Goal: Task Accomplishment & Management: Use online tool/utility

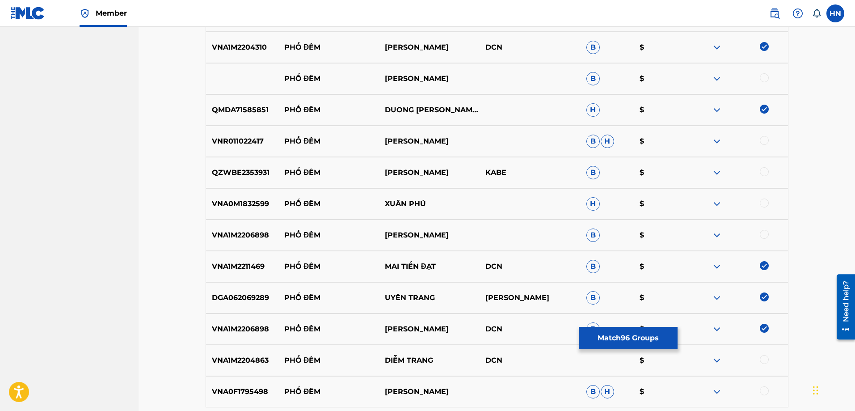
click at [256, 357] on p "VNA1M2204863" at bounding box center [242, 360] width 72 height 11
copy p "VNA1M2204863"
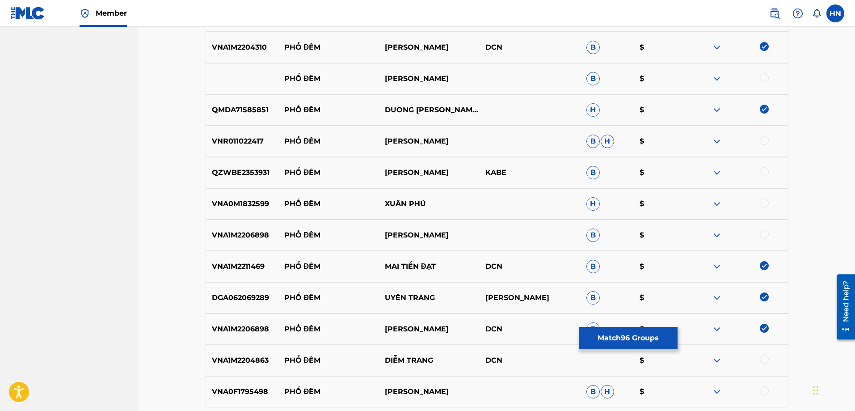
click at [766, 361] on div at bounding box center [763, 359] width 9 height 9
click at [252, 242] on div "VNA1M2206898 PHỐ ĐÊM GIA TIẾN B $" at bounding box center [496, 234] width 583 height 31
copy p "VNA1M2206898"
click at [763, 234] on div at bounding box center [763, 234] width 9 height 9
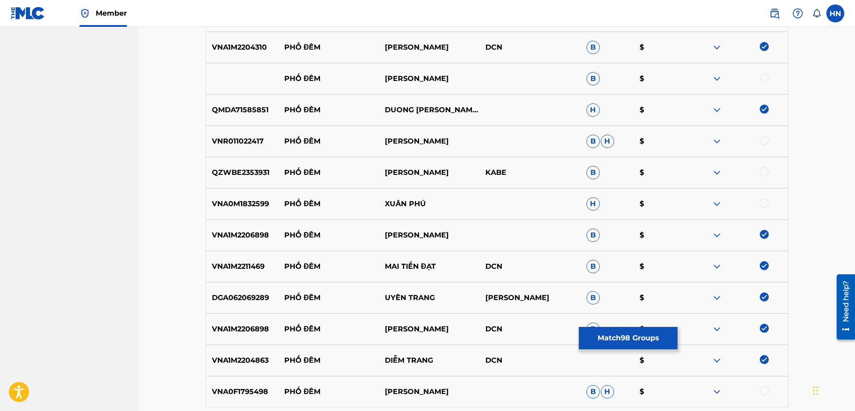
click at [243, 204] on p "VNA0M1832599" at bounding box center [242, 203] width 72 height 11
copy p "VNA0M1832599"
click at [763, 205] on div at bounding box center [763, 202] width 9 height 9
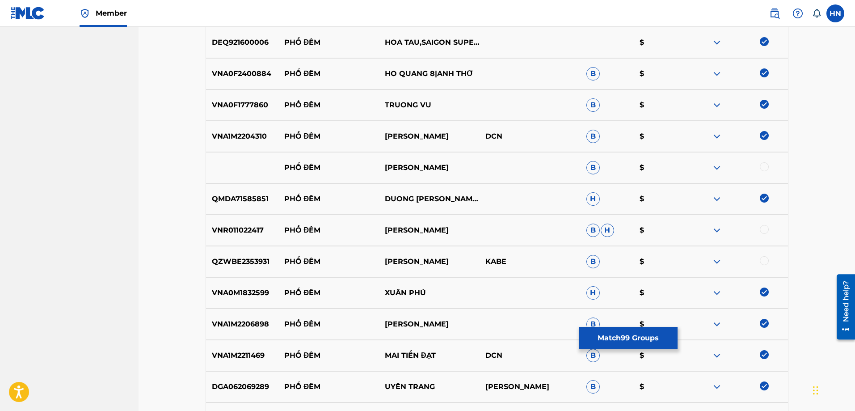
scroll to position [3310, 0]
click at [243, 222] on div "VNR011022417 PHỐ ĐÊM HOANG VINH NAM B H $" at bounding box center [496, 230] width 583 height 31
copy p "VNR011022417"
click at [763, 228] on div at bounding box center [763, 229] width 9 height 9
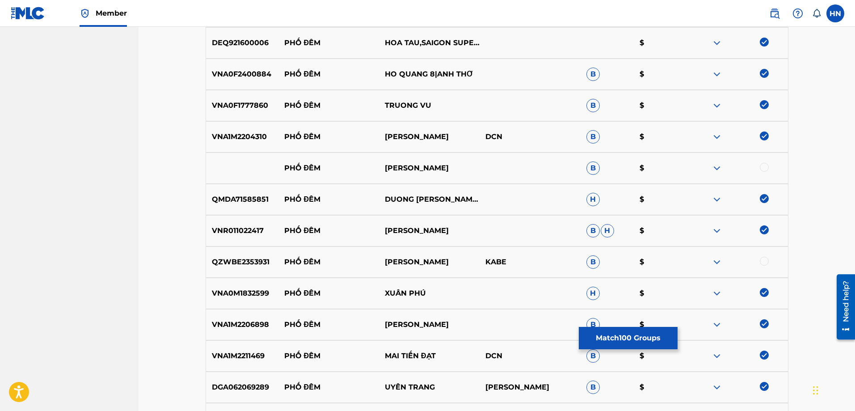
click at [718, 260] on img at bounding box center [716, 261] width 11 height 11
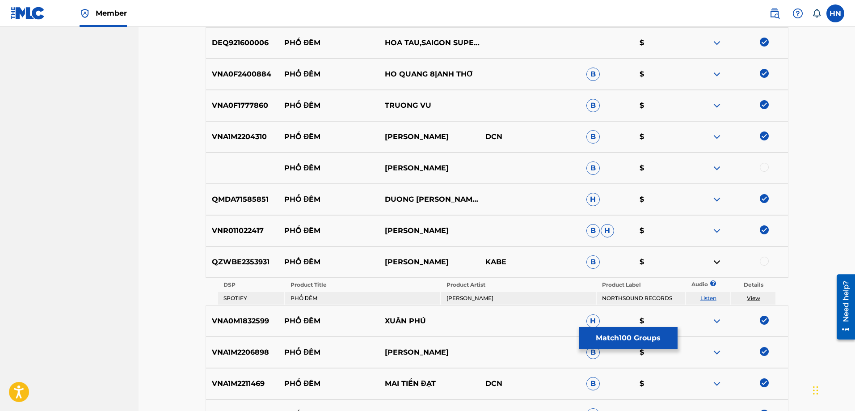
click at [710, 292] on td "Listen" at bounding box center [708, 298] width 44 height 13
click at [708, 298] on link "Listen" at bounding box center [708, 297] width 16 height 7
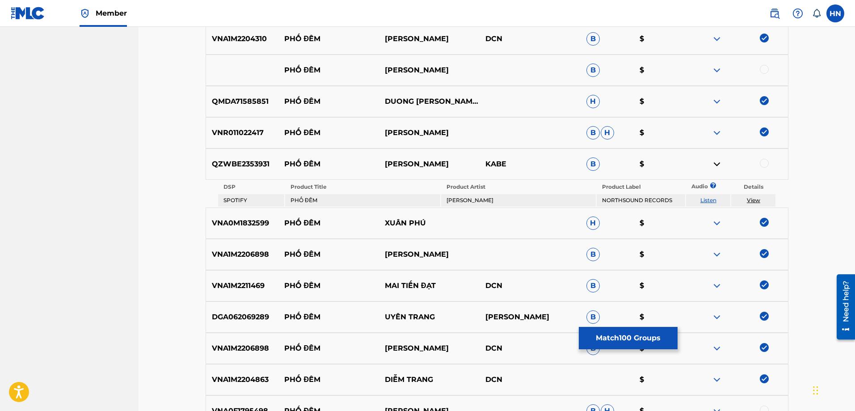
scroll to position [3488, 0]
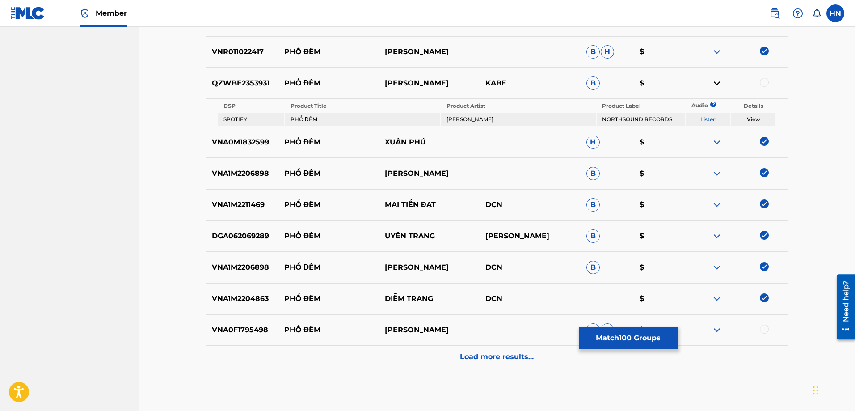
click at [446, 348] on div "Load more results..." at bounding box center [496, 356] width 583 height 22
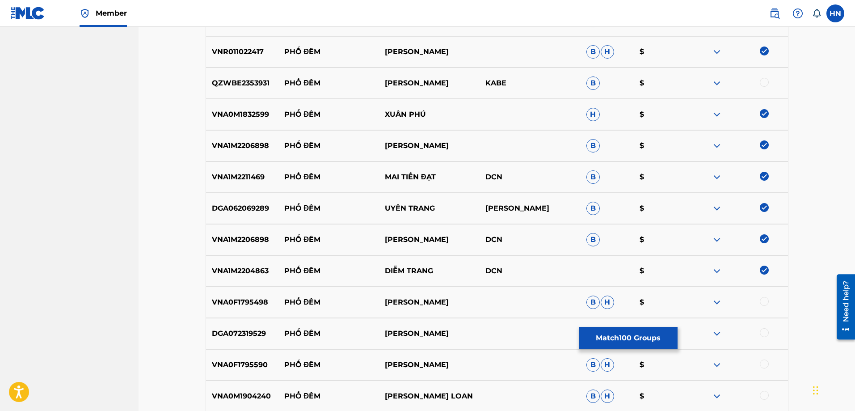
click at [253, 309] on div "VNA0F1795498 PHỐ ĐÊM DAN PHUONG B H $" at bounding box center [496, 301] width 583 height 31
copy p "VNA0F1795498"
click at [763, 302] on div at bounding box center [763, 301] width 9 height 9
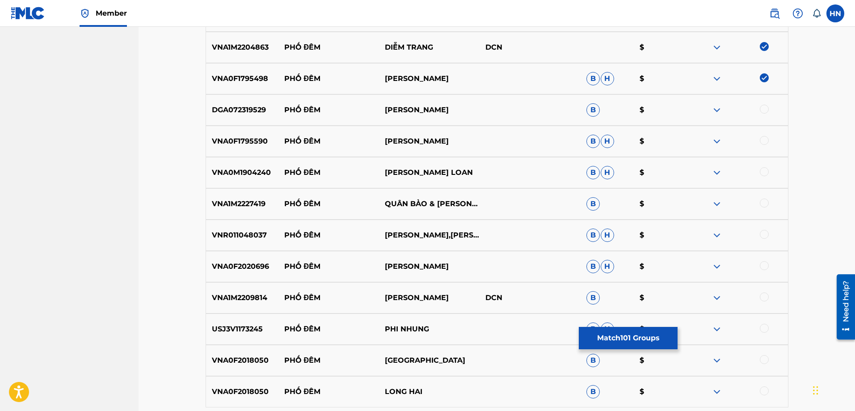
scroll to position [3757, 0]
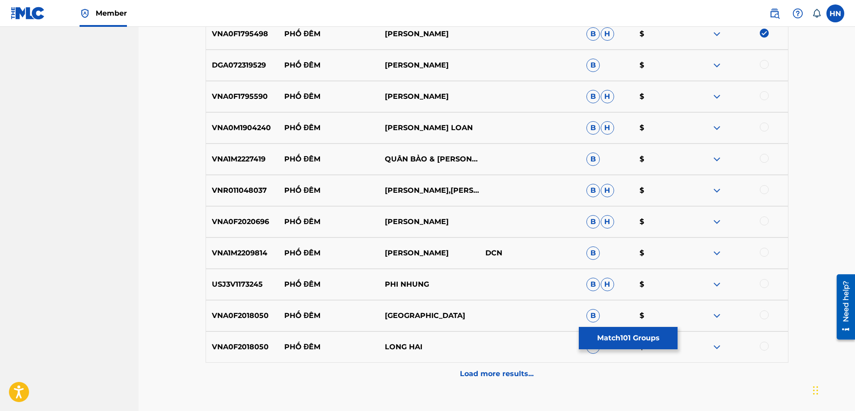
click at [259, 57] on div "DGA072319529 PHỐ ĐÊM LÝ DIỆU LINH B $" at bounding box center [496, 65] width 583 height 31
copy p "DGA072319529"
click at [765, 63] on div at bounding box center [763, 64] width 9 height 9
click at [238, 95] on p "VNA0F1795590" at bounding box center [242, 96] width 72 height 11
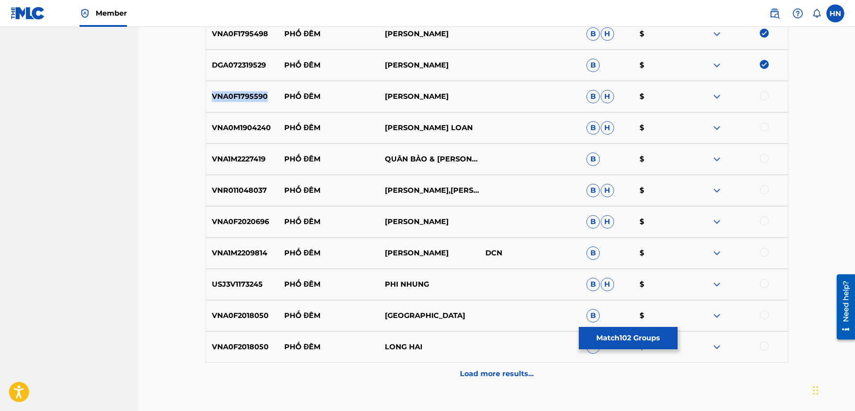
click at [238, 95] on p "VNA0F1795590" at bounding box center [242, 96] width 72 height 11
copy p "VNA0F1795590"
click at [764, 94] on div at bounding box center [763, 95] width 9 height 9
click at [214, 134] on div "VNA0M1904240 PHỐ ĐÊM LƯU ÁNH LOAN B H $" at bounding box center [496, 127] width 583 height 31
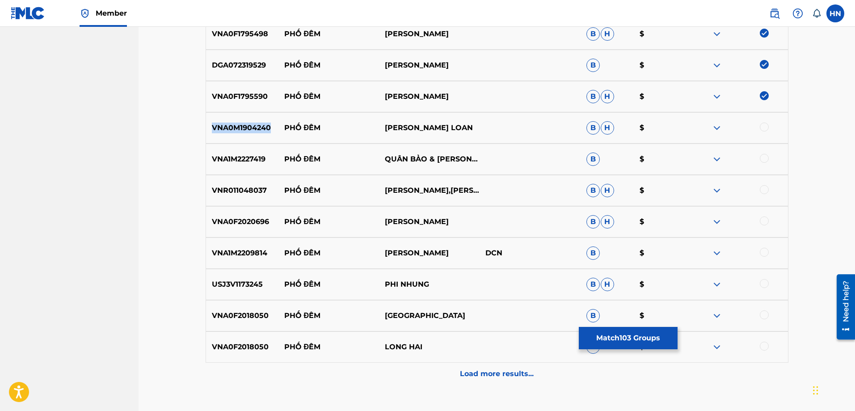
copy p "VNA0M1904240"
click at [763, 128] on div at bounding box center [763, 126] width 9 height 9
click at [258, 162] on p "VNA1M2227419" at bounding box center [242, 159] width 72 height 11
copy p "VNA1M2227419"
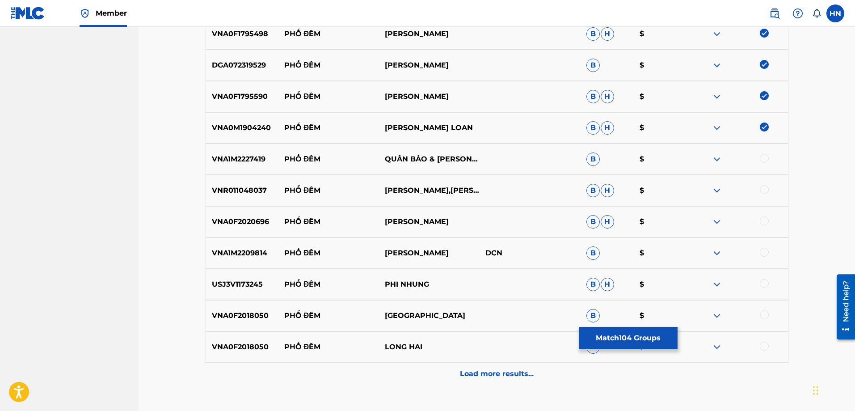
click at [764, 157] on div at bounding box center [763, 158] width 9 height 9
click at [254, 190] on p "VNR011048037" at bounding box center [242, 190] width 72 height 11
copy p "VNR011048037"
click at [760, 189] on div at bounding box center [763, 189] width 9 height 9
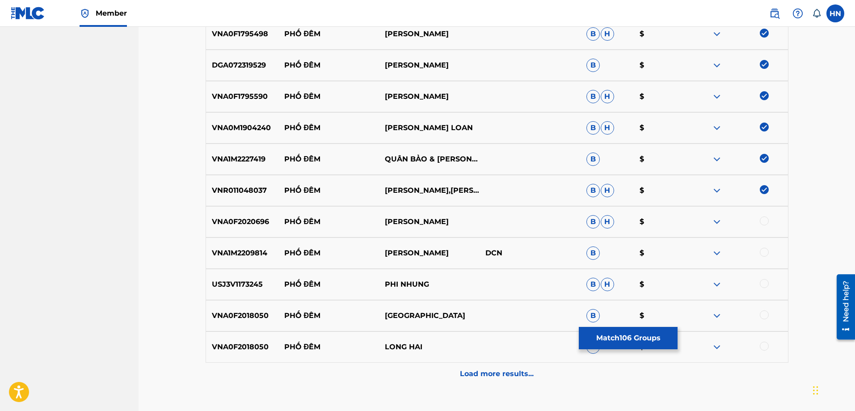
click at [232, 216] on p "VNA0F2020696" at bounding box center [242, 221] width 72 height 11
click at [759, 221] on div at bounding box center [737, 221] width 101 height 11
click at [760, 221] on div at bounding box center [763, 220] width 9 height 9
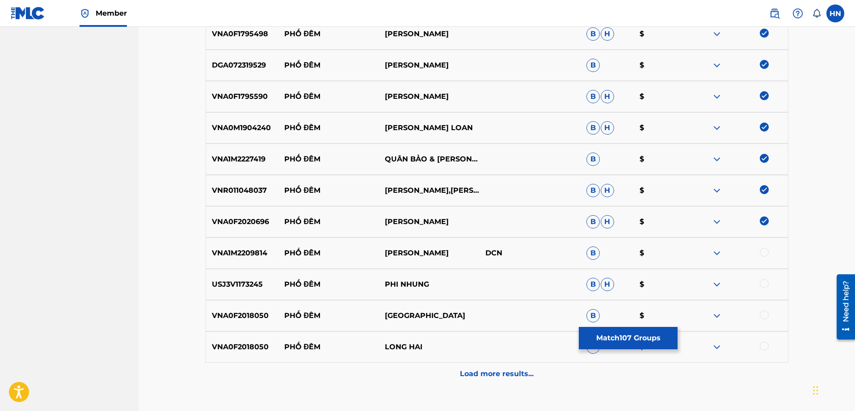
click at [245, 247] on div "VNA1M2209814 PHỐ ĐÊM THANH NGÂN DCN B $" at bounding box center [496, 252] width 583 height 31
click at [763, 252] on div at bounding box center [763, 251] width 9 height 9
click at [251, 281] on p "USJ3V1173245" at bounding box center [242, 284] width 72 height 11
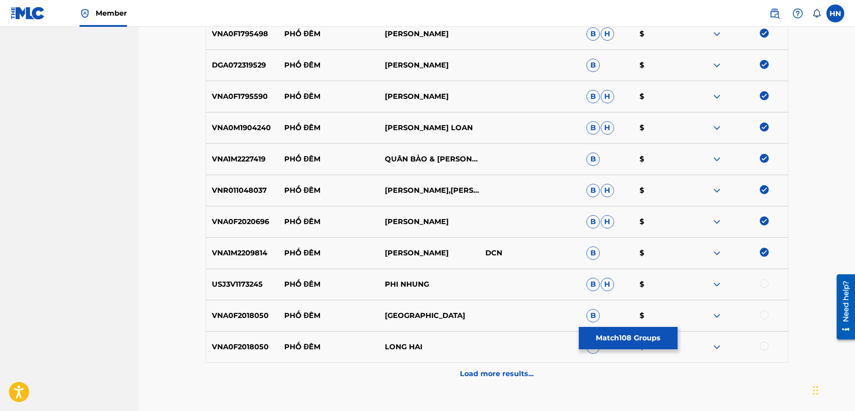
click at [765, 283] on div at bounding box center [763, 283] width 9 height 9
click at [256, 314] on p "VNA0F2018050" at bounding box center [242, 315] width 72 height 11
click at [766, 314] on div at bounding box center [763, 314] width 9 height 9
click at [763, 342] on div at bounding box center [763, 345] width 9 height 9
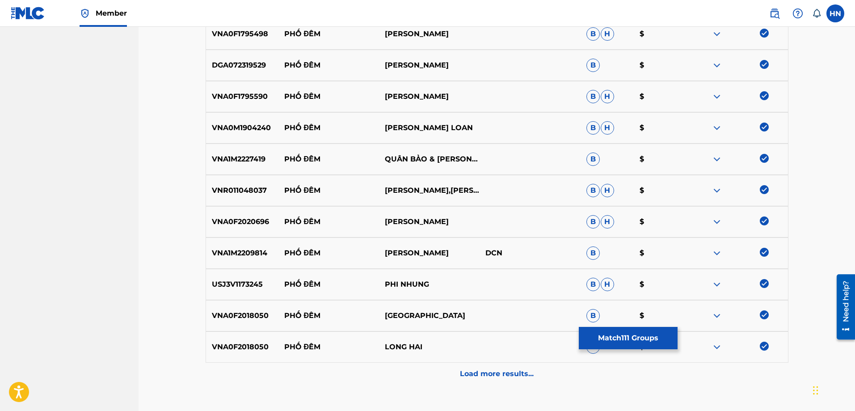
click at [544, 362] on div "Load more results..." at bounding box center [496, 373] width 583 height 22
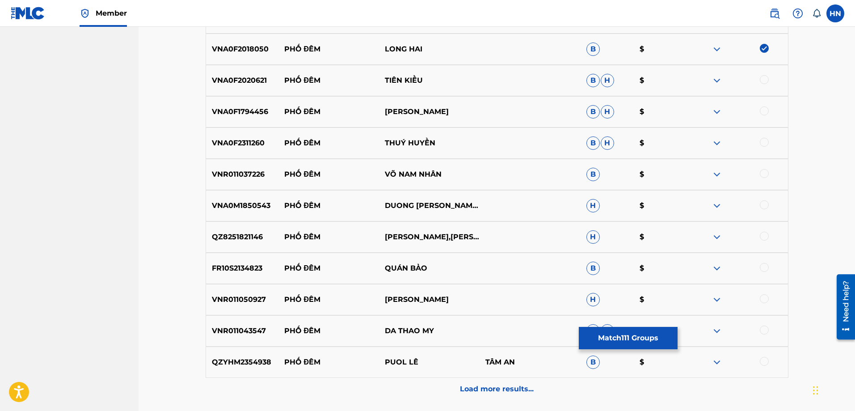
scroll to position [4069, 0]
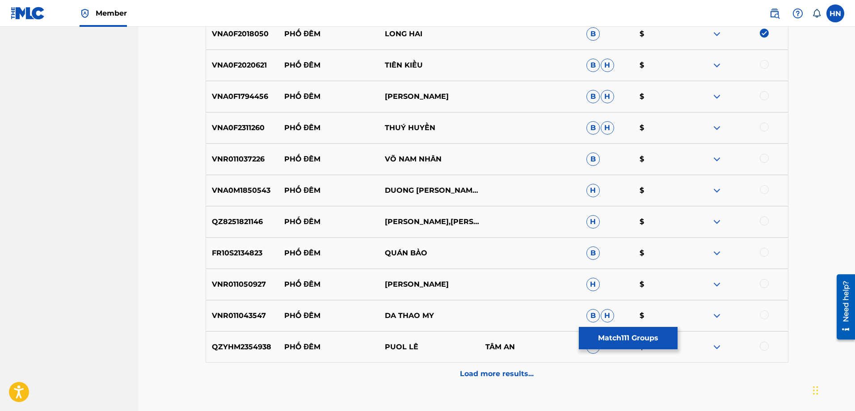
click at [258, 73] on div "VNA0F2020621 PHỐ ĐÊM TIÊN KIỀU B H $" at bounding box center [496, 65] width 583 height 31
click at [760, 66] on div at bounding box center [763, 64] width 9 height 9
click at [235, 106] on div "VNA0F1794456 PHỐ ĐÊM LAM MINH THAO B H $" at bounding box center [496, 96] width 583 height 31
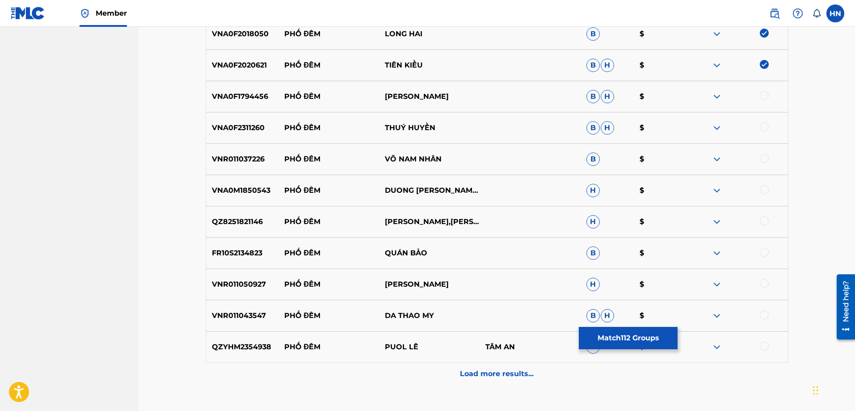
click at [763, 94] on div at bounding box center [763, 95] width 9 height 9
click at [252, 124] on p "VNA0F2311260" at bounding box center [242, 127] width 72 height 11
click at [763, 125] on div at bounding box center [763, 126] width 9 height 9
click at [259, 149] on div "VNR011037226 PHỐ ĐÊM VÕ NAM NHÂN B $" at bounding box center [496, 158] width 583 height 31
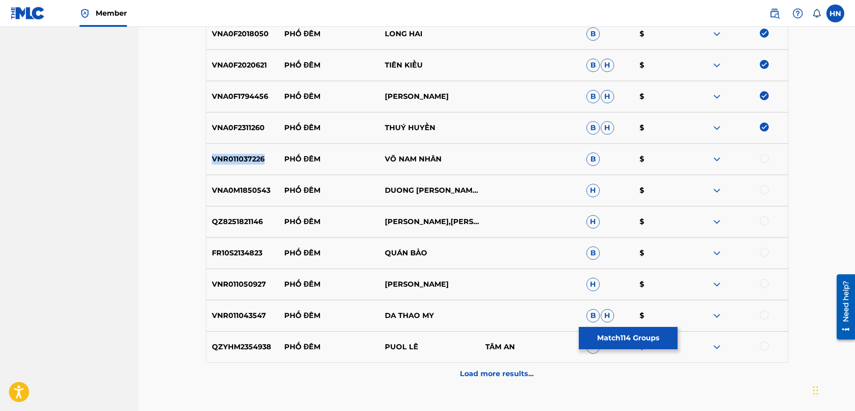
click at [259, 149] on div "VNR011037226 PHỐ ĐÊM VÕ NAM NHÂN B $" at bounding box center [496, 158] width 583 height 31
click at [761, 155] on div at bounding box center [763, 158] width 9 height 9
click at [252, 195] on p "VNA0M1850543" at bounding box center [242, 190] width 72 height 11
click at [767, 192] on div at bounding box center [763, 189] width 9 height 9
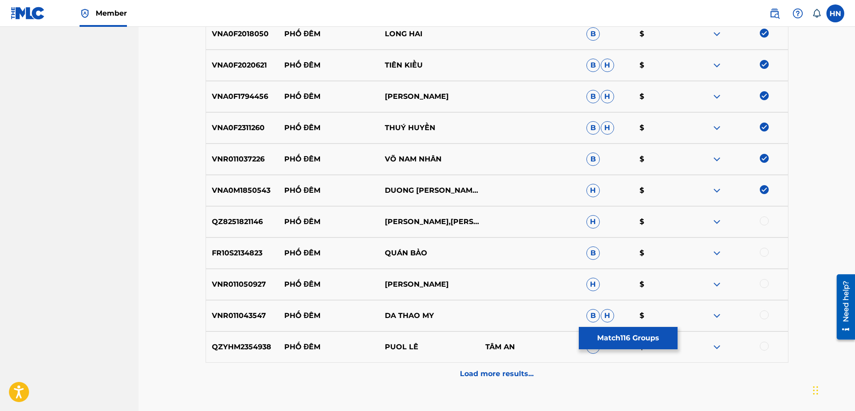
click at [215, 219] on p "QZ8251821146" at bounding box center [242, 221] width 72 height 11
click at [763, 221] on div at bounding box center [763, 220] width 9 height 9
click at [237, 259] on div "FR10S2134823 PHỐ ĐÊM QUÁN BẢO B $" at bounding box center [496, 252] width 583 height 31
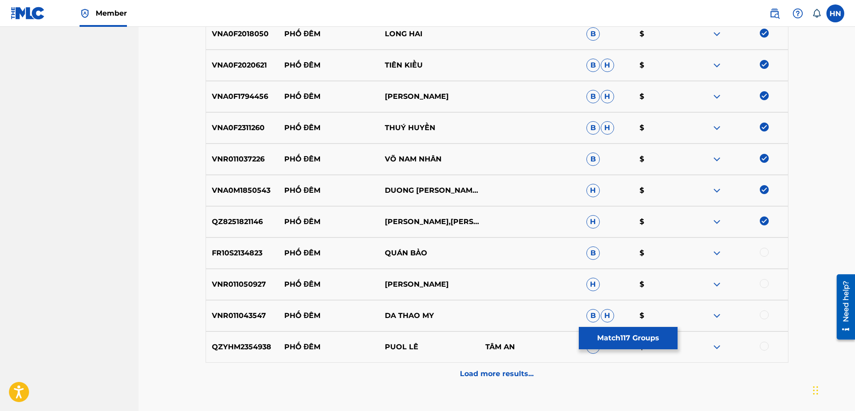
click at [761, 252] on div at bounding box center [763, 251] width 9 height 9
click at [254, 285] on p "VNR011050927" at bounding box center [242, 284] width 72 height 11
click at [765, 284] on div at bounding box center [763, 283] width 9 height 9
click at [231, 306] on div "VNR011043547 PHỐ ĐÊM DA THAO MY B H $" at bounding box center [496, 315] width 583 height 31
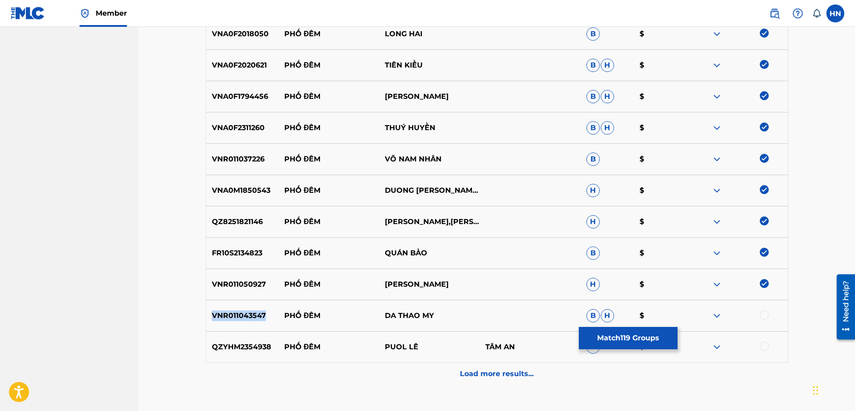
click at [231, 306] on div "VNR011043547 PHỐ ĐÊM DA THAO MY B H $" at bounding box center [496, 315] width 583 height 31
click at [765, 312] on div at bounding box center [763, 314] width 9 height 9
click at [219, 342] on p "QZYHM2354938" at bounding box center [242, 346] width 72 height 11
click at [767, 345] on div at bounding box center [763, 345] width 9 height 9
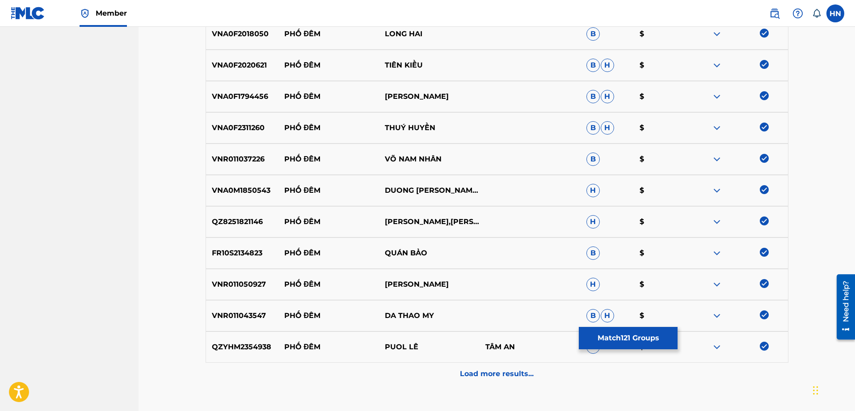
click at [524, 372] on p "Load more results..." at bounding box center [497, 373] width 74 height 11
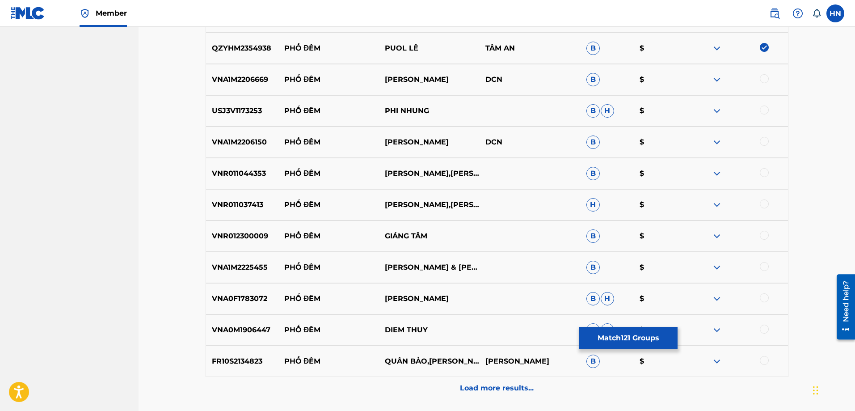
scroll to position [4382, 0]
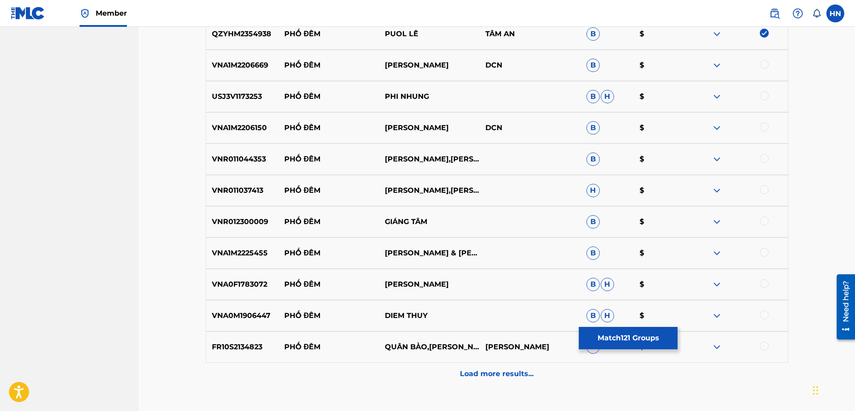
click at [221, 61] on p "VNA1M2206669" at bounding box center [242, 65] width 72 height 11
click at [764, 60] on div at bounding box center [763, 64] width 9 height 9
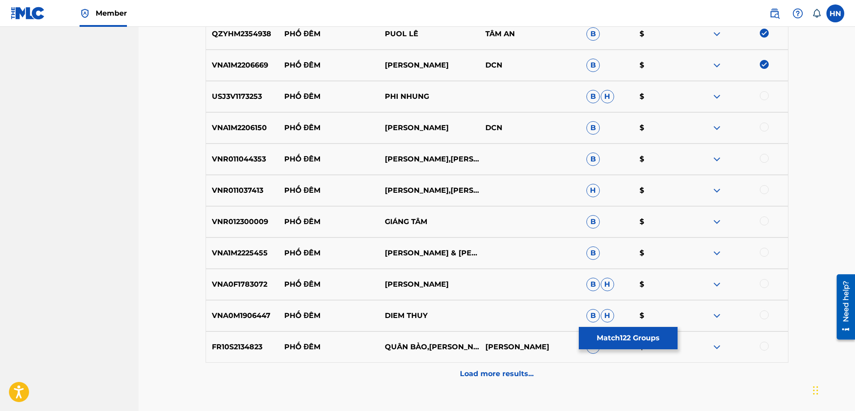
click at [759, 94] on div at bounding box center [763, 95] width 9 height 9
click at [250, 134] on div "VNA1M2206150 PHỐ ĐÊM THANH NGÂN DCN B $" at bounding box center [496, 127] width 583 height 31
click at [760, 126] on div at bounding box center [763, 126] width 9 height 9
click at [253, 157] on p "VNR011044353" at bounding box center [242, 159] width 72 height 11
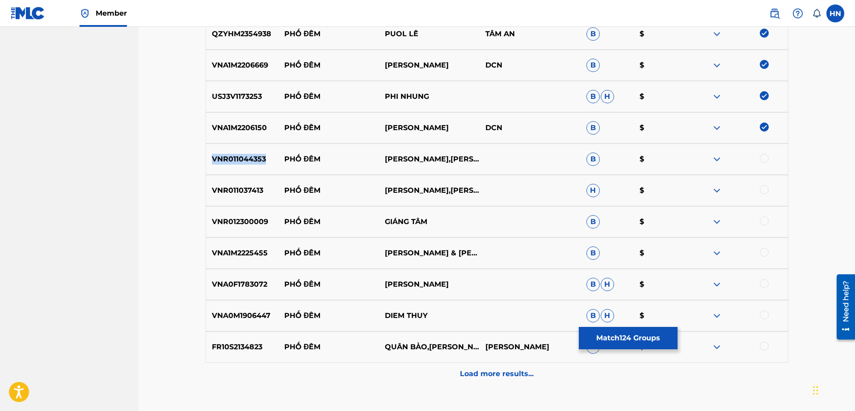
click at [253, 157] on p "VNR011044353" at bounding box center [242, 159] width 72 height 11
click at [760, 158] on div at bounding box center [763, 158] width 9 height 9
click at [261, 189] on p "VNR011037413" at bounding box center [242, 190] width 72 height 11
click at [252, 190] on p "VNR011037413" at bounding box center [242, 190] width 72 height 11
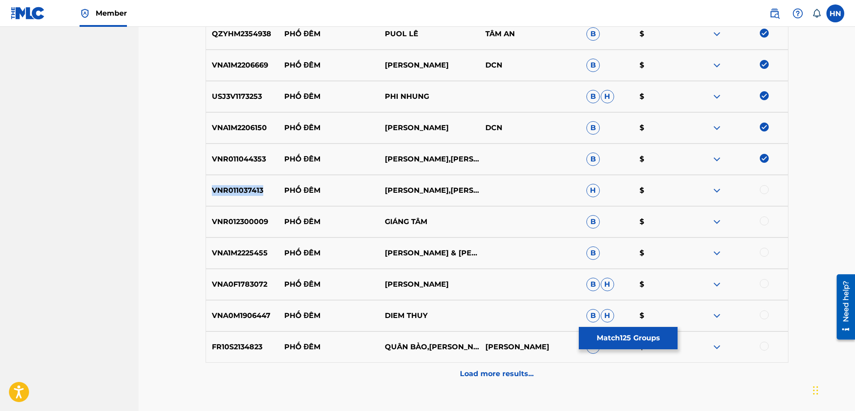
click at [252, 190] on p "VNR011037413" at bounding box center [242, 190] width 72 height 11
click at [764, 189] on div at bounding box center [763, 189] width 9 height 9
click at [226, 214] on div "VNR012300009 PHỐ ĐÊM GIÁNG TÂM B $" at bounding box center [496, 221] width 583 height 31
click at [759, 221] on div at bounding box center [737, 221] width 101 height 11
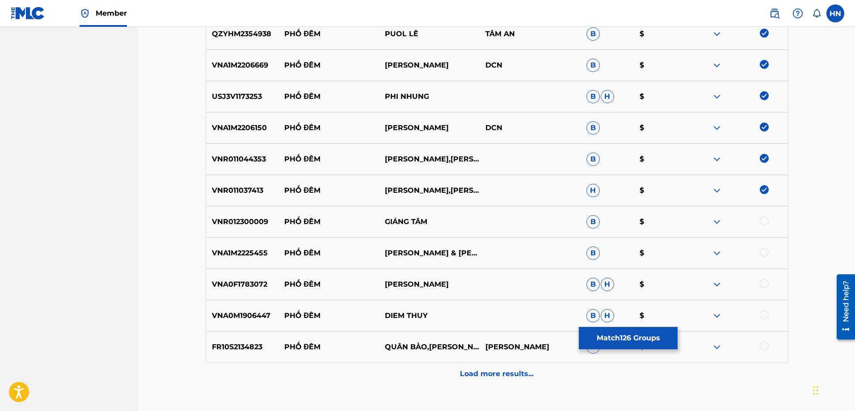
click at [762, 221] on div at bounding box center [763, 220] width 9 height 9
click at [260, 257] on p "VNA1M2225455" at bounding box center [242, 252] width 72 height 11
click at [760, 248] on div at bounding box center [737, 252] width 101 height 11
click at [760, 250] on div at bounding box center [763, 251] width 9 height 9
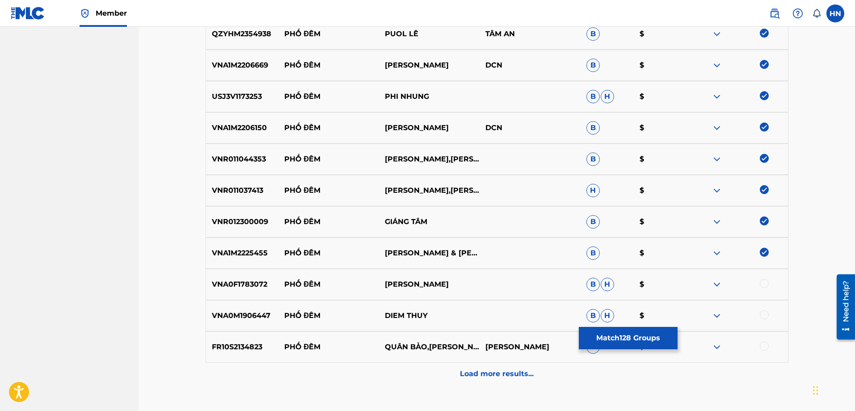
click at [233, 277] on div "VNA0F1783072 PHỐ ĐÊM THANH NGÂN B H $" at bounding box center [496, 283] width 583 height 31
click at [766, 284] on div at bounding box center [763, 283] width 9 height 9
click at [245, 314] on p "VNA0M1906447" at bounding box center [242, 315] width 72 height 11
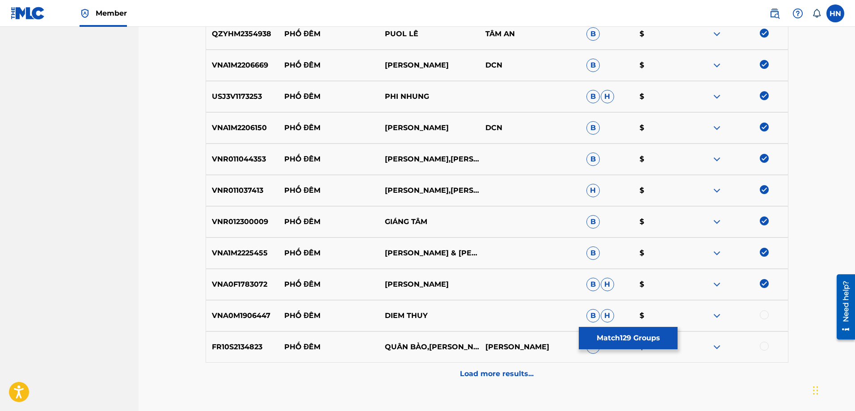
click at [763, 312] on div at bounding box center [763, 314] width 9 height 9
click at [261, 345] on p "FR10S2134823" at bounding box center [242, 346] width 72 height 11
click at [762, 343] on div at bounding box center [763, 345] width 9 height 9
click at [574, 369] on div "Load more results..." at bounding box center [496, 373] width 583 height 22
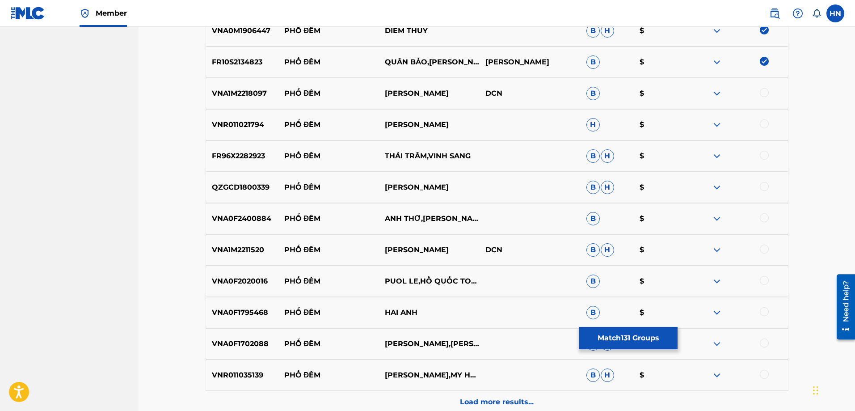
scroll to position [4695, 0]
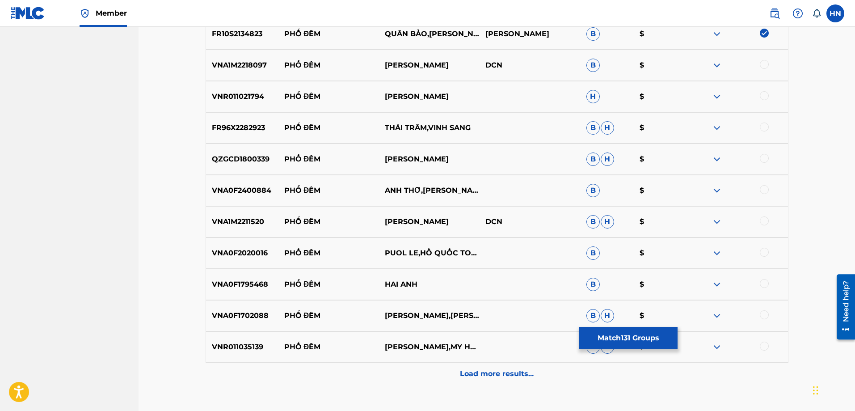
click at [256, 63] on p "VNA1M2218097" at bounding box center [242, 65] width 72 height 11
click at [762, 62] on div at bounding box center [763, 64] width 9 height 9
click at [236, 95] on p "VNR011021794" at bounding box center [242, 96] width 72 height 11
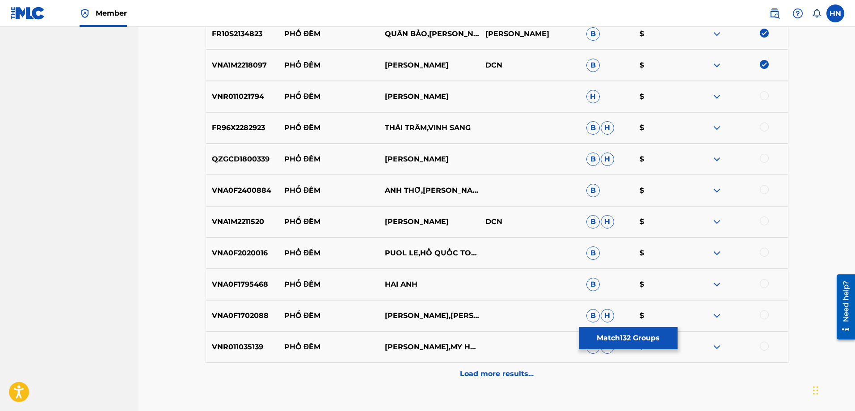
click at [762, 96] on div at bounding box center [763, 95] width 9 height 9
click at [242, 123] on p "FR96X2282923" at bounding box center [242, 127] width 72 height 11
click at [768, 125] on div at bounding box center [737, 127] width 101 height 11
click at [764, 127] on div at bounding box center [763, 126] width 9 height 9
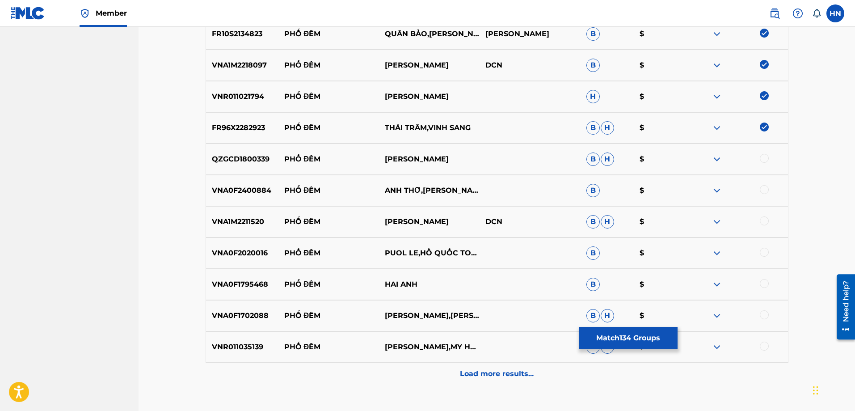
click at [261, 149] on div "QZGCD1800339 PHỐ ĐÊM ĐAN NGUYÊN B H $" at bounding box center [496, 158] width 583 height 31
click at [767, 161] on div at bounding box center [737, 159] width 101 height 11
click at [766, 159] on div at bounding box center [763, 158] width 9 height 9
click at [217, 193] on p "VNA0F2400884" at bounding box center [242, 190] width 72 height 11
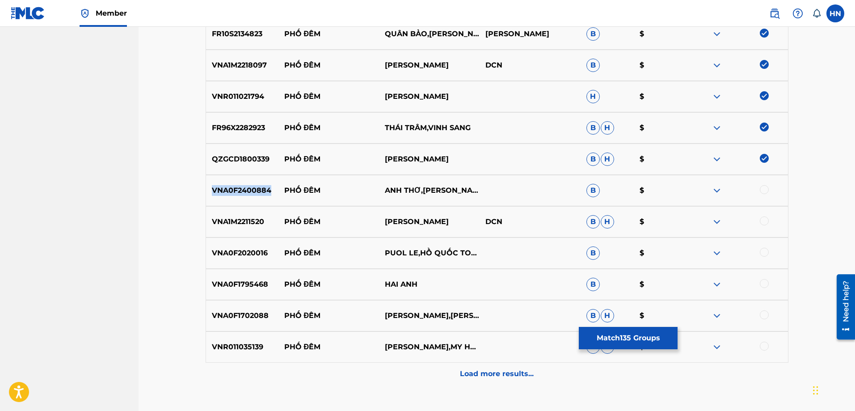
click at [217, 193] on p "VNA0F2400884" at bounding box center [242, 190] width 72 height 11
click at [764, 186] on div at bounding box center [763, 189] width 9 height 9
click at [245, 219] on p "VNA1M2211520" at bounding box center [242, 221] width 72 height 11
click at [763, 217] on div at bounding box center [763, 220] width 9 height 9
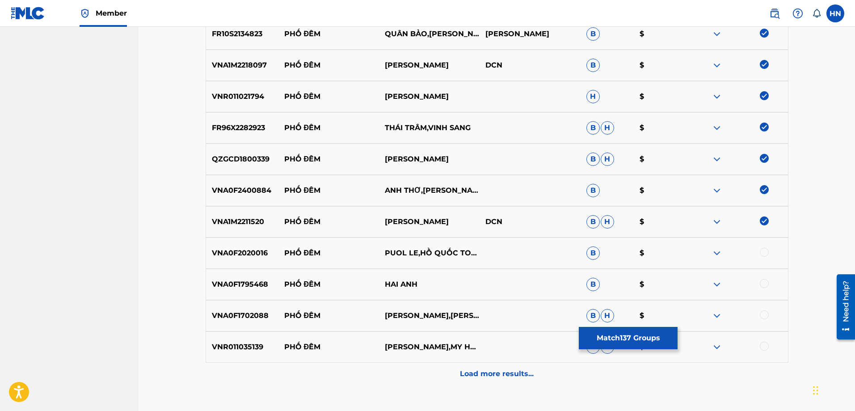
click at [228, 262] on div "VNA0F2020016 PHỐ ĐÊM PUOL LE,HỒ QUỐC TOÀN B $" at bounding box center [496, 252] width 583 height 31
click at [762, 252] on div at bounding box center [763, 251] width 9 height 9
click at [223, 286] on p "VNA0F1795468" at bounding box center [242, 284] width 72 height 11
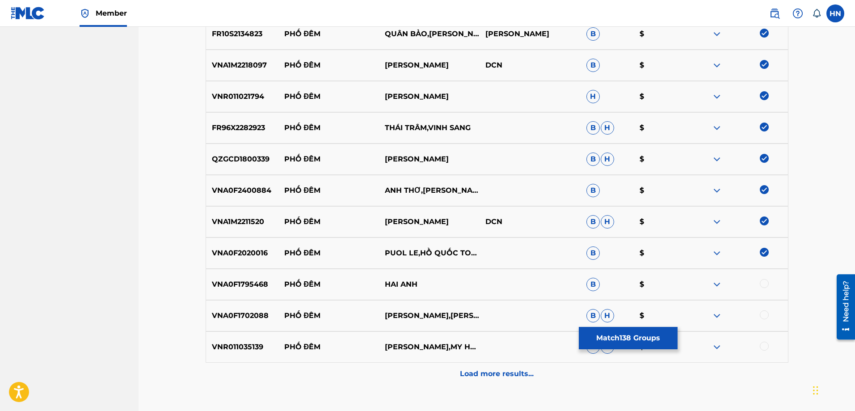
click at [763, 280] on div at bounding box center [763, 283] width 9 height 9
click at [258, 308] on div "VNA0F1702088 PHỐ ĐÊM MỸ HUYỀN,RANDY B H $" at bounding box center [496, 315] width 583 height 31
click at [761, 312] on div at bounding box center [763, 314] width 9 height 9
click at [244, 344] on p "VNR011035139" at bounding box center [242, 346] width 72 height 11
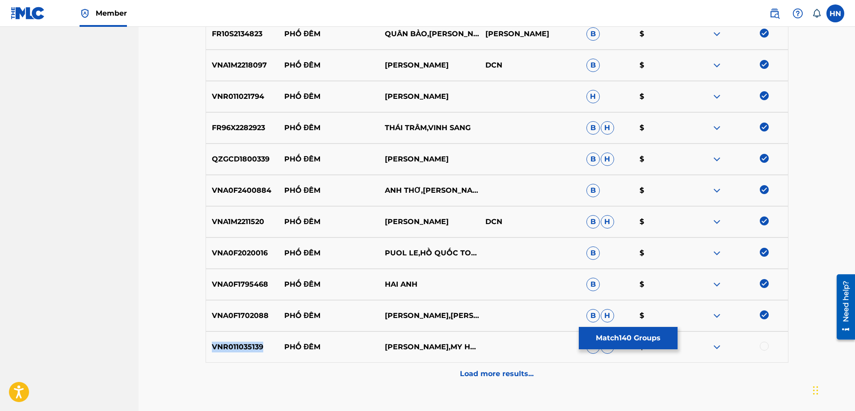
click at [244, 344] on p "VNR011035139" at bounding box center [242, 346] width 72 height 11
click at [764, 341] on div at bounding box center [763, 345] width 9 height 9
click at [489, 369] on p "Load more results..." at bounding box center [497, 373] width 74 height 11
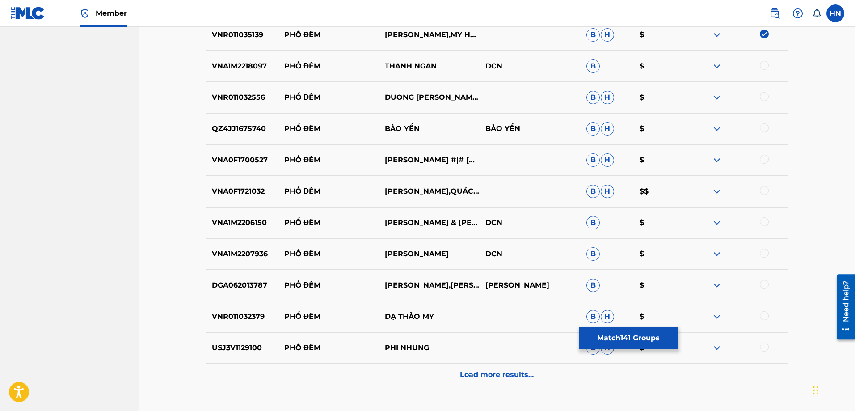
scroll to position [5007, 0]
click at [269, 71] on div "VNA1M2218097 PHỐ ĐÊM THANH NGAN DCN B $" at bounding box center [496, 65] width 583 height 31
click at [242, 64] on p "VNA1M2218097" at bounding box center [242, 65] width 72 height 11
click at [760, 65] on div at bounding box center [763, 64] width 9 height 9
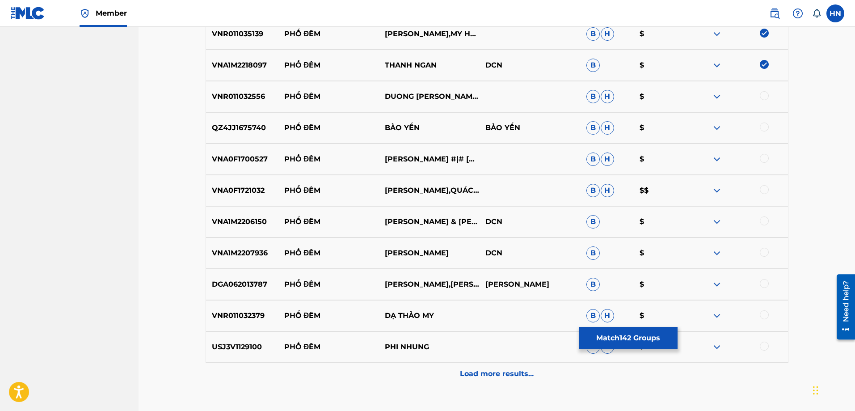
click at [252, 96] on p "VNR011032556" at bounding box center [242, 96] width 72 height 11
click at [767, 98] on div at bounding box center [763, 95] width 9 height 9
click at [257, 131] on p "QZ4JJ1675740" at bounding box center [242, 127] width 72 height 11
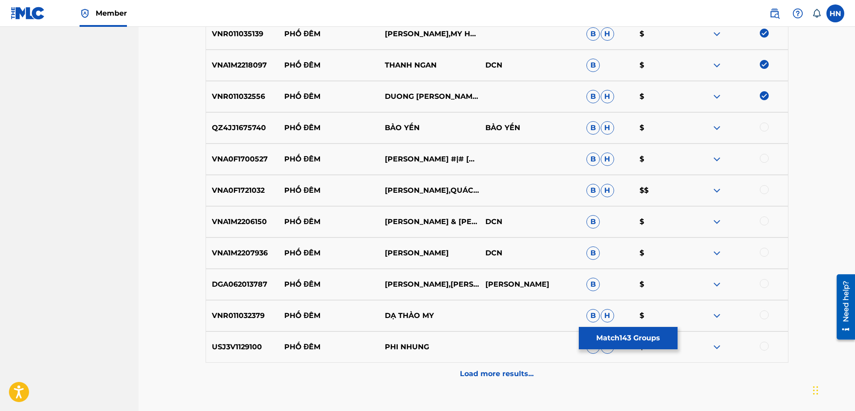
click at [761, 127] on div at bounding box center [763, 126] width 9 height 9
click at [246, 158] on p "VNA0F1700527" at bounding box center [242, 159] width 72 height 11
click at [763, 154] on div at bounding box center [763, 158] width 9 height 9
click at [255, 197] on div "VNA0F1721032 PHỐ ĐÊM KIM THOA,QUÁCH THÀNH DANH B H $$" at bounding box center [496, 190] width 583 height 31
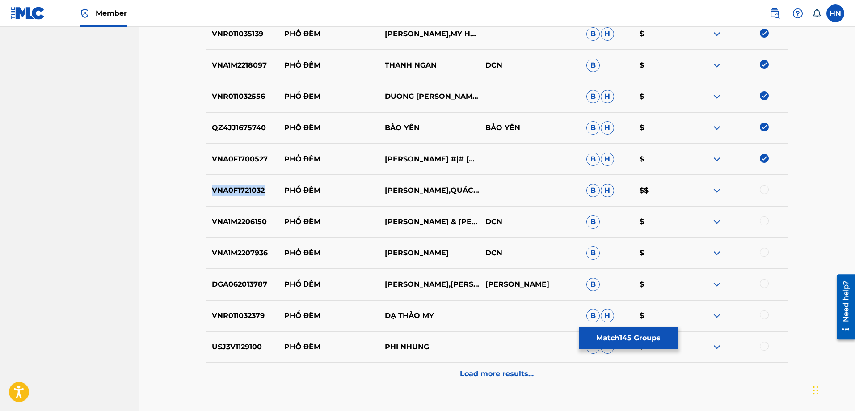
click at [255, 197] on div "VNA0F1721032 PHỐ ĐÊM KIM THOA,QUÁCH THÀNH DANH B H $$" at bounding box center [496, 190] width 583 height 31
click at [764, 186] on div at bounding box center [763, 189] width 9 height 9
click at [238, 225] on p "VNA1M2206150" at bounding box center [242, 221] width 72 height 11
click at [761, 219] on div at bounding box center [763, 220] width 9 height 9
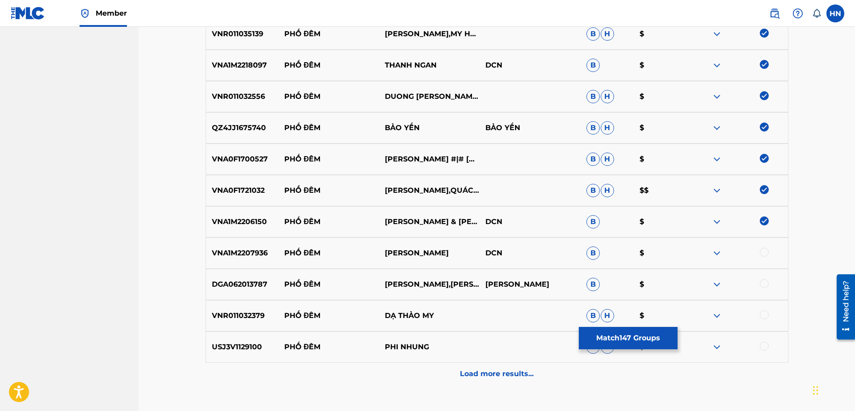
click at [231, 252] on p "VNA1M2207936" at bounding box center [242, 252] width 72 height 11
click at [765, 250] on div at bounding box center [763, 251] width 9 height 9
click at [250, 287] on p "DGA062013787" at bounding box center [242, 284] width 72 height 11
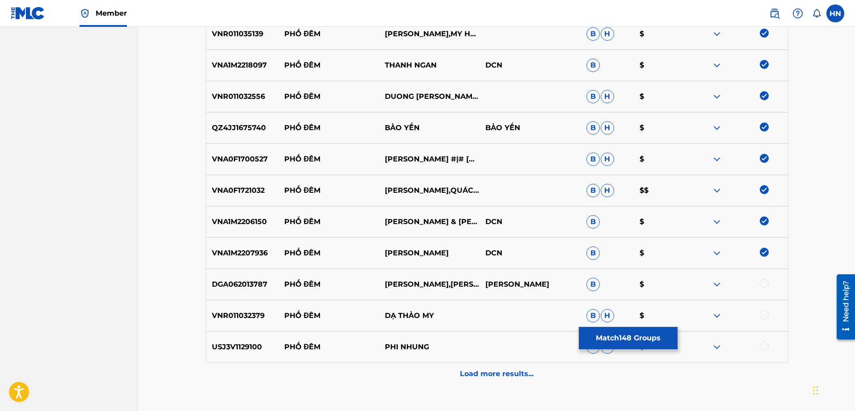
click at [766, 284] on div at bounding box center [763, 283] width 9 height 9
click at [252, 317] on p "VNR011032379" at bounding box center [242, 315] width 72 height 11
click at [763, 313] on div at bounding box center [763, 314] width 9 height 9
click at [220, 346] on p "USJ3V1129100" at bounding box center [242, 346] width 72 height 11
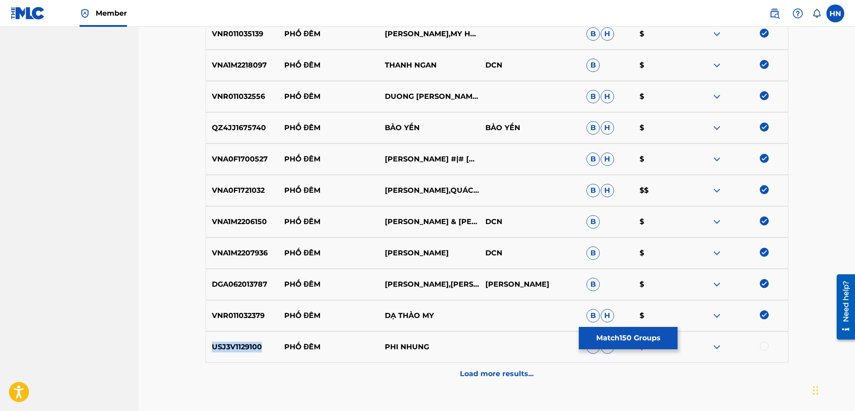
click at [220, 346] on p "USJ3V1129100" at bounding box center [242, 346] width 72 height 11
click at [764, 342] on div at bounding box center [763, 345] width 9 height 9
click at [536, 369] on div "Load more results..." at bounding box center [496, 373] width 583 height 22
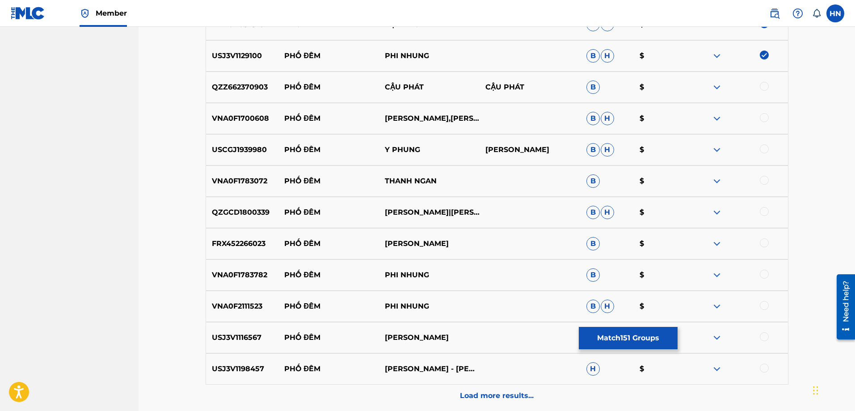
scroll to position [5320, 0]
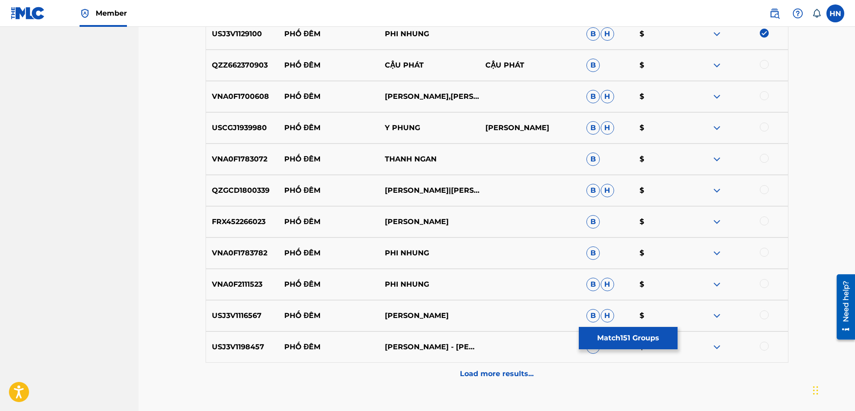
click at [240, 95] on p "VNA0F1700608" at bounding box center [242, 96] width 72 height 11
click at [763, 93] on div at bounding box center [763, 95] width 9 height 9
click at [262, 128] on p "USCGJ1939980" at bounding box center [242, 127] width 72 height 11
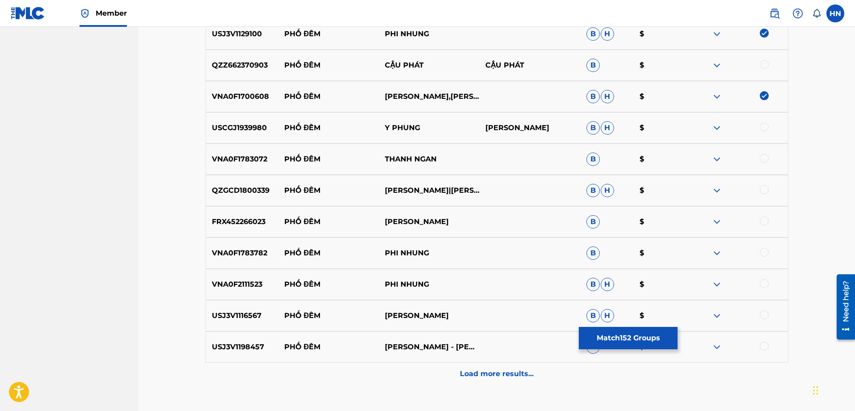
click at [759, 129] on div at bounding box center [737, 127] width 101 height 11
click at [764, 127] on div at bounding box center [763, 126] width 9 height 9
click at [249, 170] on div "VNA0F1783072 PHỐ ĐÊM THANH NGAN B $" at bounding box center [496, 158] width 583 height 31
click at [762, 156] on div at bounding box center [763, 158] width 9 height 9
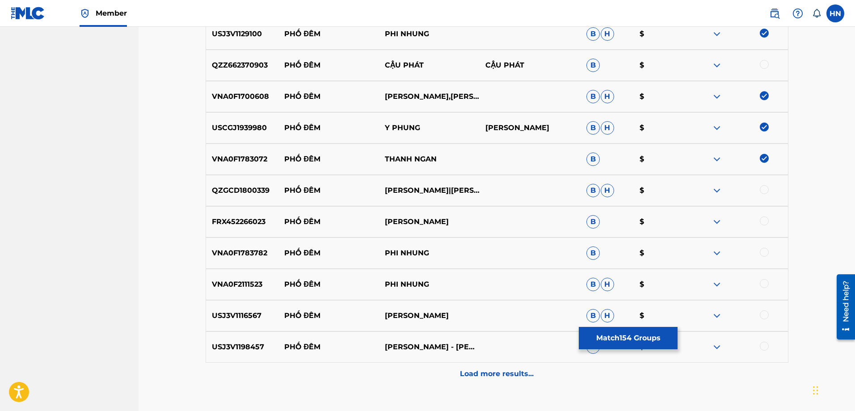
click at [243, 195] on p "QZGCD1800339" at bounding box center [242, 190] width 72 height 11
click at [764, 189] on div at bounding box center [763, 189] width 9 height 9
click at [223, 224] on p "FRX452266023" at bounding box center [242, 221] width 72 height 11
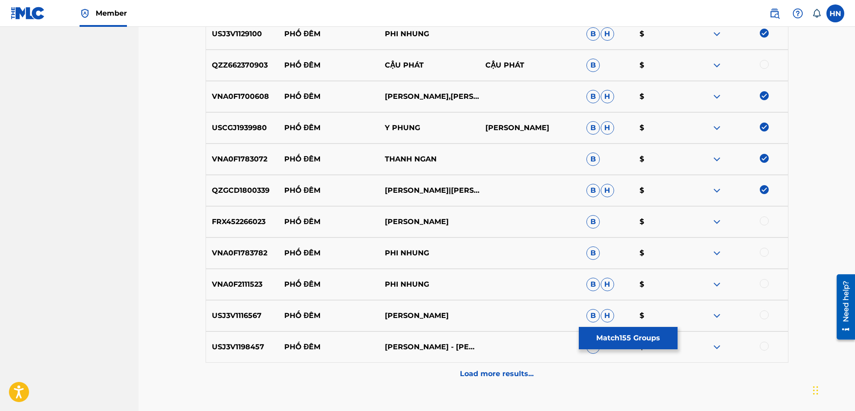
click at [764, 221] on div at bounding box center [763, 220] width 9 height 9
click at [220, 267] on div "VNA0F1783782 PHỐ ĐÊM PHI NHUNG B $" at bounding box center [496, 252] width 583 height 31
click at [769, 254] on div at bounding box center [737, 252] width 101 height 11
click at [766, 251] on div at bounding box center [763, 251] width 9 height 9
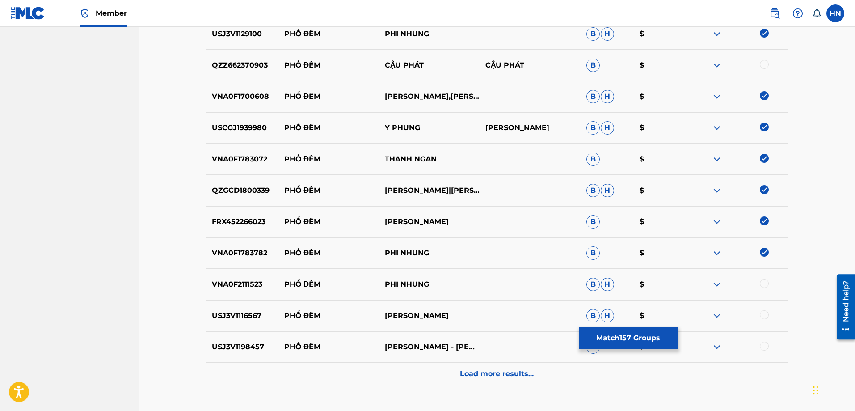
click at [217, 291] on div "VNA0F2111523 PHỐ ĐÊM PHI NHUNG B H $" at bounding box center [496, 283] width 583 height 31
click at [766, 282] on div at bounding box center [763, 283] width 9 height 9
click at [233, 320] on p "USJ3V1116567" at bounding box center [242, 315] width 72 height 11
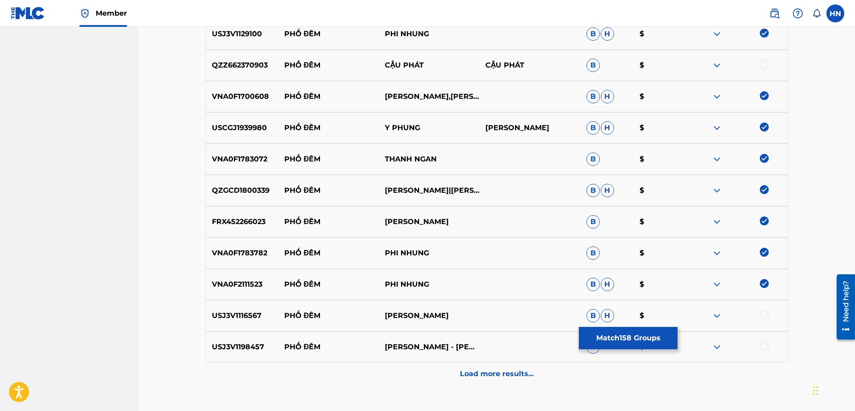
click at [767, 315] on div at bounding box center [763, 314] width 9 height 9
click at [235, 351] on p "USJ3V1198457" at bounding box center [242, 346] width 72 height 11
click at [768, 350] on div at bounding box center [737, 346] width 101 height 11
click at [765, 343] on div at bounding box center [763, 345] width 9 height 9
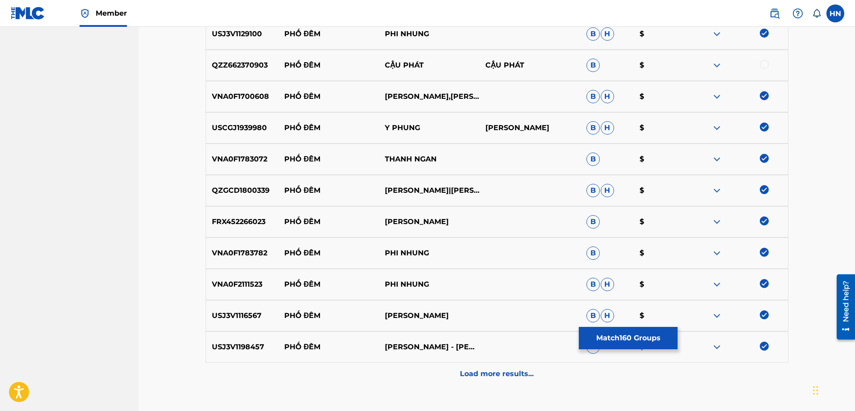
click at [499, 368] on div "Load more results..." at bounding box center [496, 373] width 583 height 22
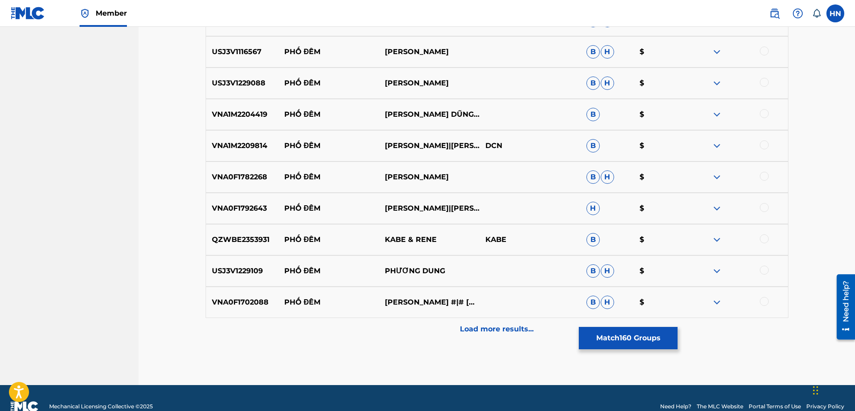
scroll to position [5633, 0]
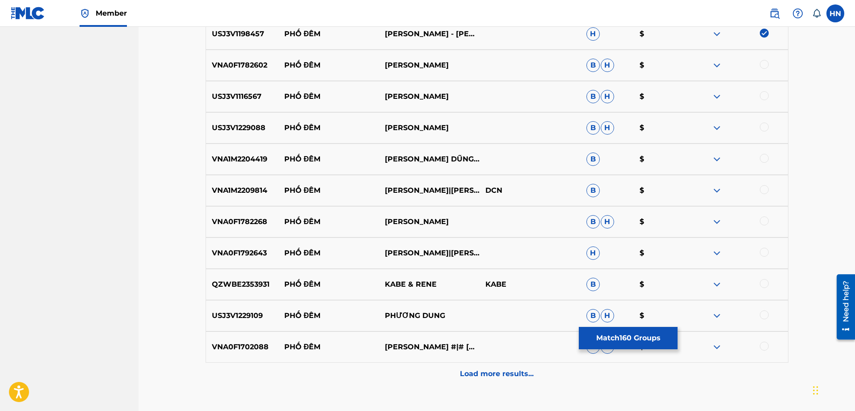
click at [234, 92] on p "USJ3V1116567" at bounding box center [242, 96] width 72 height 11
click at [766, 96] on div at bounding box center [763, 95] width 9 height 9
click at [237, 124] on p "USJ3V1229088" at bounding box center [242, 127] width 72 height 11
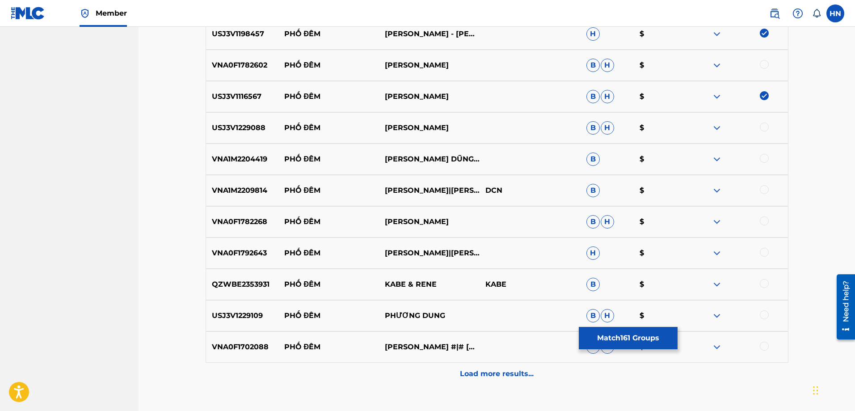
click at [767, 126] on div at bounding box center [763, 126] width 9 height 9
click at [251, 162] on p "VNA1M2204419" at bounding box center [242, 159] width 72 height 11
click at [767, 159] on div at bounding box center [763, 158] width 9 height 9
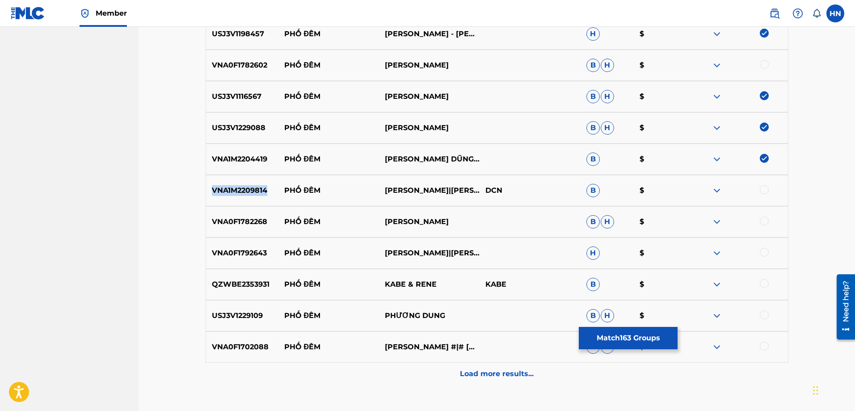
click at [769, 189] on div at bounding box center [737, 190] width 101 height 11
click at [765, 190] on div at bounding box center [763, 189] width 9 height 9
click at [254, 250] on p "VNA0F1792643" at bounding box center [242, 252] width 72 height 11
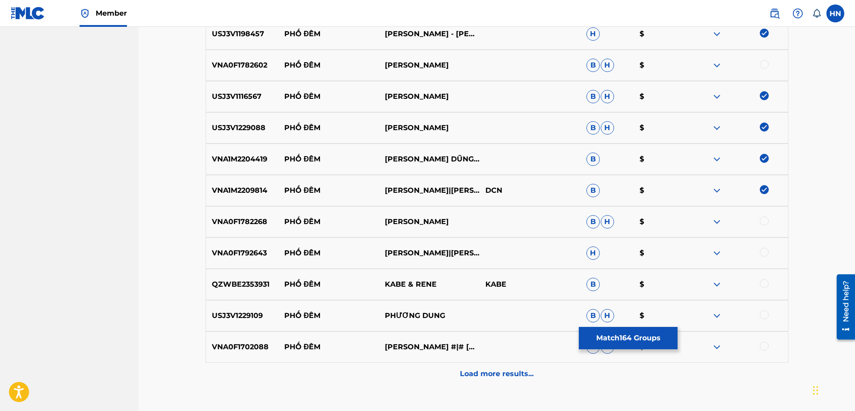
click at [760, 249] on div at bounding box center [763, 251] width 9 height 9
click at [252, 348] on p "VNA0F1702088" at bounding box center [242, 346] width 72 height 11
click at [762, 347] on div at bounding box center [763, 345] width 9 height 9
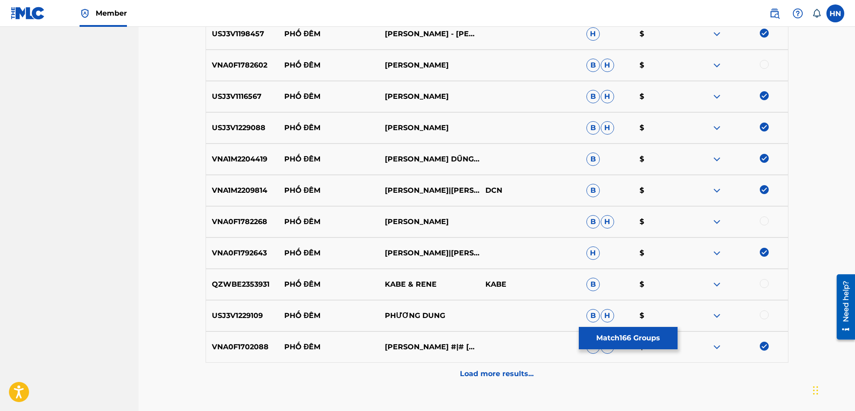
click at [256, 315] on p "USJ3V1229109" at bounding box center [242, 315] width 72 height 11
click at [763, 314] on div at bounding box center [763, 314] width 9 height 9
click at [260, 62] on p "VNA0F1782602" at bounding box center [242, 65] width 72 height 11
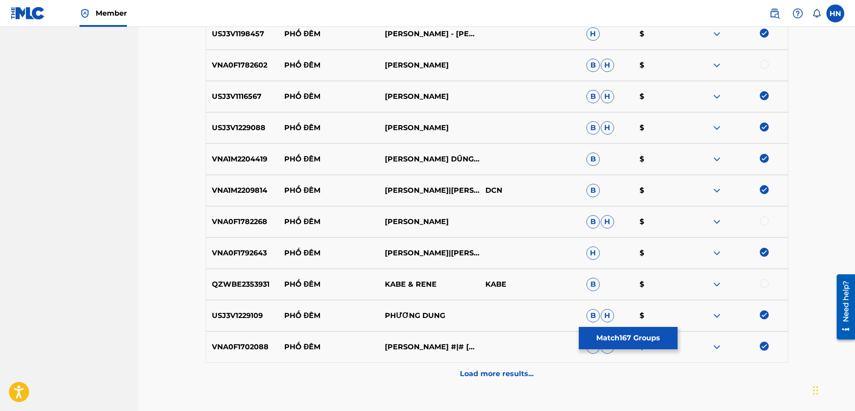
click at [763, 65] on div at bounding box center [763, 64] width 9 height 9
click at [254, 224] on p "VNA0F1782268" at bounding box center [242, 221] width 72 height 11
click at [766, 219] on div at bounding box center [763, 220] width 9 height 9
click at [456, 369] on div "Load more results..." at bounding box center [496, 373] width 583 height 22
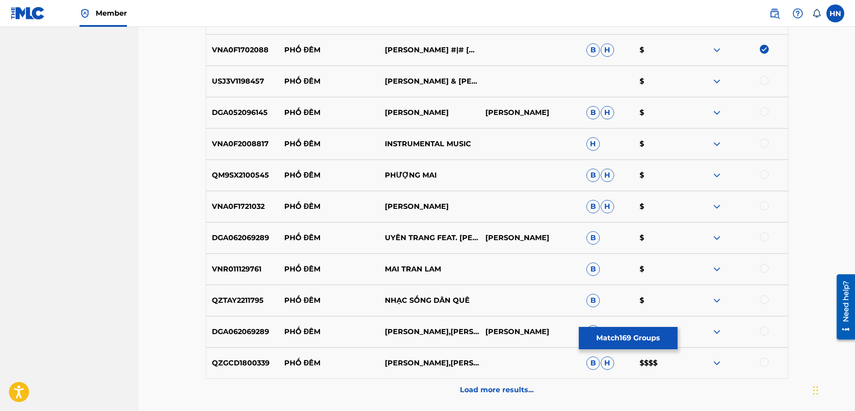
scroll to position [5945, 0]
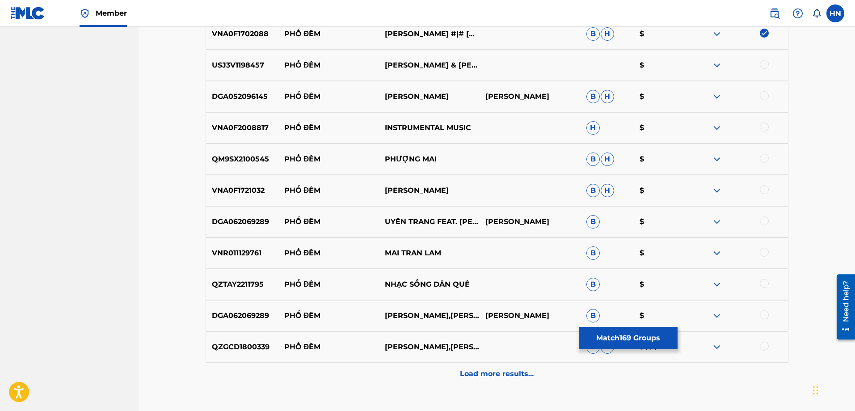
click at [245, 71] on div "USJ3V1198457 PHỐ ĐÊM SƠN TUYỀN & TUẤN VŨ $" at bounding box center [496, 65] width 583 height 31
click at [762, 67] on div at bounding box center [763, 64] width 9 height 9
click at [247, 92] on p "DGA052096145" at bounding box center [242, 96] width 72 height 11
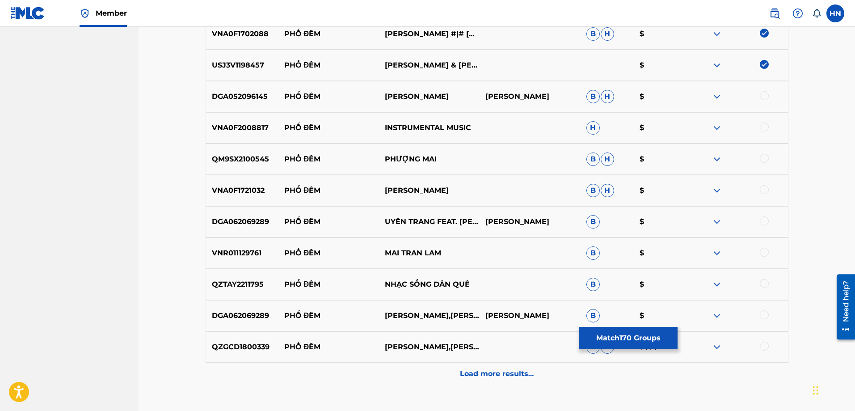
click at [765, 96] on div at bounding box center [763, 95] width 9 height 9
click at [253, 129] on p "VNA0F2008817" at bounding box center [242, 127] width 72 height 11
click at [759, 124] on div at bounding box center [737, 127] width 101 height 11
click at [760, 125] on div at bounding box center [763, 126] width 9 height 9
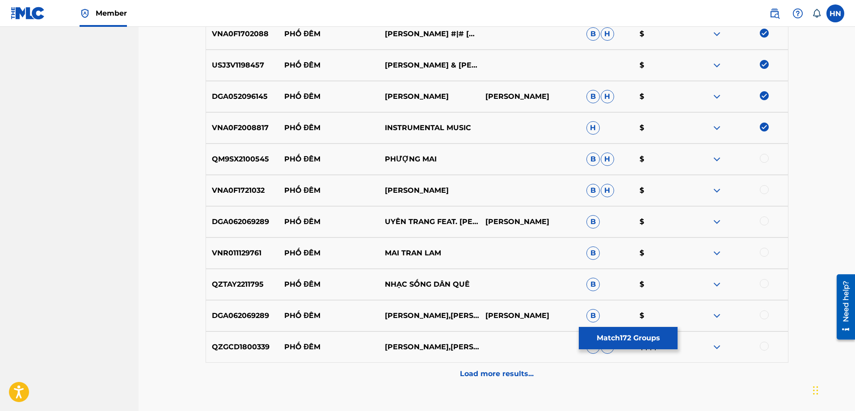
click at [247, 165] on div "QM9SX2100545 PHỐ ĐÊM PHƯỢNG MAI B H $" at bounding box center [496, 158] width 583 height 31
click at [763, 155] on div at bounding box center [763, 158] width 9 height 9
click at [264, 191] on p "VNA0F1721032" at bounding box center [242, 190] width 72 height 11
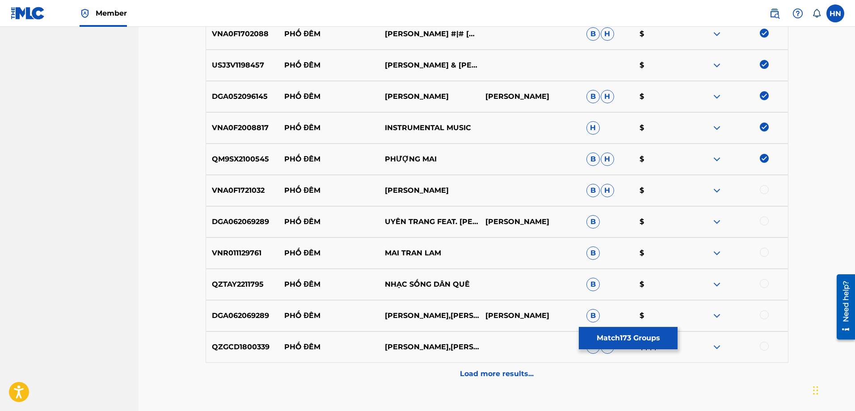
click at [242, 192] on p "VNA0F1721032" at bounding box center [242, 190] width 72 height 11
click at [764, 186] on div at bounding box center [763, 189] width 9 height 9
click at [228, 213] on div "DGA062069289 PHỐ ĐÊM UYÊN TRANG FEAT. VŨ HOÀNG TRẦN CÔNG TÂM B $" at bounding box center [496, 221] width 583 height 31
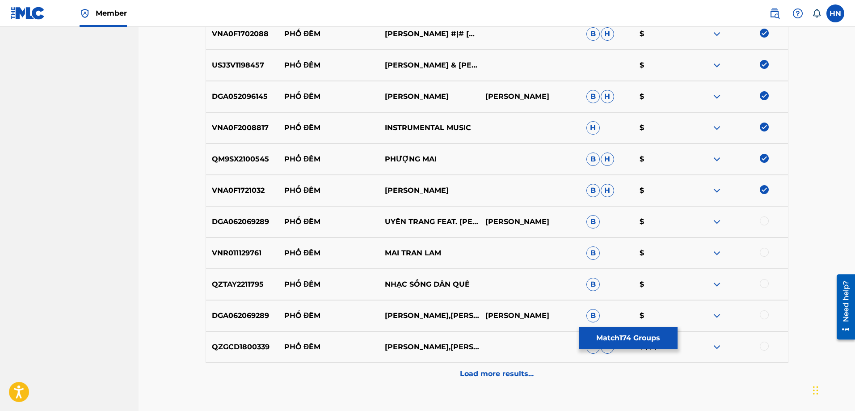
click at [761, 216] on div "DGA062069289 PHỐ ĐÊM UYÊN TRANG FEAT. VŨ HOÀNG TRẦN CÔNG TÂM B $" at bounding box center [496, 221] width 583 height 31
click at [763, 220] on div at bounding box center [763, 220] width 9 height 9
click at [241, 254] on p "VNR011129761" at bounding box center [242, 252] width 72 height 11
click at [761, 252] on div at bounding box center [763, 251] width 9 height 9
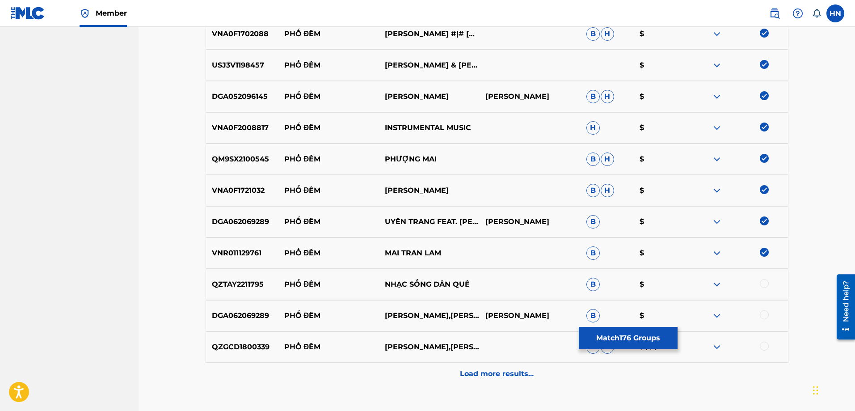
click at [242, 284] on p "QZTAY2211795" at bounding box center [242, 284] width 72 height 11
click at [764, 283] on div at bounding box center [763, 283] width 9 height 9
click at [259, 309] on div "DGA062069289 PHỐ ĐÊM UYÊN TRANG,VŨ HOÀNG TRẦN CÔNG TÂM B $" at bounding box center [496, 315] width 583 height 31
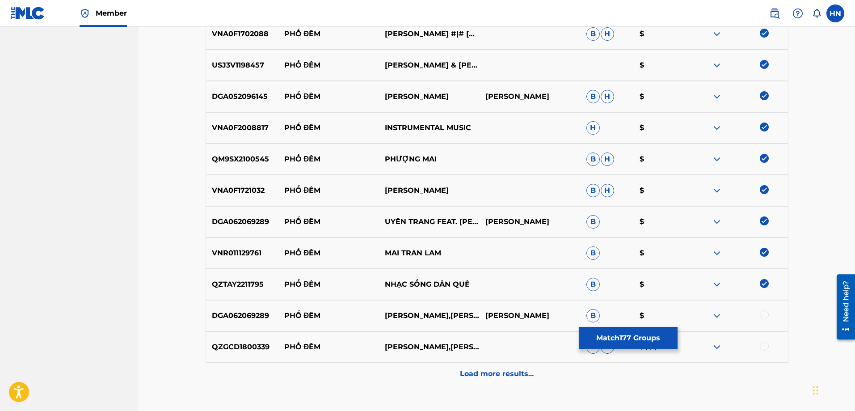
click at [767, 314] on div at bounding box center [763, 314] width 9 height 9
click at [231, 348] on p "QZGCD1800339" at bounding box center [242, 346] width 72 height 11
click at [764, 345] on div at bounding box center [763, 345] width 9 height 9
click at [495, 366] on div "Load more results..." at bounding box center [496, 373] width 583 height 22
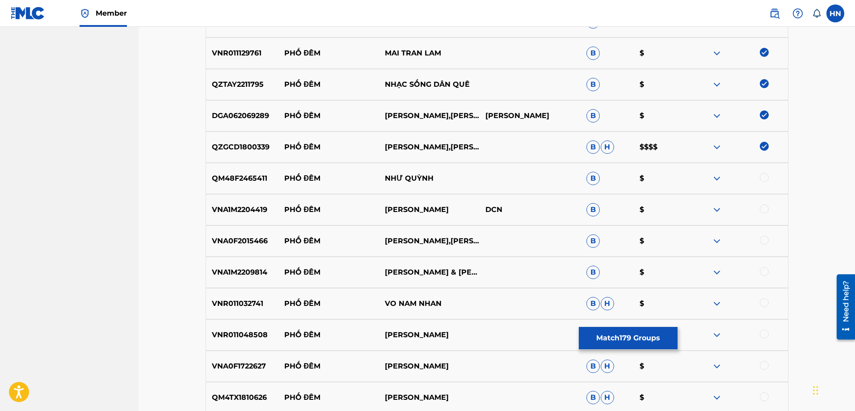
scroll to position [6258, 0]
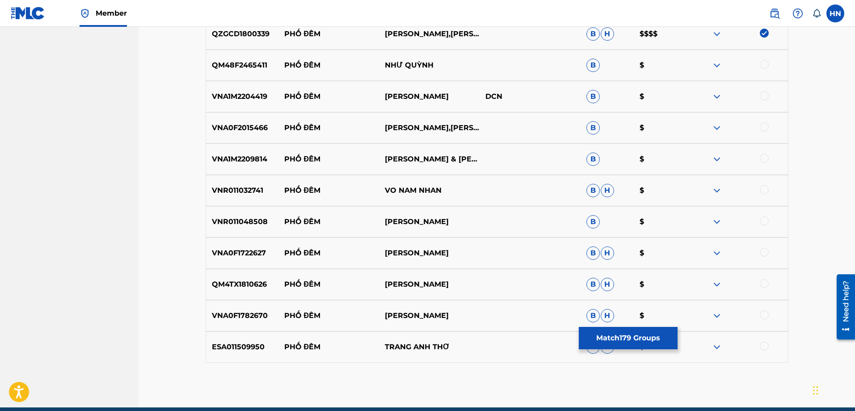
click at [250, 68] on p "QM48F2465411" at bounding box center [242, 65] width 72 height 11
click at [762, 62] on div at bounding box center [763, 64] width 9 height 9
click at [247, 94] on p "VNA1M2204419" at bounding box center [242, 96] width 72 height 11
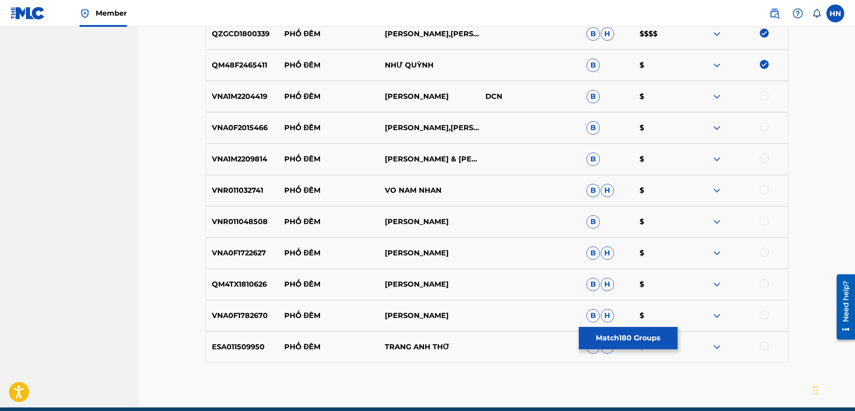
click at [764, 94] on div at bounding box center [763, 95] width 9 height 9
click at [269, 134] on div "VNA0F2015466 PHỐ ĐÊM VĨNH TUẤN,LÂM MINH THẢO B $" at bounding box center [496, 127] width 583 height 31
click at [260, 128] on p "VNA0F2015466" at bounding box center [242, 127] width 72 height 11
click at [764, 126] on div at bounding box center [763, 126] width 9 height 9
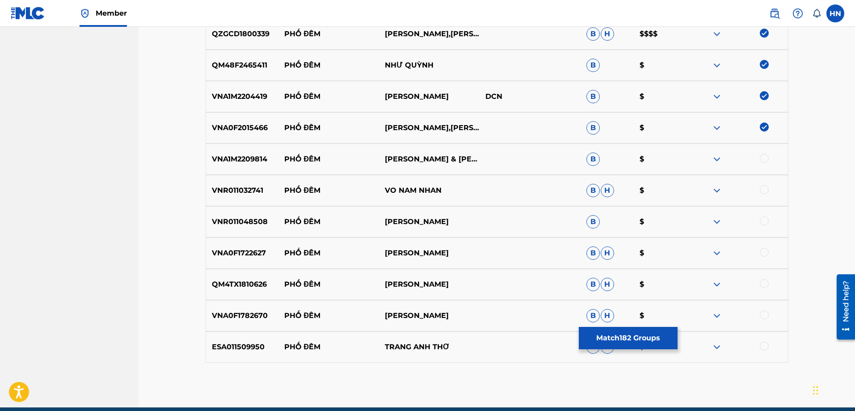
click at [235, 165] on div "VNA1M2209814 PHỐ ĐÊM THANH NGÂN & GIA TIẾN B $" at bounding box center [496, 158] width 583 height 31
click at [763, 155] on div at bounding box center [763, 158] width 9 height 9
click at [243, 184] on div "VNR011032741 PHỐ ĐÊM VO NAM NHAN B H $" at bounding box center [496, 190] width 583 height 31
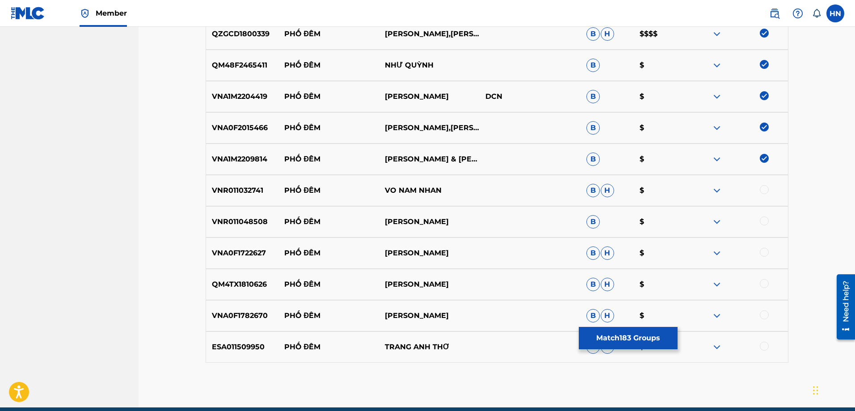
click at [764, 189] on div at bounding box center [763, 189] width 9 height 9
click at [216, 226] on p "VNR011048508" at bounding box center [242, 221] width 72 height 11
click at [767, 221] on div at bounding box center [763, 220] width 9 height 9
click at [240, 247] on p "VNA0F1722627" at bounding box center [242, 252] width 72 height 11
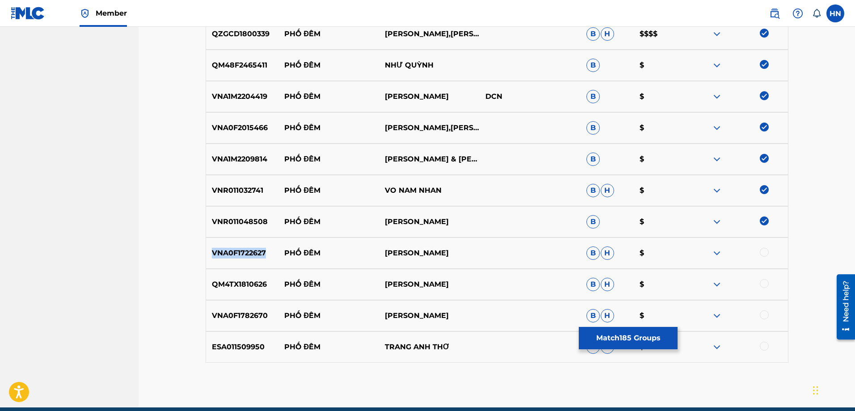
click at [240, 247] on p "VNA0F1722627" at bounding box center [242, 252] width 72 height 11
click at [763, 251] on div at bounding box center [763, 251] width 9 height 9
click at [256, 281] on p "QM4TX1810626" at bounding box center [242, 284] width 72 height 11
click at [765, 285] on div at bounding box center [763, 283] width 9 height 9
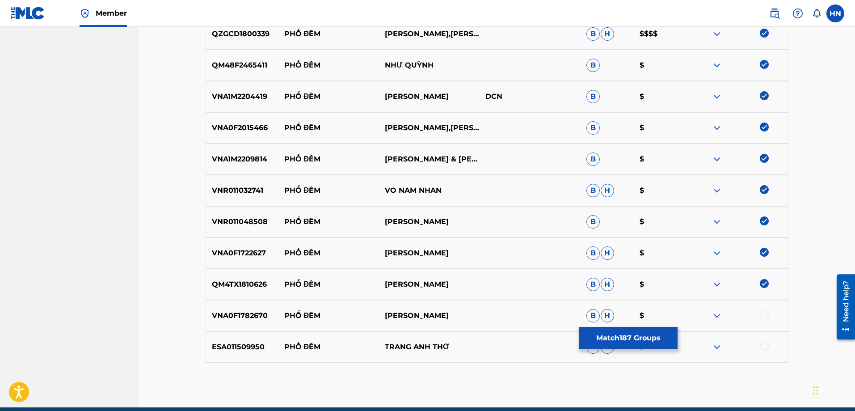
click at [248, 310] on div "VNA0F1782670 PHỐ ĐÊM THÚY HẰNG B H $" at bounding box center [496, 315] width 583 height 31
click at [764, 310] on div at bounding box center [763, 314] width 9 height 9
click at [256, 346] on p "ESA011509950" at bounding box center [242, 346] width 72 height 11
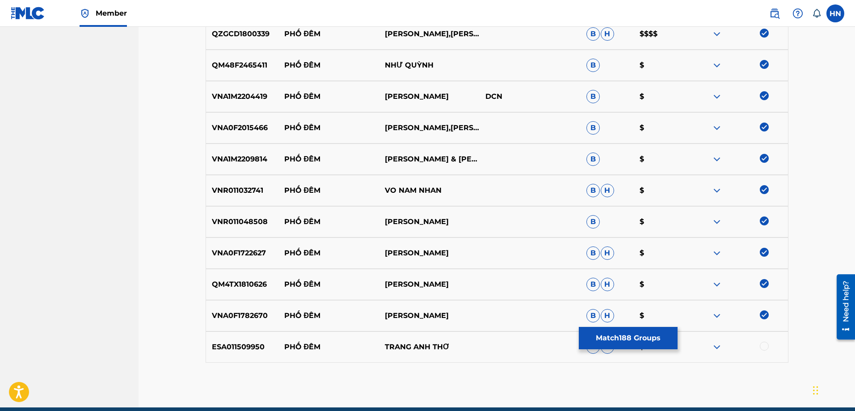
click at [763, 344] on div at bounding box center [763, 345] width 9 height 9
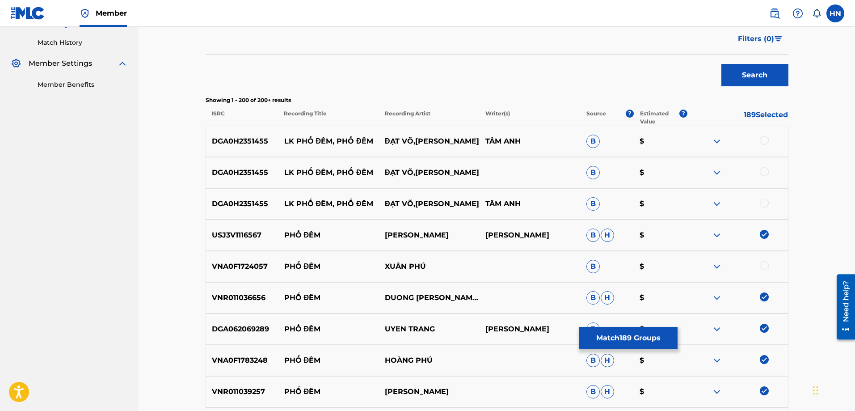
scroll to position [0, 0]
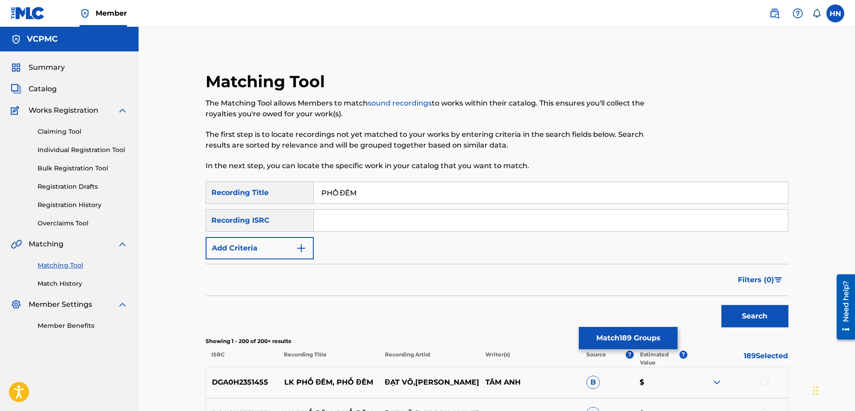
click at [360, 189] on input "PHỐ ĐÊM" at bounding box center [551, 192] width 474 height 21
paste input "O DE"
type input "PHO DEM"
click at [756, 311] on button "Search" at bounding box center [754, 316] width 67 height 22
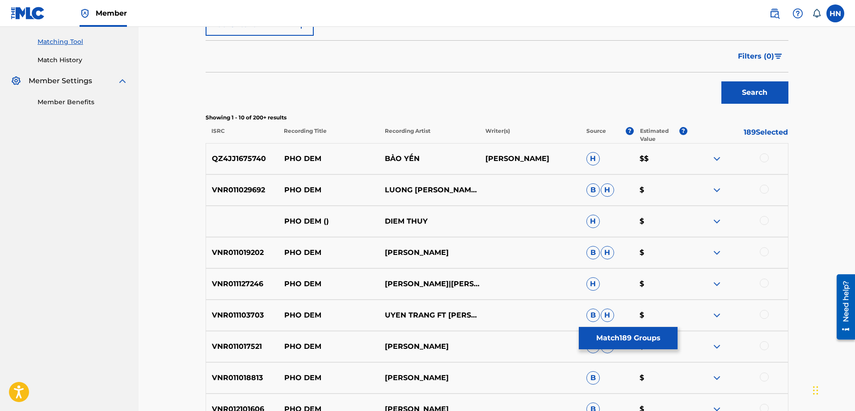
click at [225, 156] on p "QZ4JJ1675740" at bounding box center [242, 158] width 72 height 11
click at [765, 157] on div at bounding box center [763, 157] width 9 height 9
click at [244, 193] on p "VNR011029692" at bounding box center [242, 189] width 72 height 11
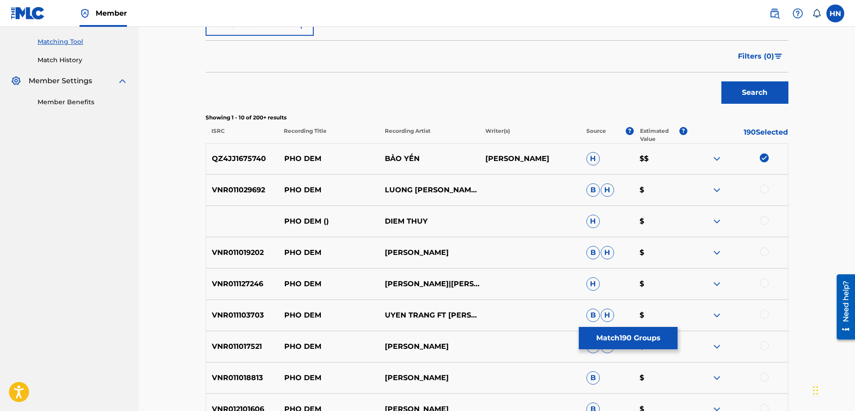
click at [763, 187] on div at bounding box center [763, 188] width 9 height 9
drag, startPoint x: 476, startPoint y: 222, endPoint x: 284, endPoint y: 222, distance: 192.5
click at [284, 222] on div "PHO DEM () DIEM THUY H $" at bounding box center [496, 220] width 583 height 31
click at [764, 221] on div at bounding box center [763, 220] width 9 height 9
click at [252, 254] on p "VNR011019202" at bounding box center [242, 252] width 72 height 11
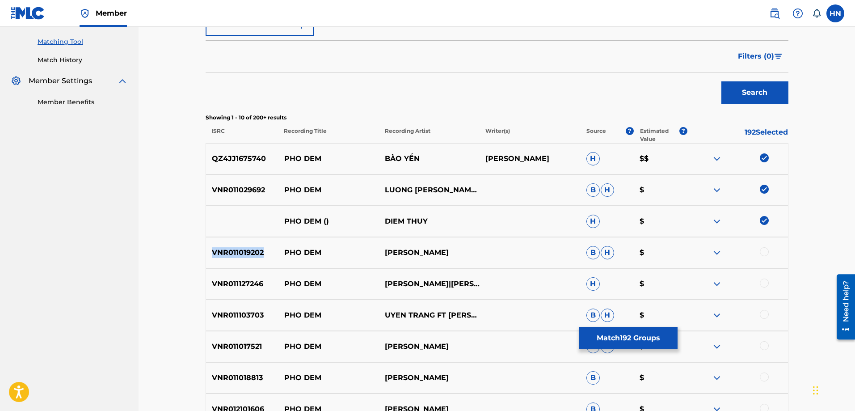
click at [252, 254] on p "VNR011019202" at bounding box center [242, 252] width 72 height 11
click at [763, 252] on div at bounding box center [763, 251] width 9 height 9
click at [214, 275] on div "VNR011127246 PHO DEM DUONG LINH|NGUYEN THAO H $" at bounding box center [496, 283] width 583 height 31
click at [770, 281] on div at bounding box center [737, 283] width 101 height 11
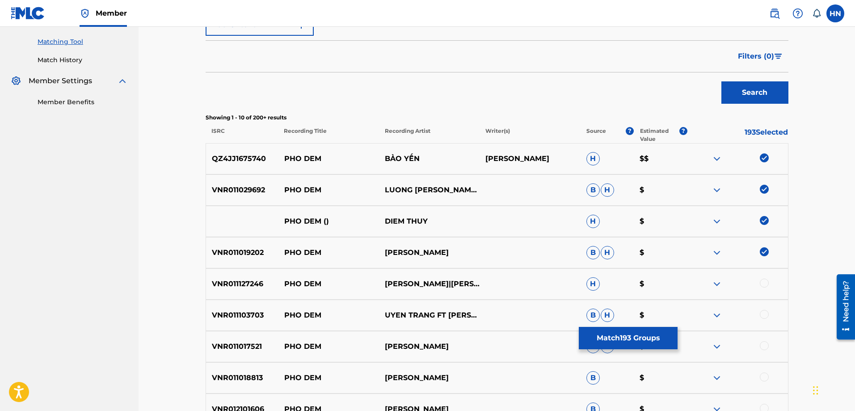
click at [764, 281] on div at bounding box center [763, 282] width 9 height 9
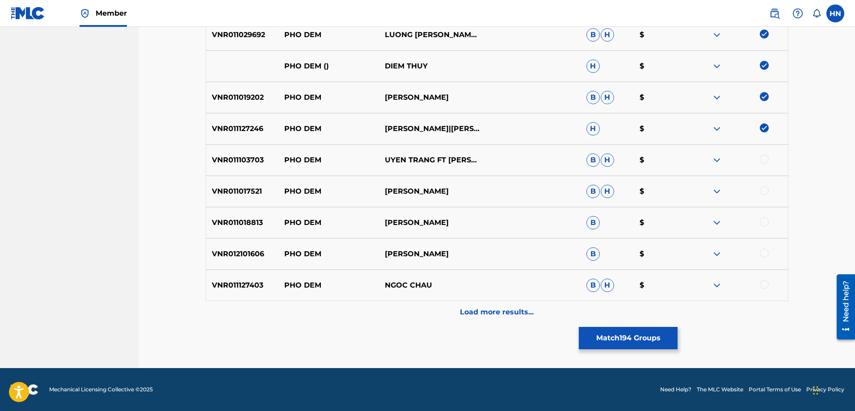
click at [248, 159] on p "VNR011103703" at bounding box center [242, 160] width 72 height 11
click at [763, 157] on div at bounding box center [763, 159] width 9 height 9
click at [240, 181] on div "VNR011017521 PHO DEM TRAN THU THAO B H $" at bounding box center [496, 191] width 583 height 31
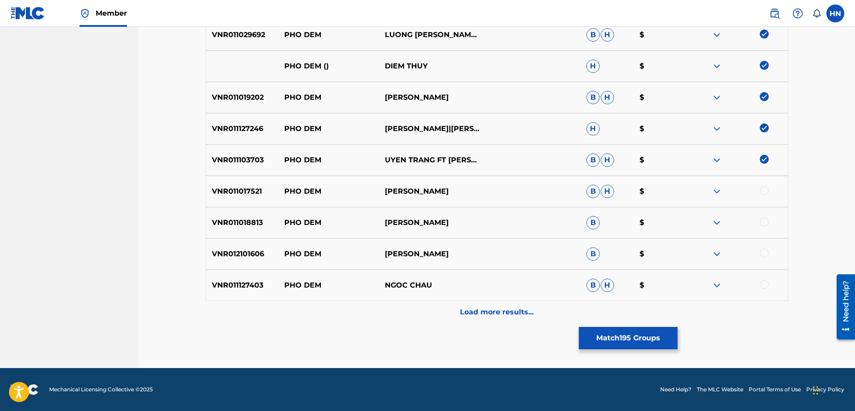
click at [762, 195] on div at bounding box center [737, 191] width 101 height 11
click at [762, 193] on div at bounding box center [763, 190] width 9 height 9
click at [239, 227] on p "VNR011018813" at bounding box center [242, 222] width 72 height 11
click at [760, 219] on div at bounding box center [763, 221] width 9 height 9
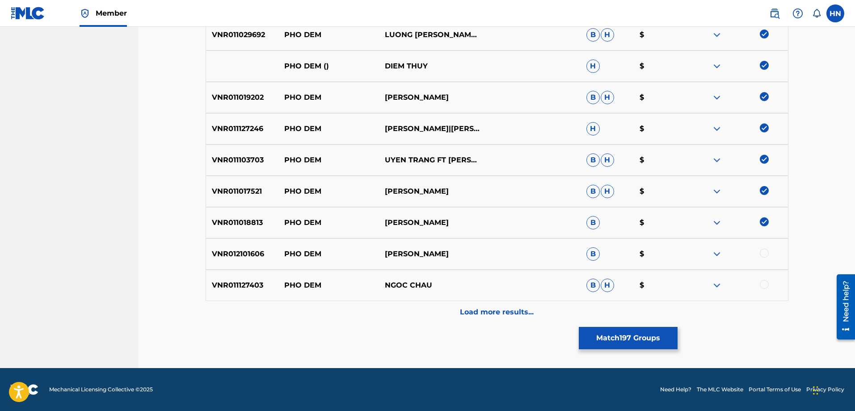
click at [244, 248] on p "VNR012101606" at bounding box center [242, 253] width 72 height 11
click at [761, 253] on div at bounding box center [763, 252] width 9 height 9
click at [243, 289] on p "VNR011127403" at bounding box center [242, 285] width 72 height 11
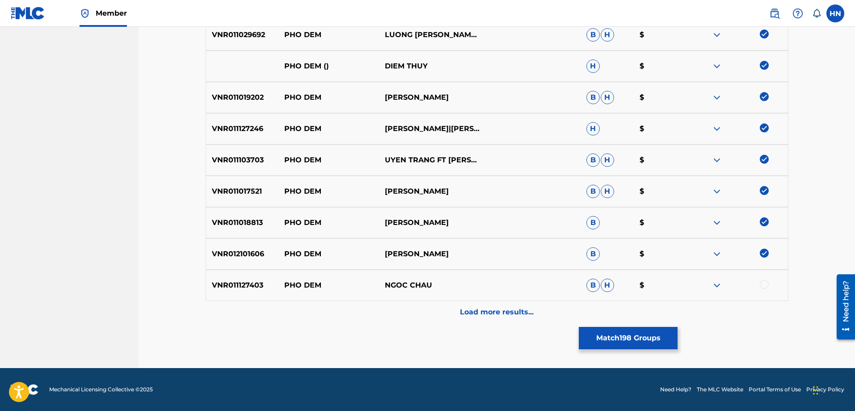
click at [767, 283] on div at bounding box center [763, 284] width 9 height 9
click at [541, 318] on div "Load more results..." at bounding box center [496, 312] width 583 height 22
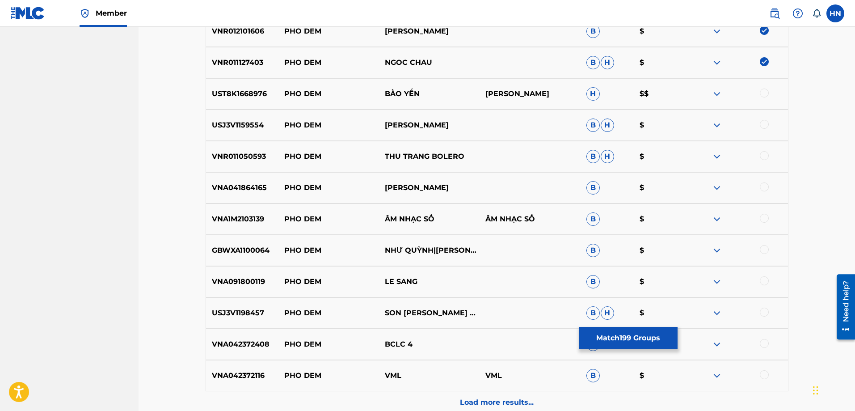
scroll to position [602, 0]
click at [253, 101] on div "UST8K1668976 PHO DEM BẢO YẾN BAO YEN H $$" at bounding box center [496, 92] width 583 height 31
click at [763, 89] on div at bounding box center [763, 92] width 9 height 9
click at [250, 125] on p "USJ3V1159554" at bounding box center [242, 124] width 72 height 11
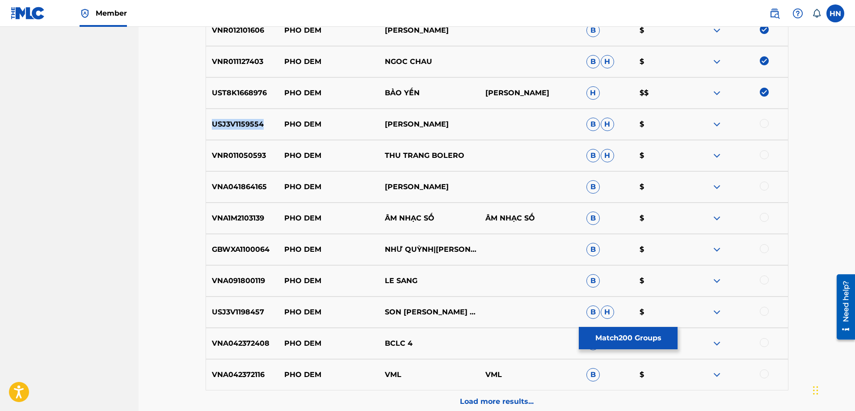
click at [250, 125] on p "USJ3V1159554" at bounding box center [242, 124] width 72 height 11
click at [763, 118] on div "USJ3V1159554 PHO DEM TUẤN VŨ B H $" at bounding box center [496, 124] width 583 height 31
click at [764, 122] on div at bounding box center [763, 123] width 9 height 9
click at [262, 159] on p "VNR011050593" at bounding box center [242, 155] width 72 height 11
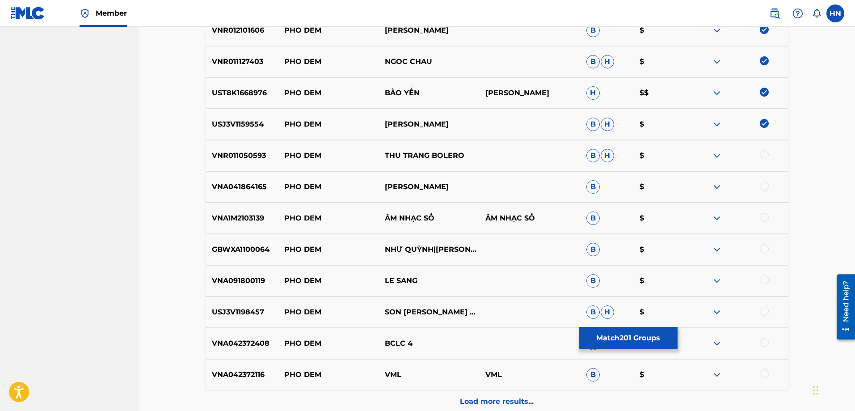
click at [762, 153] on div at bounding box center [763, 154] width 9 height 9
click at [222, 190] on p "VNA041864165" at bounding box center [242, 186] width 72 height 11
click at [764, 188] on div at bounding box center [763, 185] width 9 height 9
click at [256, 216] on p "VNA1M2103139" at bounding box center [242, 218] width 72 height 11
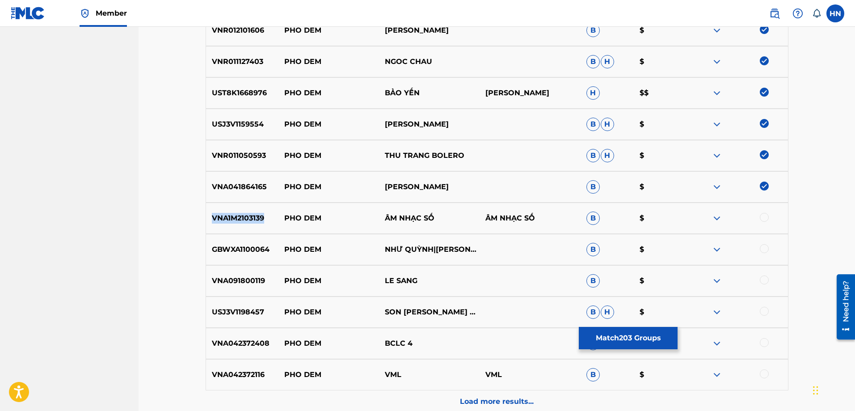
click at [256, 216] on p "VNA1M2103139" at bounding box center [242, 218] width 72 height 11
click at [764, 217] on div at bounding box center [763, 217] width 9 height 9
click at [255, 248] on p "GBWXA1100064" at bounding box center [242, 249] width 72 height 11
click at [767, 249] on div at bounding box center [763, 248] width 9 height 9
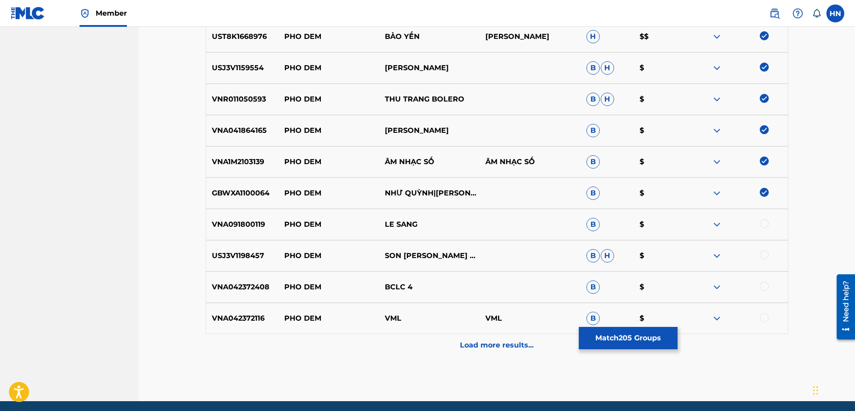
scroll to position [691, 0]
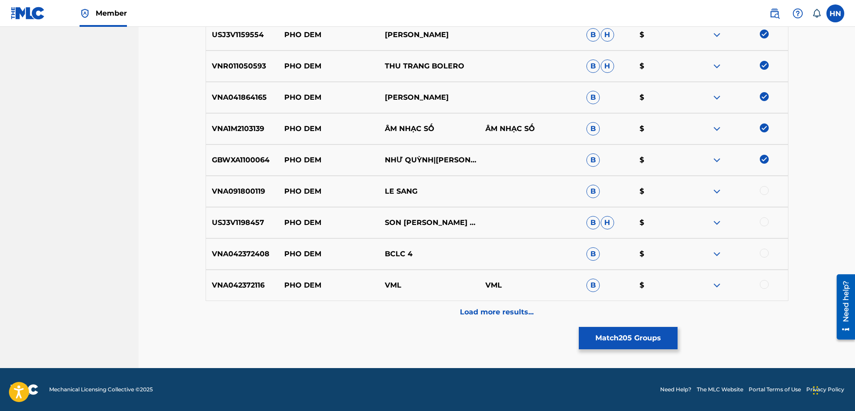
click at [245, 193] on p "VNA091800119" at bounding box center [242, 191] width 72 height 11
click at [767, 190] on div at bounding box center [763, 190] width 9 height 9
click at [253, 228] on div "USJ3V1198457 PHO DEM SON TUYEN & TUAN VU B H $" at bounding box center [496, 222] width 583 height 31
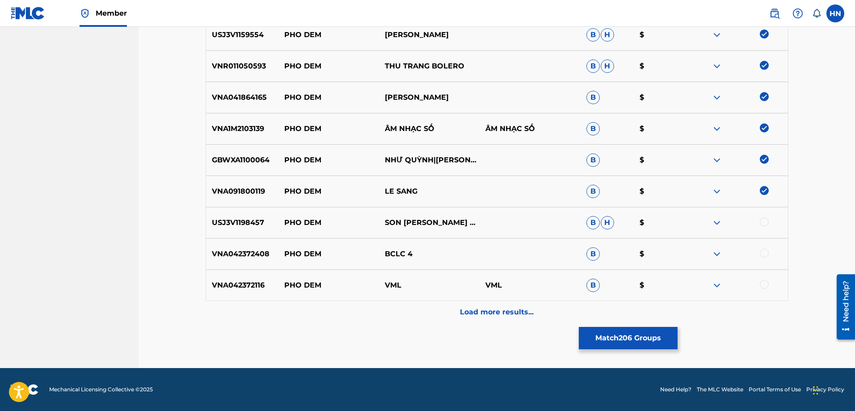
click at [762, 222] on div at bounding box center [763, 221] width 9 height 9
click at [233, 254] on p "VNA042372408" at bounding box center [242, 253] width 72 height 11
click at [764, 254] on div at bounding box center [763, 252] width 9 height 9
click at [214, 276] on div "VNA042372116 PHO DEM VML VML B $" at bounding box center [496, 284] width 583 height 31
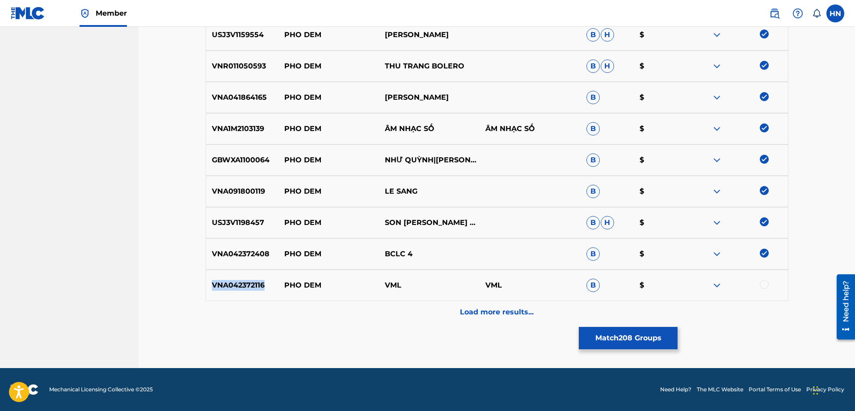
click at [214, 276] on div "VNA042372116 PHO DEM VML VML B $" at bounding box center [496, 284] width 583 height 31
click at [761, 284] on div at bounding box center [763, 284] width 9 height 9
click at [519, 303] on div "Load more results..." at bounding box center [496, 312] width 583 height 22
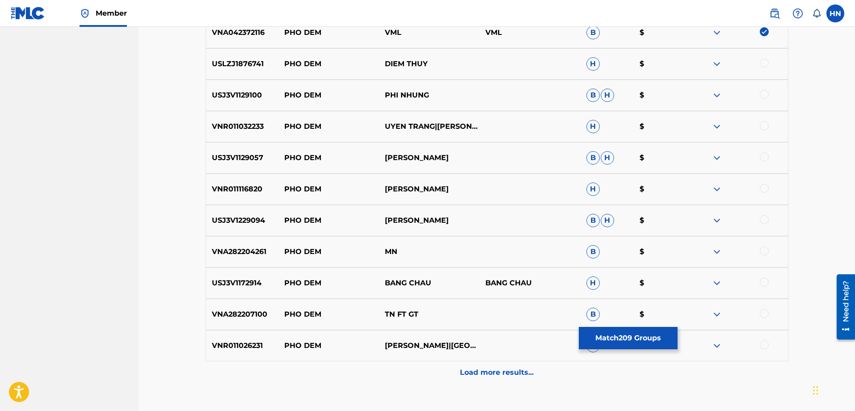
scroll to position [959, 0]
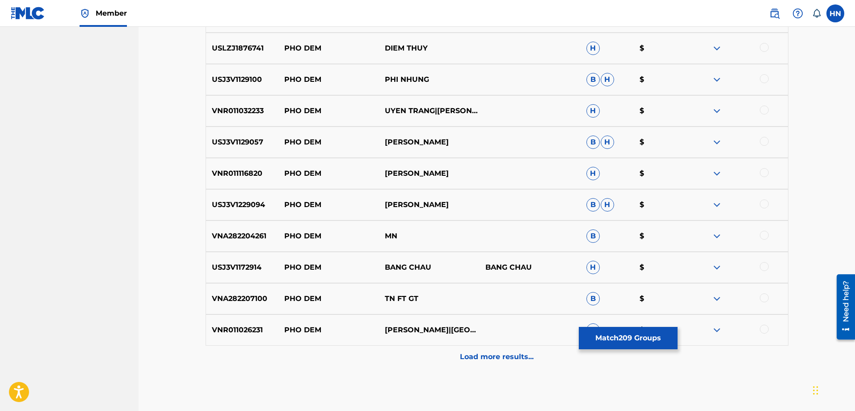
click at [226, 50] on p "USLZJ1876741" at bounding box center [242, 48] width 72 height 11
click at [763, 47] on div at bounding box center [763, 47] width 9 height 9
click at [243, 74] on div "USJ3V1129100 PHO DEM PHI NHUNG B H $" at bounding box center [496, 79] width 583 height 31
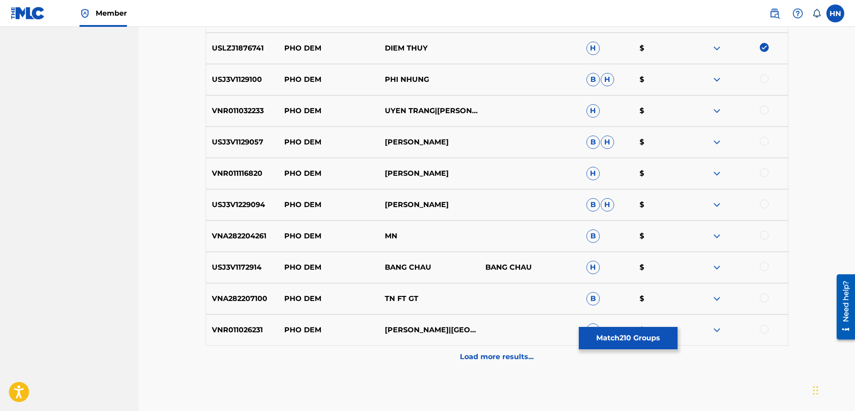
click at [765, 78] on div at bounding box center [763, 78] width 9 height 9
click at [251, 109] on p "VNR011032233" at bounding box center [242, 110] width 72 height 11
click at [761, 111] on div at bounding box center [763, 109] width 9 height 9
click at [256, 139] on p "USJ3V1129057" at bounding box center [242, 142] width 72 height 11
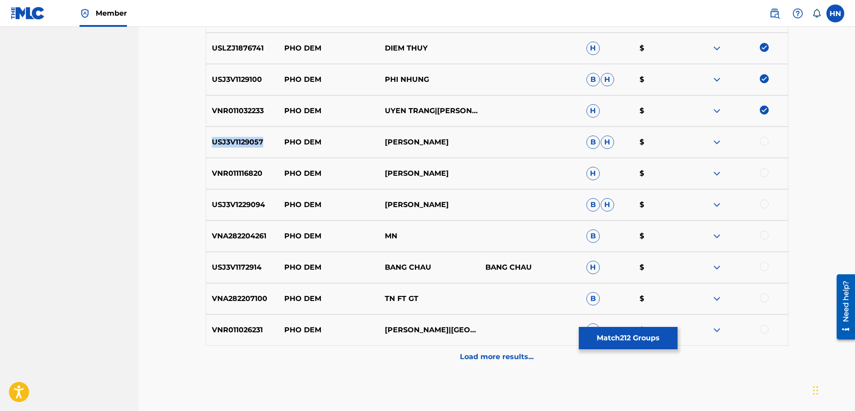
click at [256, 139] on p "USJ3V1129057" at bounding box center [242, 142] width 72 height 11
click at [763, 139] on div at bounding box center [763, 141] width 9 height 9
click at [229, 169] on p "VNR011116820" at bounding box center [242, 173] width 72 height 11
click at [762, 172] on div at bounding box center [763, 172] width 9 height 9
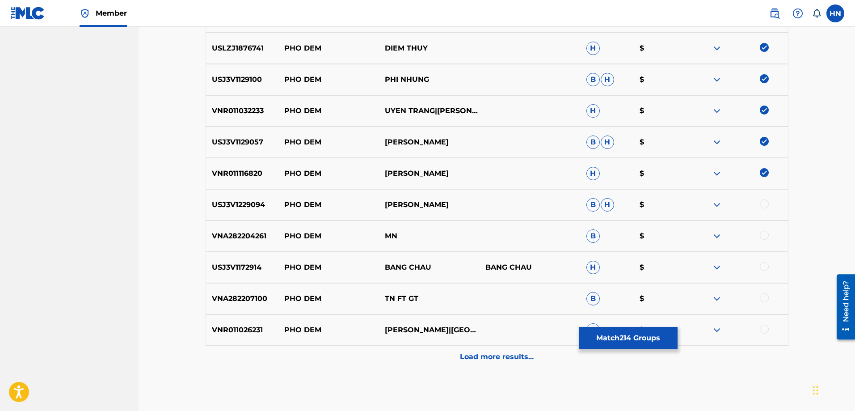
click at [237, 213] on div "USJ3V1229094 PHO DEM THANH PHONG B H $" at bounding box center [496, 204] width 583 height 31
click at [764, 201] on div at bounding box center [763, 203] width 9 height 9
click at [252, 263] on p "USJ3V1172914" at bounding box center [242, 267] width 72 height 11
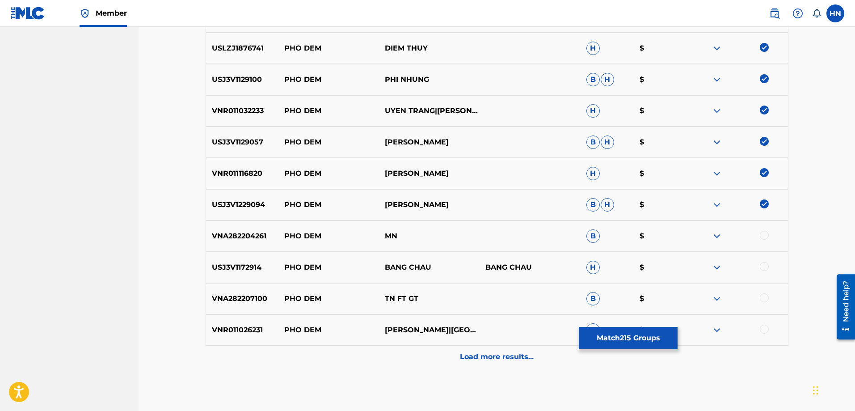
click at [765, 270] on div at bounding box center [763, 266] width 9 height 9
click at [271, 334] on p "VNR011026231" at bounding box center [242, 329] width 72 height 11
click at [241, 330] on p "VNR011026231" at bounding box center [242, 329] width 72 height 11
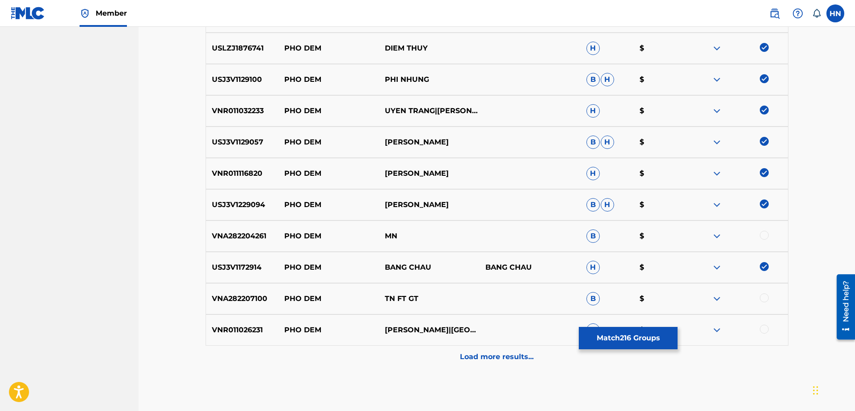
click at [765, 331] on div at bounding box center [763, 328] width 9 height 9
click at [455, 351] on div "Load more results..." at bounding box center [496, 356] width 583 height 22
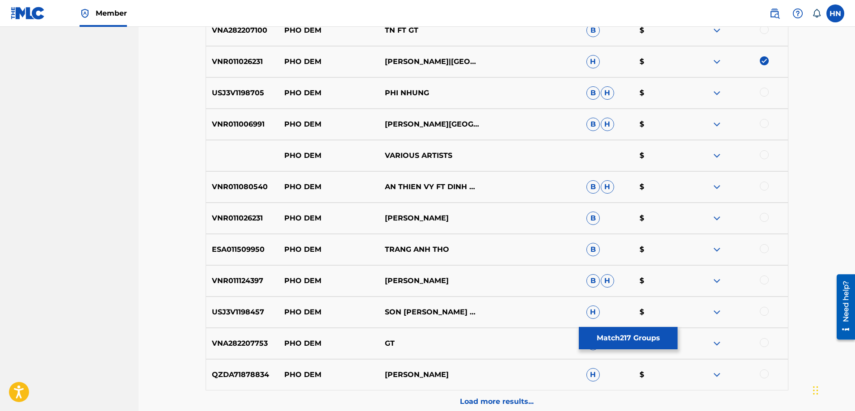
scroll to position [1272, 0]
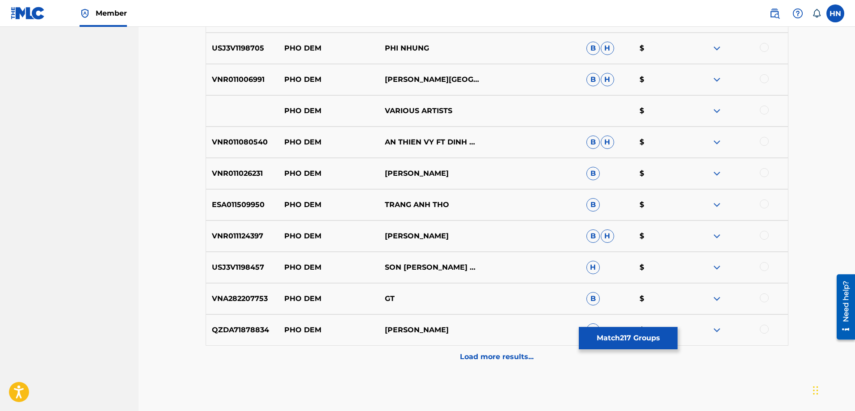
click at [247, 48] on p "USJ3V1198705" at bounding box center [242, 48] width 72 height 11
click at [767, 47] on div at bounding box center [763, 47] width 9 height 9
click at [237, 79] on p "VNR011006991" at bounding box center [242, 79] width 72 height 11
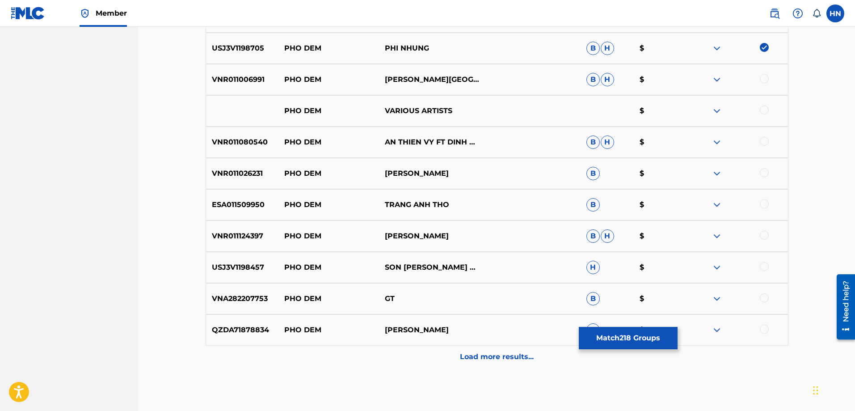
click at [762, 79] on div at bounding box center [763, 78] width 9 height 9
drag, startPoint x: 283, startPoint y: 111, endPoint x: 483, endPoint y: 110, distance: 200.6
click at [478, 109] on div "PHO DEM VARIOUS ARTISTS $" at bounding box center [496, 110] width 583 height 31
click at [767, 111] on div at bounding box center [763, 109] width 9 height 9
click at [723, 112] on div at bounding box center [737, 110] width 101 height 11
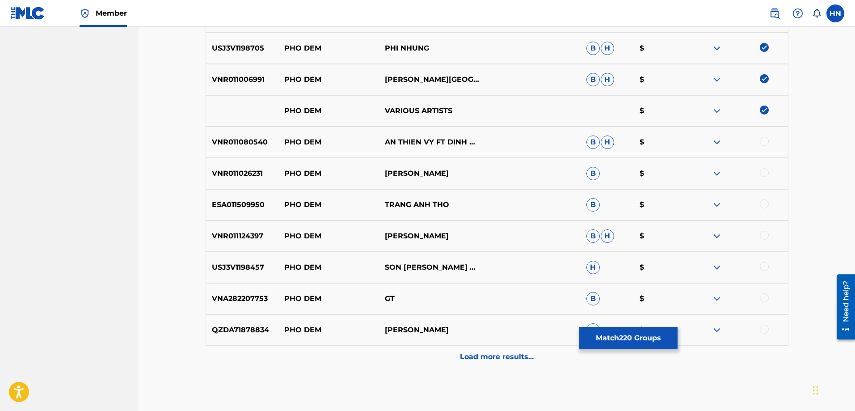
click at [717, 112] on img at bounding box center [716, 110] width 11 height 11
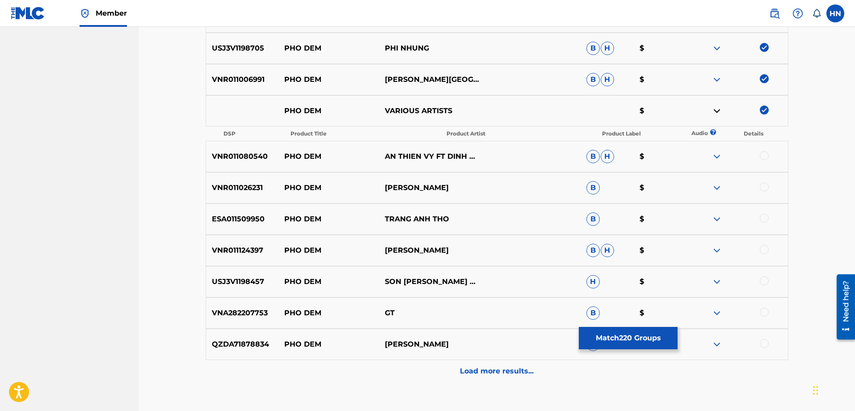
click at [244, 151] on p "VNR011080540" at bounding box center [242, 156] width 72 height 11
click at [766, 154] on div at bounding box center [763, 155] width 9 height 9
click at [762, 112] on img at bounding box center [763, 109] width 9 height 9
click at [250, 187] on p "VNR011026231" at bounding box center [242, 187] width 72 height 11
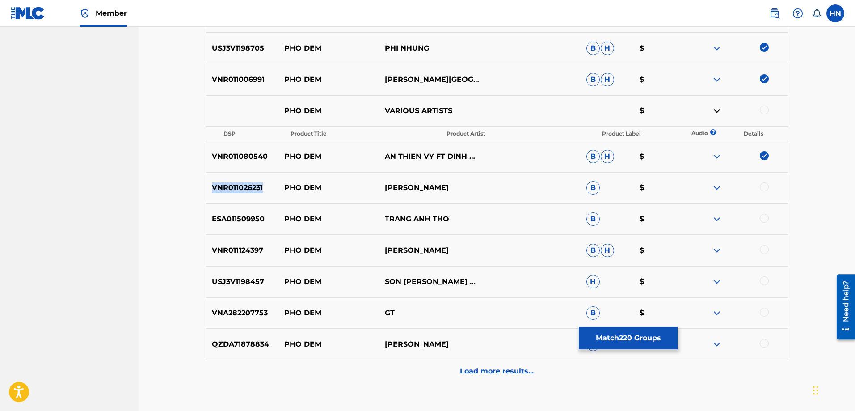
click at [250, 187] on p "VNR011026231" at bounding box center [242, 187] width 72 height 11
click at [763, 185] on div at bounding box center [763, 186] width 9 height 9
click at [248, 215] on p "ESA011509950" at bounding box center [242, 219] width 72 height 11
click at [765, 222] on div at bounding box center [763, 218] width 9 height 9
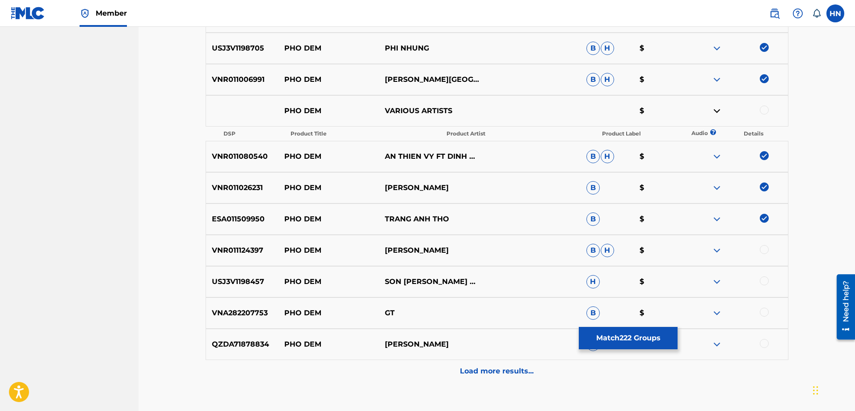
click at [253, 248] on p "VNR011124397" at bounding box center [242, 250] width 72 height 11
click at [767, 250] on div at bounding box center [763, 249] width 9 height 9
click at [231, 272] on div "USJ3V1198457 PHO DEM SON TUYEN & TUAN VU,SON TUYEN,TUAN VU H $" at bounding box center [496, 281] width 583 height 31
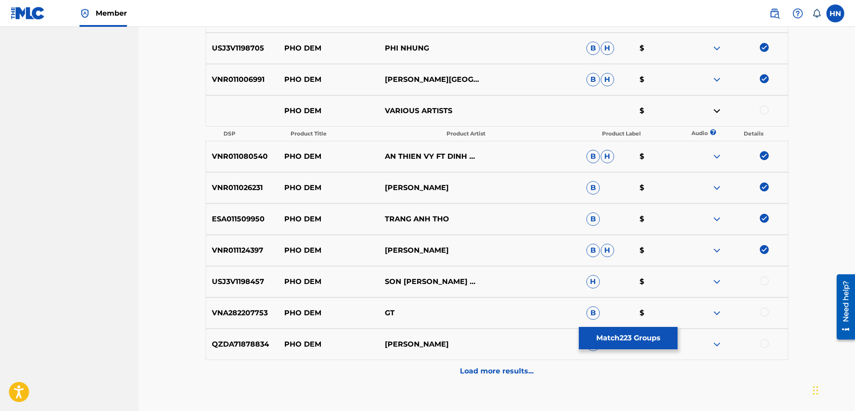
click at [763, 279] on div at bounding box center [763, 280] width 9 height 9
click at [254, 344] on p "QZDA71878834" at bounding box center [242, 344] width 72 height 11
click at [764, 341] on div at bounding box center [763, 343] width 9 height 9
click at [430, 377] on div "Load more results..." at bounding box center [496, 371] width 583 height 22
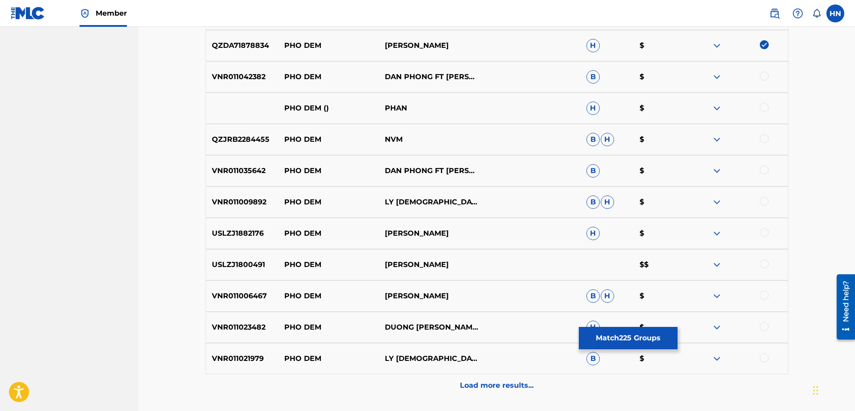
scroll to position [1540, 0]
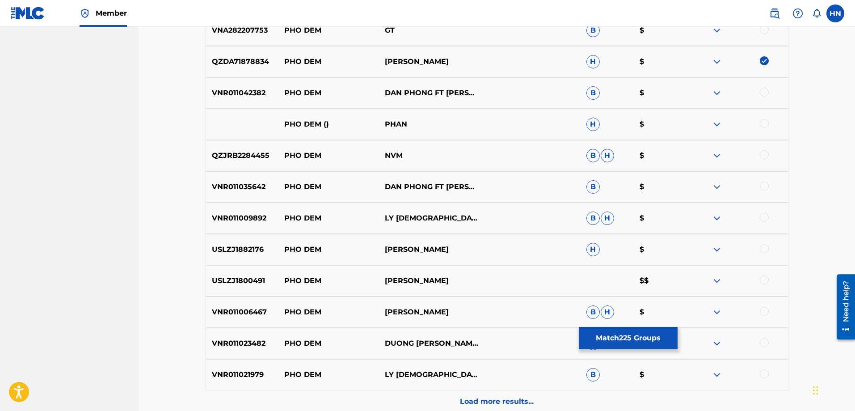
click at [244, 92] on p "VNR011042382" at bounding box center [242, 93] width 72 height 11
click at [764, 92] on div at bounding box center [763, 92] width 9 height 9
click at [248, 183] on p "VNR011035642" at bounding box center [242, 186] width 72 height 11
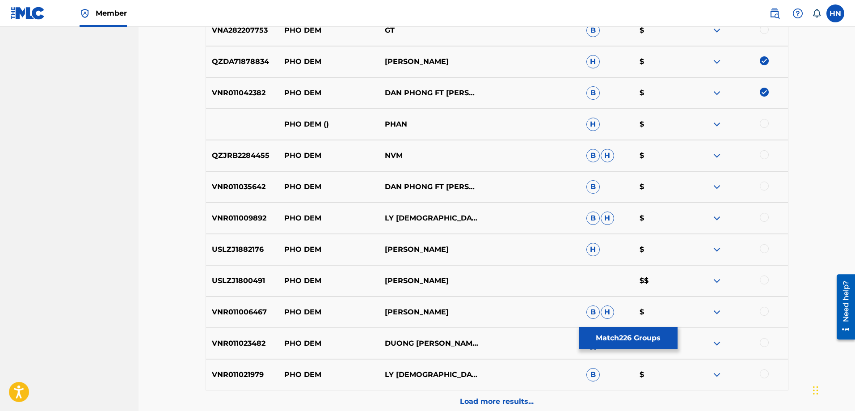
click at [763, 184] on div at bounding box center [763, 185] width 9 height 9
click at [225, 211] on div "VNR011009892 PHO DEM LY DIEU LINH B H $" at bounding box center [496, 217] width 583 height 31
click at [763, 219] on div at bounding box center [763, 217] width 9 height 9
click at [235, 253] on p "USLZJ1882176" at bounding box center [242, 249] width 72 height 11
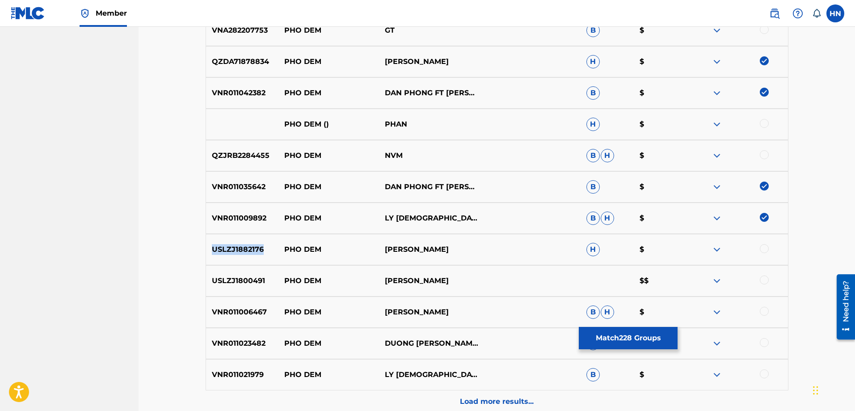
click at [235, 253] on p "USLZJ1882176" at bounding box center [242, 249] width 72 height 11
click at [762, 250] on div at bounding box center [763, 248] width 9 height 9
click at [252, 272] on div "USLZJ1800491 PHO DEM PHAN Ý LINH $$" at bounding box center [496, 280] width 583 height 31
click at [764, 281] on div at bounding box center [763, 279] width 9 height 9
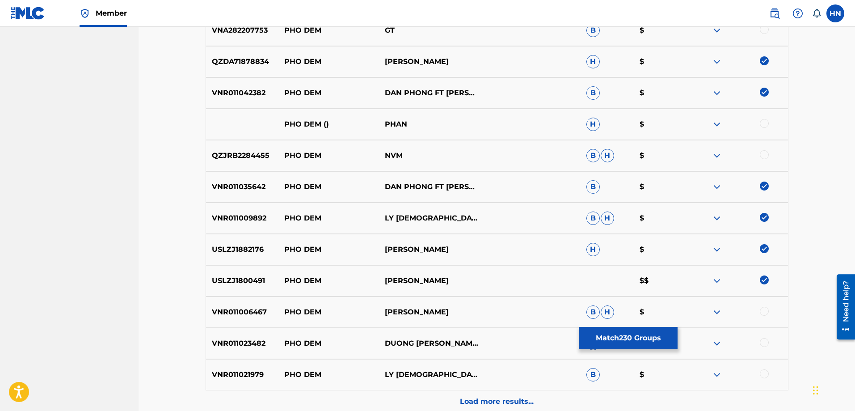
click at [251, 319] on div "VNR011006467 PHO DEM HOANG VINH NAM B H $" at bounding box center [496, 311] width 583 height 31
click at [767, 309] on div at bounding box center [763, 310] width 9 height 9
click at [253, 339] on p "VNR011023482" at bounding box center [242, 343] width 72 height 11
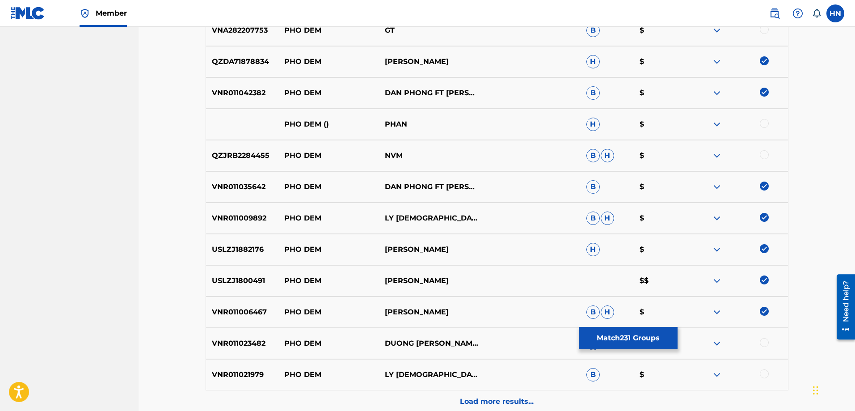
click at [764, 342] on div at bounding box center [763, 342] width 9 height 9
click at [235, 380] on div "VNR011021979 PHO DEM LY DIEU LINH B $" at bounding box center [496, 374] width 583 height 31
click at [761, 372] on div at bounding box center [763, 373] width 9 height 9
click at [485, 392] on div "Load more results..." at bounding box center [496, 401] width 583 height 22
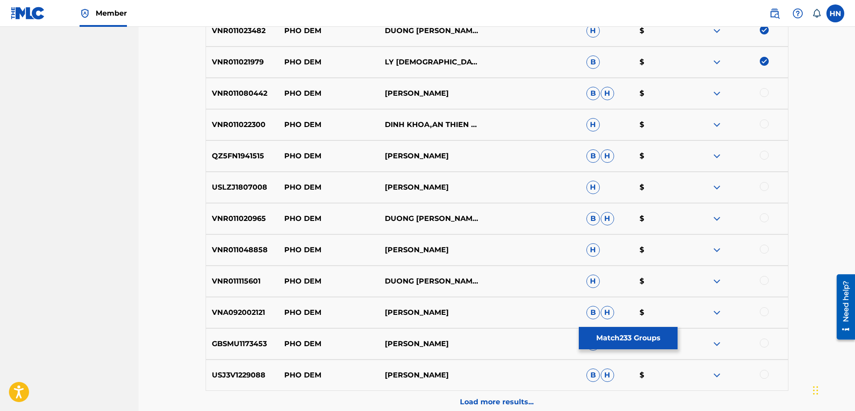
scroll to position [1853, 0]
click at [225, 90] on p "VNR011080442" at bounding box center [242, 93] width 72 height 11
click at [767, 92] on div at bounding box center [763, 92] width 9 height 9
click at [261, 129] on p "VNR011022300" at bounding box center [242, 124] width 72 height 11
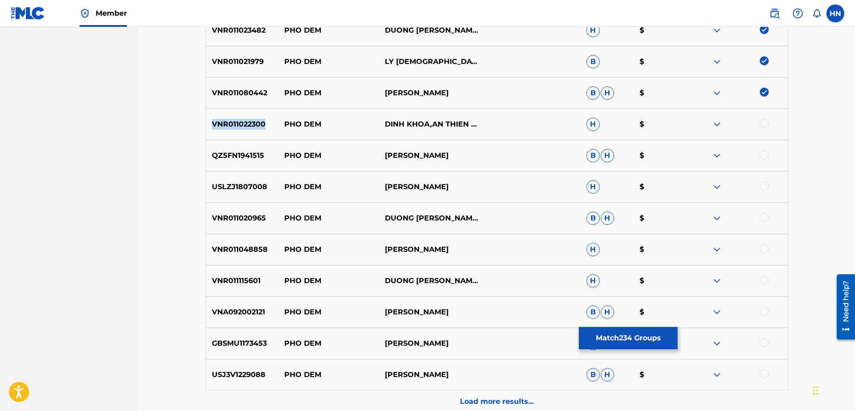
click at [261, 129] on p "VNR011022300" at bounding box center [242, 124] width 72 height 11
click at [758, 122] on div at bounding box center [737, 124] width 101 height 11
click at [760, 122] on div at bounding box center [763, 123] width 9 height 9
click at [243, 161] on div "QZ5FN1941515 PHO DEM TAM DOAN B H $" at bounding box center [496, 155] width 583 height 31
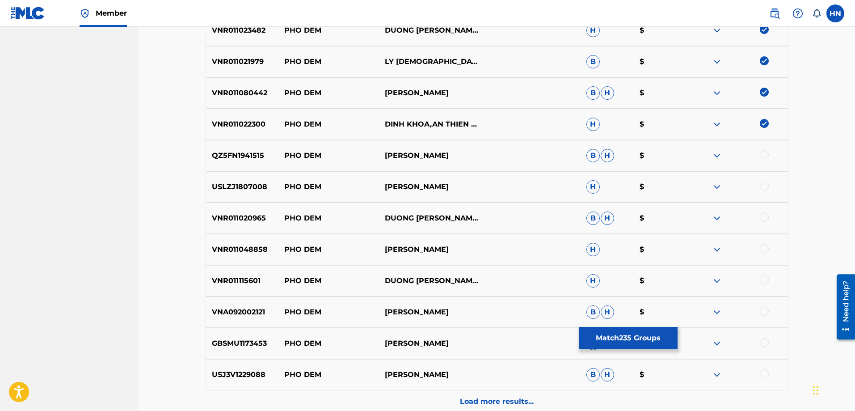
click at [764, 157] on div at bounding box center [763, 154] width 9 height 9
click at [250, 191] on p "USLZJ1807008" at bounding box center [242, 186] width 72 height 11
click at [763, 189] on div at bounding box center [763, 185] width 9 height 9
click at [256, 220] on p "VNR011020965" at bounding box center [242, 218] width 72 height 11
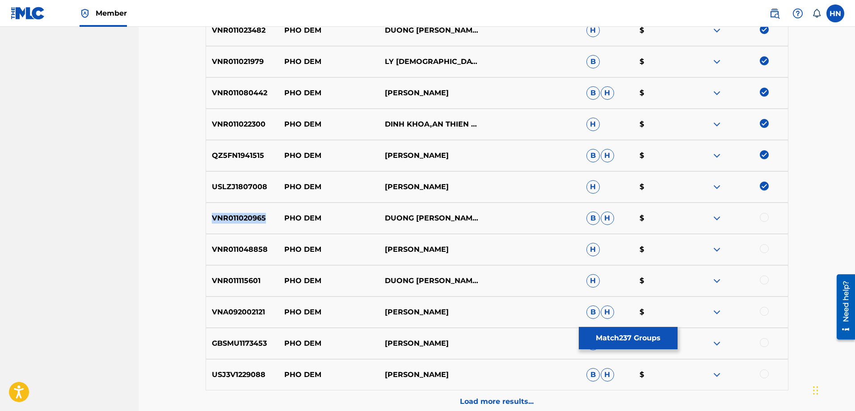
click at [256, 220] on p "VNR011020965" at bounding box center [242, 218] width 72 height 11
click at [762, 217] on div at bounding box center [763, 217] width 9 height 9
click at [257, 249] on p "VNR011048858" at bounding box center [242, 249] width 72 height 11
click at [759, 247] on div at bounding box center [737, 249] width 101 height 11
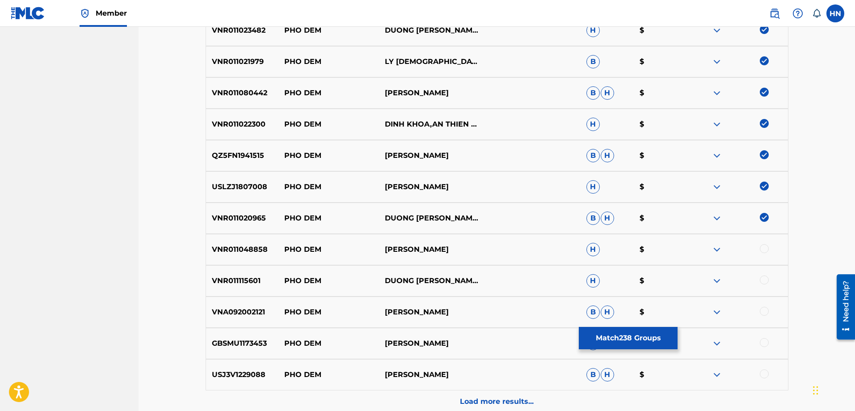
click at [761, 247] on div at bounding box center [763, 248] width 9 height 9
click at [258, 277] on p "VNR011115601" at bounding box center [242, 280] width 72 height 11
click at [762, 277] on div at bounding box center [763, 279] width 9 height 9
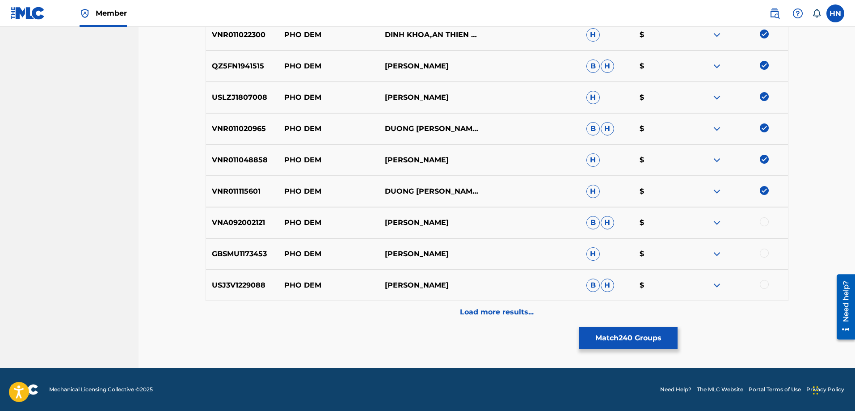
click at [222, 214] on div "VNA092002121 PHO DEM PHUONG THUY B H $" at bounding box center [496, 222] width 583 height 31
click at [765, 223] on div at bounding box center [763, 221] width 9 height 9
click at [246, 266] on div "GBSMU1173453 PHO DEM QUANG LÝ H $" at bounding box center [496, 253] width 583 height 31
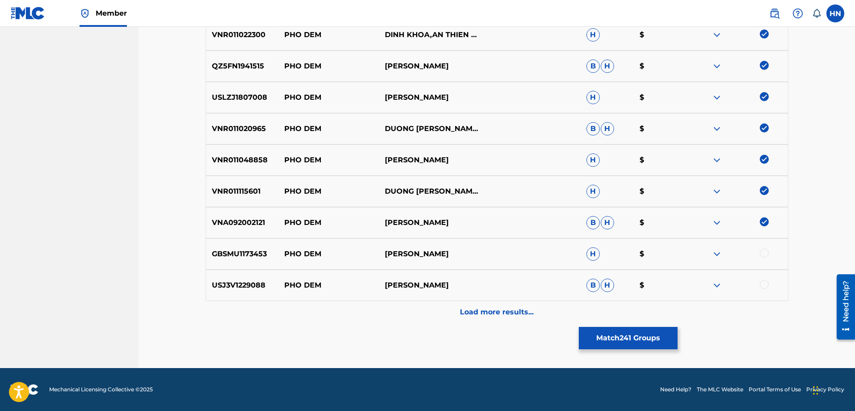
click at [766, 251] on div at bounding box center [763, 252] width 9 height 9
click at [240, 288] on p "USJ3V1229088" at bounding box center [242, 285] width 72 height 11
click at [761, 279] on div "USJ3V1229088 PHO DEM HOANG TAM B H $" at bounding box center [496, 284] width 583 height 31
click at [761, 284] on div at bounding box center [763, 284] width 9 height 9
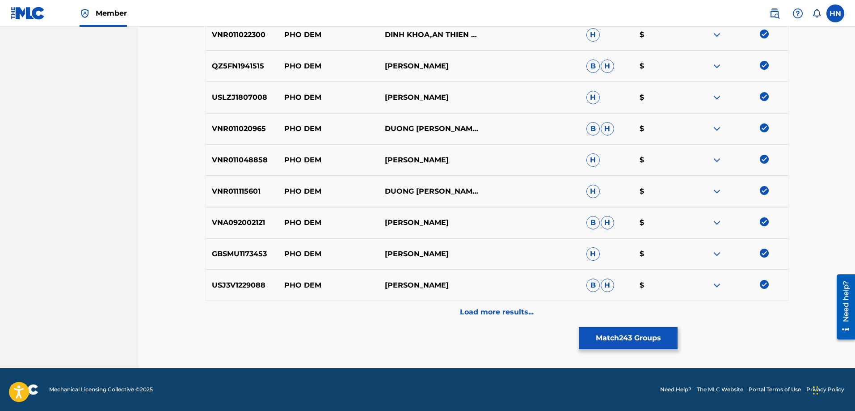
click at [520, 304] on div "Load more results..." at bounding box center [496, 312] width 583 height 22
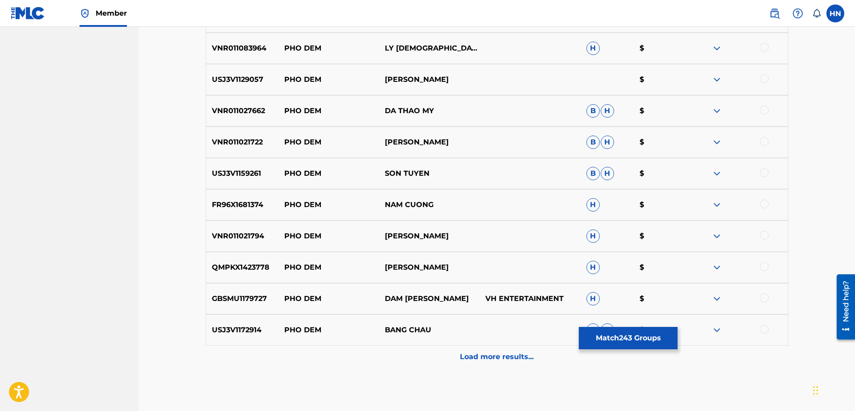
scroll to position [2165, 0]
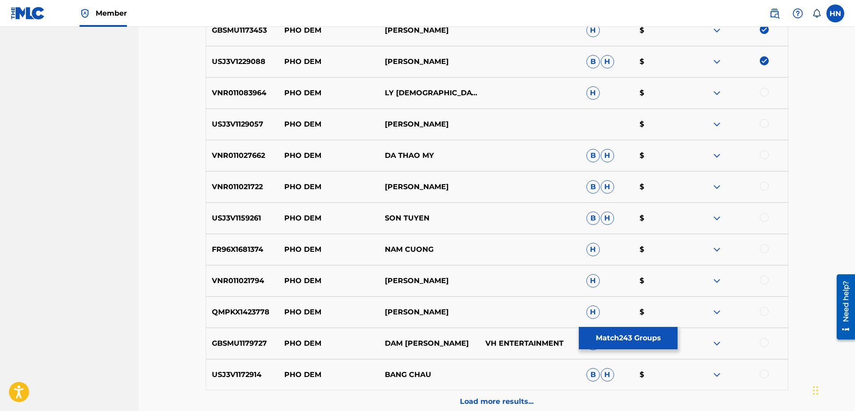
click at [244, 92] on p "VNR011083964" at bounding box center [242, 93] width 72 height 11
click at [769, 90] on div at bounding box center [737, 93] width 101 height 11
click at [759, 92] on div at bounding box center [737, 93] width 101 height 11
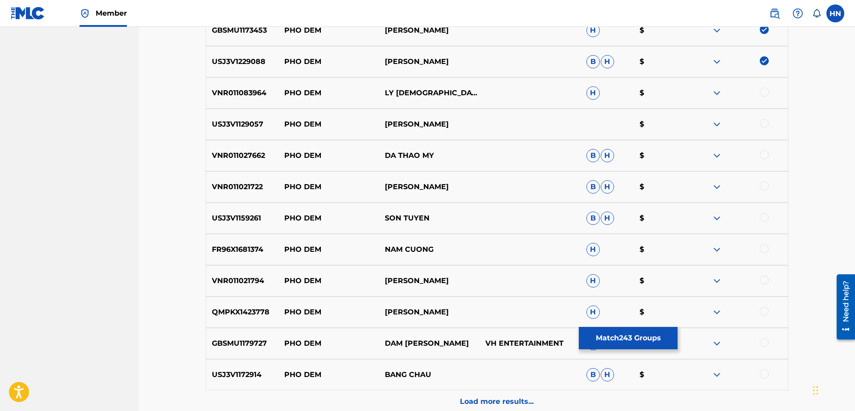
click at [760, 92] on div at bounding box center [763, 92] width 9 height 9
click at [219, 123] on p "USJ3V1129057" at bounding box center [242, 124] width 72 height 11
click at [768, 123] on div at bounding box center [763, 123] width 9 height 9
click at [238, 153] on p "VNR011027662" at bounding box center [242, 155] width 72 height 11
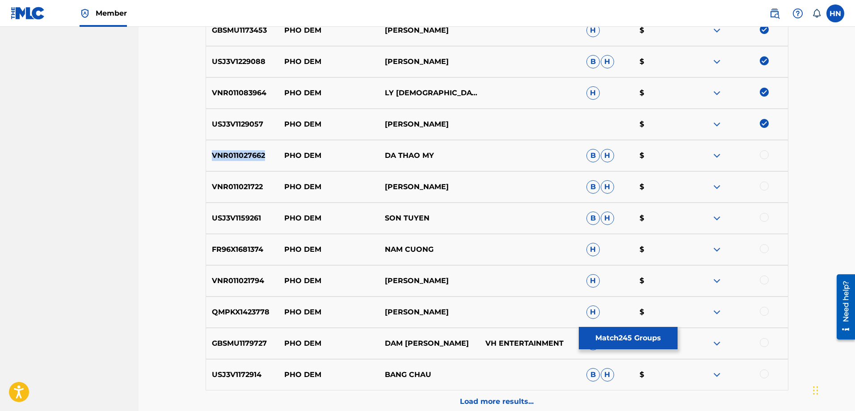
click at [238, 153] on p "VNR011027662" at bounding box center [242, 155] width 72 height 11
click at [764, 152] on div at bounding box center [763, 154] width 9 height 9
click at [253, 187] on p "VNR011021722" at bounding box center [242, 186] width 72 height 11
click at [766, 190] on div at bounding box center [737, 186] width 101 height 11
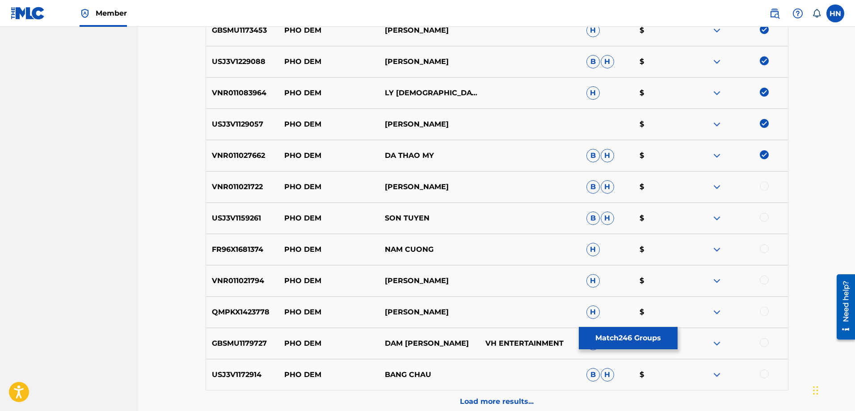
click at [763, 185] on div at bounding box center [763, 185] width 9 height 9
click at [269, 214] on p "USJ3V1159261" at bounding box center [242, 218] width 72 height 11
click at [254, 216] on p "USJ3V1159261" at bounding box center [242, 218] width 72 height 11
click at [763, 219] on div at bounding box center [763, 217] width 9 height 9
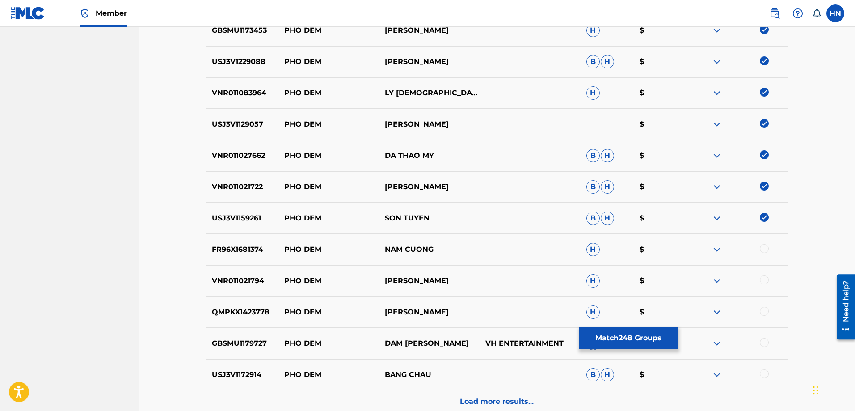
click at [247, 254] on p "FR96X1681374" at bounding box center [242, 249] width 72 height 11
click at [759, 246] on div at bounding box center [763, 248] width 9 height 9
click at [240, 275] on p "VNR011021794" at bounding box center [242, 280] width 72 height 11
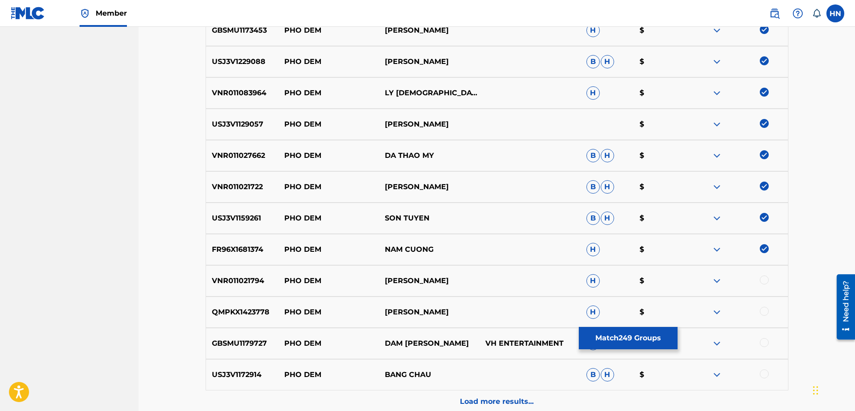
click at [760, 279] on div at bounding box center [763, 279] width 9 height 9
click at [246, 304] on div "QMPKX1423778 PHO DEM THANH NAM H $" at bounding box center [496, 311] width 583 height 31
click at [762, 308] on div at bounding box center [763, 310] width 9 height 9
click at [243, 340] on p "GBSMU1179727" at bounding box center [242, 343] width 72 height 11
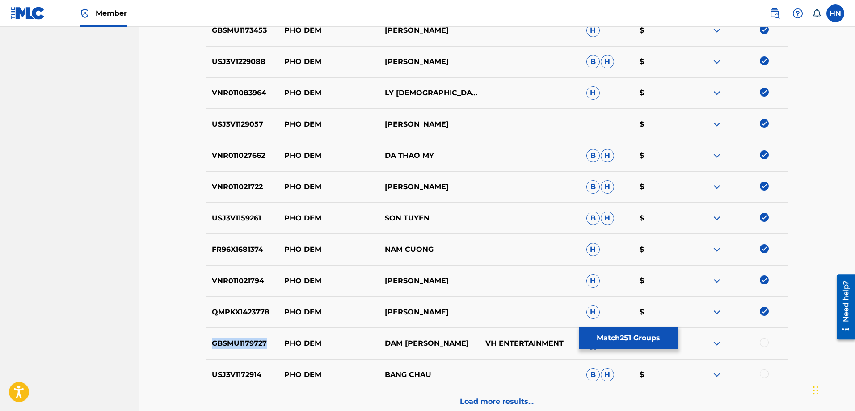
click at [243, 340] on p "GBSMU1179727" at bounding box center [242, 343] width 72 height 11
click at [762, 341] on div at bounding box center [763, 342] width 9 height 9
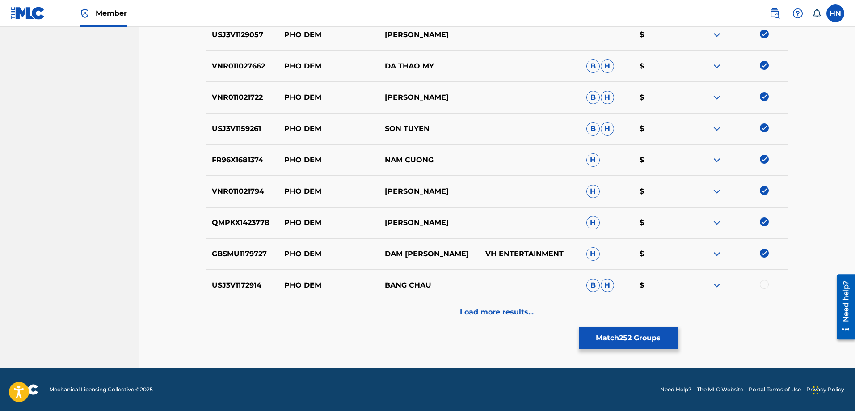
click at [254, 281] on p "USJ3V1172914" at bounding box center [242, 285] width 72 height 11
click at [761, 283] on div at bounding box center [763, 284] width 9 height 9
click at [505, 304] on div "Load more results..." at bounding box center [496, 312] width 583 height 22
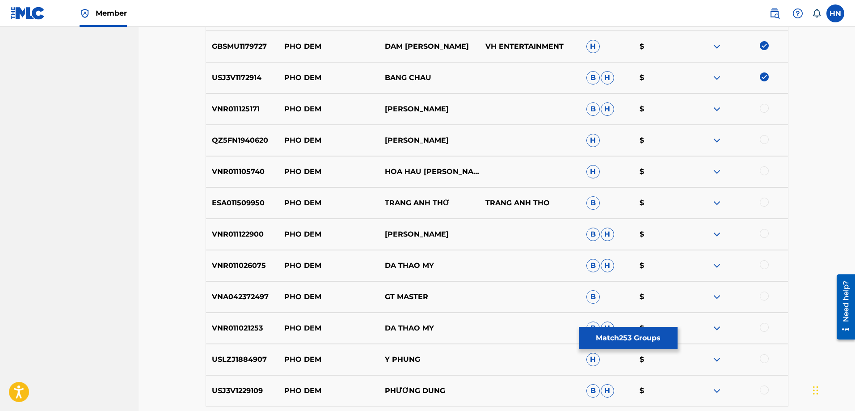
scroll to position [2478, 0]
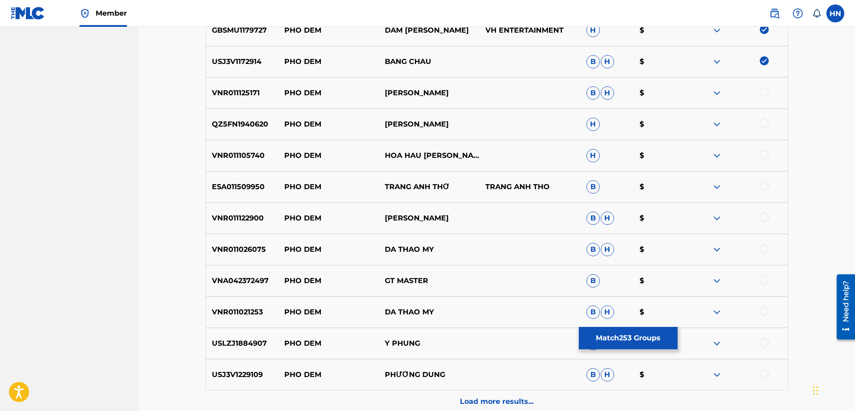
click at [237, 95] on p "VNR011125171" at bounding box center [242, 93] width 72 height 11
click at [761, 92] on div at bounding box center [763, 92] width 9 height 9
click at [240, 128] on p "QZ5FN1940620" at bounding box center [242, 124] width 72 height 11
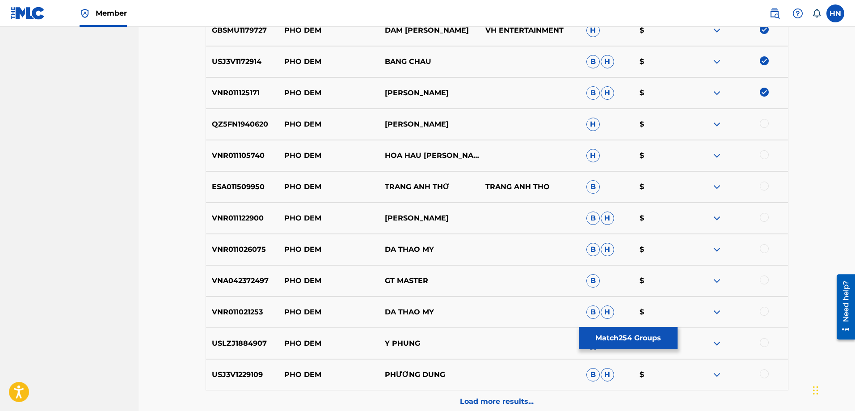
click at [759, 122] on div at bounding box center [763, 123] width 9 height 9
click at [235, 145] on div "VNR011105740 PHO DEM HOA HAU KIM THOA FT QUACH THANH DANH H $" at bounding box center [496, 155] width 583 height 31
click at [763, 156] on div at bounding box center [763, 154] width 9 height 9
click at [220, 190] on p "ESA011509950" at bounding box center [242, 186] width 72 height 11
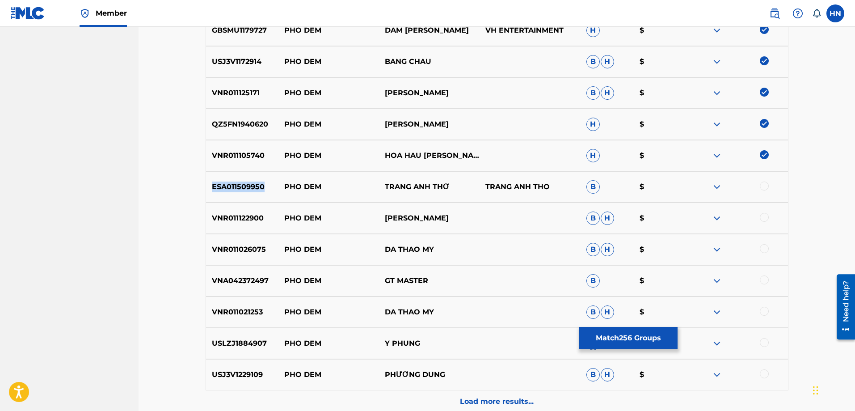
click at [220, 190] on p "ESA011509950" at bounding box center [242, 186] width 72 height 11
click at [760, 186] on div at bounding box center [763, 185] width 9 height 9
click at [255, 218] on p "VNR011122900" at bounding box center [242, 218] width 72 height 11
click at [765, 216] on div at bounding box center [763, 217] width 9 height 9
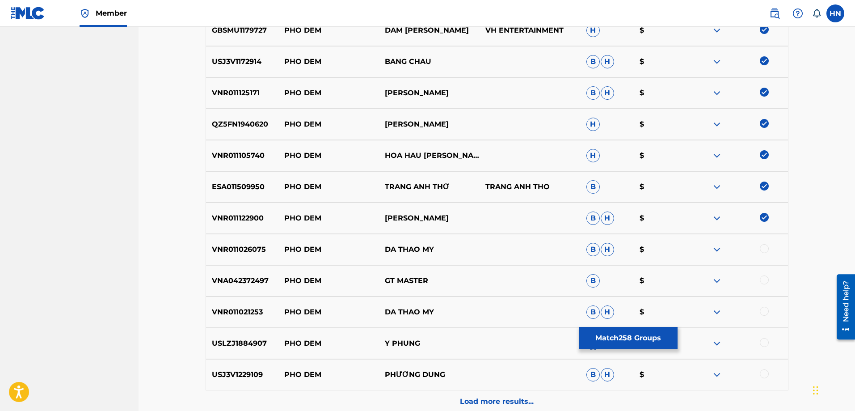
click at [225, 243] on div "VNR011026075 PHO DEM DA THAO MY B H $" at bounding box center [496, 249] width 583 height 31
click at [759, 248] on div at bounding box center [737, 249] width 101 height 11
click at [760, 248] on div at bounding box center [763, 248] width 9 height 9
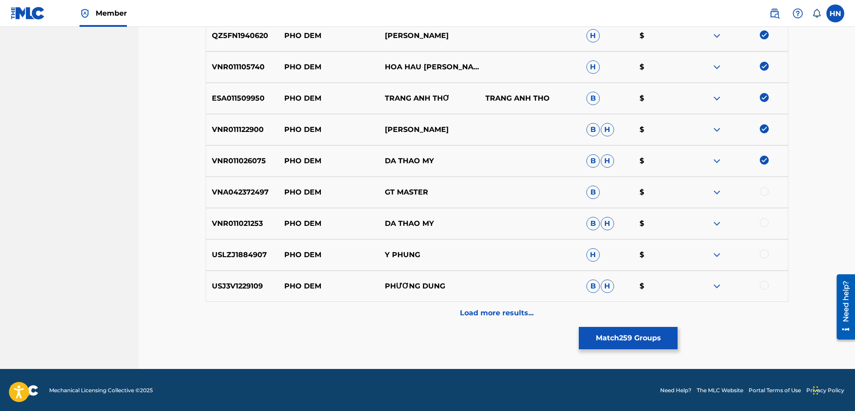
scroll to position [2567, 0]
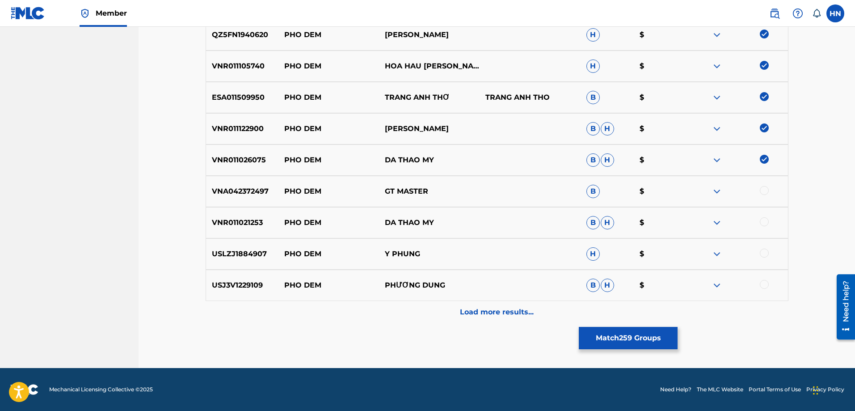
click at [243, 218] on p "VNR011021253" at bounding box center [242, 222] width 72 height 11
click at [762, 222] on div at bounding box center [763, 221] width 9 height 9
click at [244, 251] on p "USLZJ1884907" at bounding box center [242, 253] width 72 height 11
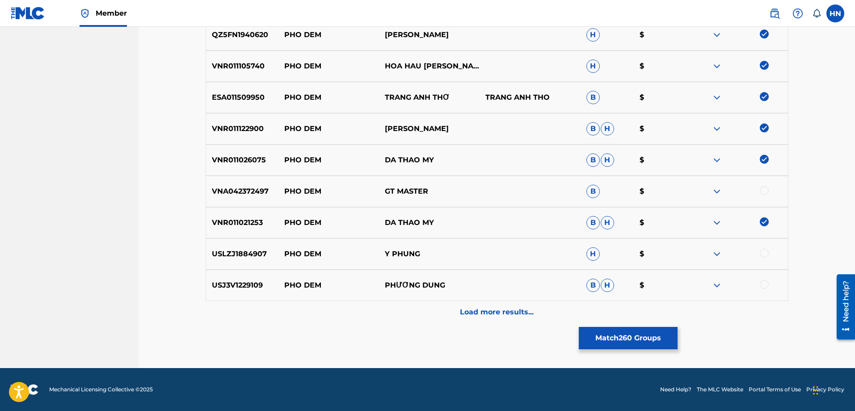
click at [767, 255] on div at bounding box center [763, 252] width 9 height 9
click at [238, 284] on p "USJ3V1229109" at bounding box center [242, 285] width 72 height 11
click at [762, 285] on div at bounding box center [763, 284] width 9 height 9
click at [471, 310] on p "Load more results..." at bounding box center [497, 311] width 74 height 11
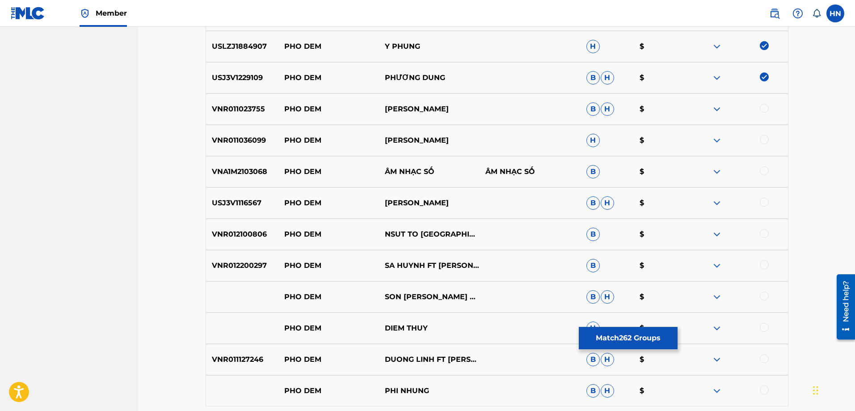
scroll to position [2791, 0]
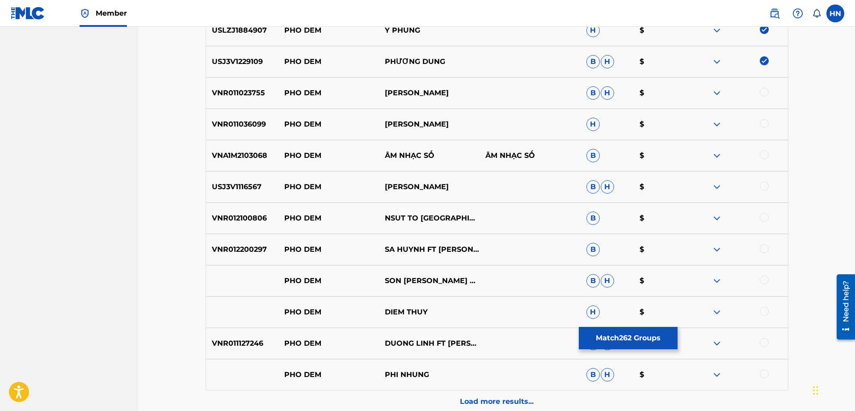
click at [248, 89] on p "VNR011023755" at bounding box center [242, 93] width 72 height 11
click at [764, 91] on div at bounding box center [763, 92] width 9 height 9
click at [245, 122] on p "VNR011036099" at bounding box center [242, 124] width 72 height 11
click at [244, 122] on p "VNR011036099" at bounding box center [242, 124] width 72 height 11
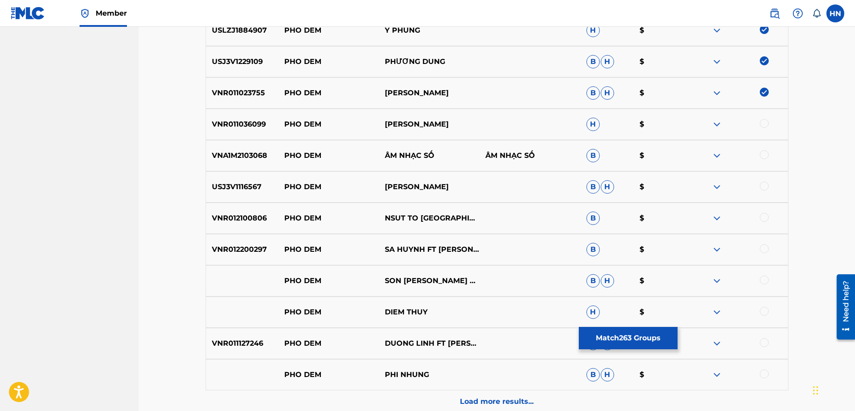
click at [765, 123] on div at bounding box center [763, 123] width 9 height 9
click at [256, 157] on p "VNA1M2103068" at bounding box center [242, 155] width 72 height 11
click at [766, 153] on div at bounding box center [763, 154] width 9 height 9
click at [245, 190] on p "USJ3V1116567" at bounding box center [242, 186] width 72 height 11
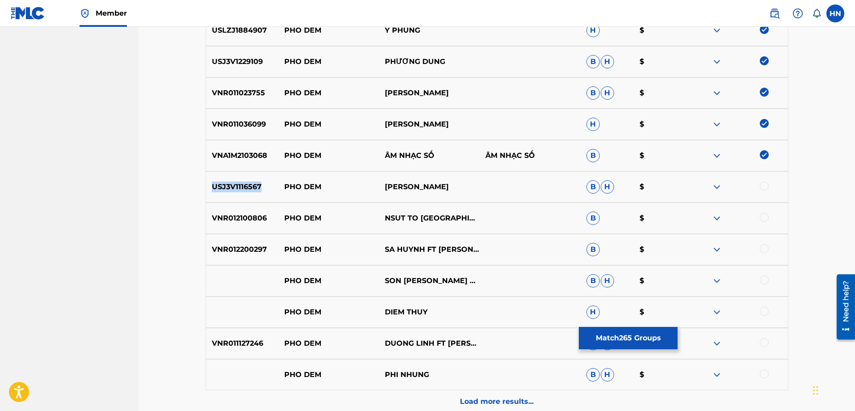
click at [245, 190] on p "USJ3V1116567" at bounding box center [242, 186] width 72 height 11
click at [762, 185] on div at bounding box center [763, 185] width 9 height 9
click at [252, 218] on p "VNR012100806" at bounding box center [242, 218] width 72 height 11
click at [766, 219] on div at bounding box center [763, 217] width 9 height 9
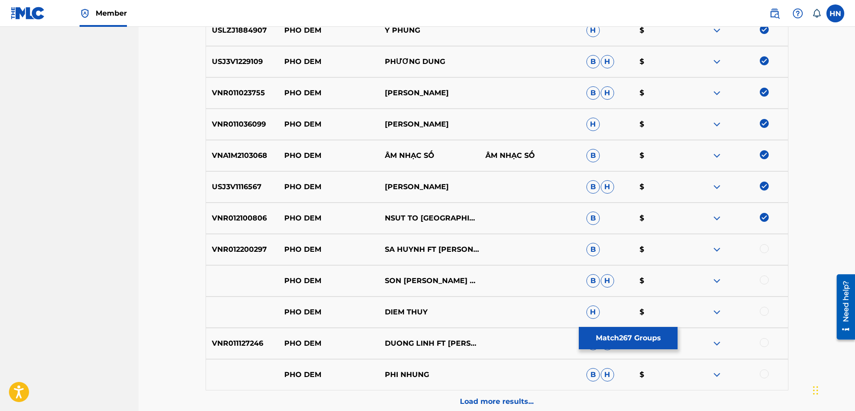
click at [255, 246] on p "VNR012200297" at bounding box center [242, 249] width 72 height 11
click at [764, 243] on div "VNR012200297 PHO DEM SA HUYNH FT QUANG NGHI B $" at bounding box center [496, 249] width 583 height 31
click at [764, 251] on div at bounding box center [763, 248] width 9 height 9
drag, startPoint x: 284, startPoint y: 283, endPoint x: 481, endPoint y: 286, distance: 196.6
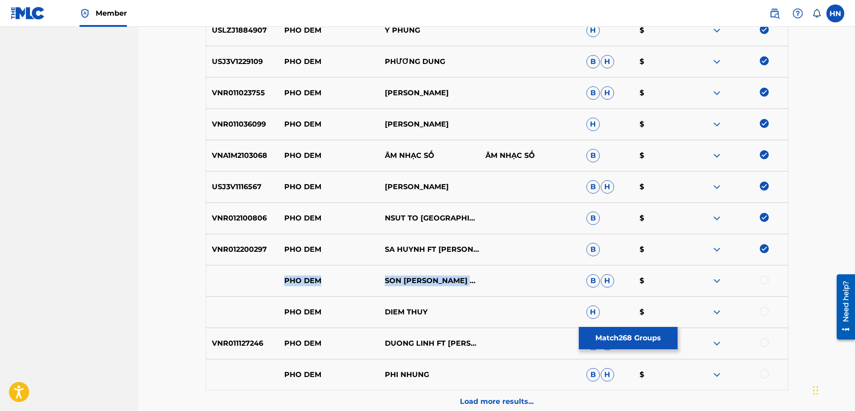
click at [481, 286] on div "PHO DEM SON TUYEN & TUAN VU B H $" at bounding box center [496, 280] width 583 height 31
click at [761, 283] on div at bounding box center [763, 279] width 9 height 9
click at [717, 281] on img at bounding box center [716, 280] width 11 height 11
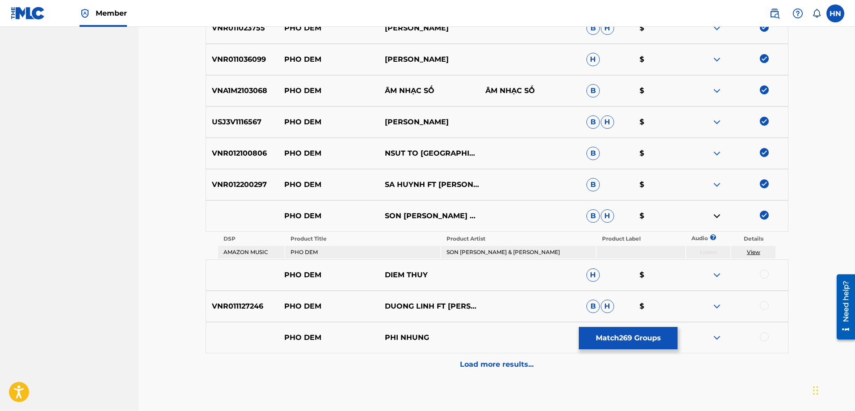
scroll to position [2908, 0]
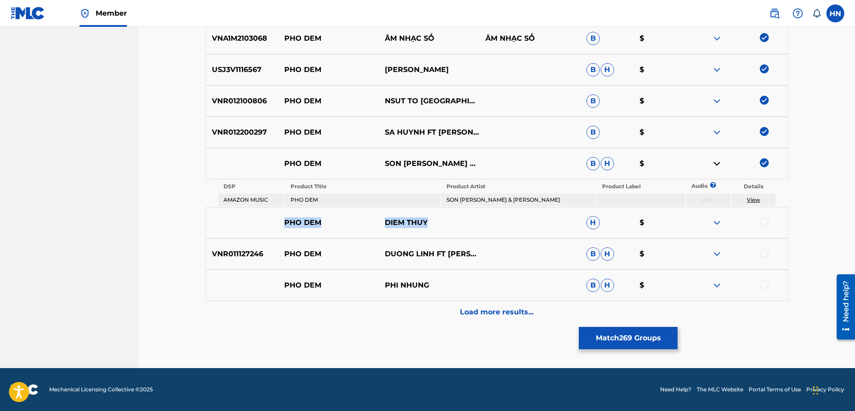
drag, startPoint x: 270, startPoint y: 224, endPoint x: 450, endPoint y: 223, distance: 180.0
click at [450, 223] on div "PHO DEM DIEM THUY H $" at bounding box center [496, 222] width 583 height 31
click at [769, 219] on div at bounding box center [737, 222] width 101 height 11
click at [765, 221] on div at bounding box center [763, 221] width 9 height 9
click at [719, 224] on img at bounding box center [716, 222] width 11 height 11
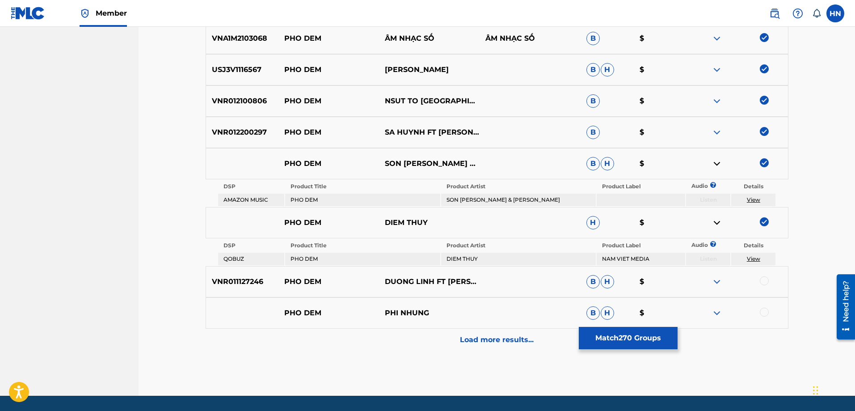
click at [258, 279] on p "VNR011127246" at bounding box center [242, 281] width 72 height 11
click at [763, 281] on div at bounding box center [763, 280] width 9 height 9
drag, startPoint x: 449, startPoint y: 317, endPoint x: 279, endPoint y: 319, distance: 169.8
click at [279, 319] on div "PHO DEM PHI NHUNG B H $" at bounding box center [496, 312] width 583 height 31
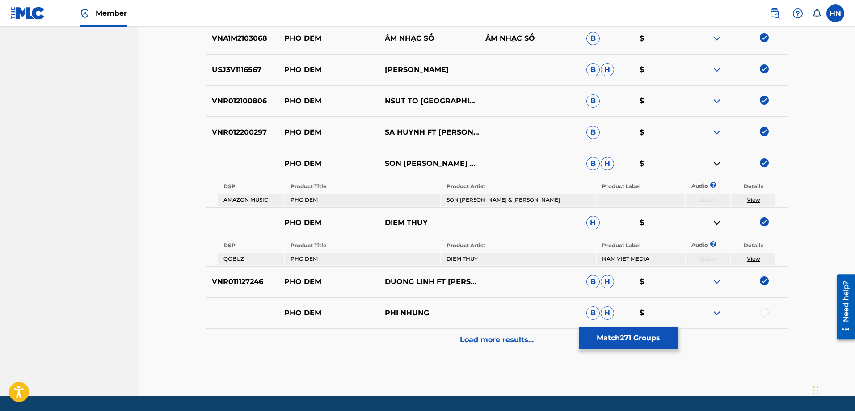
click at [763, 309] on div at bounding box center [763, 311] width 9 height 9
click at [722, 316] on img at bounding box center [716, 312] width 11 height 11
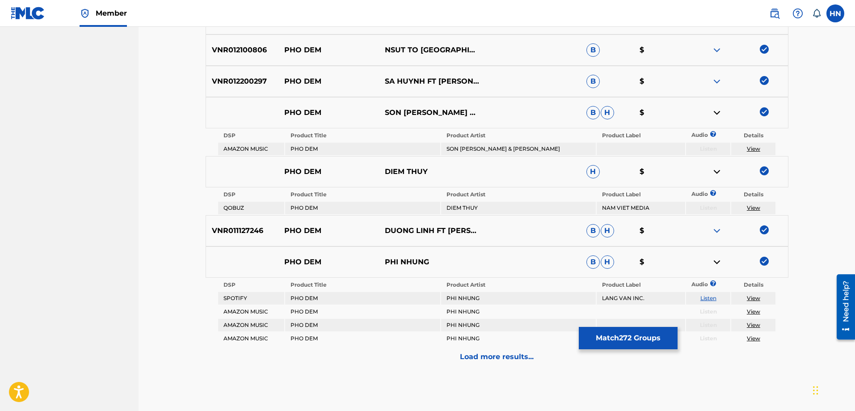
scroll to position [3003, 0]
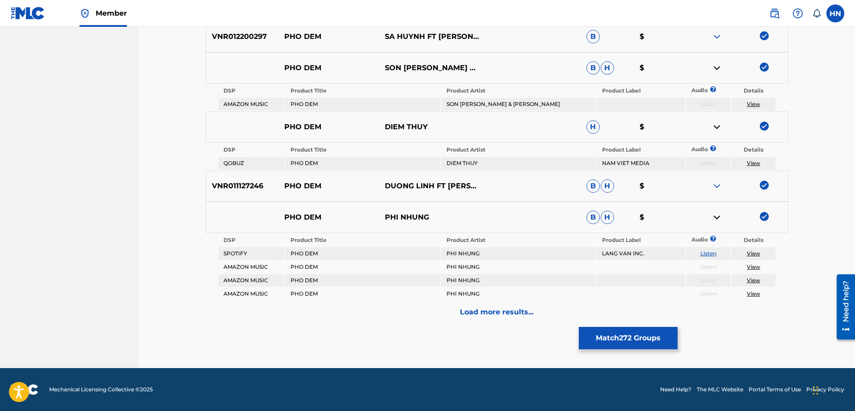
click at [713, 251] on link "Listen" at bounding box center [708, 253] width 16 height 7
click at [502, 303] on div "Load more results..." at bounding box center [496, 312] width 583 height 22
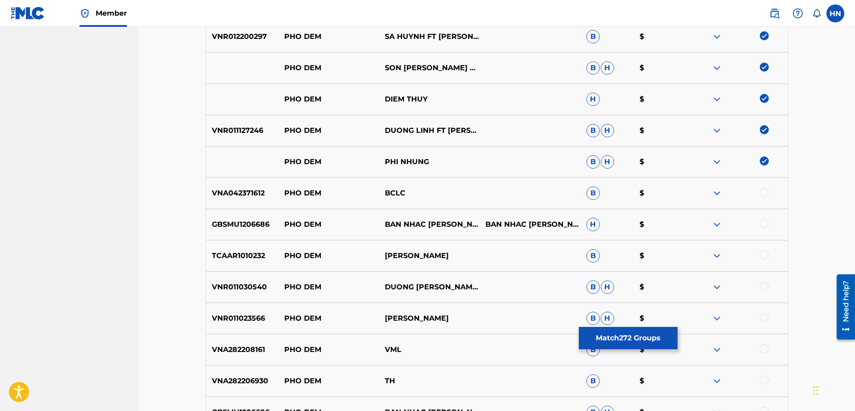
click at [205, 184] on div "VNA042371612 PHO DEM BCLC B $" at bounding box center [496, 192] width 583 height 31
click at [763, 193] on div at bounding box center [763, 192] width 9 height 9
click at [255, 224] on p "GBSMU1206686" at bounding box center [242, 224] width 72 height 11
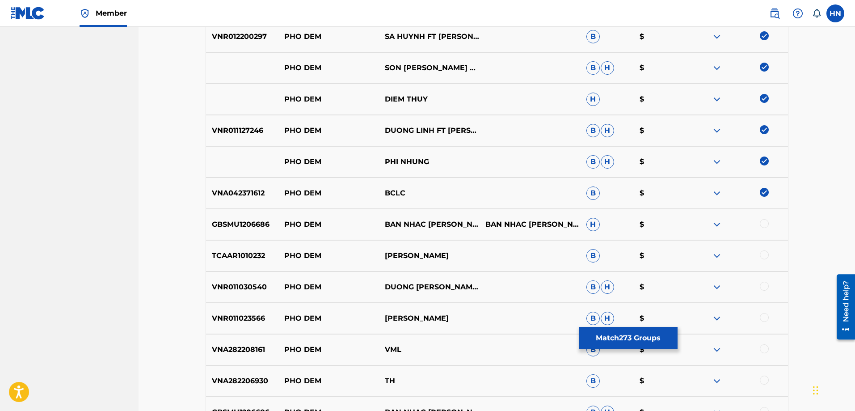
click at [764, 222] on div at bounding box center [763, 223] width 9 height 9
click at [263, 259] on p "TCAAR1010232" at bounding box center [242, 255] width 72 height 11
click at [760, 255] on div at bounding box center [763, 254] width 9 height 9
click at [222, 289] on p "VNR011030540" at bounding box center [242, 286] width 72 height 11
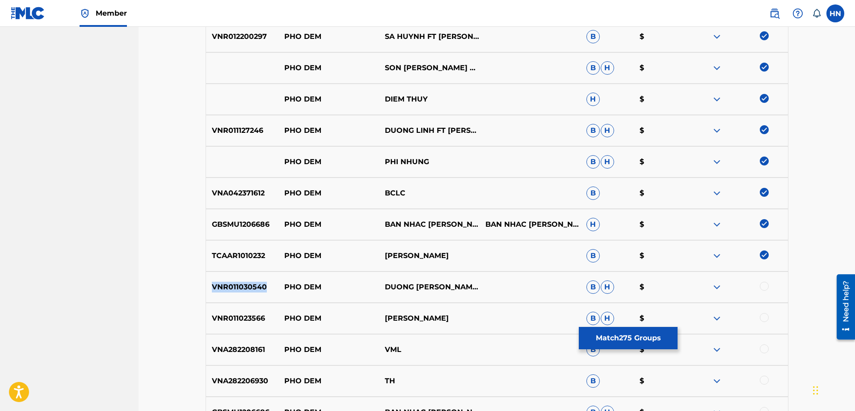
click at [222, 289] on p "VNR011030540" at bounding box center [242, 286] width 72 height 11
click at [762, 285] on div at bounding box center [763, 285] width 9 height 9
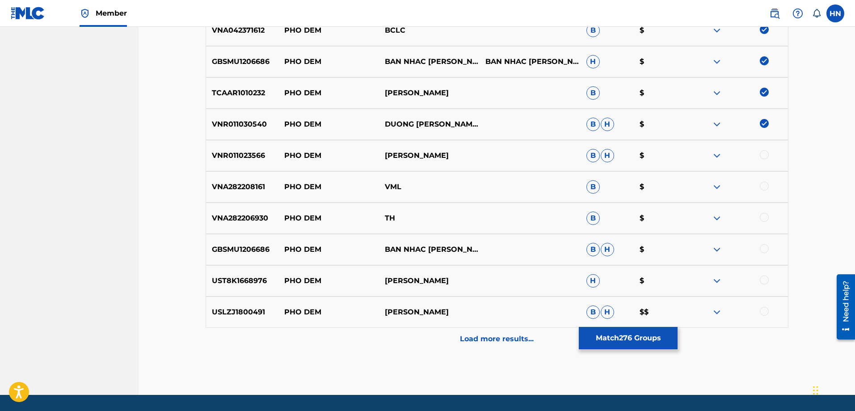
scroll to position [3182, 0]
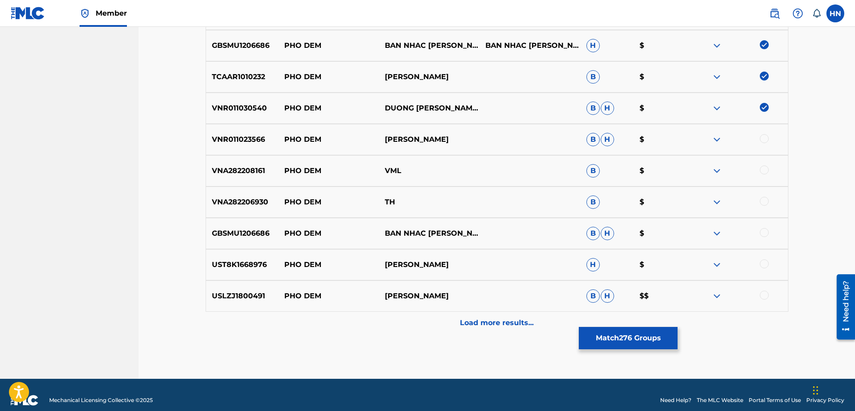
click at [245, 138] on p "VNR011023566" at bounding box center [242, 139] width 72 height 11
click at [764, 141] on div at bounding box center [763, 138] width 9 height 9
click at [233, 170] on p "VNA282208161" at bounding box center [242, 170] width 72 height 11
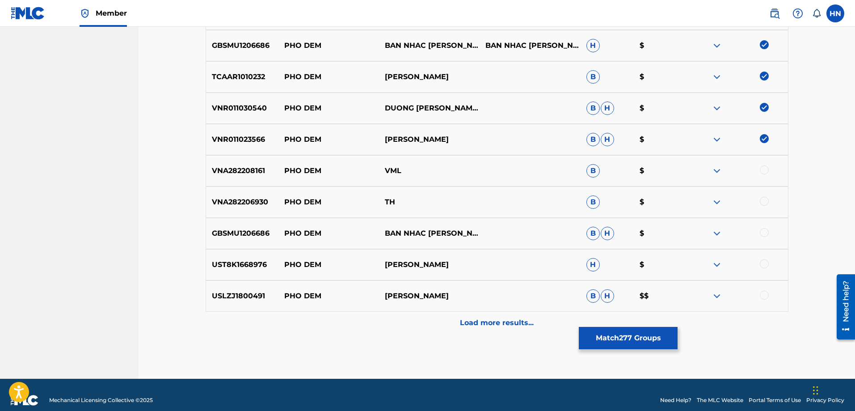
click at [764, 170] on div at bounding box center [763, 169] width 9 height 9
click at [247, 234] on p "GBSMU1206686" at bounding box center [242, 233] width 72 height 11
click at [766, 232] on div at bounding box center [763, 232] width 9 height 9
click at [218, 271] on div "UST8K1668976 PHO DEM BAO YEN H $" at bounding box center [496, 264] width 583 height 31
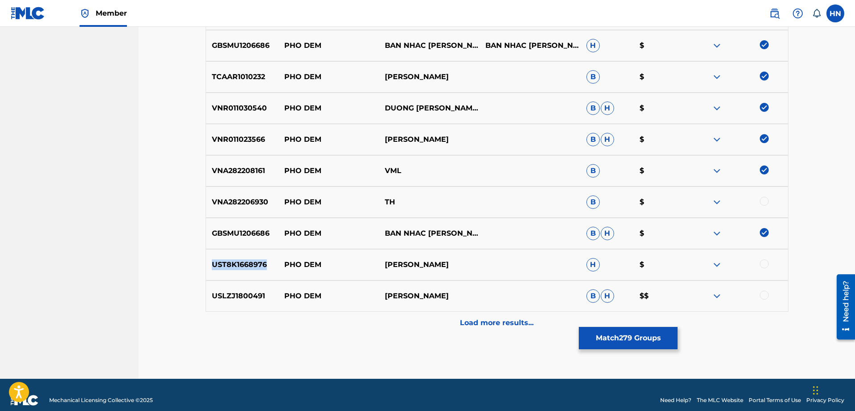
click at [218, 271] on div "UST8K1668976 PHO DEM BAO YEN H $" at bounding box center [496, 264] width 583 height 31
click at [762, 265] on div at bounding box center [763, 263] width 9 height 9
click at [245, 297] on p "USLZJ1800491" at bounding box center [242, 295] width 72 height 11
click at [760, 296] on div at bounding box center [763, 294] width 9 height 9
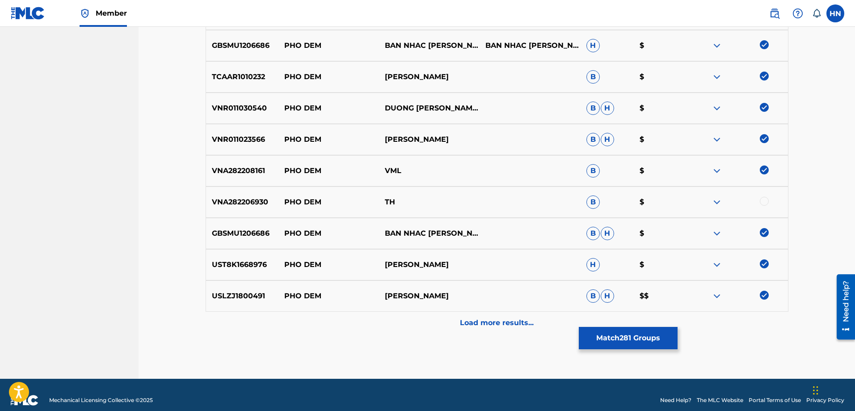
click at [462, 322] on p "Load more results..." at bounding box center [497, 322] width 74 height 11
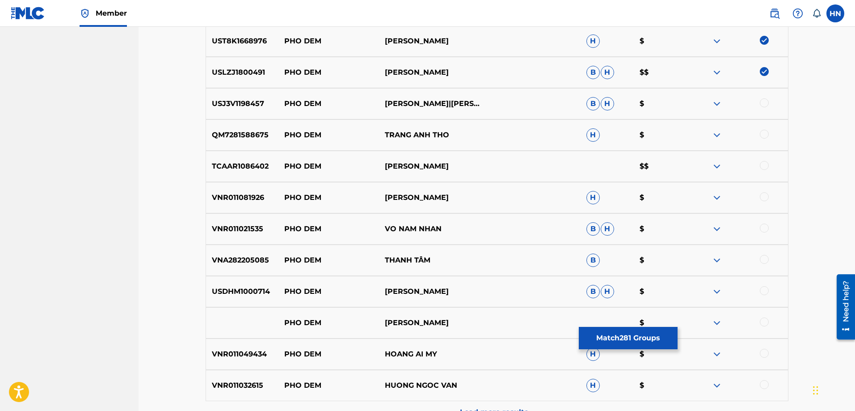
scroll to position [3450, 0]
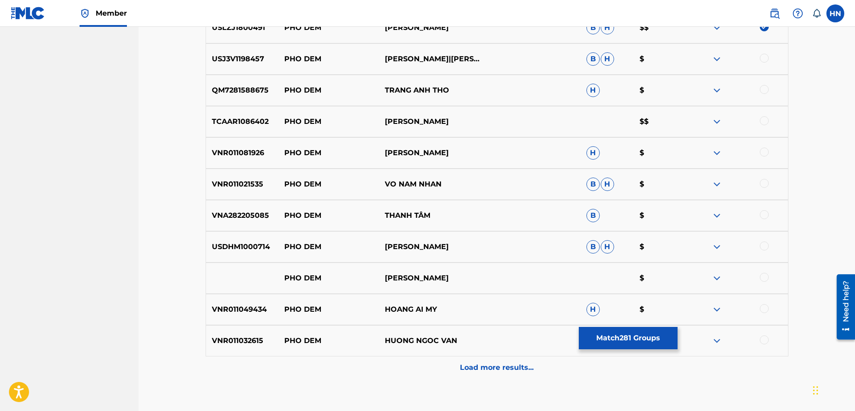
click at [219, 67] on div "USJ3V1198457 PHO DEM TUẤN VŨ|SƠN TUYỀN B H $" at bounding box center [496, 58] width 583 height 31
click at [766, 59] on div at bounding box center [763, 58] width 9 height 9
click at [256, 92] on p "QM7281588675" at bounding box center [242, 90] width 72 height 11
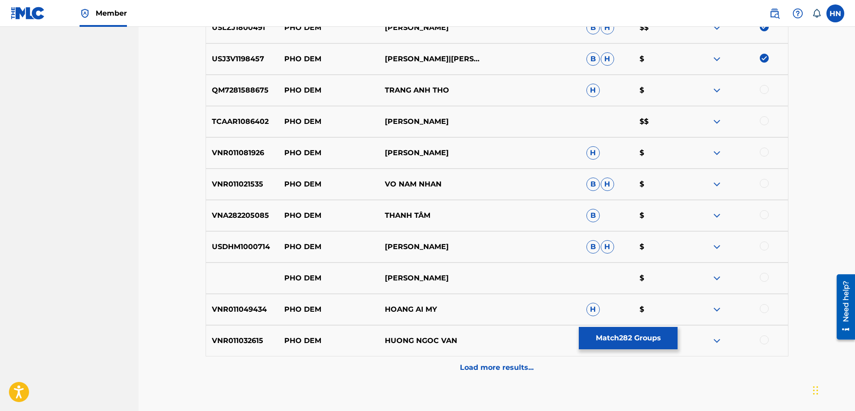
click at [760, 90] on div at bounding box center [763, 89] width 9 height 9
click at [223, 117] on p "TCAAR1086402" at bounding box center [242, 121] width 72 height 11
click at [762, 122] on div at bounding box center [763, 120] width 9 height 9
click at [254, 154] on p "VNR011081926" at bounding box center [242, 152] width 72 height 11
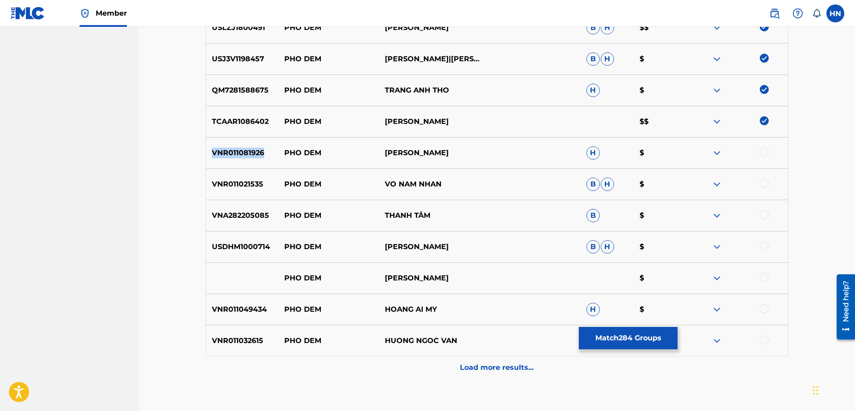
click at [254, 154] on p "VNR011081926" at bounding box center [242, 152] width 72 height 11
click at [762, 151] on div at bounding box center [763, 151] width 9 height 9
click at [252, 188] on p "VNR011021535" at bounding box center [242, 184] width 72 height 11
click at [761, 180] on div at bounding box center [763, 183] width 9 height 9
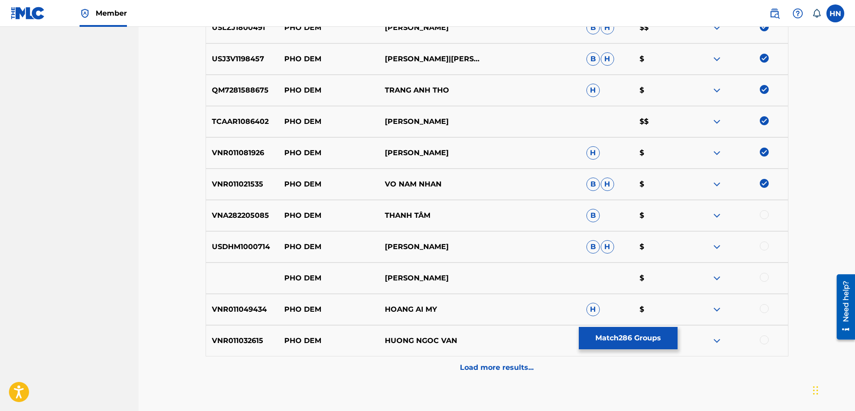
click at [250, 228] on div "VNA282205085 PHO DEM THANH TÂM B $" at bounding box center [496, 215] width 583 height 31
click at [763, 214] on div at bounding box center [763, 214] width 9 height 9
click at [239, 243] on p "USDHM1000714" at bounding box center [242, 246] width 72 height 11
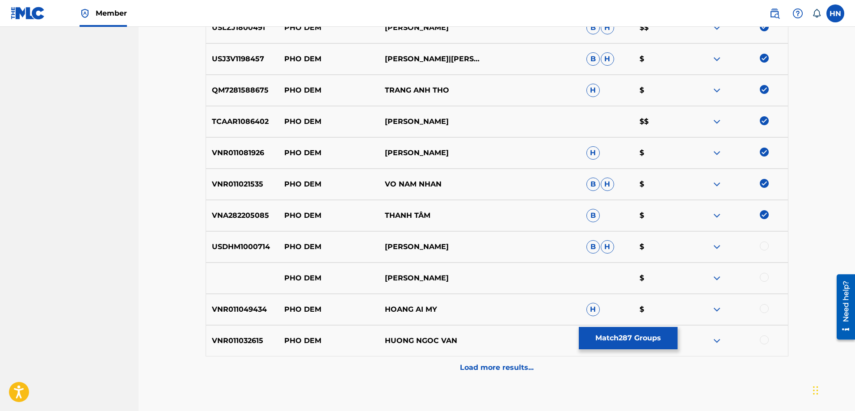
click at [767, 246] on div at bounding box center [763, 245] width 9 height 9
drag, startPoint x: 285, startPoint y: 277, endPoint x: 445, endPoint y: 275, distance: 160.4
click at [445, 275] on div "PHO DEM THANH PHONG $" at bounding box center [496, 277] width 583 height 31
click at [764, 276] on div at bounding box center [763, 277] width 9 height 9
click at [713, 277] on img at bounding box center [716, 278] width 11 height 11
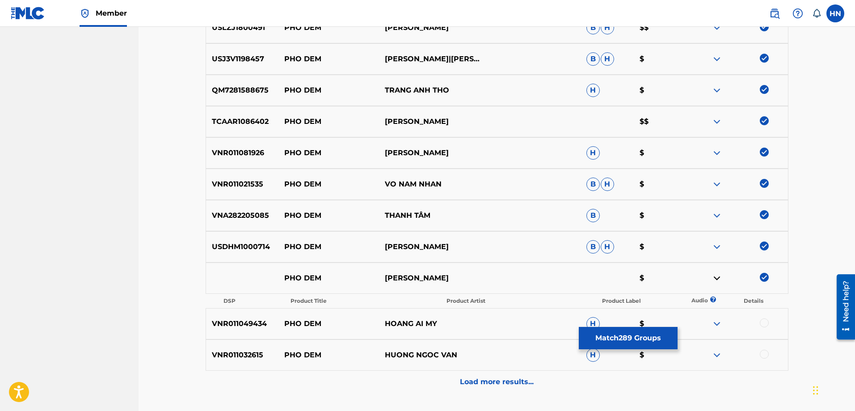
click at [257, 324] on p "VNR011049434" at bounding box center [242, 323] width 72 height 11
click at [761, 319] on div at bounding box center [763, 322] width 9 height 9
click at [261, 350] on p "VNR011032615" at bounding box center [242, 354] width 72 height 11
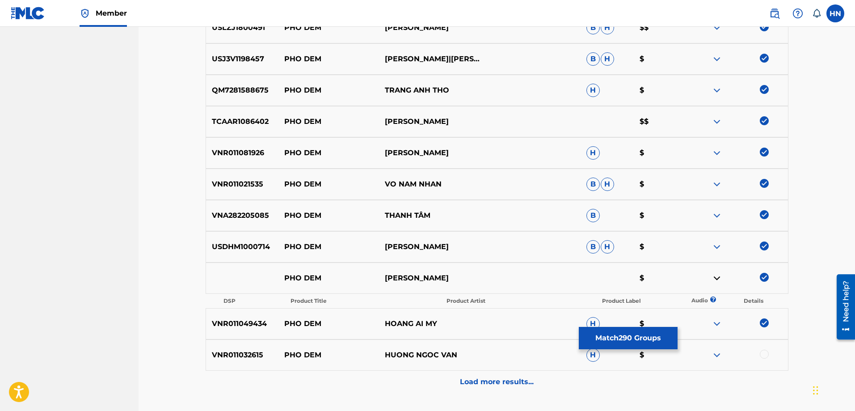
click at [256, 351] on p "VNR011032615" at bounding box center [242, 354] width 72 height 11
click at [763, 356] on div at bounding box center [763, 353] width 9 height 9
click at [498, 381] on p "Load more results..." at bounding box center [497, 381] width 74 height 11
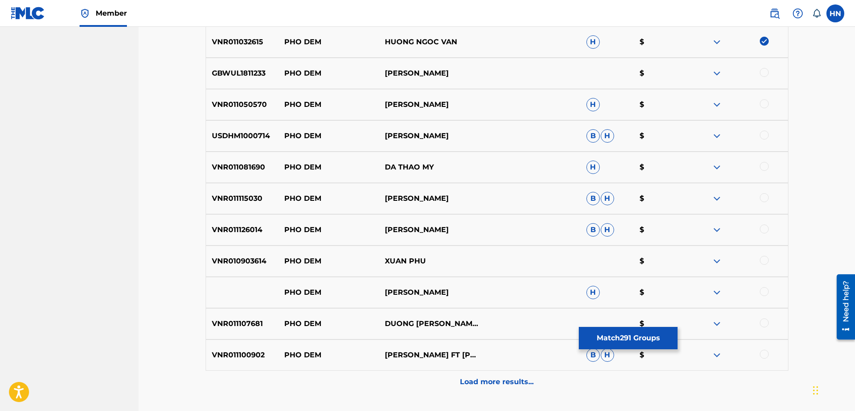
scroll to position [3763, 0]
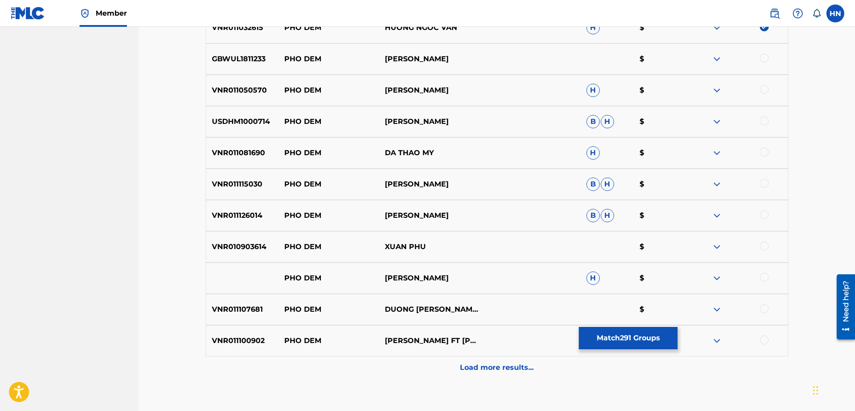
click at [233, 68] on div "GBWUL1811233 PHO DEM HOANG THUC LINH $" at bounding box center [496, 58] width 583 height 31
click at [764, 59] on div at bounding box center [763, 58] width 9 height 9
click at [244, 90] on p "VNR011050570" at bounding box center [242, 90] width 72 height 11
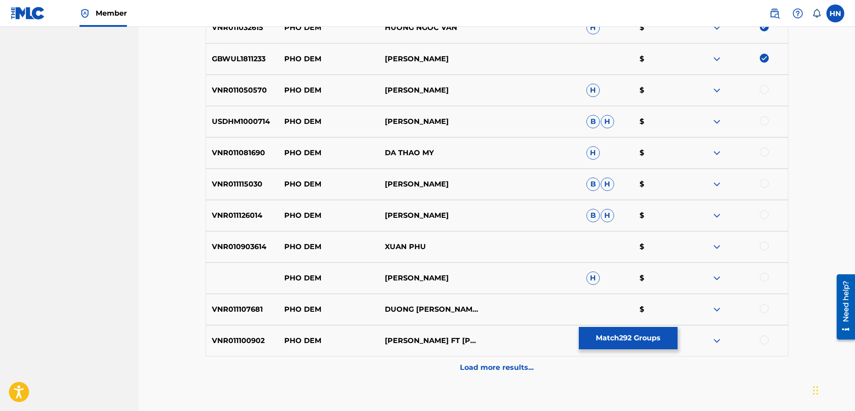
click at [762, 88] on div at bounding box center [763, 89] width 9 height 9
click at [241, 111] on div "USDHM1000714 PHO DEM QUANG LY B H $" at bounding box center [496, 121] width 583 height 31
click at [761, 122] on div at bounding box center [763, 120] width 9 height 9
click at [236, 147] on div "VNR011081690 PHO DEM DA THAO MY H $" at bounding box center [496, 152] width 583 height 31
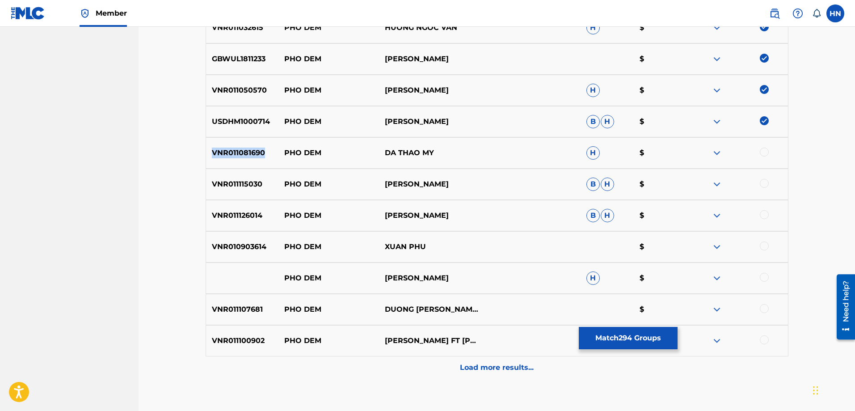
click at [236, 147] on div "VNR011081690 PHO DEM DA THAO MY H $" at bounding box center [496, 152] width 583 height 31
click at [761, 149] on div at bounding box center [763, 151] width 9 height 9
click at [240, 189] on p "VNR011115030" at bounding box center [242, 184] width 72 height 11
click at [767, 182] on div at bounding box center [763, 183] width 9 height 9
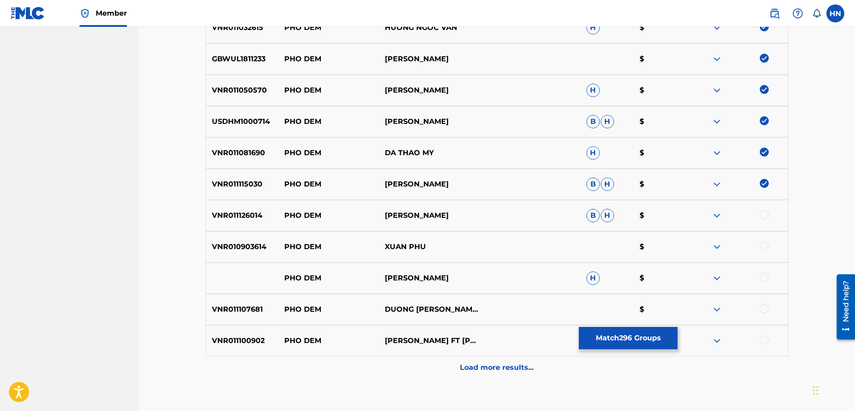
click at [250, 214] on p "VNR011126014" at bounding box center [242, 215] width 72 height 11
click at [766, 211] on div at bounding box center [763, 214] width 9 height 9
click at [256, 245] on p "VNR010903614" at bounding box center [242, 246] width 72 height 11
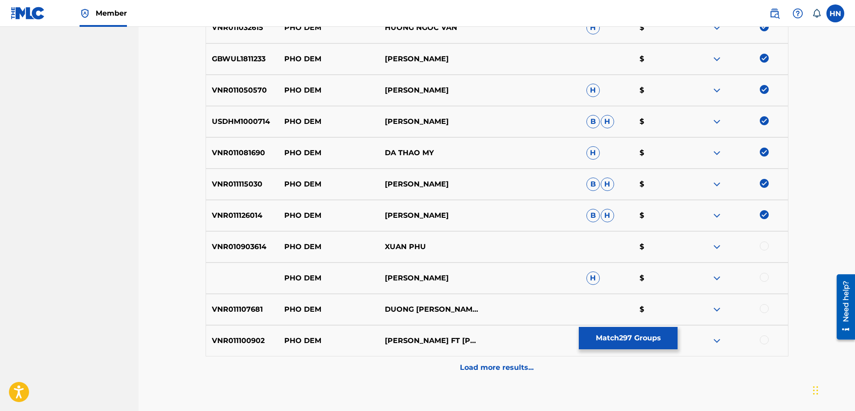
click at [766, 245] on div at bounding box center [763, 245] width 9 height 9
drag, startPoint x: 460, startPoint y: 280, endPoint x: 270, endPoint y: 279, distance: 189.4
click at [270, 279] on div "PHO DEM BAO YEN H $" at bounding box center [496, 277] width 583 height 31
click at [761, 280] on div at bounding box center [763, 277] width 9 height 9
click at [721, 280] on img at bounding box center [716, 278] width 11 height 11
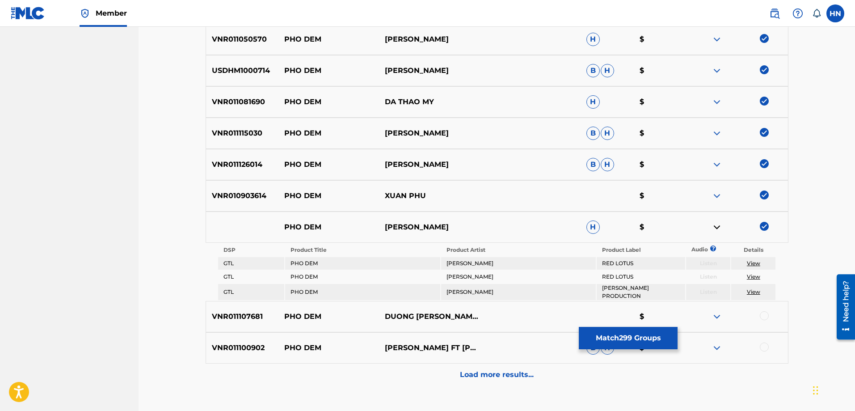
scroll to position [3873, 0]
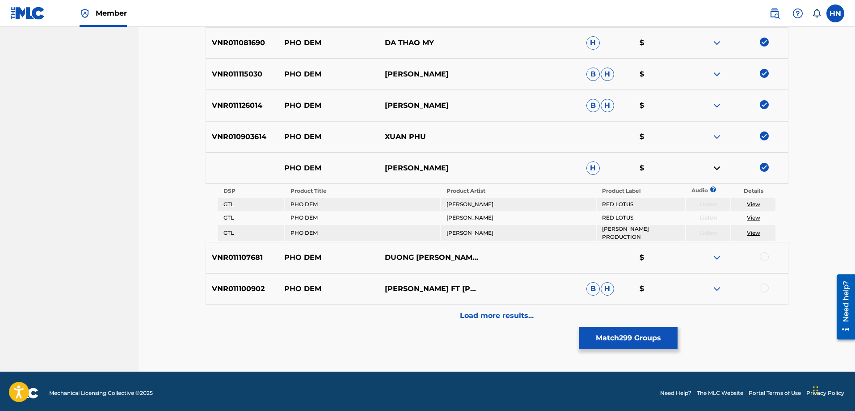
click at [244, 252] on p "VNR011107681" at bounding box center [242, 257] width 72 height 11
click at [764, 252] on div at bounding box center [763, 256] width 9 height 9
click at [251, 286] on p "VNR011100902" at bounding box center [242, 288] width 72 height 11
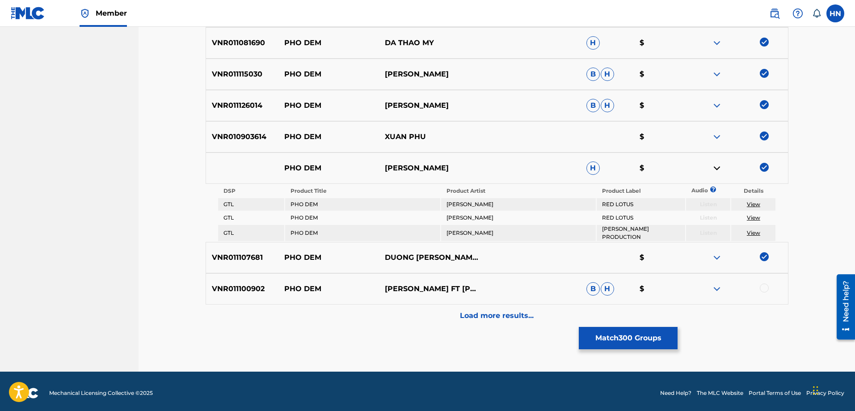
click at [765, 287] on div at bounding box center [763, 287] width 9 height 9
click at [523, 319] on div "Load more results..." at bounding box center [496, 315] width 583 height 22
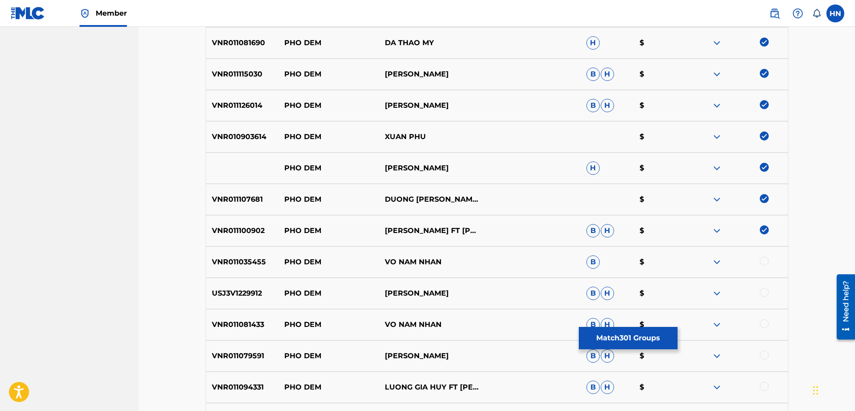
click at [253, 253] on div "VNR011035455 PHO DEM VO NAM NHAN B $" at bounding box center [496, 261] width 583 height 31
click at [764, 258] on div at bounding box center [763, 260] width 9 height 9
click at [246, 290] on p "USJ3V1229912" at bounding box center [242, 293] width 72 height 11
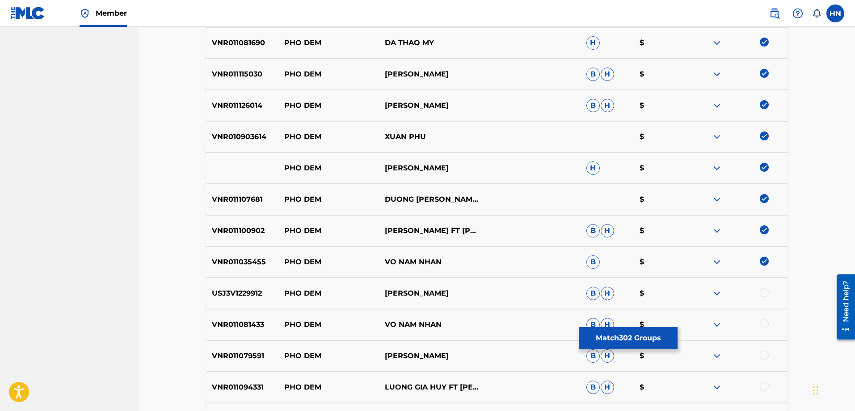
click at [762, 293] on div at bounding box center [763, 292] width 9 height 9
click at [210, 314] on div "VNR011081433 PHO DEM VO NAM NHAN B H $" at bounding box center [496, 324] width 583 height 31
click at [765, 319] on div at bounding box center [763, 323] width 9 height 9
click at [252, 350] on p "VNR011079591" at bounding box center [242, 355] width 72 height 11
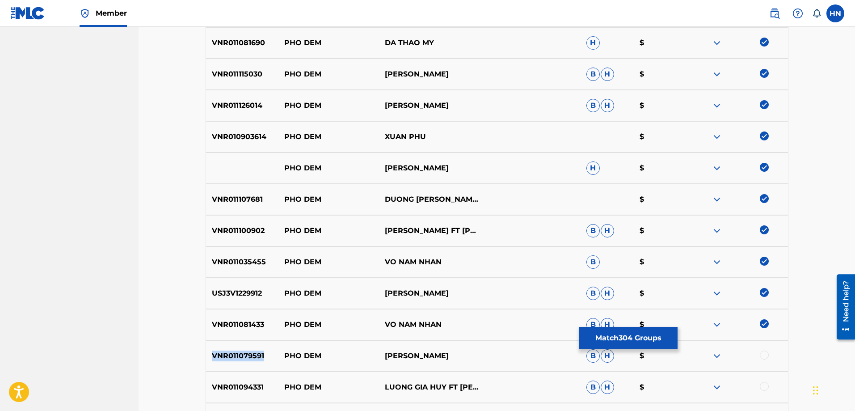
click at [252, 350] on p "VNR011079591" at bounding box center [242, 355] width 72 height 11
click at [765, 356] on div at bounding box center [763, 354] width 9 height 9
click at [220, 392] on div "VNR011094331 PHO DEM LUONG GIA HUY FT QUANG HA B H $" at bounding box center [496, 386] width 583 height 31
click at [765, 386] on div at bounding box center [763, 386] width 9 height 9
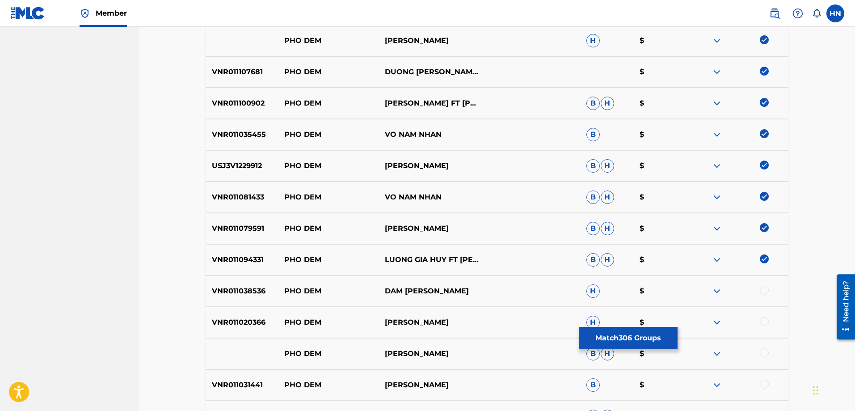
scroll to position [4096, 0]
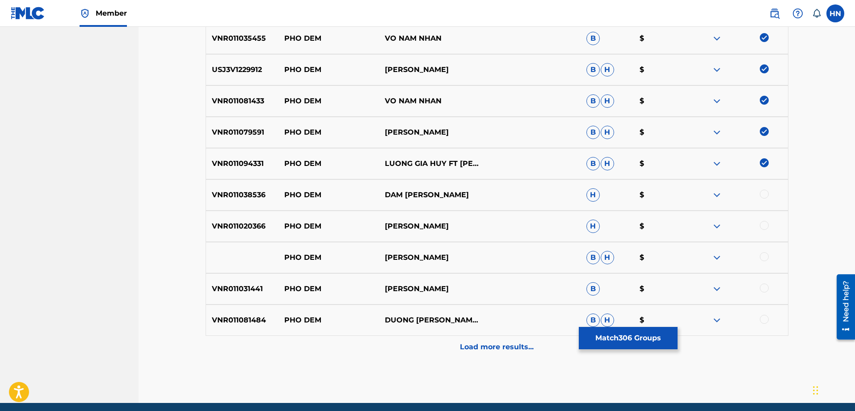
click at [258, 194] on p "VNR011038536" at bounding box center [242, 194] width 72 height 11
click at [761, 195] on div at bounding box center [763, 193] width 9 height 9
click at [260, 227] on p "VNR011020366" at bounding box center [242, 226] width 72 height 11
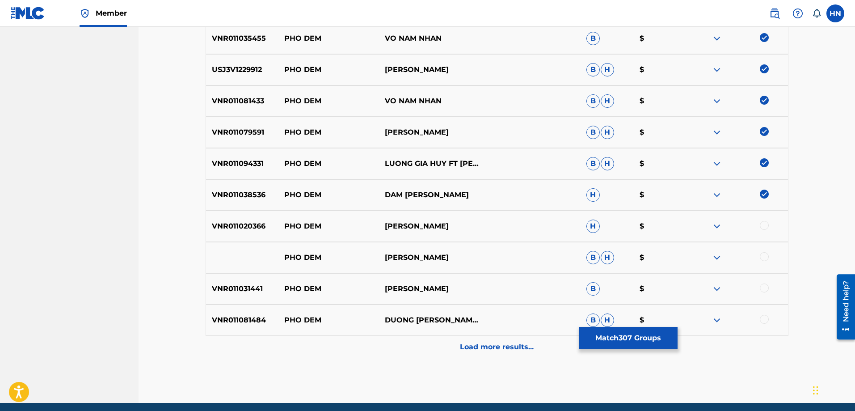
click at [764, 222] on div at bounding box center [763, 225] width 9 height 9
drag, startPoint x: 454, startPoint y: 260, endPoint x: 283, endPoint y: 258, distance: 171.1
click at [283, 258] on div "PHO DEM THANH TUYEN B H $" at bounding box center [496, 257] width 583 height 31
click at [764, 256] on div at bounding box center [763, 256] width 9 height 9
click at [719, 257] on img at bounding box center [716, 257] width 11 height 11
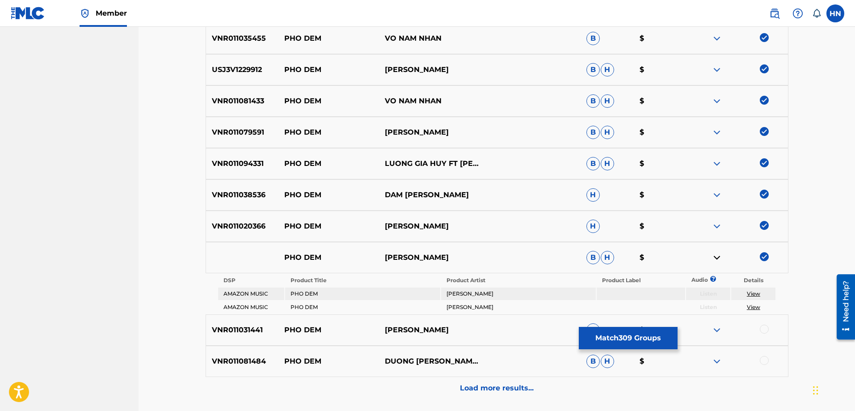
click at [231, 337] on div "VNR011031441 PHO DEM TRAN THU THAO B $" at bounding box center [496, 329] width 583 height 31
click at [767, 331] on div at bounding box center [763, 328] width 9 height 9
click at [249, 362] on p "VNR011081484" at bounding box center [242, 361] width 72 height 11
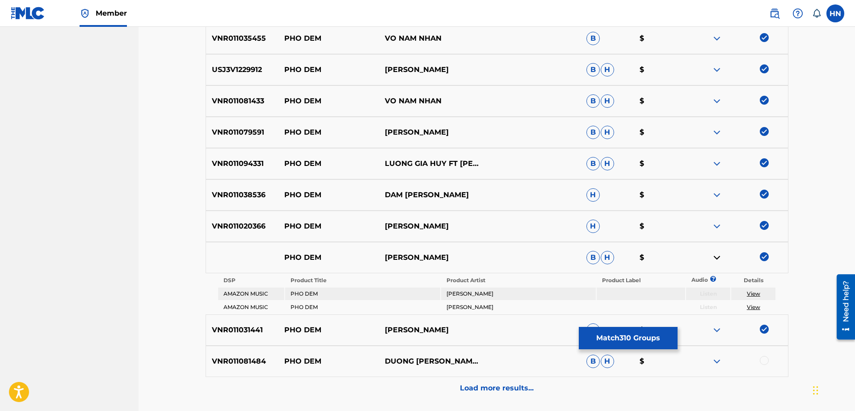
click at [765, 360] on div at bounding box center [763, 360] width 9 height 9
click at [516, 386] on p "Load more results..." at bounding box center [497, 387] width 74 height 11
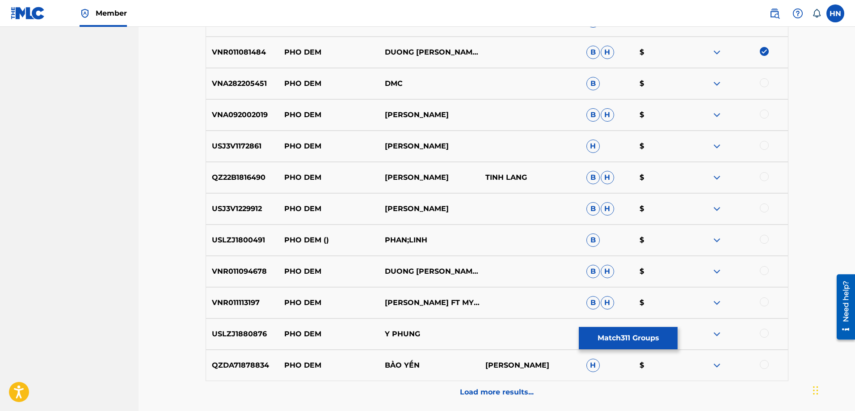
scroll to position [4364, 0]
click at [247, 120] on div "VNA092002019 PHO DEM HONG HANH B H $" at bounding box center [496, 114] width 583 height 31
click at [761, 114] on div at bounding box center [763, 113] width 9 height 9
click at [238, 149] on p "USJ3V1172861" at bounding box center [242, 145] width 72 height 11
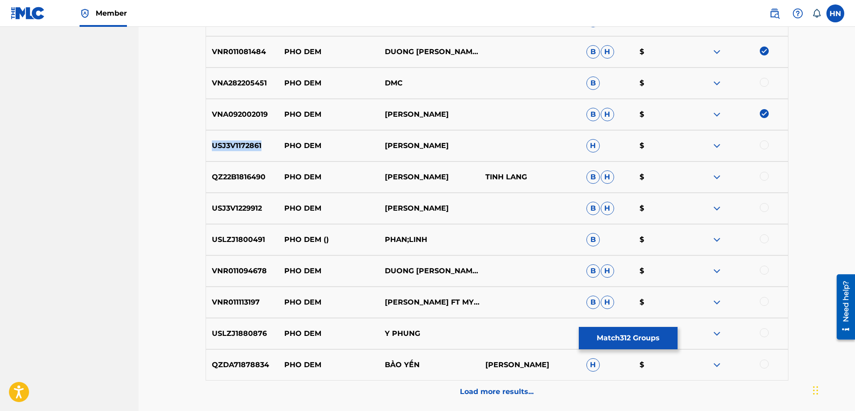
click at [238, 149] on p "USJ3V1172861" at bounding box center [242, 145] width 72 height 11
click at [765, 145] on div at bounding box center [763, 144] width 9 height 9
click at [250, 176] on p "QZ22B1816490" at bounding box center [242, 177] width 72 height 11
click at [759, 174] on div at bounding box center [763, 176] width 9 height 9
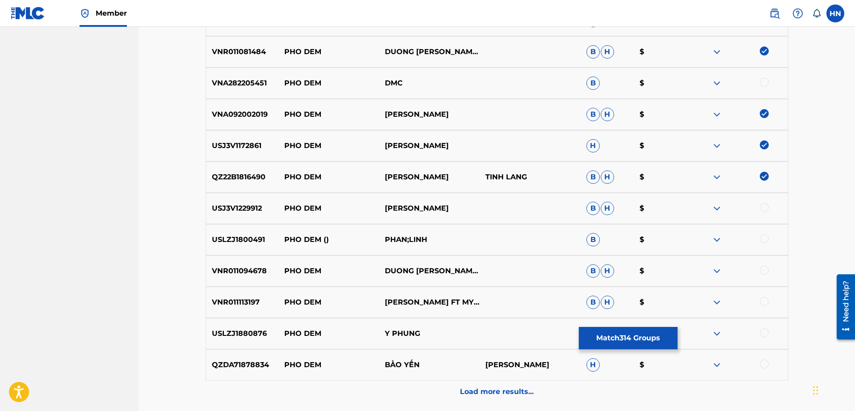
click at [220, 210] on p "USJ3V1229912" at bounding box center [242, 208] width 72 height 11
click at [765, 205] on div at bounding box center [763, 207] width 9 height 9
click at [236, 235] on p "USLZJ1800491" at bounding box center [242, 239] width 72 height 11
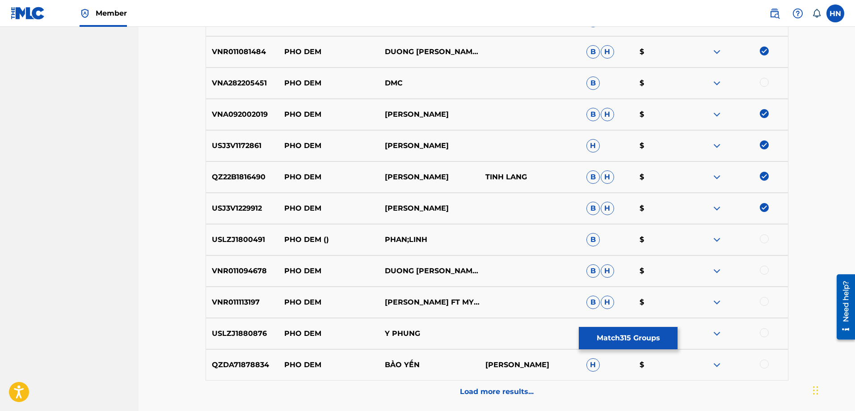
click at [763, 237] on div at bounding box center [763, 238] width 9 height 9
click at [260, 271] on p "VNR011094678" at bounding box center [242, 270] width 72 height 11
click at [765, 271] on div at bounding box center [763, 269] width 9 height 9
click at [247, 304] on p "VNR011113197" at bounding box center [242, 302] width 72 height 11
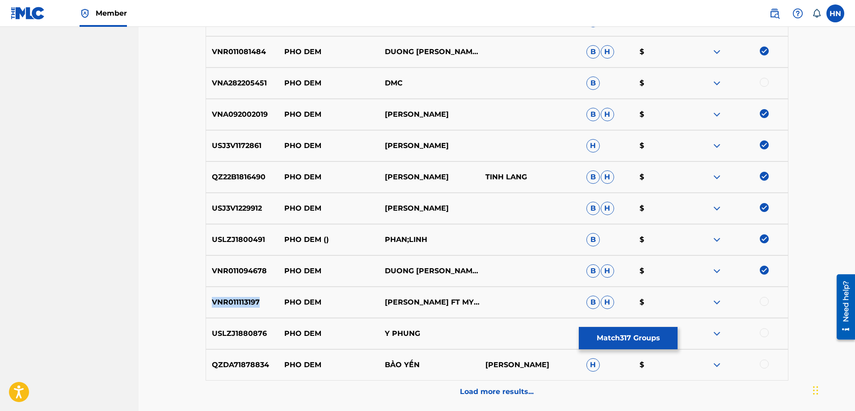
click at [247, 304] on p "VNR011113197" at bounding box center [242, 302] width 72 height 11
click at [759, 304] on div at bounding box center [737, 302] width 101 height 11
click at [763, 300] on div at bounding box center [763, 301] width 9 height 9
click at [224, 335] on p "USLZJ1880876" at bounding box center [242, 333] width 72 height 11
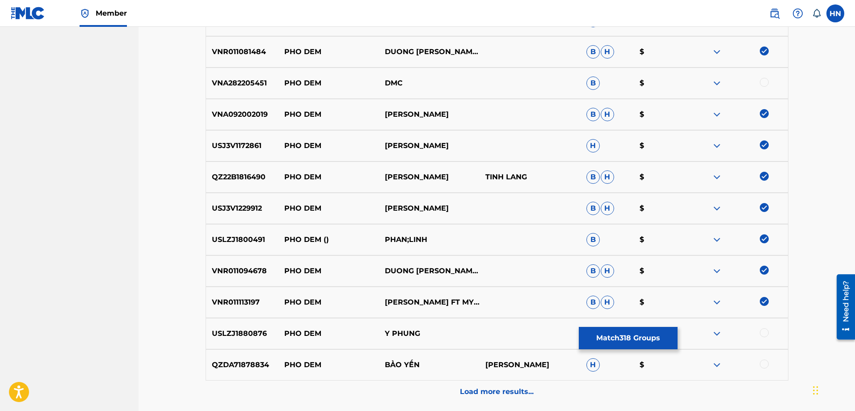
click at [761, 333] on div at bounding box center [763, 332] width 9 height 9
click at [234, 362] on p "QZDA71878834" at bounding box center [242, 364] width 72 height 11
click at [765, 363] on div at bounding box center [763, 363] width 9 height 9
click at [457, 382] on div "Load more results..." at bounding box center [496, 391] width 583 height 22
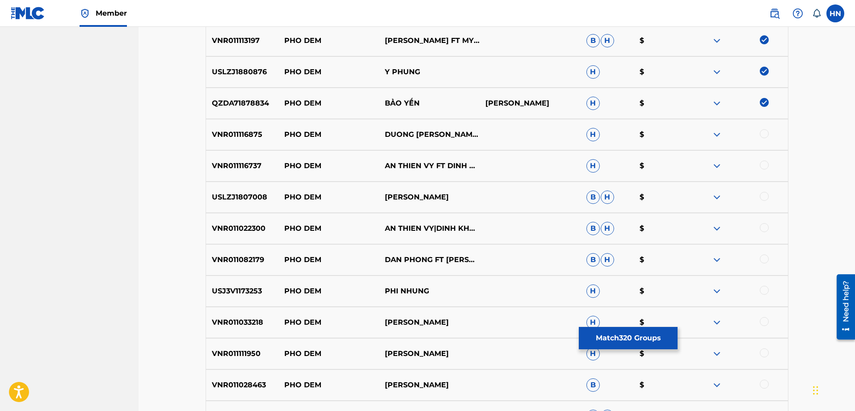
scroll to position [4677, 0]
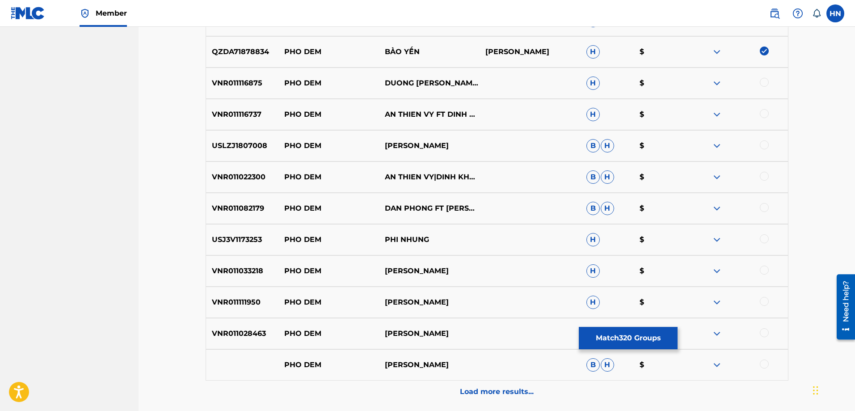
click at [252, 80] on p "VNR011116875" at bounding box center [242, 83] width 72 height 11
click at [759, 82] on div at bounding box center [763, 82] width 9 height 9
click at [246, 109] on p "VNR011116737" at bounding box center [242, 114] width 72 height 11
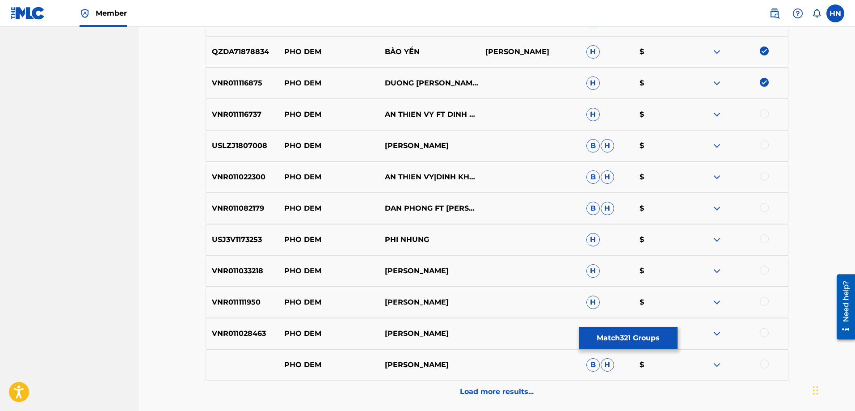
click at [763, 114] on div at bounding box center [763, 113] width 9 height 9
click at [233, 152] on div "USLZJ1807008 PHO DEM LY THU THAO B H $" at bounding box center [496, 145] width 583 height 31
click at [765, 143] on div at bounding box center [763, 144] width 9 height 9
click at [259, 172] on p "VNR011022300" at bounding box center [242, 177] width 72 height 11
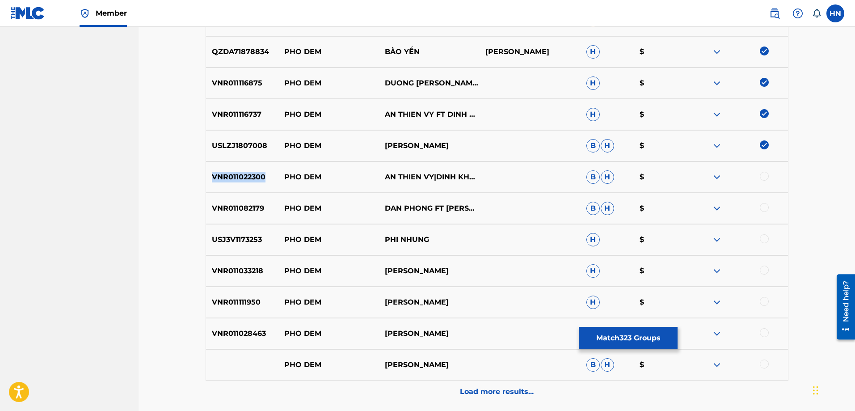
click at [259, 172] on p "VNR011022300" at bounding box center [242, 177] width 72 height 11
click at [765, 176] on div at bounding box center [763, 176] width 9 height 9
click at [245, 213] on p "VNR011082179" at bounding box center [242, 208] width 72 height 11
click at [762, 209] on div at bounding box center [763, 207] width 9 height 9
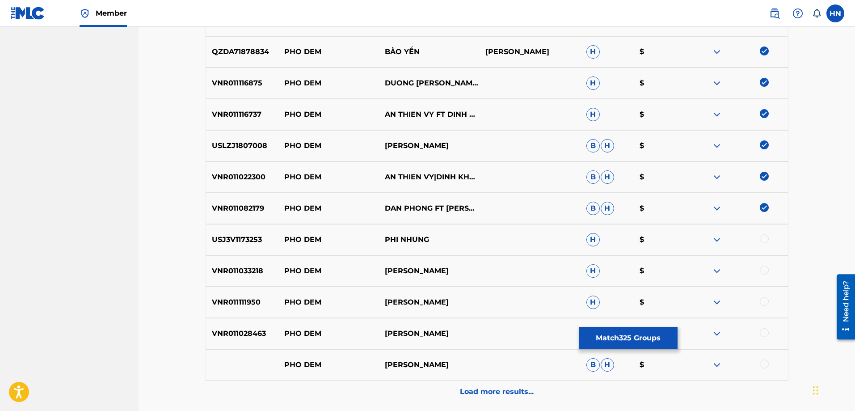
click at [232, 235] on p "USJ3V1173253" at bounding box center [242, 239] width 72 height 11
click at [233, 235] on p "USJ3V1173253" at bounding box center [242, 239] width 72 height 11
click at [761, 237] on div at bounding box center [763, 238] width 9 height 9
click at [265, 268] on p "VNR011033218" at bounding box center [242, 270] width 72 height 11
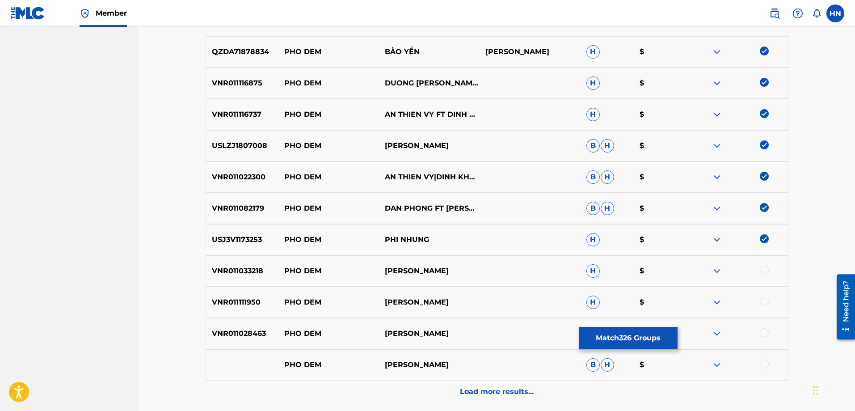
click at [251, 268] on p "VNR011033218" at bounding box center [242, 270] width 72 height 11
click at [762, 269] on div at bounding box center [763, 269] width 9 height 9
click at [255, 297] on p "VNR011111950" at bounding box center [242, 302] width 72 height 11
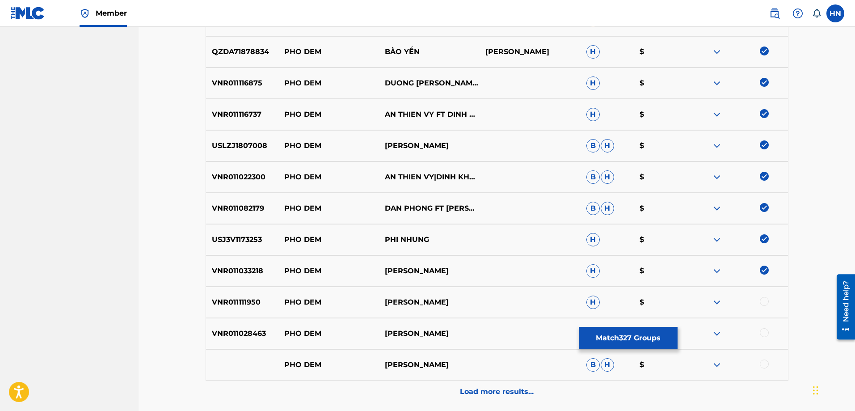
click at [766, 300] on div at bounding box center [763, 301] width 9 height 9
click at [249, 332] on p "VNR011028463" at bounding box center [242, 333] width 72 height 11
click at [764, 333] on div at bounding box center [763, 332] width 9 height 9
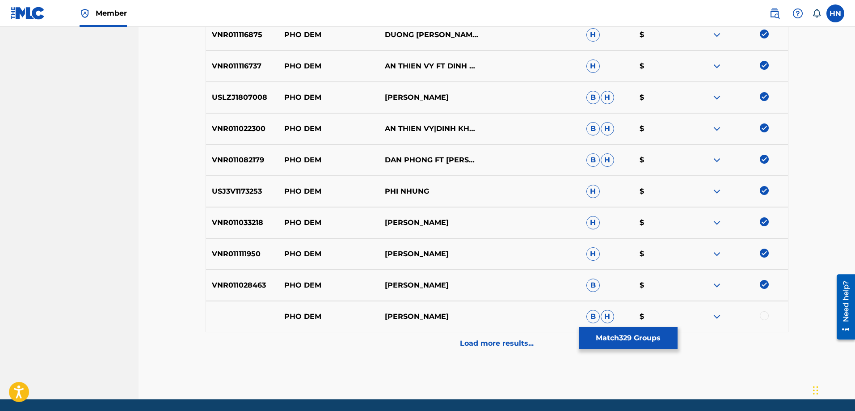
scroll to position [4756, 0]
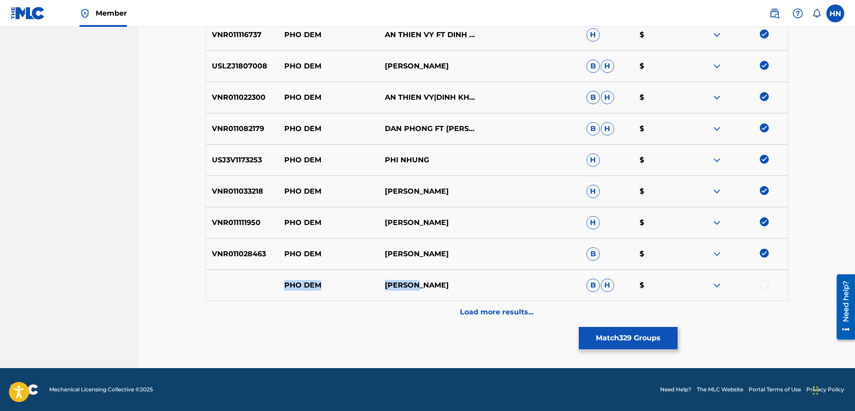
drag, startPoint x: 284, startPoint y: 286, endPoint x: 429, endPoint y: 288, distance: 144.8
click at [429, 288] on div "PHO DEM TUAN VU B H $" at bounding box center [496, 284] width 583 height 31
click at [762, 287] on div at bounding box center [763, 284] width 9 height 9
click at [717, 287] on img at bounding box center [716, 285] width 11 height 11
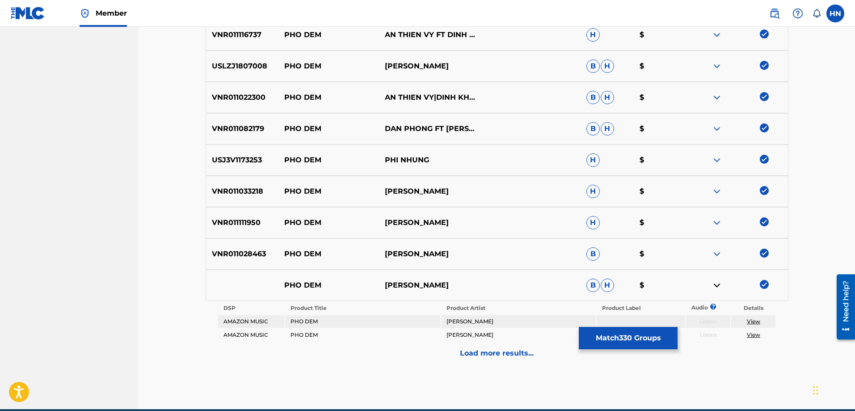
click at [424, 350] on div "Load more results..." at bounding box center [496, 353] width 583 height 22
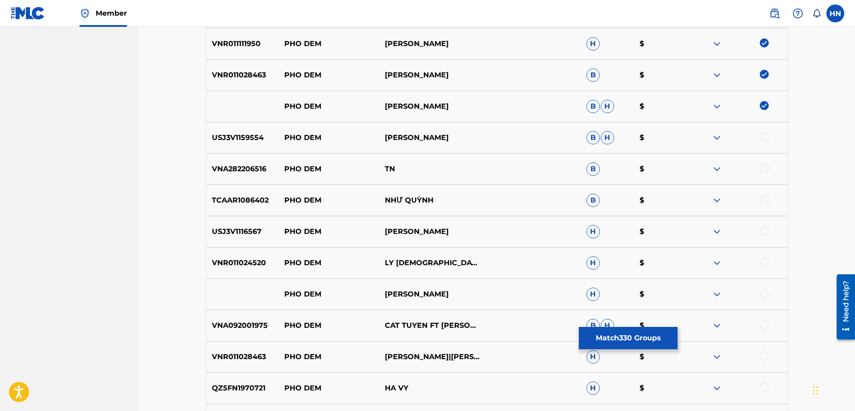
scroll to position [4980, 0]
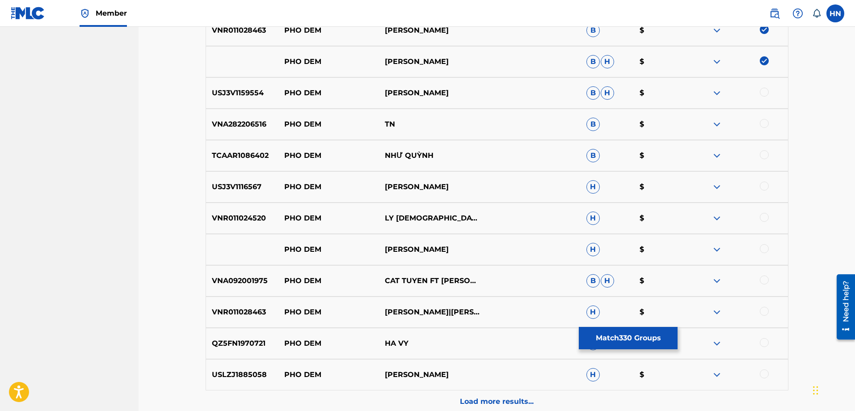
click at [244, 97] on p "USJ3V1159554" at bounding box center [242, 93] width 72 height 11
click at [761, 90] on div at bounding box center [763, 92] width 9 height 9
click at [229, 148] on div "TCAAR1086402 PHO DEM NHƯ QUỲNH B $" at bounding box center [496, 155] width 583 height 31
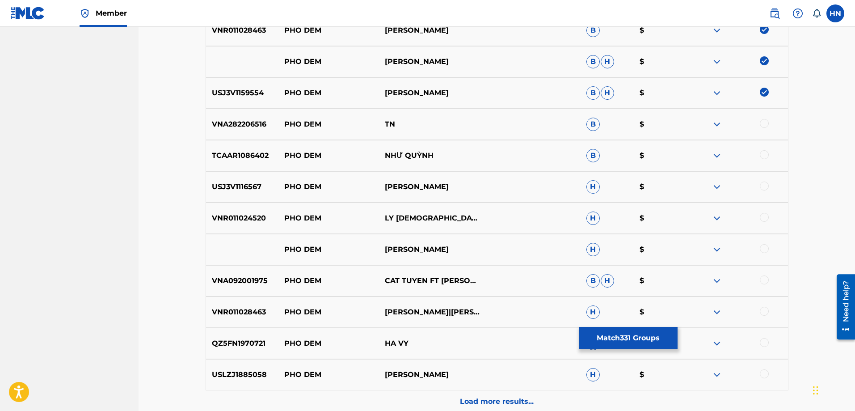
click at [763, 154] on div at bounding box center [763, 154] width 9 height 9
click at [272, 184] on p "USJ3V1116567" at bounding box center [242, 186] width 72 height 11
click at [233, 189] on p "USJ3V1116567" at bounding box center [242, 186] width 72 height 11
click at [759, 189] on div at bounding box center [737, 186] width 101 height 11
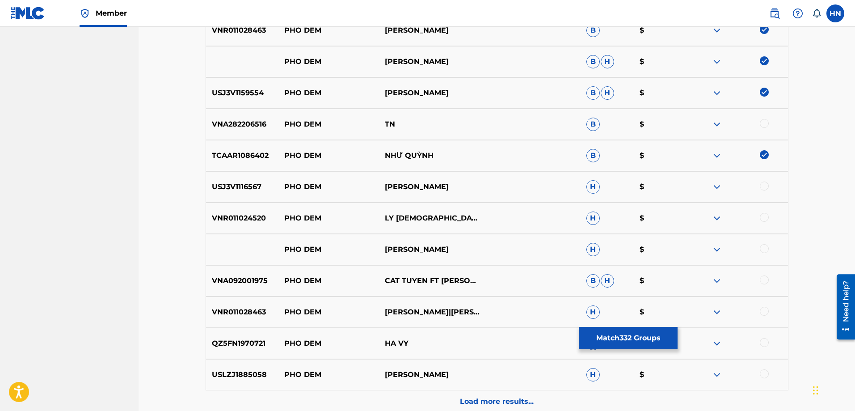
click at [761, 186] on div at bounding box center [763, 185] width 9 height 9
click at [252, 217] on p "VNR011024520" at bounding box center [242, 218] width 72 height 11
click at [768, 219] on div at bounding box center [737, 218] width 101 height 11
click at [766, 218] on div at bounding box center [763, 217] width 9 height 9
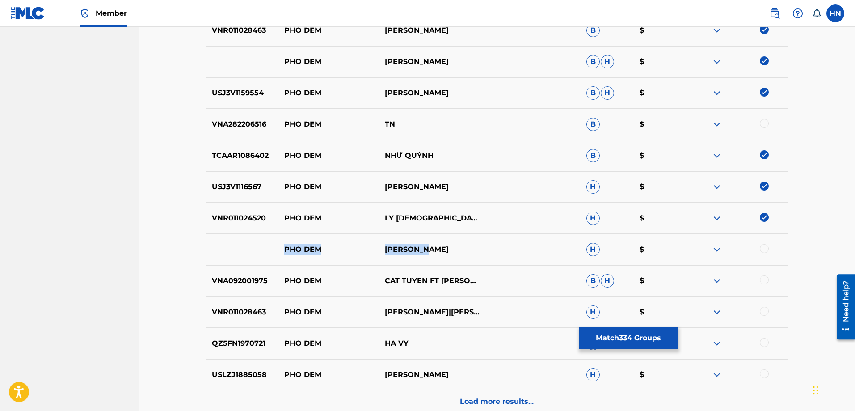
drag, startPoint x: 436, startPoint y: 253, endPoint x: 284, endPoint y: 244, distance: 153.0
click at [284, 244] on div "PHO DEM HOANG TAM H $" at bounding box center [496, 249] width 583 height 31
click at [764, 247] on div at bounding box center [763, 248] width 9 height 9
click at [719, 250] on img at bounding box center [716, 249] width 11 height 11
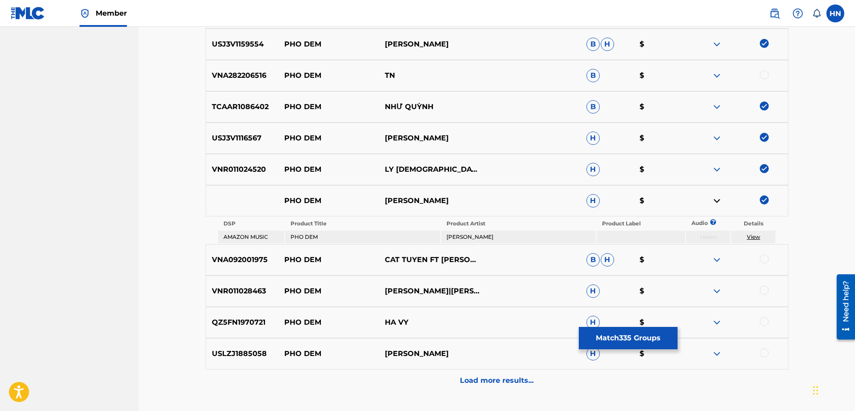
scroll to position [5097, 0]
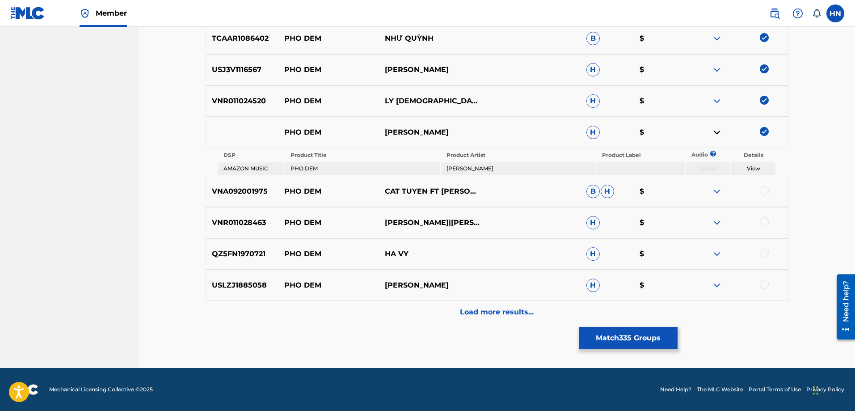
click at [231, 192] on p "VNA092001975" at bounding box center [242, 191] width 72 height 11
click at [759, 189] on div at bounding box center [763, 190] width 9 height 9
click at [235, 226] on p "VNR011028463" at bounding box center [242, 222] width 72 height 11
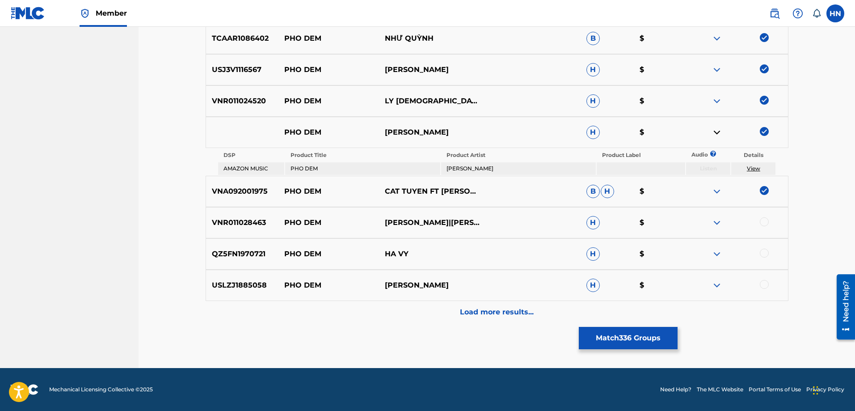
click at [762, 219] on div at bounding box center [763, 221] width 9 height 9
click at [214, 251] on p "QZ5FN1970721" at bounding box center [242, 253] width 72 height 11
click at [763, 252] on div at bounding box center [763, 252] width 9 height 9
click at [225, 287] on p "USLZJ1885058" at bounding box center [242, 285] width 72 height 11
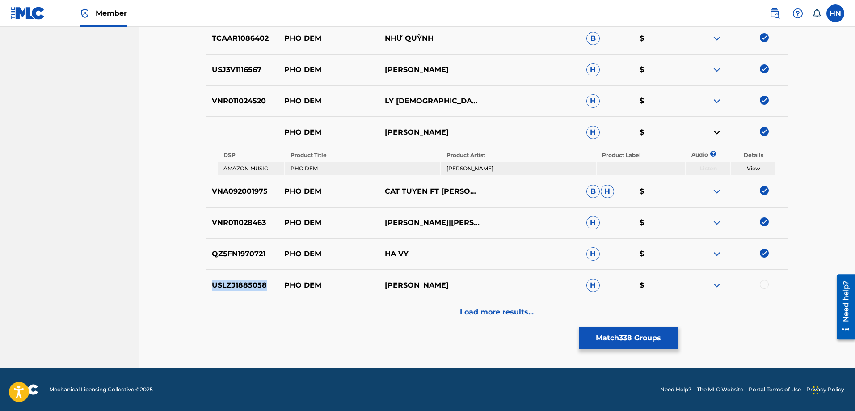
click at [225, 287] on p "USLZJ1885058" at bounding box center [242, 285] width 72 height 11
click at [767, 284] on div at bounding box center [763, 284] width 9 height 9
click at [507, 310] on p "Load more results..." at bounding box center [497, 311] width 74 height 11
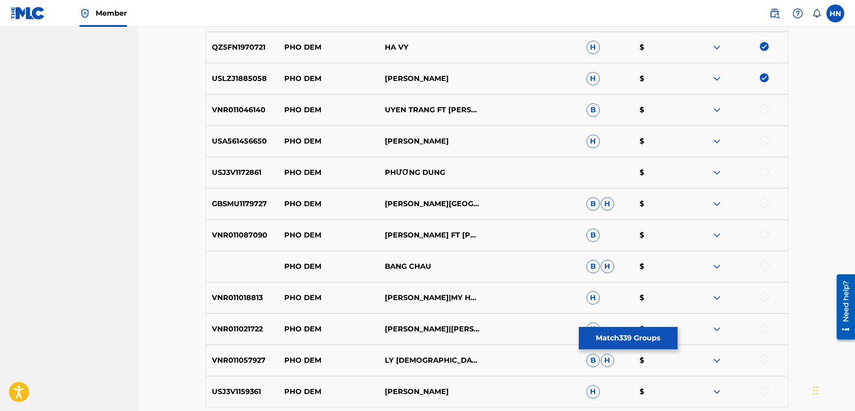
scroll to position [5320, 0]
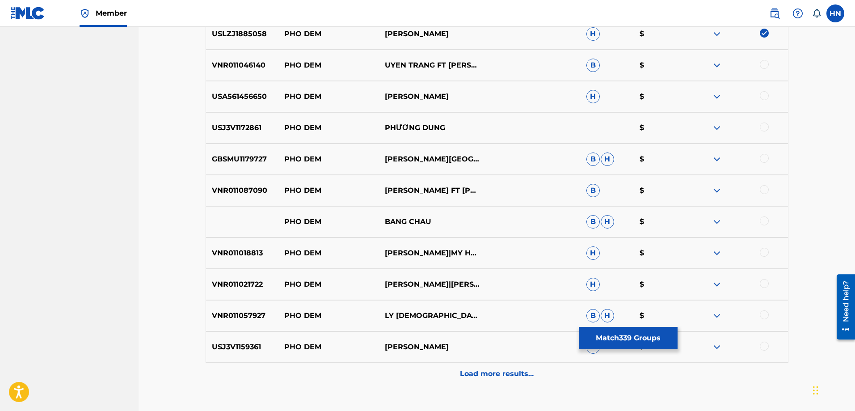
click at [258, 64] on p "VNR011046140" at bounding box center [242, 65] width 72 height 11
click at [756, 65] on div at bounding box center [737, 65] width 101 height 11
click at [760, 64] on div at bounding box center [763, 64] width 9 height 9
click at [218, 96] on p "USA561456650" at bounding box center [242, 96] width 72 height 11
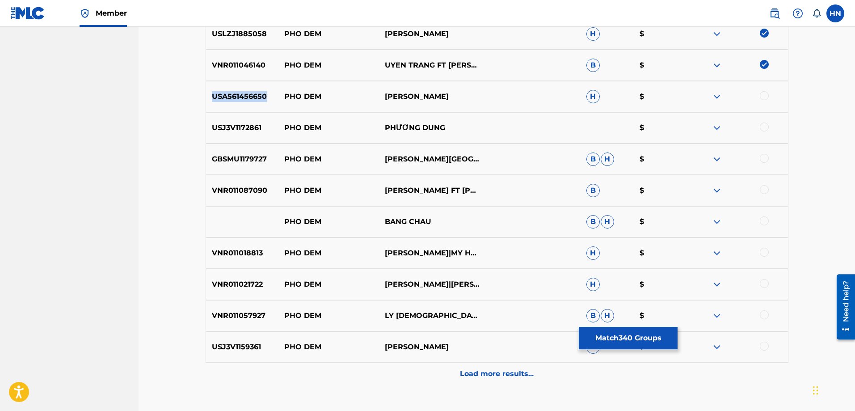
click at [218, 96] on p "USA561456650" at bounding box center [242, 96] width 72 height 11
click at [761, 94] on div at bounding box center [763, 95] width 9 height 9
click at [223, 130] on p "USJ3V1172861" at bounding box center [242, 127] width 72 height 11
click at [764, 127] on div at bounding box center [763, 126] width 9 height 9
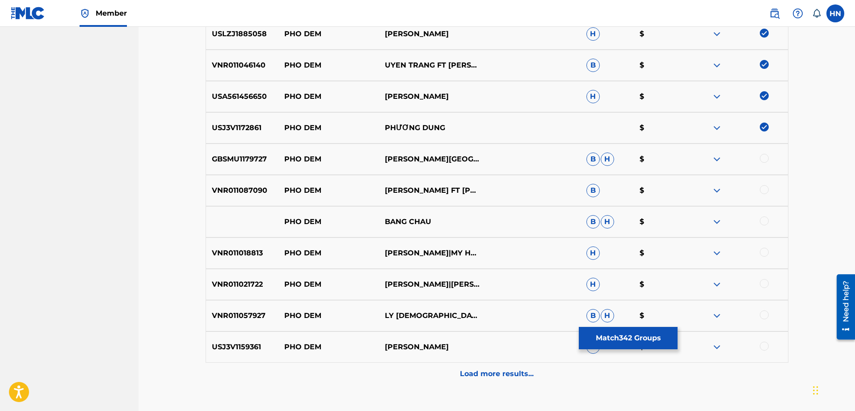
click at [247, 162] on p "GBSMU1179727" at bounding box center [242, 159] width 72 height 11
click at [766, 158] on div at bounding box center [763, 158] width 9 height 9
click at [255, 193] on p "VNR011087090" at bounding box center [242, 190] width 72 height 11
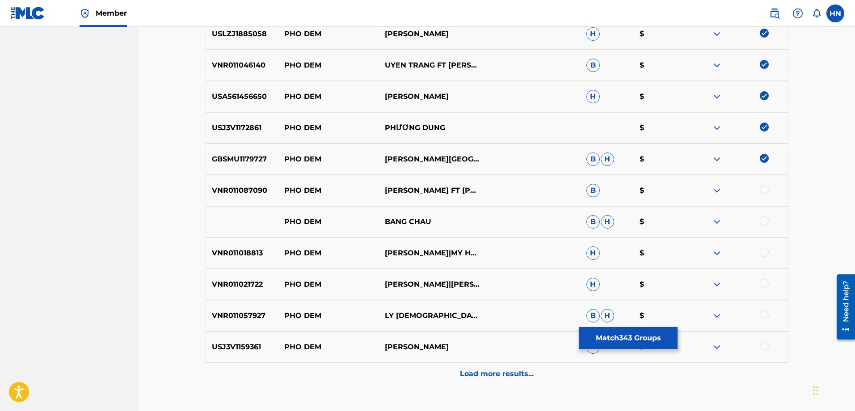
click at [764, 191] on div at bounding box center [763, 189] width 9 height 9
drag, startPoint x: 441, startPoint y: 225, endPoint x: 274, endPoint y: 218, distance: 167.2
click at [274, 218] on div "PHO DEM BANG CHAU B H $" at bounding box center [496, 221] width 583 height 31
click at [763, 218] on div at bounding box center [763, 220] width 9 height 9
click at [718, 222] on img at bounding box center [716, 221] width 11 height 11
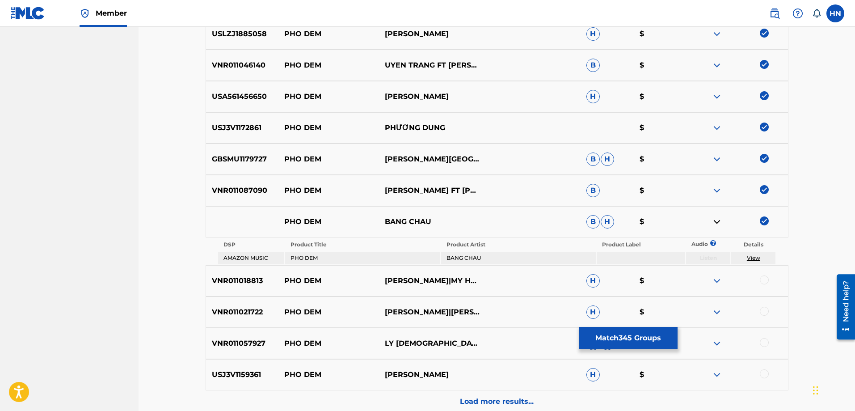
click at [218, 268] on div "VNR011018813 PHO DEM MINH NGUYET|MY HUONG H $" at bounding box center [496, 280] width 583 height 31
click at [762, 280] on div at bounding box center [763, 279] width 9 height 9
click at [244, 307] on p "VNR011021722" at bounding box center [242, 311] width 72 height 11
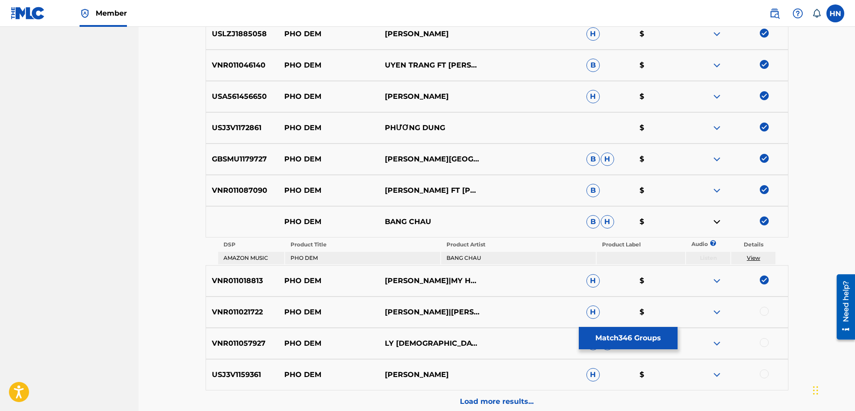
click at [765, 310] on div at bounding box center [763, 310] width 9 height 9
click at [243, 342] on p "VNR011057927" at bounding box center [242, 343] width 72 height 11
click at [762, 340] on div at bounding box center [763, 342] width 9 height 9
click at [212, 374] on p "USJ3V1159361" at bounding box center [242, 374] width 72 height 11
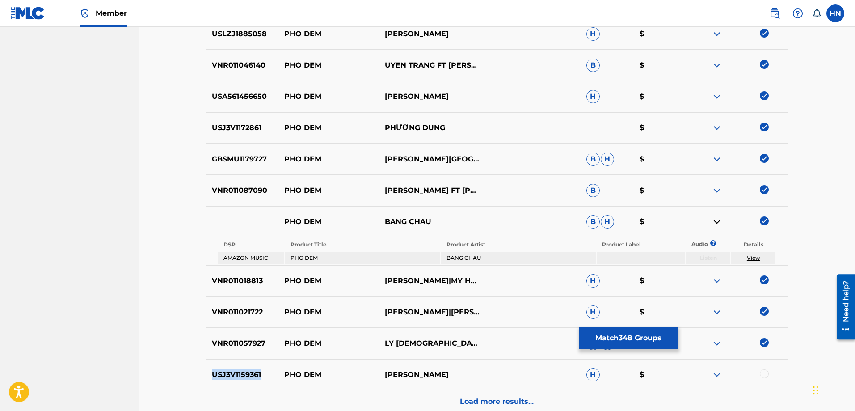
click at [212, 374] on p "USJ3V1159361" at bounding box center [242, 374] width 72 height 11
click at [766, 375] on div at bounding box center [763, 373] width 9 height 9
click at [562, 399] on div "Load more results..." at bounding box center [496, 401] width 583 height 22
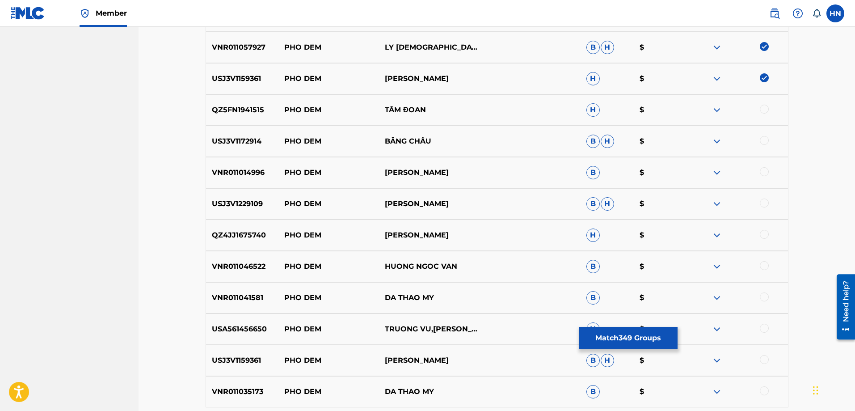
scroll to position [5633, 0]
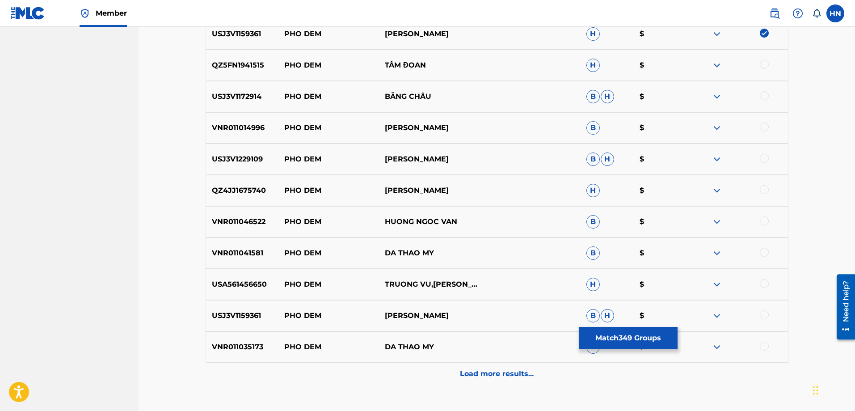
click at [224, 80] on div "QZ5FN1941515 PHO DEM TÂM ĐOAN H $" at bounding box center [496, 65] width 583 height 31
click at [766, 63] on div at bounding box center [763, 64] width 9 height 9
click at [252, 101] on p "USJ3V1172914" at bounding box center [242, 96] width 72 height 11
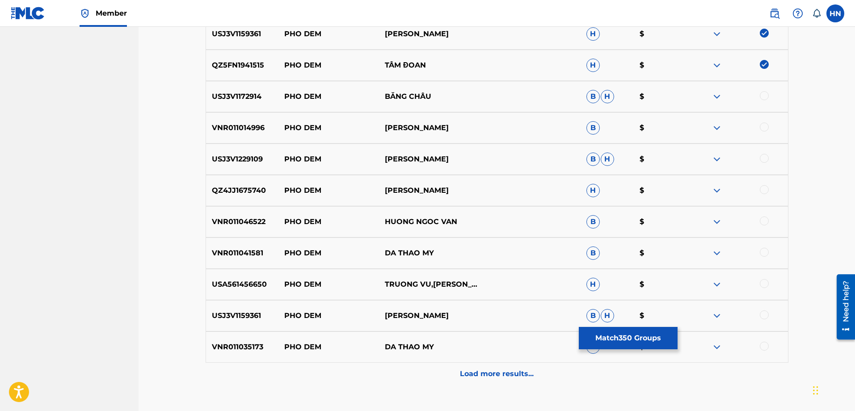
click at [769, 95] on div at bounding box center [737, 96] width 101 height 11
click at [767, 95] on div at bounding box center [763, 95] width 9 height 9
click at [229, 126] on p "VNR011014996" at bounding box center [242, 127] width 72 height 11
click at [759, 126] on div at bounding box center [737, 127] width 101 height 11
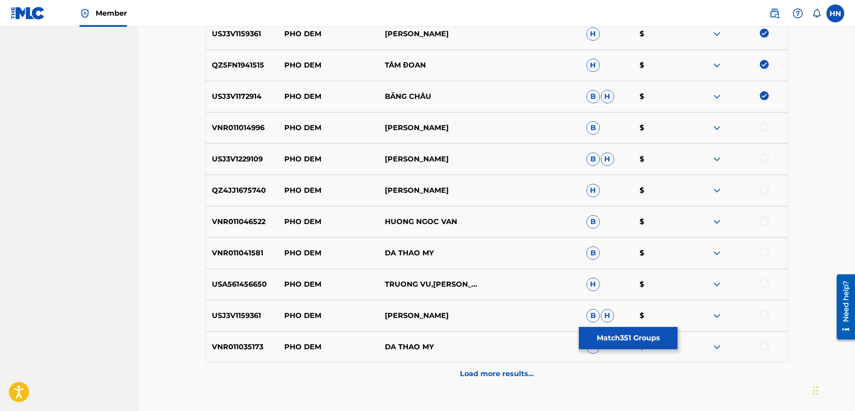
click at [761, 126] on div at bounding box center [763, 126] width 9 height 9
click at [228, 157] on p "USJ3V1229109" at bounding box center [242, 159] width 72 height 11
click at [763, 155] on div at bounding box center [763, 158] width 9 height 9
click at [252, 179] on div "QZ4JJ1675740 PHO DEM BAO YEN H $" at bounding box center [496, 190] width 583 height 31
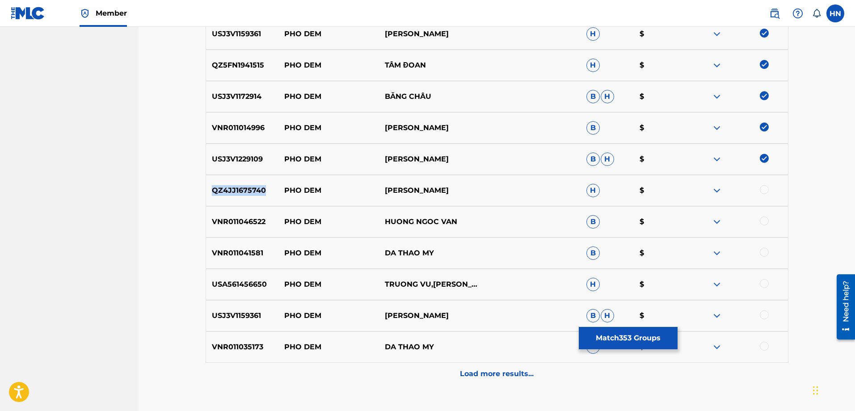
click at [252, 179] on div "QZ4JJ1675740 PHO DEM BAO YEN H $" at bounding box center [496, 190] width 583 height 31
click at [763, 185] on div at bounding box center [763, 189] width 9 height 9
click at [253, 223] on p "VNR011046522" at bounding box center [242, 221] width 72 height 11
click at [767, 218] on div at bounding box center [763, 220] width 9 height 9
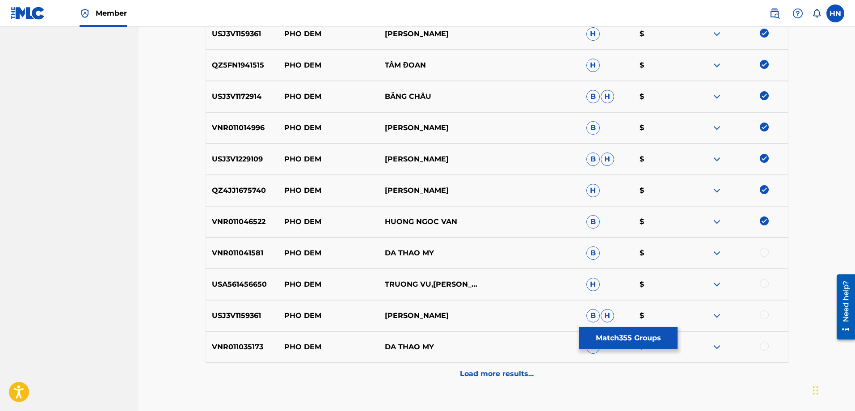
click at [229, 247] on div "VNR011041581 PHO DEM DA THAO MY B $" at bounding box center [496, 252] width 583 height 31
click at [763, 251] on div at bounding box center [763, 251] width 9 height 9
click at [244, 292] on div "USA561456650 PHO DEM TRUONG VU,NHU QUYNH H $" at bounding box center [496, 283] width 583 height 31
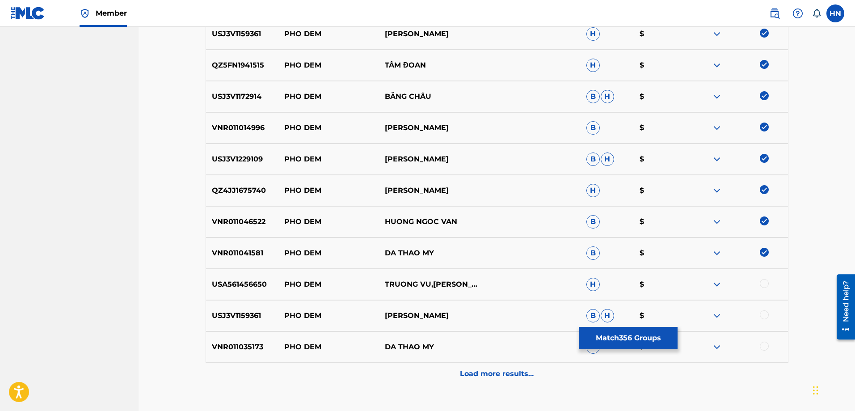
click at [761, 283] on div at bounding box center [763, 283] width 9 height 9
click at [245, 313] on p "USJ3V1159361" at bounding box center [242, 315] width 72 height 11
click at [765, 316] on div at bounding box center [763, 314] width 9 height 9
click at [234, 343] on p "VNR011035173" at bounding box center [242, 346] width 72 height 11
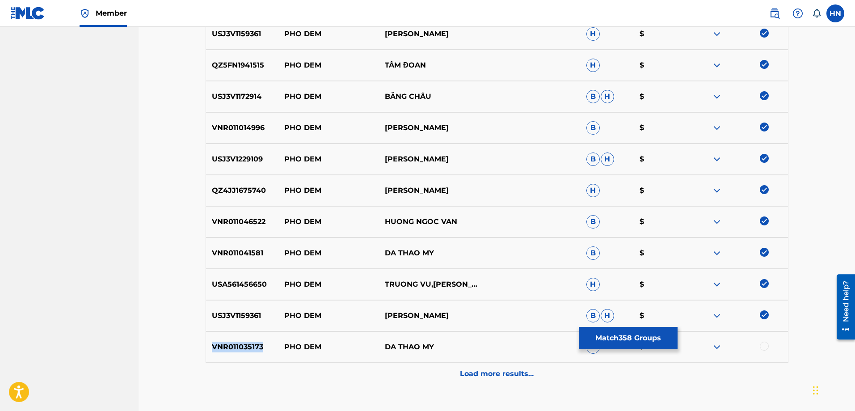
click at [234, 343] on p "VNR011035173" at bounding box center [242, 346] width 72 height 11
click at [759, 343] on div at bounding box center [737, 346] width 101 height 11
click at [762, 344] on div at bounding box center [763, 345] width 9 height 9
click at [540, 370] on div "Load more results..." at bounding box center [496, 373] width 583 height 22
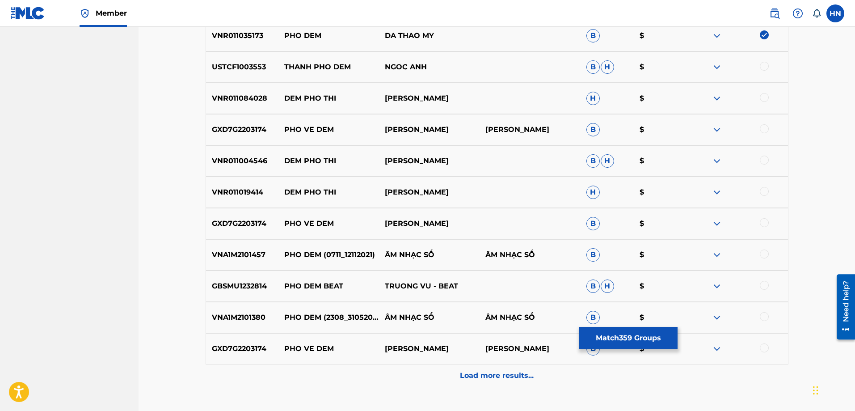
scroll to position [5945, 0]
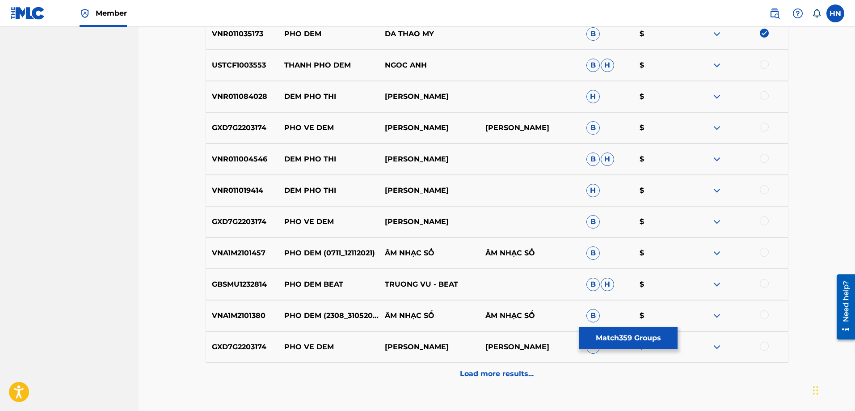
click at [237, 245] on div "VNA1M2101457 PHO DEM (0711_12112021) ÂM NHẠC SỐ ÂM NHẠC SỐ B $" at bounding box center [496, 252] width 583 height 31
click at [761, 250] on div at bounding box center [763, 251] width 9 height 9
click at [248, 289] on div "GBSMU1232814 PHO DEM BEAT TRUONG VU - BEAT B H $" at bounding box center [496, 283] width 583 height 31
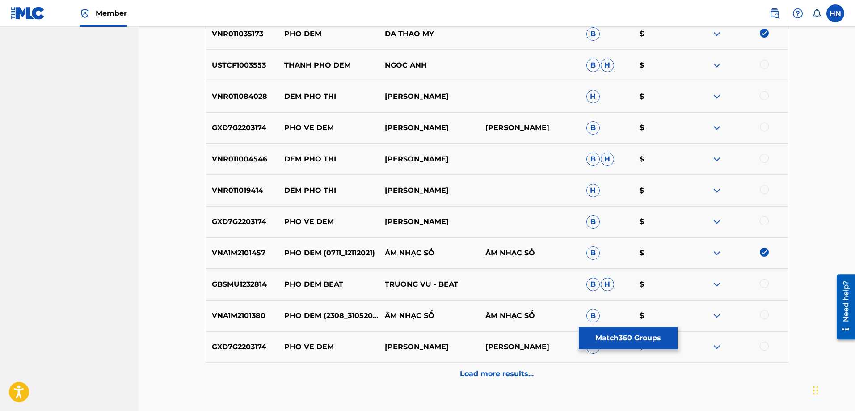
click at [757, 286] on div at bounding box center [737, 284] width 101 height 11
click at [761, 286] on div at bounding box center [763, 283] width 9 height 9
click at [233, 307] on div "VNA1M2101380 PHO DEM (2308_31052021) ÂM NHẠC SỐ ÂM NHẠC SỐ B $" at bounding box center [496, 315] width 583 height 31
click at [763, 314] on div at bounding box center [763, 314] width 9 height 9
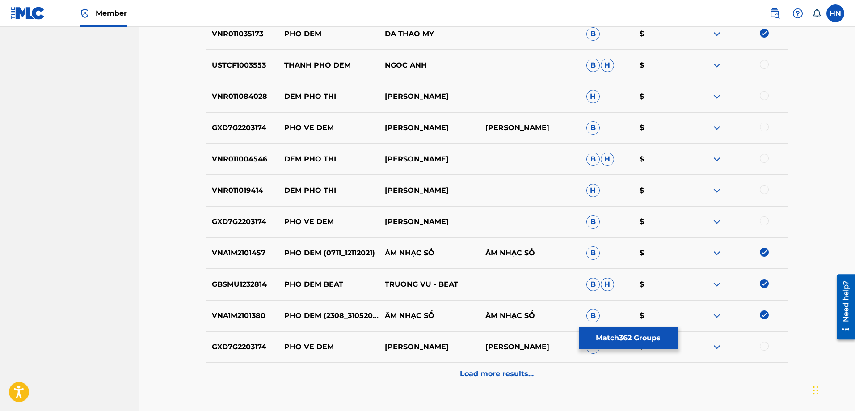
click at [469, 370] on p "Load more results..." at bounding box center [497, 373] width 74 height 11
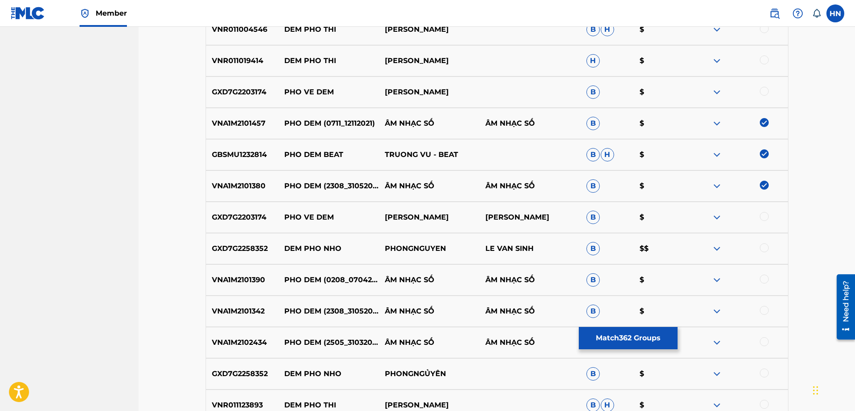
scroll to position [6080, 0]
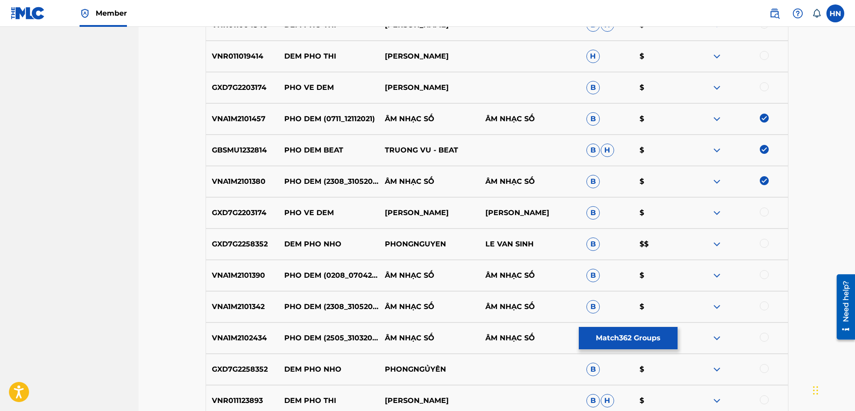
click at [247, 274] on p "VNA1M2101390" at bounding box center [242, 275] width 72 height 11
click at [762, 277] on div at bounding box center [763, 274] width 9 height 9
click at [239, 316] on div "VNA1M2101342 PHO DEM (2308_31052021) ÂM NHẠC SỐ ÂM NHẠC SỐ B $" at bounding box center [496, 306] width 583 height 31
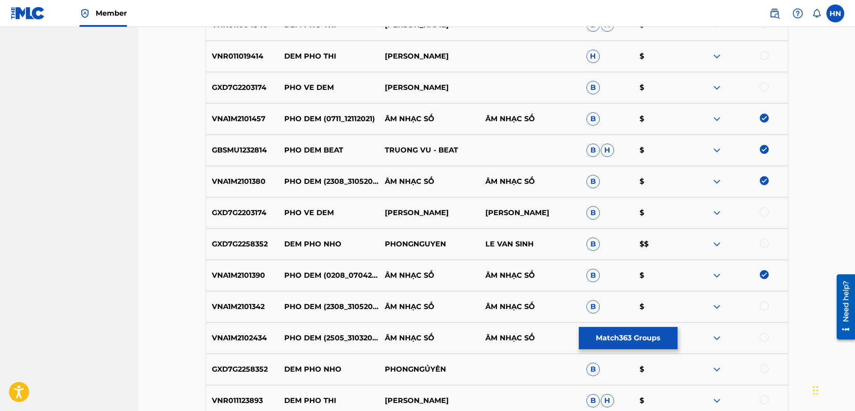
click at [763, 305] on div at bounding box center [763, 305] width 9 height 9
click at [241, 347] on div "VNA1M2102434 PHO DEM (2505_31032021) ÂM NHẠC SỐ ÂM NHẠC SỐ B $" at bounding box center [496, 337] width 583 height 31
click at [763, 333] on div at bounding box center [763, 336] width 9 height 9
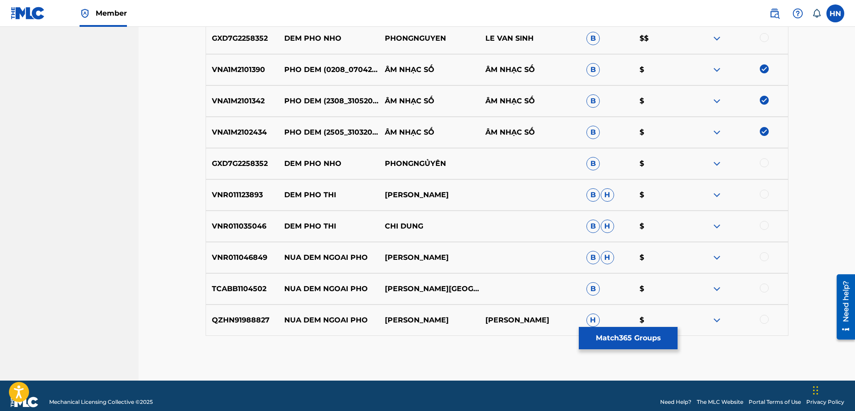
scroll to position [6298, 0]
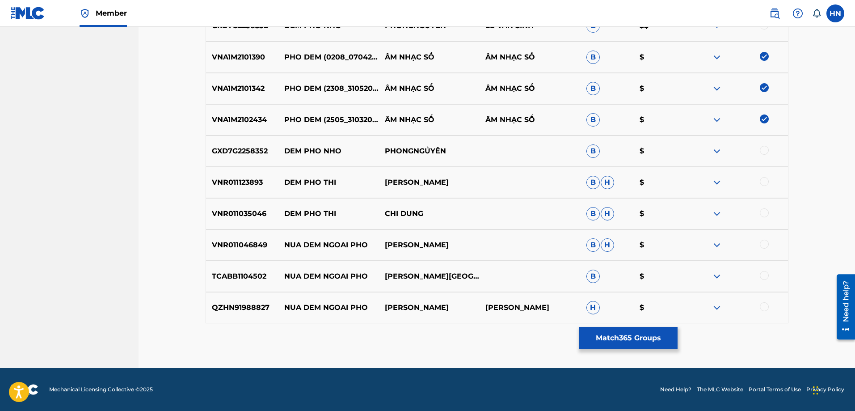
click at [654, 335] on button "Match 365 Groups" at bounding box center [628, 338] width 99 height 22
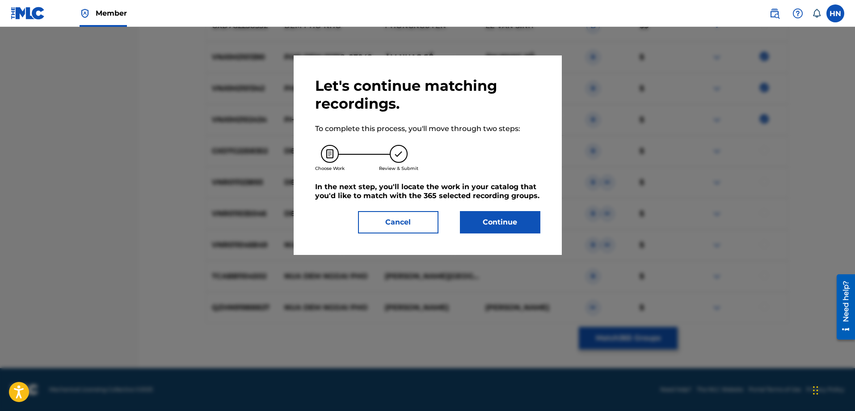
click at [516, 229] on button "Continue" at bounding box center [500, 222] width 80 height 22
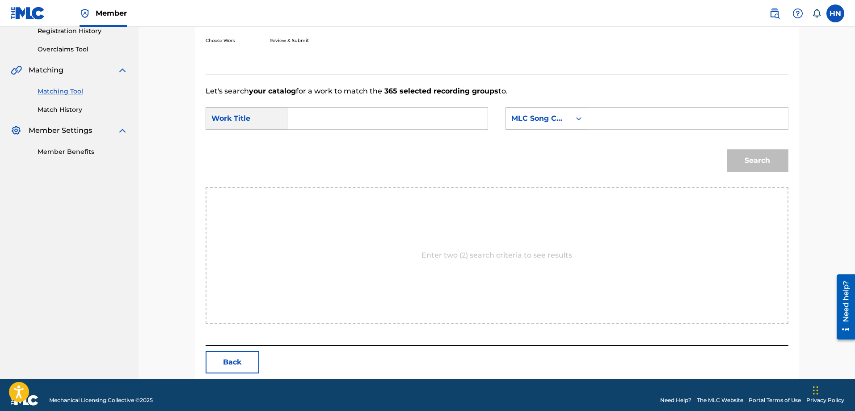
scroll to position [184, 0]
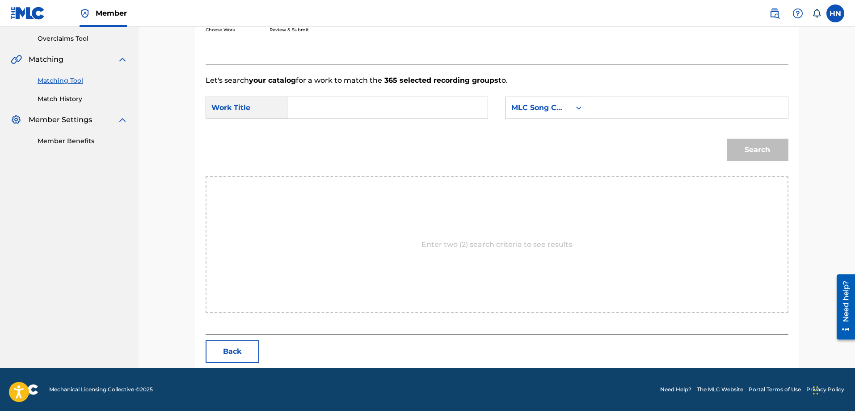
click at [430, 105] on input "Search Form" at bounding box center [387, 107] width 185 height 21
paste input "PHO DEM"
type input "PHO DEM"
click at [556, 106] on div "MLC Song Code" at bounding box center [538, 107] width 54 height 11
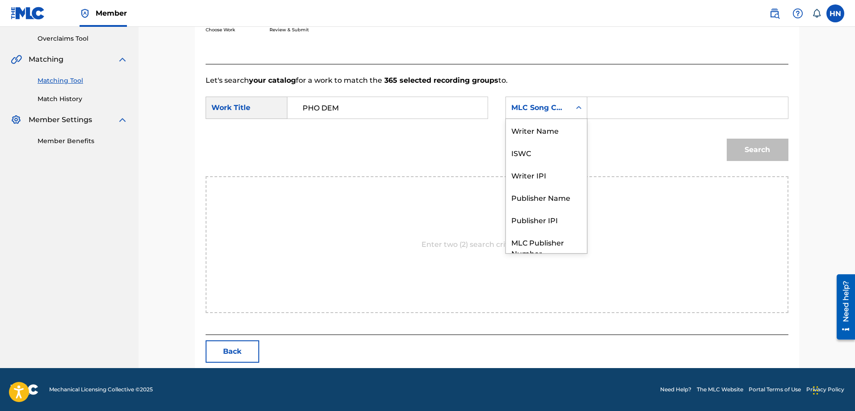
scroll to position [33, 0]
click at [529, 124] on div "ISWC" at bounding box center [546, 119] width 81 height 22
click at [620, 105] on input "Search Form" at bounding box center [687, 107] width 185 height 21
paste input "T9093087060"
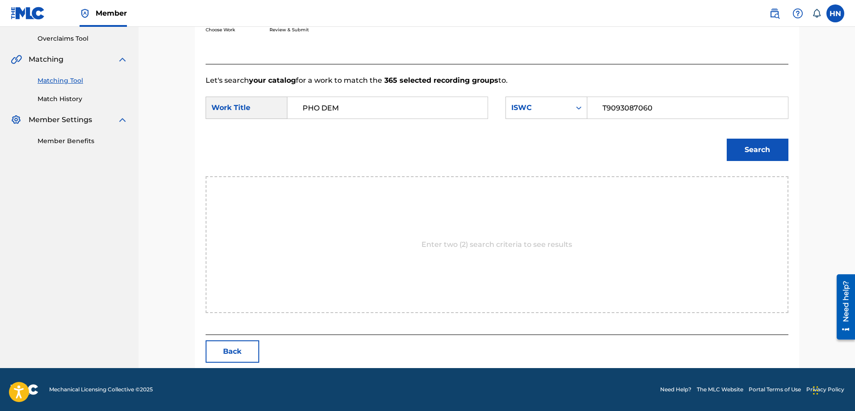
type input "T9093087060"
click at [753, 157] on button "Search" at bounding box center [757, 149] width 62 height 22
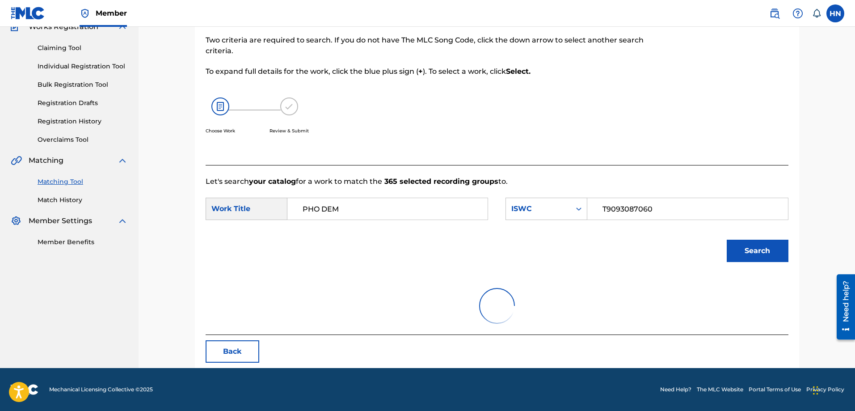
scroll to position [45, 0]
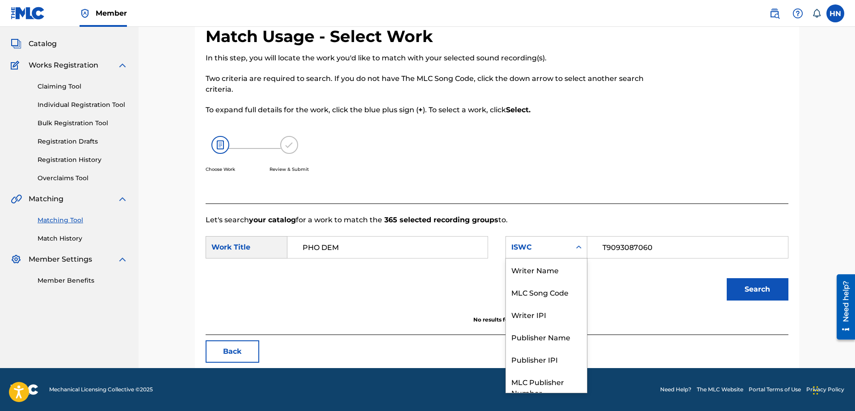
click at [551, 244] on div "ISWC" at bounding box center [538, 247] width 54 height 11
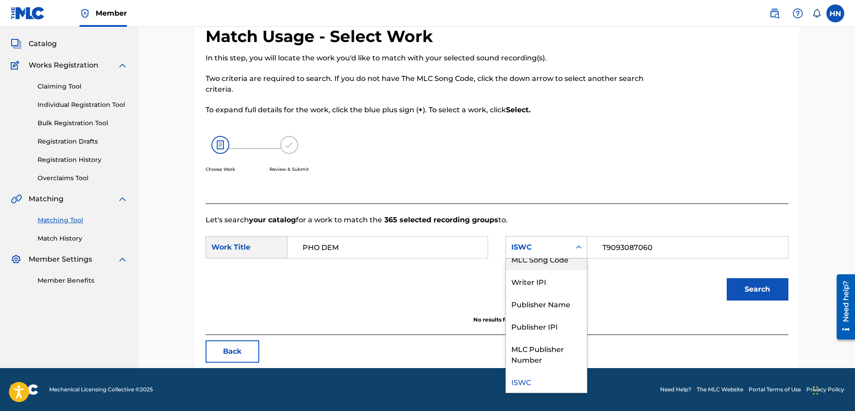
scroll to position [0, 0]
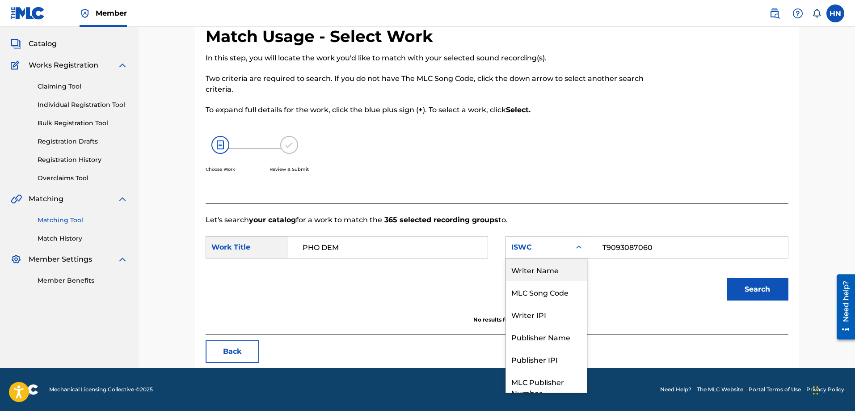
click at [547, 272] on div "Writer Name" at bounding box center [546, 269] width 81 height 22
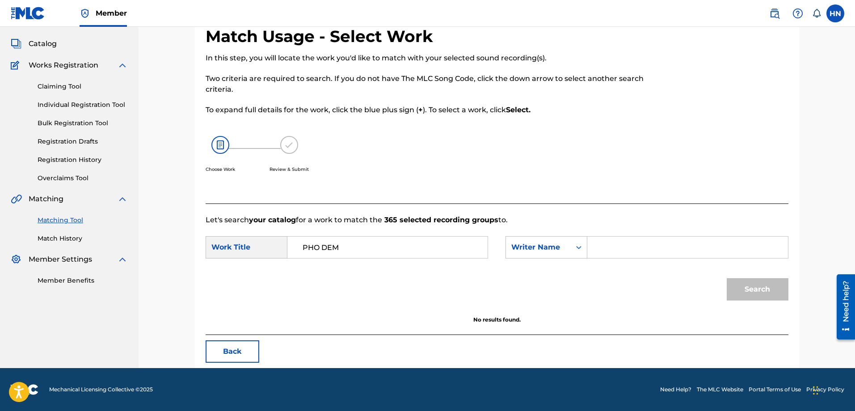
click at [610, 251] on input "Search Form" at bounding box center [687, 246] width 185 height 21
type input "anh tam"
click at [726, 278] on button "Search" at bounding box center [757, 289] width 62 height 22
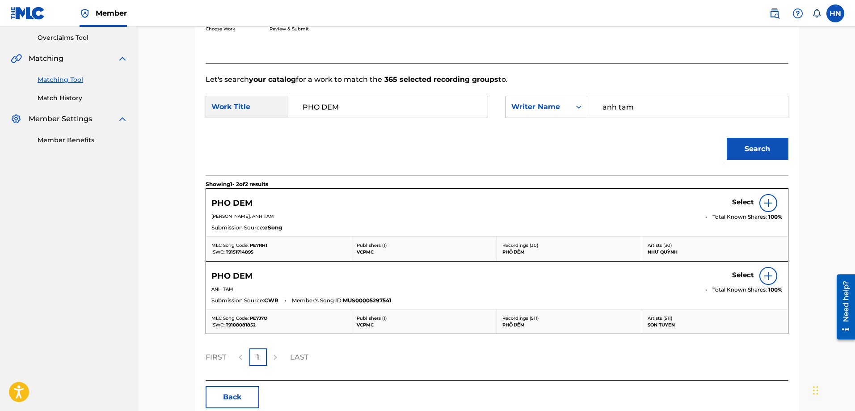
scroll to position [231, 0]
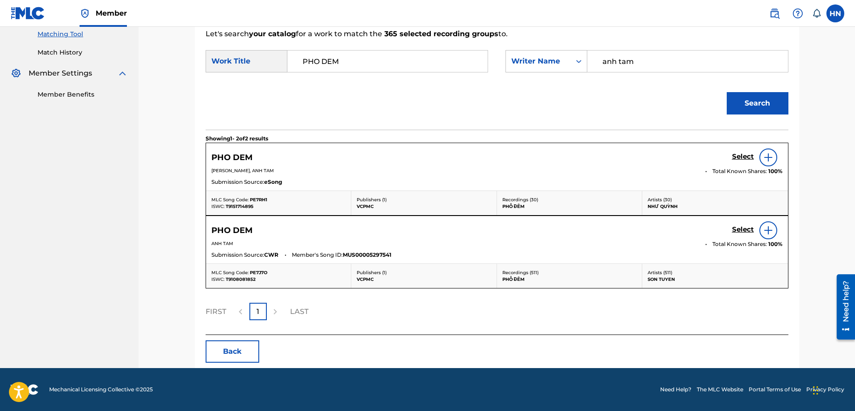
click at [737, 161] on h5 "Select" at bounding box center [743, 156] width 22 height 8
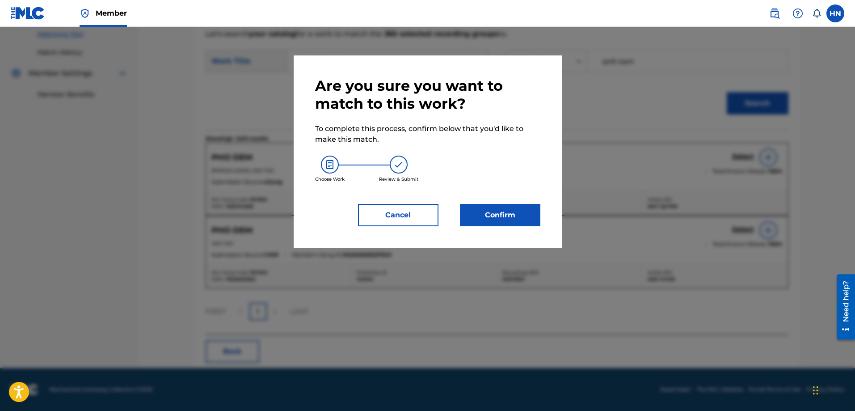
click at [472, 212] on button "Confirm" at bounding box center [500, 215] width 80 height 22
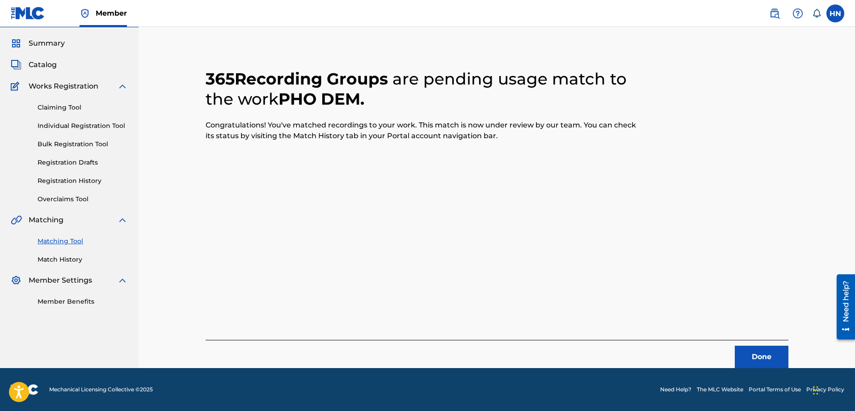
scroll to position [24, 0]
click at [768, 361] on button "Done" at bounding box center [761, 356] width 54 height 22
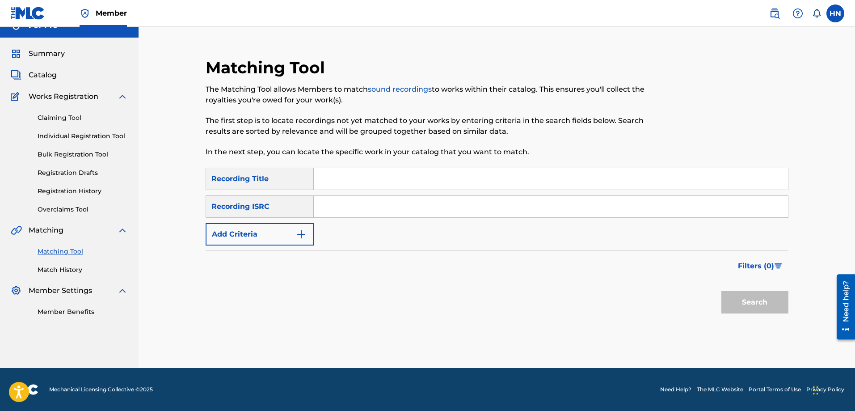
scroll to position [0, 0]
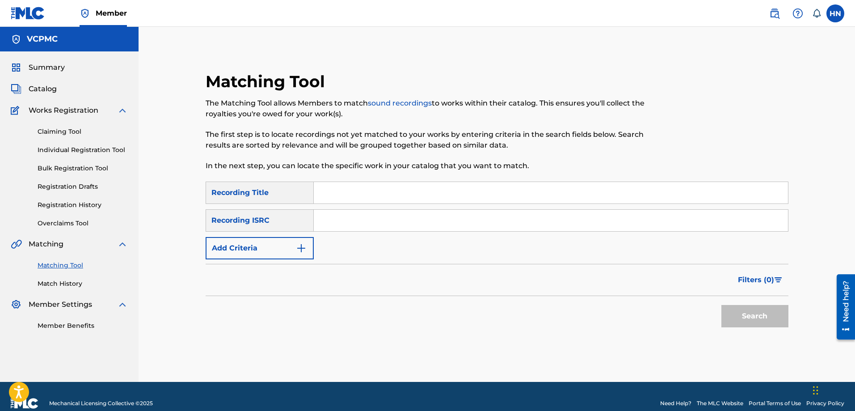
click at [440, 193] on input "Search Form" at bounding box center [551, 192] width 474 height 21
paste input "ĐỪNG NHẮC CHUYỆN LÒNG"
click at [747, 309] on button "Search" at bounding box center [754, 316] width 67 height 22
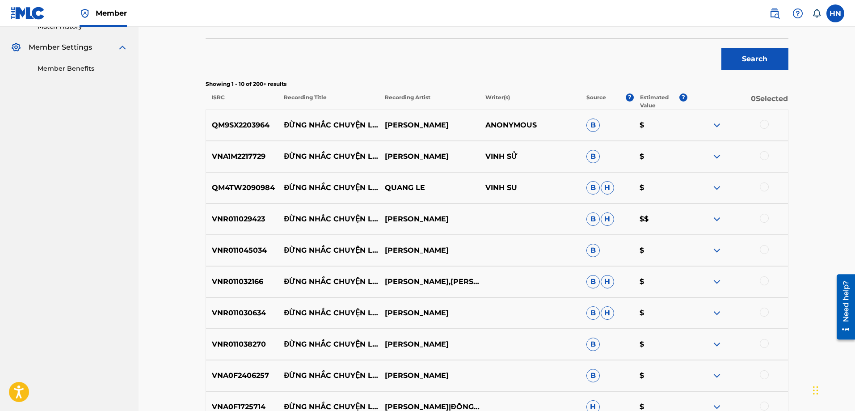
scroll to position [268, 0]
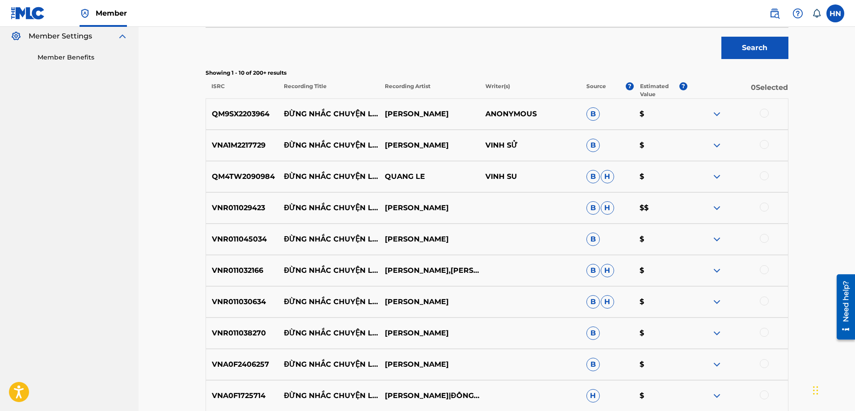
click at [245, 118] on p "QM9SX2203964" at bounding box center [242, 114] width 72 height 11
click at [767, 112] on div at bounding box center [763, 113] width 9 height 9
click at [222, 142] on p "VNA1M2217729" at bounding box center [242, 145] width 72 height 11
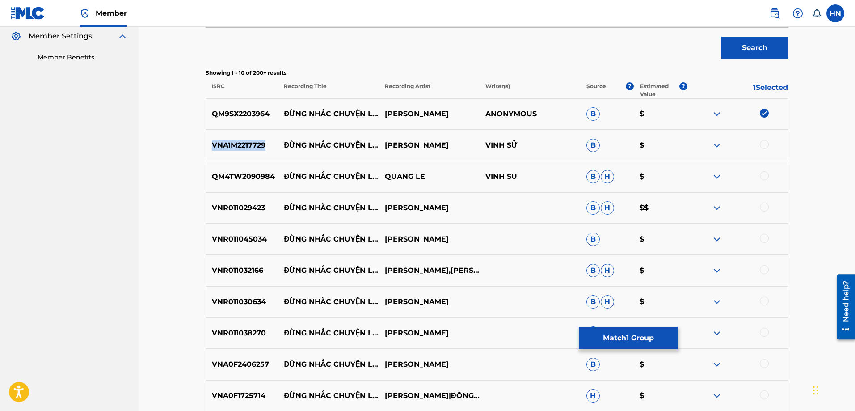
click at [222, 142] on p "VNA1M2217729" at bounding box center [242, 145] width 72 height 11
click at [761, 142] on div at bounding box center [763, 144] width 9 height 9
click at [265, 175] on p "QM4TW2090984" at bounding box center [242, 176] width 72 height 11
click at [765, 174] on div at bounding box center [763, 175] width 9 height 9
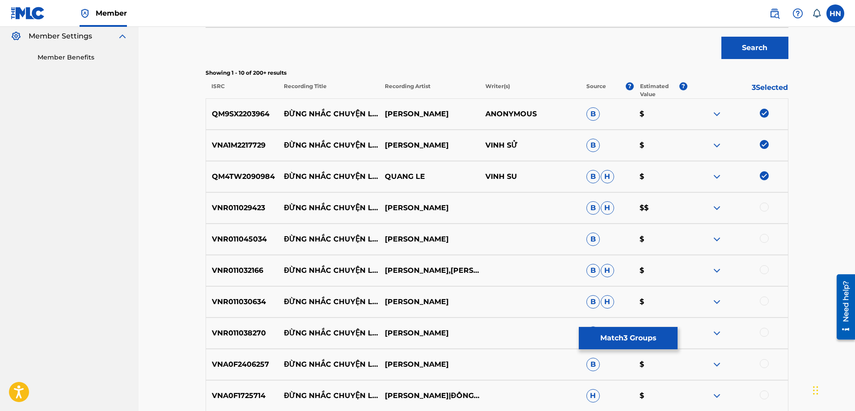
click at [243, 211] on p "VNR011029423" at bounding box center [242, 207] width 72 height 11
click at [762, 205] on div at bounding box center [763, 206] width 9 height 9
click at [244, 226] on div "VNR011045034 ĐỪNG NHẮC CHUYỆN LÒNG NGỌC HÂN B $" at bounding box center [496, 238] width 583 height 31
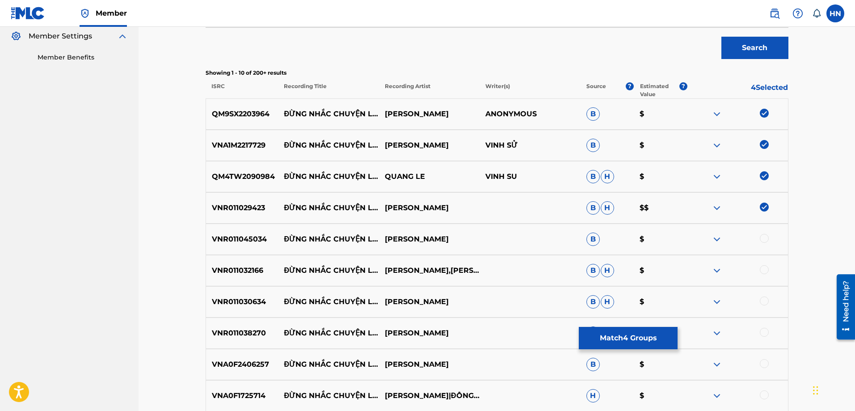
click at [761, 239] on div at bounding box center [763, 238] width 9 height 9
click at [215, 272] on p "VNR011032166" at bounding box center [242, 270] width 72 height 11
click at [765, 266] on div at bounding box center [763, 269] width 9 height 9
click at [259, 301] on p "VNR011030634" at bounding box center [242, 301] width 72 height 11
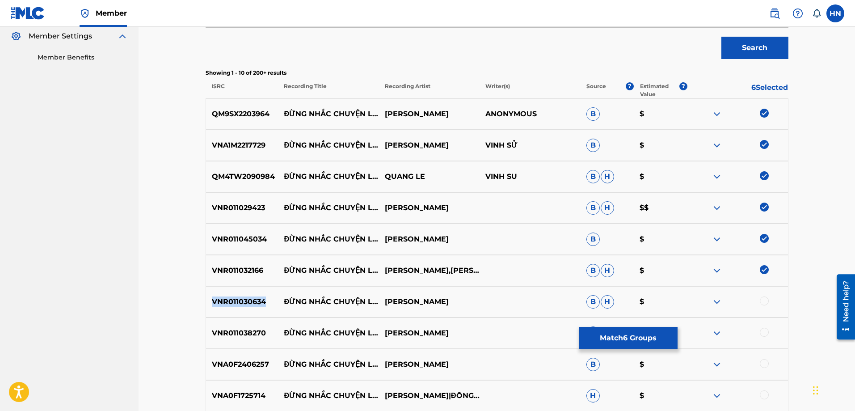
click at [259, 301] on p "VNR011030634" at bounding box center [242, 301] width 72 height 11
click at [761, 299] on div at bounding box center [763, 300] width 9 height 9
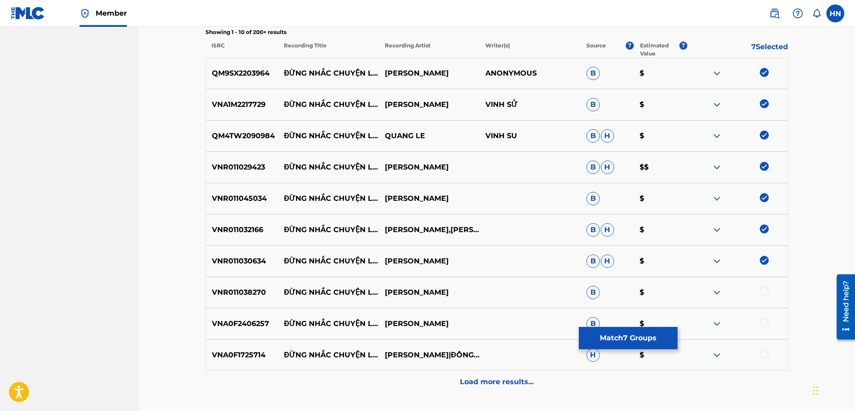
scroll to position [378, 0]
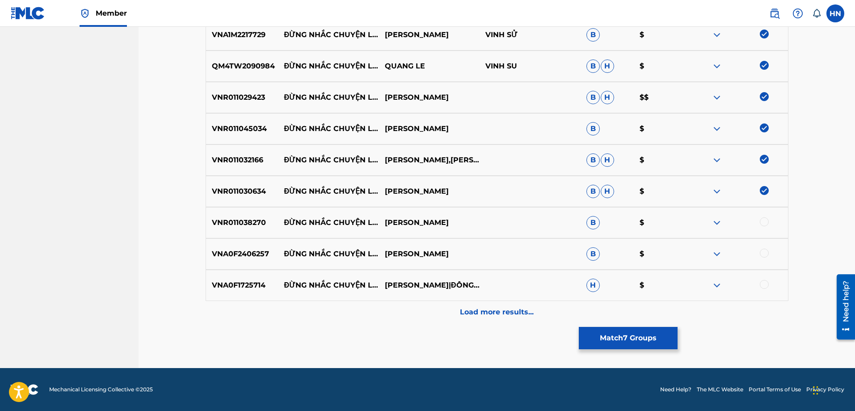
click at [257, 221] on p "VNR011038270" at bounding box center [242, 222] width 72 height 11
click at [762, 223] on div at bounding box center [763, 221] width 9 height 9
click at [264, 249] on p "VNA0F2406257" at bounding box center [242, 253] width 72 height 11
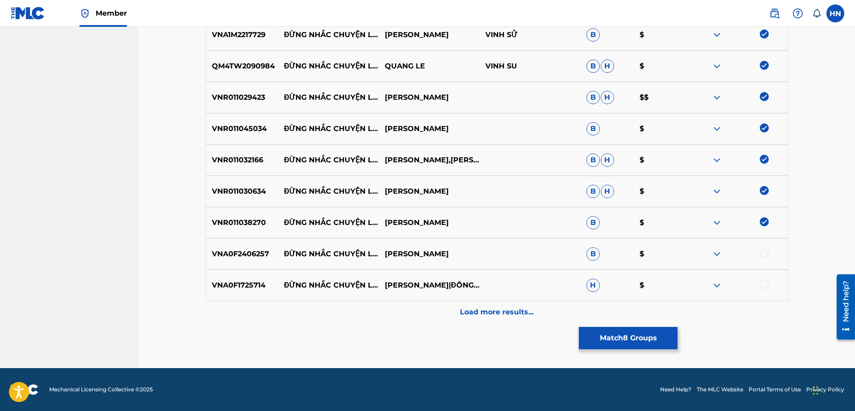
click at [765, 253] on div at bounding box center [763, 252] width 9 height 9
click at [247, 285] on p "VNA0F1725714" at bounding box center [242, 285] width 72 height 11
click at [760, 281] on div at bounding box center [737, 285] width 101 height 11
click at [762, 283] on div at bounding box center [763, 284] width 9 height 9
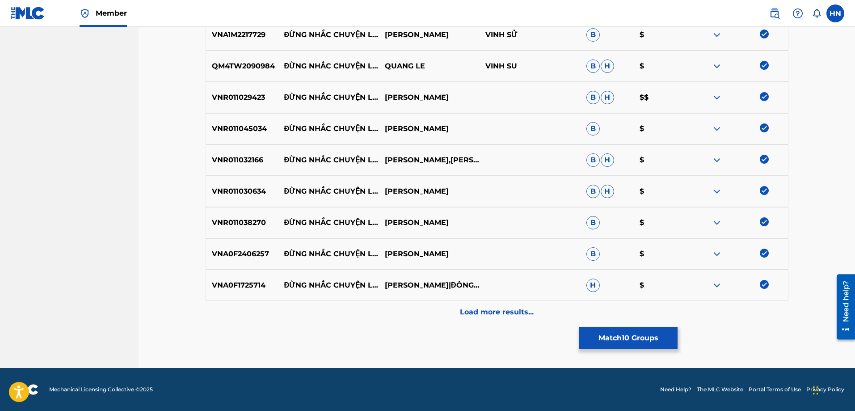
click at [525, 309] on p "Load more results..." at bounding box center [497, 311] width 74 height 11
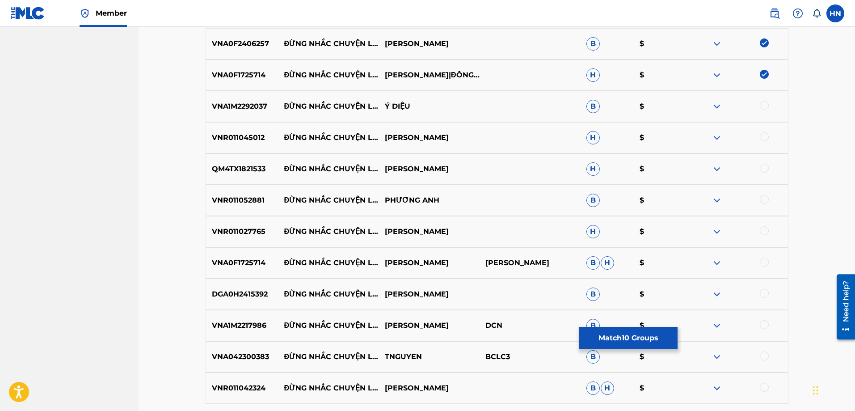
scroll to position [602, 0]
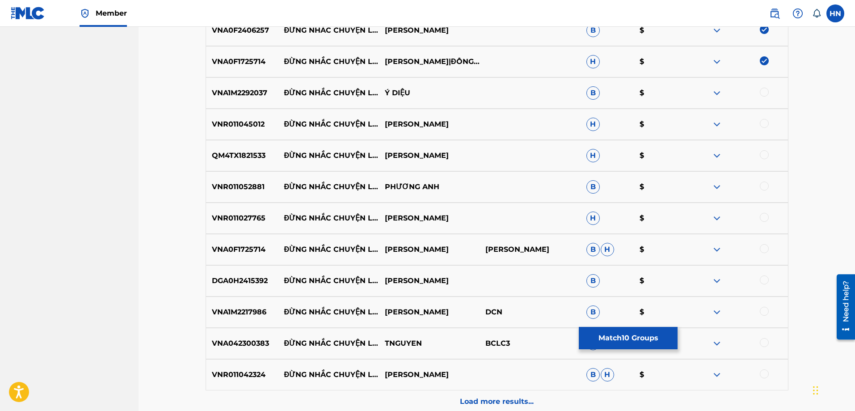
click at [240, 84] on div "VNA1M2292037 ĐỪNG NHẮC CHUYỆN LÒNG Ý DIỆU B $" at bounding box center [496, 92] width 583 height 31
click at [760, 90] on div at bounding box center [763, 92] width 9 height 9
click at [240, 127] on p "VNR011045012" at bounding box center [242, 124] width 72 height 11
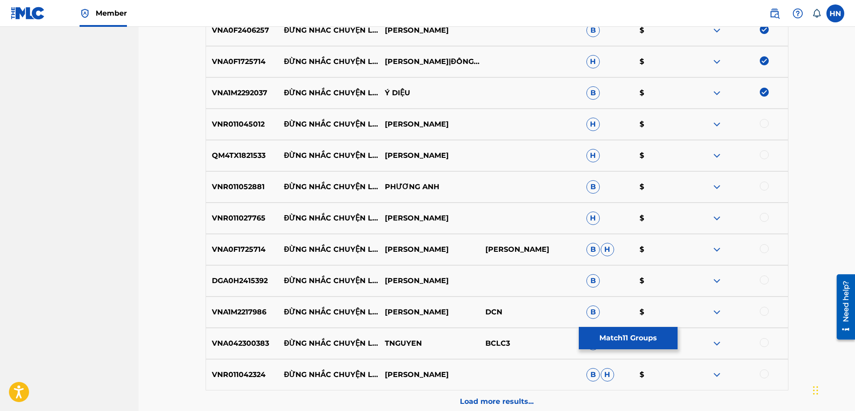
click at [763, 122] on div at bounding box center [763, 123] width 9 height 9
click at [256, 154] on p "QM4TX1821533" at bounding box center [242, 155] width 72 height 11
click at [758, 155] on div at bounding box center [737, 155] width 101 height 11
click at [763, 155] on div at bounding box center [763, 154] width 9 height 9
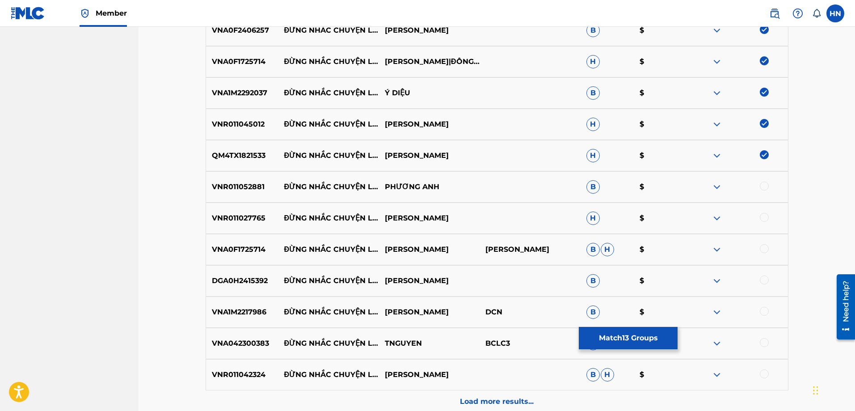
click at [253, 188] on p "VNR011052881" at bounding box center [242, 186] width 72 height 11
click at [764, 185] on div at bounding box center [763, 185] width 9 height 9
click at [260, 224] on div "VNR011027765 ĐỪNG NHẮC CHUYỆN LÒNG CHẾ KHANH H $" at bounding box center [496, 217] width 583 height 31
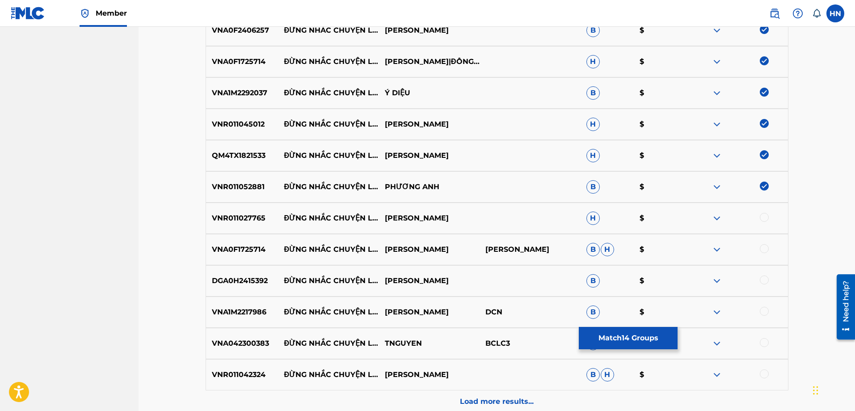
click at [762, 218] on div at bounding box center [763, 217] width 9 height 9
click at [226, 256] on div "VNA0F1725714 ĐỪNG NHẮC CHUYỆN LÒNG LILY CHEN LILY CHEN B H $" at bounding box center [496, 249] width 583 height 31
click at [757, 250] on div at bounding box center [737, 249] width 101 height 11
click at [760, 249] on div at bounding box center [763, 248] width 9 height 9
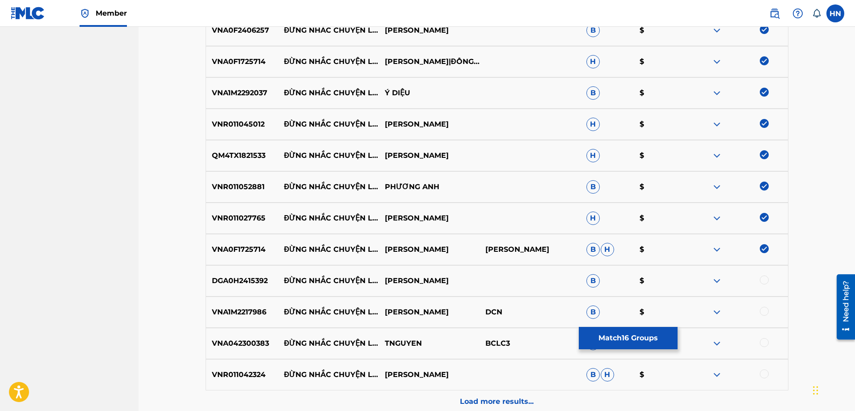
click at [223, 288] on div "DGA0H2415392 ĐỪNG NHẮC CHUYỆN LÒNG KHƯU HUY VŨ B $" at bounding box center [496, 280] width 583 height 31
click at [764, 277] on div at bounding box center [763, 279] width 9 height 9
click at [229, 310] on p "VNA1M2217986" at bounding box center [242, 311] width 72 height 11
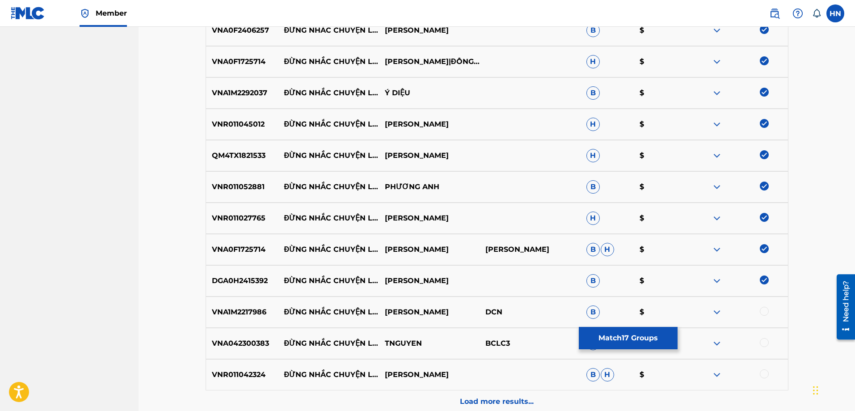
click at [761, 310] on div at bounding box center [763, 310] width 9 height 9
click at [262, 337] on div "VNA042300383 ĐỪNG NHẮC CHUYỆN LÒNG TNGUYEN BCLC3 B $" at bounding box center [496, 342] width 583 height 31
click at [763, 340] on div at bounding box center [763, 342] width 9 height 9
click at [225, 369] on p "VNR011042324" at bounding box center [242, 374] width 72 height 11
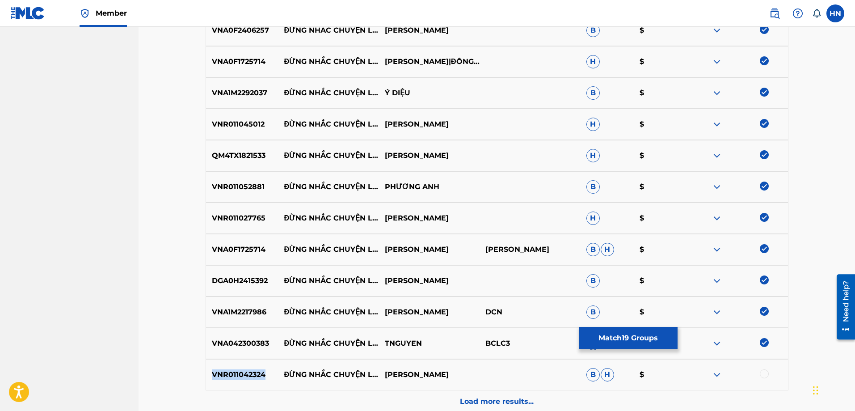
click at [225, 369] on p "VNR011042324" at bounding box center [242, 374] width 72 height 11
click at [761, 372] on div at bounding box center [763, 373] width 9 height 9
click at [516, 395] on div "Load more results..." at bounding box center [496, 401] width 583 height 22
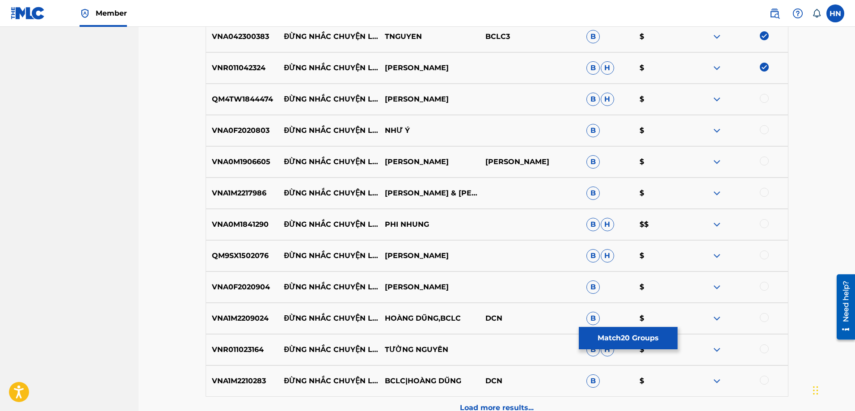
scroll to position [914, 0]
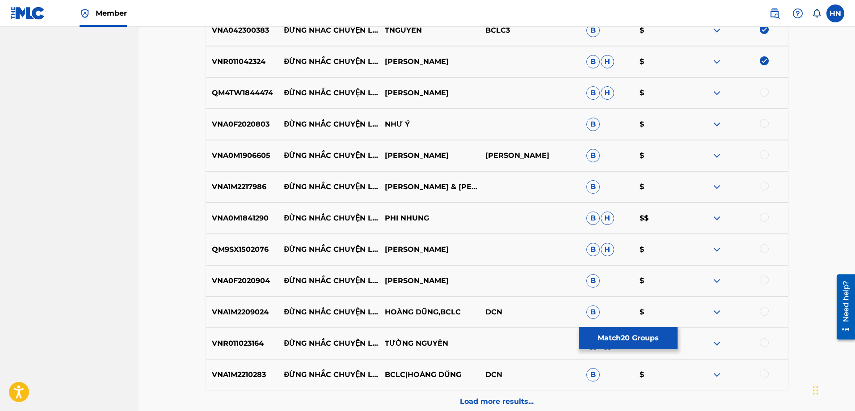
click at [264, 91] on p "QM4TW1844474" at bounding box center [242, 93] width 72 height 11
click at [767, 95] on div at bounding box center [763, 92] width 9 height 9
click at [265, 129] on p "VNA0F2020803" at bounding box center [242, 124] width 72 height 11
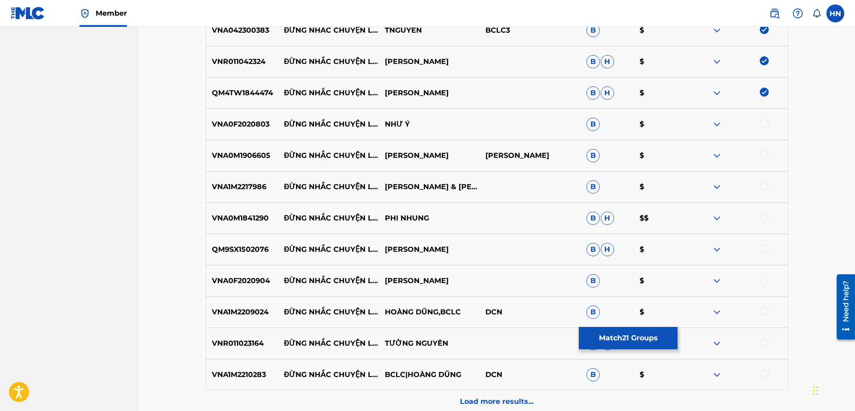
click at [760, 121] on div at bounding box center [763, 123] width 9 height 9
click at [271, 162] on div "VNA0M1906605 ĐỪNG NHẮC CHUYỆN LÒNG SƠN TUYỀN VŨ THANH B $" at bounding box center [496, 155] width 583 height 31
click at [260, 154] on p "VNA0M1906605" at bounding box center [242, 155] width 72 height 11
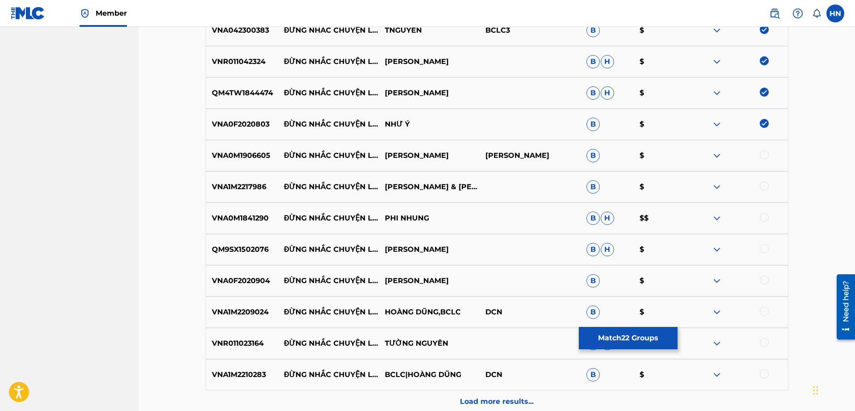
click at [763, 155] on div at bounding box center [763, 154] width 9 height 9
click at [250, 184] on p "VNA1M2217986" at bounding box center [242, 186] width 72 height 11
click at [763, 182] on div at bounding box center [763, 185] width 9 height 9
click at [258, 219] on p "VNA0M1841290" at bounding box center [242, 218] width 72 height 11
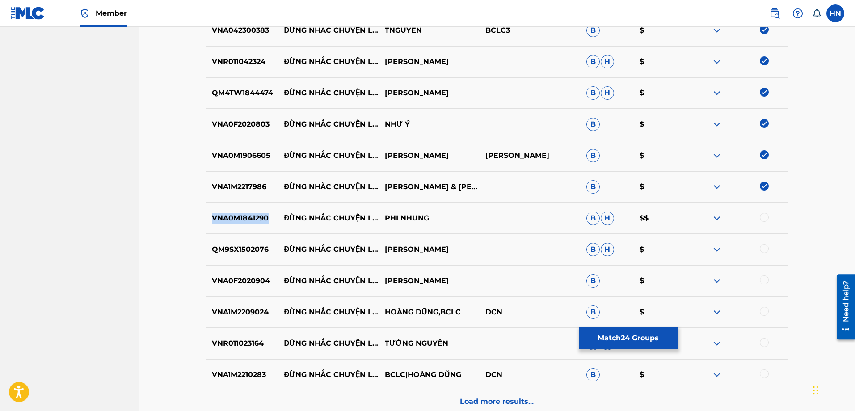
click at [258, 219] on p "VNA0M1841290" at bounding box center [242, 218] width 72 height 11
click at [760, 216] on div at bounding box center [763, 217] width 9 height 9
click at [249, 247] on p "QM9SX1502076" at bounding box center [242, 249] width 72 height 11
click at [764, 248] on div at bounding box center [763, 248] width 9 height 9
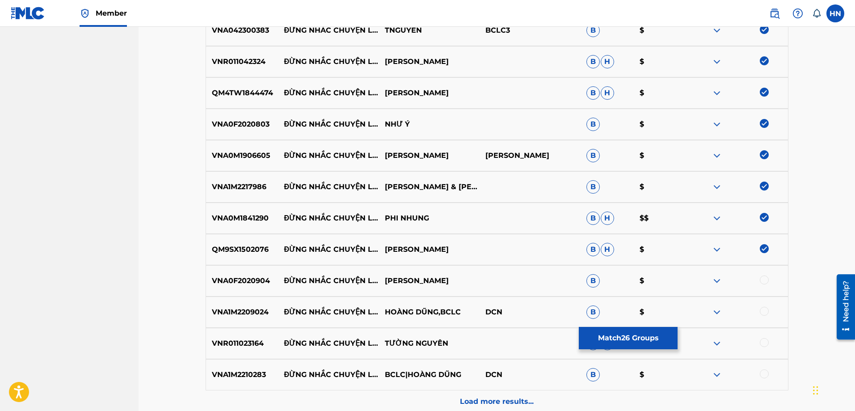
click at [206, 281] on p "VNA0F2020904" at bounding box center [242, 280] width 72 height 11
click at [766, 279] on div at bounding box center [763, 279] width 9 height 9
click at [222, 315] on p "VNA1M2209024" at bounding box center [242, 311] width 72 height 11
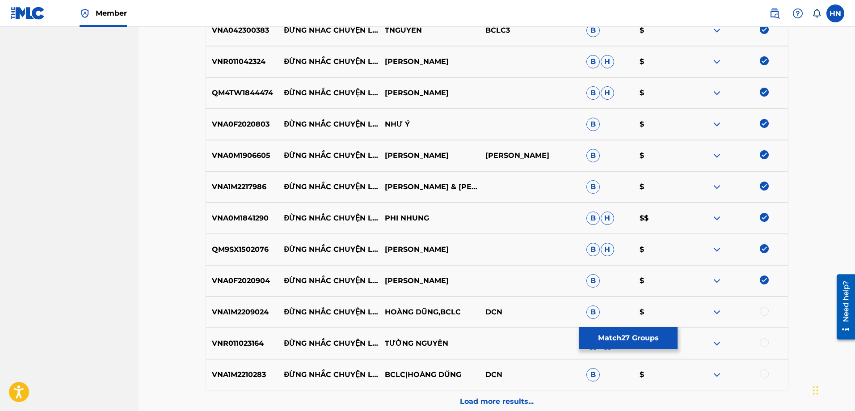
click at [765, 312] on div at bounding box center [763, 310] width 9 height 9
click at [248, 344] on p "VNR011023164" at bounding box center [242, 343] width 72 height 11
click at [759, 341] on div at bounding box center [737, 343] width 101 height 11
click at [760, 341] on div at bounding box center [763, 342] width 9 height 9
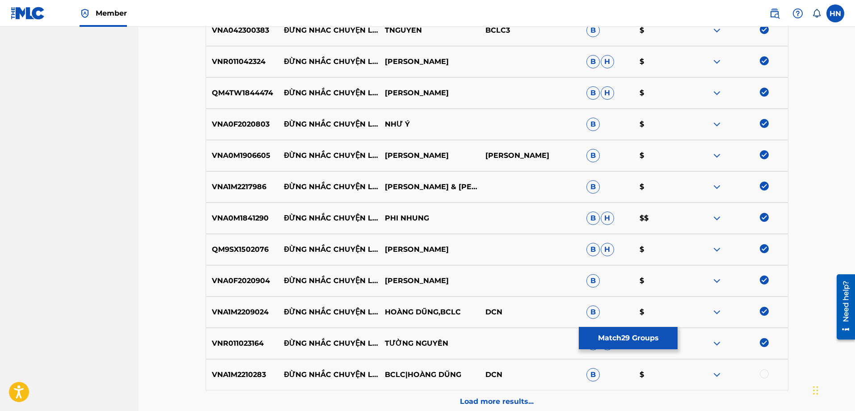
click at [232, 374] on p "VNA1M2210283" at bounding box center [242, 374] width 72 height 11
click at [762, 374] on div at bounding box center [763, 373] width 9 height 9
click at [556, 391] on div "Load more results..." at bounding box center [496, 401] width 583 height 22
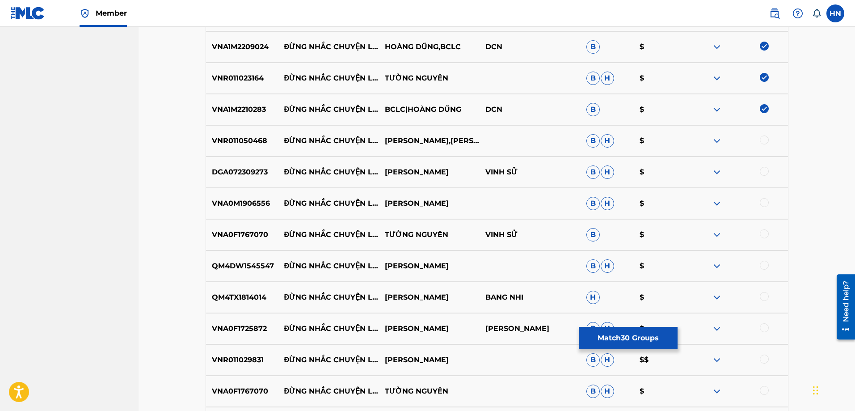
scroll to position [1227, 0]
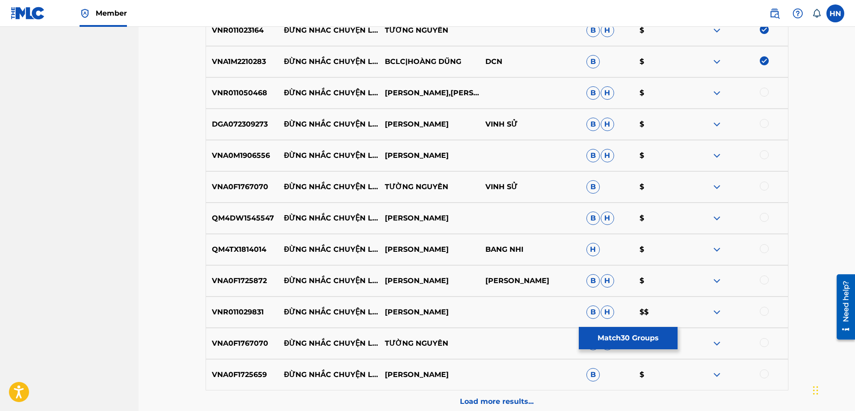
click at [214, 98] on p "VNR011050468" at bounding box center [242, 93] width 72 height 11
click at [761, 95] on div at bounding box center [763, 92] width 9 height 9
click at [243, 125] on p "DGA072309273" at bounding box center [242, 124] width 72 height 11
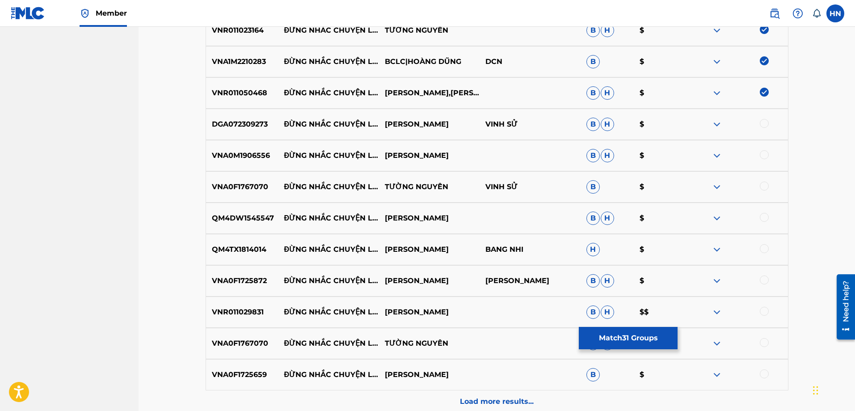
click at [763, 124] on div at bounding box center [763, 123] width 9 height 9
click at [206, 155] on p "VNA0M1906556" at bounding box center [242, 155] width 72 height 11
click at [764, 154] on div at bounding box center [763, 154] width 9 height 9
click at [243, 190] on p "VNA0F1767070" at bounding box center [242, 186] width 72 height 11
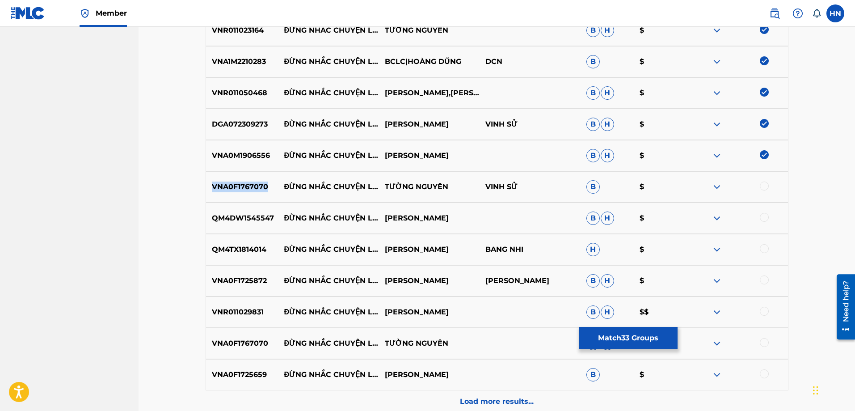
click at [243, 190] on p "VNA0F1767070" at bounding box center [242, 186] width 72 height 11
click at [760, 184] on div at bounding box center [763, 185] width 9 height 9
click at [251, 218] on p "QM4DW1545547" at bounding box center [242, 218] width 72 height 11
click at [767, 219] on div at bounding box center [763, 217] width 9 height 9
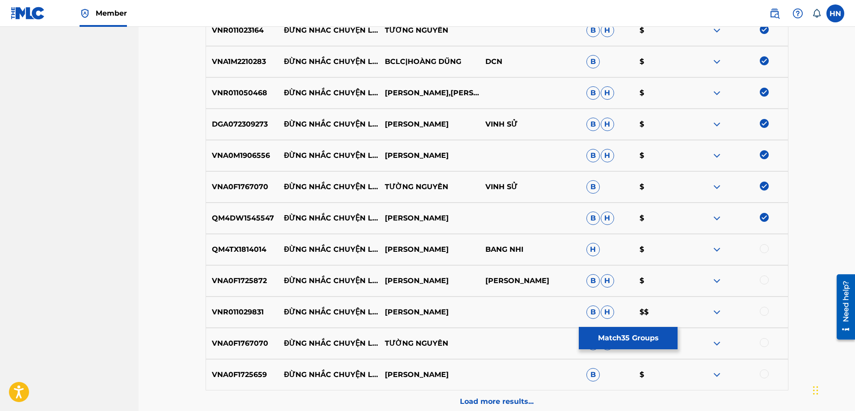
click at [253, 256] on div "QM4TX1814014 ĐỪNG NHẮC CHUYỆN LÒNG MINH HUNG BANG NHI H $" at bounding box center [496, 249] width 583 height 31
click at [765, 248] on div at bounding box center [763, 248] width 9 height 9
click at [268, 278] on p "VNA0F1725872" at bounding box center [242, 280] width 72 height 11
click at [262, 278] on p "VNA0F1725872" at bounding box center [242, 280] width 72 height 11
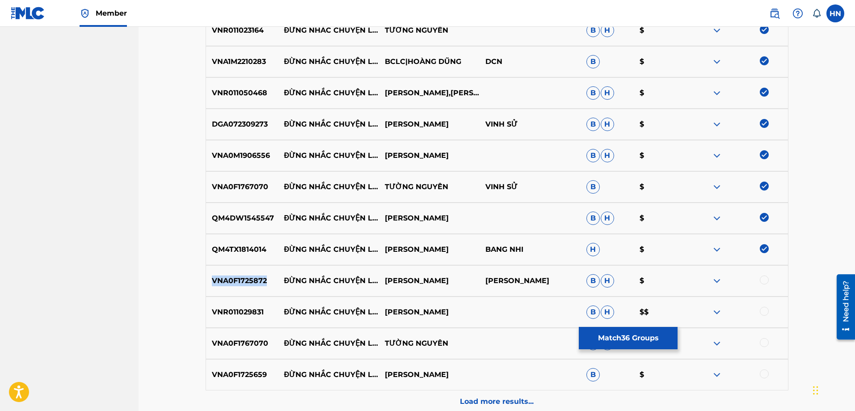
click at [262, 278] on p "VNA0F1725872" at bounding box center [242, 280] width 72 height 11
click at [763, 281] on div at bounding box center [763, 279] width 9 height 9
click at [238, 303] on div "VNR011029831 ĐỪNG NHẮC CHUYỆN LÒNG THIEN QUANG B H $$" at bounding box center [496, 311] width 583 height 31
click at [759, 308] on div at bounding box center [737, 311] width 101 height 11
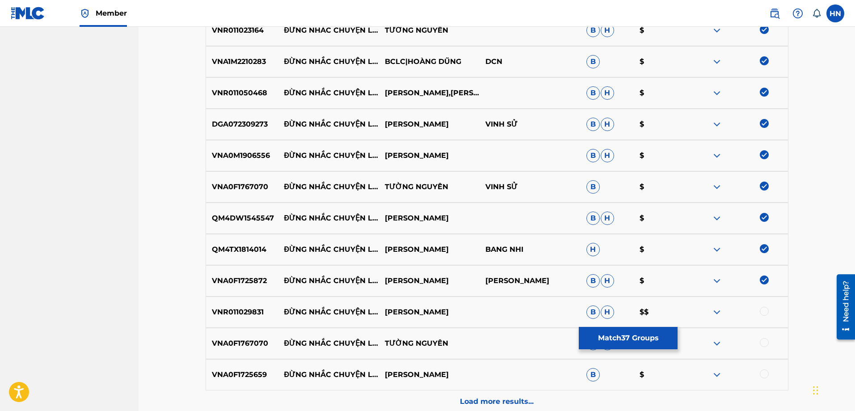
click at [762, 310] on div at bounding box center [763, 310] width 9 height 9
click at [234, 335] on div "VNA0F1767070 ĐỪNG NHẮC CHUYỆN LÒNG TƯỜNG NGUYÊN B H $" at bounding box center [496, 342] width 583 height 31
click at [761, 339] on div at bounding box center [763, 342] width 9 height 9
click at [248, 367] on div "VNA0F1725659 ĐỪNG NHẮC CHUYỆN LÒNG DONG DAO B $" at bounding box center [496, 374] width 583 height 31
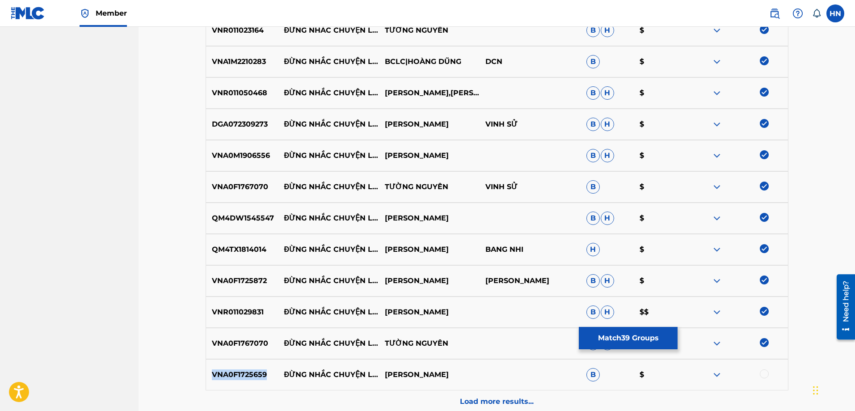
click at [248, 367] on div "VNA0F1725659 ĐỪNG NHẮC CHUYỆN LÒNG DONG DAO B $" at bounding box center [496, 374] width 583 height 31
click at [768, 375] on div at bounding box center [763, 373] width 9 height 9
click at [464, 393] on div "Load more results..." at bounding box center [496, 401] width 583 height 22
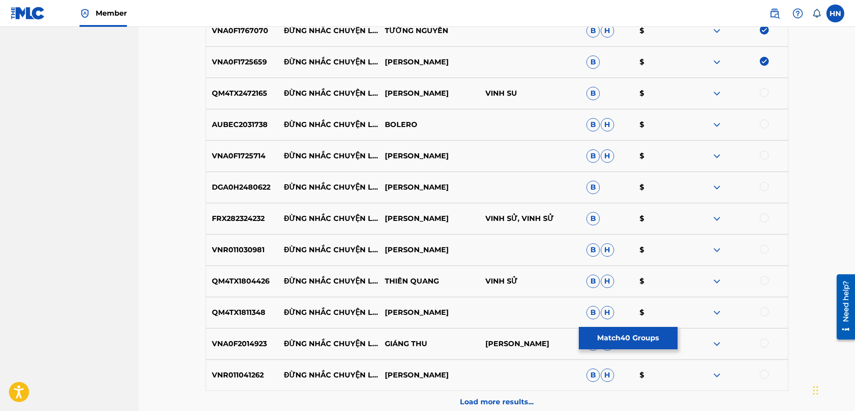
scroll to position [1540, 0]
click at [244, 107] on div "QM4TX2472165 ĐỪNG NHẮC CHUYỆN LÒNG TRỊNH NAM PHƯƠNG VINH SU B $" at bounding box center [496, 92] width 583 height 31
click at [762, 91] on div at bounding box center [763, 92] width 9 height 9
click at [263, 126] on p "AUBEC2031738" at bounding box center [242, 124] width 72 height 11
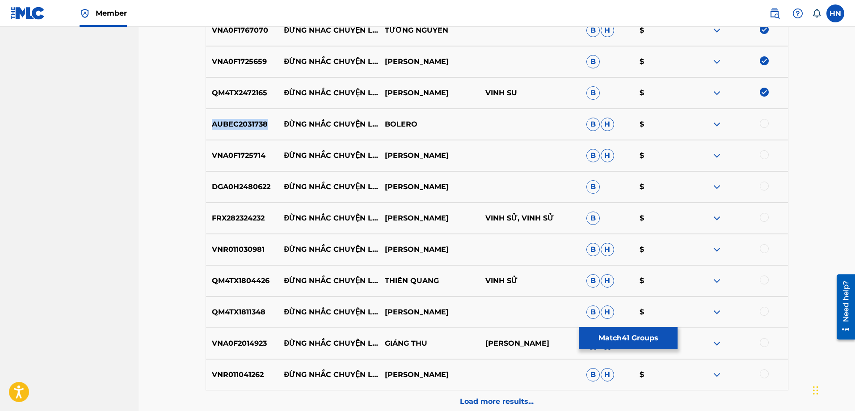
click at [263, 126] on p "AUBEC2031738" at bounding box center [242, 124] width 72 height 11
click at [760, 123] on div at bounding box center [763, 123] width 9 height 9
click at [253, 149] on div "VNA0F1725714 ĐỪNG NHẮC CHUYỆN LÒNG LILY CHEN B H $" at bounding box center [496, 155] width 583 height 31
click at [766, 155] on div at bounding box center [763, 154] width 9 height 9
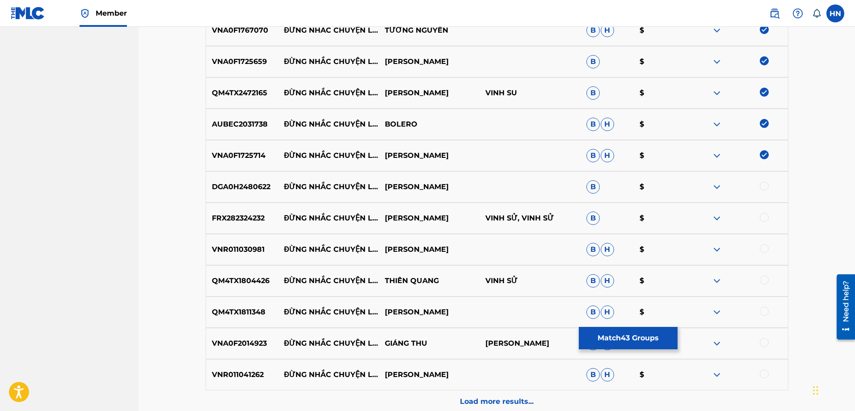
click at [251, 189] on p "DGA0H2480622" at bounding box center [242, 186] width 72 height 11
click at [766, 189] on div at bounding box center [763, 185] width 9 height 9
click at [256, 221] on p "FRX282324232" at bounding box center [242, 218] width 72 height 11
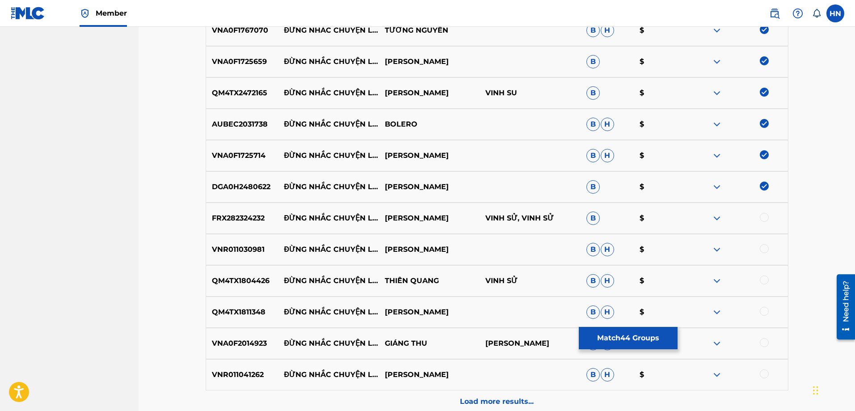
click at [762, 217] on div at bounding box center [763, 217] width 9 height 9
click at [241, 249] on p "VNR011030981" at bounding box center [242, 249] width 72 height 11
click at [759, 253] on div at bounding box center [737, 249] width 101 height 11
click at [762, 247] on div at bounding box center [763, 248] width 9 height 9
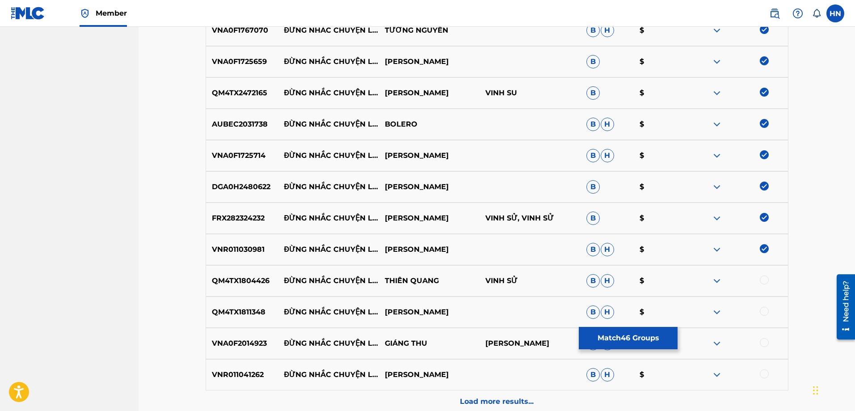
click at [209, 273] on div "QM4TX1804426 ĐỪNG NHẮC CHUYỆN LÒNG THIÊN QUANG VINH SỬ B H $" at bounding box center [496, 280] width 583 height 31
click at [760, 281] on div at bounding box center [763, 279] width 9 height 9
click at [243, 318] on div "QM4TX1811348 ĐỪNG NHẮC CHUYỆN LÒNG NGỌC HÂN B H $" at bounding box center [496, 311] width 583 height 31
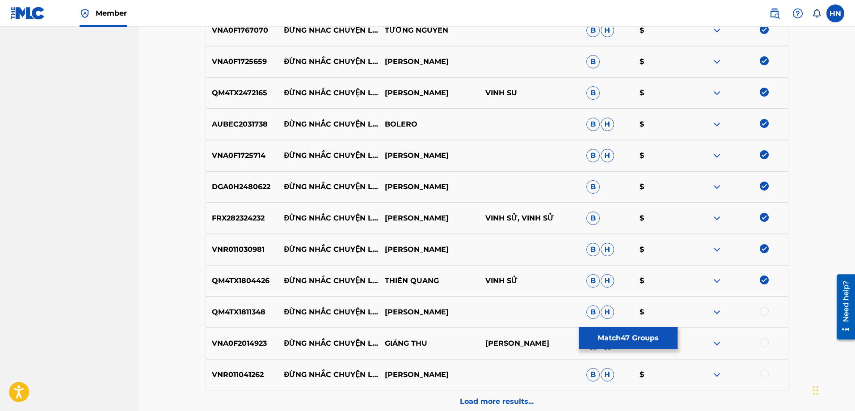
click at [762, 311] on div at bounding box center [763, 310] width 9 height 9
click at [244, 338] on p "VNA0F2014923" at bounding box center [242, 343] width 72 height 11
click at [764, 341] on div at bounding box center [763, 342] width 9 height 9
drag, startPoint x: 283, startPoint y: 336, endPoint x: 437, endPoint y: 345, distance: 154.9
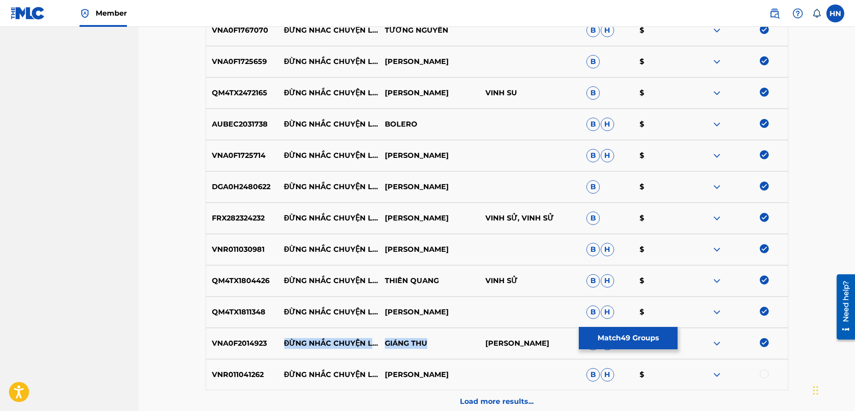
click at [435, 346] on div "VNA0F2014923 ĐỪNG NHẮC CHUYỆN LÒNG GIÁNG THU PHẠM VŨ ANH TỨ B H $" at bounding box center [496, 342] width 583 height 31
click at [238, 349] on div "VNA0F2014923 ĐỪNG NHẮC CHUYỆN LÒNG GIÁNG THU PHẠM VŨ ANH TỨ B H $" at bounding box center [496, 342] width 583 height 31
click at [216, 367] on div "VNR011041262 ĐỪNG NHẮC CHUYỆN LÒNG TRINH THANH THAO B H $" at bounding box center [496, 374] width 583 height 31
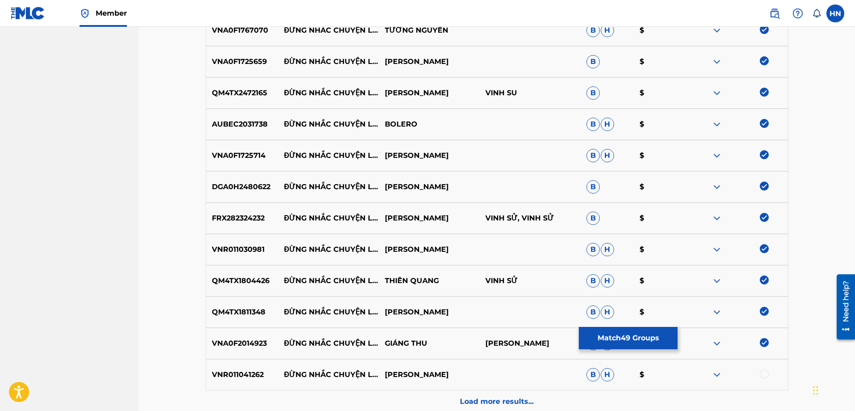
click at [767, 372] on div at bounding box center [763, 373] width 9 height 9
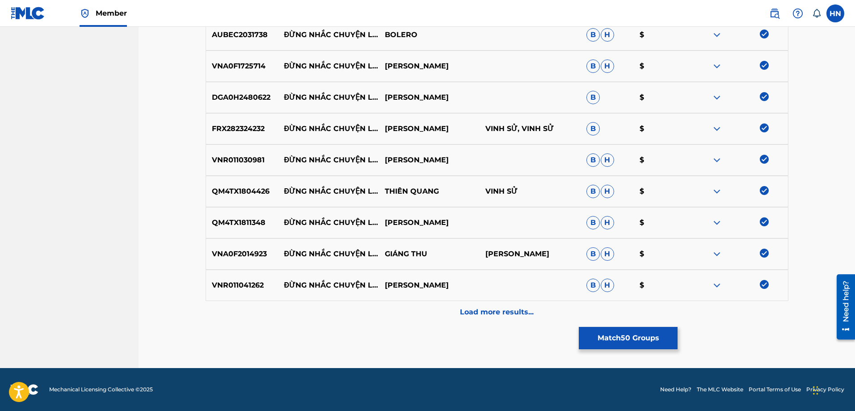
click at [487, 305] on div "Load more results..." at bounding box center [496, 312] width 583 height 22
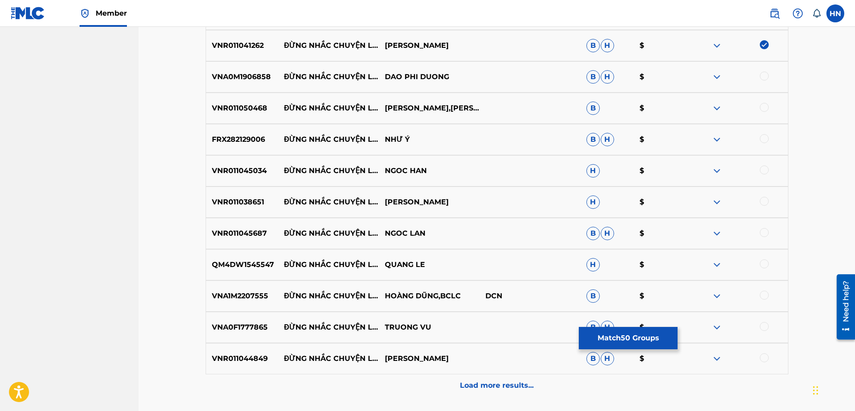
scroll to position [1853, 0]
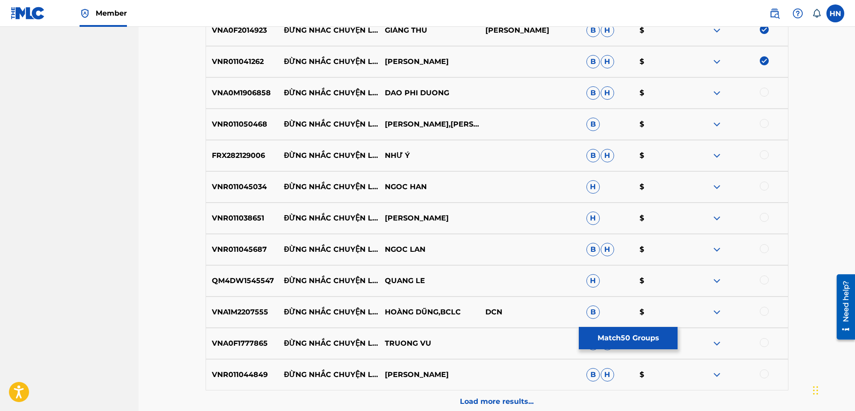
click at [246, 106] on div "VNA0M1906858 ĐỪNG NHẮC CHUYỆN LÒNG DAO PHI DUONG B H $" at bounding box center [496, 92] width 583 height 31
click at [763, 88] on div at bounding box center [763, 92] width 9 height 9
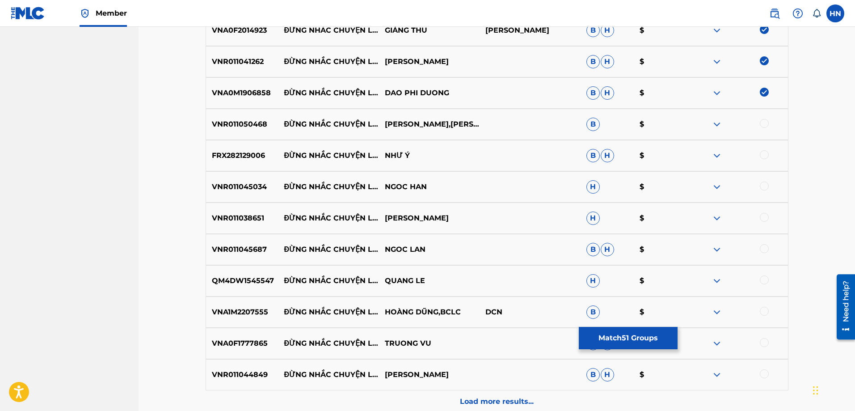
click at [759, 123] on div at bounding box center [763, 123] width 9 height 9
click at [217, 149] on div "FRX282129006 ĐỪNG NHẮC CHUYỆN LÒNG NHƯ Ý B H $" at bounding box center [496, 155] width 583 height 31
click at [762, 154] on div at bounding box center [763, 154] width 9 height 9
click at [260, 185] on p "VNR011045034" at bounding box center [242, 186] width 72 height 11
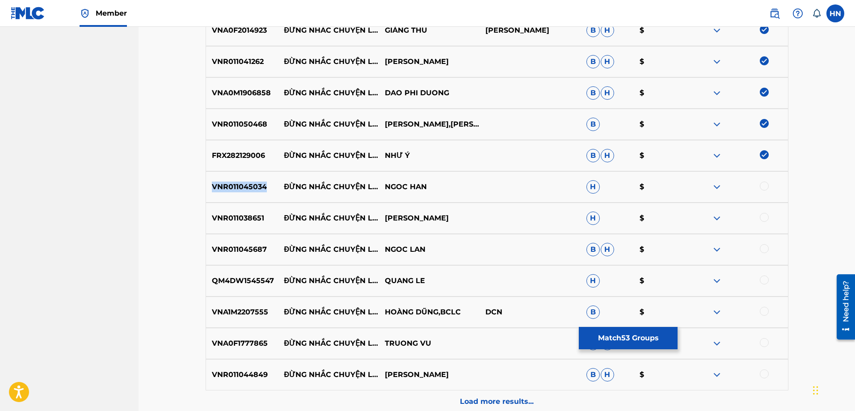
click at [260, 185] on p "VNR011045034" at bounding box center [242, 186] width 72 height 11
click at [760, 187] on div at bounding box center [763, 185] width 9 height 9
click at [241, 216] on p "VNR011038651" at bounding box center [242, 218] width 72 height 11
click at [764, 217] on div at bounding box center [763, 217] width 9 height 9
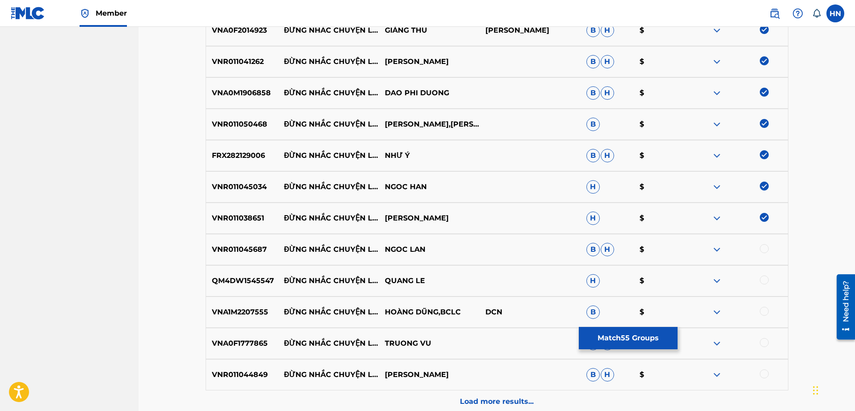
click at [226, 247] on p "VNR011045687" at bounding box center [242, 249] width 72 height 11
click at [762, 249] on div at bounding box center [763, 248] width 9 height 9
click at [243, 277] on p "QM4DW1545547" at bounding box center [242, 280] width 72 height 11
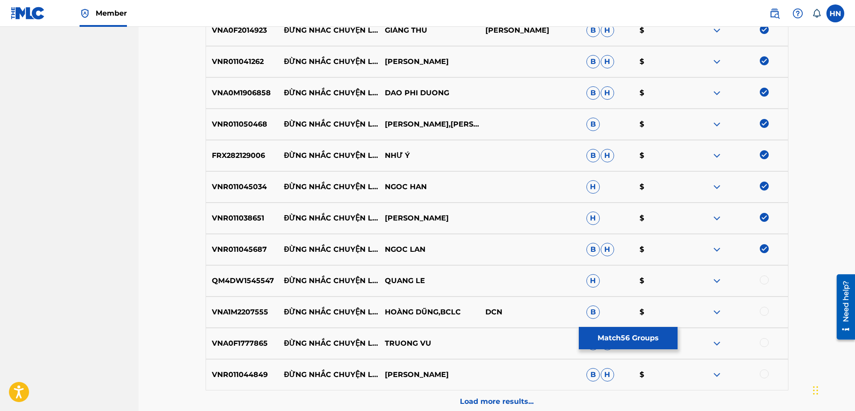
click at [766, 280] on div at bounding box center [763, 279] width 9 height 9
click at [259, 311] on p "VNA1M2207555" at bounding box center [242, 311] width 72 height 11
click at [760, 309] on div at bounding box center [763, 310] width 9 height 9
click at [241, 339] on p "VNA0F1777865" at bounding box center [242, 343] width 72 height 11
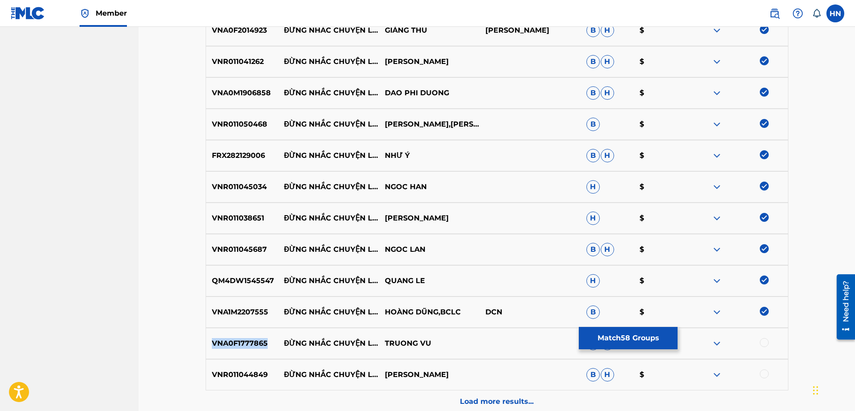
click at [241, 339] on p "VNA0F1777865" at bounding box center [242, 343] width 72 height 11
click at [758, 339] on div at bounding box center [737, 343] width 101 height 11
click at [761, 341] on div at bounding box center [763, 342] width 9 height 9
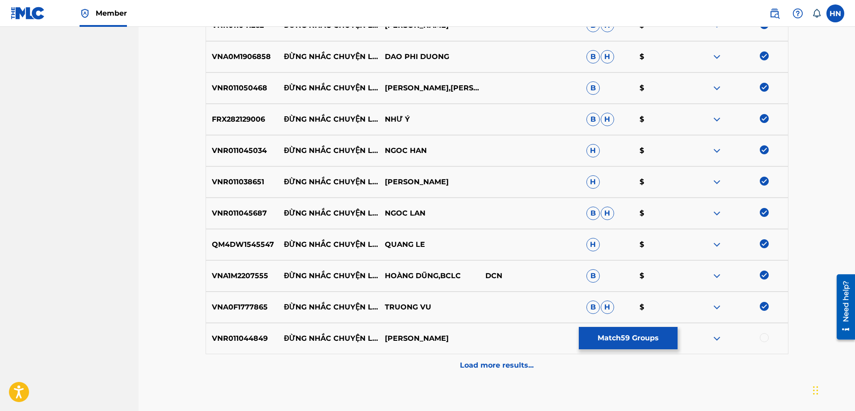
scroll to position [1942, 0]
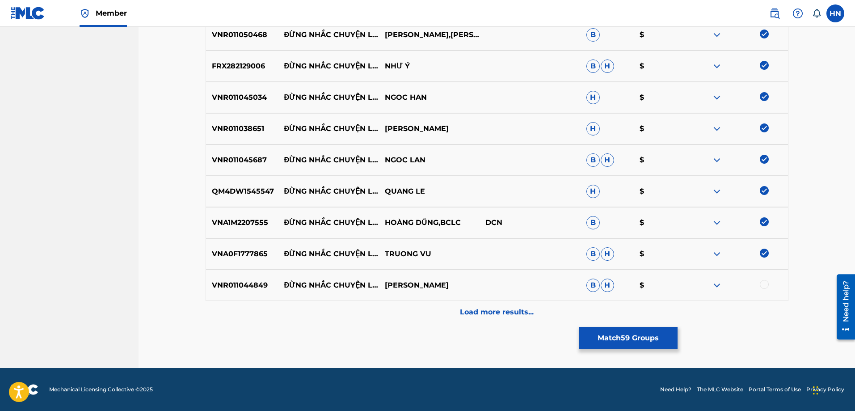
click at [226, 286] on p "VNR011044849" at bounding box center [242, 285] width 72 height 11
click at [764, 284] on div at bounding box center [763, 284] width 9 height 9
click at [468, 308] on p "Load more results..." at bounding box center [497, 311] width 74 height 11
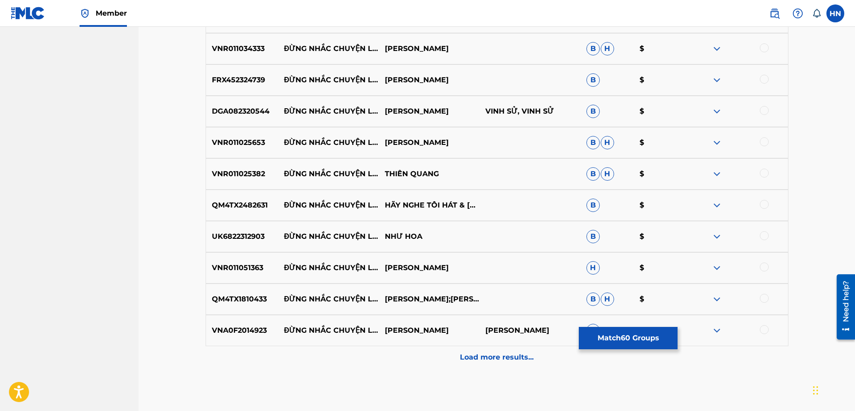
scroll to position [2210, 0]
click at [245, 50] on p "VNR011034333" at bounding box center [242, 48] width 72 height 11
click at [764, 44] on div at bounding box center [763, 47] width 9 height 9
click at [237, 75] on p "FRX452324739" at bounding box center [242, 79] width 72 height 11
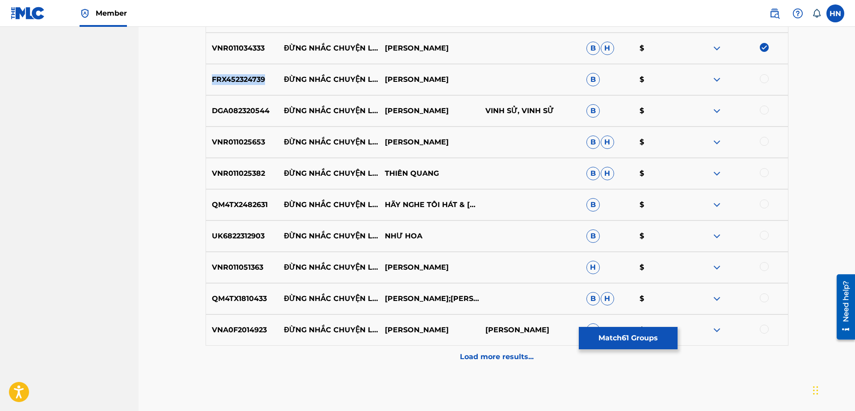
click at [237, 75] on p "FRX452324739" at bounding box center [242, 79] width 72 height 11
click at [763, 79] on div at bounding box center [763, 78] width 9 height 9
click at [264, 109] on p "DGA082320544" at bounding box center [242, 110] width 72 height 11
click at [764, 110] on div at bounding box center [763, 109] width 9 height 9
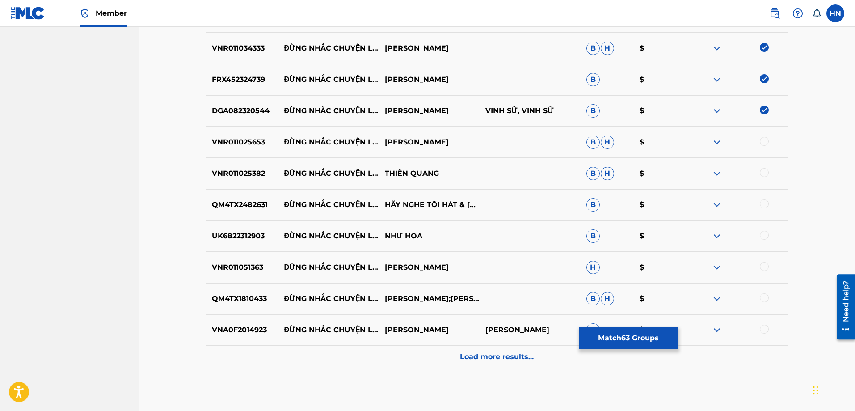
click at [273, 142] on p "VNR011025653" at bounding box center [242, 142] width 72 height 11
click at [256, 143] on p "VNR011025653" at bounding box center [242, 142] width 72 height 11
click at [763, 138] on div at bounding box center [763, 141] width 9 height 9
click at [243, 172] on p "VNR011025382" at bounding box center [242, 173] width 72 height 11
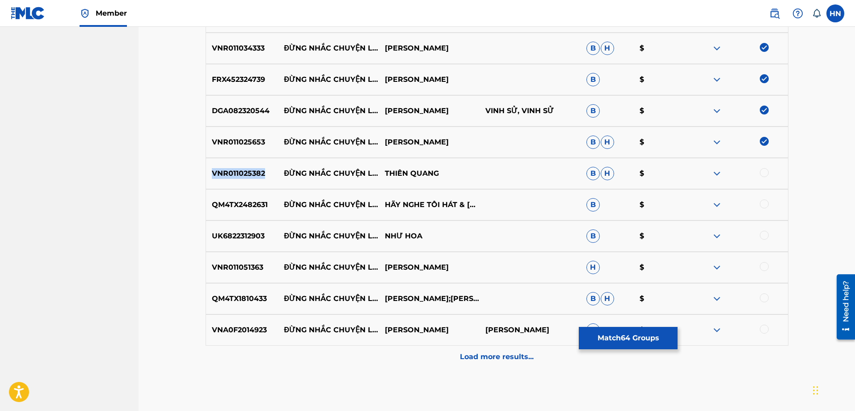
click at [243, 172] on p "VNR011025382" at bounding box center [242, 173] width 72 height 11
click at [763, 172] on div at bounding box center [763, 172] width 9 height 9
click at [268, 206] on p "QM4TX2482631" at bounding box center [242, 204] width 72 height 11
click at [259, 205] on p "QM4TX2482631" at bounding box center [242, 204] width 72 height 11
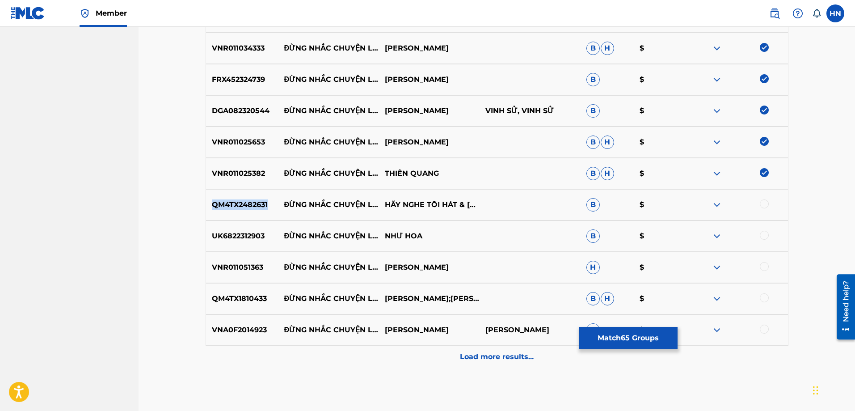
click at [259, 205] on p "QM4TX2482631" at bounding box center [242, 204] width 72 height 11
click at [765, 205] on div at bounding box center [763, 203] width 9 height 9
click at [257, 237] on p "UK6822312903" at bounding box center [242, 236] width 72 height 11
click at [760, 236] on div at bounding box center [763, 235] width 9 height 9
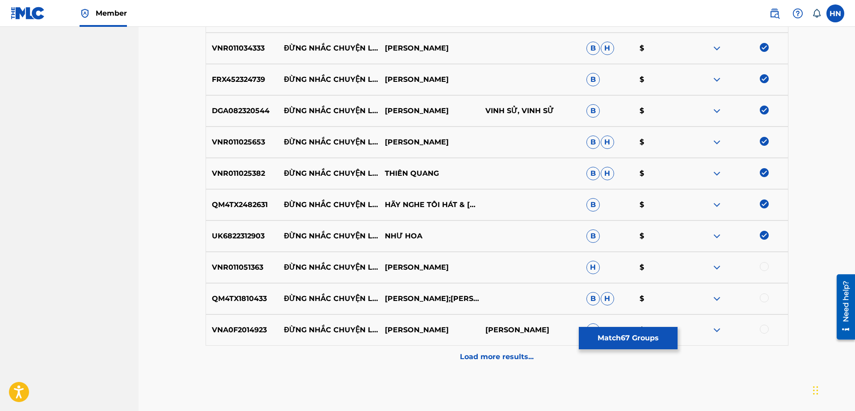
click at [245, 270] on p "VNR011051363" at bounding box center [242, 267] width 72 height 11
click at [759, 269] on div at bounding box center [737, 267] width 101 height 11
click at [763, 265] on div at bounding box center [763, 266] width 9 height 9
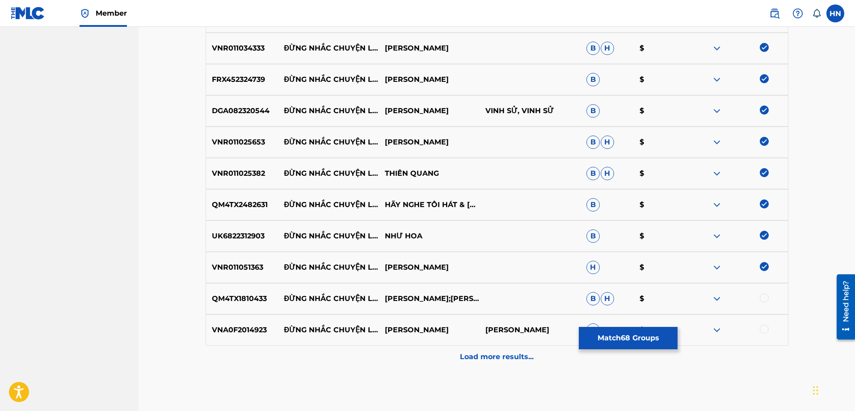
click at [243, 296] on p "QM4TX1810433" at bounding box center [242, 298] width 72 height 11
click at [764, 298] on div at bounding box center [763, 297] width 9 height 9
click at [252, 327] on p "VNA0F2014923" at bounding box center [242, 329] width 72 height 11
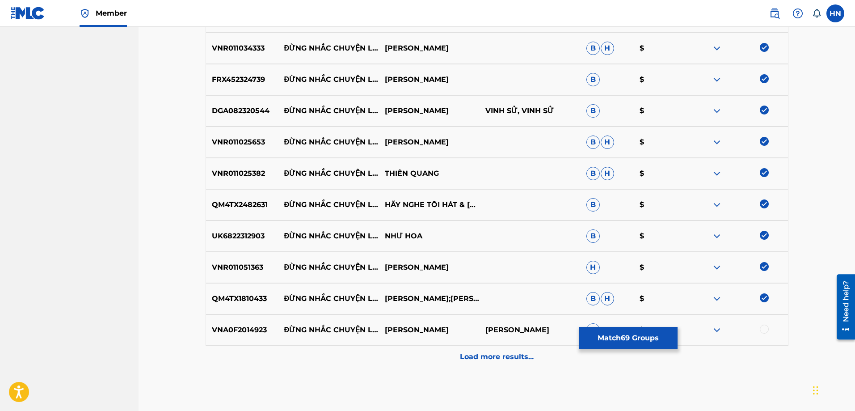
click at [763, 330] on div at bounding box center [763, 328] width 9 height 9
click at [490, 349] on div "Load more results..." at bounding box center [496, 356] width 583 height 22
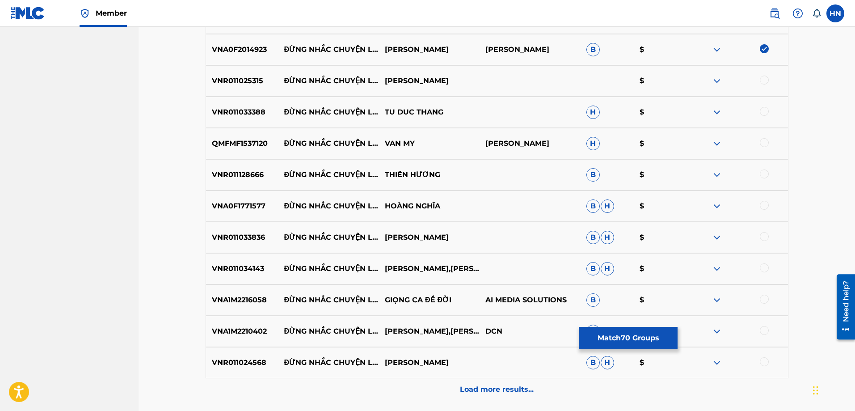
scroll to position [2478, 0]
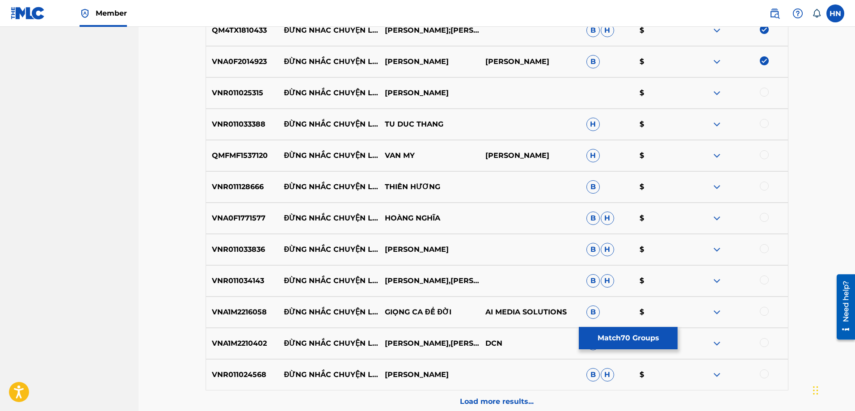
click at [241, 97] on p "VNR011025315" at bounding box center [242, 93] width 72 height 11
click at [761, 90] on div at bounding box center [763, 92] width 9 height 9
click at [233, 129] on p "VNR011033388" at bounding box center [242, 124] width 72 height 11
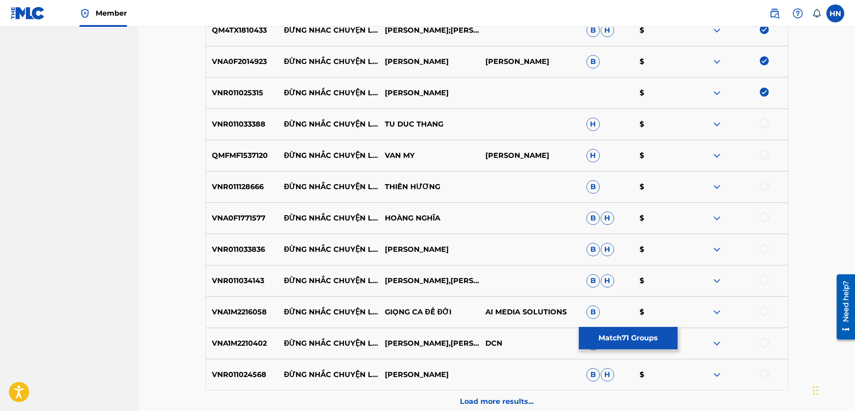
click at [766, 122] on div at bounding box center [763, 123] width 9 height 9
click at [246, 160] on p "QMFMF1537120" at bounding box center [242, 155] width 72 height 11
click at [761, 155] on div at bounding box center [763, 154] width 9 height 9
click at [251, 182] on p "VNR011128666" at bounding box center [242, 186] width 72 height 11
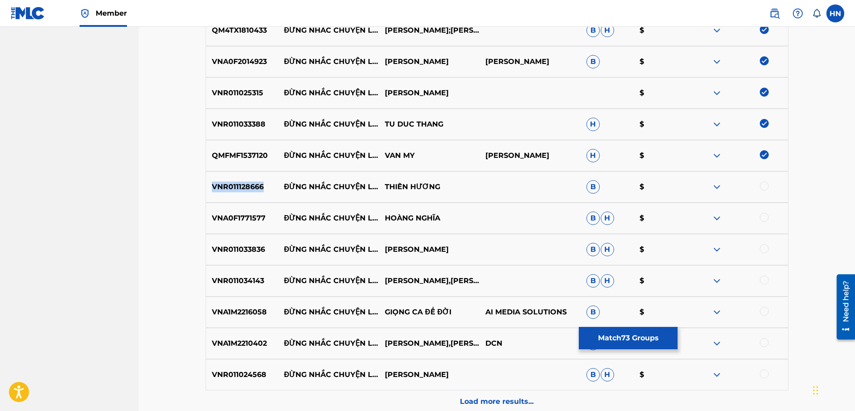
click at [251, 182] on p "VNR011128666" at bounding box center [242, 186] width 72 height 11
click at [764, 184] on div at bounding box center [763, 185] width 9 height 9
click at [253, 212] on div "VNA0F1771577 ĐỪNG NHẮC CHUYỆN LÒNG HOÀNG NGHĨA B H $" at bounding box center [496, 217] width 583 height 31
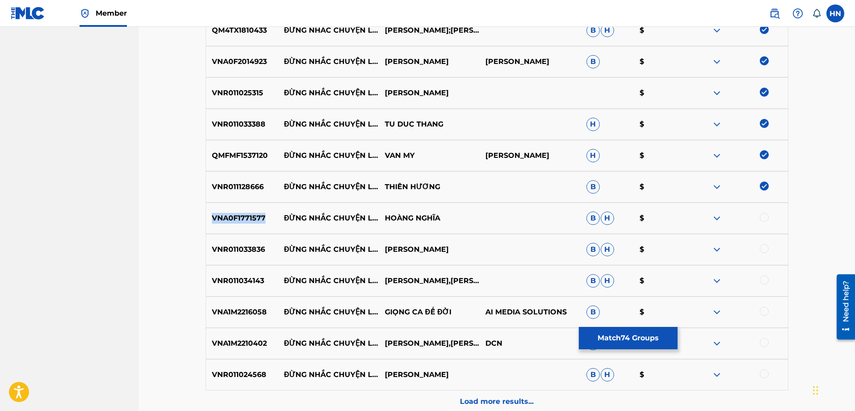
click at [253, 212] on div "VNA0F1771577 ĐỪNG NHẮC CHUYỆN LÒNG HOÀNG NGHĨA B H $" at bounding box center [496, 217] width 583 height 31
click at [762, 216] on div at bounding box center [763, 217] width 9 height 9
click at [250, 240] on div "VNR011033836 ĐỪNG NHẮC CHUYỆN LÒNG TRINH NAM PHUONG B H $" at bounding box center [496, 249] width 583 height 31
click at [765, 249] on div at bounding box center [763, 248] width 9 height 9
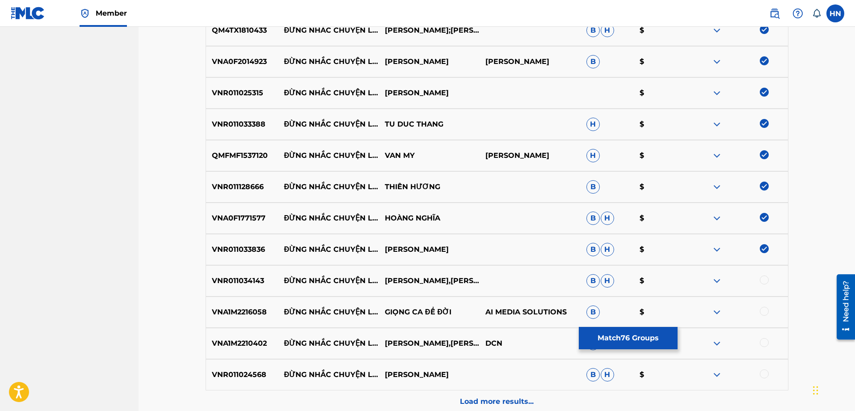
click at [261, 278] on p "VNR011034143" at bounding box center [242, 280] width 72 height 11
click at [765, 279] on div at bounding box center [763, 279] width 9 height 9
click at [256, 312] on p "VNA1M2216058" at bounding box center [242, 311] width 72 height 11
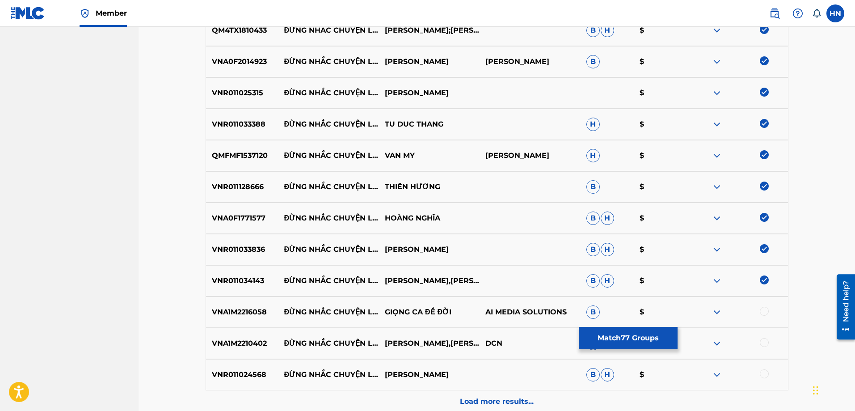
click at [765, 312] on div at bounding box center [763, 310] width 9 height 9
click at [252, 340] on p "VNA1M2210402" at bounding box center [242, 343] width 72 height 11
click at [767, 344] on div at bounding box center [763, 342] width 9 height 9
click at [254, 377] on p "VNR011024568" at bounding box center [242, 374] width 72 height 11
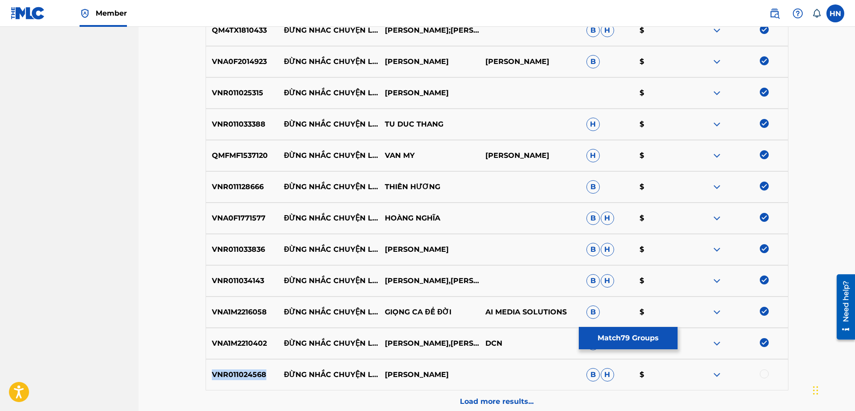
click at [254, 377] on p "VNR011024568" at bounding box center [242, 374] width 72 height 11
click at [762, 373] on div at bounding box center [763, 373] width 9 height 9
click at [556, 390] on div "VNR011024568 ĐỪNG NHẮC CHUYỆN LÒNG THANH VŨ B H $" at bounding box center [496, 374] width 583 height 31
click at [544, 394] on div "Load more results..." at bounding box center [496, 401] width 583 height 22
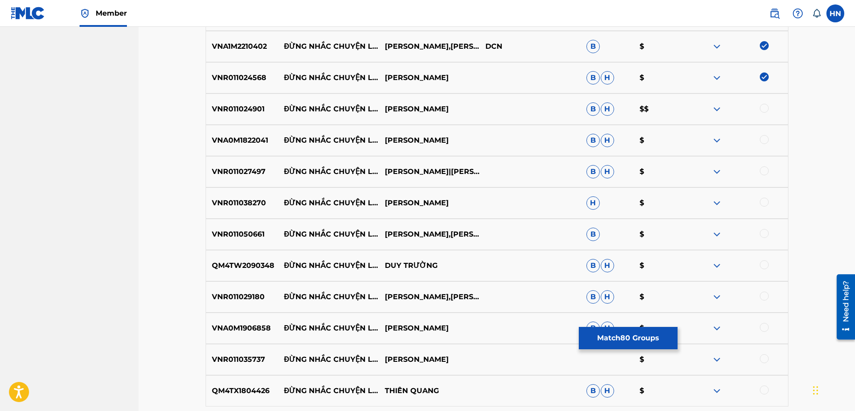
scroll to position [2791, 0]
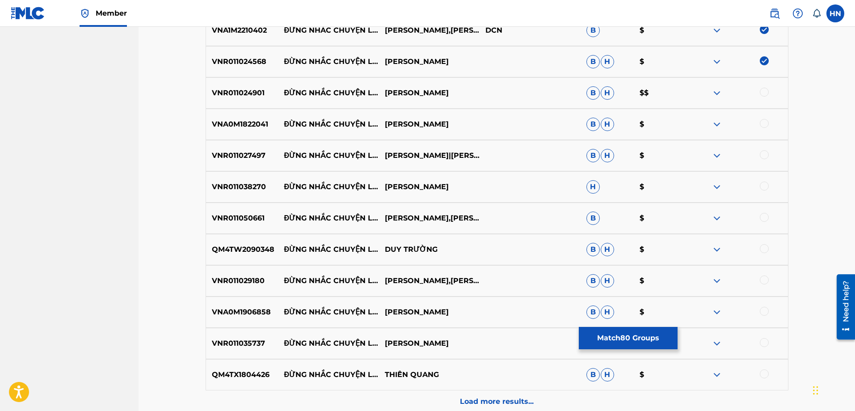
click at [243, 92] on p "VNR011024901" at bounding box center [242, 93] width 72 height 11
click at [765, 95] on div at bounding box center [763, 92] width 9 height 9
click at [260, 129] on p "VNA0M1822041" at bounding box center [242, 124] width 72 height 11
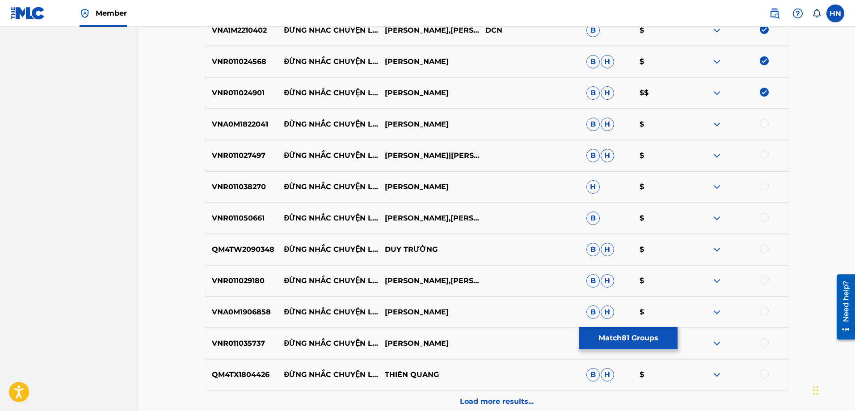
click at [769, 126] on div at bounding box center [737, 124] width 101 height 11
click at [763, 126] on div at bounding box center [763, 123] width 9 height 9
click at [296, 157] on p "ĐỪNG NHẮC CHUYỆN LÒNG" at bounding box center [328, 155] width 101 height 11
click at [268, 156] on p "VNR011027497" at bounding box center [242, 155] width 72 height 11
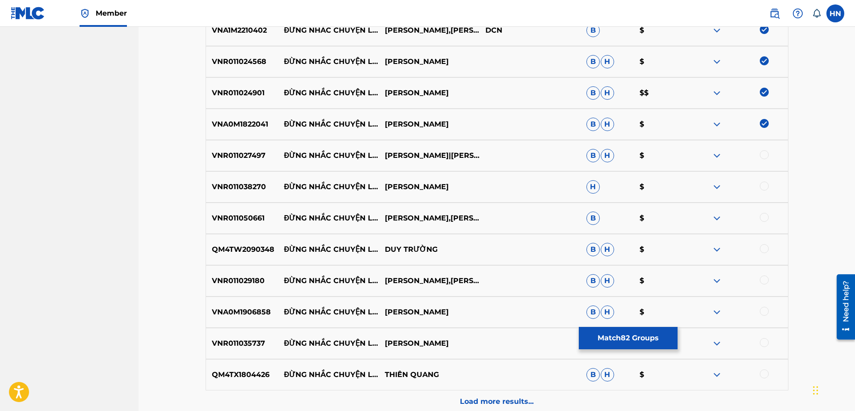
click at [262, 157] on p "VNR011027497" at bounding box center [242, 155] width 72 height 11
click at [764, 155] on div at bounding box center [763, 154] width 9 height 9
click at [245, 190] on p "VNR011038270" at bounding box center [242, 186] width 72 height 11
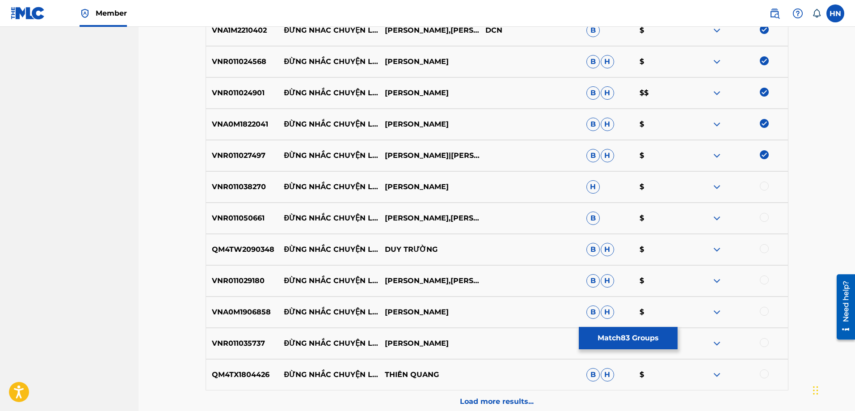
click at [762, 184] on div at bounding box center [763, 185] width 9 height 9
click at [260, 213] on p "VNR011050661" at bounding box center [242, 218] width 72 height 11
click at [762, 216] on div at bounding box center [763, 217] width 9 height 9
click at [235, 218] on p "VNR011050661" at bounding box center [242, 218] width 72 height 11
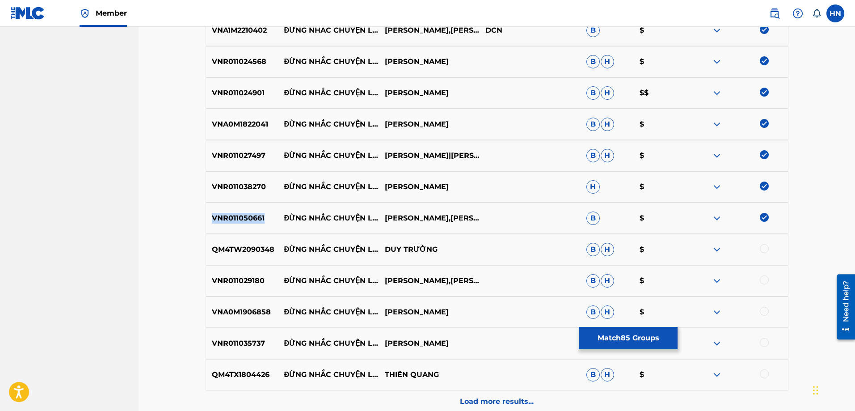
click at [235, 218] on p "VNR011050661" at bounding box center [242, 218] width 72 height 11
click at [236, 243] on div "QM4TW2090348 ĐỪNG NHẮC CHUYỆN LÒNG DUY TRƯỜNG B H $" at bounding box center [496, 249] width 583 height 31
click at [760, 248] on div at bounding box center [763, 248] width 9 height 9
click at [233, 276] on p "VNR011029180" at bounding box center [242, 280] width 72 height 11
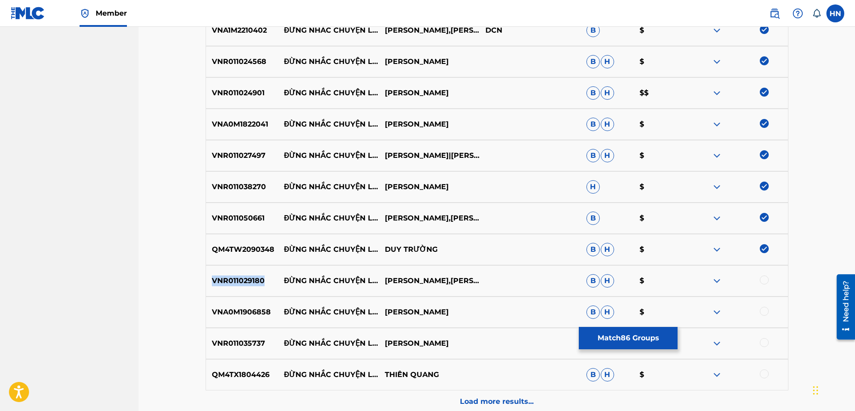
click at [233, 276] on p "VNR011029180" at bounding box center [242, 280] width 72 height 11
click at [765, 281] on div at bounding box center [763, 279] width 9 height 9
click at [235, 303] on div "VNA0M1906858 ĐỪNG NHẮC CHUYỆN LÒNG ĐÀO PHI DƯƠNG B H $" at bounding box center [496, 311] width 583 height 31
click at [766, 312] on div at bounding box center [763, 310] width 9 height 9
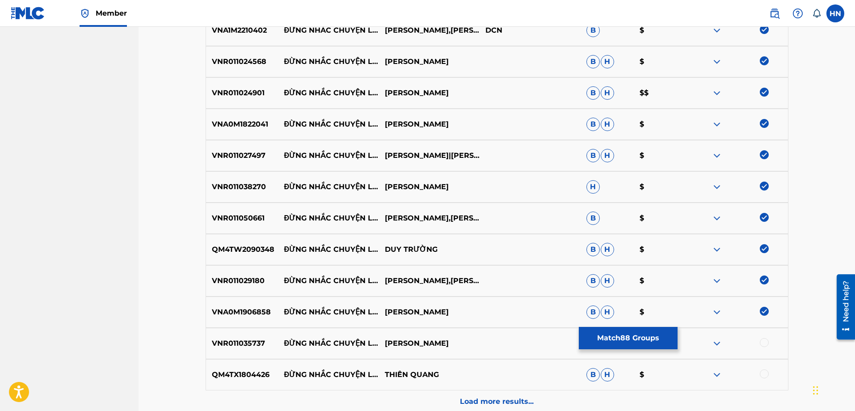
click at [243, 329] on div "VNR011035737 ĐỪNG NHẮC CHUYỆN LÒNG QUỲNH TRANG $" at bounding box center [496, 342] width 583 height 31
click at [761, 341] on div at bounding box center [763, 342] width 9 height 9
click at [262, 368] on div "QM4TX1804426 ĐỪNG NHẮC CHUYỆN LÒNG THIÊN QUANG B H $" at bounding box center [496, 374] width 583 height 31
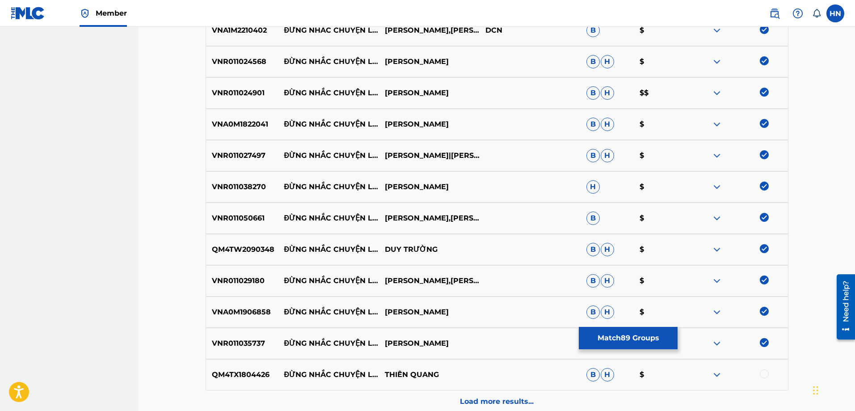
click at [766, 375] on div at bounding box center [763, 373] width 9 height 9
click at [535, 391] on div "Load more results..." at bounding box center [496, 401] width 583 height 22
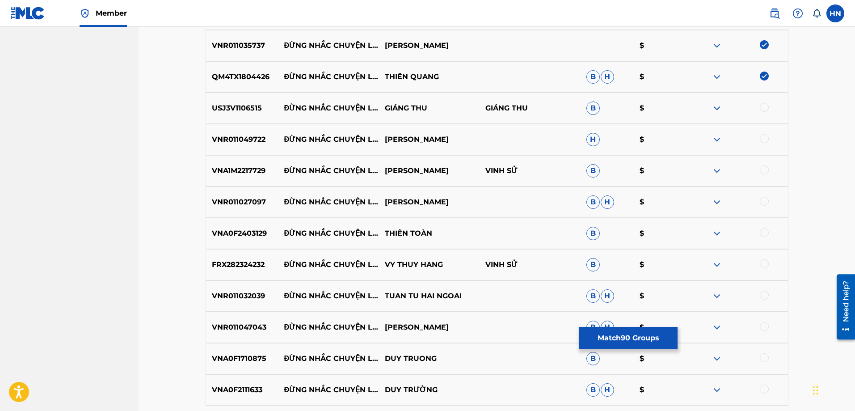
scroll to position [3103, 0]
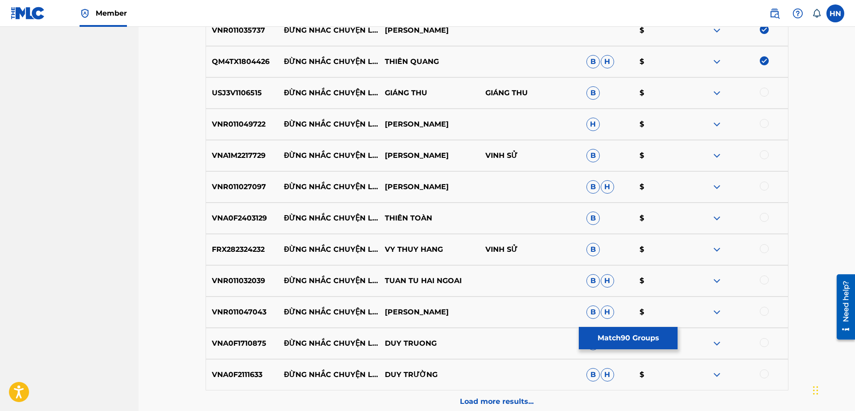
click at [257, 92] on p "USJ3V1106515" at bounding box center [242, 93] width 72 height 11
click at [759, 93] on div at bounding box center [763, 92] width 9 height 9
click at [242, 125] on p "VNR011049722" at bounding box center [242, 124] width 72 height 11
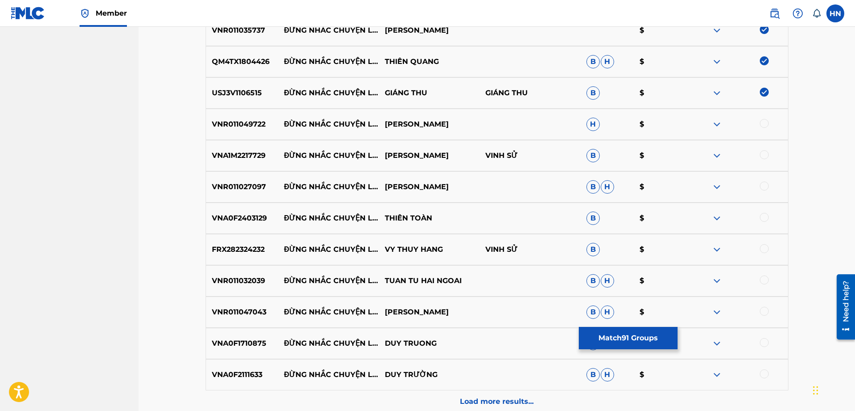
click at [760, 122] on div at bounding box center [763, 123] width 9 height 9
click at [266, 159] on p "VNA1M2217729" at bounding box center [242, 155] width 72 height 11
click at [262, 159] on p "VNA1M2217729" at bounding box center [242, 155] width 72 height 11
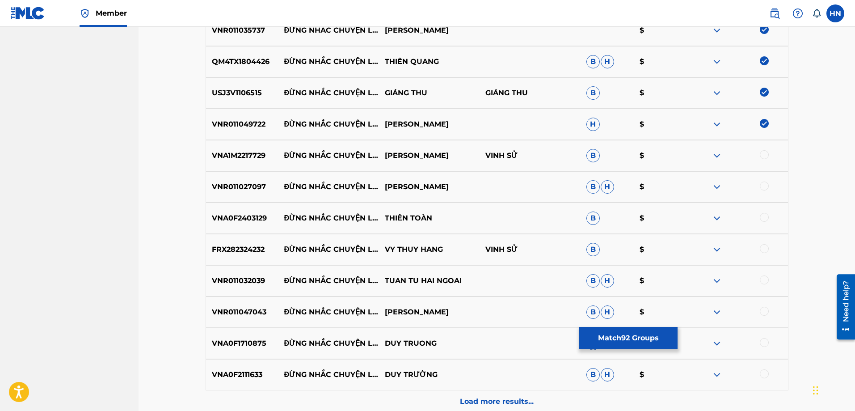
click at [762, 154] on div at bounding box center [763, 154] width 9 height 9
click at [239, 187] on p "VNR011027097" at bounding box center [242, 186] width 72 height 11
click at [760, 186] on div at bounding box center [763, 185] width 9 height 9
click at [253, 216] on p "VNA0F2403129" at bounding box center [242, 218] width 72 height 11
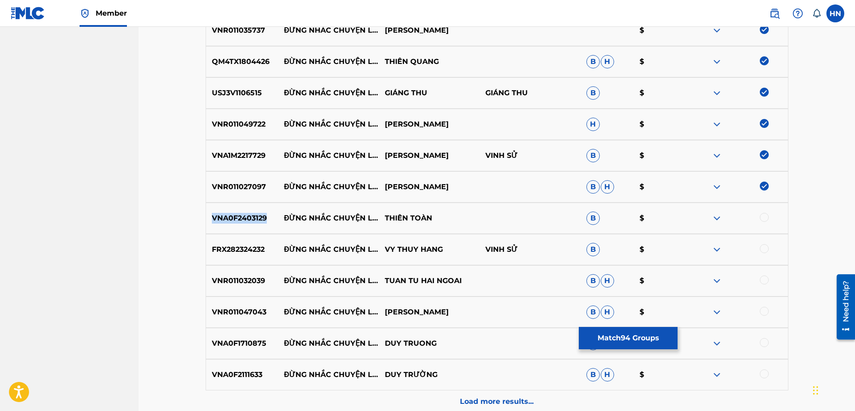
click at [253, 216] on p "VNA0F2403129" at bounding box center [242, 218] width 72 height 11
click at [761, 217] on div at bounding box center [763, 217] width 9 height 9
click at [215, 248] on p "FRX282324232" at bounding box center [242, 249] width 72 height 11
click at [760, 249] on div at bounding box center [763, 248] width 9 height 9
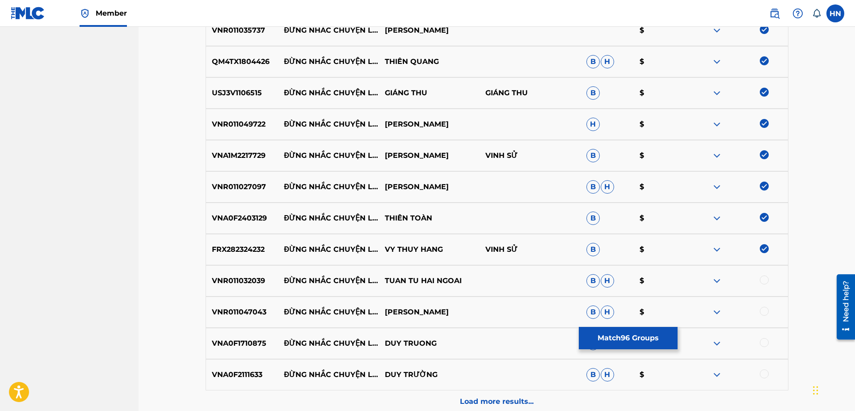
click at [247, 279] on p "VNR011032039" at bounding box center [242, 280] width 72 height 11
click at [764, 280] on div at bounding box center [763, 279] width 9 height 9
click at [254, 302] on div "VNR011047043 ĐỪNG NHẮC CHUYỆN LÒNG QUỲNH TRANG B H $" at bounding box center [496, 311] width 583 height 31
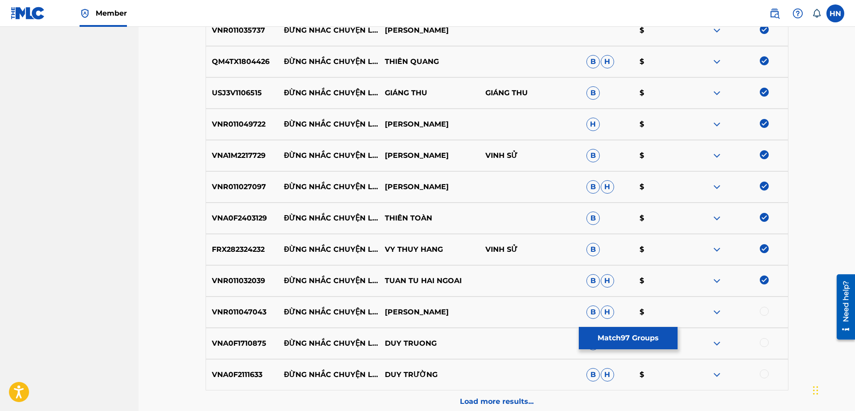
click at [763, 309] on div at bounding box center [763, 310] width 9 height 9
click at [264, 343] on p "VNA0F1710875" at bounding box center [242, 343] width 72 height 11
click at [259, 344] on p "VNA0F1710875" at bounding box center [242, 343] width 72 height 11
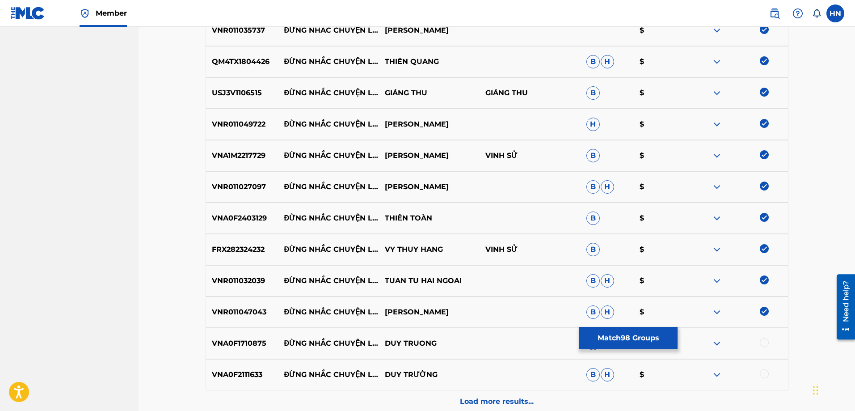
click at [760, 342] on div at bounding box center [763, 342] width 9 height 9
click at [256, 367] on div "VNA0F2111633 ĐỪNG NHẮC CHUYỆN LÒNG DUY TRƯỜNG B H $" at bounding box center [496, 374] width 583 height 31
click at [763, 374] on div at bounding box center [763, 373] width 9 height 9
click at [487, 394] on div "Load more results..." at bounding box center [496, 401] width 583 height 22
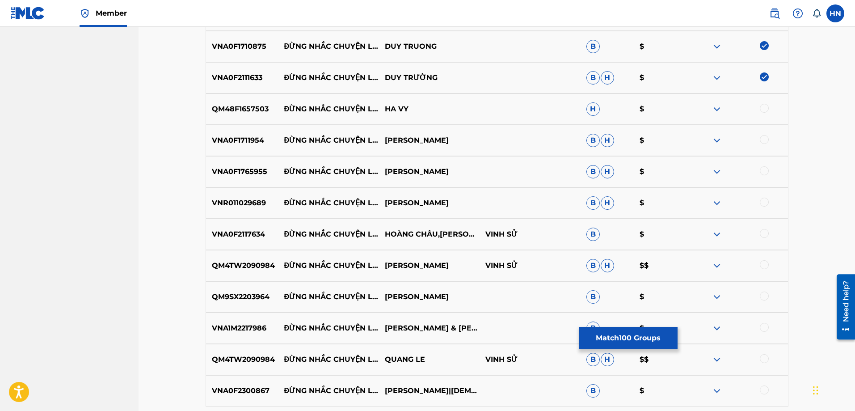
scroll to position [3416, 0]
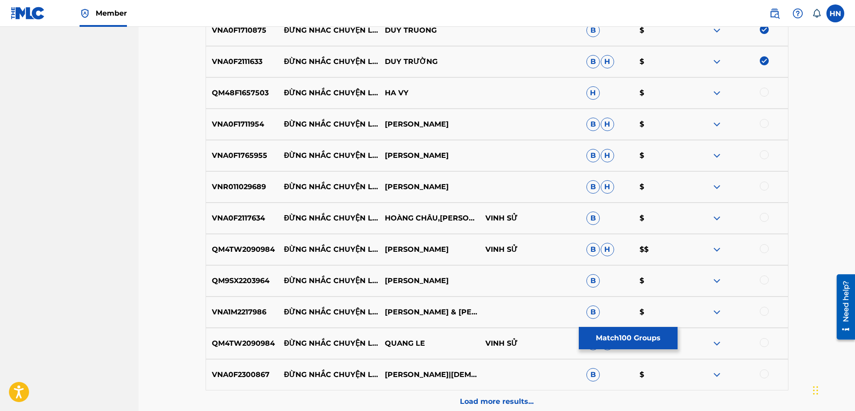
click at [251, 96] on p "QM48F1657503" at bounding box center [242, 93] width 72 height 11
click at [763, 90] on div at bounding box center [763, 92] width 9 height 9
click at [244, 128] on p "VNA0F1711954" at bounding box center [242, 124] width 72 height 11
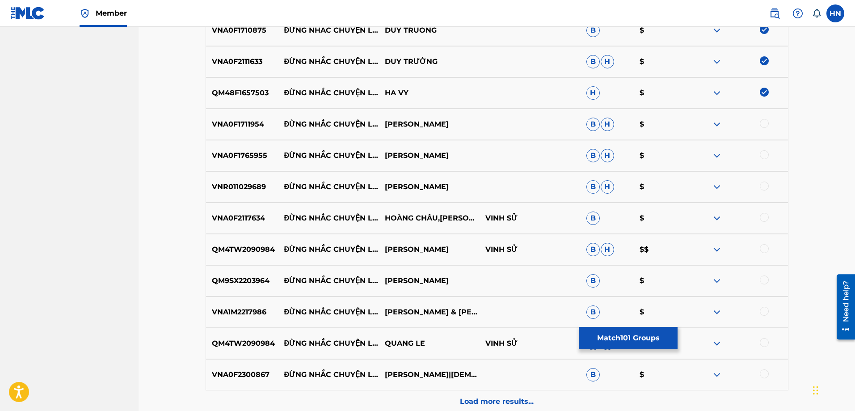
click at [760, 125] on div at bounding box center [763, 123] width 9 height 9
click at [206, 154] on p "VNA0F1765955" at bounding box center [242, 155] width 72 height 11
click at [761, 155] on div at bounding box center [763, 154] width 9 height 9
click at [238, 184] on p "VNR011029689" at bounding box center [242, 186] width 72 height 11
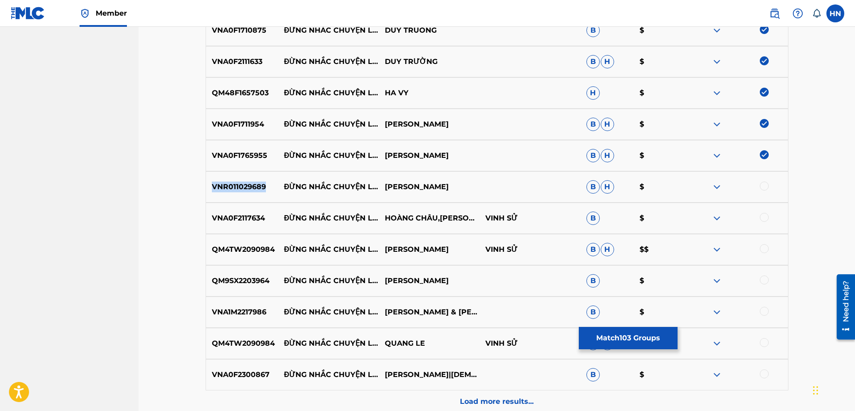
click at [238, 184] on p "VNR011029689" at bounding box center [242, 186] width 72 height 11
click at [763, 182] on div at bounding box center [763, 185] width 9 height 9
click at [239, 224] on div "VNA0F2117634 ĐỪNG NHẮC CHUYỆN LÒNG HOÀNG CHÂU,DUY CƯỜNG VINH SỬ B $" at bounding box center [496, 217] width 583 height 31
click at [766, 215] on div at bounding box center [763, 217] width 9 height 9
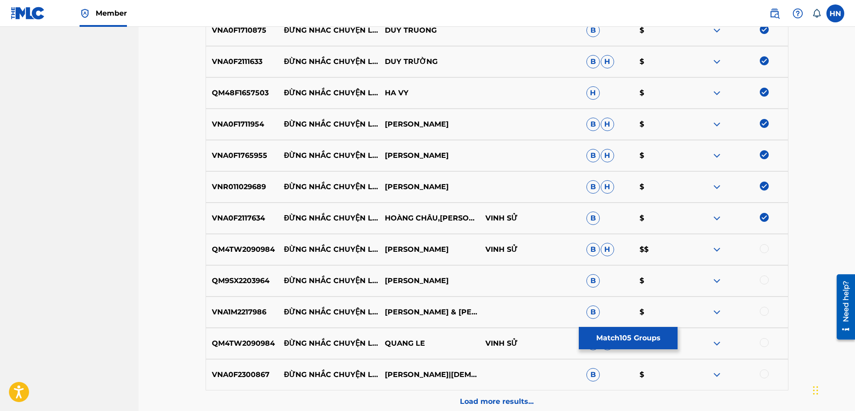
click at [249, 254] on p "QM4TW2090984" at bounding box center [242, 249] width 72 height 11
click at [763, 247] on div at bounding box center [763, 248] width 9 height 9
click at [222, 271] on div "QM9SX2203964 ĐỪNG NHẮC CHUYỆN LÒNG MẠNH QUỲNH B $" at bounding box center [496, 280] width 583 height 31
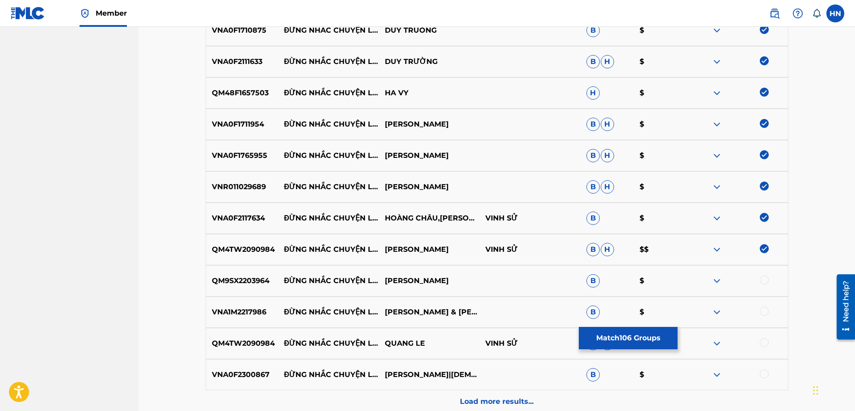
click at [760, 279] on div at bounding box center [763, 279] width 9 height 9
click at [256, 306] on div "VNA1M2217986 ĐỪNG NHẮC CHUYỆN LÒNG THANH NGÂN & TRƯƠNG NGUYÊN B $" at bounding box center [496, 311] width 583 height 31
click at [763, 311] on div at bounding box center [763, 310] width 9 height 9
click at [208, 340] on p "QM4TW2090984" at bounding box center [242, 343] width 72 height 11
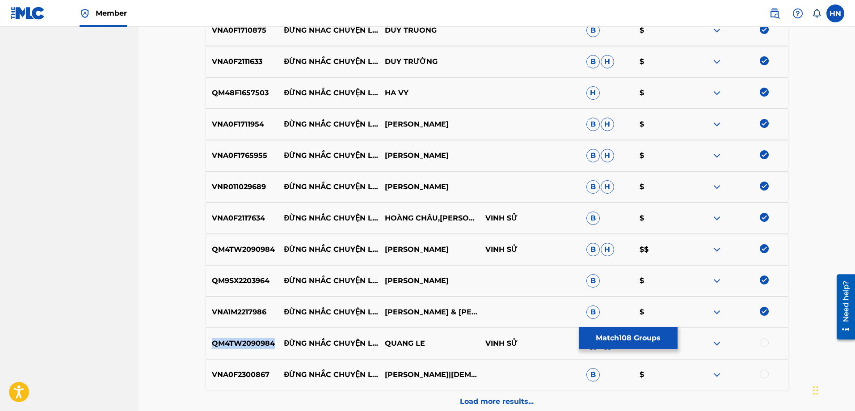
click at [208, 340] on p "QM4TW2090984" at bounding box center [242, 343] width 72 height 11
click at [764, 340] on div at bounding box center [763, 342] width 9 height 9
click at [245, 379] on p "VNA0F2300867" at bounding box center [242, 374] width 72 height 11
click at [761, 373] on div at bounding box center [763, 373] width 9 height 9
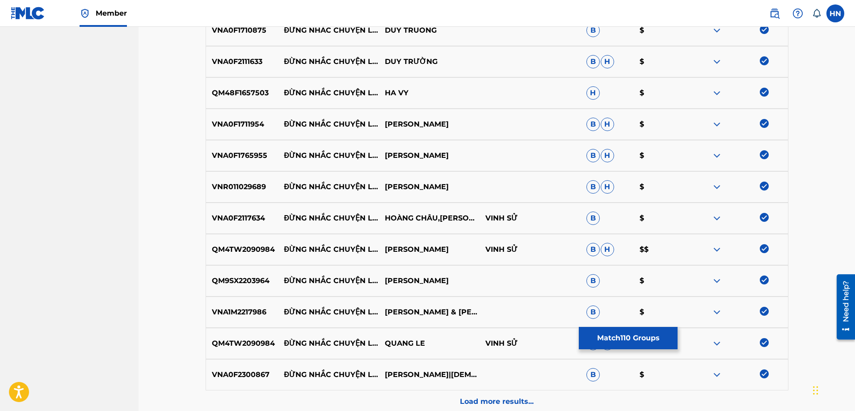
click at [463, 395] on div "Load more results..." at bounding box center [496, 401] width 583 height 22
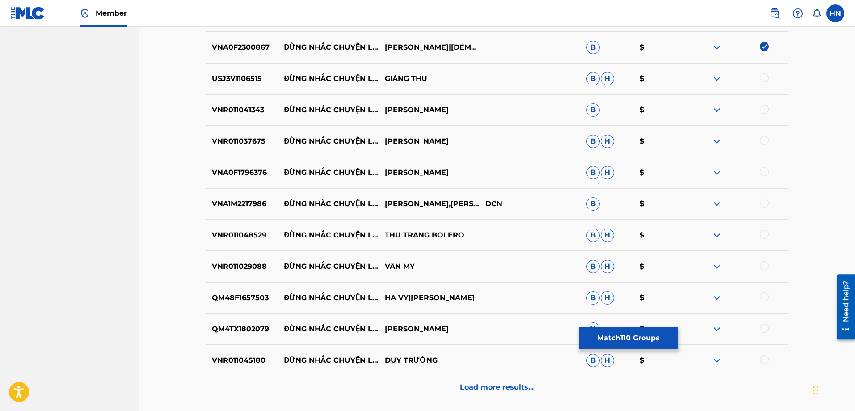
scroll to position [3729, 0]
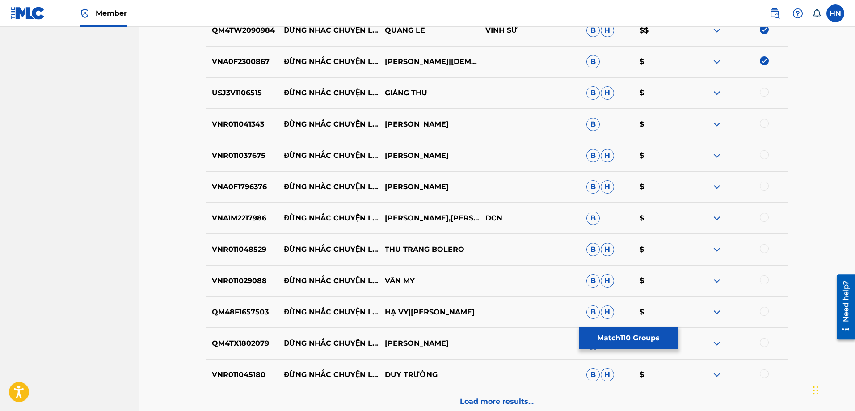
click at [258, 96] on p "USJ3V1106515" at bounding box center [242, 93] width 72 height 11
click at [762, 92] on div at bounding box center [763, 92] width 9 height 9
click at [253, 129] on p "VNR011041343" at bounding box center [242, 124] width 72 height 11
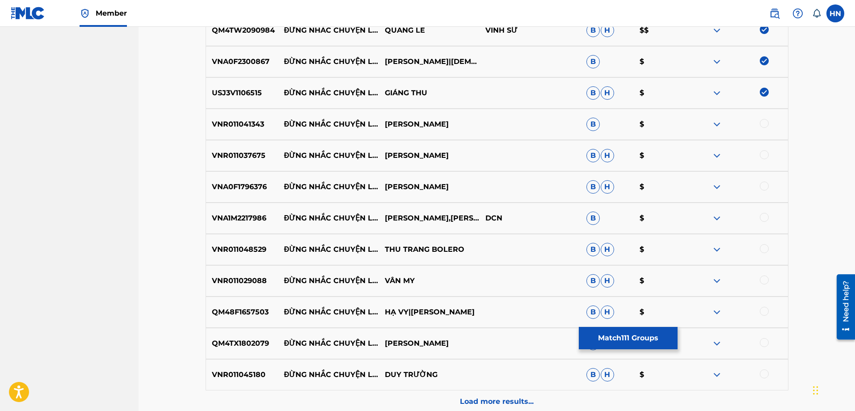
click at [763, 120] on div at bounding box center [763, 123] width 9 height 9
click at [237, 159] on p "VNR011037675" at bounding box center [242, 155] width 72 height 11
click at [764, 154] on div at bounding box center [763, 154] width 9 height 9
click at [262, 193] on div "VNA0F1796376 ĐỪNG NHẮC CHUYỆN LÒNG THANH NGOC TIEN B H $" at bounding box center [496, 186] width 583 height 31
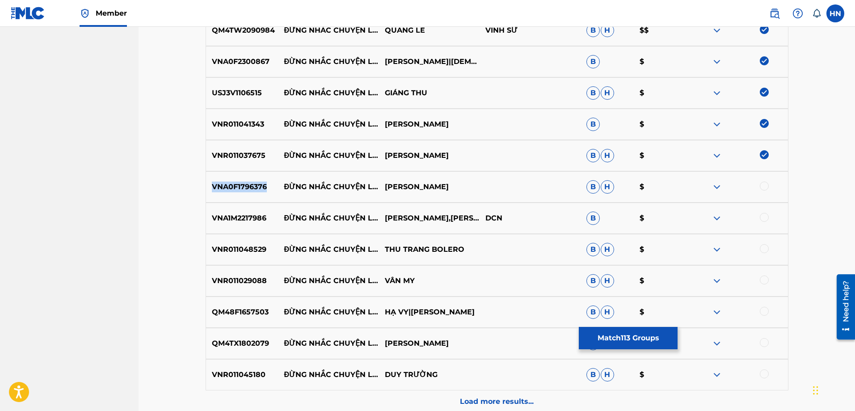
click at [262, 193] on div "VNA0F1796376 ĐỪNG NHẮC CHUYỆN LÒNG THANH NGOC TIEN B H $" at bounding box center [496, 186] width 583 height 31
click at [763, 183] on div at bounding box center [763, 185] width 9 height 9
click at [267, 225] on div "VNA1M2217986 ĐỪNG NHẮC CHUYỆN LÒNG THANH NGÂN,TRUONG NGUYEN DCN B $" at bounding box center [496, 217] width 583 height 31
click at [265, 224] on div "VNA1M2217986 ĐỪNG NHẮC CHUYỆN LÒNG THANH NGÂN,TRUONG NGUYEN DCN B $" at bounding box center [496, 217] width 583 height 31
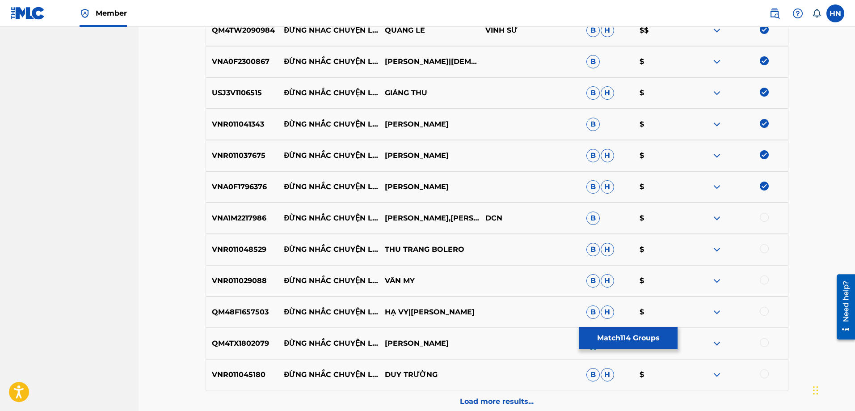
click at [265, 224] on div "VNA1M2217986 ĐỪNG NHẮC CHUYỆN LÒNG THANH NGÂN,TRUONG NGUYEN DCN B $" at bounding box center [496, 217] width 583 height 31
click at [262, 220] on p "VNA1M2217986" at bounding box center [242, 218] width 72 height 11
click at [763, 219] on div at bounding box center [763, 217] width 9 height 9
click at [231, 253] on p "VNR011048529" at bounding box center [242, 249] width 72 height 11
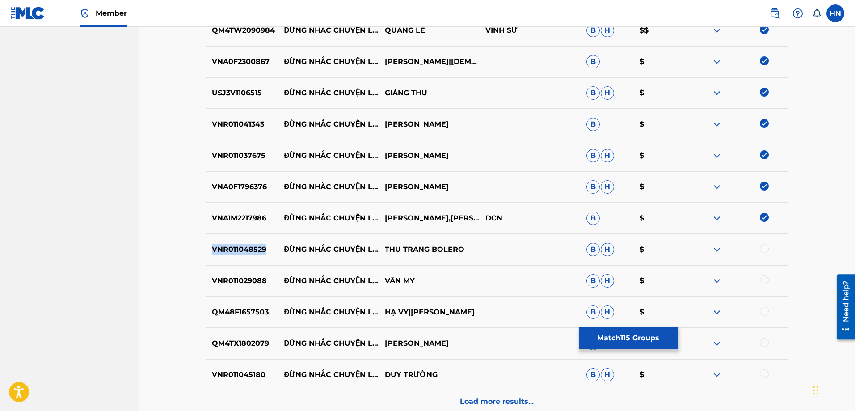
click at [231, 253] on p "VNR011048529" at bounding box center [242, 249] width 72 height 11
click at [760, 247] on div at bounding box center [763, 248] width 9 height 9
click at [767, 276] on div at bounding box center [763, 279] width 9 height 9
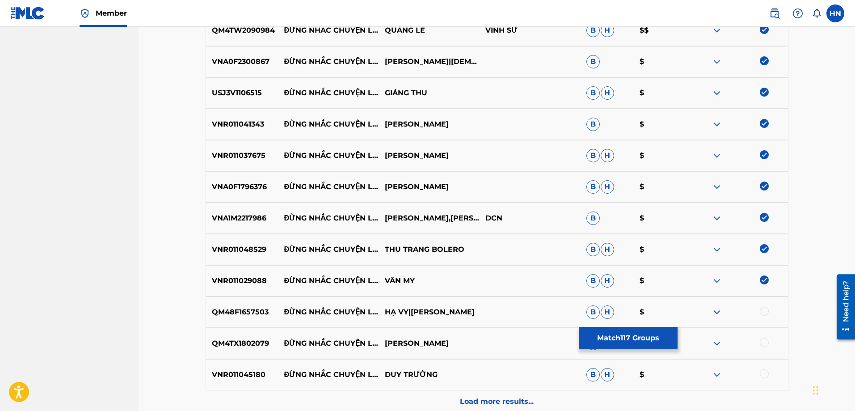
click at [230, 323] on div "QM48F1657503 ĐỪNG NHẮC CHUYỆN LÒNG HẠ VY|TUẤN VŨ B H $" at bounding box center [496, 311] width 583 height 31
click at [762, 313] on div at bounding box center [763, 310] width 9 height 9
click at [247, 348] on p "QM4TX1802079" at bounding box center [242, 343] width 72 height 11
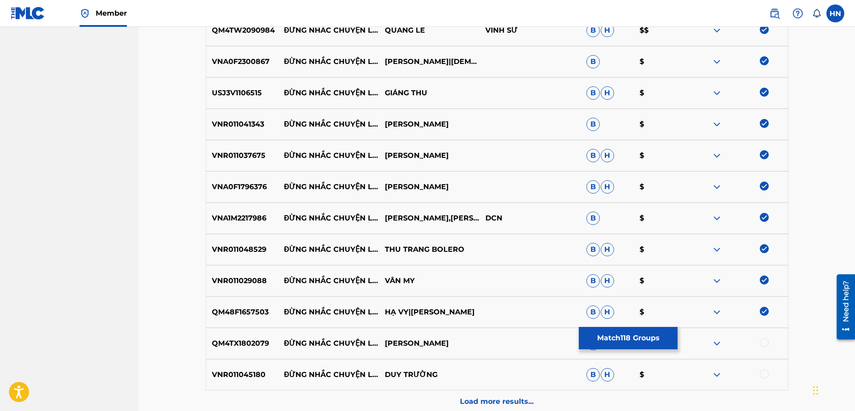
click at [767, 343] on div at bounding box center [763, 342] width 9 height 9
click at [238, 376] on p "VNR011045180" at bounding box center [242, 374] width 72 height 11
click at [763, 369] on div at bounding box center [763, 373] width 9 height 9
click at [503, 400] on p "Load more results..." at bounding box center [497, 401] width 74 height 11
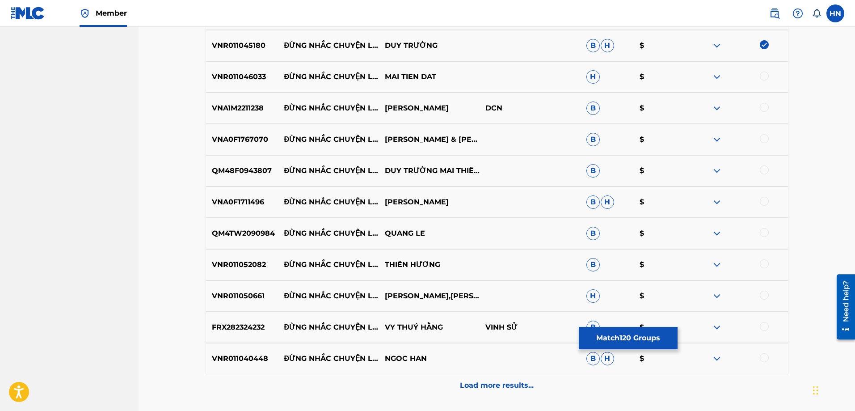
scroll to position [4042, 0]
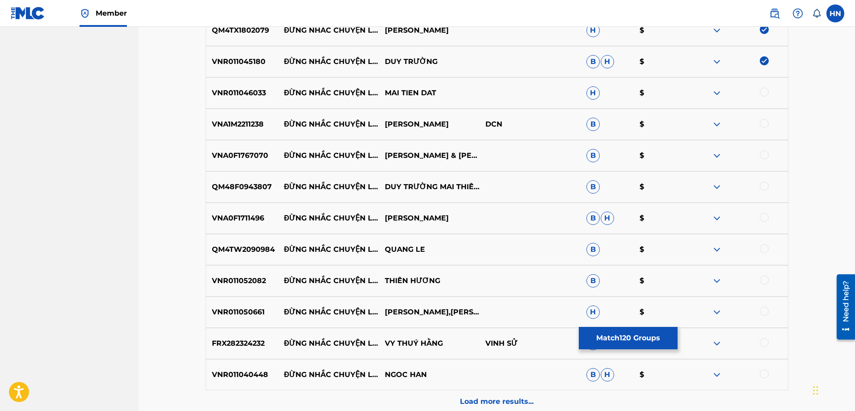
click at [247, 95] on p "VNR011046033" at bounding box center [242, 93] width 72 height 11
click at [766, 93] on div at bounding box center [763, 92] width 9 height 9
click at [209, 120] on p "VNA1M2211238" at bounding box center [242, 124] width 72 height 11
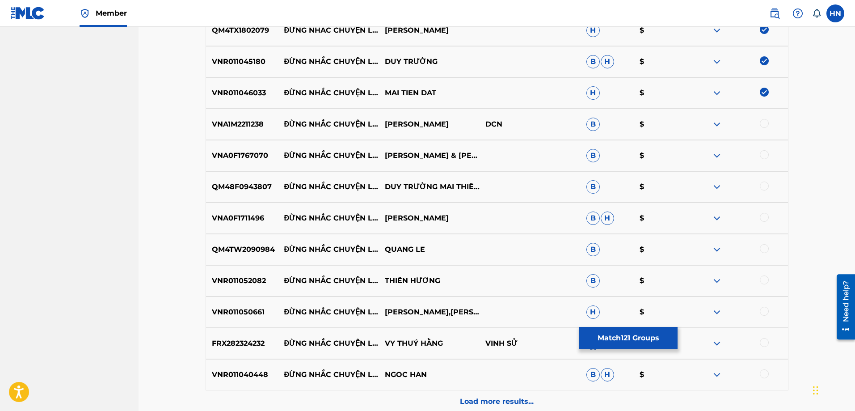
click at [760, 125] on div at bounding box center [763, 123] width 9 height 9
click at [257, 156] on p "VNA0F1767070" at bounding box center [242, 155] width 72 height 11
click at [763, 151] on div at bounding box center [763, 154] width 9 height 9
click at [214, 176] on div "QM48F0943807 ĐỪNG NHẮC CHUYỆN LÒNG DUY TRƯỜNG MAI THIÊN VÂN B $" at bounding box center [496, 186] width 583 height 31
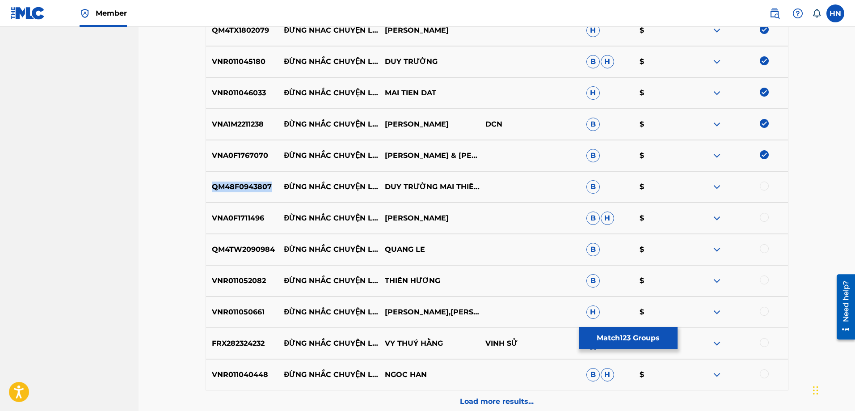
click at [214, 176] on div "QM48F0943807 ĐỪNG NHẮC CHUYỆN LÒNG DUY TRƯỜNG MAI THIÊN VÂN B $" at bounding box center [496, 186] width 583 height 31
click at [764, 182] on div at bounding box center [763, 185] width 9 height 9
click at [224, 222] on p "VNA0F1711496" at bounding box center [242, 218] width 72 height 11
click at [760, 220] on div at bounding box center [763, 217] width 9 height 9
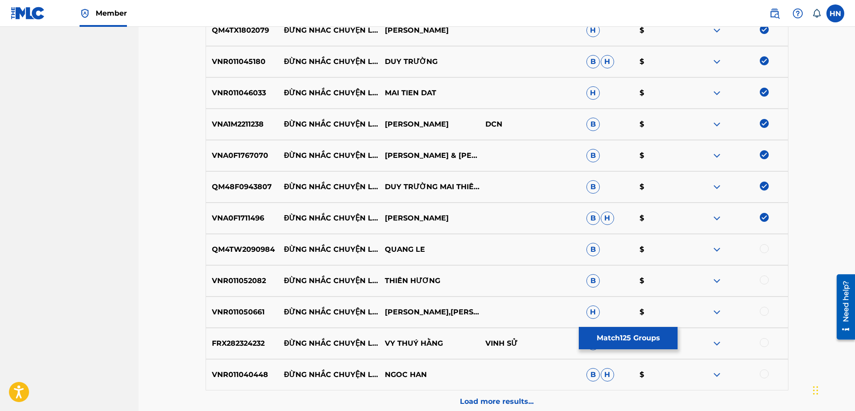
click at [766, 247] on div at bounding box center [763, 248] width 9 height 9
click at [257, 290] on div "VNR011052082 ĐỪNG NHẮC CHUYỆN LÒNG THIÊN HƯƠNG B $" at bounding box center [496, 280] width 583 height 31
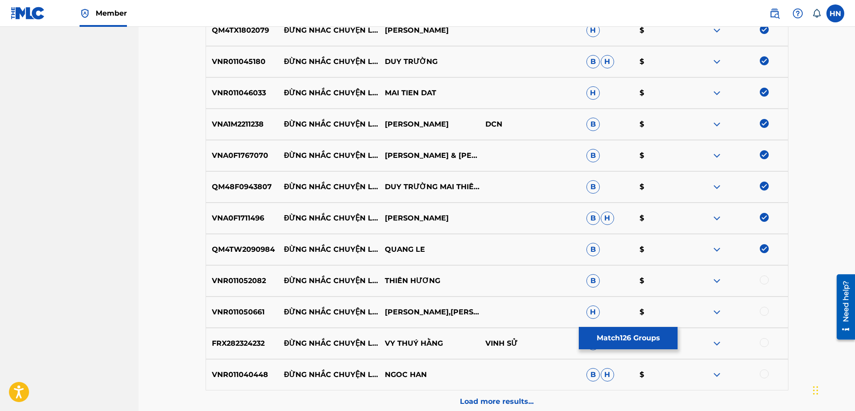
click at [764, 277] on div at bounding box center [763, 279] width 9 height 9
click at [242, 303] on div "VNR011050661 ĐỪNG NHẮC CHUYỆN LÒNG HOÀNG LỢI,PHƯƠNG HUYỀN H $" at bounding box center [496, 311] width 583 height 31
click at [764, 312] on div at bounding box center [763, 310] width 9 height 9
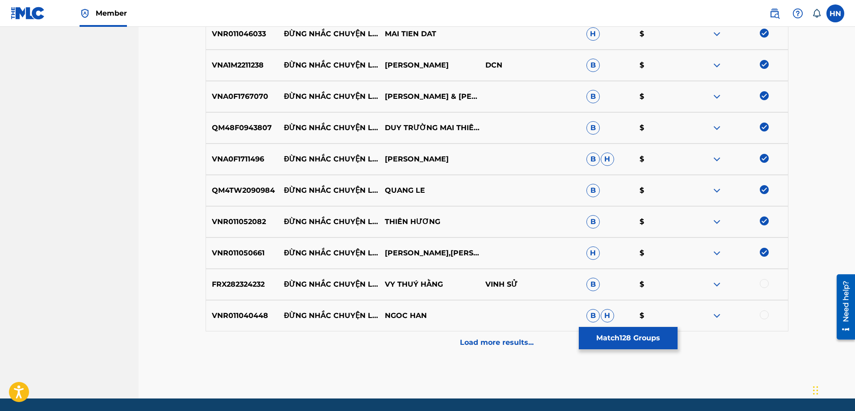
scroll to position [4131, 0]
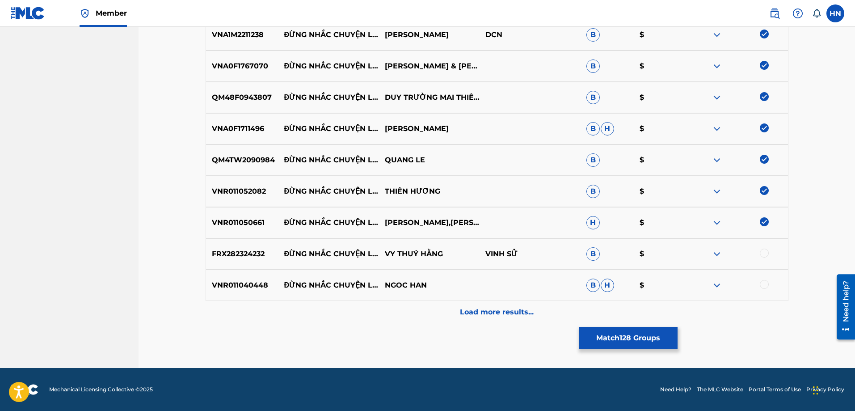
click at [247, 254] on p "FRX282324232" at bounding box center [242, 253] width 72 height 11
click at [765, 253] on div at bounding box center [763, 252] width 9 height 9
click at [247, 278] on div "VNR011040448 ĐỪNG NHẮC CHUYỆN LÒNG NGOC HAN B H $" at bounding box center [496, 284] width 583 height 31
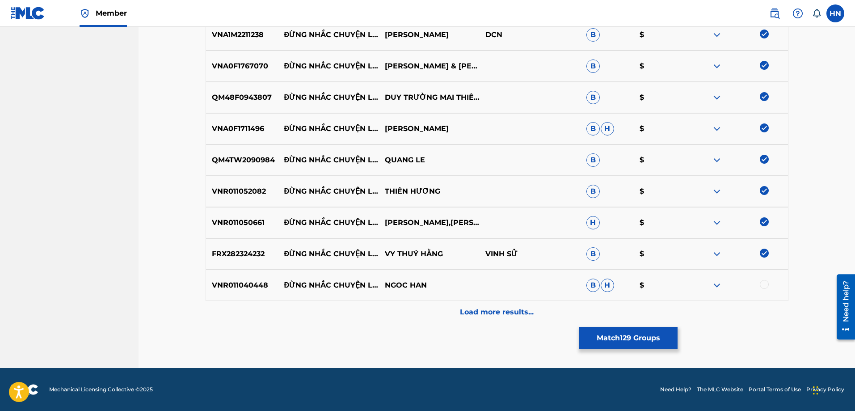
click at [767, 280] on div at bounding box center [763, 284] width 9 height 9
click at [520, 305] on div "Load more results..." at bounding box center [496, 312] width 583 height 22
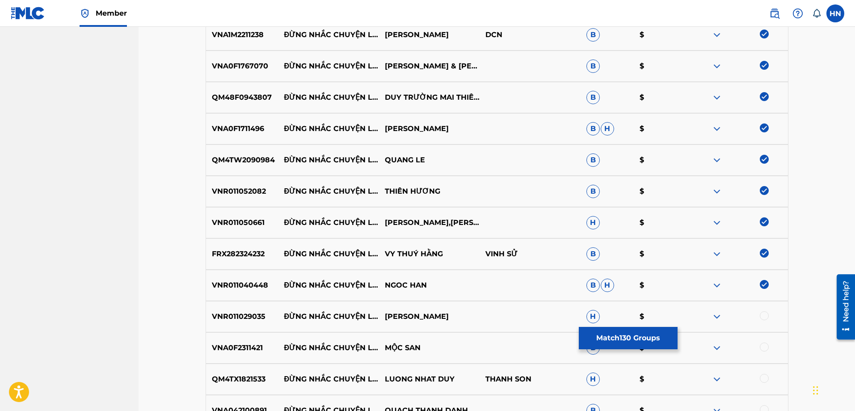
click at [250, 315] on p "VNR011029035" at bounding box center [242, 316] width 72 height 11
click at [759, 317] on div at bounding box center [763, 315] width 9 height 9
click at [216, 343] on p "VNA0F2311421" at bounding box center [242, 347] width 72 height 11
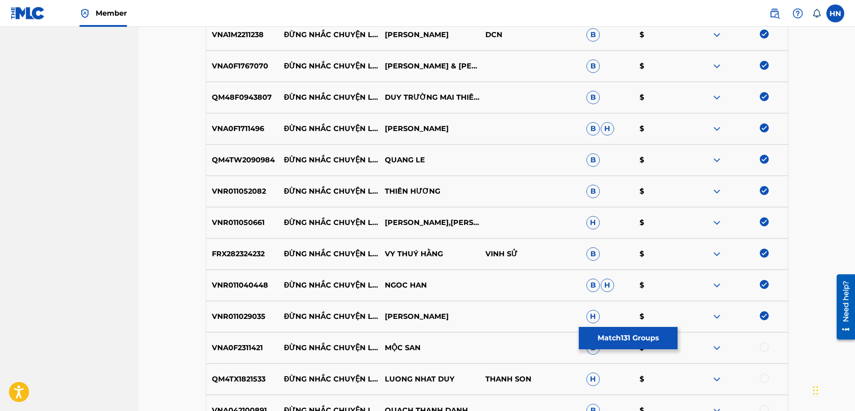
click at [762, 344] on div at bounding box center [763, 346] width 9 height 9
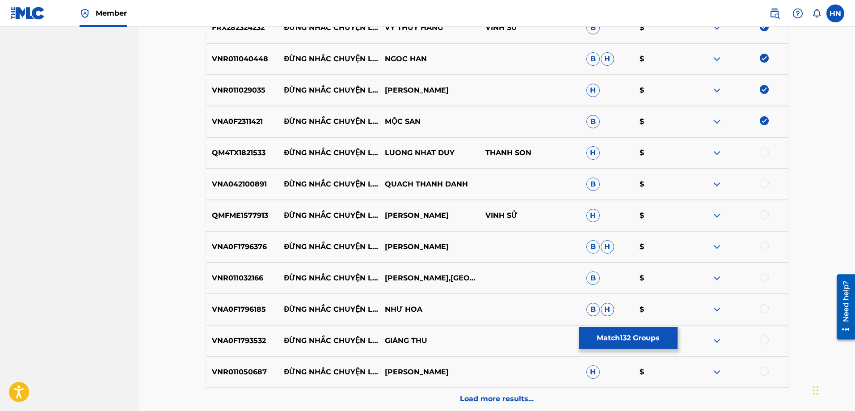
scroll to position [4399, 0]
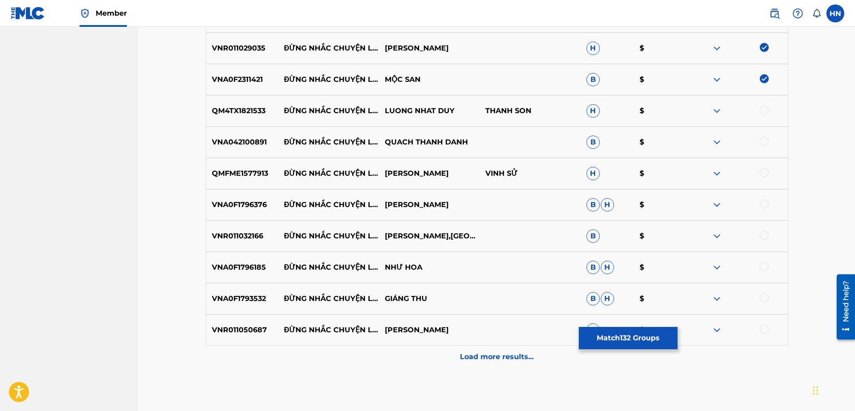
click at [216, 116] on p "QM4TX1821533" at bounding box center [242, 110] width 72 height 11
click at [764, 109] on div at bounding box center [763, 109] width 9 height 9
click at [222, 146] on p "VNA042100891" at bounding box center [242, 142] width 72 height 11
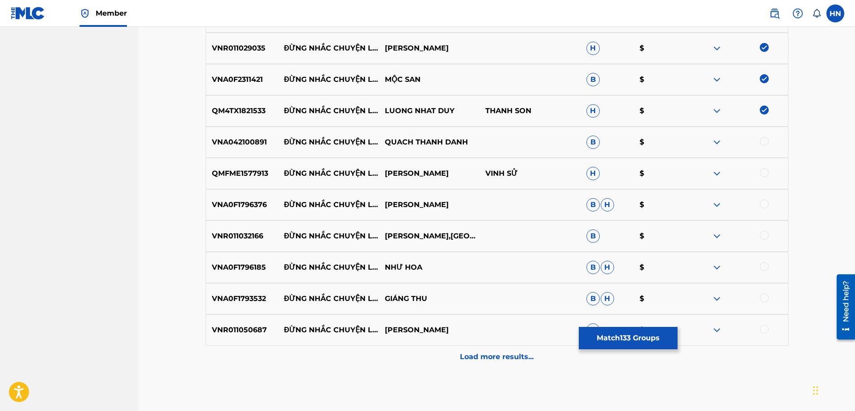
click at [760, 140] on div at bounding box center [763, 141] width 9 height 9
click at [261, 180] on div "QMFME1577913 ĐỪNG NHẮC CHUYỆN LÒNG HỒ HỒNG SƠN VINH SỬ H $" at bounding box center [496, 173] width 583 height 31
click at [761, 172] on div at bounding box center [763, 172] width 9 height 9
click at [235, 218] on div "VNA0F1796376 ĐỪNG NHẮC CHUYỆN LÒNG THANH NGỌC TIẾN B H $" at bounding box center [496, 204] width 583 height 31
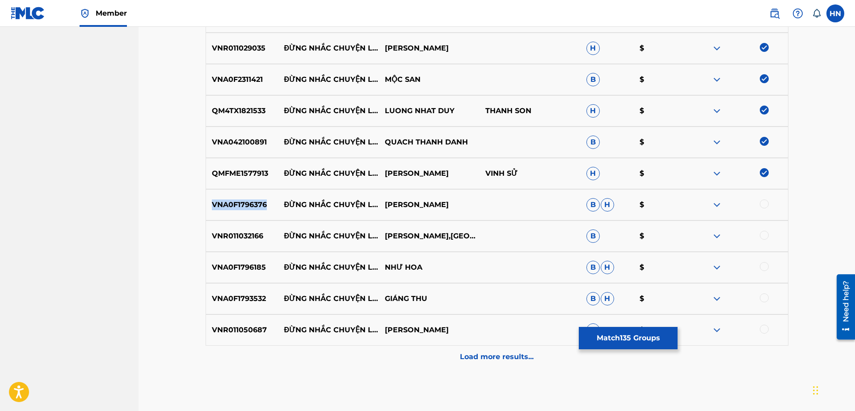
click at [235, 218] on div "VNA0F1796376 ĐỪNG NHẮC CHUYỆN LÒNG THANH NGỌC TIẾN B H $" at bounding box center [496, 204] width 583 height 31
click at [760, 202] on div at bounding box center [763, 203] width 9 height 9
click at [241, 246] on div "VNR011032166 ĐỪNG NHẮC CHUYỆN LÒNG PHUONG LAN,HỒ QUANG LỘC B $" at bounding box center [496, 235] width 583 height 31
click at [760, 236] on div at bounding box center [763, 235] width 9 height 9
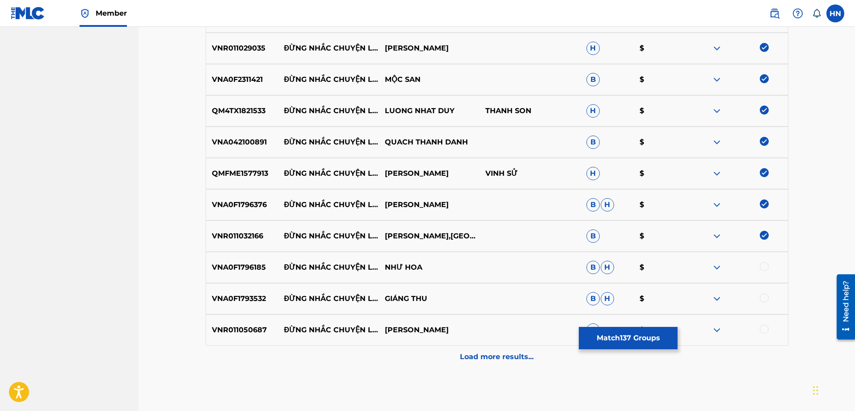
click at [243, 255] on div "VNA0F1796185 ĐỪNG NHẮC CHUYỆN LÒNG NHƯ HOA B H $" at bounding box center [496, 267] width 583 height 31
click at [763, 268] on div at bounding box center [763, 266] width 9 height 9
click at [263, 298] on p "VNA0F1793532" at bounding box center [242, 298] width 72 height 11
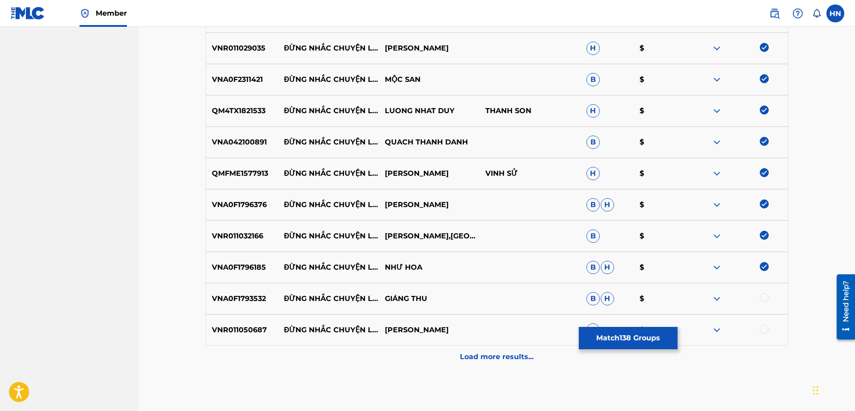
click at [763, 299] on div at bounding box center [763, 297] width 9 height 9
click at [235, 325] on p "VNR011050687" at bounding box center [242, 329] width 72 height 11
click at [765, 327] on div at bounding box center [763, 328] width 9 height 9
click at [485, 348] on div "Load more results..." at bounding box center [496, 356] width 583 height 22
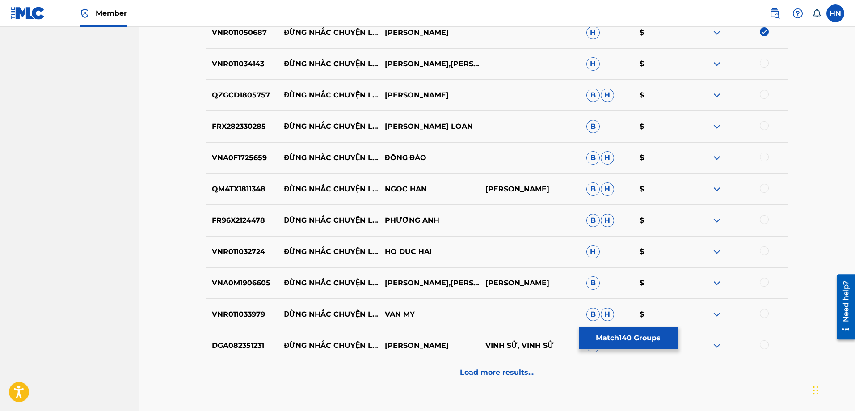
scroll to position [4712, 0]
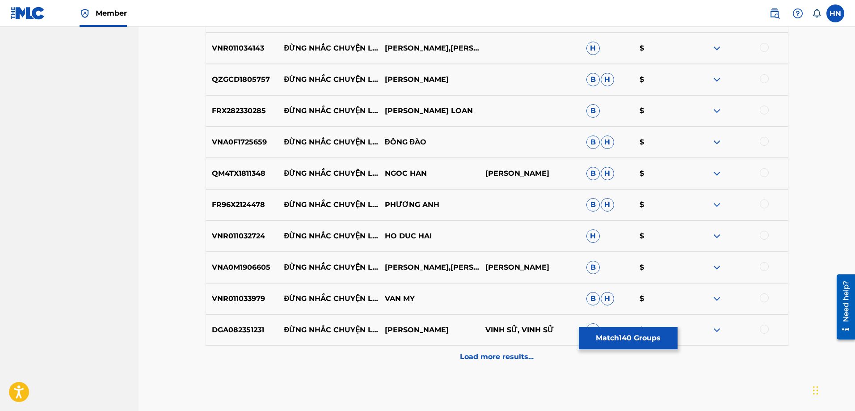
click at [239, 56] on div "VNR011034143 ĐỪNG NHẮC CHUYỆN LÒNG NGÔ QUỐC LINH,MONG TUYEN H $" at bounding box center [496, 48] width 583 height 31
click at [763, 46] on div at bounding box center [763, 47] width 9 height 9
click at [242, 79] on p "QZGCD1805757" at bounding box center [242, 79] width 72 height 11
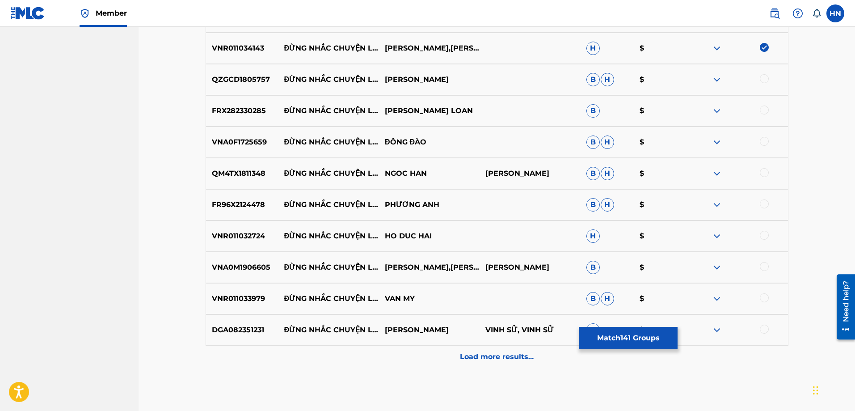
click at [761, 80] on div at bounding box center [763, 78] width 9 height 9
click at [238, 117] on div "FRX282330285 ĐỪNG NHẮC CHUYỆN LÒNG LƯU ÁNH LOAN B $" at bounding box center [496, 110] width 583 height 31
click at [761, 113] on div at bounding box center [763, 109] width 9 height 9
click at [257, 138] on p "VNA0F1725659" at bounding box center [242, 142] width 72 height 11
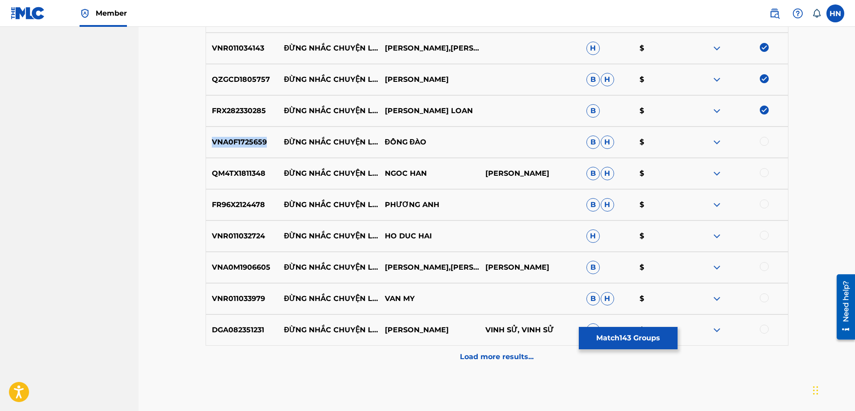
click at [257, 138] on p "VNA0F1725659" at bounding box center [242, 142] width 72 height 11
click at [763, 144] on div at bounding box center [763, 141] width 9 height 9
click at [232, 178] on p "QM4TX1811348" at bounding box center [242, 173] width 72 height 11
click at [767, 172] on div at bounding box center [763, 172] width 9 height 9
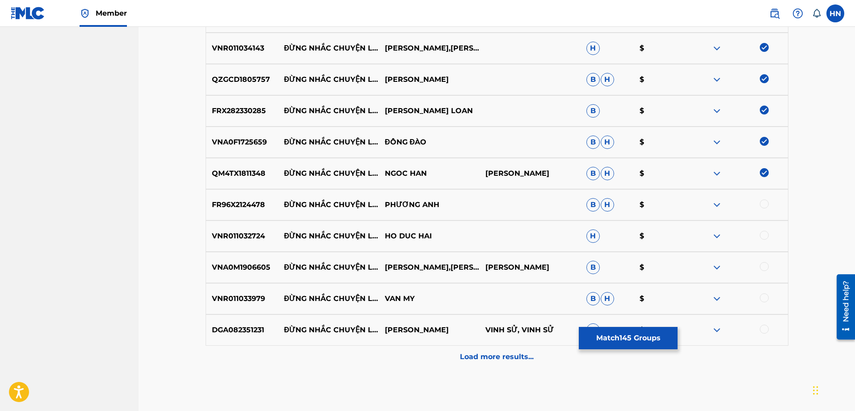
click at [252, 202] on p "FR96X2124478" at bounding box center [242, 204] width 72 height 11
click at [765, 204] on div at bounding box center [763, 203] width 9 height 9
click at [249, 240] on p "VNR011032724" at bounding box center [242, 236] width 72 height 11
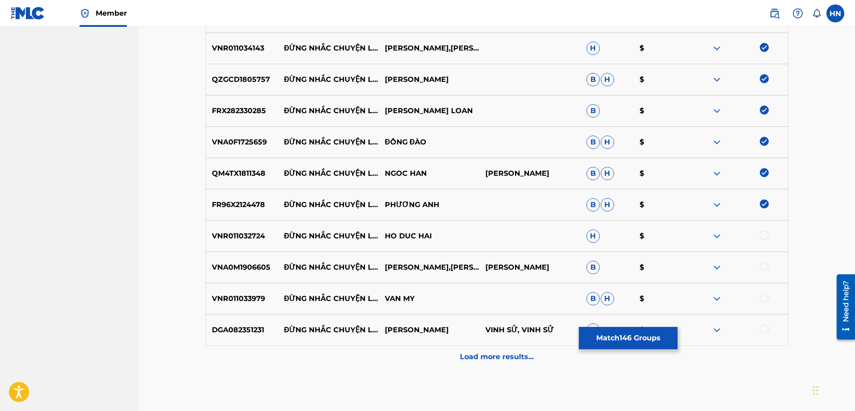
click at [765, 236] on div at bounding box center [763, 235] width 9 height 9
click at [258, 270] on p "VNA0M1906605" at bounding box center [242, 267] width 72 height 11
click at [764, 264] on div at bounding box center [763, 266] width 9 height 9
click at [229, 292] on div "VNR011033979 ĐỪNG NHẮC CHUYỆN LÒNG VAN MY B H $" at bounding box center [496, 298] width 583 height 31
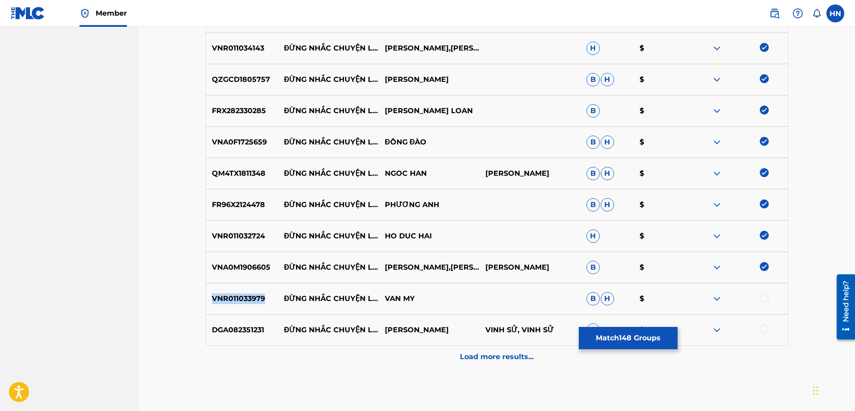
click at [229, 292] on div "VNR011033979 ĐỪNG NHẮC CHUYỆN LÒNG VAN MY B H $" at bounding box center [496, 298] width 583 height 31
click at [762, 295] on div at bounding box center [763, 297] width 9 height 9
click at [222, 323] on div "DGA082351231 ĐỪNG NHẮC CHUYỆN LÒNG NGÔ QUỐC LINH VINH SỬ, VINH SỬ B $" at bounding box center [496, 329] width 583 height 31
click at [763, 333] on div at bounding box center [737, 329] width 101 height 11
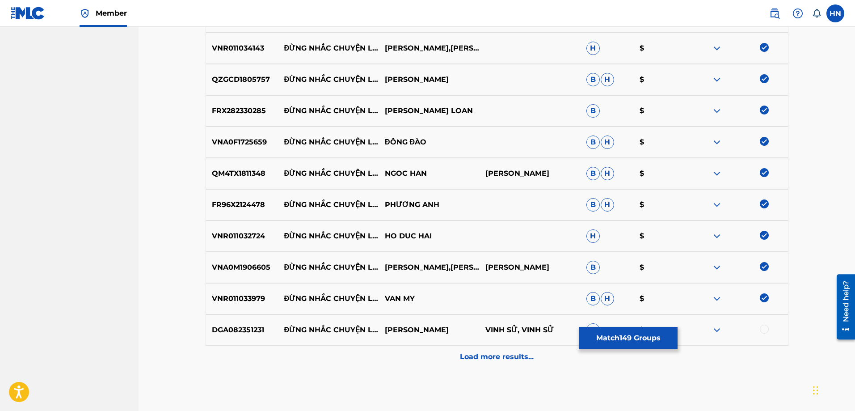
click at [762, 332] on div at bounding box center [763, 328] width 9 height 9
click at [530, 353] on p "Load more results..." at bounding box center [497, 356] width 74 height 11
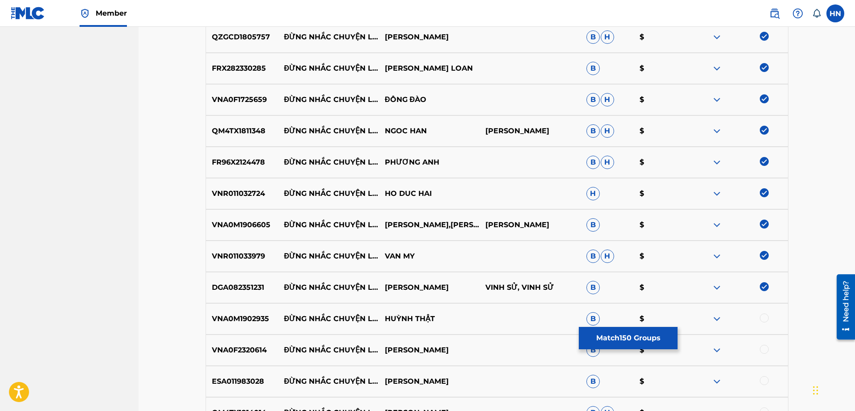
scroll to position [4801, 0]
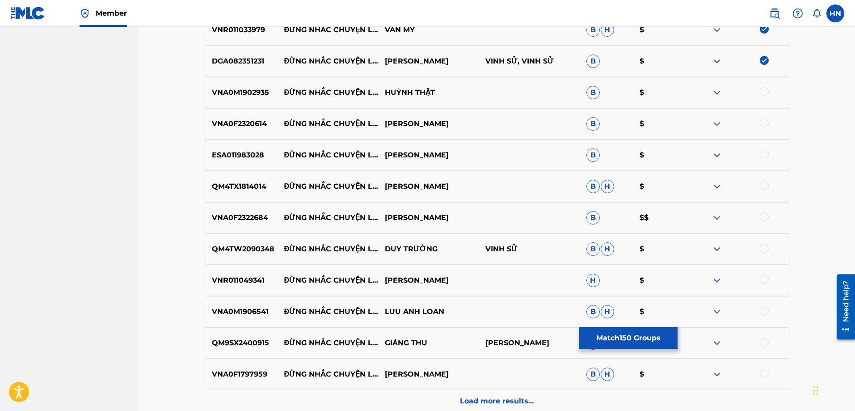
scroll to position [4980, 0]
click at [224, 90] on p "VNA0M1902935" at bounding box center [242, 93] width 72 height 11
click at [759, 93] on div at bounding box center [737, 93] width 101 height 11
click at [762, 92] on div at bounding box center [763, 92] width 9 height 9
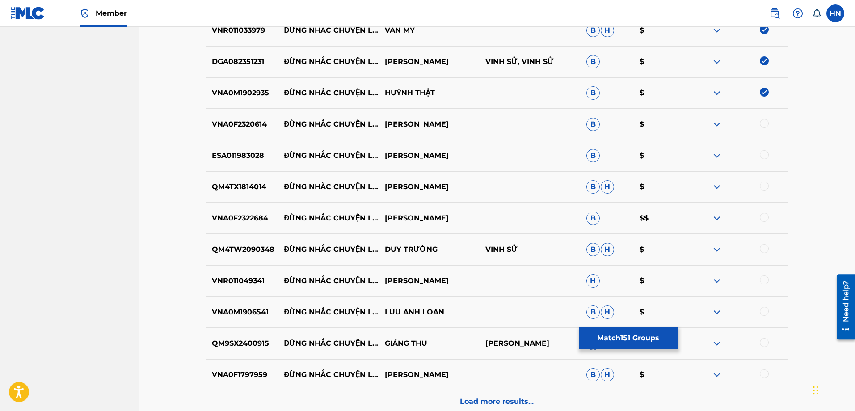
click at [247, 122] on p "VNA0F2320614" at bounding box center [242, 124] width 72 height 11
click at [760, 123] on div at bounding box center [763, 123] width 9 height 9
click at [236, 172] on div "QM4TX1814014 ĐỪNG NHẮC CHUYỆN LÒNG MINH HÙNG B H $" at bounding box center [496, 186] width 583 height 31
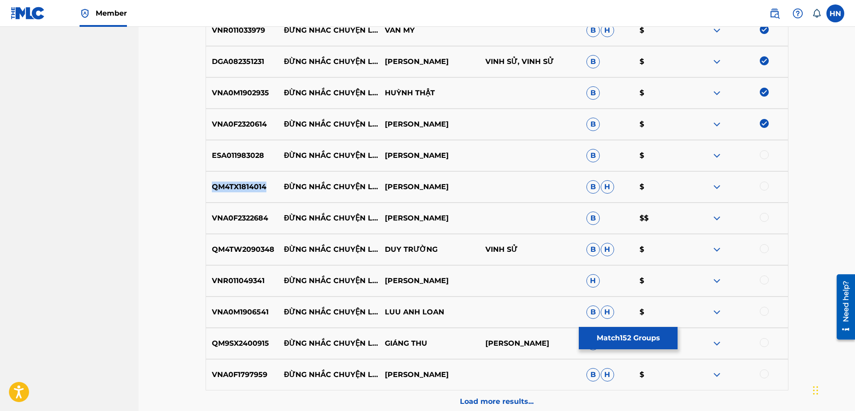
click at [236, 172] on div "QM4TX1814014 ĐỪNG NHẮC CHUYỆN LÒNG MINH HÙNG B H $" at bounding box center [496, 186] width 583 height 31
click at [240, 156] on p "ESA011983028" at bounding box center [242, 155] width 72 height 11
click at [768, 152] on div at bounding box center [737, 155] width 101 height 11
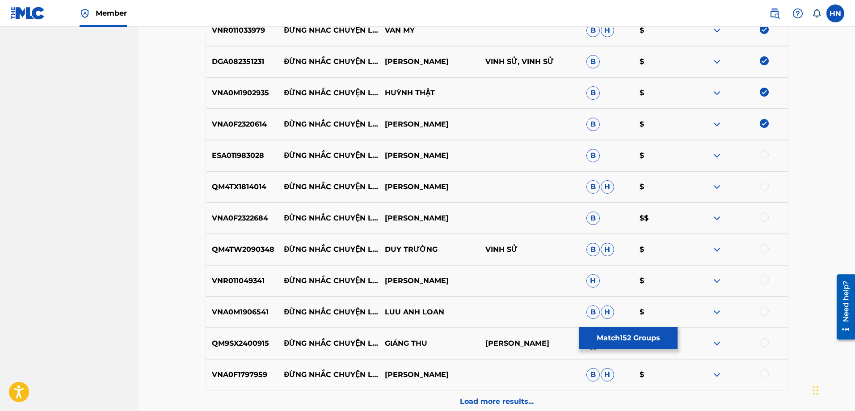
click at [768, 152] on div at bounding box center [763, 154] width 9 height 9
click at [268, 182] on p "QM4TX1814014" at bounding box center [242, 186] width 72 height 11
click at [261, 183] on p "QM4TX1814014" at bounding box center [242, 186] width 72 height 11
click at [760, 184] on div at bounding box center [763, 185] width 9 height 9
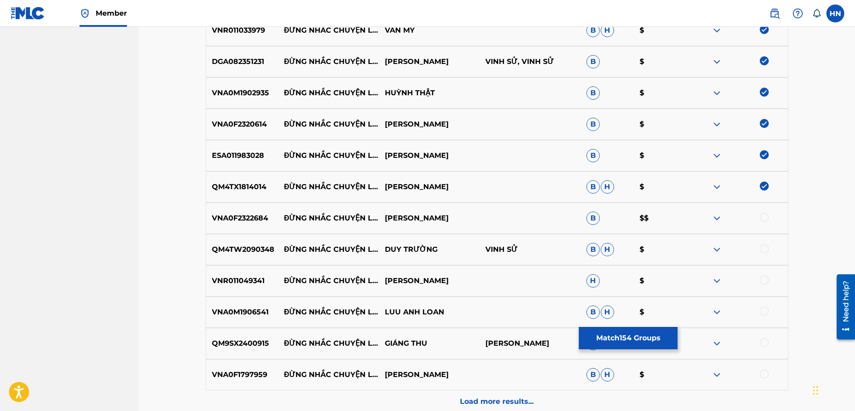
click at [239, 229] on div "VNA0F2322684 ĐỪNG NHẮC CHUYỆN LÒNG TRƯỜNG VŨ B $$" at bounding box center [496, 217] width 583 height 31
click at [765, 216] on div at bounding box center [763, 217] width 9 height 9
click at [250, 245] on p "QM4TW2090348" at bounding box center [242, 249] width 72 height 11
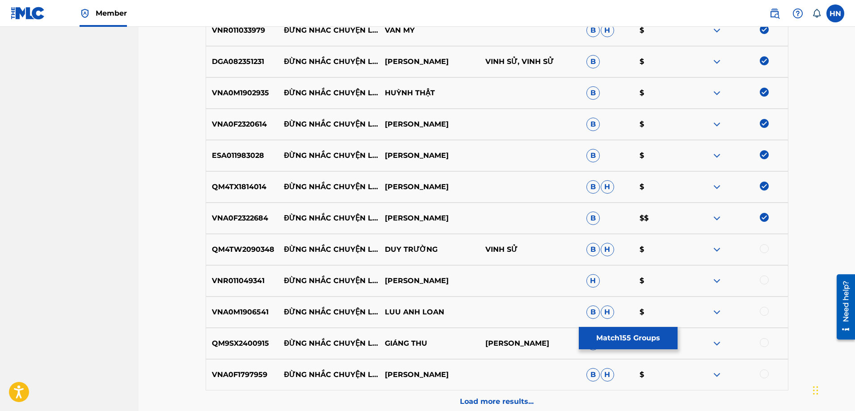
click at [765, 246] on div at bounding box center [763, 248] width 9 height 9
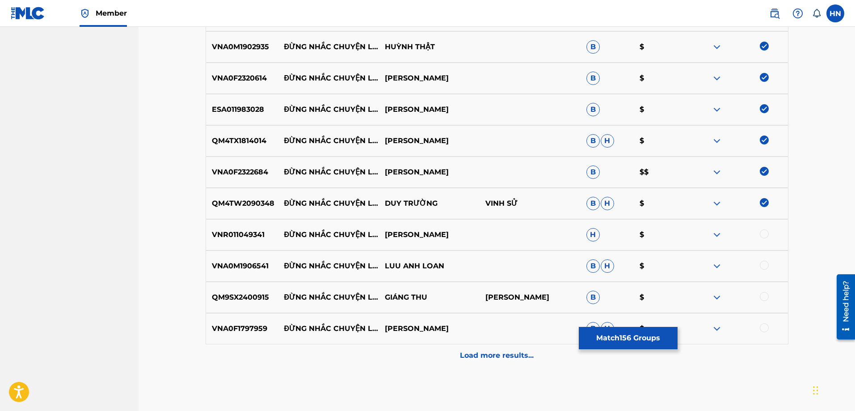
scroll to position [5069, 0]
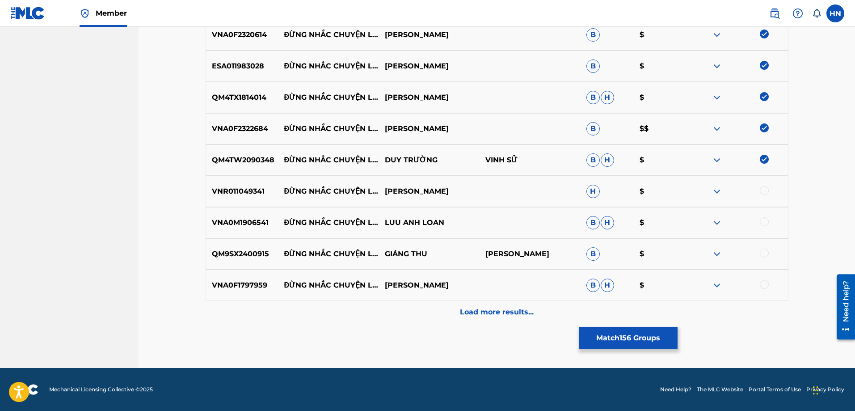
click at [227, 192] on p "VNR011049341" at bounding box center [242, 191] width 72 height 11
click at [763, 192] on div at bounding box center [763, 190] width 9 height 9
click at [266, 224] on p "VNA0M1906541" at bounding box center [242, 222] width 72 height 11
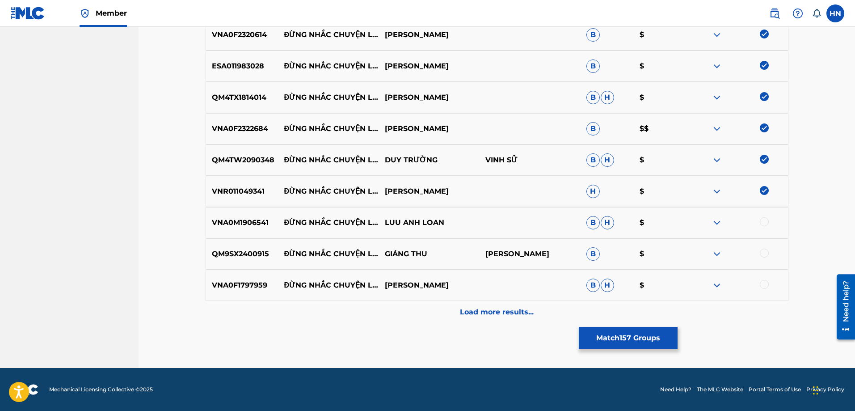
click at [761, 225] on div at bounding box center [763, 221] width 9 height 9
click at [249, 248] on div "QM9SX2400915 ĐỪNG NHẮC CHUYỆN LÒNG GIÁNG THU PHẠM VŨ ANH TỨ B $" at bounding box center [496, 253] width 583 height 31
click at [767, 250] on div at bounding box center [763, 252] width 9 height 9
click at [231, 281] on p "VNA0F1797959" at bounding box center [242, 285] width 72 height 11
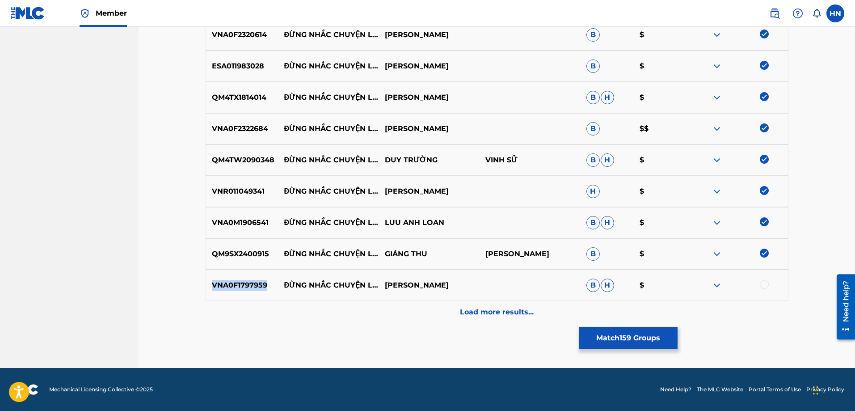
click at [231, 281] on p "VNA0F1797959" at bounding box center [242, 285] width 72 height 11
click at [764, 285] on div at bounding box center [763, 284] width 9 height 9
click at [546, 317] on div "Load more results..." at bounding box center [496, 312] width 583 height 22
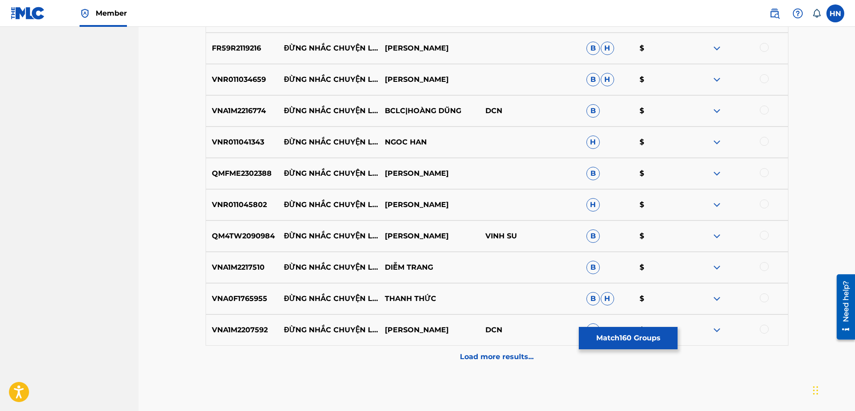
scroll to position [5292, 0]
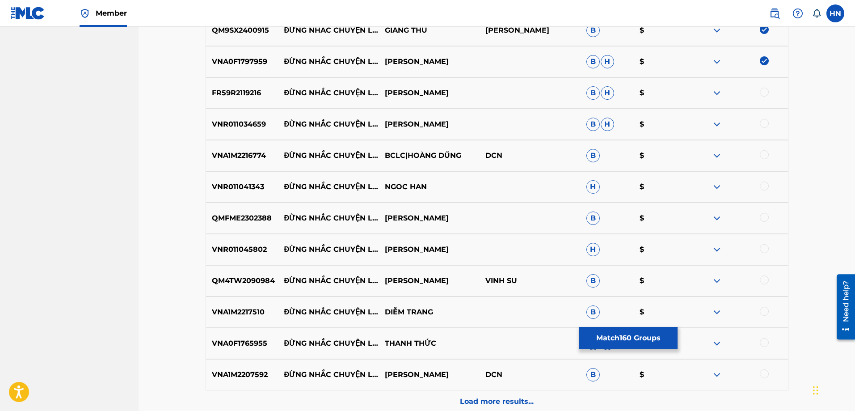
click at [249, 86] on div "FR59R2119216 ĐỪNG NHẮC CHUYỆN LÒNG TRỊNH NAM PHƯƠNG B H $" at bounding box center [496, 92] width 583 height 31
click at [762, 91] on div at bounding box center [763, 92] width 9 height 9
click at [247, 122] on p "VNR011034659" at bounding box center [242, 124] width 72 height 11
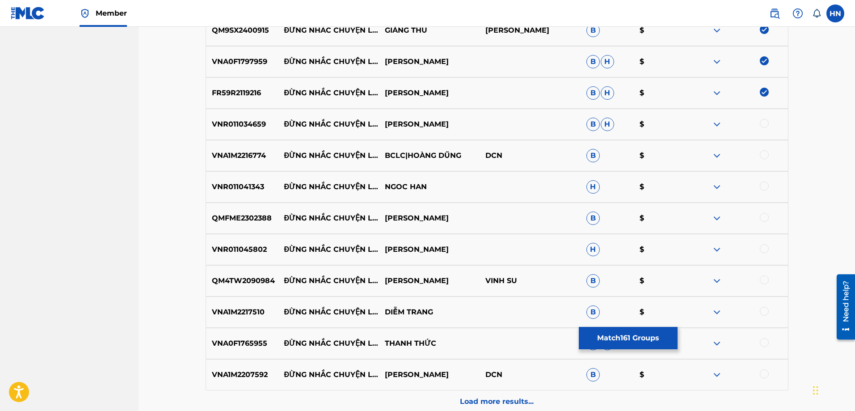
click at [763, 122] on div at bounding box center [763, 123] width 9 height 9
click at [238, 151] on p "VNA1M2216774" at bounding box center [242, 155] width 72 height 11
click at [762, 154] on div at bounding box center [763, 154] width 9 height 9
click at [237, 189] on p "VNR011041343" at bounding box center [242, 186] width 72 height 11
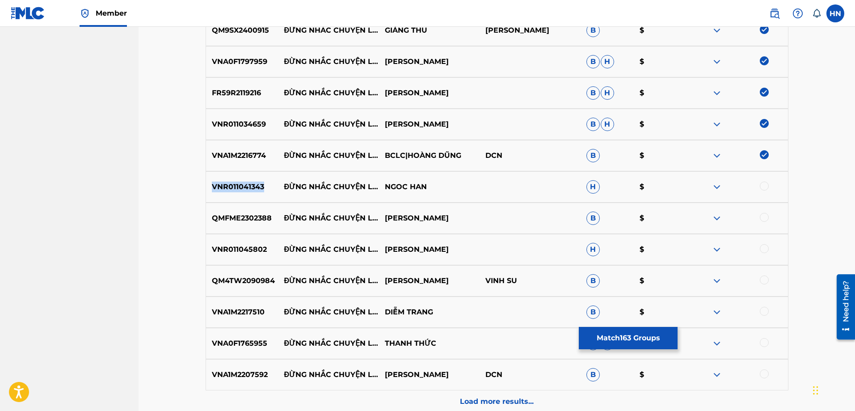
click at [237, 189] on p "VNR011041343" at bounding box center [242, 186] width 72 height 11
click at [763, 186] on div at bounding box center [763, 185] width 9 height 9
click at [261, 216] on p "QMFME2302388" at bounding box center [242, 218] width 72 height 11
click at [763, 219] on div at bounding box center [763, 217] width 9 height 9
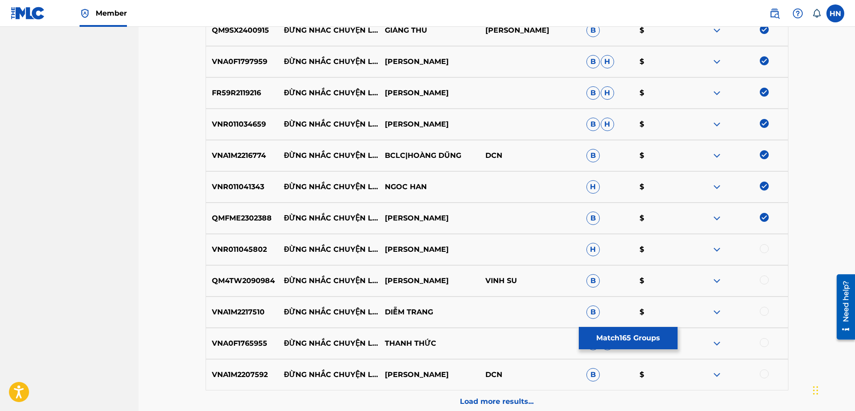
click at [248, 255] on div "VNR011045802 ĐỪNG NHẮC CHUYỆN LÒNG TRINH THANH THAO H $" at bounding box center [496, 249] width 583 height 31
click at [760, 250] on div at bounding box center [763, 248] width 9 height 9
click at [218, 274] on div "QM4TW2090984 ĐỪNG NHẮC CHUYỆN LÒNG QUANG LÊ VINH SU B $" at bounding box center [496, 280] width 583 height 31
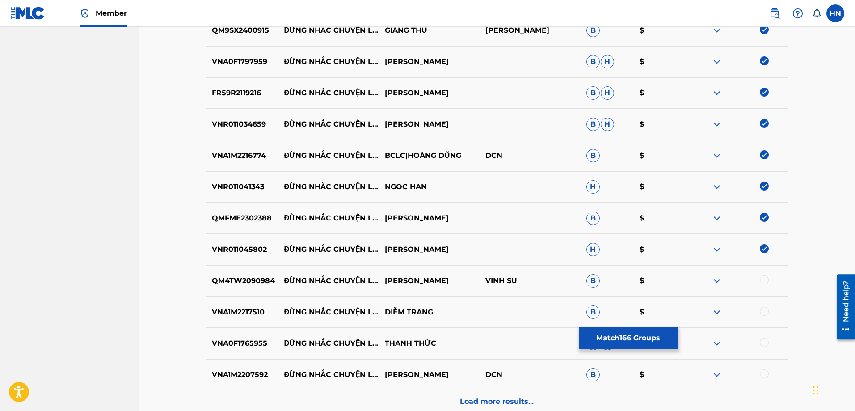
click at [759, 282] on div at bounding box center [737, 280] width 101 height 11
click at [761, 282] on div at bounding box center [763, 279] width 9 height 9
click at [230, 315] on p "VNA1M2217510" at bounding box center [242, 311] width 72 height 11
click at [762, 307] on div at bounding box center [763, 310] width 9 height 9
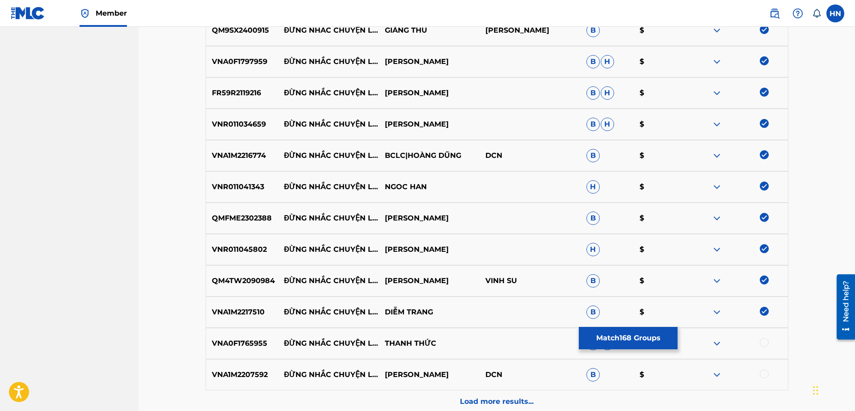
click at [227, 349] on div "VNA0F1765955 ĐỪNG NHẮC CHUYỆN LÒNG THANH THỨC B H $" at bounding box center [496, 342] width 583 height 31
click at [761, 339] on div at bounding box center [763, 342] width 9 height 9
click at [244, 381] on div "VNA1M2207592 ĐỪNG NHẮC CHUYỆN LÒNG KIM TUYỀN DCN B $" at bounding box center [496, 374] width 583 height 31
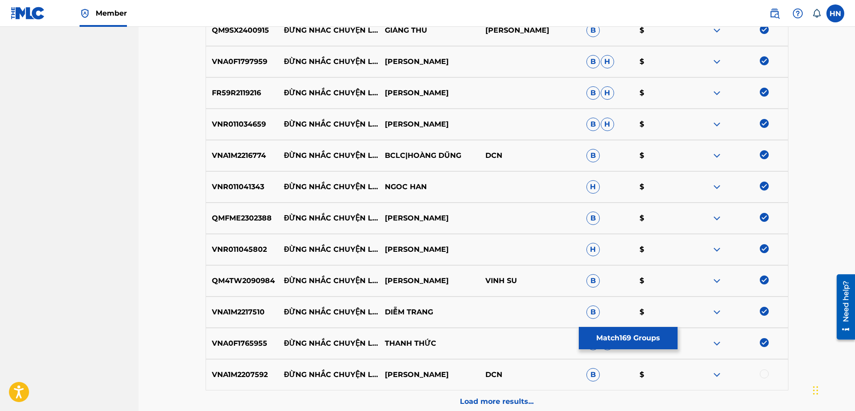
click at [769, 373] on div at bounding box center [737, 374] width 101 height 11
click at [765, 373] on div at bounding box center [763, 373] width 9 height 9
click at [488, 397] on p "Load more results..." at bounding box center [497, 401] width 74 height 11
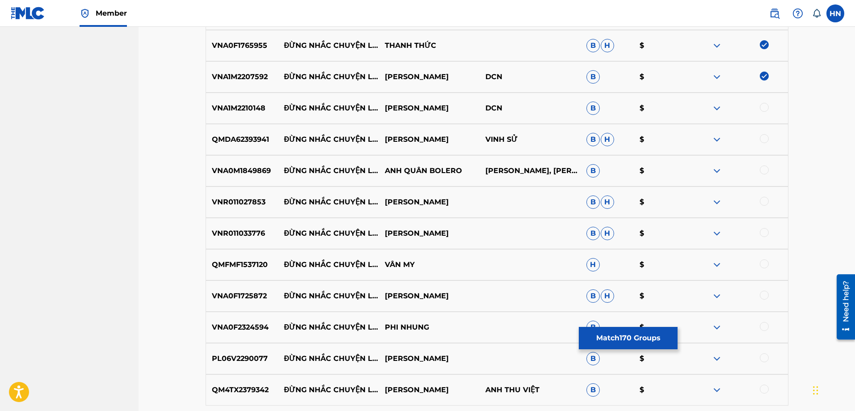
scroll to position [5605, 0]
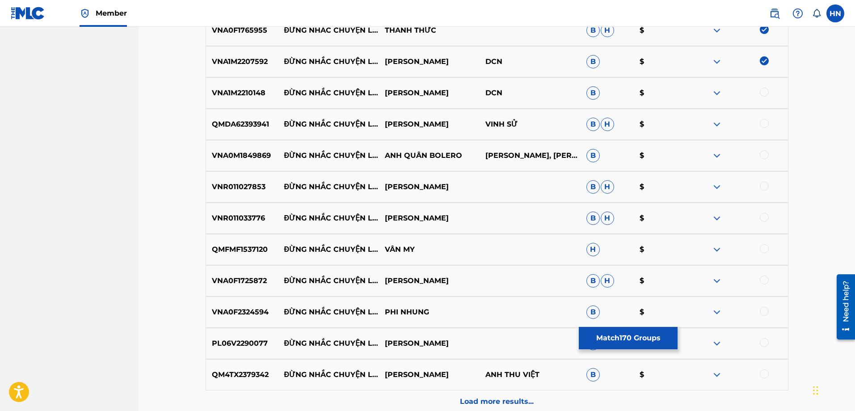
click at [241, 94] on p "VNA1M2210148" at bounding box center [242, 93] width 72 height 11
click at [767, 92] on div at bounding box center [763, 92] width 9 height 9
click at [243, 122] on p "QMDA62393941" at bounding box center [242, 124] width 72 height 11
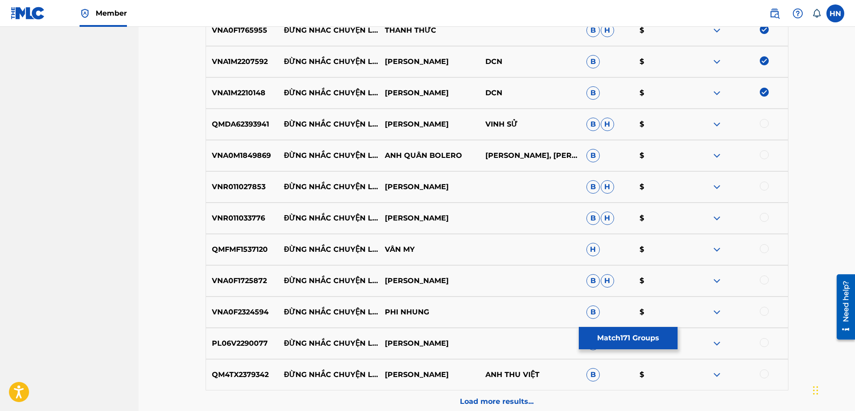
click at [765, 123] on div at bounding box center [763, 123] width 9 height 9
click at [250, 144] on div "VNA0M1849869 ĐỪNG NHẮC CHUYỆN LÒNG ANH QUÂN BOLERO LÊ THÚY HƯƠNG, TRƯƠNG TẤN MI…" at bounding box center [496, 155] width 583 height 31
click at [763, 158] on div at bounding box center [763, 154] width 9 height 9
drag, startPoint x: 458, startPoint y: 155, endPoint x: 282, endPoint y: 143, distance: 176.8
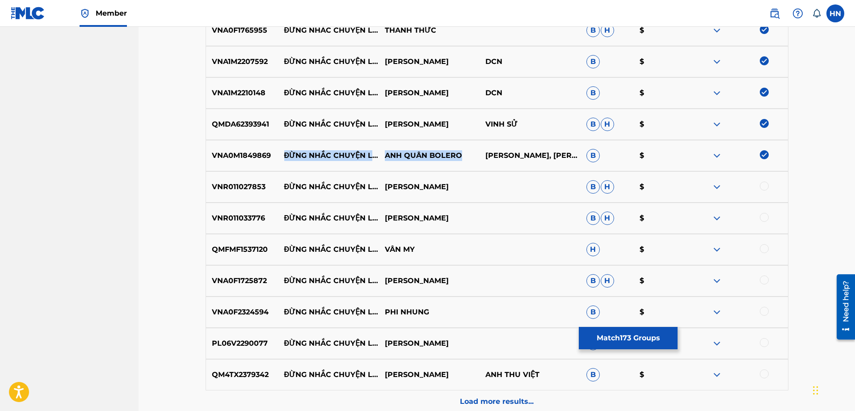
click at [282, 143] on div "VNA0M1849869 ĐỪNG NHẮC CHUYỆN LÒNG ANH QUÂN BOLERO LÊ THÚY HƯƠNG, TRƯƠNG TẤN MI…" at bounding box center [496, 155] width 583 height 31
click at [256, 180] on div "VNR011027853 ĐỪNG NHẮC CHUYỆN LÒNG THANH VU B H $" at bounding box center [496, 186] width 583 height 31
click at [761, 184] on div at bounding box center [763, 185] width 9 height 9
click at [238, 221] on p "VNR011033776" at bounding box center [242, 218] width 72 height 11
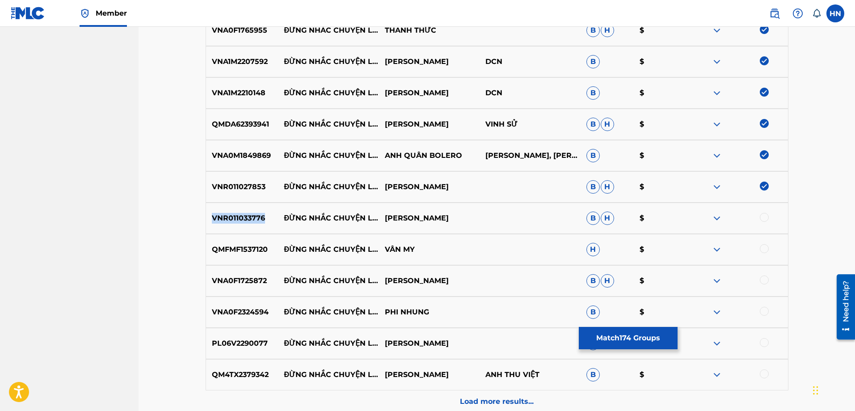
click at [238, 221] on p "VNR011033776" at bounding box center [242, 218] width 72 height 11
click at [764, 218] on div at bounding box center [763, 217] width 9 height 9
click at [245, 250] on p "QMFMF1537120" at bounding box center [242, 249] width 72 height 11
click at [762, 250] on div at bounding box center [763, 248] width 9 height 9
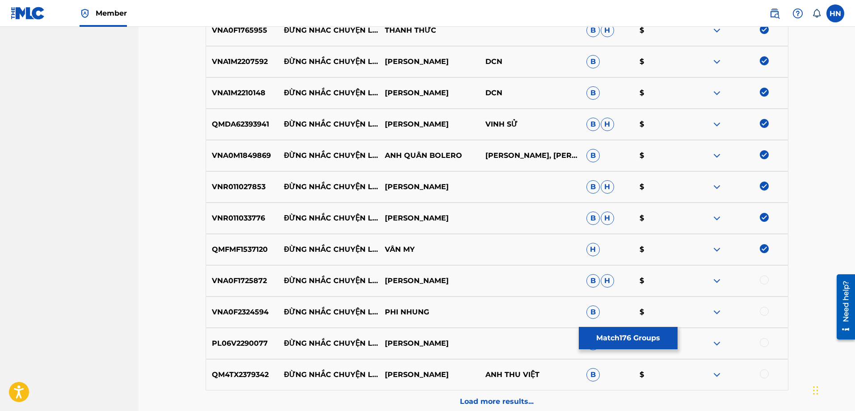
click at [260, 279] on p "VNA0F1725872" at bounding box center [242, 280] width 72 height 11
click at [762, 280] on div at bounding box center [763, 279] width 9 height 9
click at [240, 307] on p "VNA0F2324594" at bounding box center [242, 311] width 72 height 11
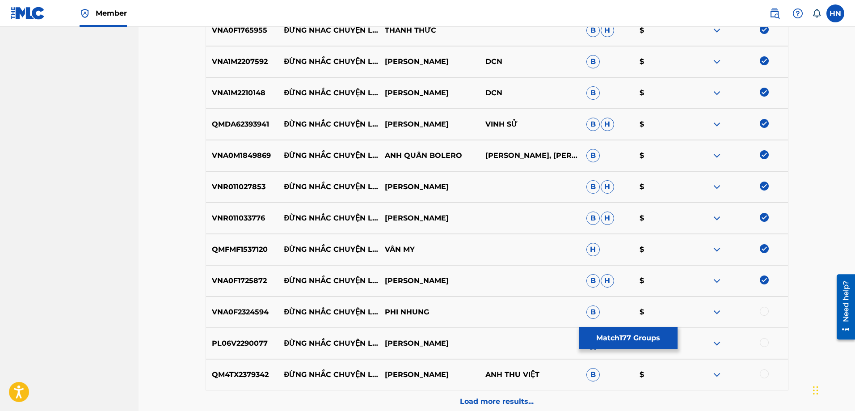
click at [767, 310] on div at bounding box center [763, 310] width 9 height 9
click at [250, 339] on p "PL06V2290077" at bounding box center [242, 343] width 72 height 11
click at [769, 340] on div at bounding box center [737, 343] width 101 height 11
click at [763, 340] on div at bounding box center [763, 342] width 9 height 9
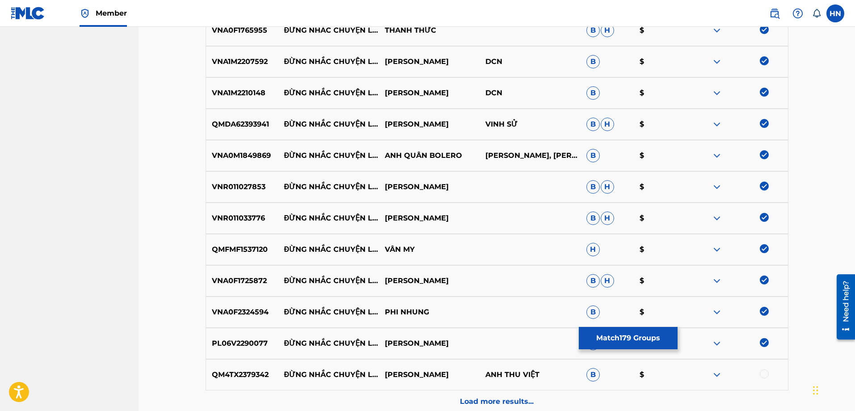
click at [237, 367] on div "QM4TX2379342 ĐỪNG NHẮC CHUYỆN LÒNG MINH TIẾN ANH THU VIỆT B $" at bounding box center [496, 374] width 583 height 31
click at [763, 377] on div at bounding box center [763, 373] width 9 height 9
click at [497, 396] on p "Load more results..." at bounding box center [497, 401] width 74 height 11
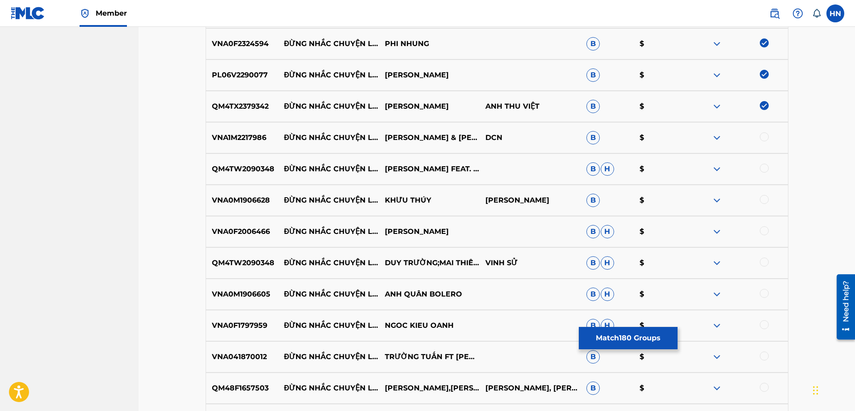
scroll to position [5918, 0]
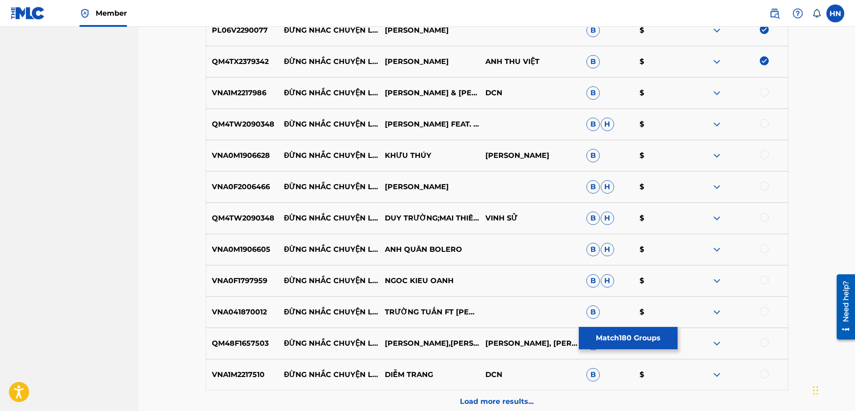
click at [263, 92] on p "VNA1M2217986" at bounding box center [242, 93] width 72 height 11
click at [768, 94] on div at bounding box center [763, 92] width 9 height 9
click at [233, 126] on p "QM4TW2090348" at bounding box center [242, 124] width 72 height 11
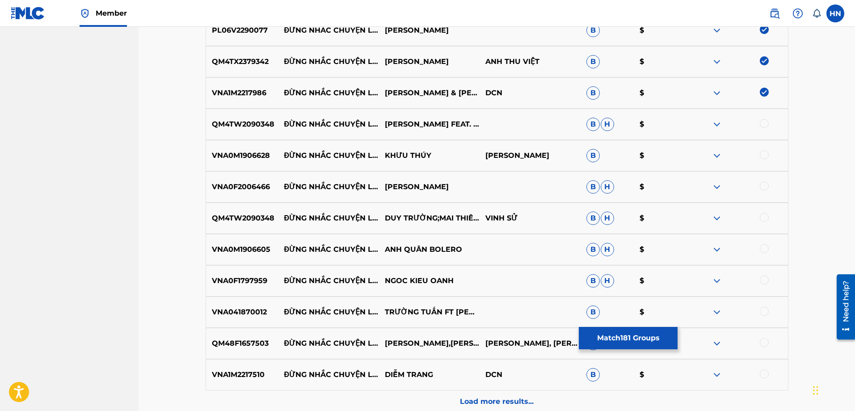
click at [763, 123] on div at bounding box center [763, 123] width 9 height 9
click at [244, 155] on p "VNA0M1906628" at bounding box center [242, 155] width 72 height 11
click at [771, 152] on div at bounding box center [737, 155] width 101 height 11
click at [766, 154] on div at bounding box center [763, 154] width 9 height 9
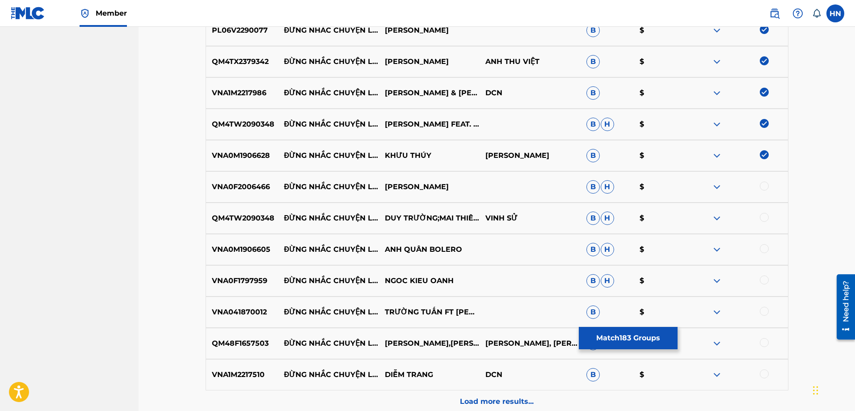
click at [762, 186] on div at bounding box center [763, 185] width 9 height 9
click at [262, 216] on p "QM4TW2090348" at bounding box center [242, 218] width 72 height 11
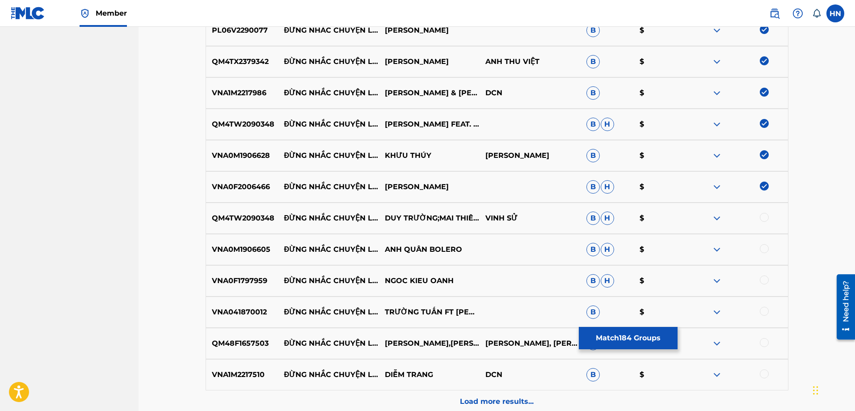
click at [764, 219] on div at bounding box center [763, 217] width 9 height 9
click at [256, 246] on p "VNA0M1906605" at bounding box center [242, 249] width 72 height 11
click at [763, 248] on div at bounding box center [763, 248] width 9 height 9
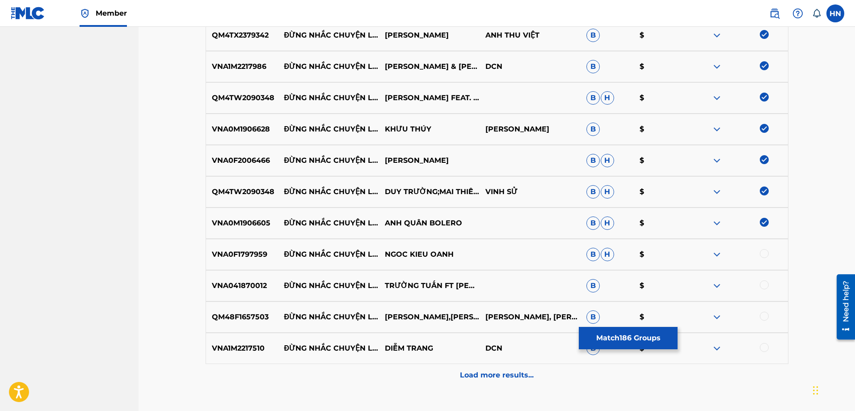
scroll to position [6007, 0]
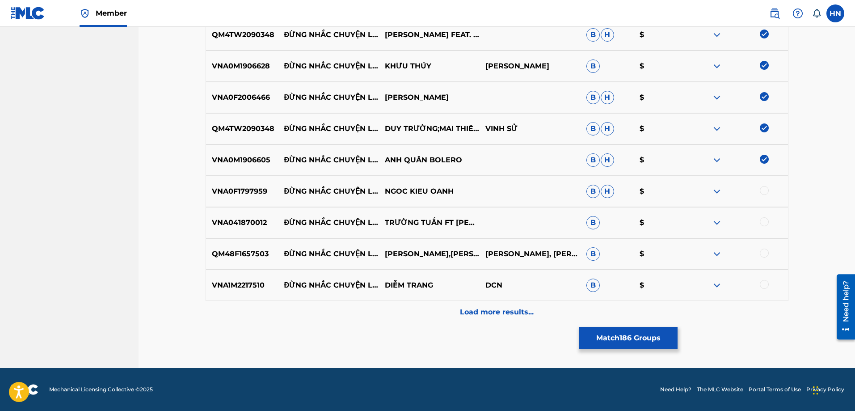
click at [239, 190] on p "VNA0F1797959" at bounding box center [242, 191] width 72 height 11
click at [766, 191] on div at bounding box center [763, 190] width 9 height 9
click at [258, 226] on p "VNA041870012" at bounding box center [242, 222] width 72 height 11
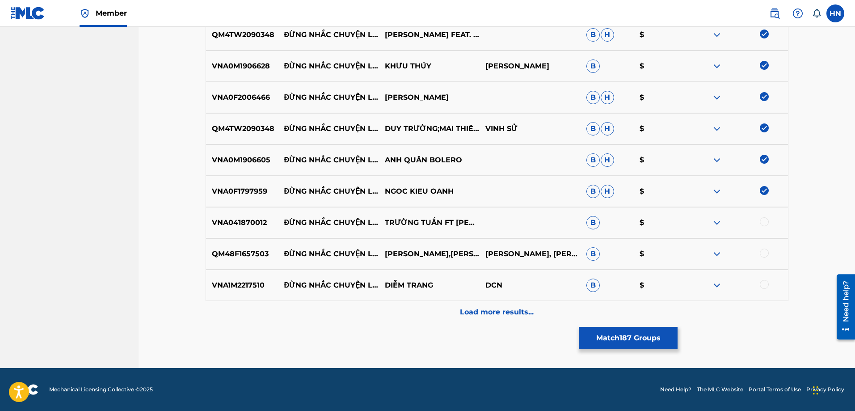
click at [762, 221] on div at bounding box center [763, 221] width 9 height 9
click at [268, 260] on div "QM48F1657503 ĐỪNG NHẮC CHUYỆN LÒNG TUẤN VŨ,HẠ VY HẠ VY, TUẤN VŨ B $" at bounding box center [496, 253] width 583 height 31
click at [264, 256] on p "QM48F1657503" at bounding box center [242, 253] width 72 height 11
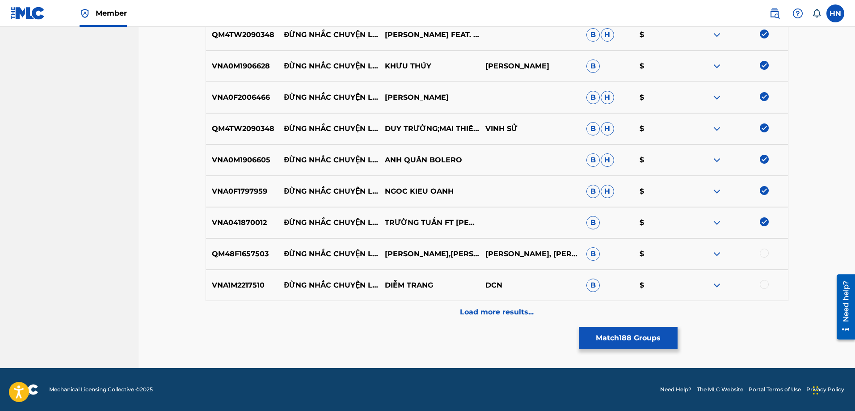
click at [767, 252] on div at bounding box center [763, 252] width 9 height 9
click at [224, 278] on div "VNA1M2217510 ĐỪNG NHẮC CHUYỆN LÒNG DIỄM TRANG DCN B $" at bounding box center [496, 284] width 583 height 31
click at [763, 286] on div at bounding box center [763, 284] width 9 height 9
click at [472, 310] on p "Load more results..." at bounding box center [497, 311] width 74 height 11
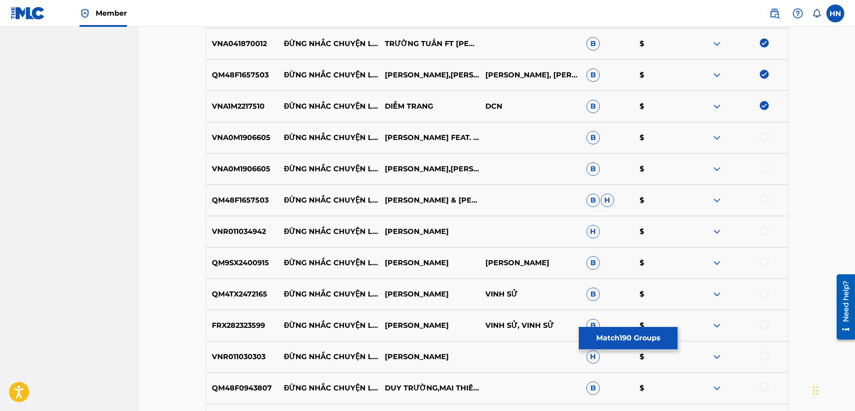
scroll to position [6230, 0]
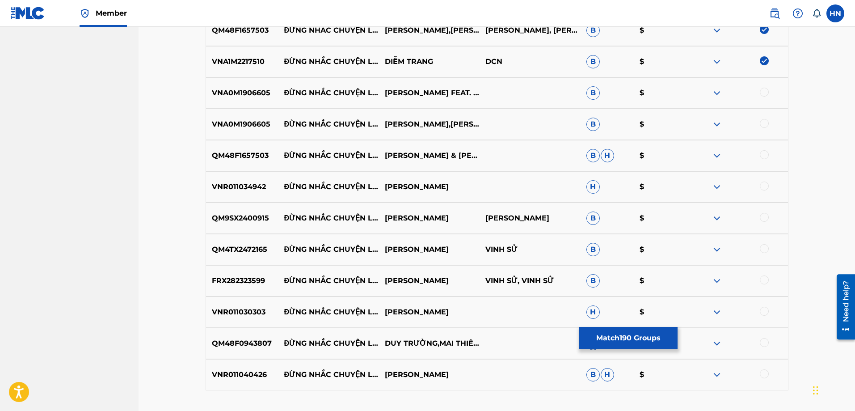
click at [224, 88] on p "VNA0M1906605" at bounding box center [242, 93] width 72 height 11
click at [766, 91] on div at bounding box center [763, 92] width 9 height 9
click at [248, 116] on div "VNA0M1906605 ĐỪNG NHẮC CHUYỆN LÒNG SƠN TUYỀN,NGỌC HÂN B $" at bounding box center [496, 124] width 583 height 31
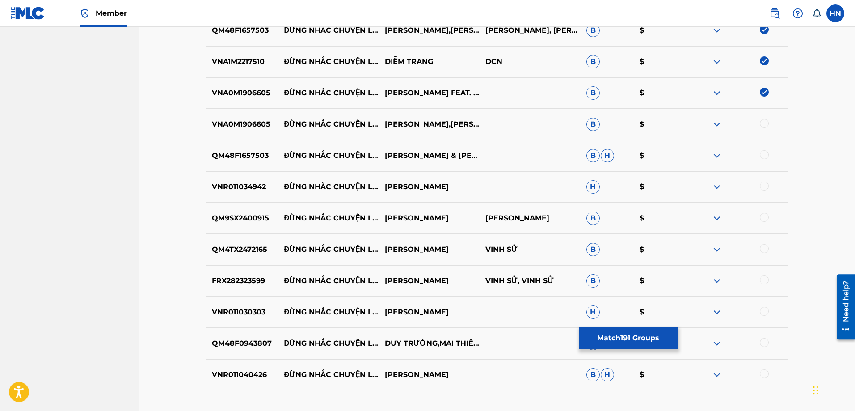
click at [762, 122] on div at bounding box center [763, 123] width 9 height 9
click at [766, 154] on div at bounding box center [763, 154] width 9 height 9
click at [252, 192] on div "VNR011034942 ĐỪNG NHẮC CHUYỆN LÒNG XUAN HOA H $" at bounding box center [496, 186] width 583 height 31
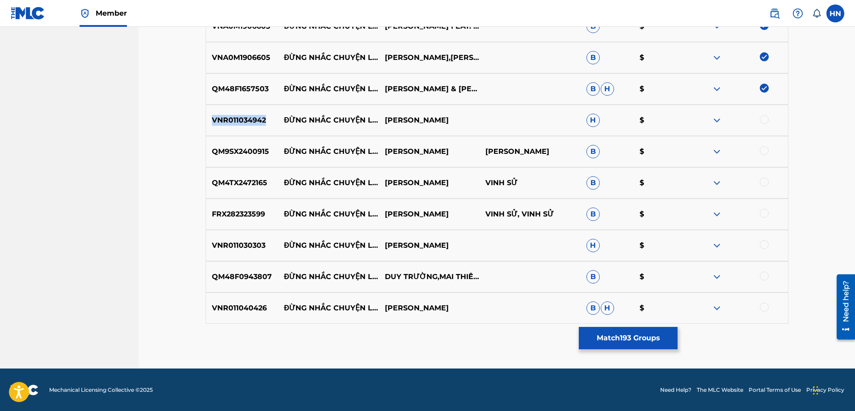
scroll to position [6298, 0]
click at [762, 118] on div at bounding box center [763, 118] width 9 height 9
click at [257, 150] on p "QM9SX2400915" at bounding box center [242, 151] width 72 height 11
click at [762, 153] on div at bounding box center [763, 150] width 9 height 9
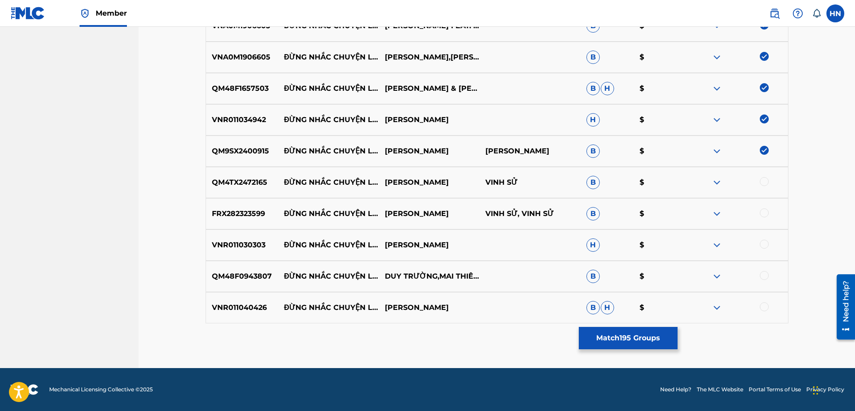
click at [239, 186] on p "QM4TX2472165" at bounding box center [242, 182] width 72 height 11
click at [763, 184] on div at bounding box center [763, 181] width 9 height 9
click at [242, 213] on p "FRX282323599" at bounding box center [242, 213] width 72 height 11
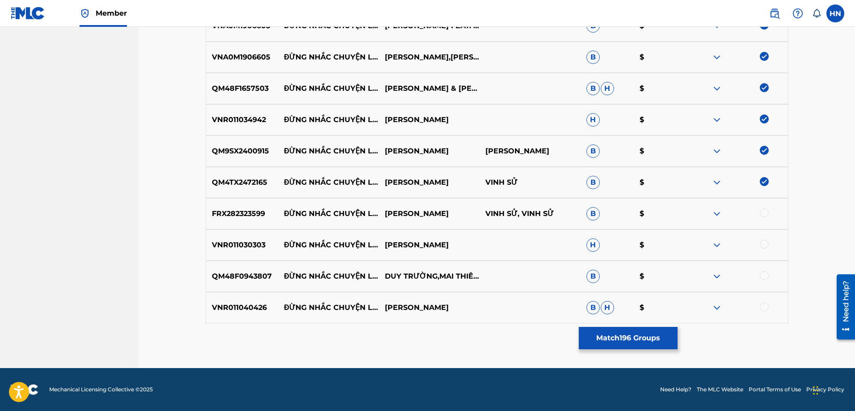
click at [764, 211] on div at bounding box center [763, 212] width 9 height 9
click at [256, 248] on p "VNR011030303" at bounding box center [242, 244] width 72 height 11
click at [764, 244] on div at bounding box center [763, 243] width 9 height 9
click at [247, 279] on p "QM48F0943807" at bounding box center [242, 276] width 72 height 11
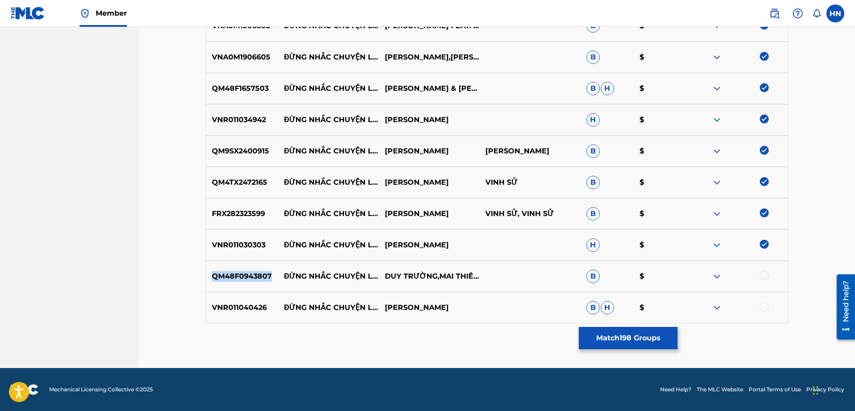
click at [247, 279] on p "QM48F0943807" at bounding box center [242, 276] width 72 height 11
click at [764, 275] on div at bounding box center [763, 275] width 9 height 9
click at [252, 300] on div "VNR011040426 ĐỪNG NHẮC CHUYỆN LÒNG QUỲNH TRANG B H $" at bounding box center [496, 307] width 583 height 31
click at [765, 307] on div at bounding box center [763, 306] width 9 height 9
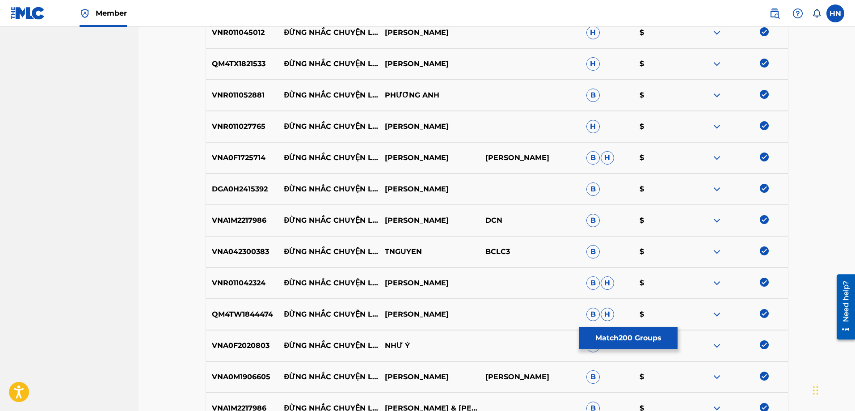
scroll to position [59, 0]
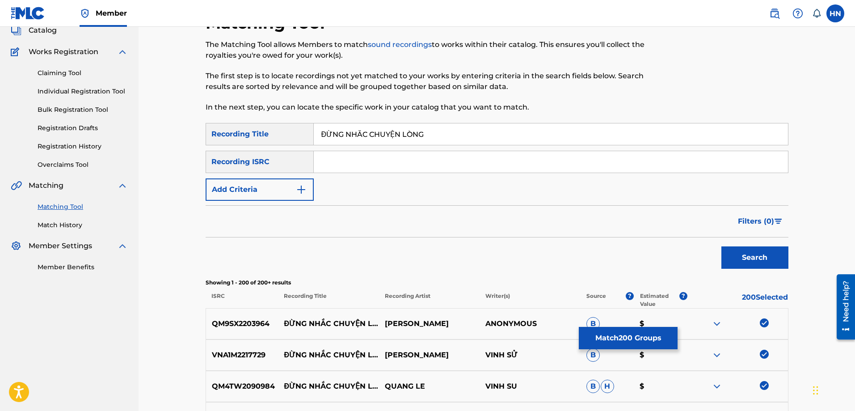
click at [465, 140] on input "ĐỪNG NHẮC CHUYỆN LÒNG" at bounding box center [551, 133] width 474 height 21
paste input "DUNG NHAC CHUYEN LO"
type input "DUNG NHAC CHUYEN LONG"
click at [743, 260] on button "Search" at bounding box center [754, 257] width 67 height 22
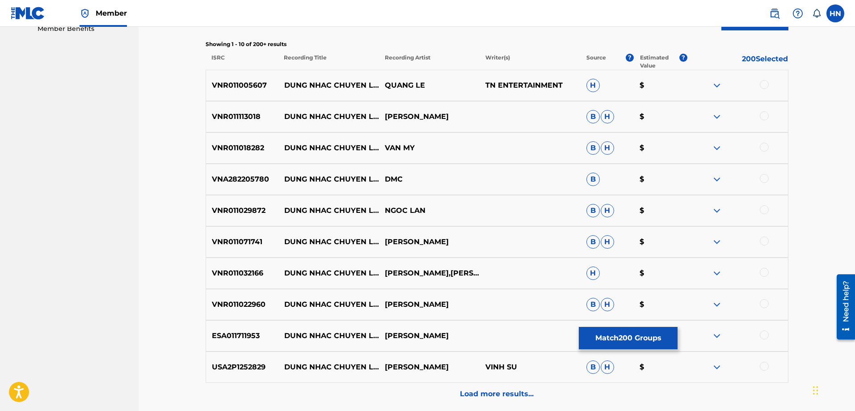
scroll to position [324, 0]
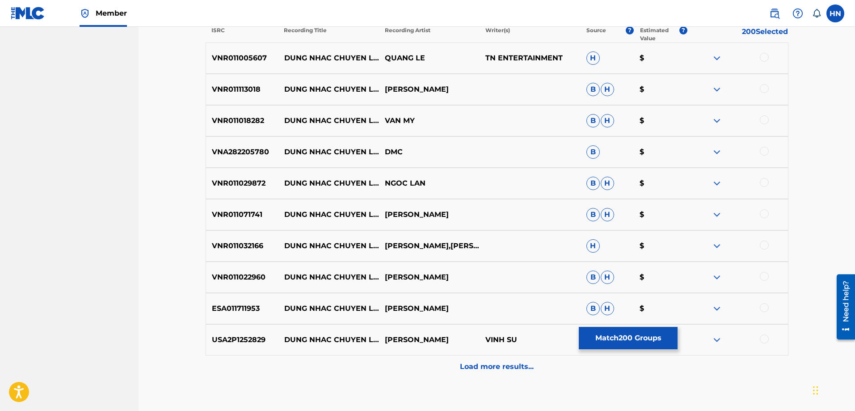
click at [252, 63] on p "VNR011005607" at bounding box center [242, 58] width 72 height 11
click at [761, 54] on div at bounding box center [763, 57] width 9 height 9
click at [249, 98] on div "VNR011113018 DUNG NHAC CHUYEN LONG HUYNH THANH VINH B H $" at bounding box center [496, 89] width 583 height 31
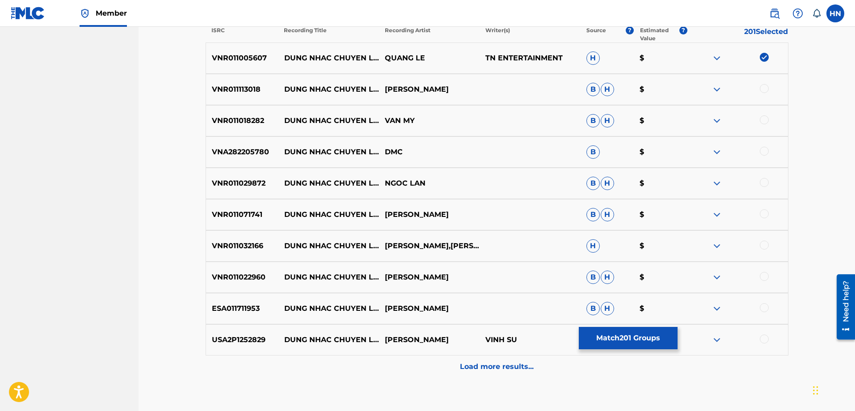
click at [761, 92] on div at bounding box center [763, 88] width 9 height 9
click at [251, 120] on p "VNR011018282" at bounding box center [242, 120] width 72 height 11
click at [761, 122] on div at bounding box center [763, 119] width 9 height 9
click at [214, 183] on p "VNR011029872" at bounding box center [242, 183] width 72 height 11
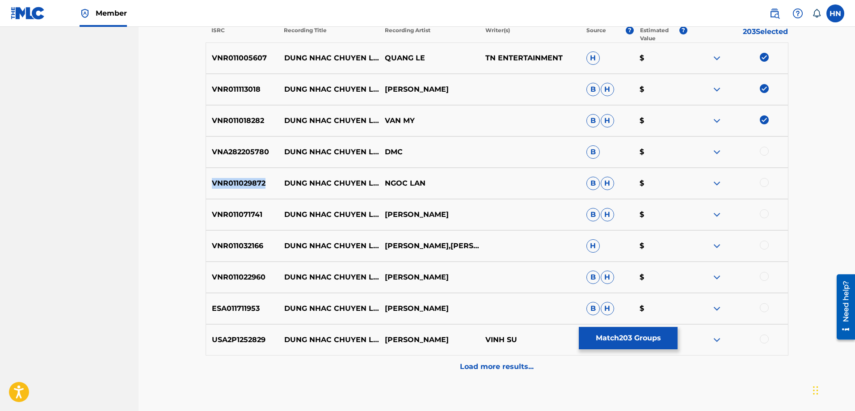
click at [214, 183] on p "VNR011029872" at bounding box center [242, 183] width 72 height 11
click at [763, 180] on div at bounding box center [763, 182] width 9 height 9
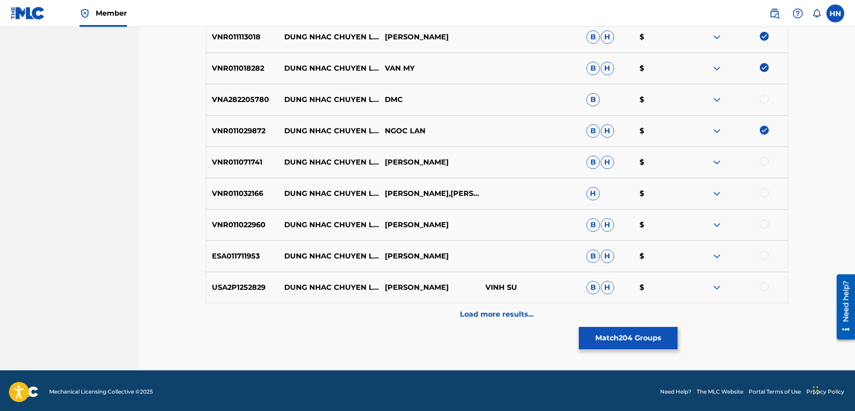
scroll to position [378, 0]
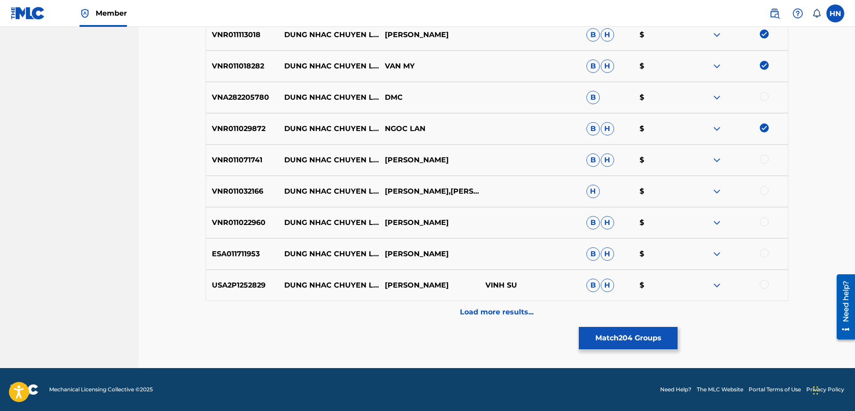
click at [233, 160] on p "VNR011071741" at bounding box center [242, 160] width 72 height 11
click at [762, 159] on div at bounding box center [763, 159] width 9 height 9
click at [203, 198] on div "Matching Tool The Matching Tool allows Members to match sound recordings to wor…" at bounding box center [497, 30] width 604 height 675
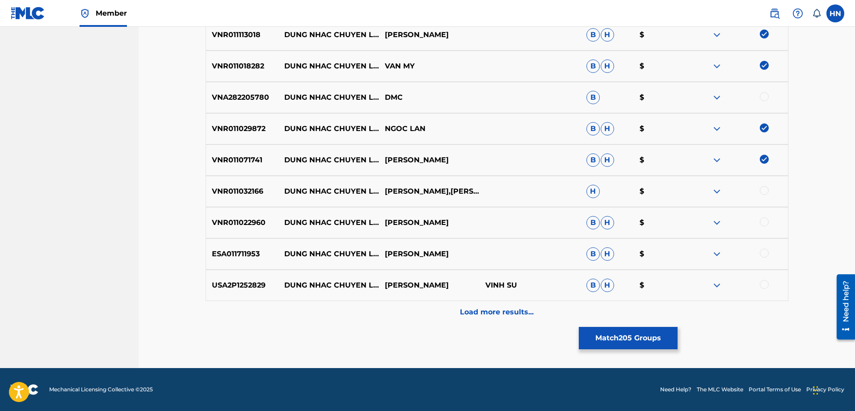
click at [764, 189] on div at bounding box center [763, 190] width 9 height 9
click at [255, 228] on div "VNR011022960 DUNG NHAC CHUYEN LONG XUAN HOA B H $" at bounding box center [496, 222] width 583 height 31
click at [763, 218] on div at bounding box center [763, 221] width 9 height 9
click at [239, 251] on p "ESA011711953" at bounding box center [242, 253] width 72 height 11
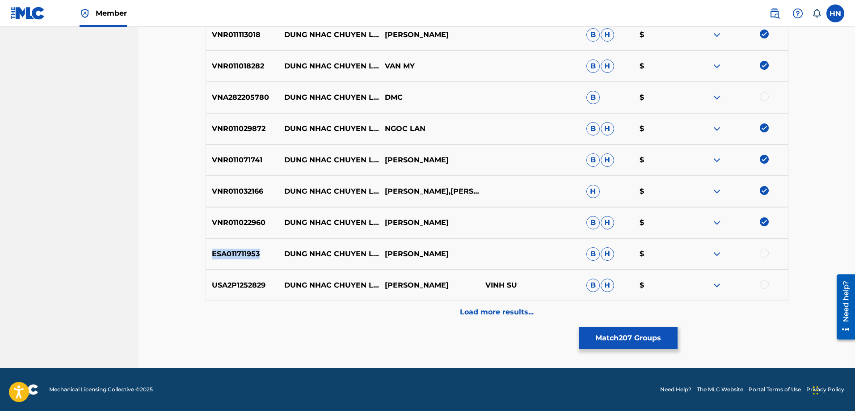
click at [239, 251] on p "ESA011711953" at bounding box center [242, 253] width 72 height 11
click at [764, 249] on div at bounding box center [763, 252] width 9 height 9
click at [243, 288] on p "USA2P1252829" at bounding box center [242, 285] width 72 height 11
click at [762, 286] on div at bounding box center [763, 284] width 9 height 9
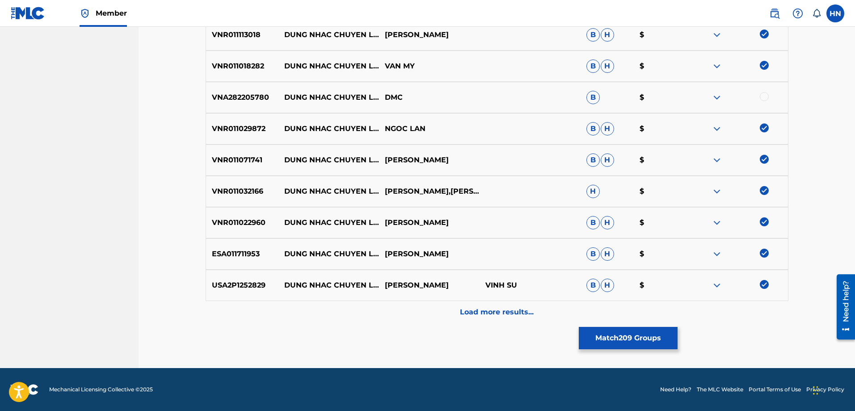
click at [449, 318] on div "Load more results..." at bounding box center [496, 312] width 583 height 22
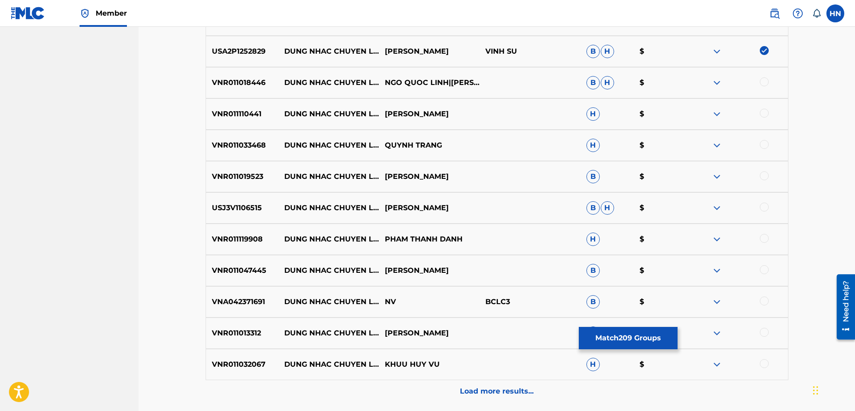
scroll to position [602, 0]
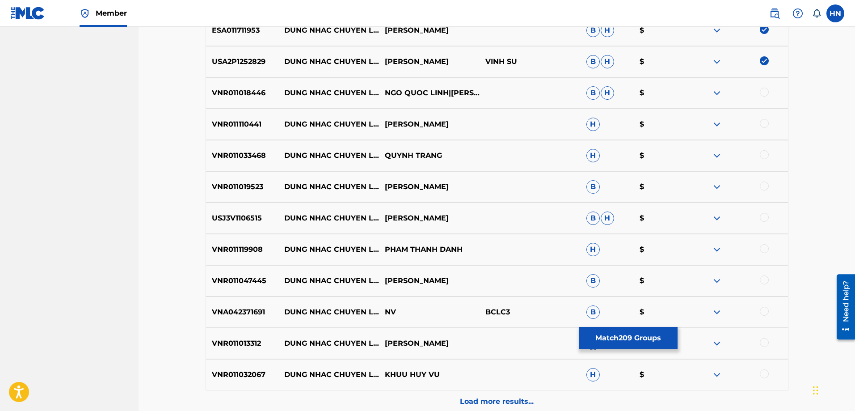
click at [247, 88] on p "VNR011018446" at bounding box center [242, 93] width 72 height 11
click at [765, 93] on div at bounding box center [763, 92] width 9 height 9
click at [244, 126] on p "VNR011110441" at bounding box center [242, 124] width 72 height 11
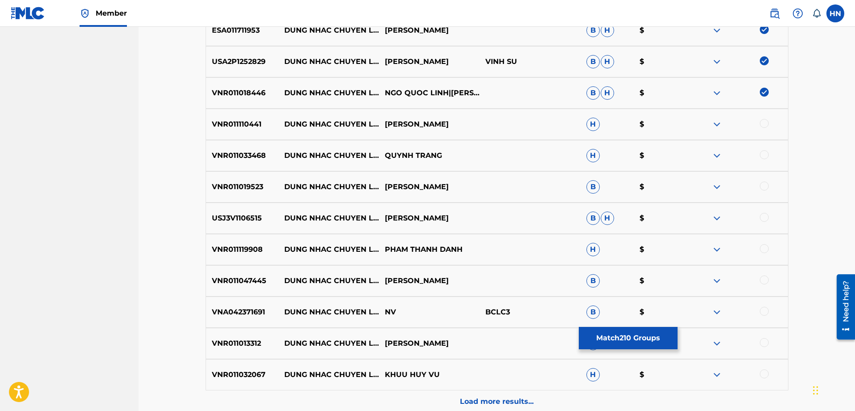
click at [762, 126] on div at bounding box center [763, 123] width 9 height 9
click at [259, 152] on p "VNR011033468" at bounding box center [242, 155] width 72 height 11
click at [763, 154] on div at bounding box center [763, 154] width 9 height 9
click at [252, 188] on p "VNR011019523" at bounding box center [242, 186] width 72 height 11
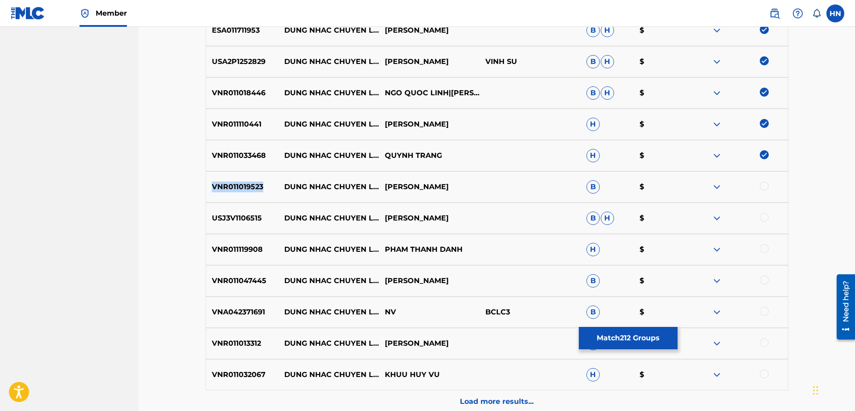
click at [252, 188] on p "VNR011019523" at bounding box center [242, 186] width 72 height 11
click at [762, 186] on div at bounding box center [763, 185] width 9 height 9
click at [253, 218] on p "USJ3V1106515" at bounding box center [242, 218] width 72 height 11
click at [766, 218] on div at bounding box center [763, 217] width 9 height 9
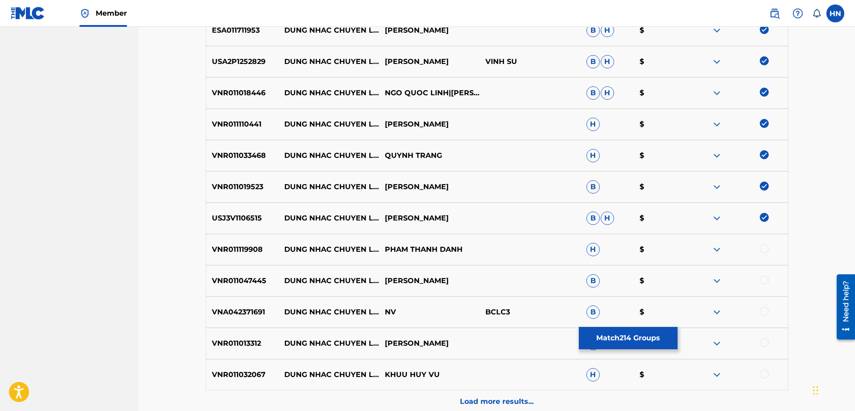
click at [257, 244] on p "VNR011119908" at bounding box center [242, 249] width 72 height 11
click at [763, 246] on div at bounding box center [763, 248] width 9 height 9
click at [250, 281] on p "VNR011047445" at bounding box center [242, 280] width 72 height 11
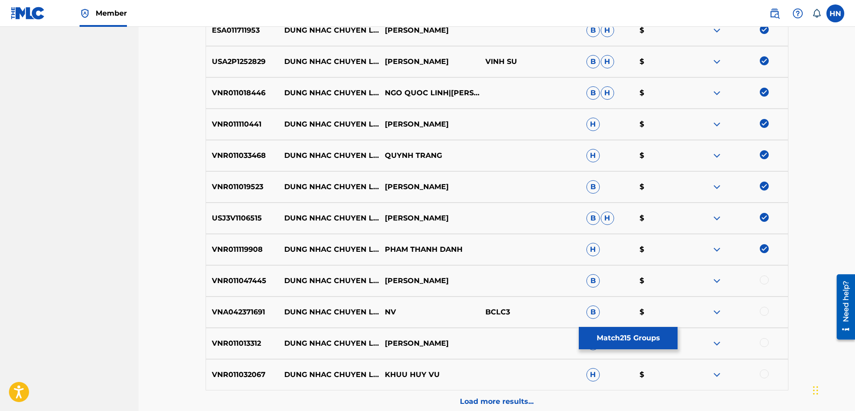
click at [767, 276] on div at bounding box center [737, 280] width 101 height 11
click at [767, 277] on div at bounding box center [763, 279] width 9 height 9
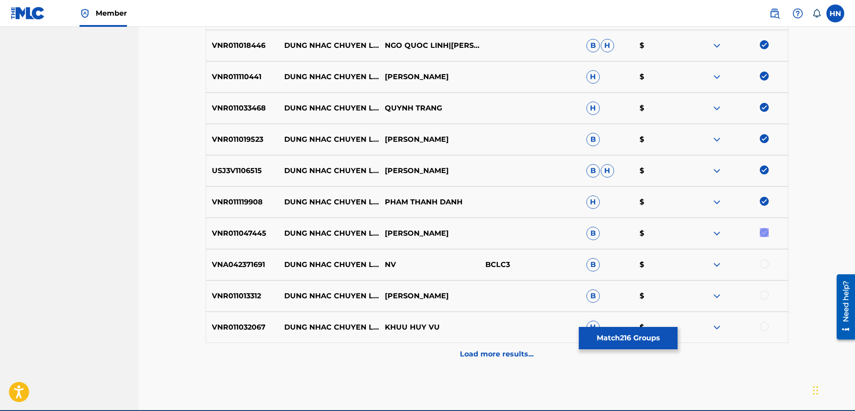
scroll to position [691, 0]
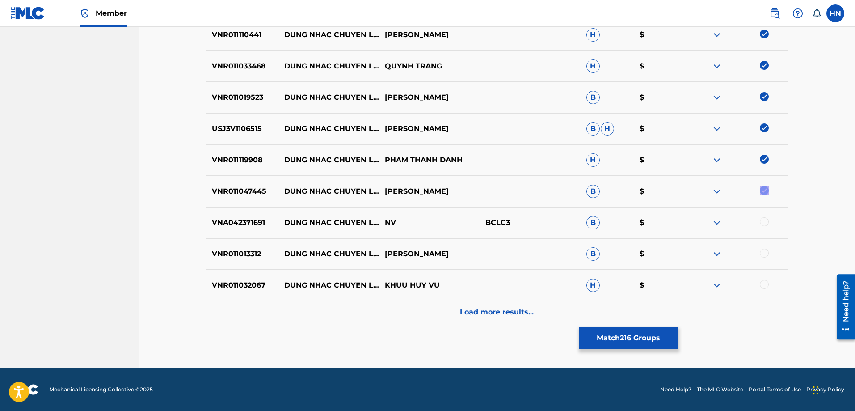
click at [247, 253] on p "VNR011013312" at bounding box center [242, 253] width 72 height 11
click at [760, 255] on div at bounding box center [763, 252] width 9 height 9
click at [264, 280] on p "VNR011032067" at bounding box center [242, 285] width 72 height 11
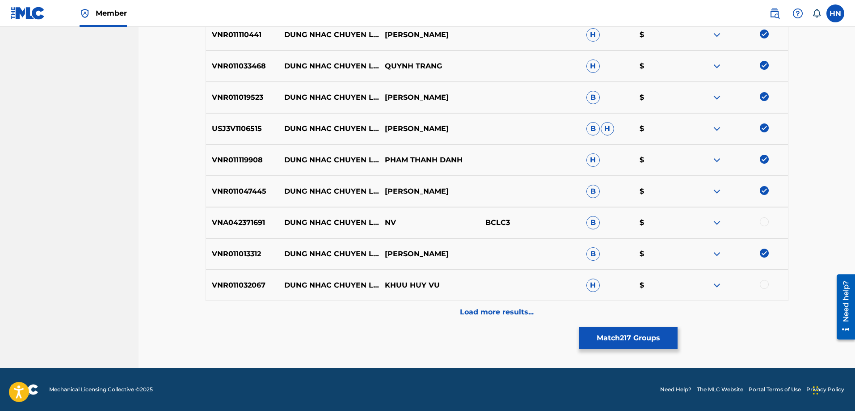
click at [256, 281] on p "VNR011032067" at bounding box center [242, 285] width 72 height 11
click at [762, 282] on div at bounding box center [763, 284] width 9 height 9
click at [453, 309] on div "Load more results..." at bounding box center [496, 312] width 583 height 22
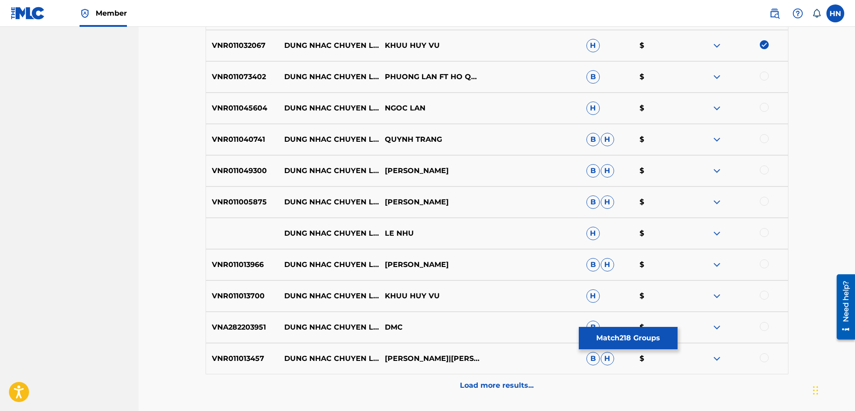
scroll to position [914, 0]
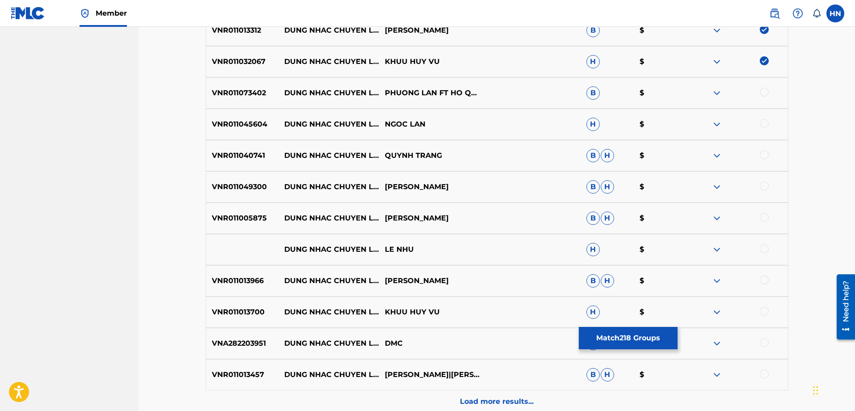
click at [249, 93] on p "VNR011073402" at bounding box center [242, 93] width 72 height 11
click at [763, 92] on div at bounding box center [763, 92] width 9 height 9
click at [222, 124] on p "VNR011045604" at bounding box center [242, 124] width 72 height 11
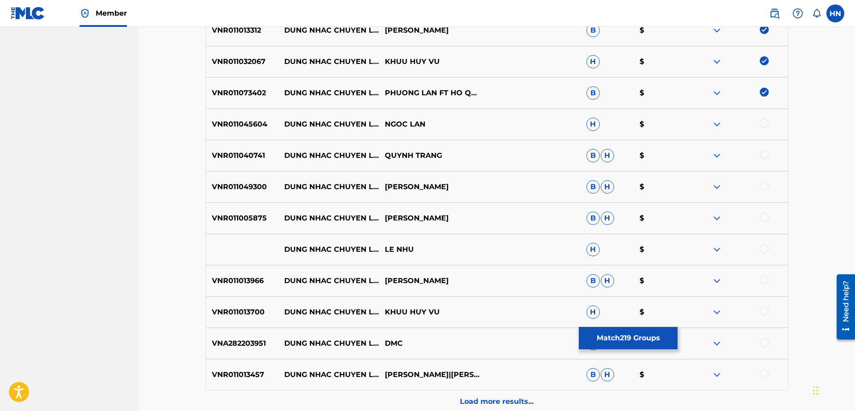
click at [764, 121] on div at bounding box center [763, 123] width 9 height 9
click at [253, 150] on p "VNR011040741" at bounding box center [242, 155] width 72 height 11
click at [765, 154] on div at bounding box center [763, 154] width 9 height 9
click at [221, 193] on div "VNR011049300 DUNG NHAC CHUYEN LONG NGUYEN THANH LUU B H $" at bounding box center [496, 186] width 583 height 31
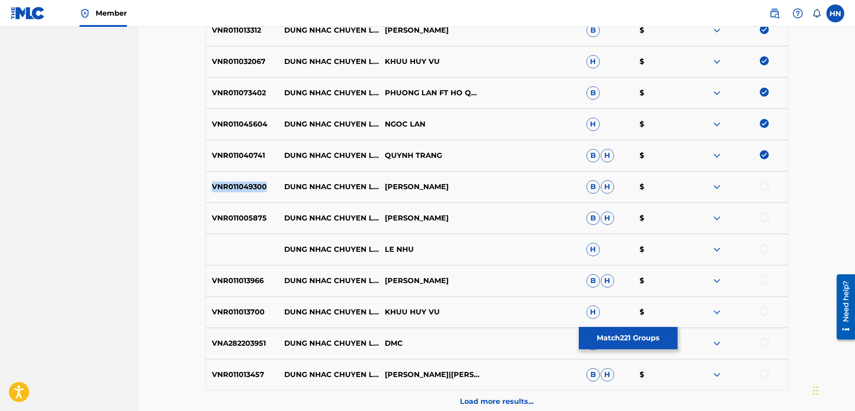
click at [221, 193] on div "VNR011049300 DUNG NHAC CHUYEN LONG NGUYEN THANH LUU B H $" at bounding box center [496, 186] width 583 height 31
click at [767, 185] on div at bounding box center [763, 185] width 9 height 9
click at [238, 210] on div "VNR011005875 DUNG NHAC CHUYEN LONG TUAN QUYNH B H $" at bounding box center [496, 217] width 583 height 31
click at [765, 216] on div at bounding box center [763, 217] width 9 height 9
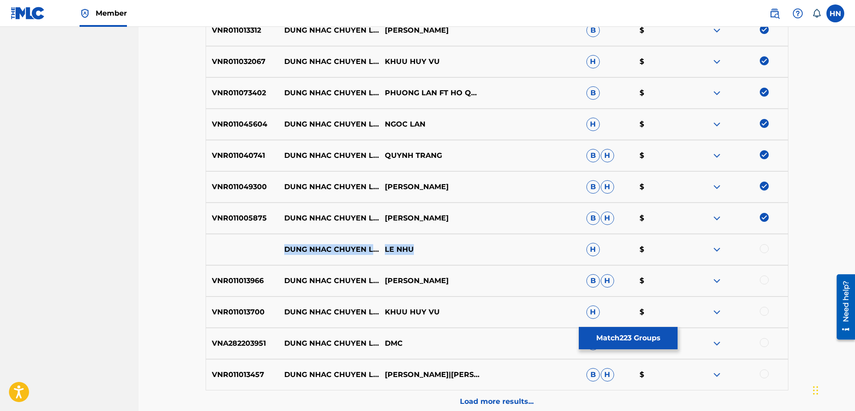
drag, startPoint x: 427, startPoint y: 249, endPoint x: 285, endPoint y: 243, distance: 141.3
click at [285, 243] on div "DUNG NHAC CHUYEN LONG () LE NHU H $" at bounding box center [496, 249] width 583 height 31
click at [766, 248] on div at bounding box center [763, 248] width 9 height 9
click at [714, 248] on img at bounding box center [716, 249] width 11 height 11
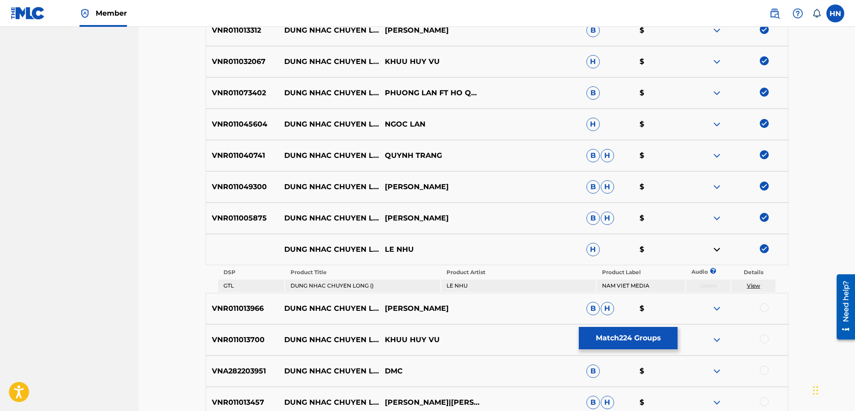
click at [265, 303] on p "VNR011013966" at bounding box center [242, 308] width 72 height 11
click at [253, 308] on p "VNR011013966" at bounding box center [242, 308] width 72 height 11
click at [764, 306] on div at bounding box center [763, 307] width 9 height 9
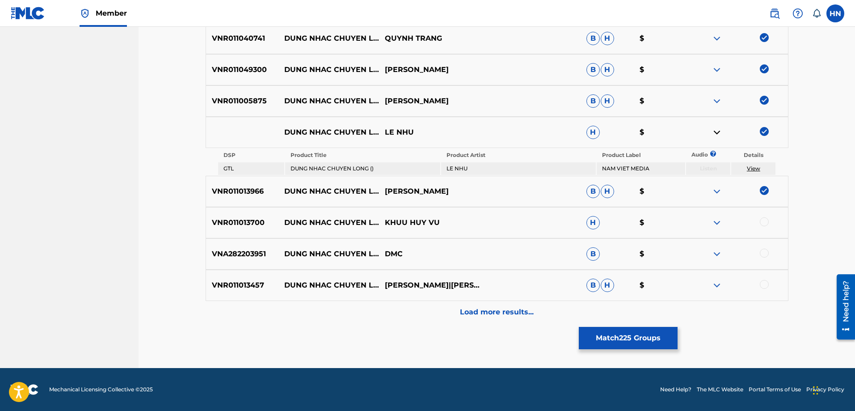
click at [238, 223] on p "VNR011013700" at bounding box center [242, 222] width 72 height 11
click at [766, 221] on div at bounding box center [763, 221] width 9 height 9
click at [236, 283] on p "VNR011013457" at bounding box center [242, 285] width 72 height 11
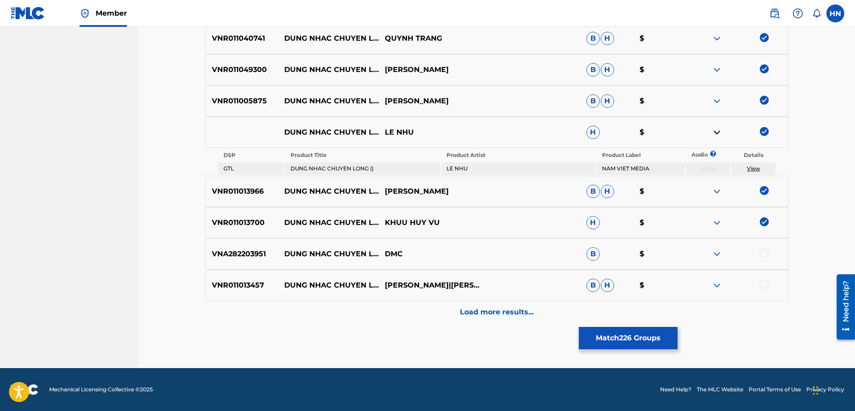
click at [759, 283] on div at bounding box center [737, 285] width 101 height 11
click at [759, 287] on div at bounding box center [737, 285] width 101 height 11
click at [760, 287] on div at bounding box center [763, 284] width 9 height 9
click at [488, 305] on div "Load more results..." at bounding box center [496, 312] width 583 height 22
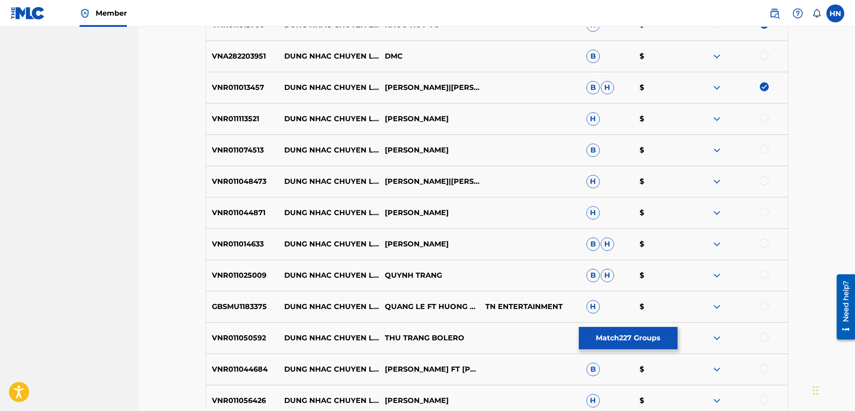
scroll to position [1255, 0]
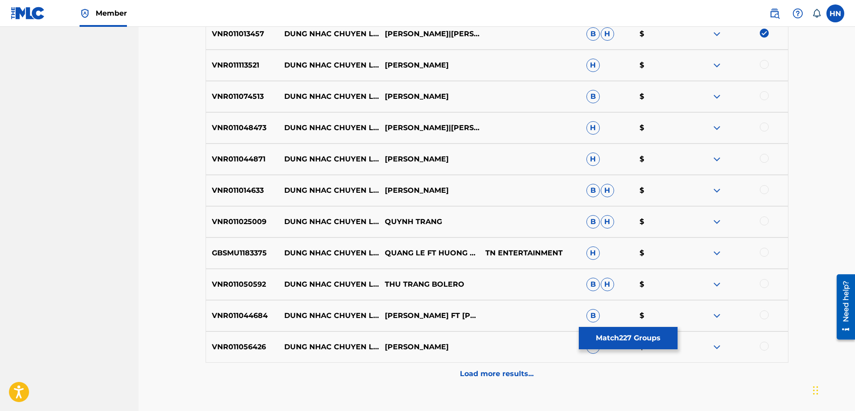
click at [250, 75] on div "VNR011113521 DUNG NHAC CHUYEN LONG XUAN HOA H $" at bounding box center [496, 65] width 583 height 31
click at [761, 65] on div at bounding box center [763, 64] width 9 height 9
click at [254, 93] on p "VNR011074513" at bounding box center [242, 96] width 72 height 11
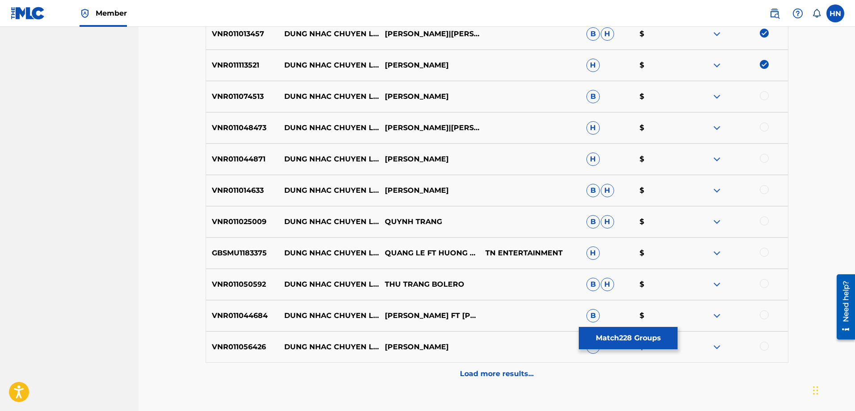
click at [763, 94] on div at bounding box center [763, 95] width 9 height 9
click at [250, 121] on div "VNR011048473 DUNG NHAC CHUYEN LONG BICH THAO|HOANG TUAN H $" at bounding box center [496, 127] width 583 height 31
click at [760, 125] on div at bounding box center [763, 126] width 9 height 9
click at [264, 156] on p "VNR011044871" at bounding box center [242, 159] width 72 height 11
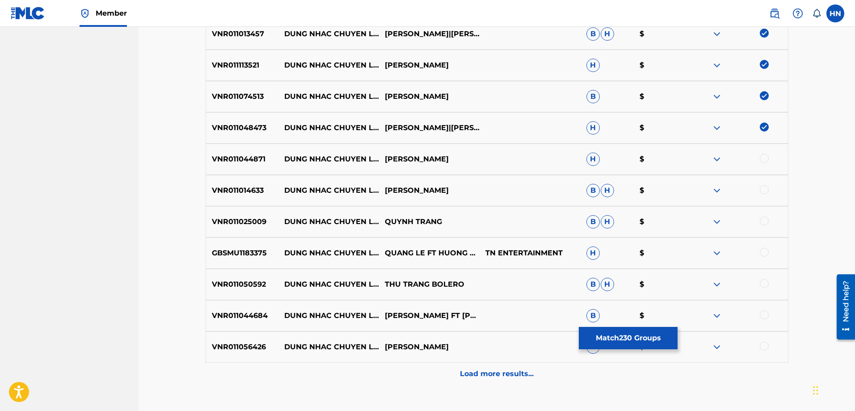
click at [264, 156] on p "VNR011044871" at bounding box center [242, 159] width 72 height 11
click at [247, 157] on p "VNR011044871" at bounding box center [242, 159] width 72 height 11
click at [765, 158] on div at bounding box center [763, 158] width 9 height 9
click at [249, 191] on p "VNR011014633" at bounding box center [242, 190] width 72 height 11
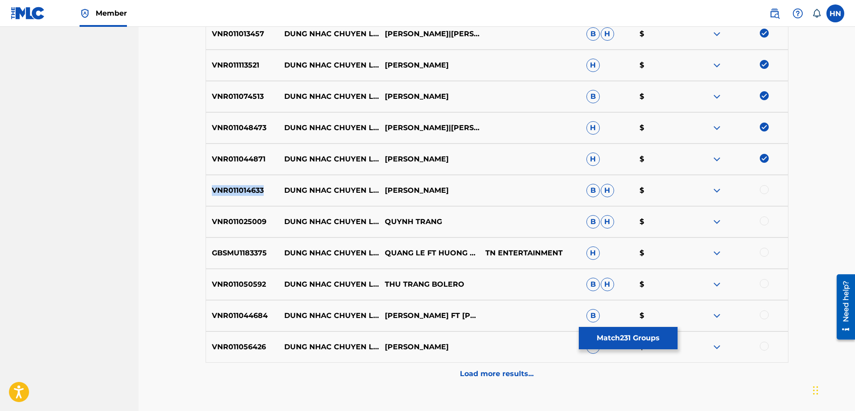
click at [249, 191] on p "VNR011014633" at bounding box center [242, 190] width 72 height 11
click at [761, 187] on div at bounding box center [763, 189] width 9 height 9
click at [240, 218] on p "VNR011025009" at bounding box center [242, 221] width 72 height 11
click at [763, 221] on div at bounding box center [763, 220] width 9 height 9
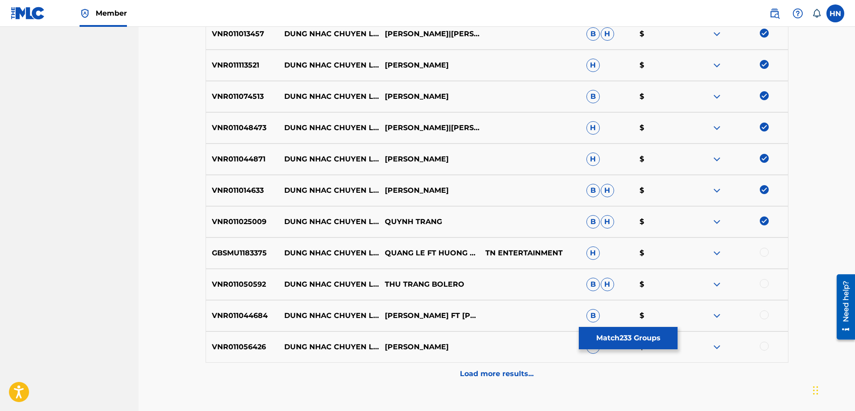
click at [247, 248] on p "GBSMU1183375" at bounding box center [242, 252] width 72 height 11
click at [762, 254] on div at bounding box center [763, 251] width 9 height 9
click at [221, 280] on p "VNR011050592" at bounding box center [242, 284] width 72 height 11
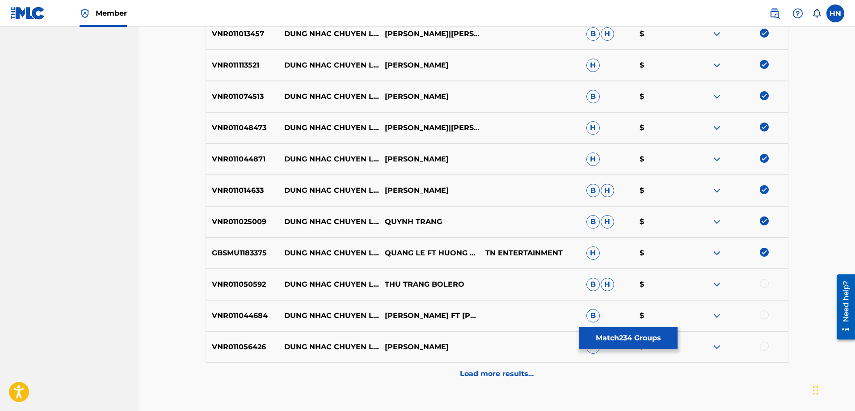
click at [766, 287] on div at bounding box center [763, 283] width 9 height 9
click at [239, 322] on div "VNR011044684 DUNG NHAC CHUYEN LONG LINH NGUYEN FT GIAO LINH B $" at bounding box center [496, 315] width 583 height 31
click at [760, 313] on div at bounding box center [763, 314] width 9 height 9
click at [252, 348] on p "VNR011056426" at bounding box center [242, 346] width 72 height 11
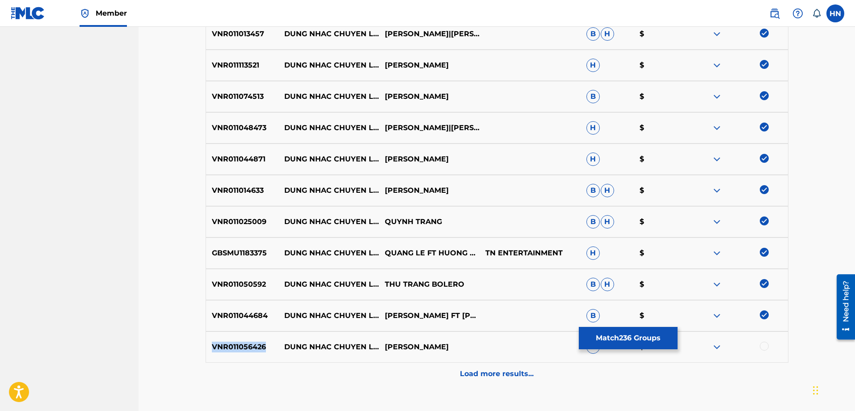
click at [252, 348] on p "VNR011056426" at bounding box center [242, 346] width 72 height 11
click at [764, 343] on div at bounding box center [763, 345] width 9 height 9
click at [503, 368] on div "Load more results..." at bounding box center [496, 373] width 583 height 22
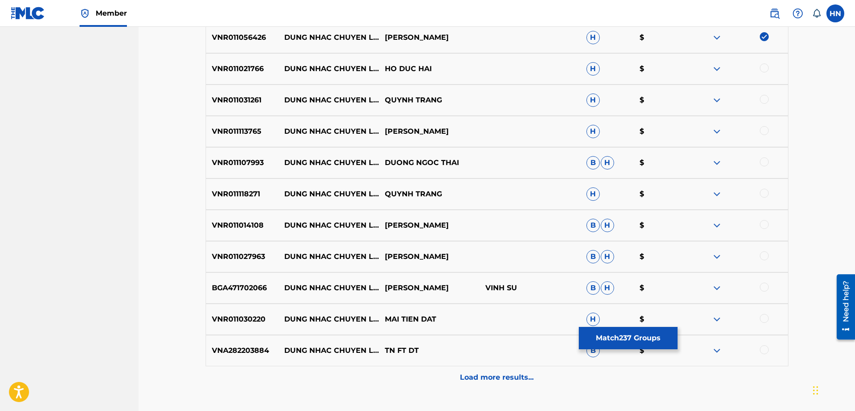
scroll to position [1568, 0]
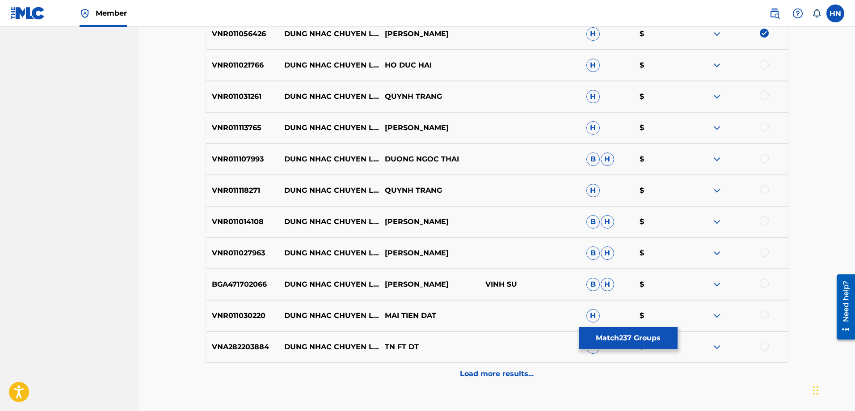
click at [234, 74] on div "VNR011021766 DUNG NHAC CHUYEN LONG HO DUC HAI H $" at bounding box center [496, 65] width 583 height 31
click at [759, 67] on div at bounding box center [737, 65] width 101 height 11
click at [763, 64] on div at bounding box center [763, 64] width 9 height 9
click at [240, 96] on p "VNR011031261" at bounding box center [242, 96] width 72 height 11
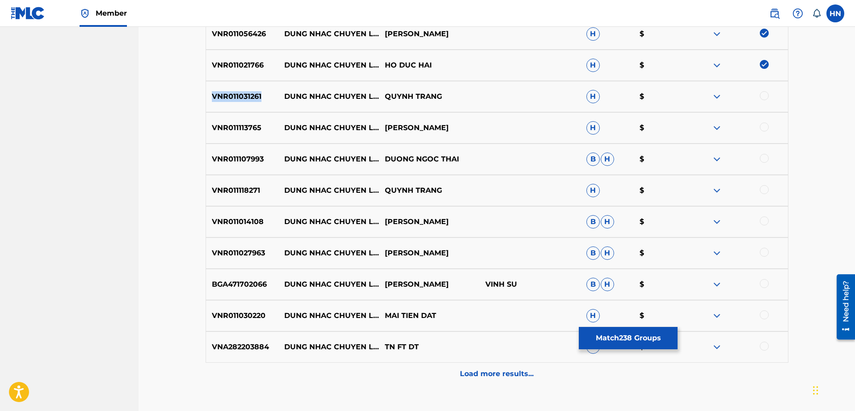
click at [240, 96] on p "VNR011031261" at bounding box center [242, 96] width 72 height 11
click at [767, 92] on div at bounding box center [763, 95] width 9 height 9
click at [242, 132] on p "VNR011113765" at bounding box center [242, 127] width 72 height 11
click at [768, 125] on div at bounding box center [763, 126] width 9 height 9
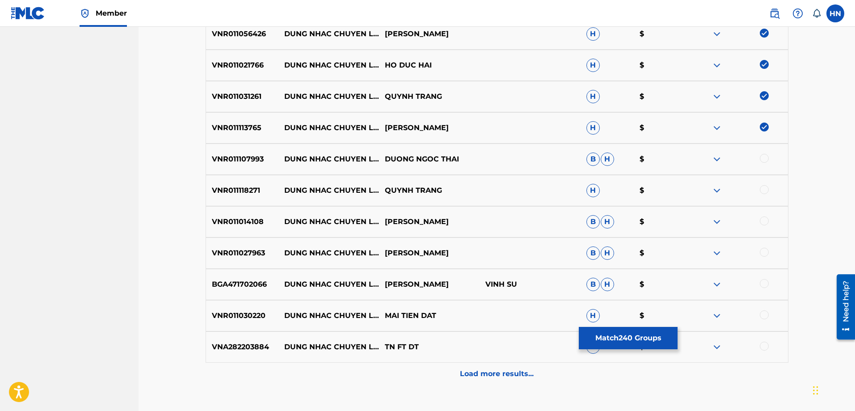
click at [249, 163] on p "VNR011107993" at bounding box center [242, 159] width 72 height 11
click at [762, 160] on div at bounding box center [763, 158] width 9 height 9
click at [212, 185] on p "VNR011118271" at bounding box center [242, 190] width 72 height 11
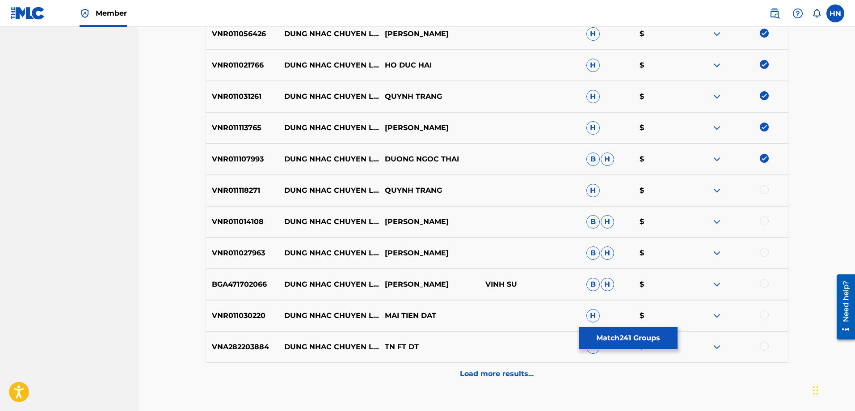
click at [770, 189] on div at bounding box center [737, 190] width 101 height 11
click at [762, 191] on div at bounding box center [763, 189] width 9 height 9
click at [257, 223] on p "VNR011014108" at bounding box center [242, 221] width 72 height 11
click at [764, 222] on div at bounding box center [763, 220] width 9 height 9
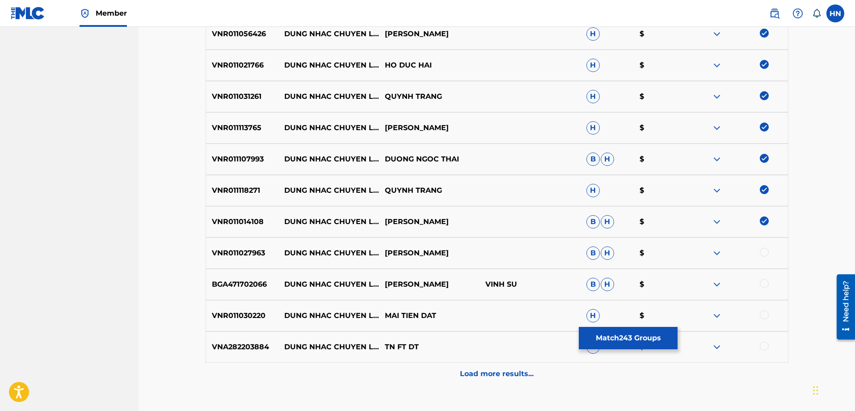
click at [242, 252] on p "VNR011027963" at bounding box center [242, 252] width 72 height 11
click at [762, 252] on div at bounding box center [763, 251] width 9 height 9
click at [255, 287] on p "BGA471702066" at bounding box center [242, 284] width 72 height 11
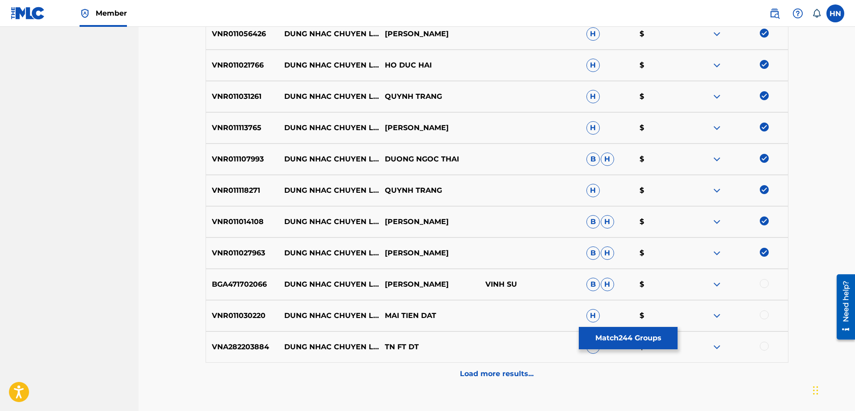
click at [763, 279] on div at bounding box center [763, 283] width 9 height 9
click at [215, 320] on p "VNR011030220" at bounding box center [242, 315] width 72 height 11
click at [760, 311] on div at bounding box center [763, 314] width 9 height 9
click at [464, 377] on p "Load more results..." at bounding box center [497, 373] width 74 height 11
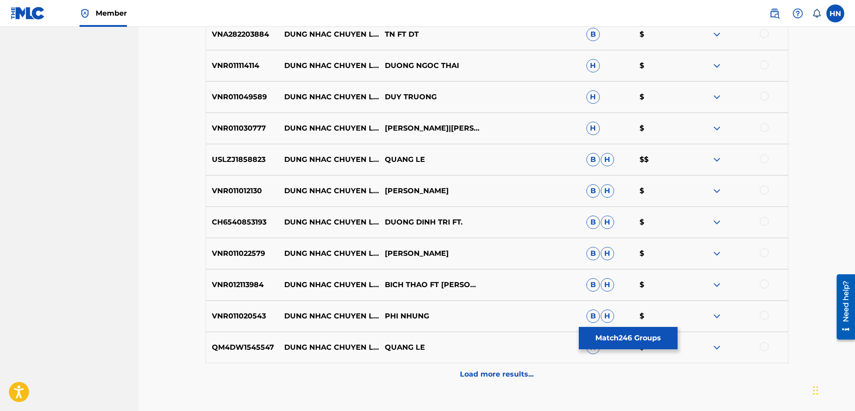
scroll to position [1880, 0]
click at [249, 62] on p "VNR011114114" at bounding box center [242, 65] width 72 height 11
click at [765, 64] on div at bounding box center [763, 64] width 9 height 9
click at [244, 86] on div "VNR011049589 DUNG NHAC CHUYEN LONG DUY TRUONG H $" at bounding box center [496, 96] width 583 height 31
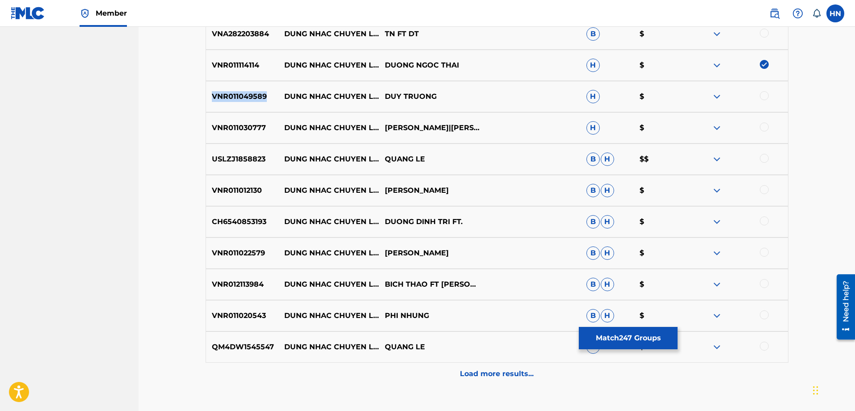
click at [244, 86] on div "VNR011049589 DUNG NHAC CHUYEN LONG DUY TRUONG H $" at bounding box center [496, 96] width 583 height 31
click at [764, 95] on div at bounding box center [763, 95] width 9 height 9
click at [252, 120] on div "VNR011030777 DUNG NHAC CHUYEN LONG LINH NGUYEN|GIAO LINH H $" at bounding box center [496, 127] width 583 height 31
click at [762, 129] on div at bounding box center [763, 126] width 9 height 9
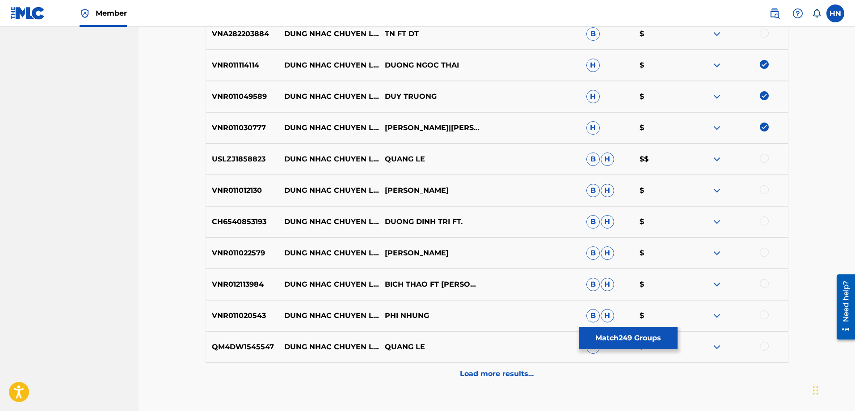
click at [253, 152] on div "USLZJ1858823 DUNG NHAC CHUYEN LONG QUANG LE B H $$" at bounding box center [496, 158] width 583 height 31
click at [763, 155] on div at bounding box center [763, 158] width 9 height 9
click at [254, 189] on p "VNR011012130" at bounding box center [242, 190] width 72 height 11
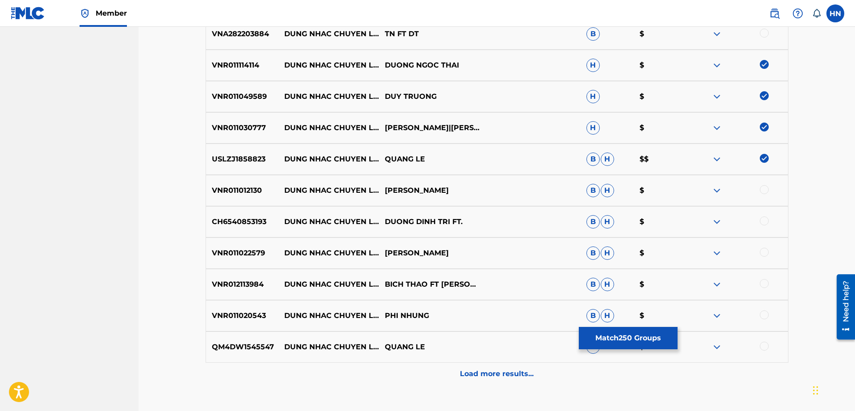
click at [766, 189] on div at bounding box center [763, 189] width 9 height 9
click at [253, 221] on p "CH6540853193" at bounding box center [242, 221] width 72 height 11
click at [762, 223] on div at bounding box center [763, 220] width 9 height 9
click at [237, 246] on div "VNR011022579 DUNG NHAC CHUYEN LONG TRINH NAM PHUONG B H $" at bounding box center [496, 252] width 583 height 31
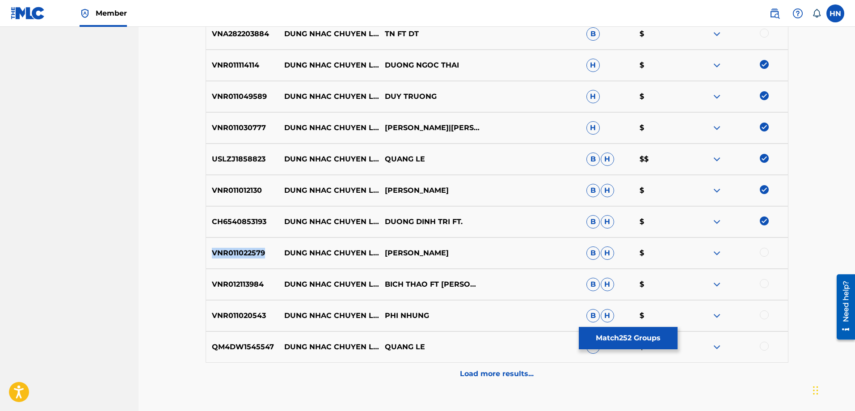
click at [237, 246] on div "VNR011022579 DUNG NHAC CHUYEN LONG TRINH NAM PHUONG B H $" at bounding box center [496, 252] width 583 height 31
click at [766, 252] on div at bounding box center [763, 251] width 9 height 9
click at [246, 285] on p "VNR012113984" at bounding box center [242, 284] width 72 height 11
click at [763, 283] on div at bounding box center [763, 283] width 9 height 9
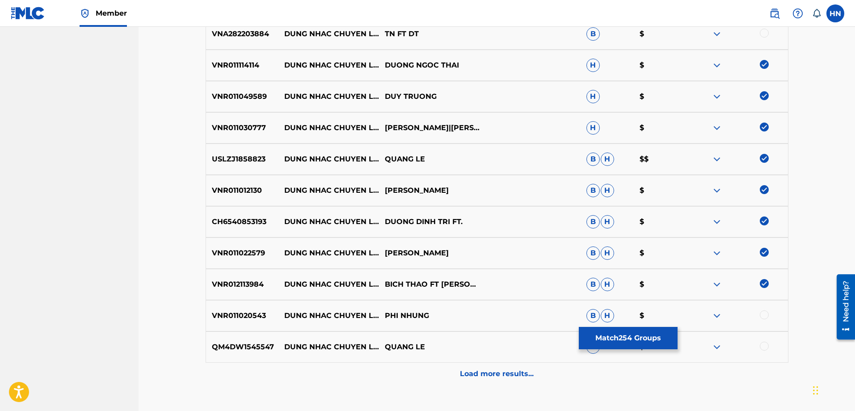
click at [244, 301] on div "VNR011020543 DUNG NHAC CHUYEN LONG PHI NHUNG B H $" at bounding box center [496, 315] width 583 height 31
click at [766, 315] on div at bounding box center [763, 314] width 9 height 9
click at [231, 337] on div "QM4DW1545547 DUNG NHAC CHUYEN LONG QUANG LE H $" at bounding box center [496, 346] width 583 height 31
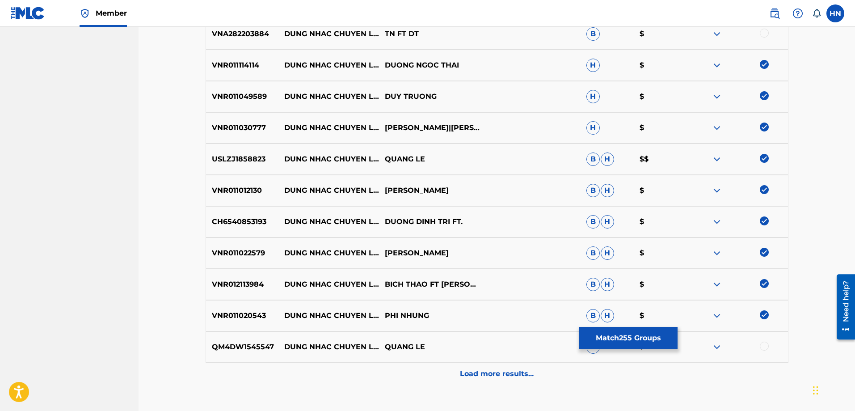
click at [764, 345] on div at bounding box center [763, 345] width 9 height 9
click at [500, 367] on div "Load more results..." at bounding box center [496, 373] width 583 height 22
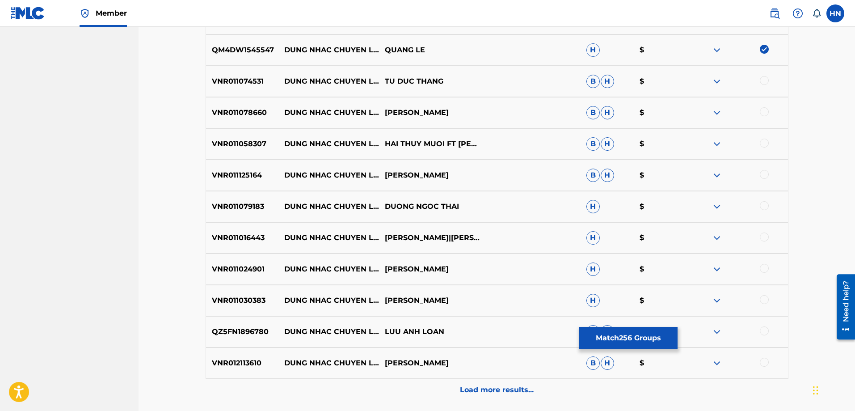
scroll to position [2193, 0]
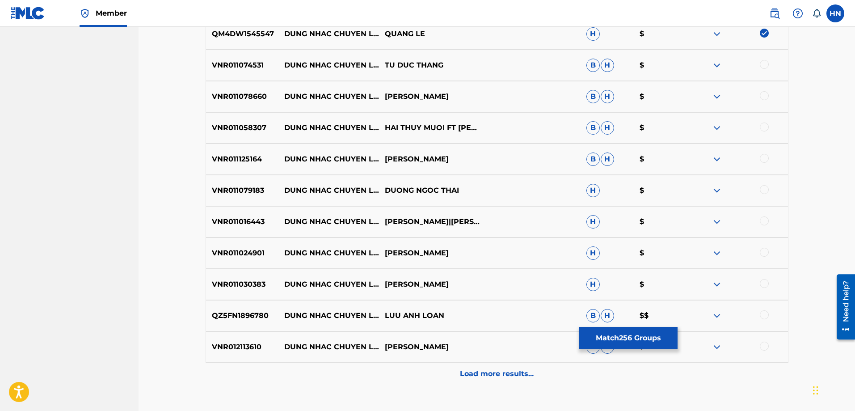
click at [243, 65] on p "VNR011074531" at bounding box center [242, 65] width 72 height 11
click at [767, 63] on div at bounding box center [763, 64] width 9 height 9
click at [263, 87] on div "VNR011078660 DUNG NHAC CHUYEN LONG TRAN THU THAO B H $" at bounding box center [496, 96] width 583 height 31
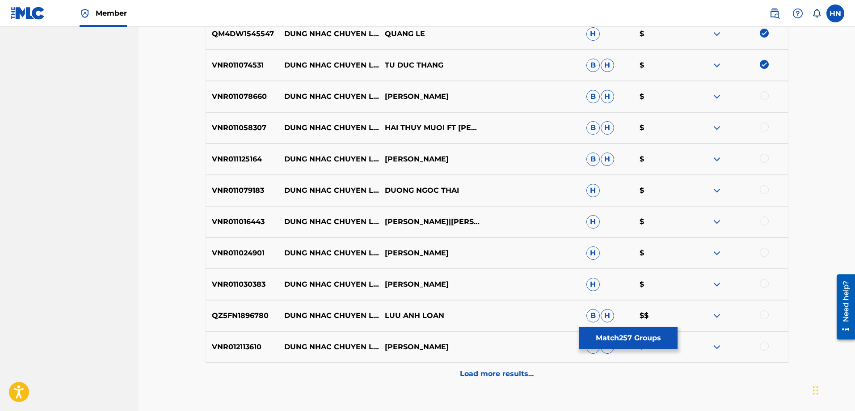
click at [764, 94] on div at bounding box center [763, 95] width 9 height 9
click at [247, 123] on p "VNR011058307" at bounding box center [242, 127] width 72 height 11
click at [762, 125] on div at bounding box center [763, 126] width 9 height 9
click at [241, 158] on p "VNR011125164" at bounding box center [242, 159] width 72 height 11
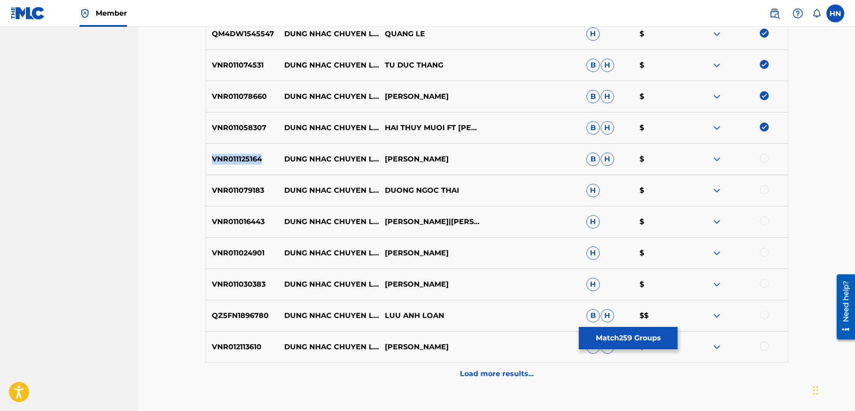
click at [241, 158] on p "VNR011125164" at bounding box center [242, 159] width 72 height 11
click at [767, 159] on div at bounding box center [763, 158] width 9 height 9
click at [262, 188] on p "VNR011079183" at bounding box center [242, 190] width 72 height 11
click at [258, 189] on p "VNR011079183" at bounding box center [242, 190] width 72 height 11
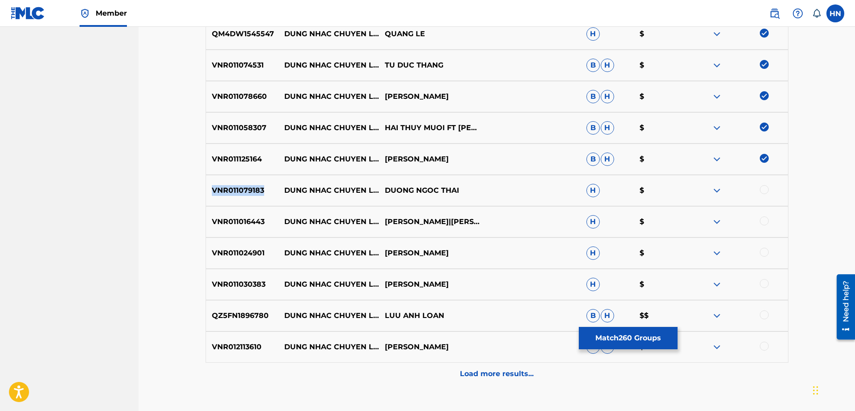
click at [258, 189] on p "VNR011079183" at bounding box center [242, 190] width 72 height 11
click at [764, 191] on div at bounding box center [763, 189] width 9 height 9
click at [252, 225] on p "VNR011016443" at bounding box center [242, 221] width 72 height 11
click at [763, 222] on div at bounding box center [763, 220] width 9 height 9
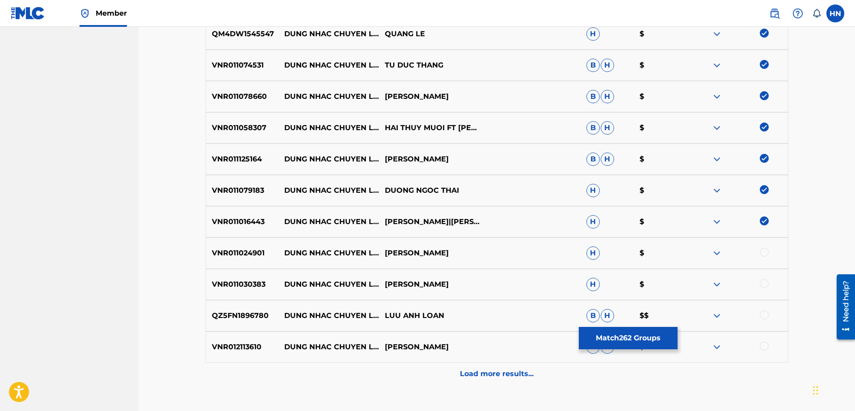
click at [241, 250] on p "VNR011024901" at bounding box center [242, 252] width 72 height 11
click at [763, 252] on div at bounding box center [763, 251] width 9 height 9
click at [247, 285] on p "VNR011030383" at bounding box center [242, 284] width 72 height 11
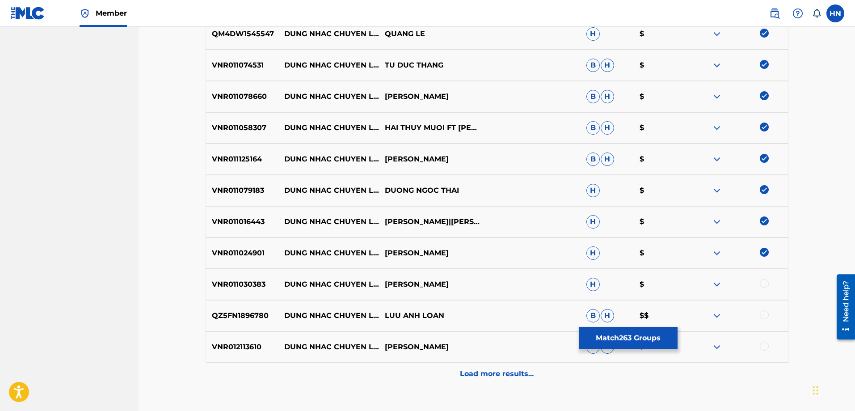
click at [763, 281] on div at bounding box center [763, 283] width 9 height 9
click at [255, 315] on p "QZ5FN1896780" at bounding box center [242, 315] width 72 height 11
click at [766, 316] on div at bounding box center [763, 314] width 9 height 9
click at [245, 350] on p "VNR012113610" at bounding box center [242, 346] width 72 height 11
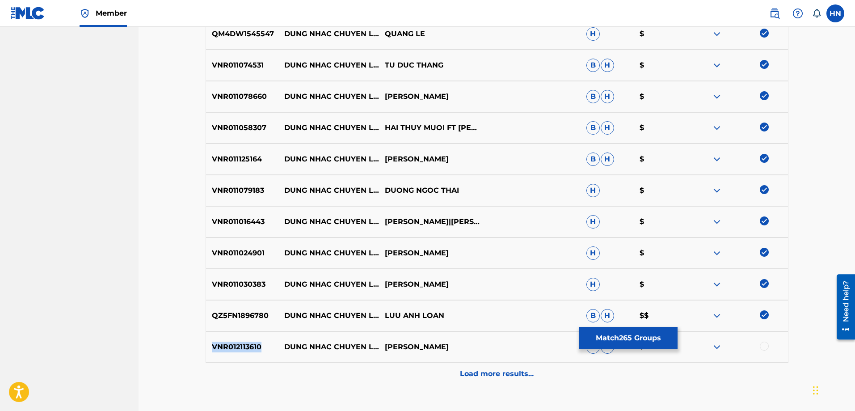
click at [245, 350] on p "VNR012113610" at bounding box center [242, 346] width 72 height 11
click at [763, 347] on div at bounding box center [763, 345] width 9 height 9
click at [540, 363] on div "Load more results..." at bounding box center [496, 373] width 583 height 22
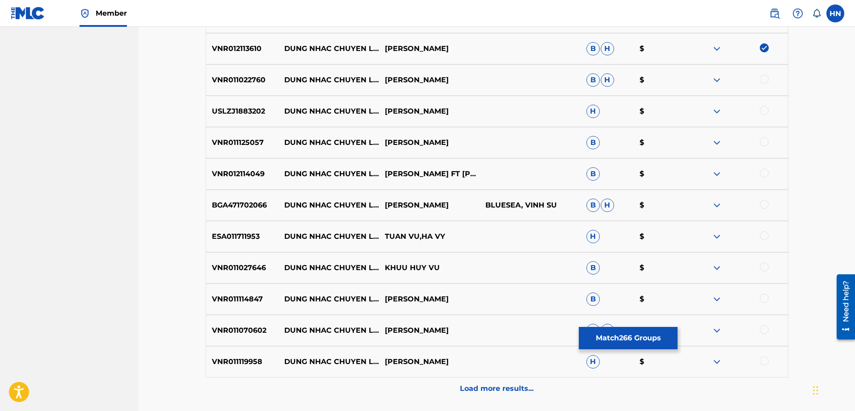
scroll to position [2506, 0]
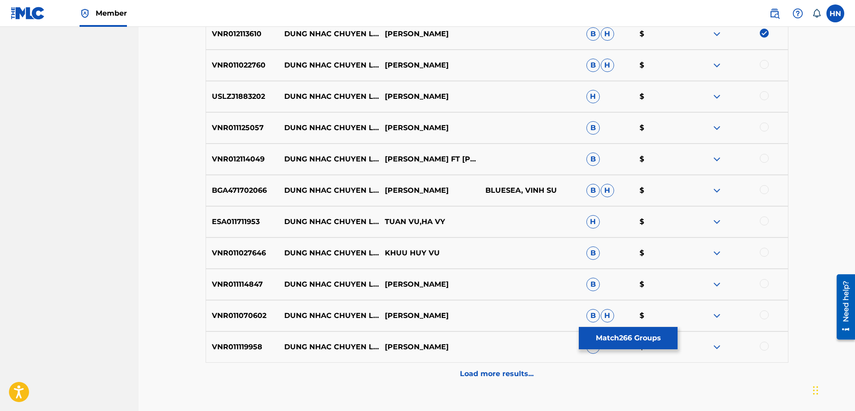
click at [240, 64] on p "VNR011022760" at bounding box center [242, 65] width 72 height 11
click at [763, 65] on div at bounding box center [763, 64] width 9 height 9
click at [243, 97] on p "USLZJ1883202" at bounding box center [242, 96] width 72 height 11
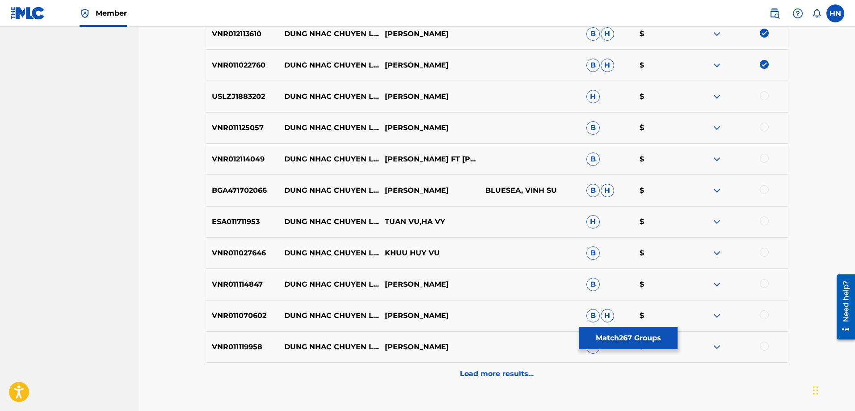
click at [762, 93] on div at bounding box center [763, 95] width 9 height 9
click at [239, 130] on p "VNR011125057" at bounding box center [242, 127] width 72 height 11
click at [767, 126] on div at bounding box center [763, 126] width 9 height 9
click at [275, 164] on p "VNR012114049" at bounding box center [242, 159] width 72 height 11
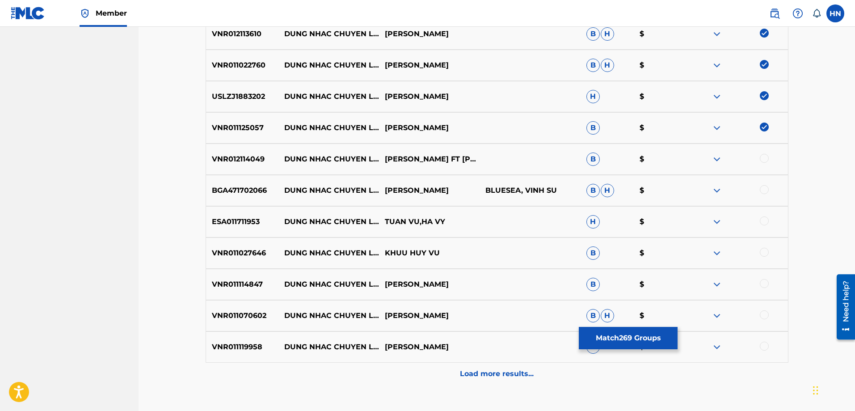
click at [275, 164] on p "VNR012114049" at bounding box center [242, 159] width 72 height 11
click at [263, 160] on p "VNR012114049" at bounding box center [242, 159] width 72 height 11
click at [262, 160] on p "VNR012114049" at bounding box center [242, 159] width 72 height 11
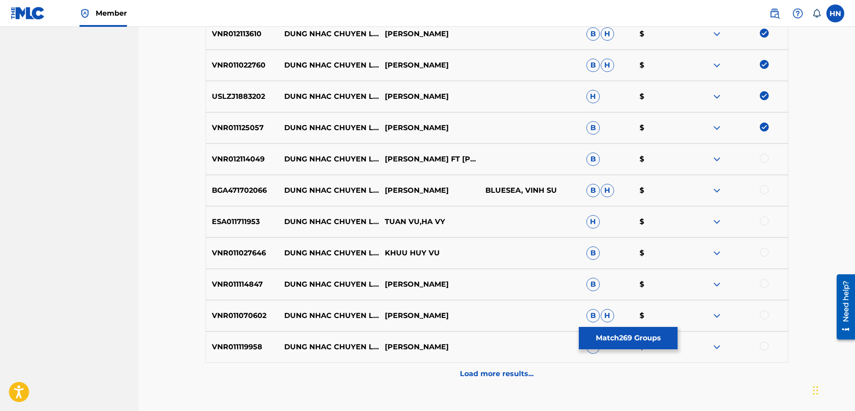
click at [762, 159] on div at bounding box center [763, 158] width 9 height 9
click at [247, 189] on p "BGA471702066" at bounding box center [242, 190] width 72 height 11
click at [765, 188] on div at bounding box center [763, 189] width 9 height 9
click at [225, 219] on p "ESA011711953" at bounding box center [242, 221] width 72 height 11
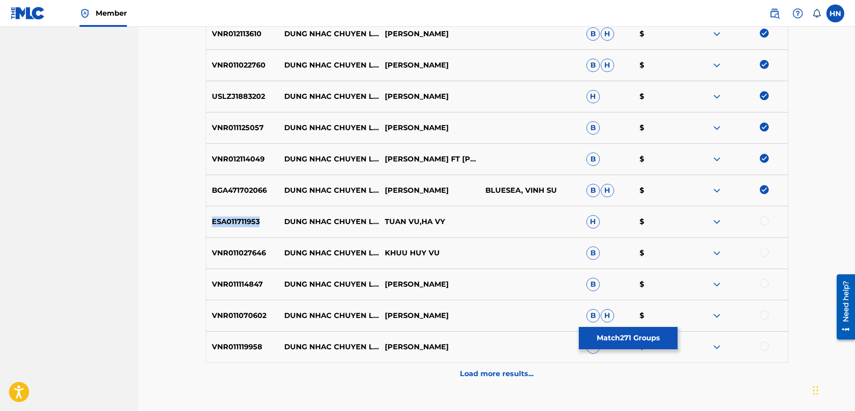
click at [225, 219] on p "ESA011711953" at bounding box center [242, 221] width 72 height 11
click at [764, 221] on div at bounding box center [763, 220] width 9 height 9
click at [244, 248] on p "VNR011027646" at bounding box center [242, 252] width 72 height 11
click at [763, 253] on div at bounding box center [763, 251] width 9 height 9
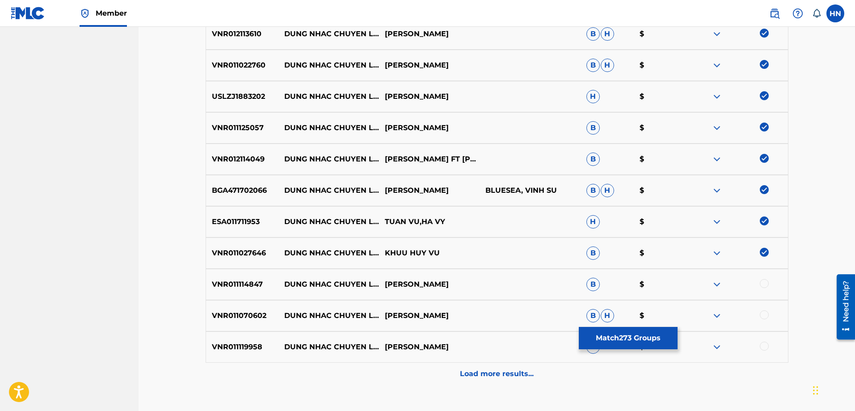
click at [253, 281] on p "VNR011114847" at bounding box center [242, 284] width 72 height 11
click at [762, 281] on div at bounding box center [763, 283] width 9 height 9
click at [247, 311] on p "VNR011070602" at bounding box center [242, 315] width 72 height 11
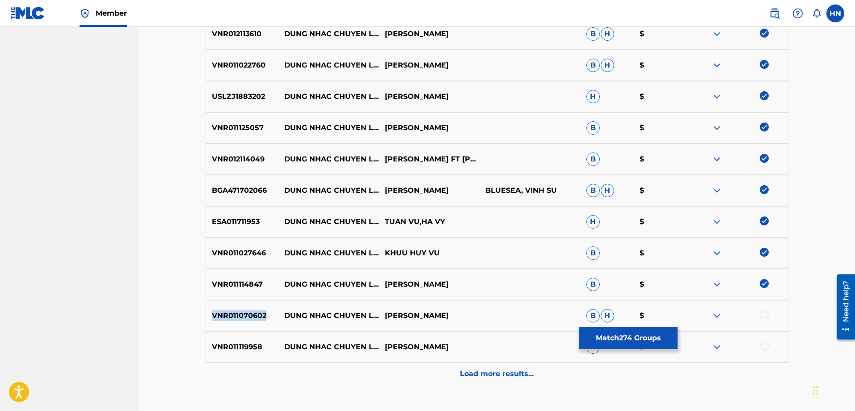
click at [247, 311] on p "VNR011070602" at bounding box center [242, 315] width 72 height 11
click at [764, 314] on div at bounding box center [763, 314] width 9 height 9
click at [229, 344] on p "VNR011119958" at bounding box center [242, 346] width 72 height 11
click at [765, 345] on div at bounding box center [763, 345] width 9 height 9
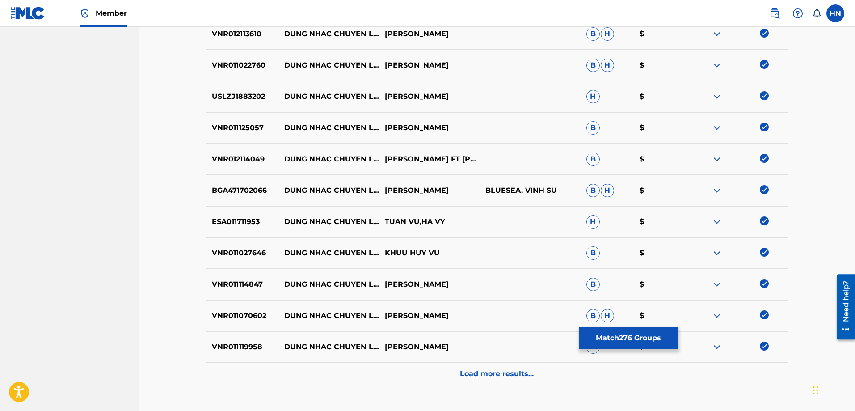
click at [465, 368] on p "Load more results..." at bounding box center [497, 373] width 74 height 11
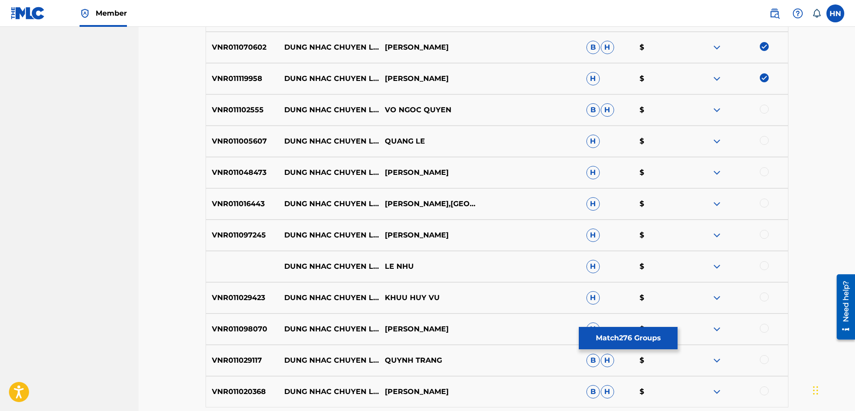
scroll to position [2818, 0]
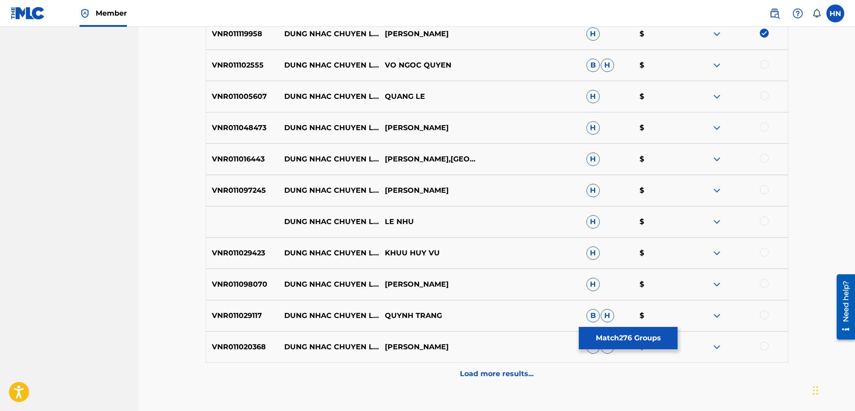
click at [246, 71] on div "VNR011102555 DUNG NHAC CHUYEN LONG VO NGOC QUYEN B H $" at bounding box center [496, 65] width 583 height 31
click at [765, 63] on div at bounding box center [763, 64] width 9 height 9
click at [242, 101] on p "VNR011005607" at bounding box center [242, 96] width 72 height 11
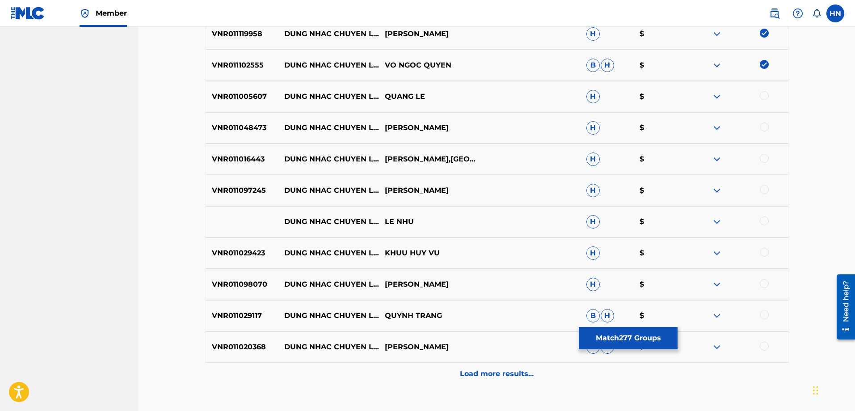
click at [766, 94] on div at bounding box center [763, 95] width 9 height 9
click at [263, 127] on p "VNR011048473" at bounding box center [242, 127] width 72 height 11
click at [765, 126] on div at bounding box center [763, 126] width 9 height 9
click at [238, 169] on div "VNR011016443 DUNG NHAC CHUYEN LONG HO QUANG LOC,PHUONG LAN H $" at bounding box center [496, 158] width 583 height 31
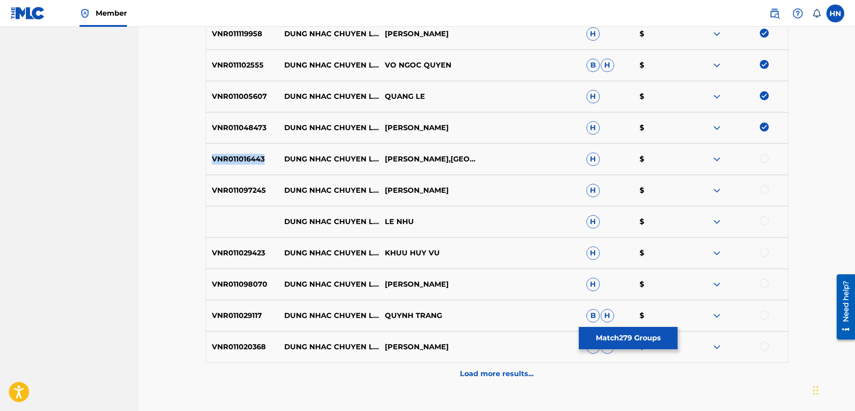
click at [238, 169] on div "VNR011016443 DUNG NHAC CHUYEN LONG HO QUANG LOC,PHUONG LAN H $" at bounding box center [496, 158] width 583 height 31
click at [765, 157] on div at bounding box center [763, 158] width 9 height 9
click at [231, 196] on div "VNR011097245 DUNG NHAC CHUYEN LONG THANH VU H $" at bounding box center [496, 190] width 583 height 31
click at [764, 189] on div at bounding box center [763, 189] width 9 height 9
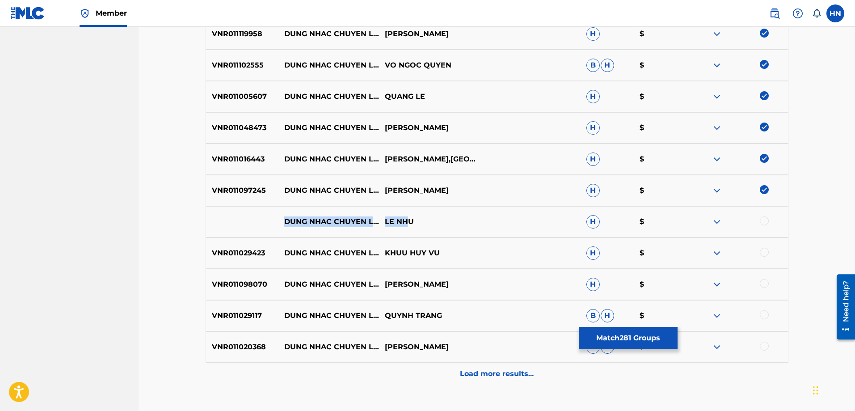
drag, startPoint x: 283, startPoint y: 218, endPoint x: 407, endPoint y: 226, distance: 124.4
click at [407, 226] on div "DUNG NHAC CHUYEN LONG LE NHU H $" at bounding box center [496, 221] width 583 height 31
click at [413, 225] on p "LE NHU" at bounding box center [429, 221] width 101 height 11
click at [760, 218] on div at bounding box center [737, 221] width 101 height 11
click at [763, 219] on div at bounding box center [763, 220] width 9 height 9
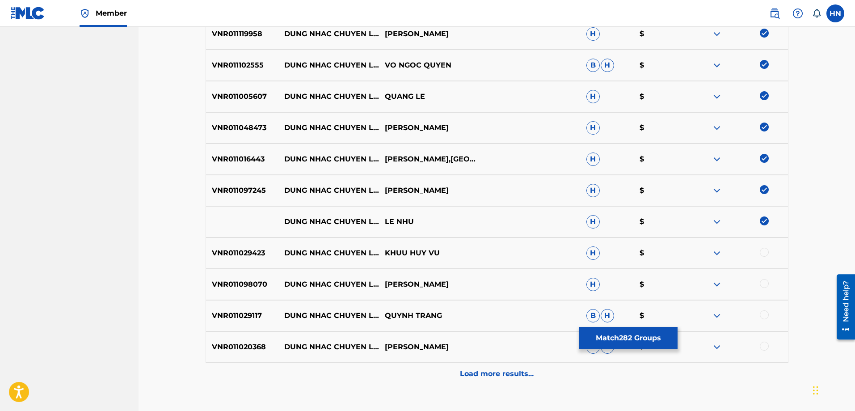
click at [721, 222] on img at bounding box center [716, 221] width 11 height 11
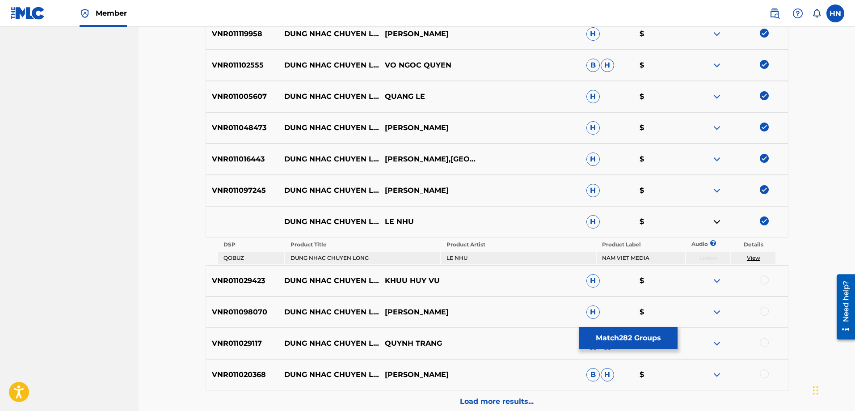
click at [240, 270] on div "VNR011029423 DUNG NHAC CHUYEN LONG KHUU HUY VU H $" at bounding box center [496, 280] width 583 height 31
click at [764, 279] on div at bounding box center [763, 279] width 9 height 9
click at [248, 306] on div "VNR011098070 DUNG NHAC CHUYEN LONG DUONG DINH PHONG H $" at bounding box center [496, 311] width 583 height 31
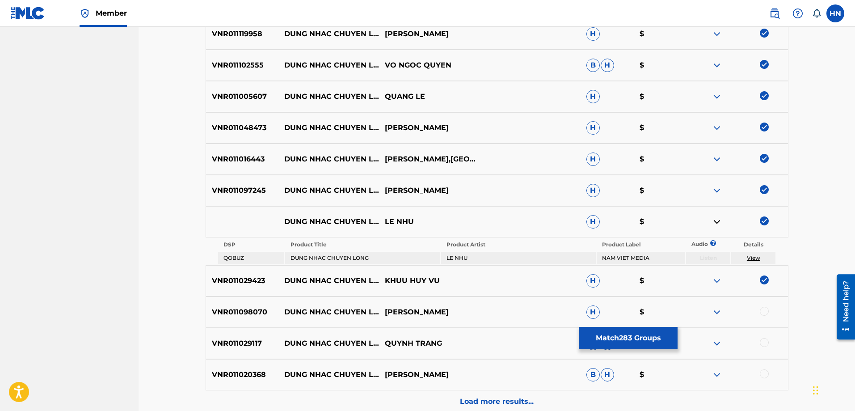
click at [763, 311] on div at bounding box center [763, 310] width 9 height 9
click at [232, 345] on p "VNR011029117" at bounding box center [242, 343] width 72 height 11
click at [760, 344] on div at bounding box center [763, 342] width 9 height 9
click at [222, 382] on div "VNR011020368 DUNG NHAC CHUYEN LONG HOAI LAM B H $" at bounding box center [496, 374] width 583 height 31
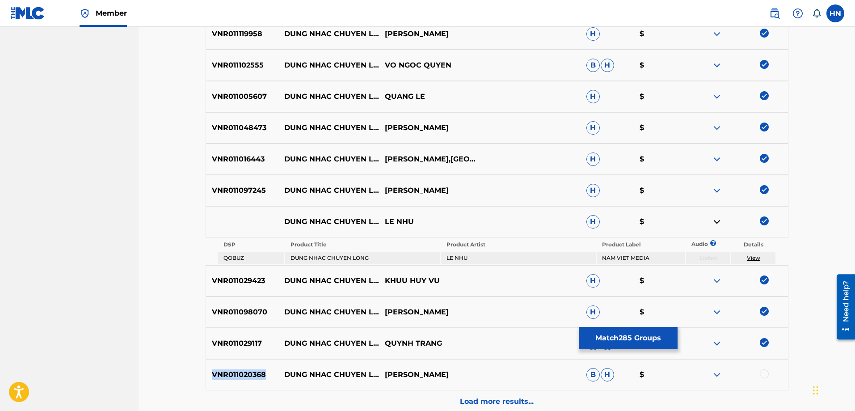
click at [222, 382] on div "VNR011020368 DUNG NHAC CHUYEN LONG HOAI LAM B H $" at bounding box center [496, 374] width 583 height 31
click at [763, 373] on div at bounding box center [763, 373] width 9 height 9
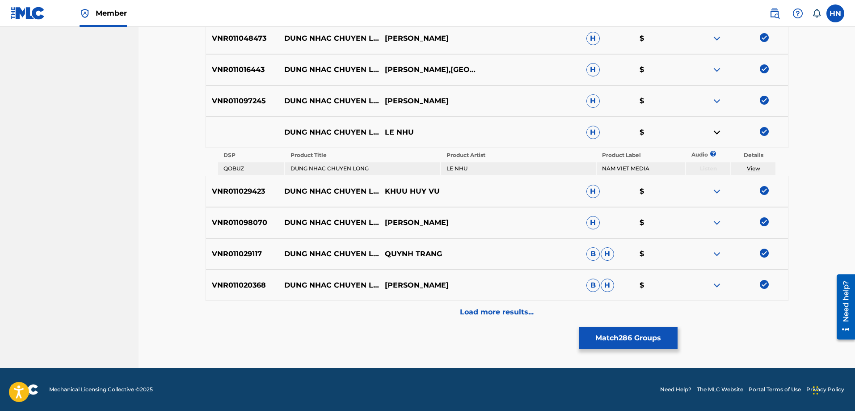
click at [486, 317] on p "Load more results..." at bounding box center [497, 311] width 74 height 11
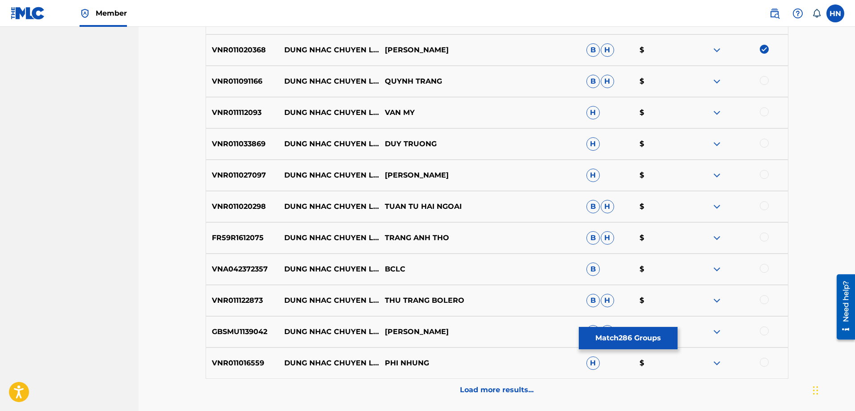
scroll to position [3131, 0]
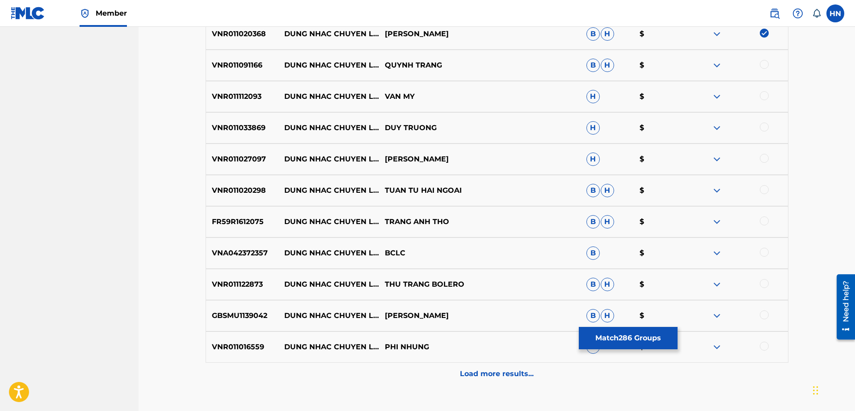
click at [242, 73] on div "VNR011091166 DUNG NHAC CHUYEN LONG QUYNH TRANG B H $" at bounding box center [496, 65] width 583 height 31
click at [764, 66] on div at bounding box center [763, 64] width 9 height 9
click at [255, 100] on p "VNR011112093" at bounding box center [242, 96] width 72 height 11
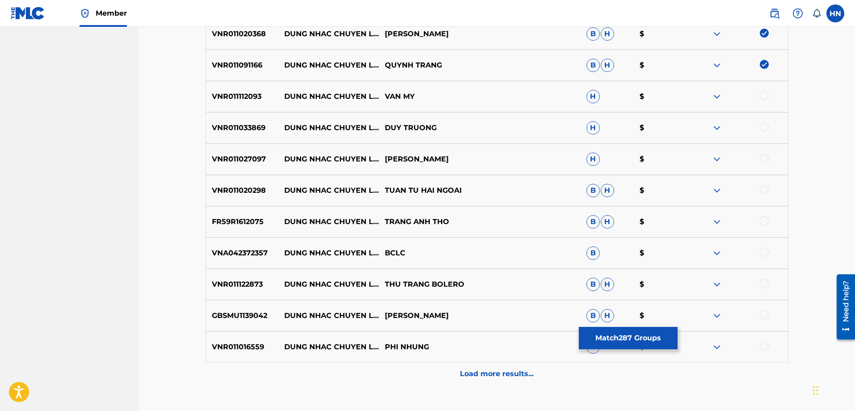
click at [762, 96] on div at bounding box center [763, 95] width 9 height 9
click at [255, 127] on p "VNR011033869" at bounding box center [242, 127] width 72 height 11
click at [765, 125] on div at bounding box center [763, 126] width 9 height 9
click at [257, 154] on p "VNR011027097" at bounding box center [242, 159] width 72 height 11
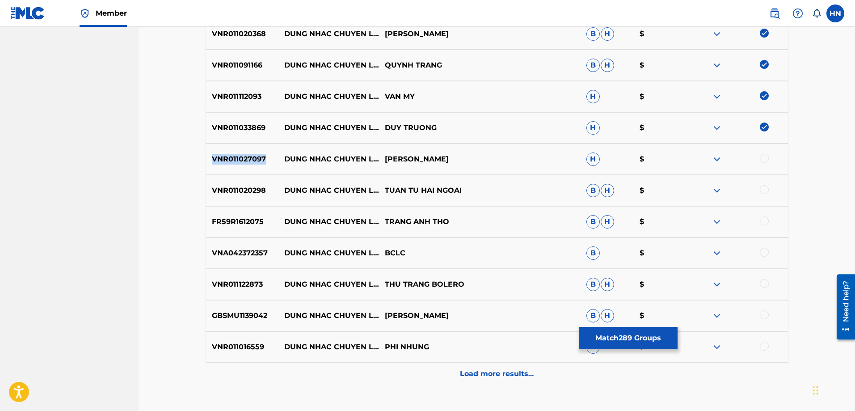
click at [257, 154] on p "VNR011027097" at bounding box center [242, 159] width 72 height 11
click at [764, 161] on div at bounding box center [763, 158] width 9 height 9
click at [253, 197] on div "VNR011020298 DUNG NHAC CHUYEN LONG TUAN TU HAI NGOAI B H $" at bounding box center [496, 190] width 583 height 31
click at [764, 189] on div at bounding box center [763, 189] width 9 height 9
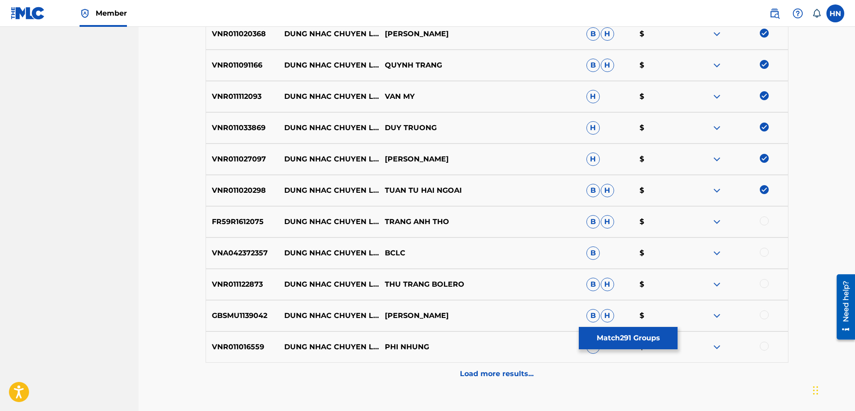
click at [239, 222] on p "FR59R1612075" at bounding box center [242, 221] width 72 height 11
click at [763, 220] on div at bounding box center [763, 220] width 9 height 9
click at [254, 255] on p "VNA042372357" at bounding box center [242, 252] width 72 height 11
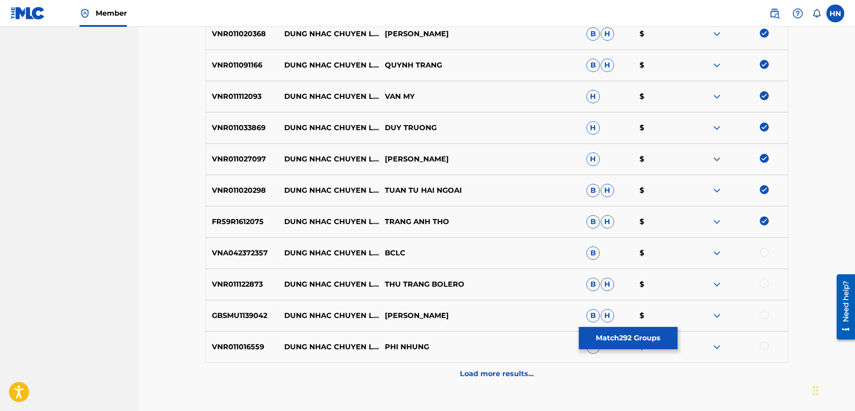
click at [762, 253] on div at bounding box center [763, 251] width 9 height 9
click at [258, 280] on p "VNR011122873" at bounding box center [242, 284] width 72 height 11
click at [764, 284] on div at bounding box center [763, 283] width 9 height 9
click at [238, 309] on div "GBSMU1139042 DUNG NHAC CHUYEN LONG DONG DAO B H $" at bounding box center [496, 315] width 583 height 31
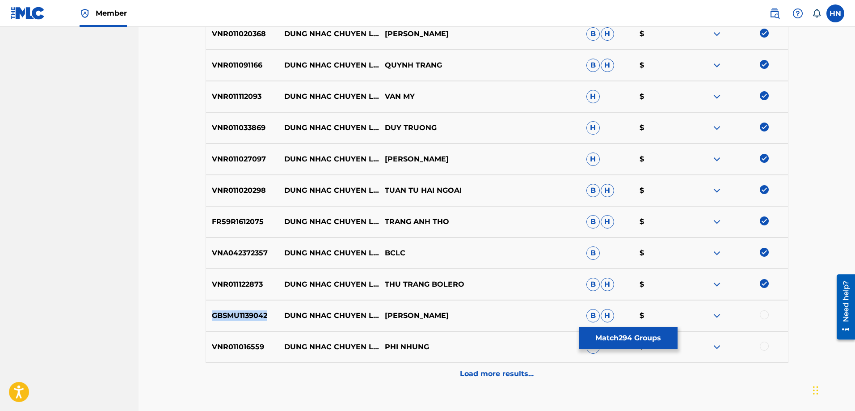
click at [238, 309] on div "GBSMU1139042 DUNG NHAC CHUYEN LONG DONG DAO B H $" at bounding box center [496, 315] width 583 height 31
click at [765, 315] on div at bounding box center [763, 314] width 9 height 9
click at [270, 348] on p "VNR011016559" at bounding box center [242, 346] width 72 height 11
click at [241, 349] on p "VNR011016559" at bounding box center [242, 346] width 72 height 11
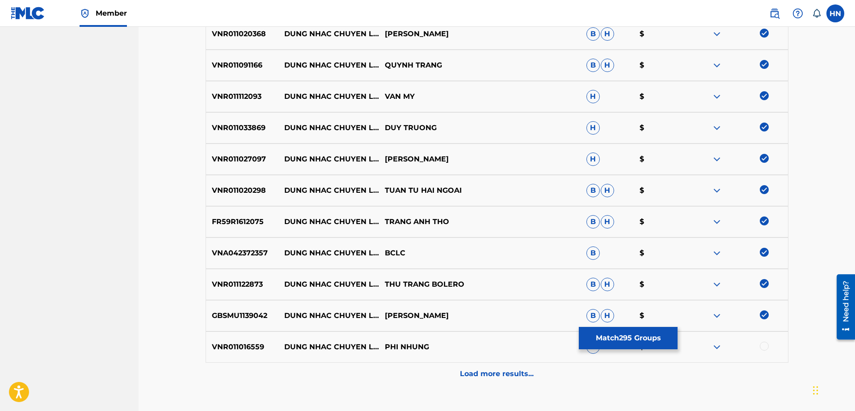
click at [763, 345] on div at bounding box center [763, 345] width 9 height 9
click at [528, 377] on p "Load more results..." at bounding box center [497, 373] width 74 height 11
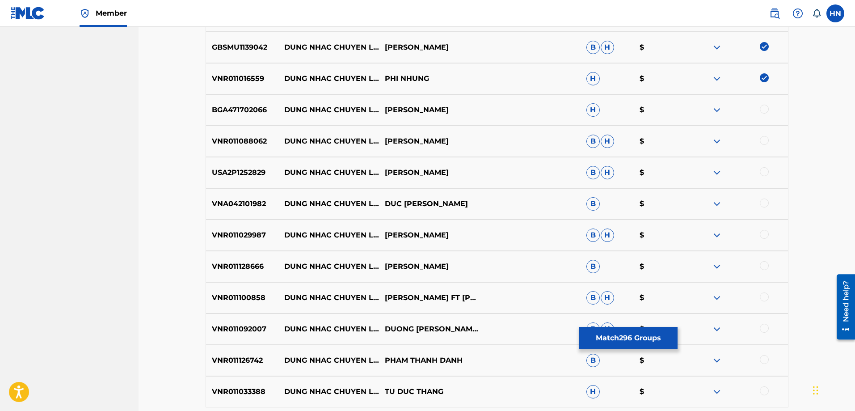
scroll to position [3444, 0]
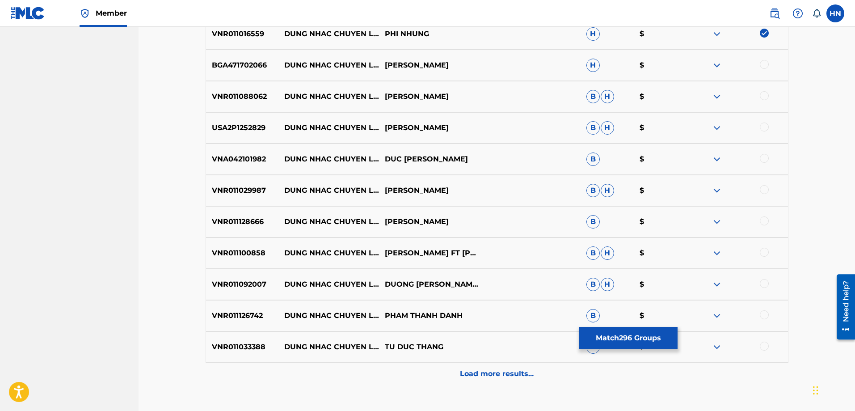
click at [259, 66] on p "BGA471702066" at bounding box center [242, 65] width 72 height 11
click at [767, 63] on div at bounding box center [763, 64] width 9 height 9
click at [256, 94] on p "VNR011088062" at bounding box center [242, 96] width 72 height 11
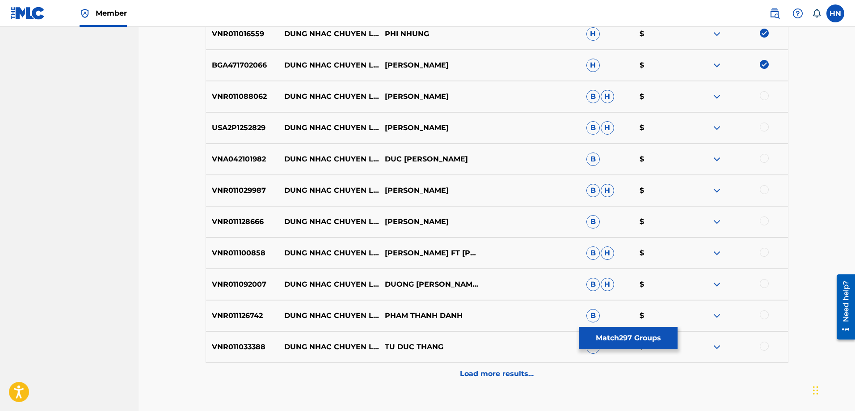
click at [767, 95] on div at bounding box center [763, 95] width 9 height 9
click at [246, 136] on div "USA2P1252829 DUNG NHAC CHUYEN LONG GIANG THU B H $" at bounding box center [496, 127] width 583 height 31
click at [762, 126] on div at bounding box center [763, 126] width 9 height 9
click at [261, 159] on p "VNA042101982" at bounding box center [242, 159] width 72 height 11
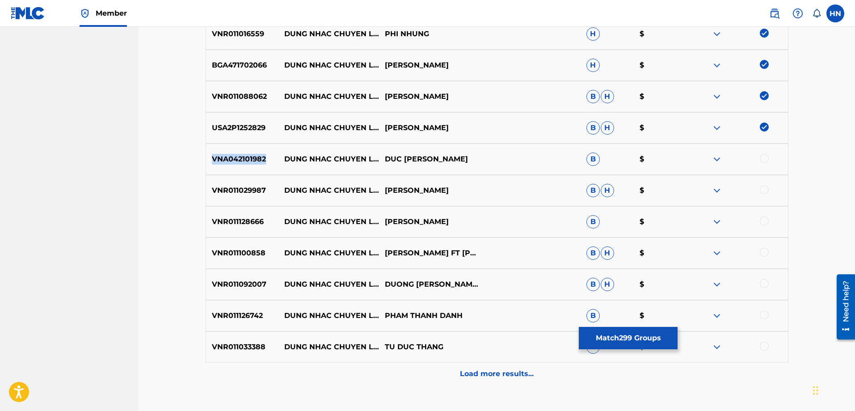
click at [261, 159] on p "VNA042101982" at bounding box center [242, 159] width 72 height 11
click at [765, 160] on div at bounding box center [763, 158] width 9 height 9
click at [250, 199] on div "VNR011029987 DUNG NHAC CHUYEN LONG TRINH THANH THAO B H $" at bounding box center [496, 190] width 583 height 31
click at [758, 191] on div at bounding box center [737, 190] width 101 height 11
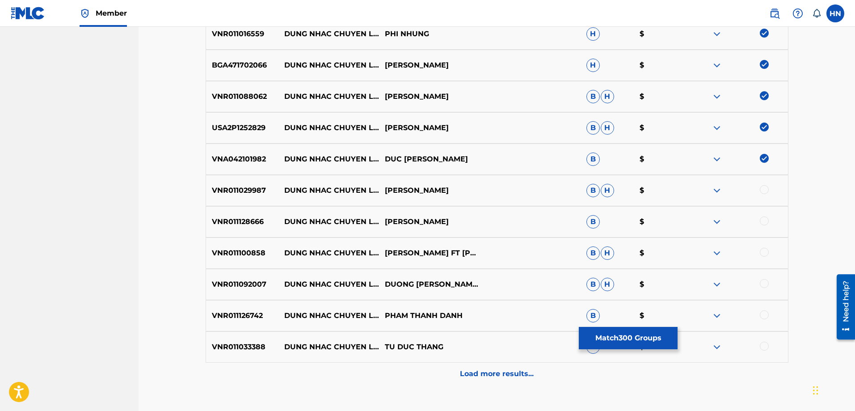
click at [763, 191] on div at bounding box center [763, 189] width 9 height 9
click at [225, 222] on p "VNR011128666" at bounding box center [242, 221] width 72 height 11
click at [764, 221] on div at bounding box center [763, 220] width 9 height 9
click at [250, 256] on p "VNR011100858" at bounding box center [242, 252] width 72 height 11
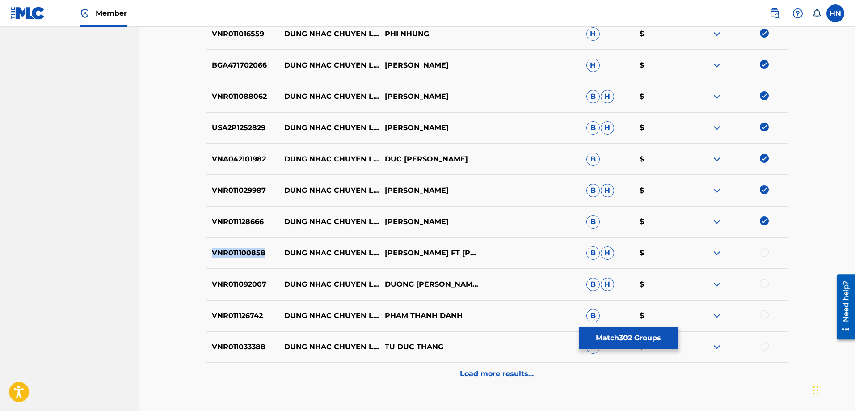
click at [250, 256] on p "VNR011100858" at bounding box center [242, 252] width 72 height 11
click at [762, 249] on div at bounding box center [763, 251] width 9 height 9
click at [258, 284] on p "VNR011092007" at bounding box center [242, 284] width 72 height 11
click at [766, 284] on div at bounding box center [763, 283] width 9 height 9
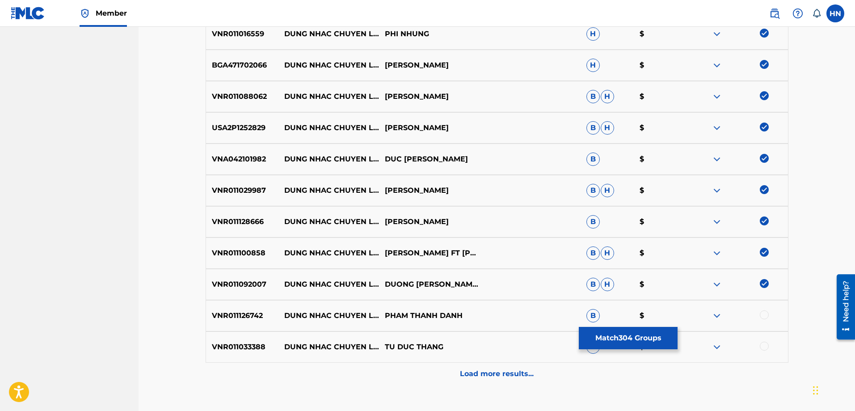
click at [223, 317] on p "VNR011126742" at bounding box center [242, 315] width 72 height 11
click at [765, 318] on div at bounding box center [763, 314] width 9 height 9
click at [257, 346] on p "VNR011033388" at bounding box center [242, 346] width 72 height 11
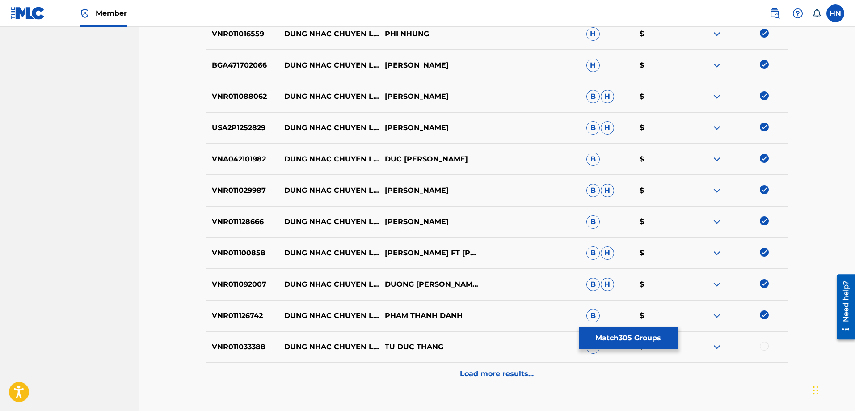
click at [762, 348] on div at bounding box center [763, 345] width 9 height 9
click at [515, 368] on p "Load more results..." at bounding box center [497, 373] width 74 height 11
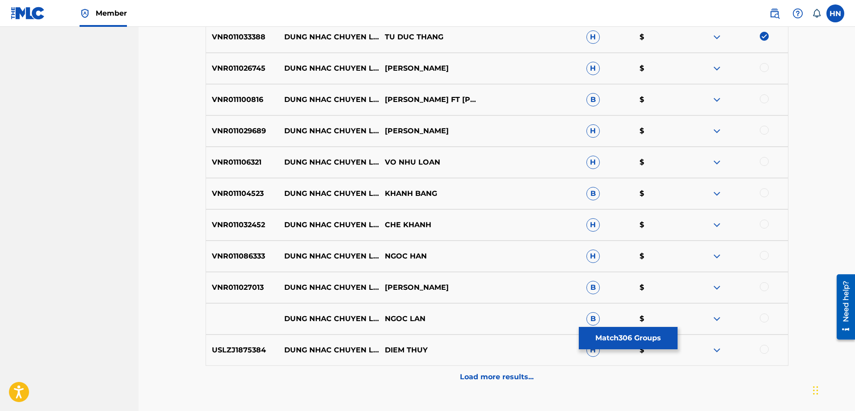
scroll to position [3757, 0]
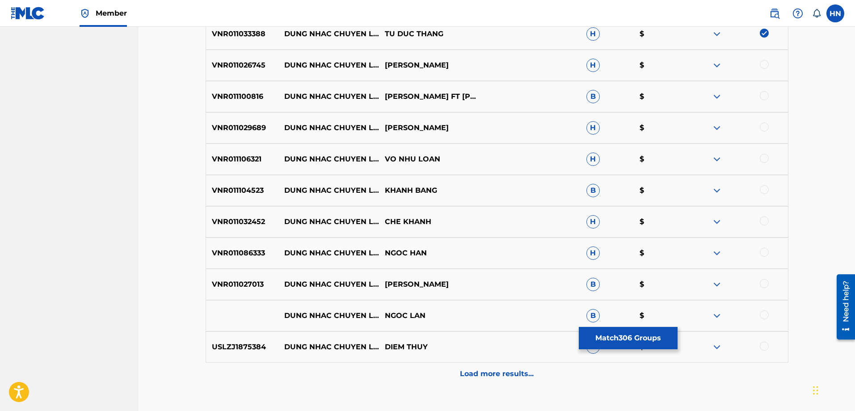
click at [239, 70] on p "VNR011026745" at bounding box center [242, 65] width 72 height 11
click at [765, 66] on div at bounding box center [763, 64] width 9 height 9
click at [249, 101] on p "VNR011100816" at bounding box center [242, 96] width 72 height 11
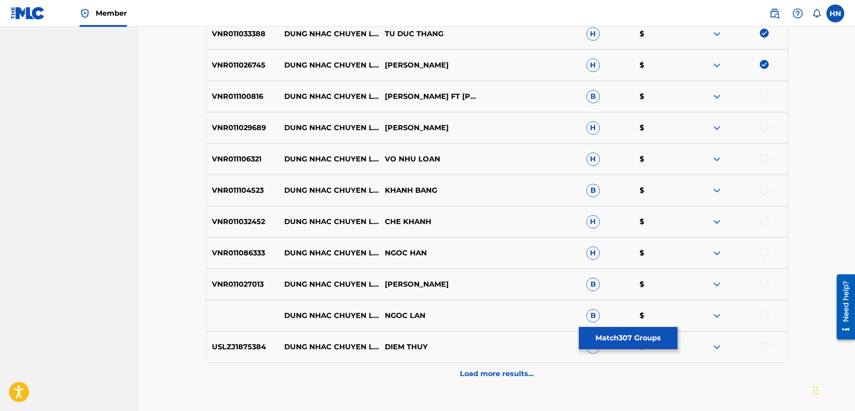
click at [764, 98] on div at bounding box center [763, 95] width 9 height 9
click at [248, 131] on p "VNR011029689" at bounding box center [242, 127] width 72 height 11
click at [763, 127] on div at bounding box center [763, 126] width 9 height 9
click at [238, 159] on p "VNR011106321" at bounding box center [242, 159] width 72 height 11
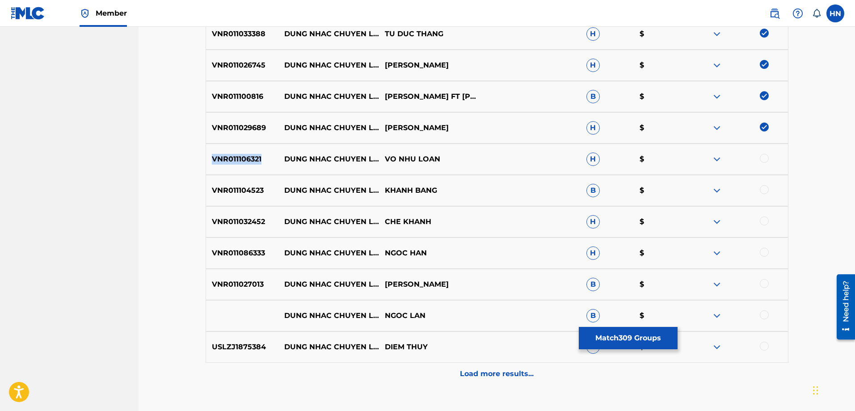
click at [238, 159] on p "VNR011106321" at bounding box center [242, 159] width 72 height 11
click at [767, 161] on div at bounding box center [763, 158] width 9 height 9
click at [236, 202] on div "VNR011104523 DUNG NHAC CHUYEN LONG KHANH BANG B $" at bounding box center [496, 190] width 583 height 31
click at [763, 187] on div at bounding box center [763, 189] width 9 height 9
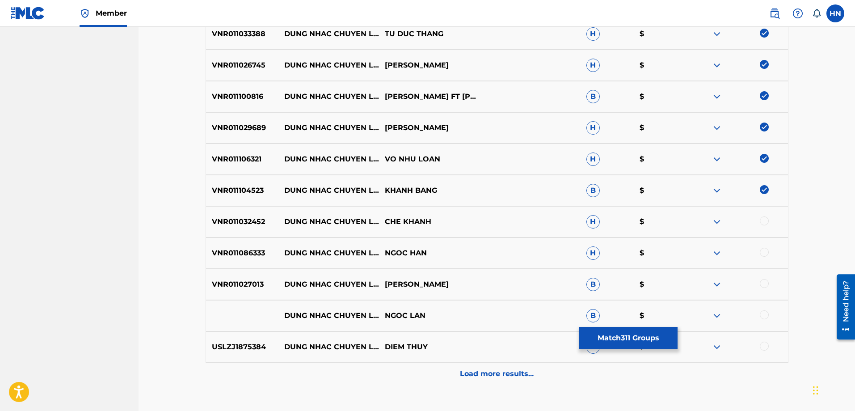
click at [231, 216] on p "VNR011032452" at bounding box center [242, 221] width 72 height 11
click at [767, 220] on div at bounding box center [763, 220] width 9 height 9
click at [253, 254] on p "VNR011086333" at bounding box center [242, 252] width 72 height 11
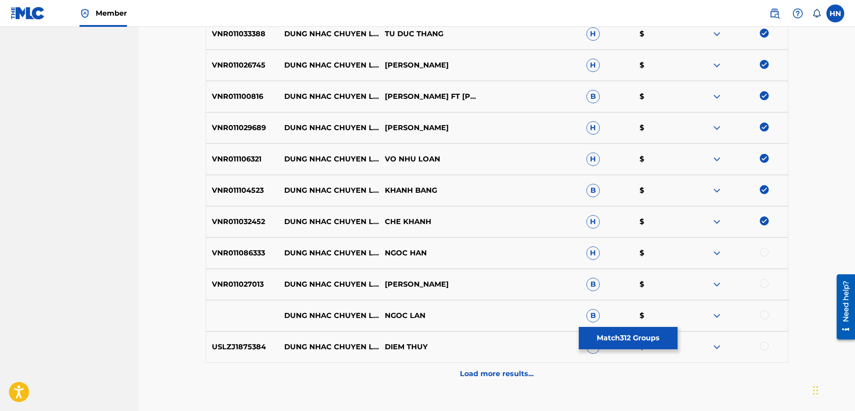
click at [763, 252] on div at bounding box center [763, 251] width 9 height 9
click at [231, 284] on p "VNR011027013" at bounding box center [242, 284] width 72 height 11
click at [765, 282] on div at bounding box center [763, 283] width 9 height 9
drag, startPoint x: 286, startPoint y: 309, endPoint x: 427, endPoint y: 316, distance: 141.3
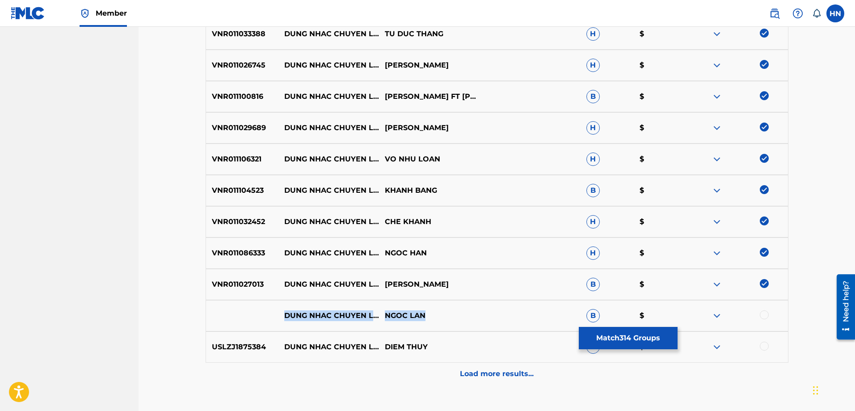
click at [427, 316] on div "DUNG NHAC CHUYEN LONG NGOC LAN B $" at bounding box center [496, 315] width 583 height 31
click at [760, 311] on div at bounding box center [763, 314] width 9 height 9
click at [721, 318] on img at bounding box center [716, 315] width 11 height 11
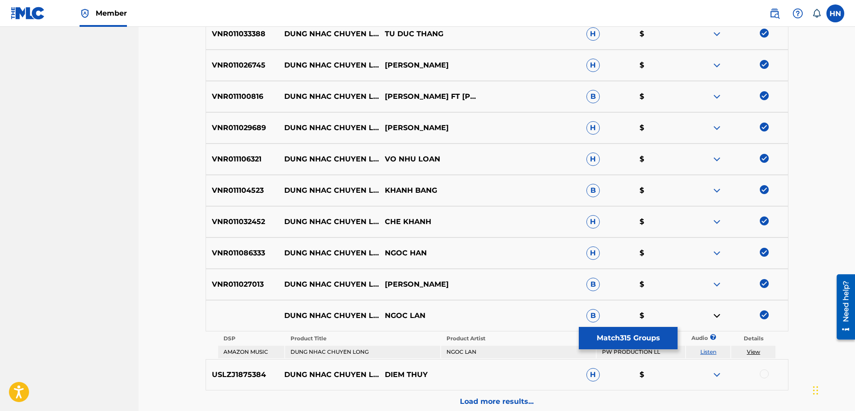
click at [707, 352] on link "Listen" at bounding box center [708, 351] width 16 height 7
click at [226, 372] on p "USLZJ1875384" at bounding box center [242, 374] width 72 height 11
click at [762, 370] on div at bounding box center [763, 373] width 9 height 9
click at [529, 393] on div "Load more results..." at bounding box center [496, 401] width 583 height 22
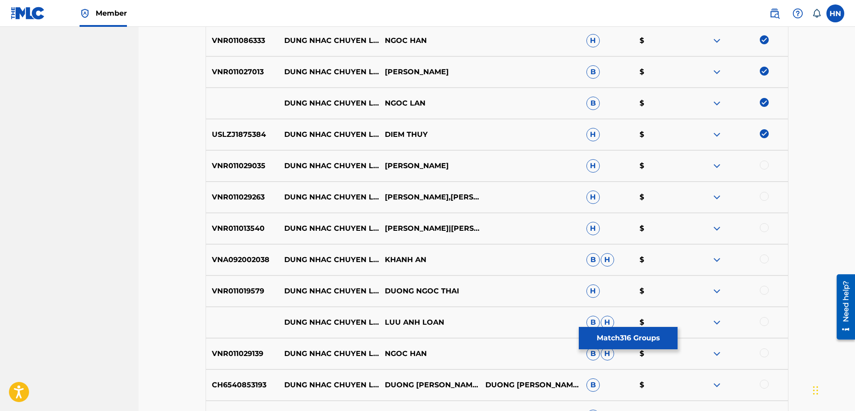
scroll to position [4025, 0]
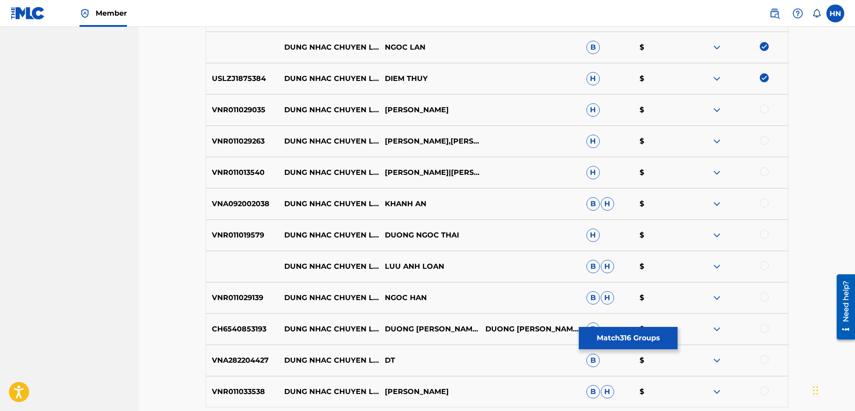
click at [253, 116] on div "VNR011029035 DUNG NHAC CHUYEN LONG DUONG DINH PHONG H $" at bounding box center [496, 109] width 583 height 31
click at [762, 109] on div at bounding box center [763, 109] width 9 height 9
click at [231, 136] on p "VNR011029263" at bounding box center [242, 141] width 72 height 11
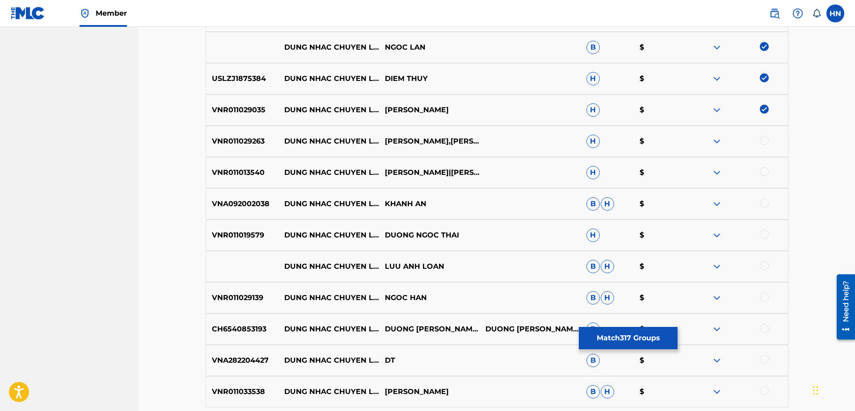
click at [760, 141] on div at bounding box center [763, 140] width 9 height 9
click at [224, 172] on p "VNR011013540" at bounding box center [242, 172] width 72 height 11
click at [761, 172] on div at bounding box center [763, 171] width 9 height 9
click at [243, 196] on div "VNA092002038 DUNG NHAC CHUYEN LONG KHANH AN B H $" at bounding box center [496, 203] width 583 height 31
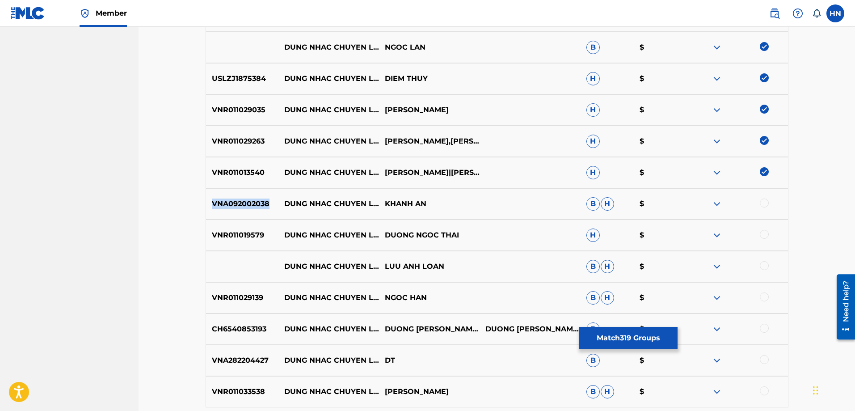
click at [243, 196] on div "VNA092002038 DUNG NHAC CHUYEN LONG KHANH AN B H $" at bounding box center [496, 203] width 583 height 31
click at [764, 203] on div at bounding box center [763, 202] width 9 height 9
click at [235, 237] on p "VNR011019579" at bounding box center [242, 235] width 72 height 11
click at [765, 232] on div at bounding box center [763, 234] width 9 height 9
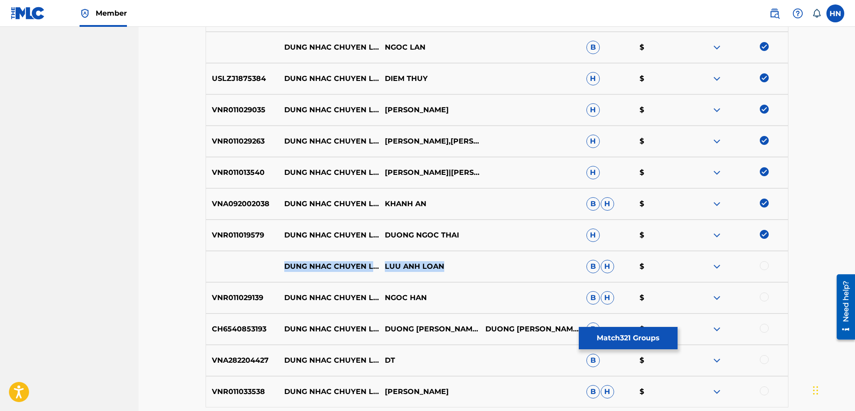
drag, startPoint x: 273, startPoint y: 264, endPoint x: 446, endPoint y: 270, distance: 173.0
click at [446, 270] on div "DUNG NHAC CHUYEN LONG LUU ANH LOAN B H $" at bounding box center [496, 266] width 583 height 31
click at [762, 262] on div at bounding box center [763, 265] width 9 height 9
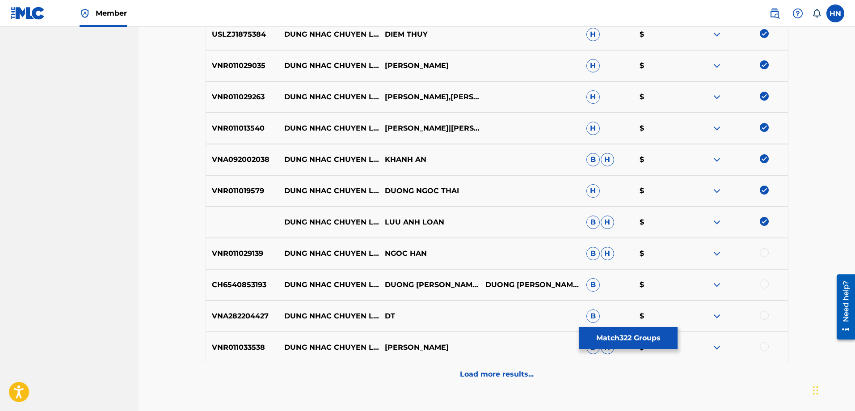
scroll to position [4131, 0]
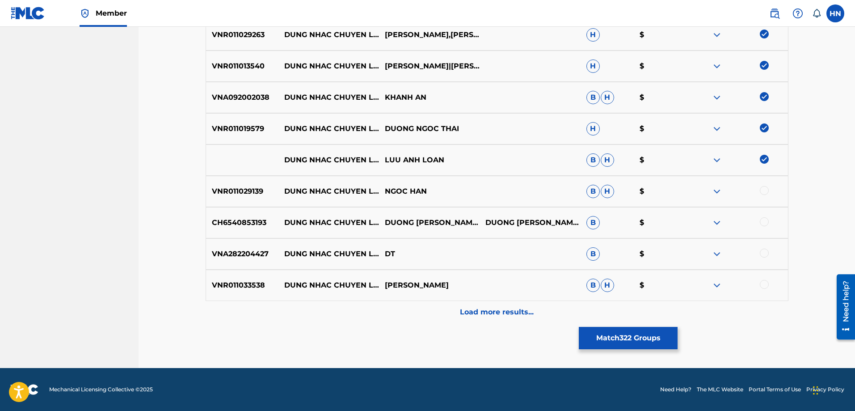
click at [244, 193] on p "VNR011029139" at bounding box center [242, 191] width 72 height 11
click at [766, 190] on div at bounding box center [763, 190] width 9 height 9
click at [245, 221] on p "CH6540853193" at bounding box center [242, 222] width 72 height 11
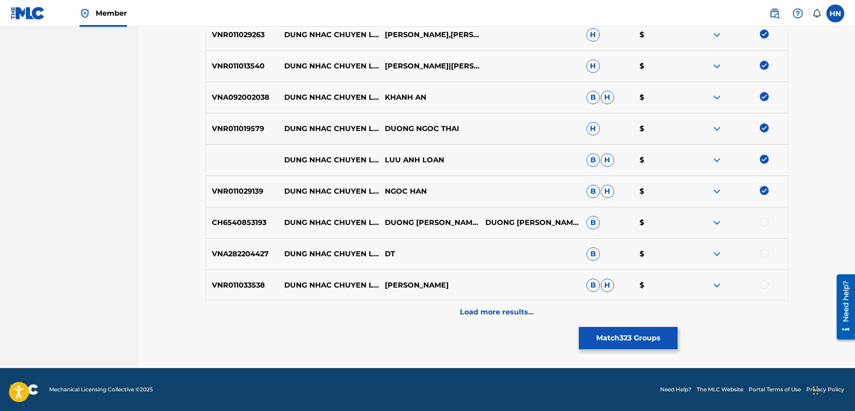
click at [762, 225] on div at bounding box center [763, 221] width 9 height 9
click at [245, 289] on p "VNR011033538" at bounding box center [242, 285] width 72 height 11
click at [761, 284] on div at bounding box center [763, 284] width 9 height 9
click at [469, 306] on p "Load more results..." at bounding box center [497, 311] width 74 height 11
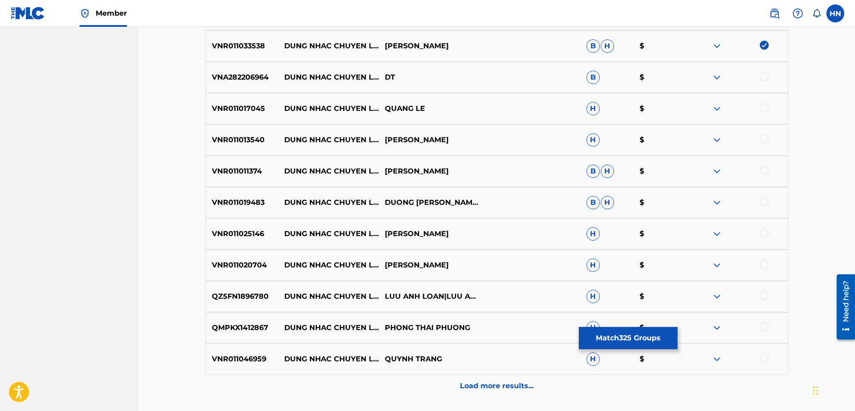
scroll to position [4354, 0]
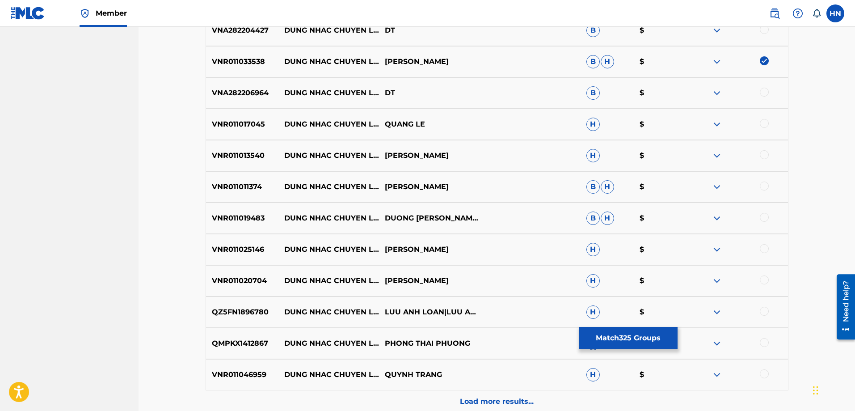
click at [237, 122] on p "VNR011017045" at bounding box center [242, 124] width 72 height 11
click at [767, 117] on div "VNR011017045 DUNG NHAC CHUYEN LONG QUANG LE H $" at bounding box center [496, 124] width 583 height 31
click at [763, 122] on div at bounding box center [763, 123] width 9 height 9
click at [229, 147] on div "VNR011013540 DUNG NHAC CHUYEN LONG LAM GIA LINH H $" at bounding box center [496, 155] width 583 height 31
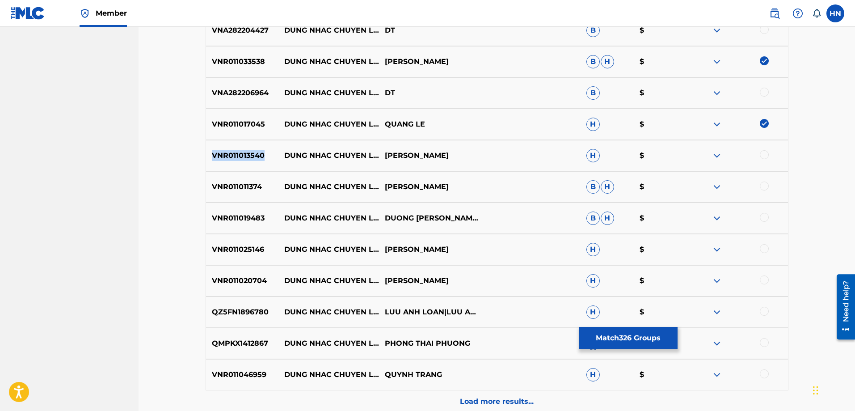
click at [229, 147] on div "VNR011013540 DUNG NHAC CHUYEN LONG LAM GIA LINH H $" at bounding box center [496, 155] width 583 height 31
click at [764, 155] on div at bounding box center [763, 154] width 9 height 9
click at [226, 192] on div "VNR011011374 DUNG NHAC CHUYEN LONG TUONG NGUYEN B H $" at bounding box center [496, 186] width 583 height 31
click at [761, 182] on div at bounding box center [763, 185] width 9 height 9
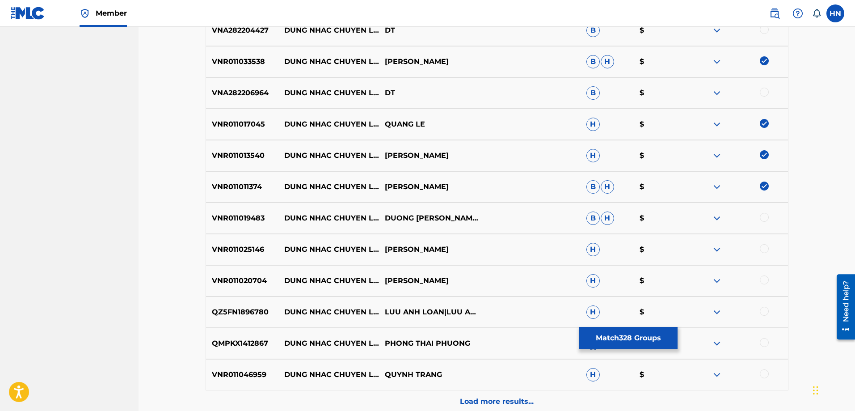
click at [278, 213] on p "DUNG NHAC CHUYEN LONG" at bounding box center [328, 218] width 101 height 11
click at [247, 214] on p "VNR011019483" at bounding box center [242, 218] width 72 height 11
click at [762, 218] on div at bounding box center [763, 217] width 9 height 9
click at [241, 248] on p "VNR011025146" at bounding box center [242, 249] width 72 height 11
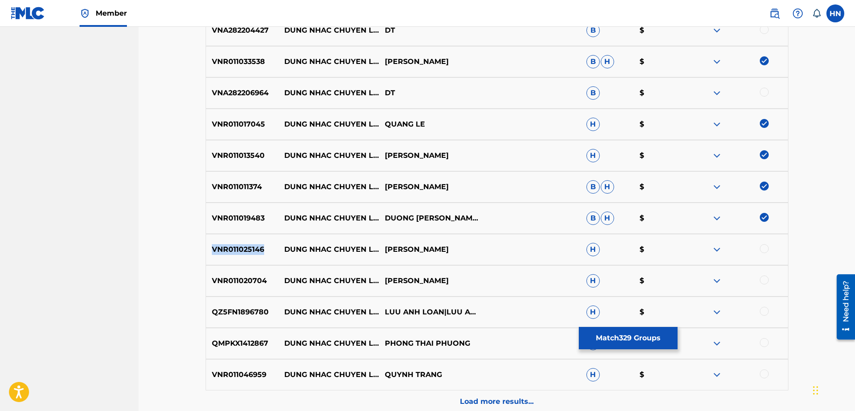
click at [241, 248] on p "VNR011025146" at bounding box center [242, 249] width 72 height 11
click at [766, 252] on div at bounding box center [763, 248] width 9 height 9
click at [255, 276] on p "VNR011020704" at bounding box center [242, 280] width 72 height 11
click at [763, 281] on div at bounding box center [763, 279] width 9 height 9
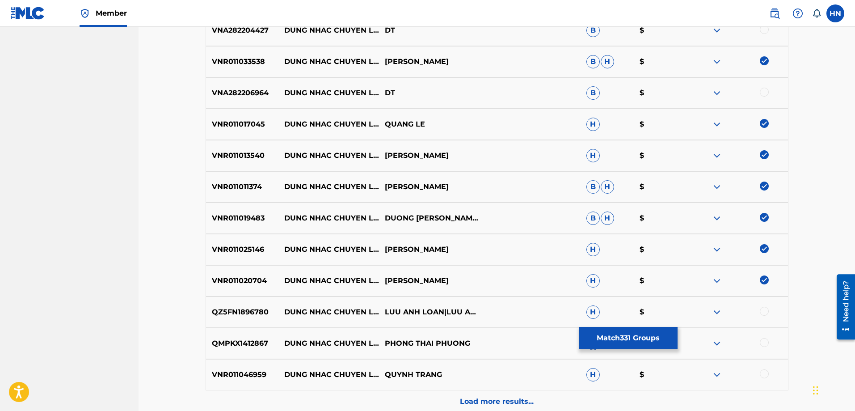
click at [217, 315] on p "QZ5FN1896780" at bounding box center [242, 311] width 72 height 11
click at [762, 313] on div at bounding box center [763, 310] width 9 height 9
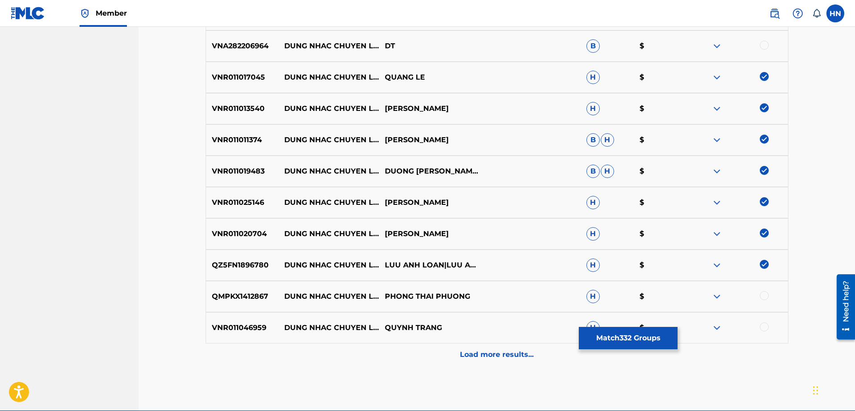
scroll to position [4444, 0]
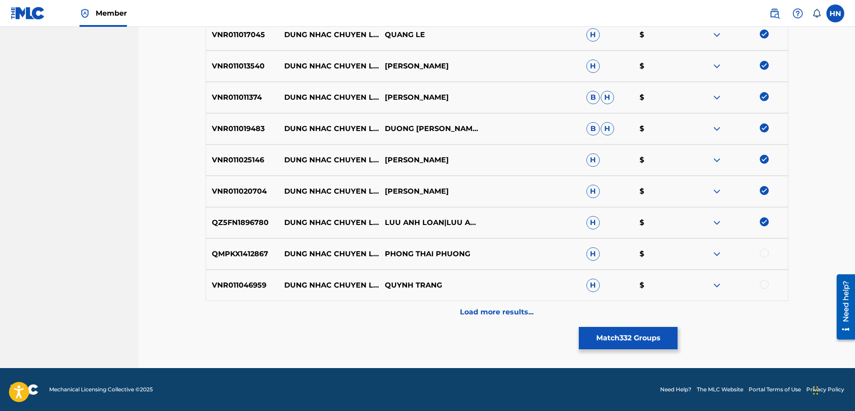
click at [242, 239] on div "QMPKX1412867 DUNG NHAC CHUYEN LONG PHONG THAI PHUONG H $" at bounding box center [496, 253] width 583 height 31
click at [759, 254] on div at bounding box center [763, 252] width 9 height 9
click at [245, 283] on p "VNR011046959" at bounding box center [242, 285] width 72 height 11
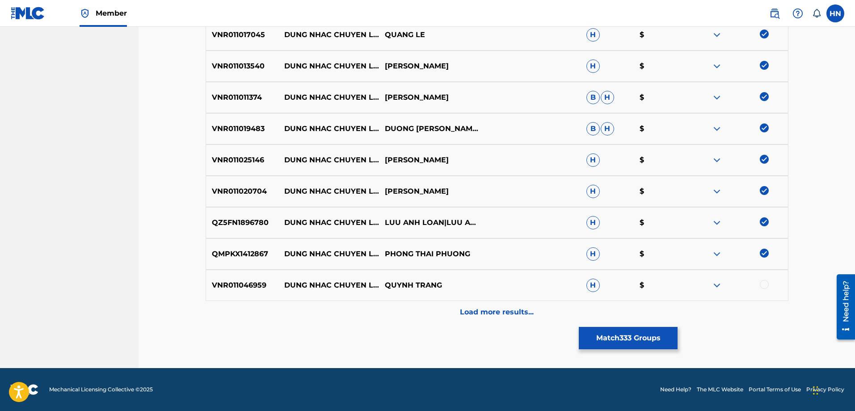
click at [767, 284] on div at bounding box center [763, 284] width 9 height 9
click at [549, 302] on div "Load more results..." at bounding box center [496, 312] width 583 height 22
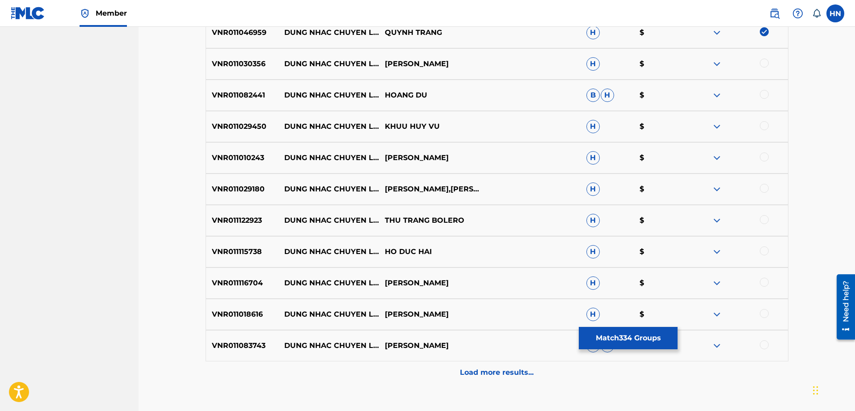
scroll to position [4712, 0]
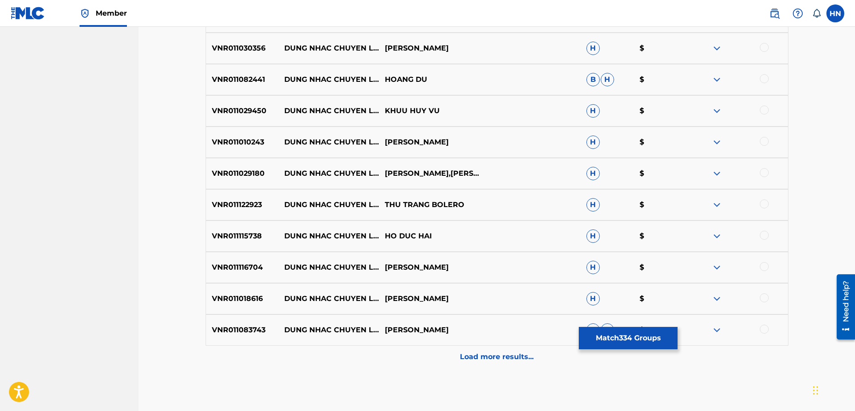
click at [256, 46] on p "VNR011030356" at bounding box center [242, 48] width 72 height 11
click at [256, 52] on p "VNR011030356" at bounding box center [242, 48] width 72 height 11
click at [763, 49] on div at bounding box center [763, 47] width 9 height 9
click at [224, 81] on p "VNR011082441" at bounding box center [242, 79] width 72 height 11
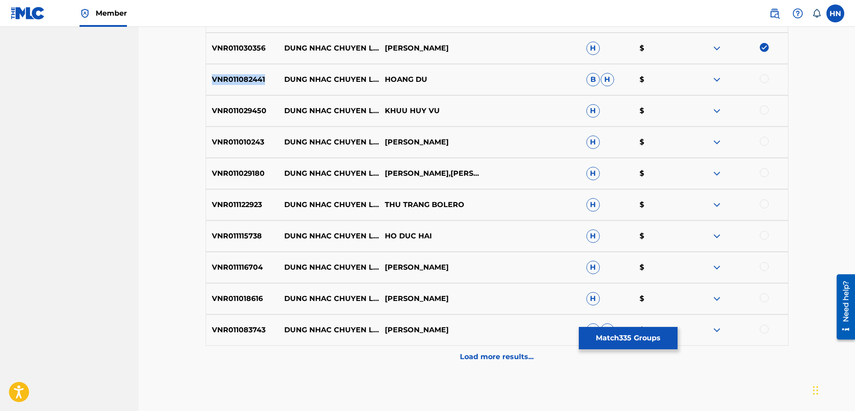
click at [224, 81] on p "VNR011082441" at bounding box center [242, 79] width 72 height 11
click at [761, 75] on div at bounding box center [763, 78] width 9 height 9
click at [247, 107] on p "VNR011029450" at bounding box center [242, 110] width 72 height 11
click at [761, 110] on div at bounding box center [763, 109] width 9 height 9
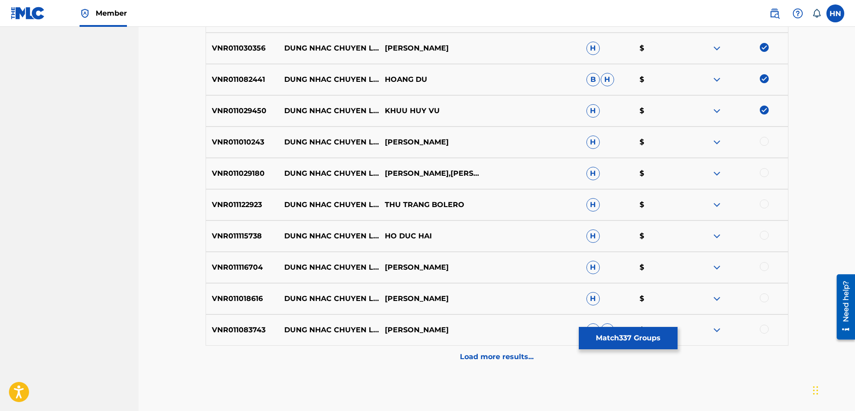
click at [257, 147] on p "VNR011010243" at bounding box center [242, 142] width 72 height 11
click at [760, 142] on div at bounding box center [763, 141] width 9 height 9
click at [249, 166] on div "VNR011029180 DUNG NHAC CHUYEN LONG LAM GIA LINH,GIA LAM H $" at bounding box center [496, 173] width 583 height 31
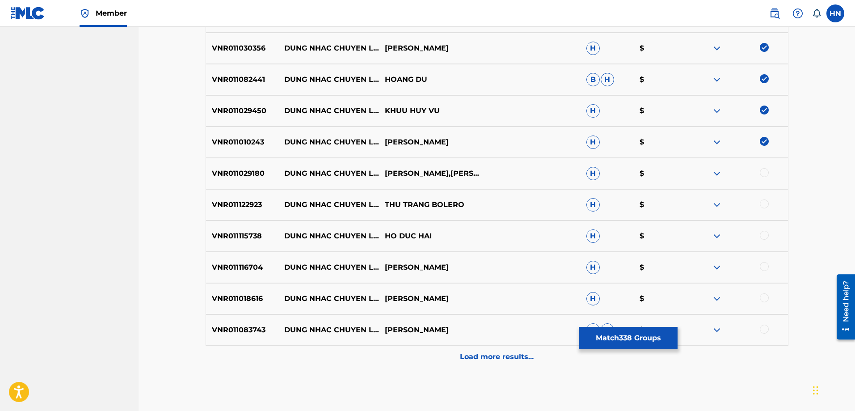
click at [763, 175] on div at bounding box center [763, 172] width 9 height 9
click at [234, 211] on div "VNR011122923 DUNG NHAC CHUYEN LONG THU TRANG BOLERO H $" at bounding box center [496, 204] width 583 height 31
click at [763, 206] on div at bounding box center [763, 203] width 9 height 9
click at [255, 235] on p "VNR011115738" at bounding box center [242, 236] width 72 height 11
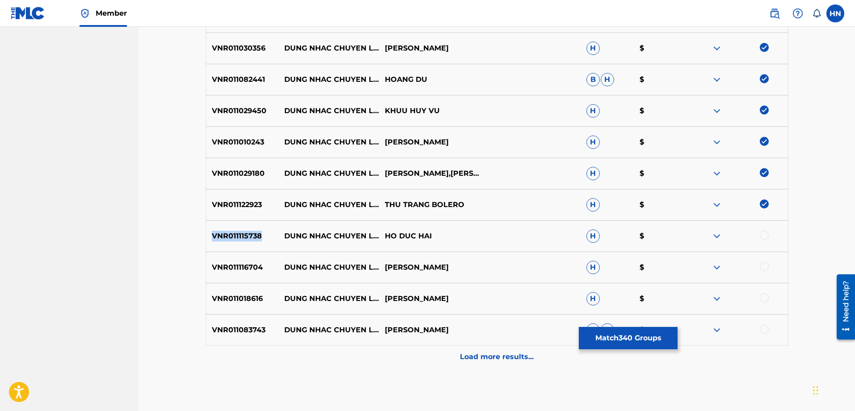
click at [255, 235] on p "VNR011115738" at bounding box center [242, 236] width 72 height 11
click at [763, 236] on div at bounding box center [763, 235] width 9 height 9
click at [264, 270] on p "VNR011116704" at bounding box center [242, 267] width 72 height 11
click at [248, 266] on p "VNR011116704" at bounding box center [242, 267] width 72 height 11
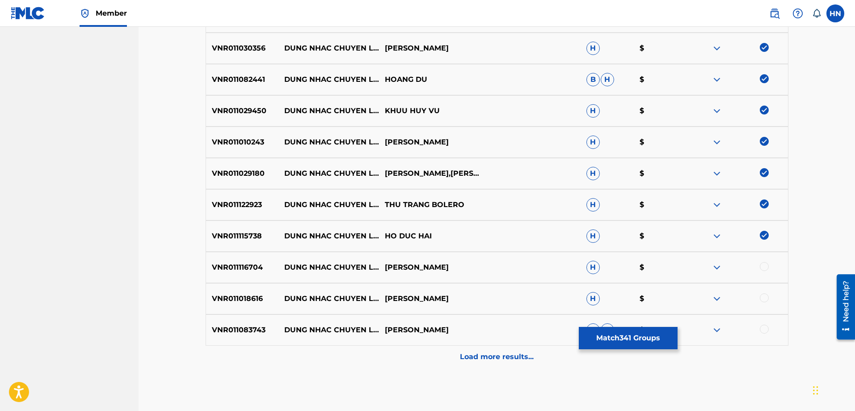
click at [763, 267] on div at bounding box center [763, 266] width 9 height 9
click at [220, 293] on div "VNR011018616 DUNG NHAC CHUYEN LONG XUAN HOA H $" at bounding box center [496, 298] width 583 height 31
click at [767, 298] on div at bounding box center [763, 297] width 9 height 9
click at [260, 333] on p "VNR011083743" at bounding box center [242, 329] width 72 height 11
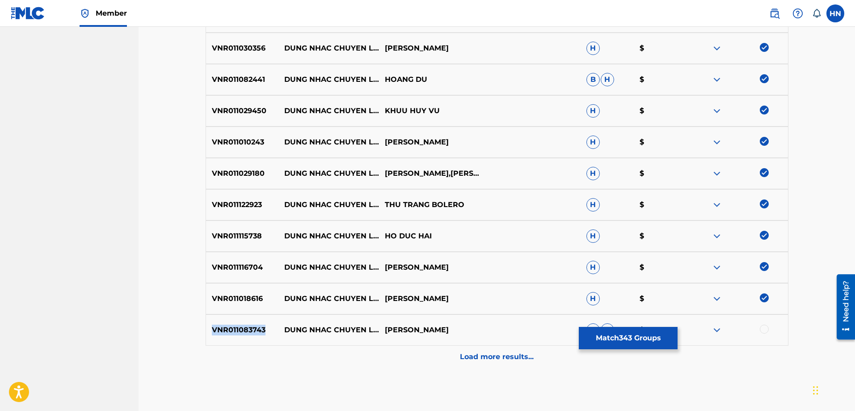
click at [260, 333] on p "VNR011083743" at bounding box center [242, 329] width 72 height 11
click at [760, 328] on div at bounding box center [763, 328] width 9 height 9
click at [478, 352] on p "Load more results..." at bounding box center [497, 356] width 74 height 11
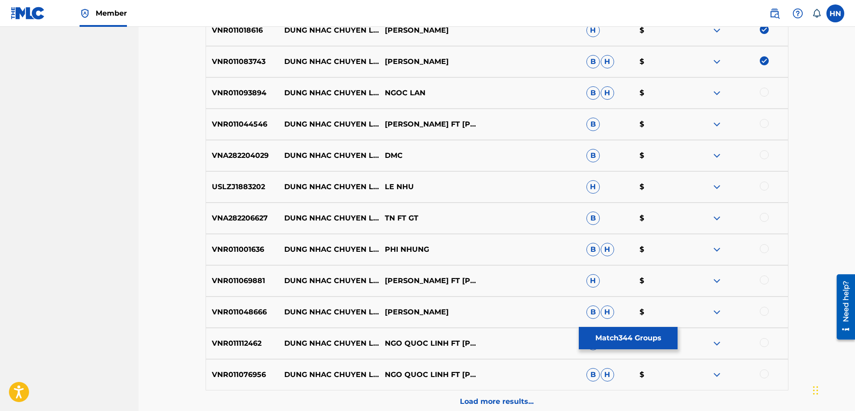
scroll to position [5024, 0]
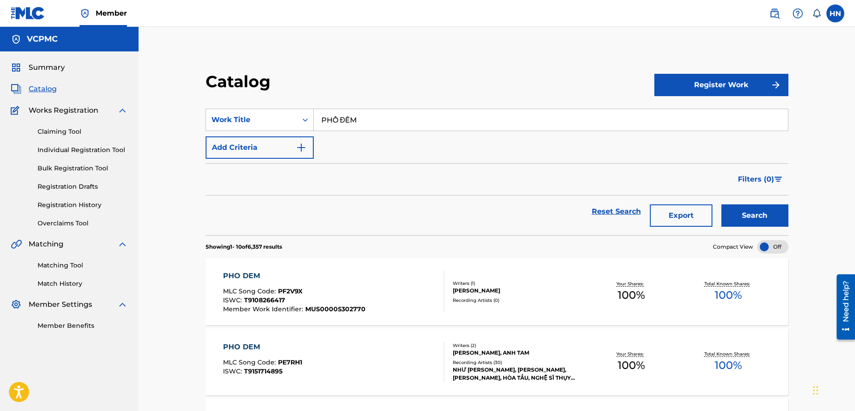
click at [467, 111] on input "PHỐ ĐÊM" at bounding box center [551, 119] width 474 height 21
paste input "ĐỪNG NHẮC CHUYỆN LÒNG"
type input "ĐỪNG NHẮC CHUYỆN LÒNG"
click at [746, 206] on button "Search" at bounding box center [754, 215] width 67 height 22
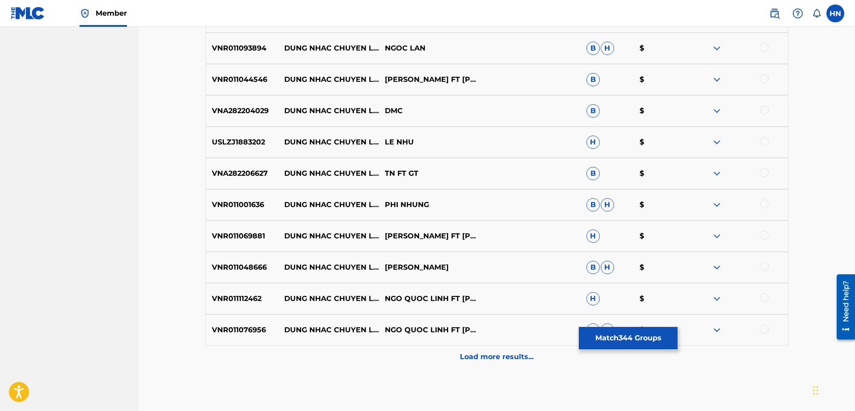
scroll to position [4980, 0]
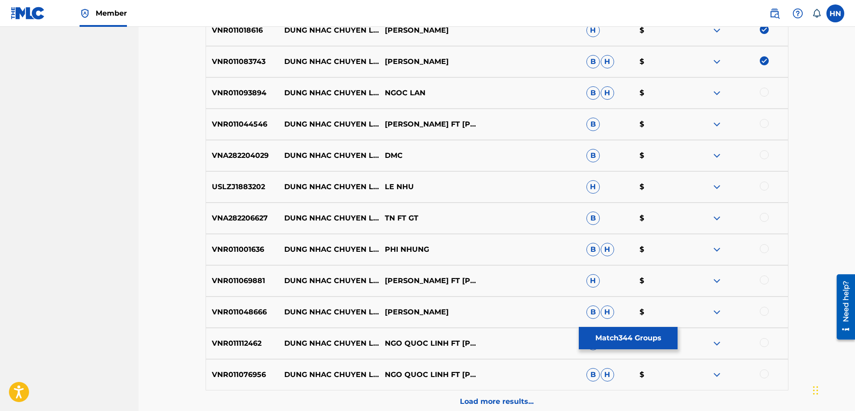
click at [260, 93] on p "VNR011093894" at bounding box center [242, 93] width 72 height 11
copy p "VNR011093894"
click at [761, 93] on div at bounding box center [763, 92] width 9 height 9
click at [264, 125] on p "VNR011044546" at bounding box center [242, 124] width 72 height 11
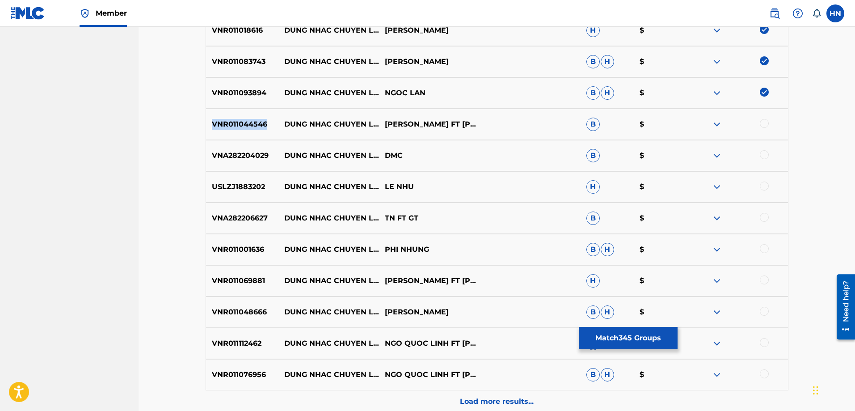
click at [264, 125] on p "VNR011044546" at bounding box center [242, 124] width 72 height 11
copy p "VNR011044546"
click at [764, 121] on div at bounding box center [763, 123] width 9 height 9
click at [244, 186] on p "USLZJ1883202" at bounding box center [242, 186] width 72 height 11
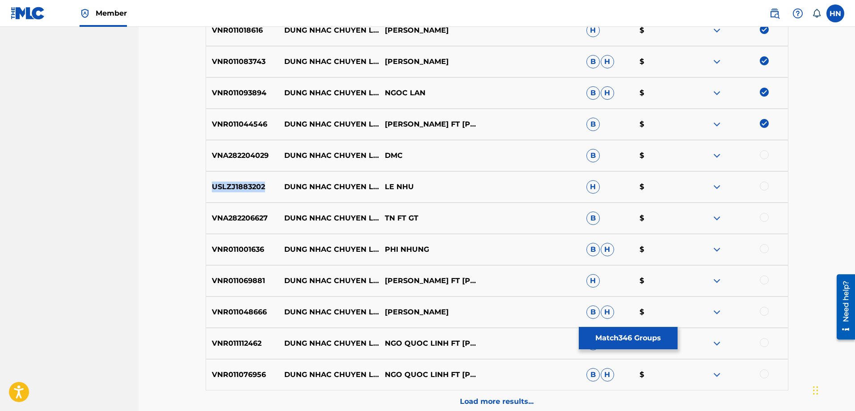
copy p "USLZJ1883202"
click at [764, 186] on div at bounding box center [763, 185] width 9 height 9
click at [235, 213] on p "VNA282206627" at bounding box center [242, 218] width 72 height 11
copy p "VNA282206627"
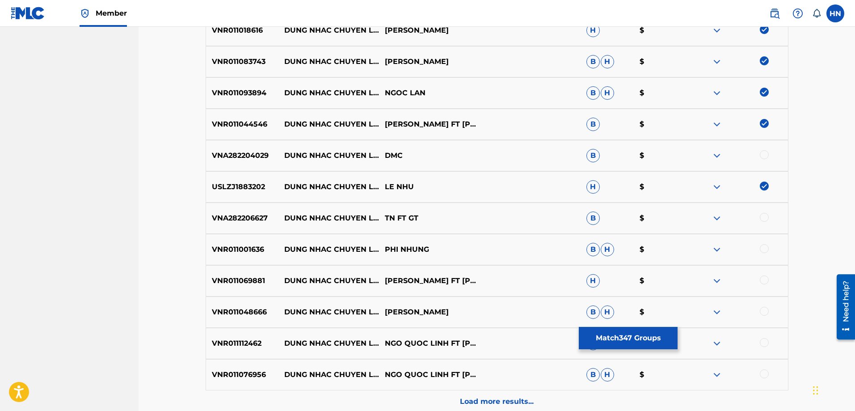
click at [238, 239] on div "VNR011001636 DUNG NHAC CHUYEN LONG PHI NHUNG B H $" at bounding box center [496, 249] width 583 height 31
copy p "VNR011001636"
click at [762, 246] on div at bounding box center [763, 248] width 9 height 9
click at [239, 290] on div "VNR011069881 DUNG NHAC CHUYEN LONG LAM GIA LINH FT GIA LAM H $" at bounding box center [496, 280] width 583 height 31
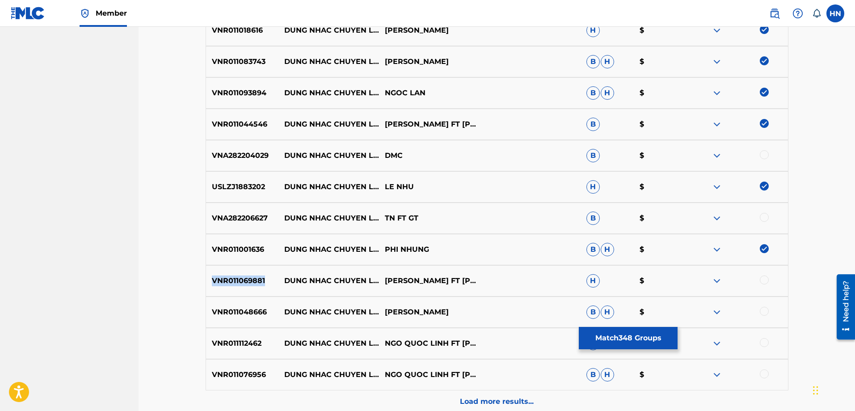
click at [239, 290] on div "VNR011069881 DUNG NHAC CHUYEN LONG LAM GIA LINH FT GIA LAM H $" at bounding box center [496, 280] width 583 height 31
copy p "VNR011069881"
click at [763, 279] on div at bounding box center [763, 279] width 9 height 9
click at [225, 311] on p "VNR011048666" at bounding box center [242, 311] width 72 height 11
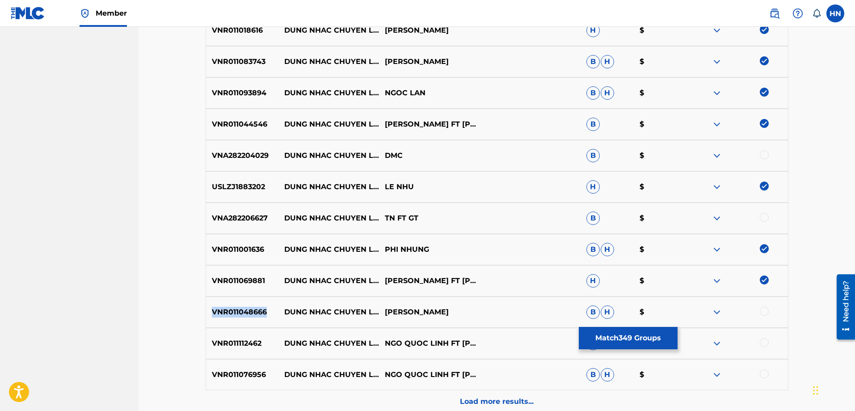
copy p "VNR011048666"
click at [761, 311] on div at bounding box center [763, 310] width 9 height 9
click at [249, 343] on p "VNR011112462" at bounding box center [242, 343] width 72 height 11
copy p "VNR011112462"
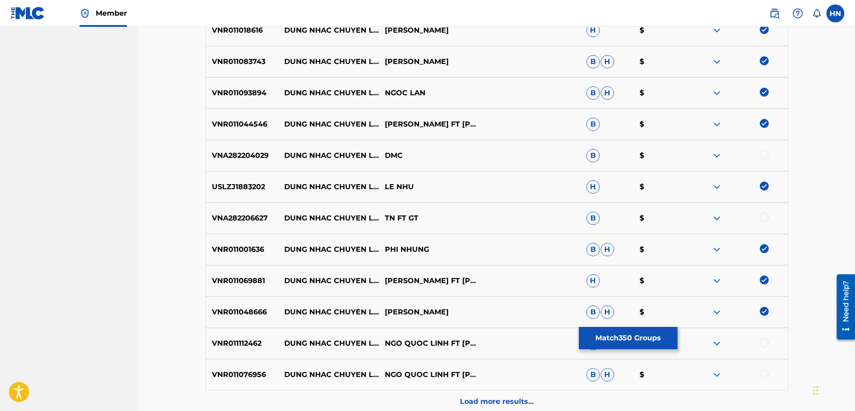
click at [763, 345] on div at bounding box center [763, 342] width 9 height 9
click at [234, 373] on p "VNR011076956" at bounding box center [242, 374] width 72 height 11
copy p "VNR011076956"
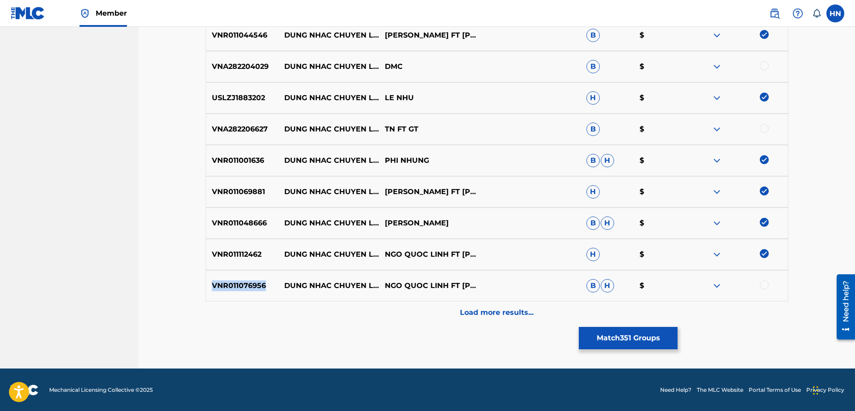
scroll to position [5069, 0]
click at [762, 284] on div at bounding box center [763, 284] width 9 height 9
click at [533, 321] on div "Load more results..." at bounding box center [496, 312] width 583 height 22
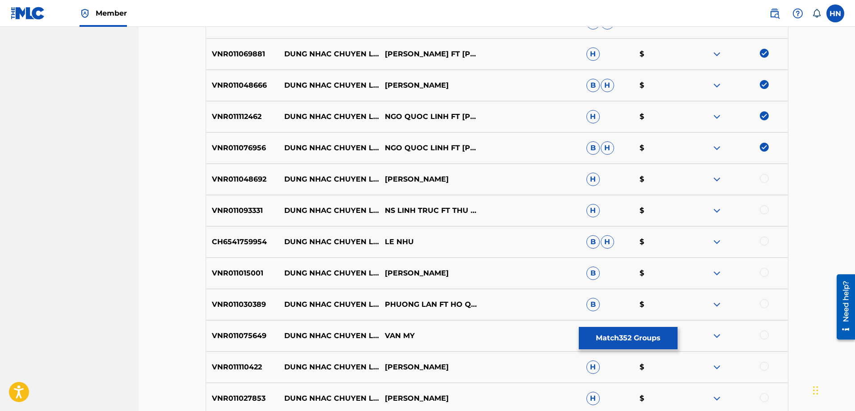
scroll to position [5292, 0]
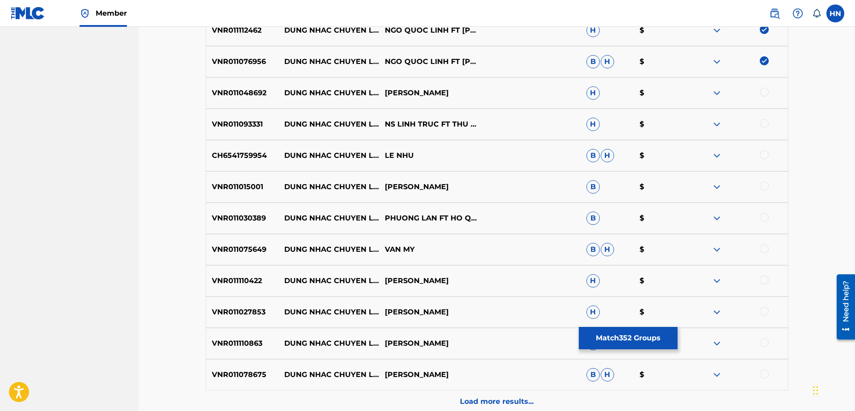
click at [239, 89] on p "VNR011048692" at bounding box center [242, 93] width 72 height 11
copy p "VNR011048692"
click at [764, 92] on div at bounding box center [763, 92] width 9 height 9
click at [248, 122] on p "VNR011093331" at bounding box center [242, 124] width 72 height 11
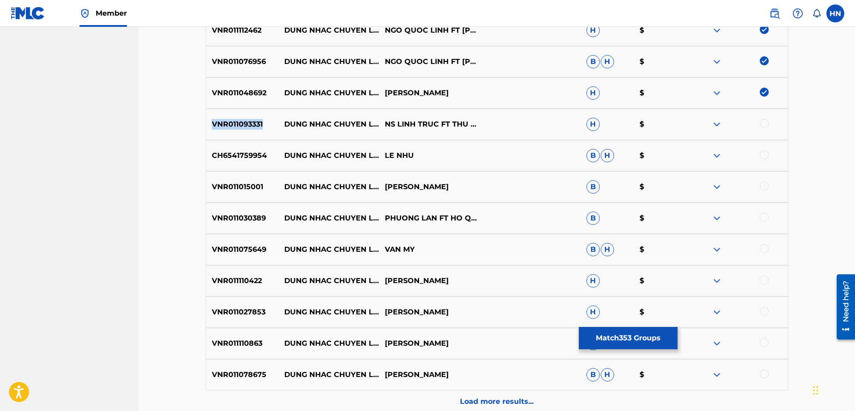
click at [248, 122] on p "VNR011093331" at bounding box center [242, 124] width 72 height 11
click at [763, 125] on div at bounding box center [763, 123] width 9 height 9
drag, startPoint x: 283, startPoint y: 117, endPoint x: 451, endPoint y: 127, distance: 168.3
click at [451, 127] on div "VNR011093331 DUNG NHAC CHUYEN LONG NS LINH TRUC FT THU VAN H $" at bounding box center [496, 124] width 583 height 31
click at [767, 123] on img at bounding box center [763, 123] width 9 height 9
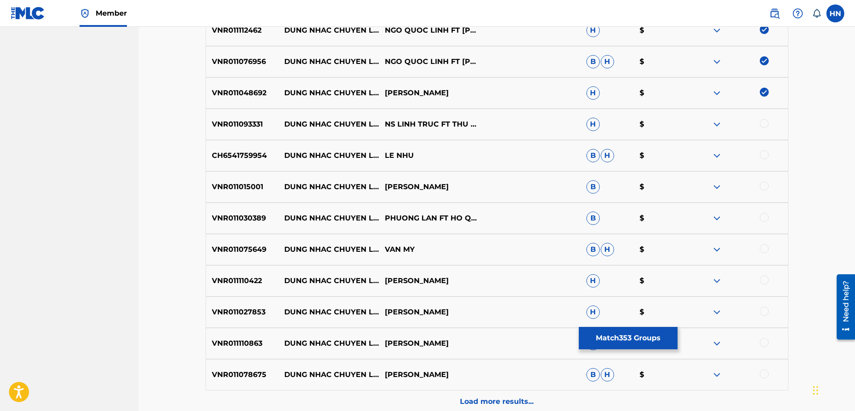
click at [249, 153] on p "CH6541759954" at bounding box center [242, 155] width 72 height 11
click at [763, 155] on div at bounding box center [763, 154] width 9 height 9
click at [240, 183] on p "VNR011015001" at bounding box center [242, 186] width 72 height 11
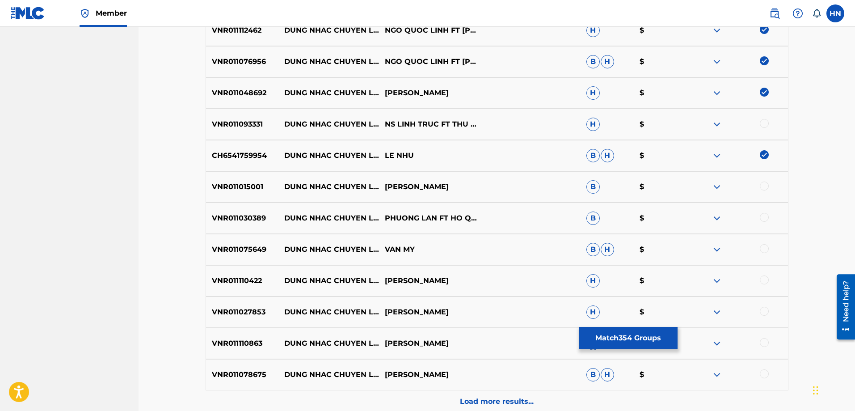
click at [765, 188] on div at bounding box center [763, 185] width 9 height 9
click at [225, 217] on p "VNR011030389" at bounding box center [242, 218] width 72 height 11
click at [762, 219] on div at bounding box center [763, 217] width 9 height 9
click at [233, 244] on p "VNR011075649" at bounding box center [242, 249] width 72 height 11
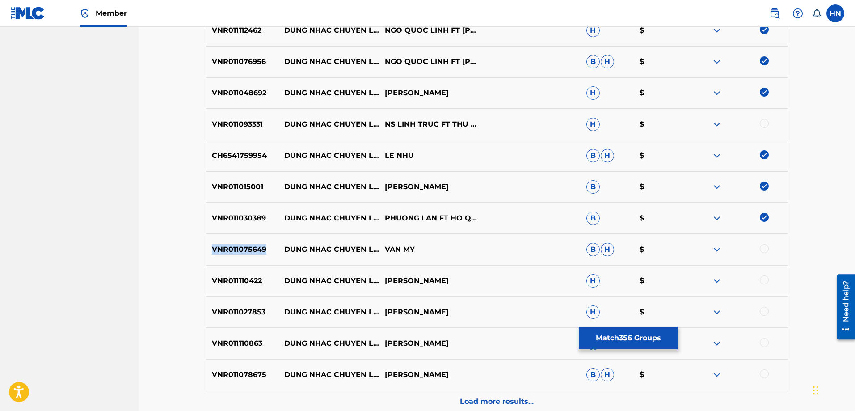
click at [233, 244] on p "VNR011075649" at bounding box center [242, 249] width 72 height 11
click at [763, 249] on div at bounding box center [763, 248] width 9 height 9
click at [254, 280] on p "VNR011110422" at bounding box center [242, 280] width 72 height 11
click at [765, 278] on div at bounding box center [763, 279] width 9 height 9
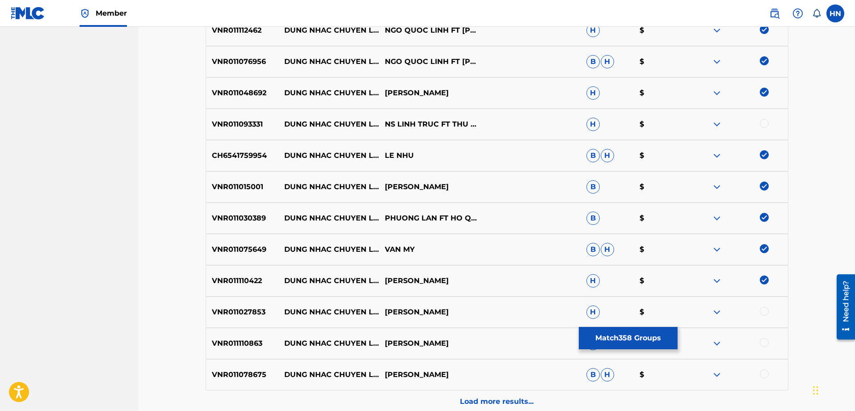
click at [247, 316] on p "VNR011027853" at bounding box center [242, 311] width 72 height 11
click at [764, 311] on div at bounding box center [763, 310] width 9 height 9
click at [241, 343] on p "VNR011110863" at bounding box center [242, 343] width 72 height 11
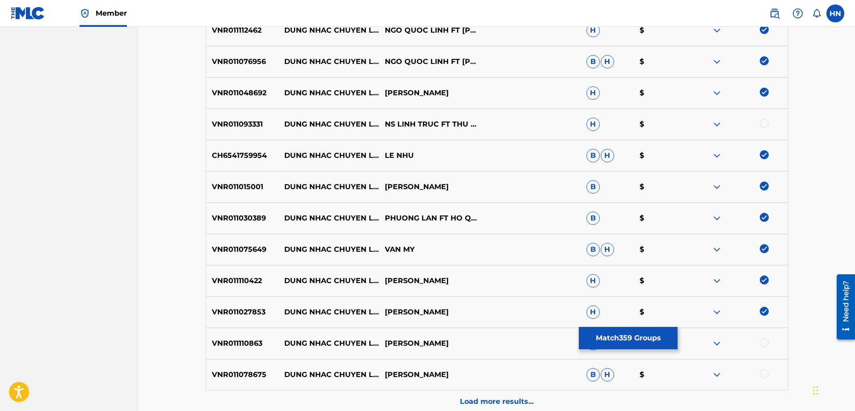
click at [764, 342] on div at bounding box center [763, 342] width 9 height 9
click at [217, 369] on p "VNR011078675" at bounding box center [242, 374] width 72 height 11
click at [767, 370] on div at bounding box center [763, 373] width 9 height 9
click at [523, 390] on div "Load more results..." at bounding box center [496, 401] width 583 height 22
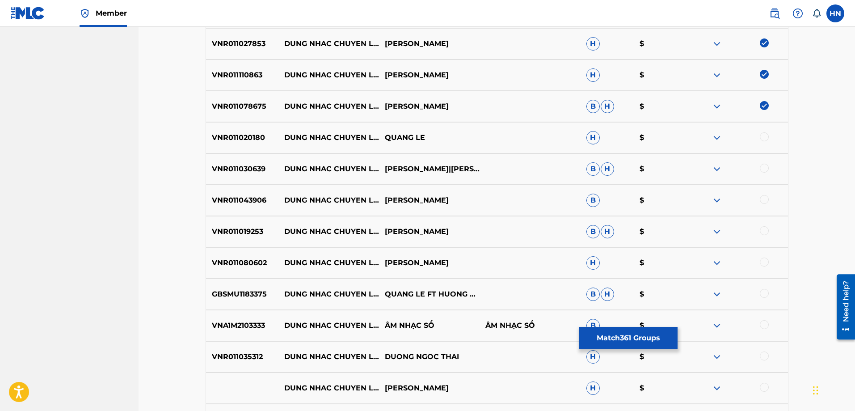
scroll to position [5605, 0]
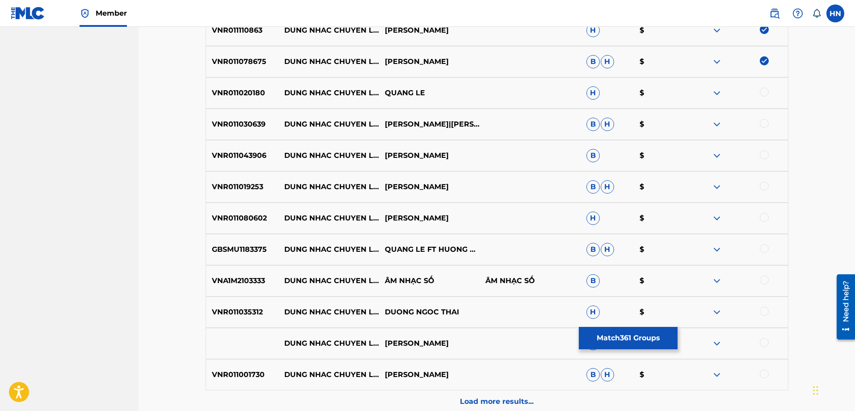
click at [258, 98] on p "VNR011020180" at bounding box center [242, 93] width 72 height 11
click at [763, 92] on div at bounding box center [763, 92] width 9 height 9
click at [233, 122] on p "VNR011030639" at bounding box center [242, 124] width 72 height 11
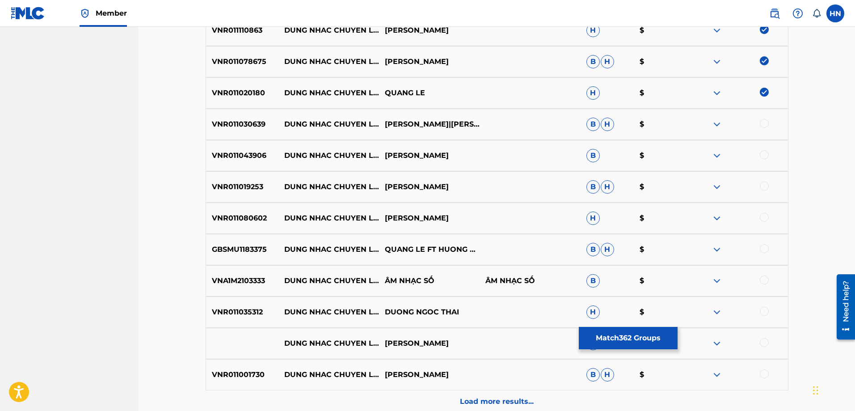
click at [764, 122] on div at bounding box center [763, 123] width 9 height 9
click at [235, 151] on p "VNR011043906" at bounding box center [242, 155] width 72 height 11
click at [763, 154] on div at bounding box center [763, 154] width 9 height 9
click at [219, 185] on p "VNR011019253" at bounding box center [242, 186] width 72 height 11
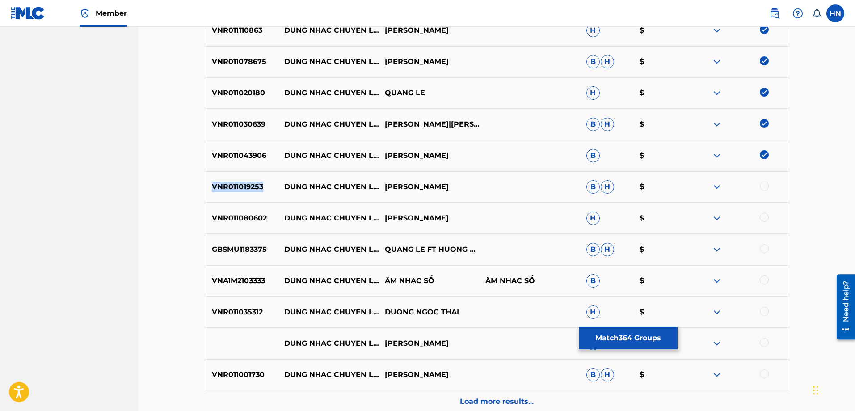
click at [219, 185] on p "VNR011019253" at bounding box center [242, 186] width 72 height 11
click at [764, 185] on div at bounding box center [763, 185] width 9 height 9
click at [252, 218] on p "VNR011080602" at bounding box center [242, 218] width 72 height 11
click at [763, 218] on div at bounding box center [763, 217] width 9 height 9
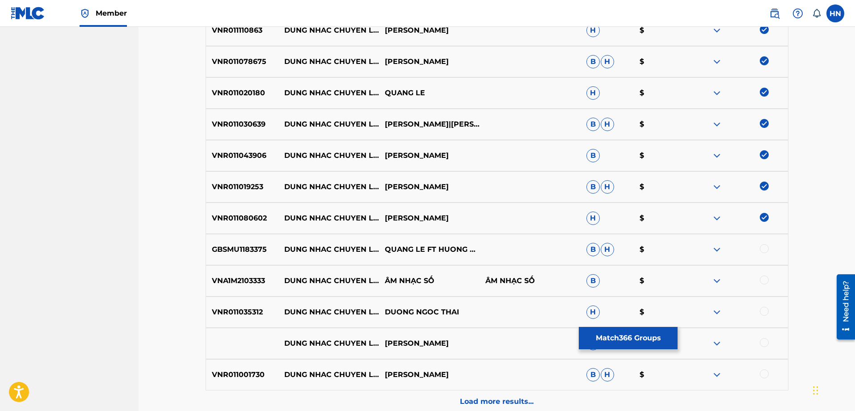
click at [269, 246] on p "GBSMU1183375" at bounding box center [242, 249] width 72 height 11
click at [264, 247] on p "GBSMU1183375" at bounding box center [242, 249] width 72 height 11
click at [764, 250] on div at bounding box center [763, 248] width 9 height 9
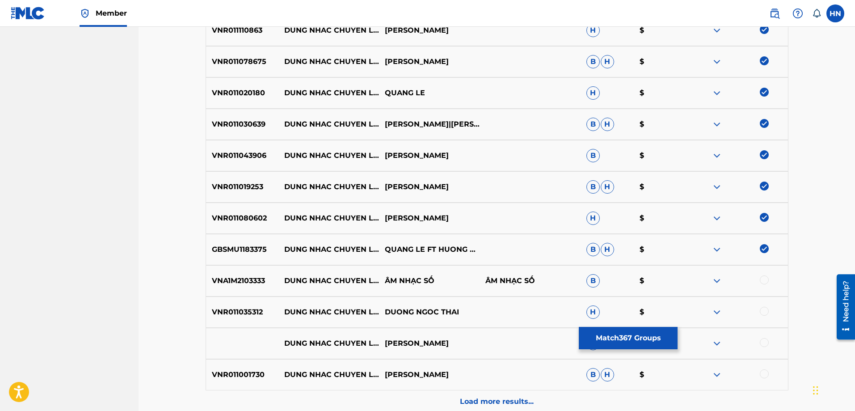
click at [268, 281] on p "VNA1M2103333" at bounding box center [242, 280] width 72 height 11
click at [249, 278] on p "VNA1M2103333" at bounding box center [242, 280] width 72 height 11
click at [764, 280] on div at bounding box center [763, 279] width 9 height 9
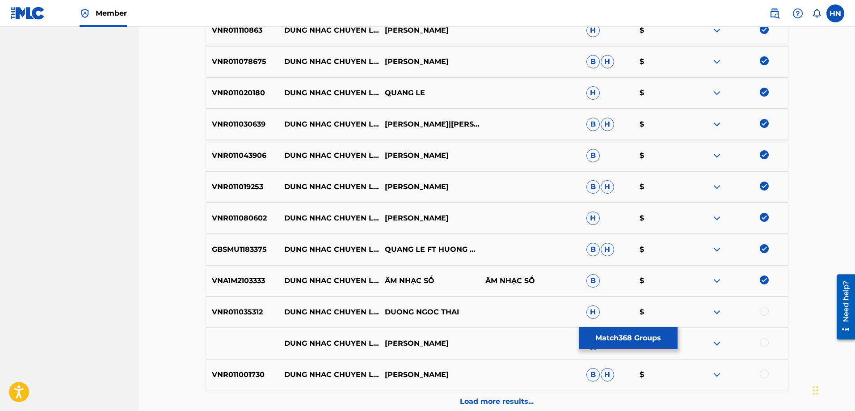
click at [235, 309] on p "VNR011035312" at bounding box center [242, 311] width 72 height 11
click at [760, 308] on div at bounding box center [763, 310] width 9 height 9
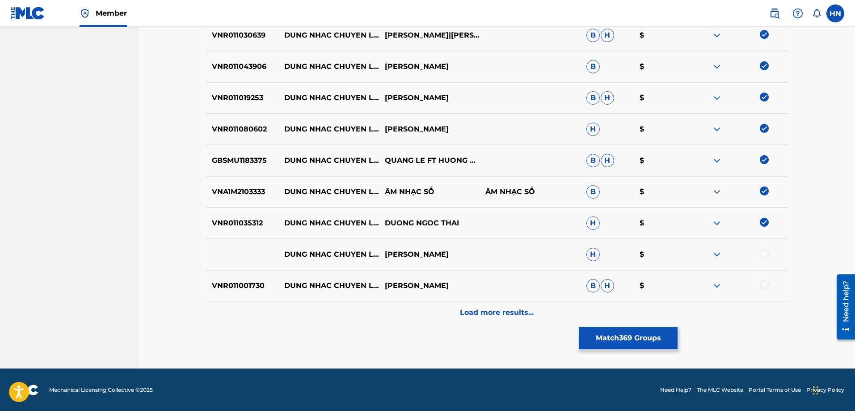
scroll to position [5694, 0]
drag, startPoint x: 284, startPoint y: 252, endPoint x: 433, endPoint y: 253, distance: 149.2
click at [433, 253] on div "DUNG NHAC CHUYEN LONG GIANG THU H $" at bounding box center [496, 253] width 583 height 31
click at [766, 251] on div at bounding box center [763, 252] width 9 height 9
click at [716, 256] on img at bounding box center [716, 253] width 11 height 11
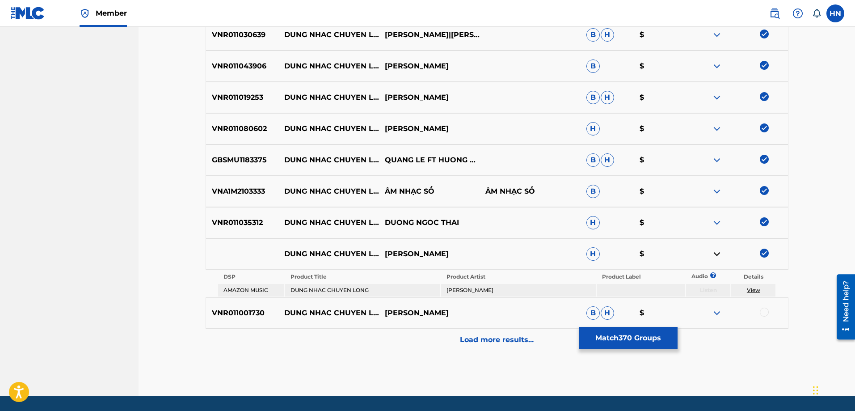
click at [248, 309] on p "VNR011001730" at bounding box center [242, 312] width 72 height 11
click at [763, 308] on div at bounding box center [763, 311] width 9 height 9
click at [504, 334] on p "Load more results..." at bounding box center [497, 339] width 74 height 11
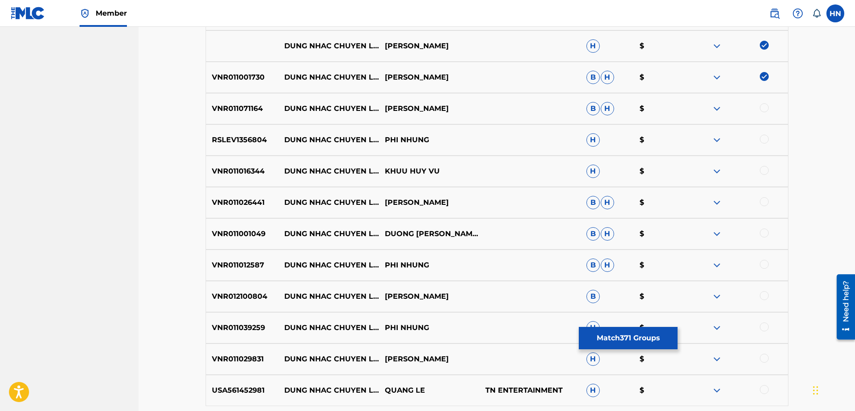
scroll to position [5918, 0]
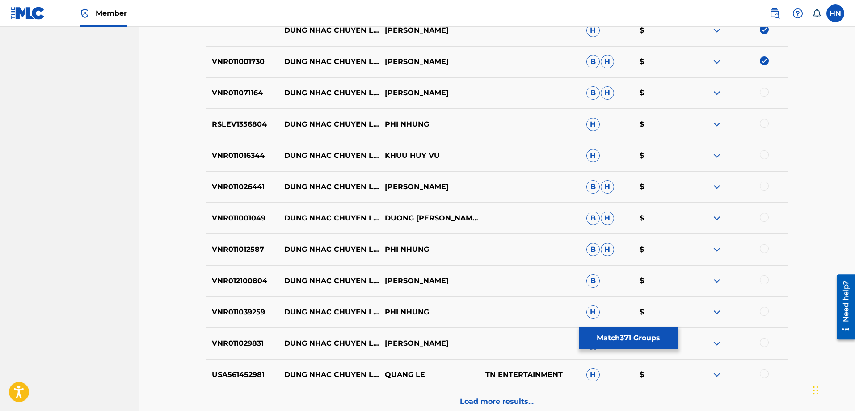
click at [253, 96] on p "VNR011071164" at bounding box center [242, 93] width 72 height 11
click at [761, 92] on div at bounding box center [763, 92] width 9 height 9
click at [247, 124] on p "RSLEV1356804" at bounding box center [242, 124] width 72 height 11
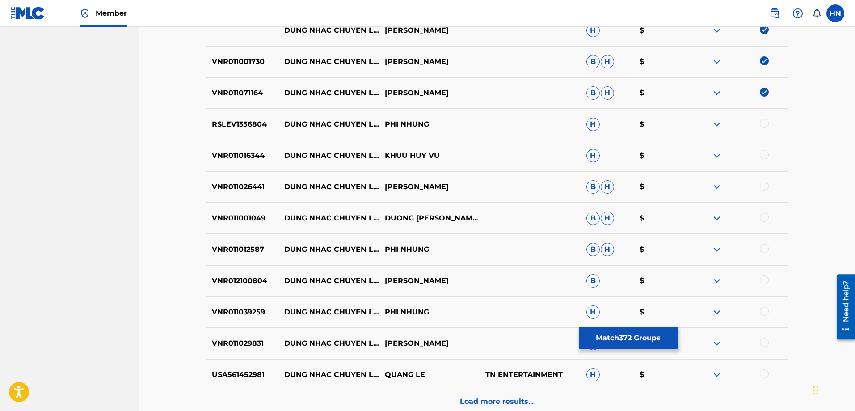
click at [767, 122] on div at bounding box center [763, 123] width 9 height 9
click at [259, 152] on p "VNR011016344" at bounding box center [242, 155] width 72 height 11
click at [761, 152] on div at bounding box center [763, 154] width 9 height 9
click at [250, 184] on p "VNR011026441" at bounding box center [242, 186] width 72 height 11
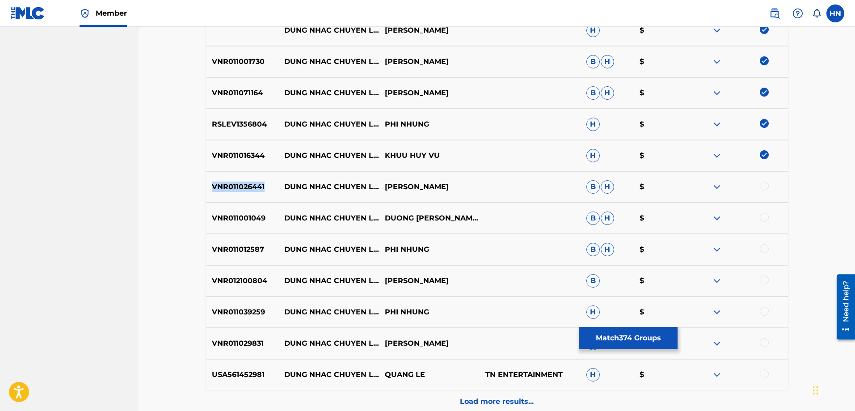
click at [250, 184] on p "VNR011026441" at bounding box center [242, 186] width 72 height 11
click at [762, 188] on div at bounding box center [763, 185] width 9 height 9
click at [249, 220] on p "VNR011001049" at bounding box center [242, 218] width 72 height 11
click at [766, 218] on div at bounding box center [763, 217] width 9 height 9
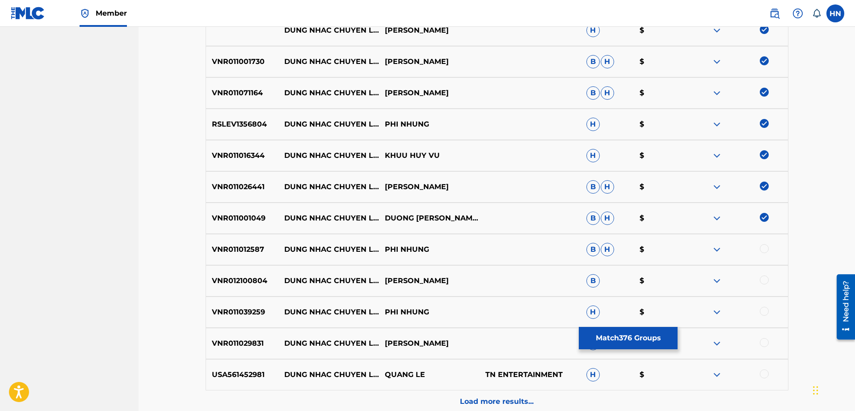
click at [231, 246] on p "VNR011012587" at bounding box center [242, 249] width 72 height 11
click at [762, 247] on div at bounding box center [763, 248] width 9 height 9
click at [241, 274] on div "VNR012100804 DUNG NHAC CHUYEN LONG PHUONG ANH B $" at bounding box center [496, 280] width 583 height 31
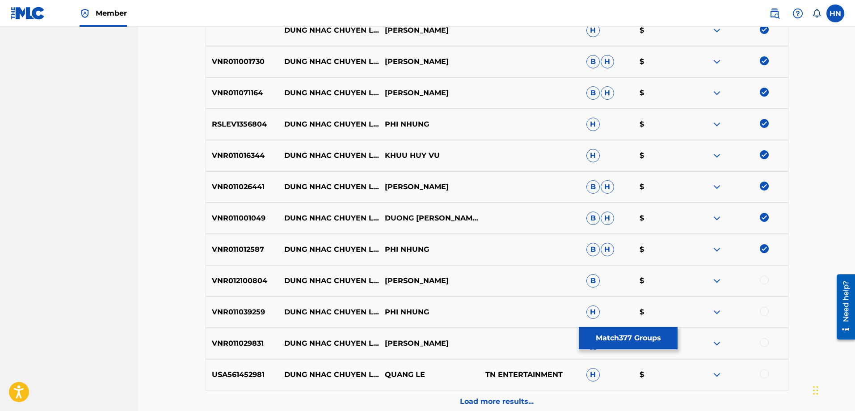
click at [762, 281] on div at bounding box center [763, 279] width 9 height 9
click at [247, 313] on p "VNR011039259" at bounding box center [242, 311] width 72 height 11
click at [759, 311] on div at bounding box center [763, 310] width 9 height 9
click at [244, 336] on div "VNR011029831 DUNG NHAC CHUYEN LONG THIEN QUANG H $" at bounding box center [496, 342] width 583 height 31
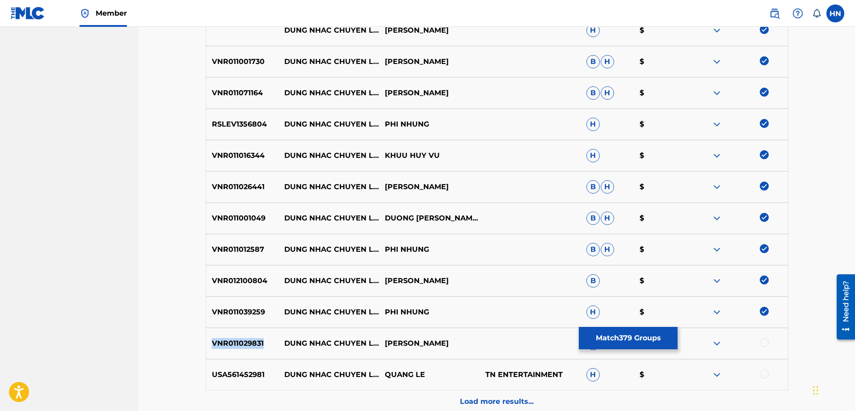
click at [244, 336] on div "VNR011029831 DUNG NHAC CHUYEN LONG THIEN QUANG H $" at bounding box center [496, 342] width 583 height 31
click at [764, 345] on div at bounding box center [763, 342] width 9 height 9
click at [216, 376] on p "USA561452981" at bounding box center [242, 374] width 72 height 11
click at [763, 372] on div at bounding box center [763, 373] width 9 height 9
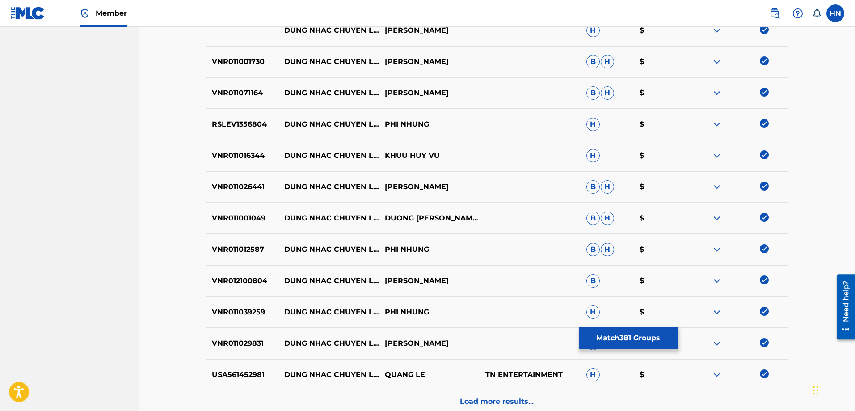
click at [499, 393] on div "Load more results..." at bounding box center [496, 401] width 583 height 22
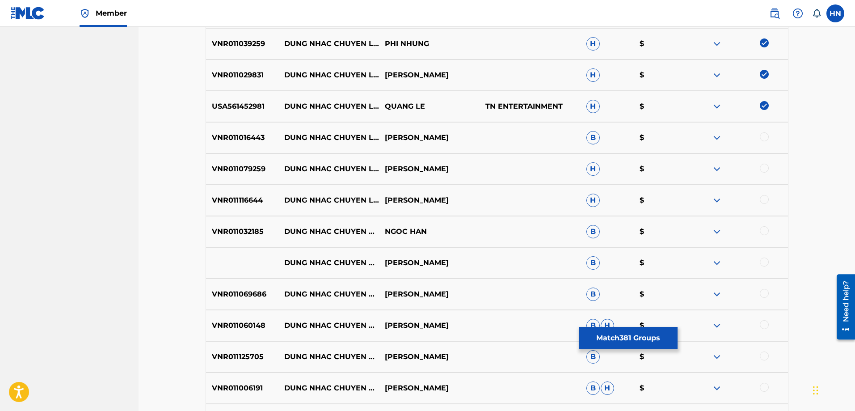
scroll to position [6230, 0]
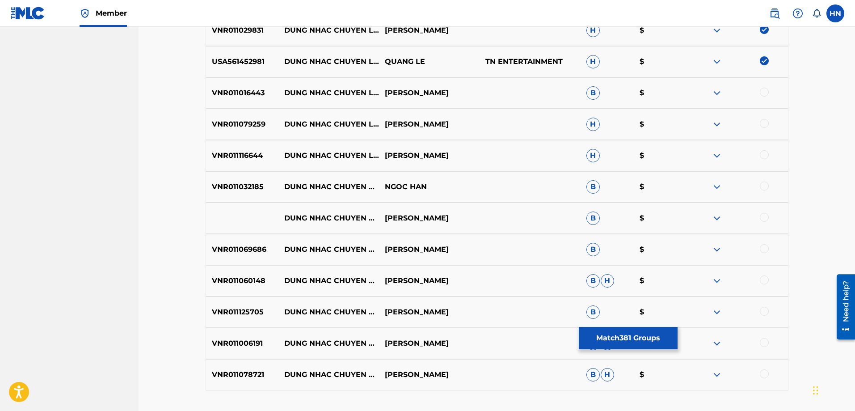
click at [253, 104] on div "VNR011016443 DUNG NHAC CHUYEN LONG PHUONG LAN B $" at bounding box center [496, 92] width 583 height 31
click at [763, 92] on div at bounding box center [763, 92] width 9 height 9
click at [237, 128] on p "VNR011079259" at bounding box center [242, 124] width 72 height 11
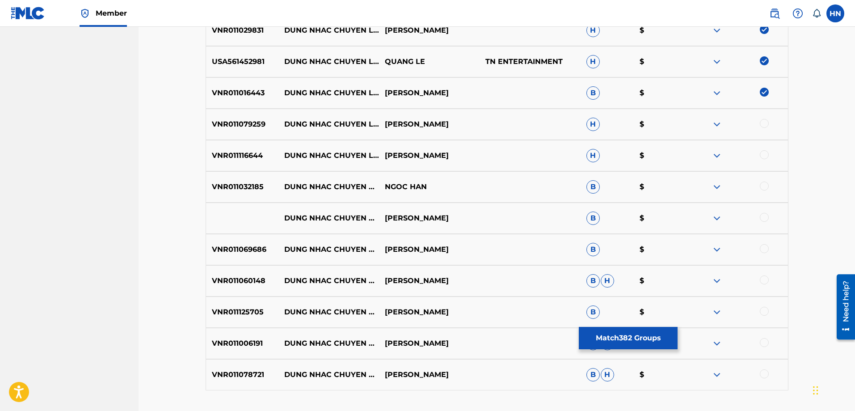
click at [765, 122] on div at bounding box center [763, 123] width 9 height 9
click at [257, 153] on p "VNR011116644" at bounding box center [242, 155] width 72 height 11
click at [759, 154] on div at bounding box center [763, 154] width 9 height 9
click at [222, 197] on div "VNR011032185 DUNG NHAC CHUYEN DAU LONG NGOC HAN B $" at bounding box center [496, 186] width 583 height 31
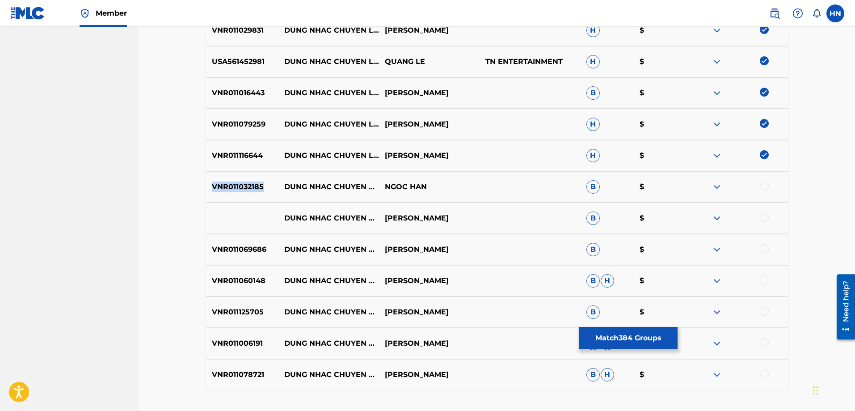
click at [222, 197] on div "VNR011032185 DUNG NHAC CHUYEN DAU LONG NGOC HAN B $" at bounding box center [496, 186] width 583 height 31
click at [764, 187] on div at bounding box center [763, 185] width 9 height 9
click at [285, 213] on p "DUNG NHAC CHUYEN DAU LONG" at bounding box center [328, 218] width 101 height 11
click at [764, 185] on img at bounding box center [763, 185] width 9 height 9
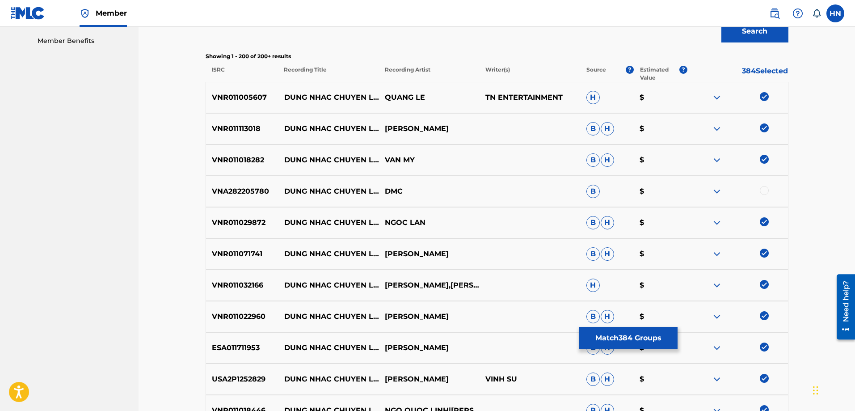
scroll to position [73, 0]
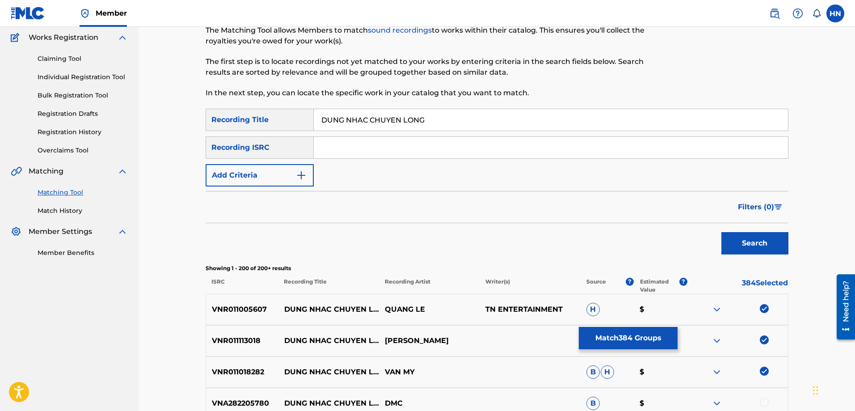
click at [401, 123] on input "DUNG NHAC CHUYEN LONG" at bounding box center [551, 119] width 474 height 21
paste input "ĐỪNG NHẮC CHUYỆN LÒ"
type input "ĐỪNG NHẮC CHUYỆN LÒNG"
click at [757, 245] on button "Search" at bounding box center [754, 243] width 67 height 22
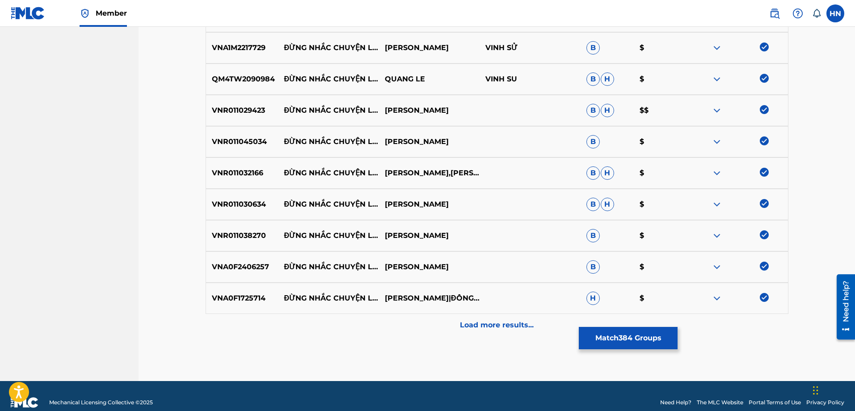
scroll to position [378, 0]
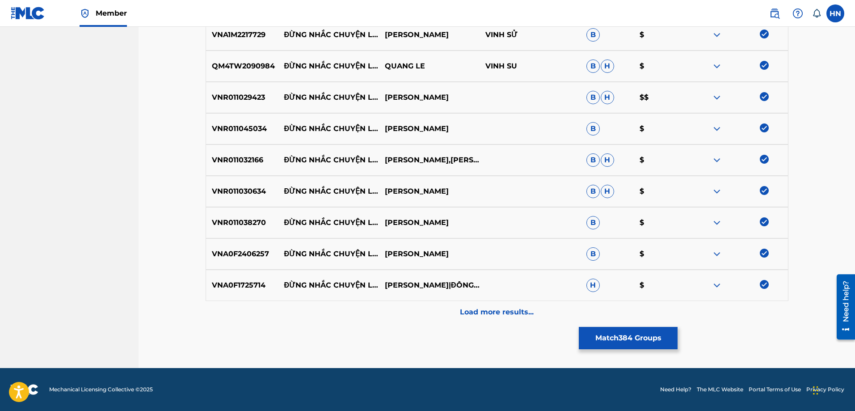
click at [471, 302] on div "Load more results..." at bounding box center [496, 312] width 583 height 22
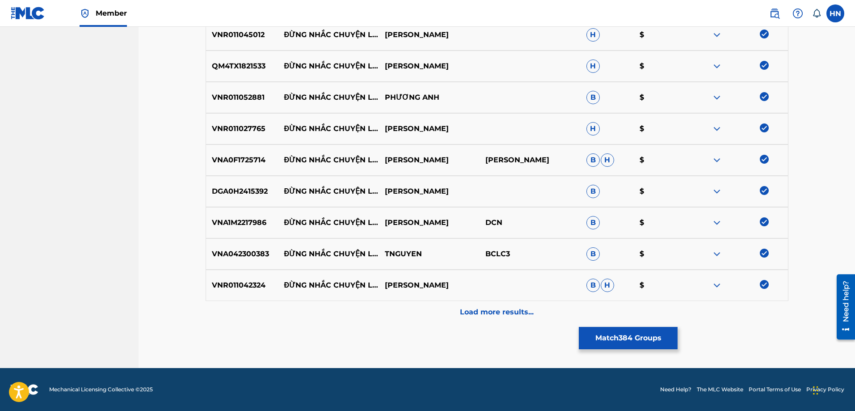
click at [471, 302] on div "Load more results..." at bounding box center [496, 312] width 583 height 22
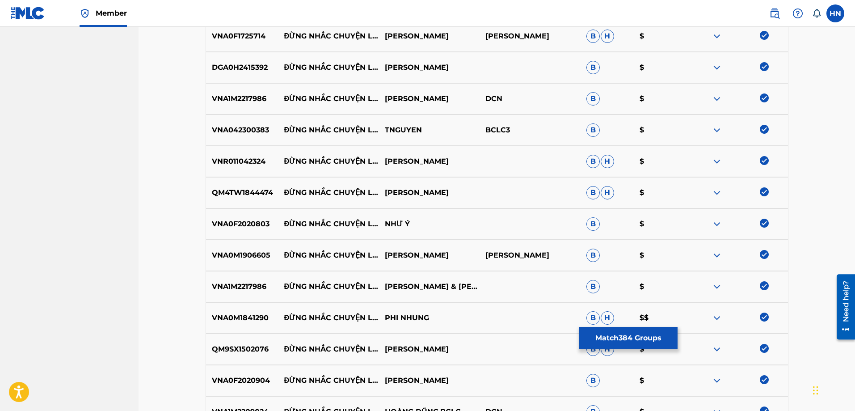
scroll to position [959, 0]
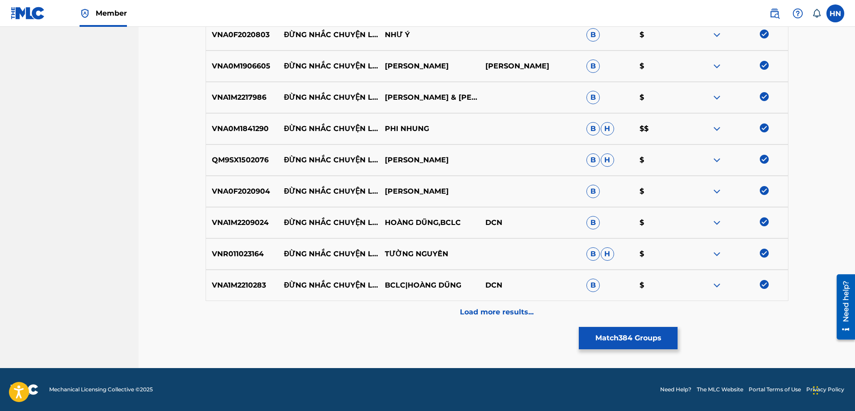
click at [471, 302] on div "Load more results..." at bounding box center [496, 312] width 583 height 22
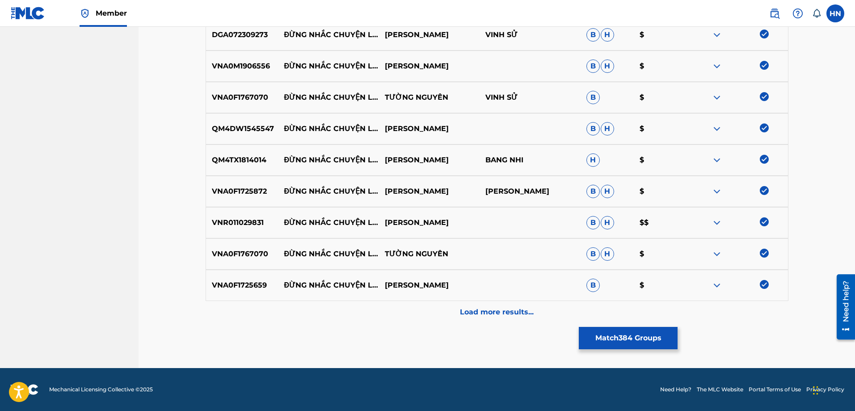
click at [462, 307] on p "Load more results..." at bounding box center [497, 311] width 74 height 11
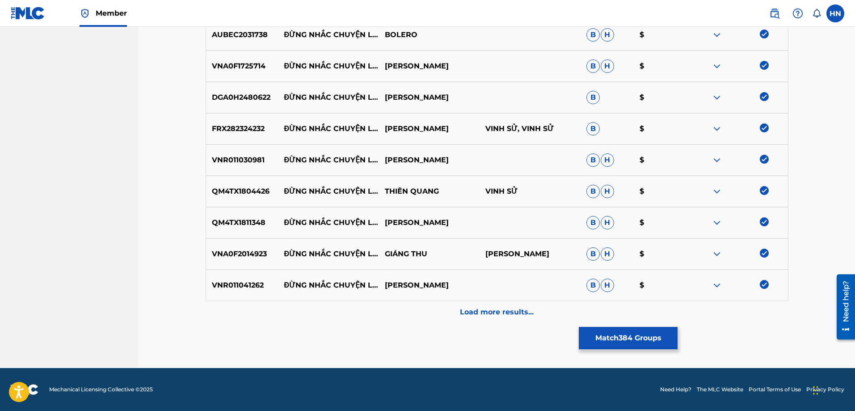
click at [461, 310] on p "Load more results..." at bounding box center [497, 311] width 74 height 11
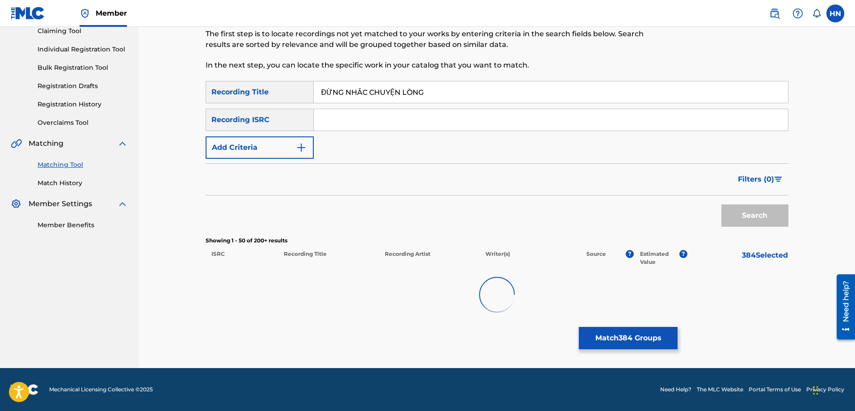
scroll to position [1629, 0]
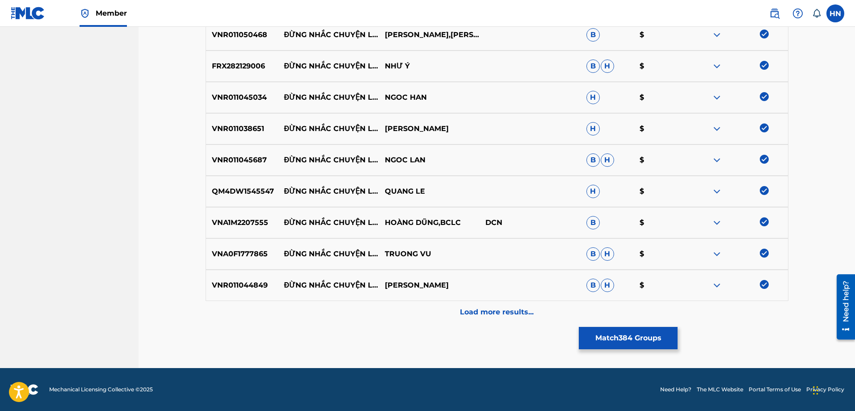
click at [461, 310] on p "Load more results..." at bounding box center [497, 311] width 74 height 11
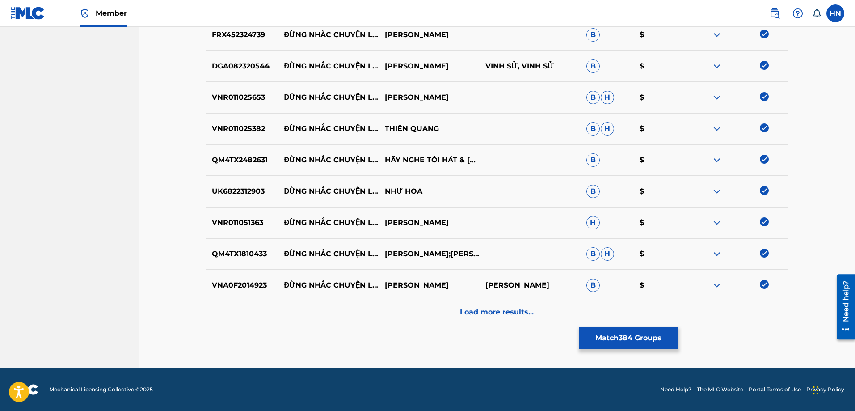
click at [461, 310] on p "Load more results..." at bounding box center [497, 311] width 74 height 11
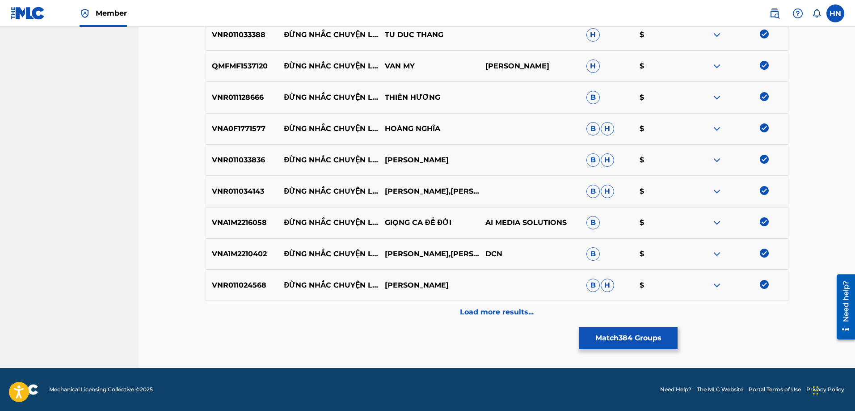
click at [461, 310] on p "Load more results..." at bounding box center [497, 311] width 74 height 11
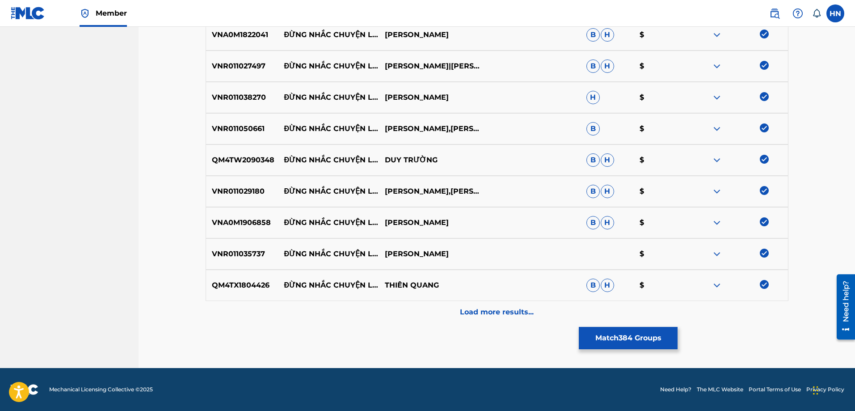
click at [479, 314] on p "Load more results..." at bounding box center [497, 311] width 74 height 11
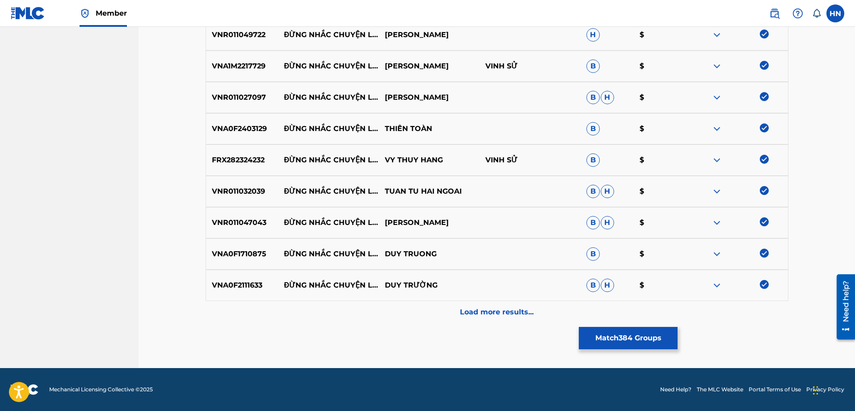
click at [479, 314] on p "Load more results..." at bounding box center [497, 311] width 74 height 11
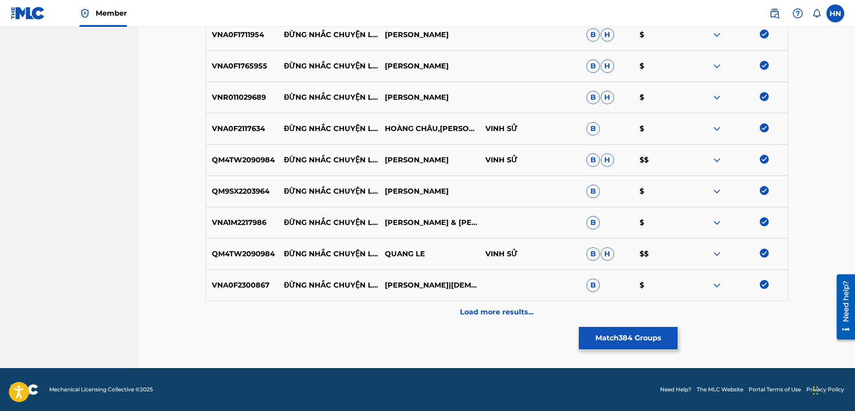
click at [479, 314] on p "Load more results..." at bounding box center [497, 311] width 74 height 11
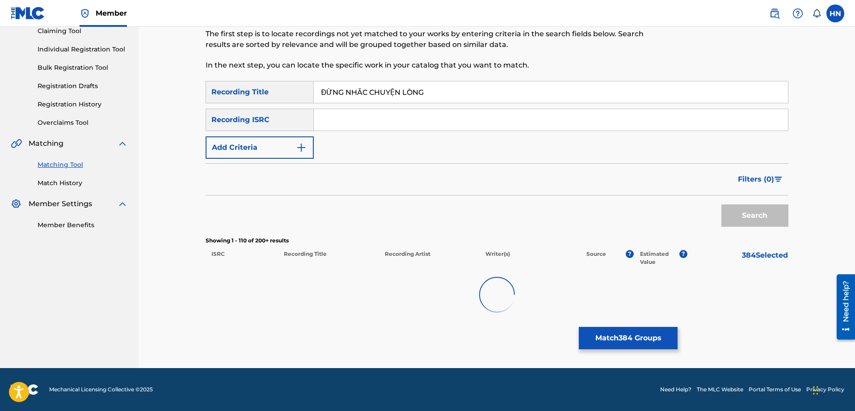
scroll to position [3505, 0]
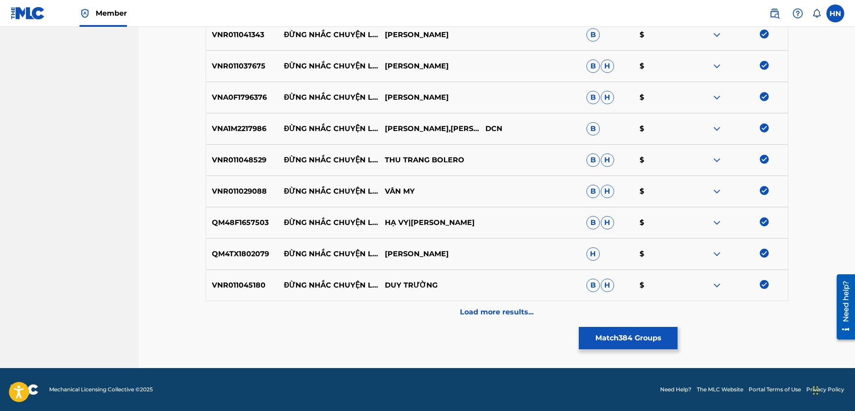
click at [479, 314] on p "Load more results..." at bounding box center [497, 311] width 74 height 11
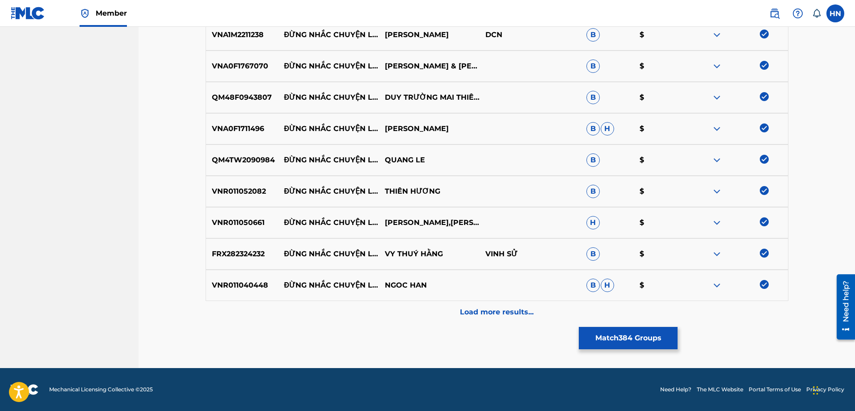
click at [479, 314] on p "Load more results..." at bounding box center [497, 311] width 74 height 11
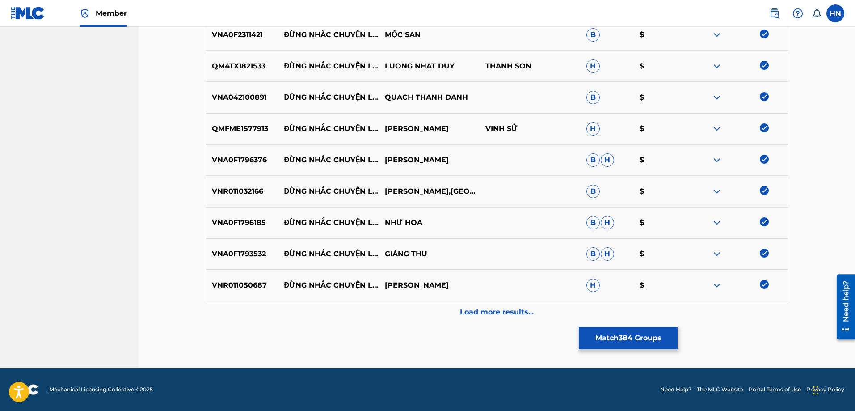
click at [479, 314] on p "Load more results..." at bounding box center [497, 311] width 74 height 11
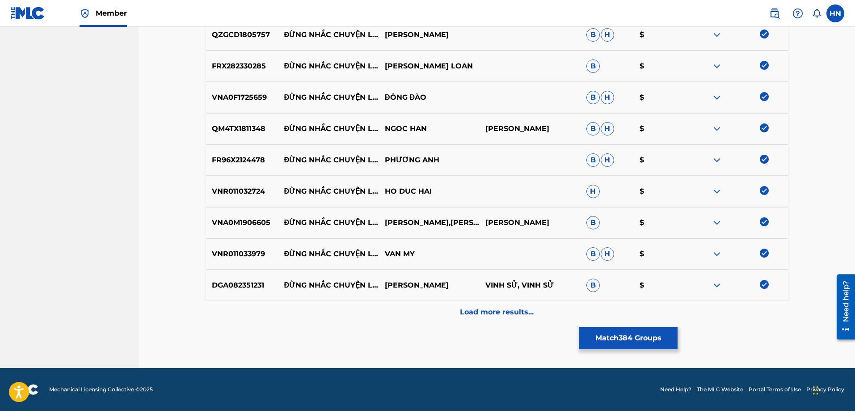
click at [479, 314] on p "Load more results..." at bounding box center [497, 311] width 74 height 11
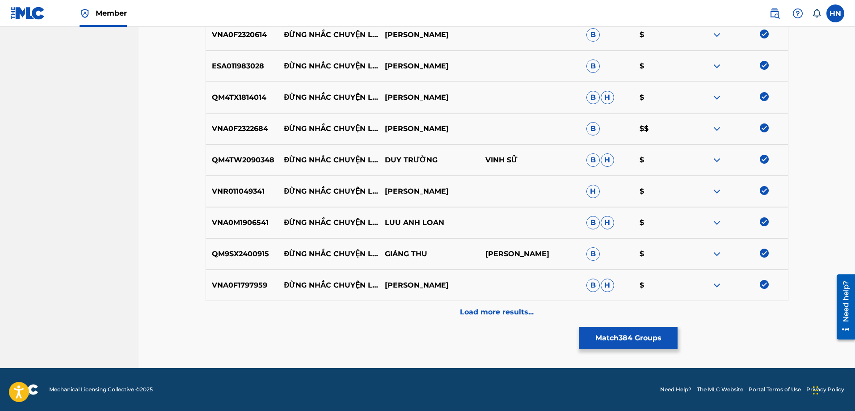
click at [479, 314] on p "Load more results..." at bounding box center [497, 311] width 74 height 11
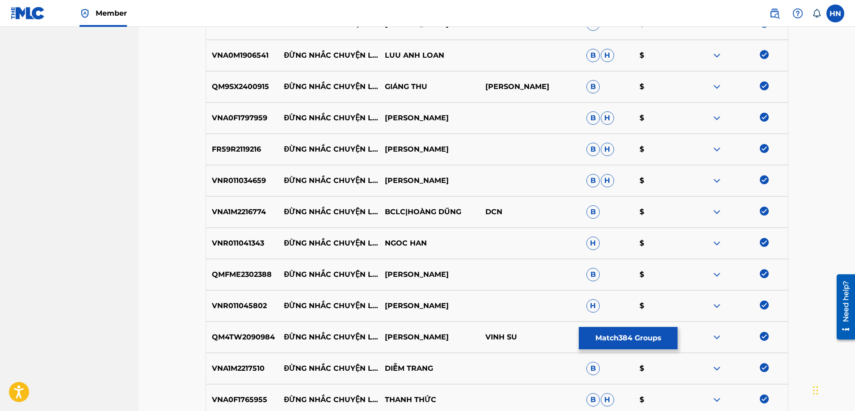
scroll to position [5382, 0]
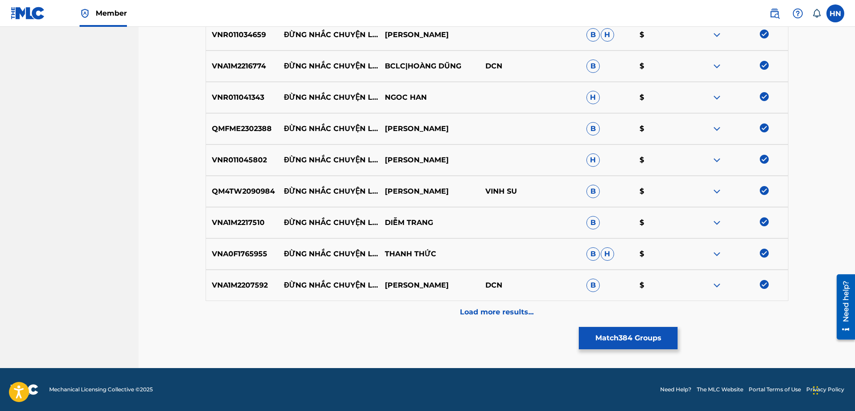
click at [479, 314] on p "Load more results..." at bounding box center [497, 311] width 74 height 11
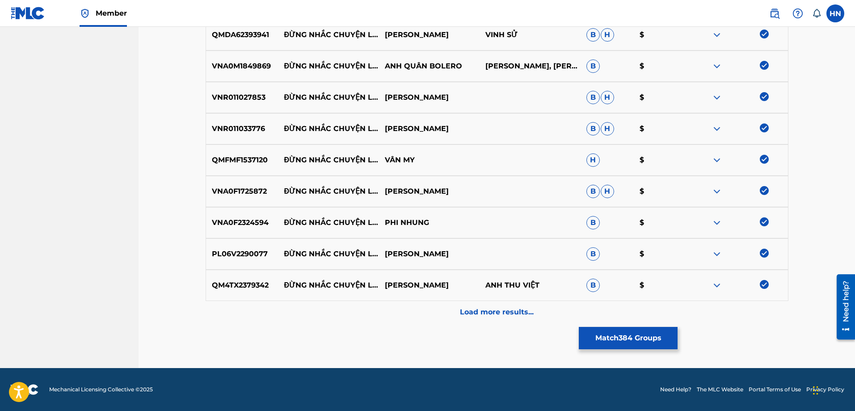
click at [479, 314] on p "Load more results..." at bounding box center [497, 311] width 74 height 11
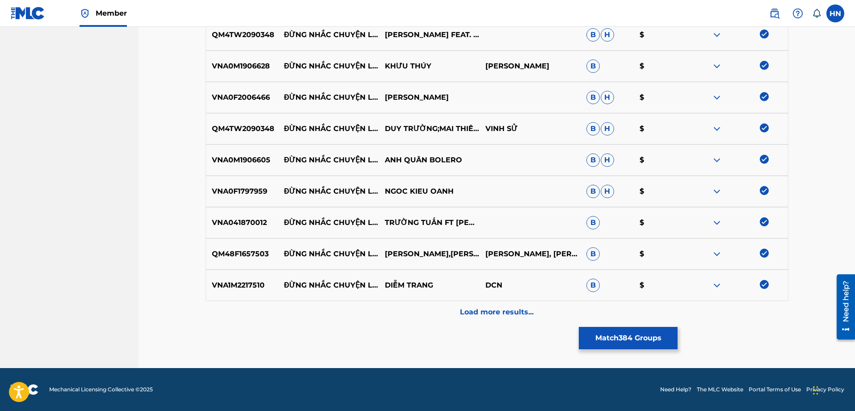
click at [479, 314] on p "Load more results..." at bounding box center [497, 311] width 74 height 11
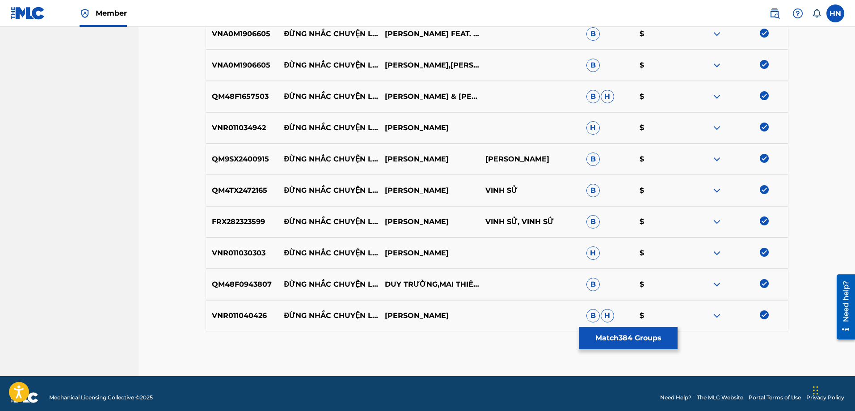
scroll to position [6298, 0]
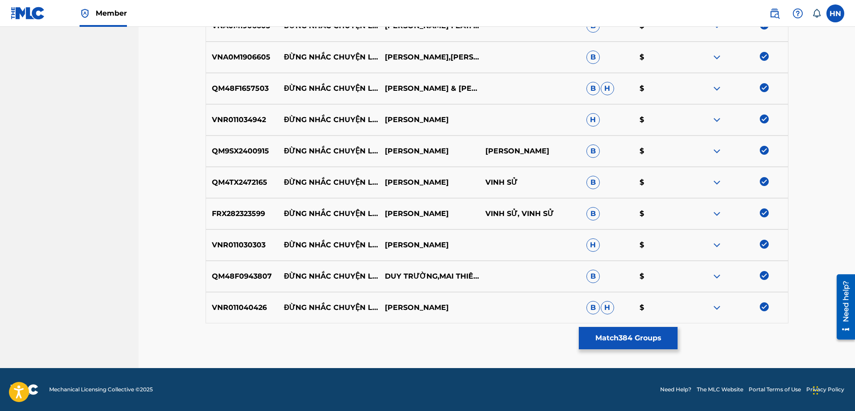
click at [593, 338] on button "Match 384 Groups" at bounding box center [628, 338] width 99 height 22
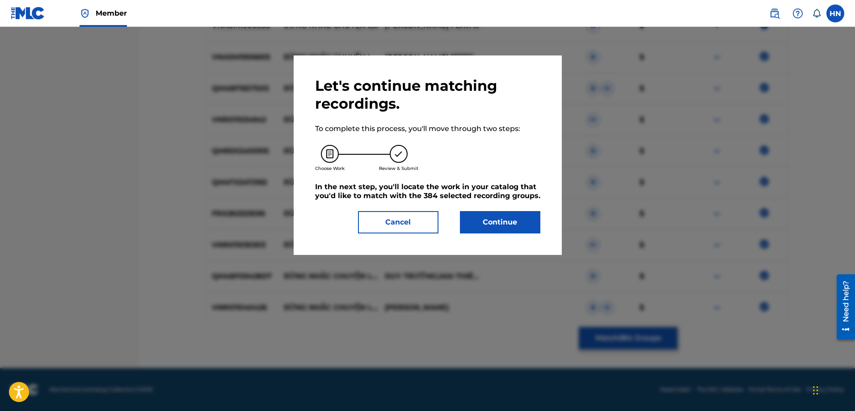
click at [486, 219] on button "Continue" at bounding box center [500, 222] width 80 height 22
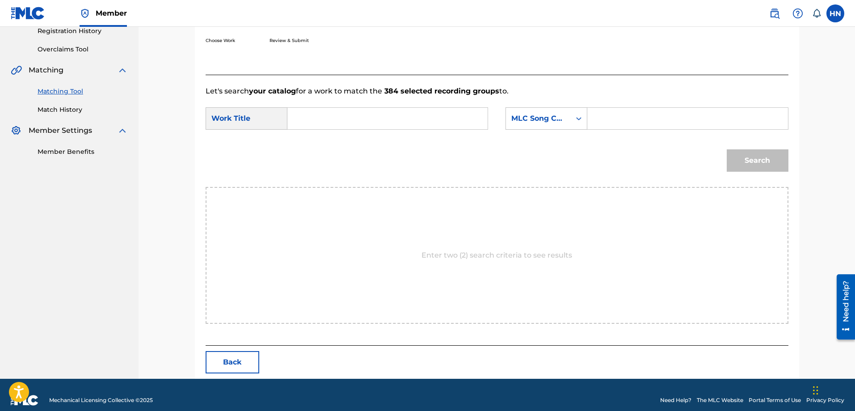
scroll to position [184, 0]
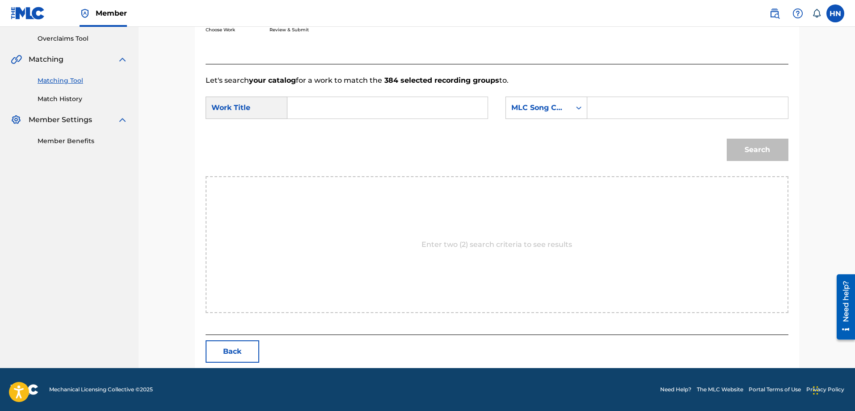
click at [413, 111] on input "Search Form" at bounding box center [387, 107] width 185 height 21
paste input "ĐỪNG NHẮC CHUYỆN LÒNG"
type input "ĐỪNG NHẮC CHUYỆN LÒNG"
click at [560, 106] on div "MLC Song Code" at bounding box center [538, 107] width 54 height 11
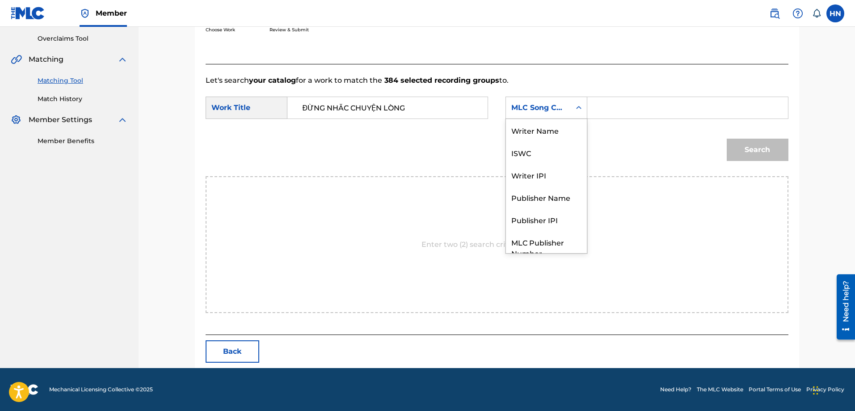
scroll to position [33, 0]
click at [553, 124] on div "ISWC" at bounding box center [546, 119] width 81 height 22
click at [618, 108] on input "Search Form" at bounding box center [687, 107] width 185 height 21
paste input "T9108374738"
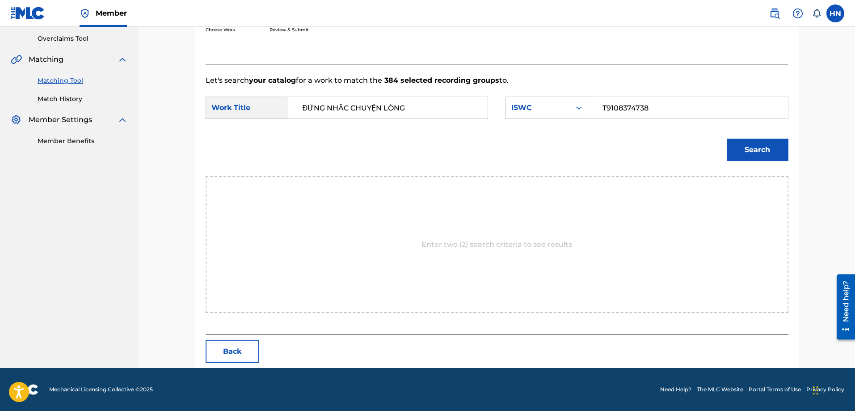
type input "T9108374738"
click at [753, 148] on button "Search" at bounding box center [757, 149] width 62 height 22
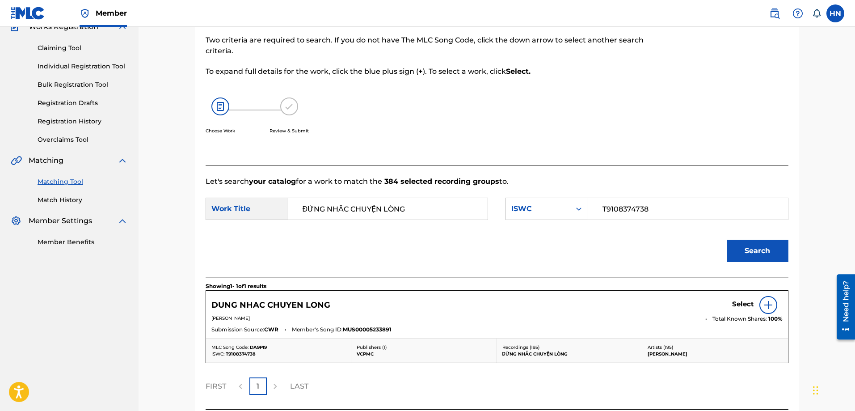
scroll to position [158, 0]
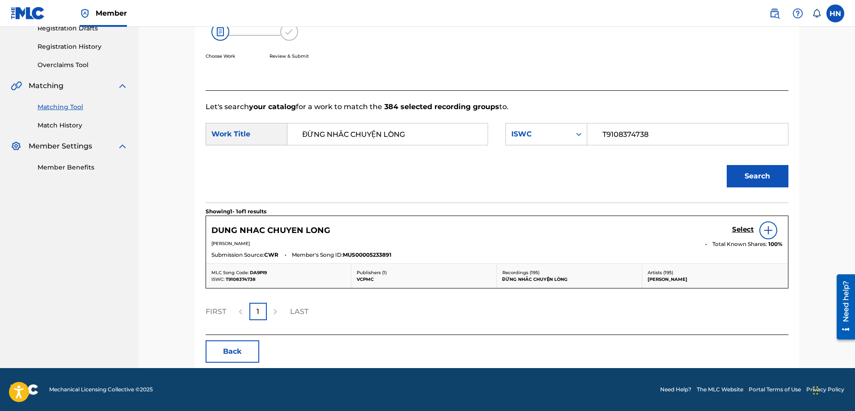
click at [733, 231] on h5 "Select" at bounding box center [743, 229] width 22 height 8
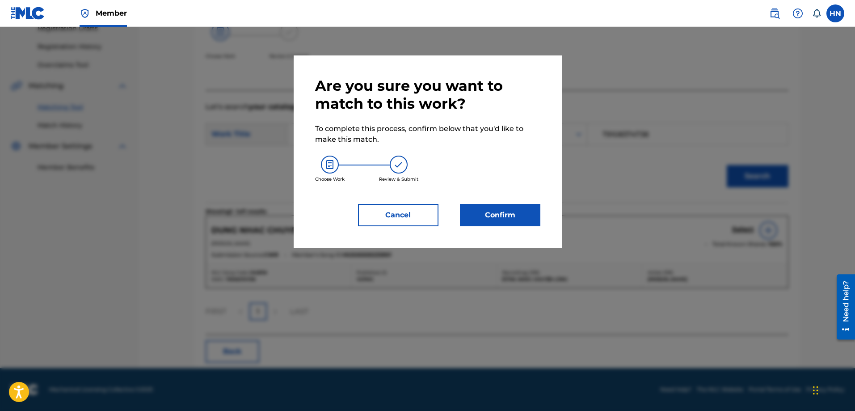
click at [472, 214] on button "Confirm" at bounding box center [500, 215] width 80 height 22
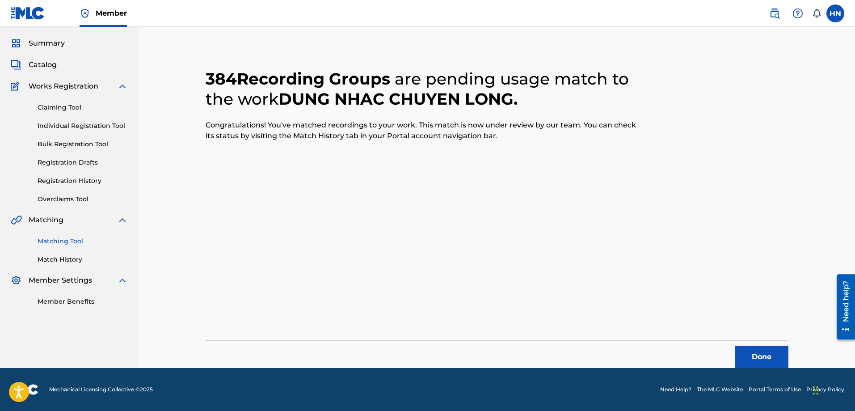
scroll to position [24, 0]
click at [749, 347] on button "Done" at bounding box center [761, 356] width 54 height 22
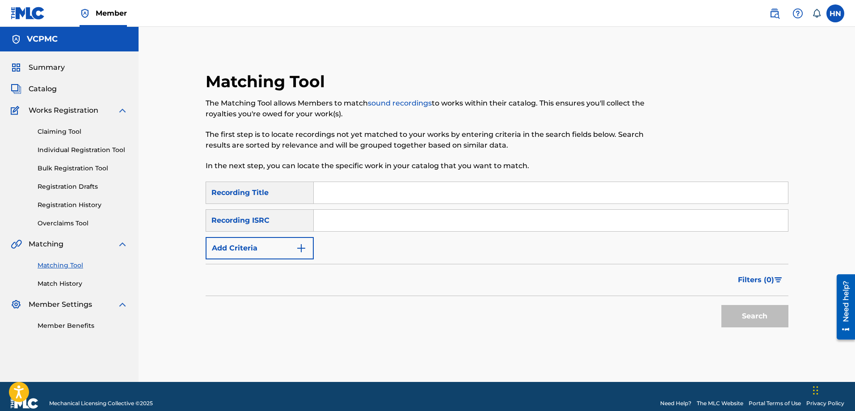
click at [453, 188] on input "Search Form" at bounding box center [551, 192] width 474 height 21
paste input "ĐI ĐU ĐƯA ĐI"
click at [731, 308] on button "Search" at bounding box center [754, 316] width 67 height 22
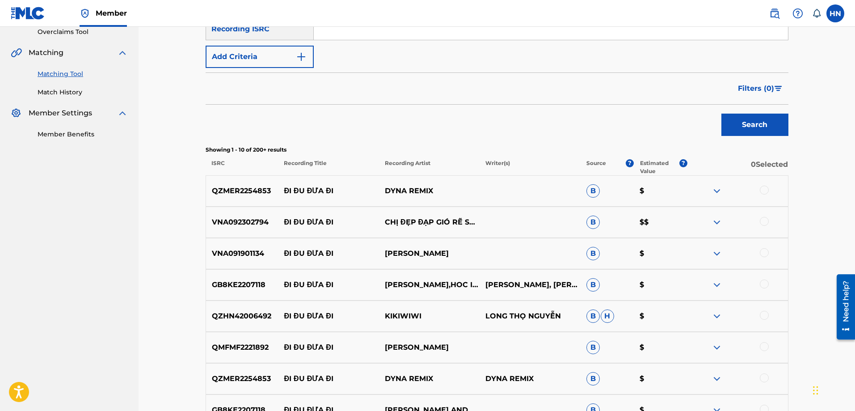
scroll to position [268, 0]
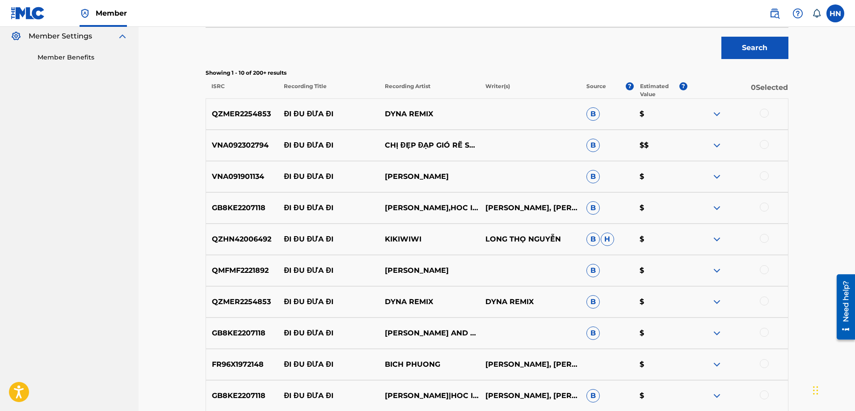
click at [235, 178] on p "VNA091901134" at bounding box center [242, 176] width 72 height 11
click at [763, 176] on div at bounding box center [763, 175] width 9 height 9
click at [240, 151] on div "VNA092302794 ĐI ĐU ĐƯA ĐI CHỊ ĐẸP ĐẠP GIÓ RẼ SÓNG B $$" at bounding box center [496, 145] width 583 height 31
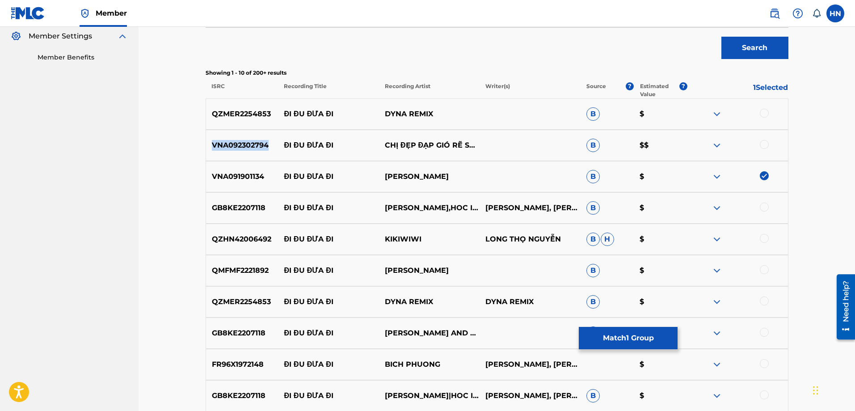
click at [240, 151] on div "VNA092302794 ĐI ĐU ĐƯA ĐI CHỊ ĐẸP ĐẠP GIÓ RẼ SÓNG B $$" at bounding box center [496, 145] width 583 height 31
click at [762, 144] on div at bounding box center [763, 144] width 9 height 9
click at [247, 368] on p "FR96X1972148" at bounding box center [242, 364] width 72 height 11
click at [767, 366] on div at bounding box center [763, 363] width 9 height 9
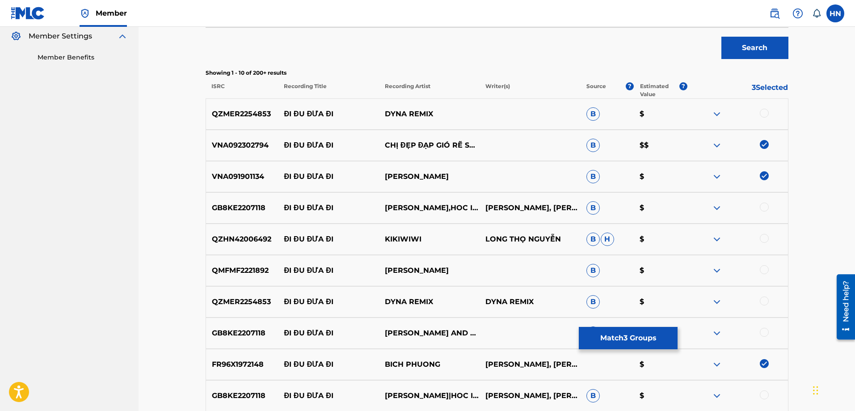
click at [720, 111] on img at bounding box center [716, 114] width 11 height 11
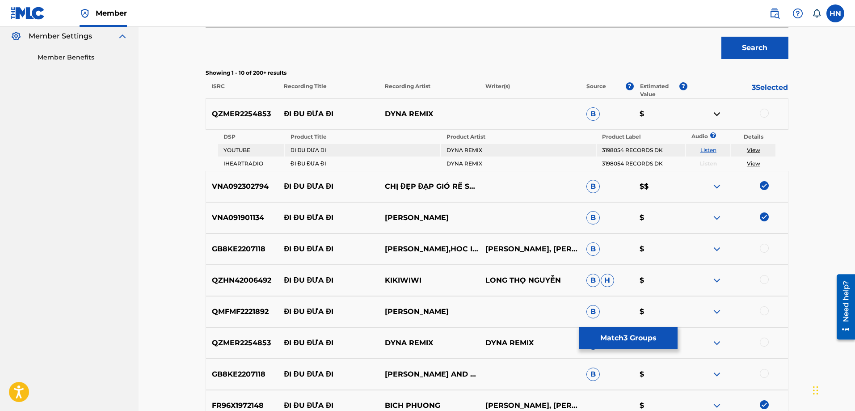
click at [711, 149] on link "Listen" at bounding box center [708, 150] width 16 height 7
drag, startPoint x: 284, startPoint y: 114, endPoint x: 485, endPoint y: 113, distance: 201.0
click at [484, 113] on div "QZMER2254853 ĐI ĐU ĐƯA ĐI DYNA REMIX B $" at bounding box center [496, 113] width 583 height 31
click at [230, 123] on div "QZMER2254853 ĐI ĐU ĐƯA ĐI DYNA REMIX B $" at bounding box center [496, 113] width 583 height 31
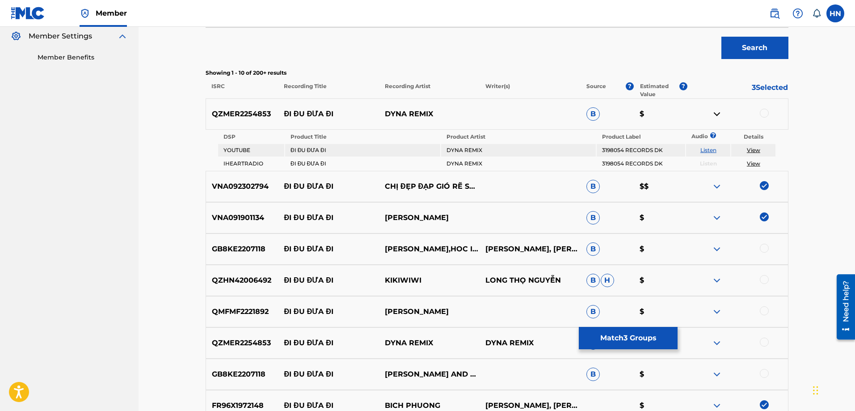
click at [767, 114] on div at bounding box center [763, 113] width 9 height 9
click at [760, 344] on div at bounding box center [763, 341] width 9 height 9
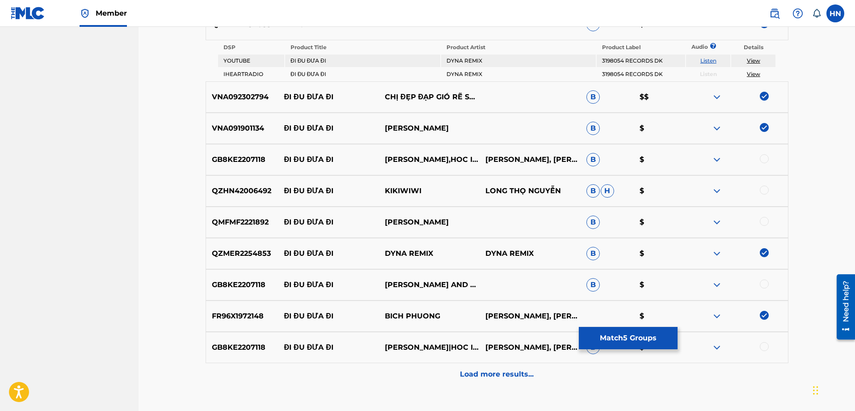
click at [711, 286] on div at bounding box center [737, 284] width 101 height 11
click at [717, 289] on img at bounding box center [716, 284] width 11 height 11
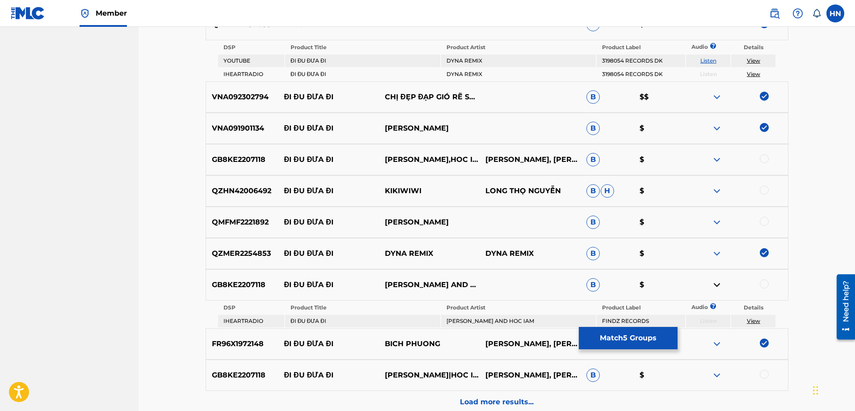
click at [718, 376] on img at bounding box center [716, 374] width 11 height 11
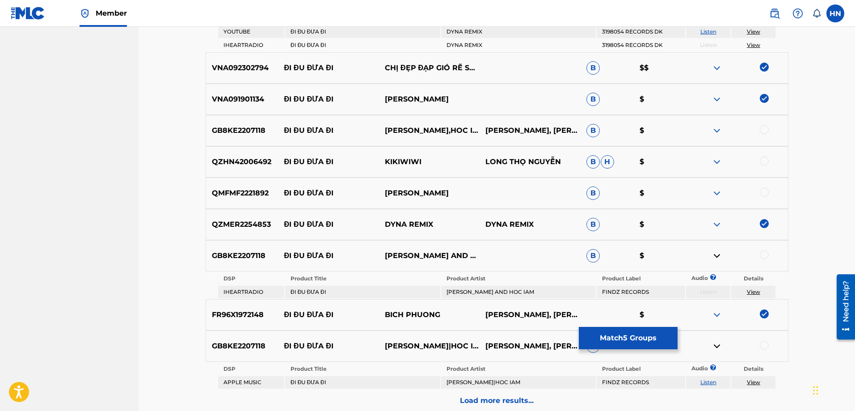
scroll to position [402, 0]
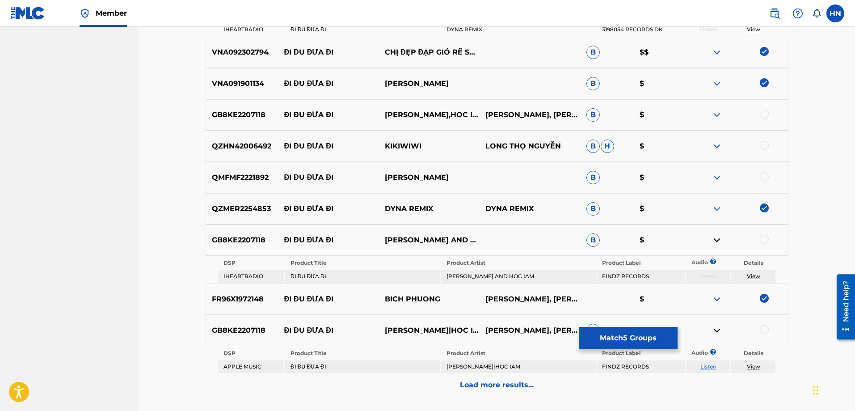
drag, startPoint x: 281, startPoint y: 238, endPoint x: 443, endPoint y: 244, distance: 161.8
click at [443, 244] on div "GB8KE2207118 ĐI ĐU ĐƯA ĐI ARMANZ BROUCKZ AND HOC IAM B $" at bounding box center [496, 239] width 583 height 31
click at [243, 248] on div "GB8KE2207118 ĐI ĐU ĐƯA ĐI ARMANZ BROUCKZ AND HOC IAM B $" at bounding box center [496, 239] width 583 height 31
click at [761, 239] on div at bounding box center [763, 239] width 9 height 9
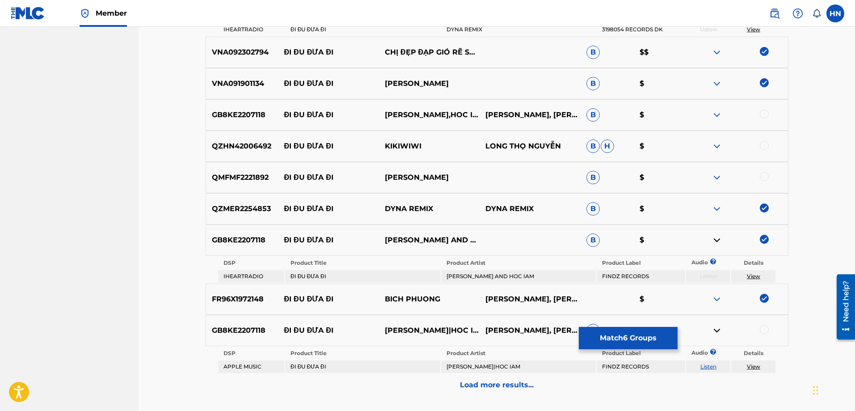
click at [762, 111] on div at bounding box center [763, 113] width 9 height 9
drag, startPoint x: 281, startPoint y: 179, endPoint x: 486, endPoint y: 179, distance: 204.6
click at [486, 179] on div "QMFMF2221892 ĐI ĐU ĐƯA ĐI HENRY NGỌC THẠCH B $" at bounding box center [496, 177] width 583 height 31
click at [226, 173] on p "QMFMF2221892" at bounding box center [242, 177] width 72 height 11
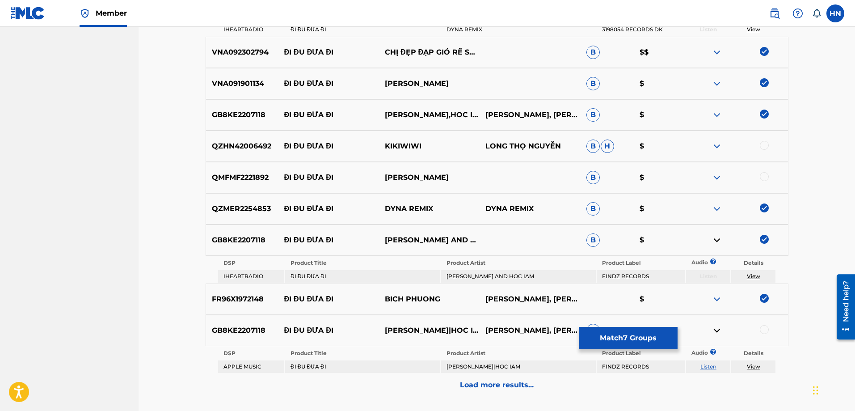
click at [764, 176] on div at bounding box center [763, 176] width 9 height 9
drag, startPoint x: 282, startPoint y: 149, endPoint x: 435, endPoint y: 149, distance: 152.8
click at [435, 149] on div "QZHN42006492 ĐI ĐU ĐƯA ĐI KIKIWIWI LONG THỌ NGUYỄN B H $" at bounding box center [496, 145] width 583 height 31
click at [241, 148] on p "QZHN42006492" at bounding box center [242, 146] width 72 height 11
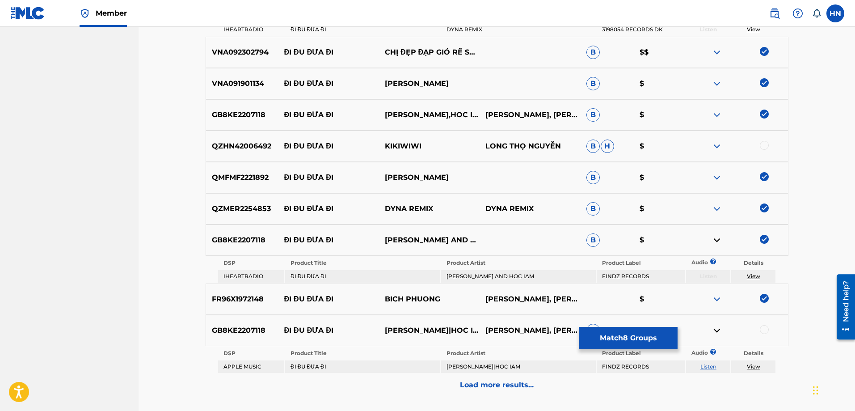
click at [762, 146] on div at bounding box center [763, 145] width 9 height 9
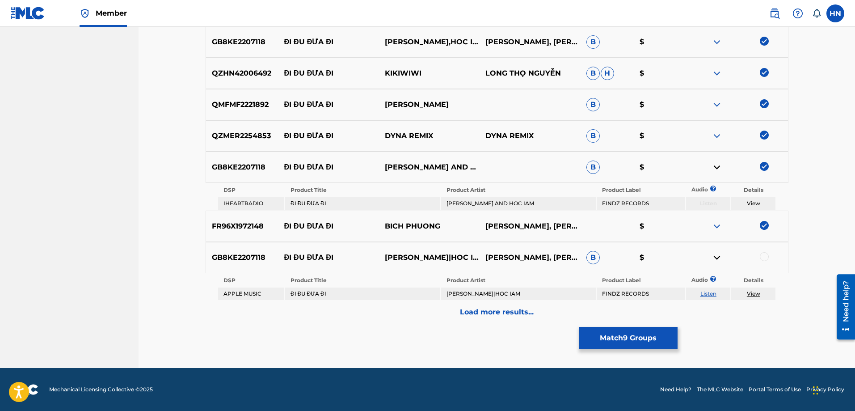
click at [763, 255] on div at bounding box center [763, 256] width 9 height 9
click at [526, 311] on p "Load more results..." at bounding box center [497, 311] width 74 height 11
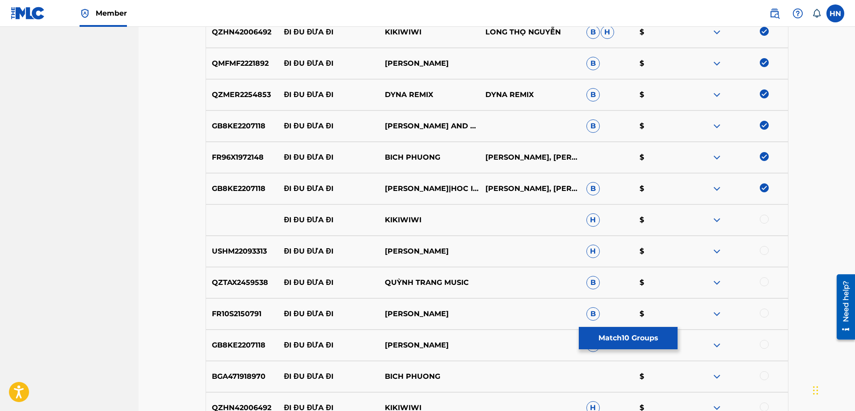
click at [761, 222] on div at bounding box center [763, 218] width 9 height 9
drag, startPoint x: 280, startPoint y: 220, endPoint x: 428, endPoint y: 224, distance: 147.9
click at [428, 224] on div "ĐI ĐU ĐƯA ĐI KIKIWIWI H $" at bounding box center [496, 219] width 583 height 31
click at [716, 219] on img at bounding box center [716, 219] width 11 height 11
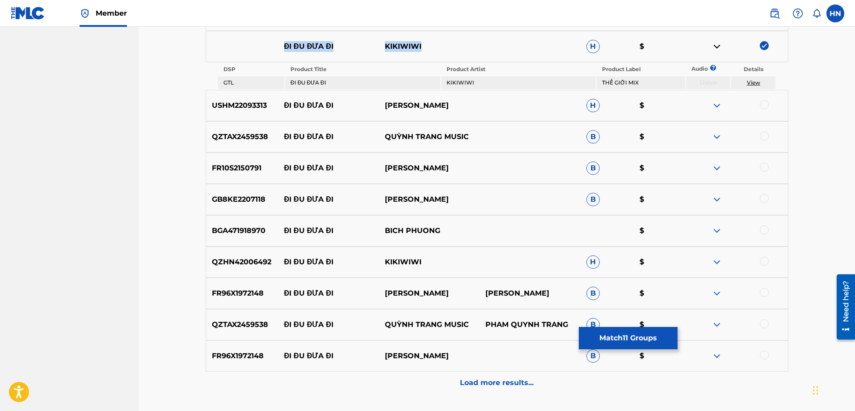
scroll to position [654, 0]
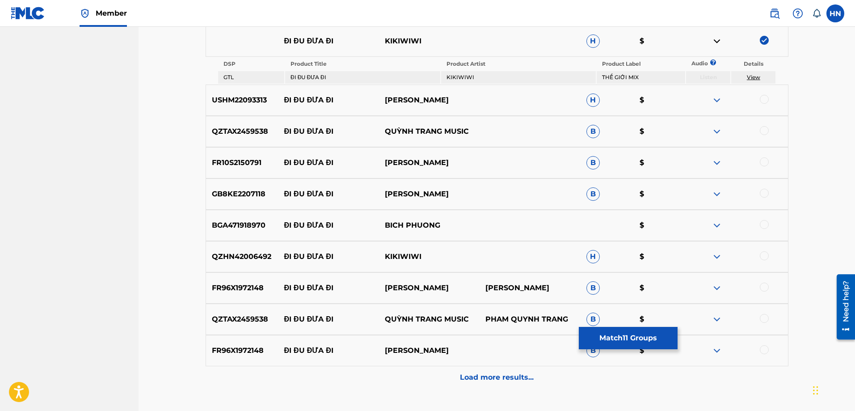
click at [252, 256] on p "QZHN42006492" at bounding box center [242, 256] width 72 height 11
click at [764, 253] on div at bounding box center [763, 255] width 9 height 9
click at [230, 284] on p "FR96X1972148" at bounding box center [242, 287] width 72 height 11
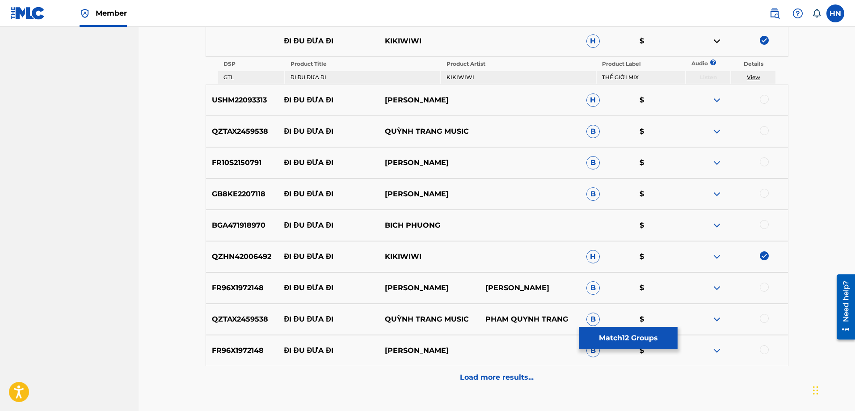
click at [764, 286] on div at bounding box center [763, 286] width 9 height 9
click at [237, 166] on p "FR10S2150791" at bounding box center [242, 162] width 72 height 11
click at [247, 217] on div "BGA471918970 ĐI ĐU ĐƯA ĐI BICH PHUONG $" at bounding box center [496, 225] width 583 height 31
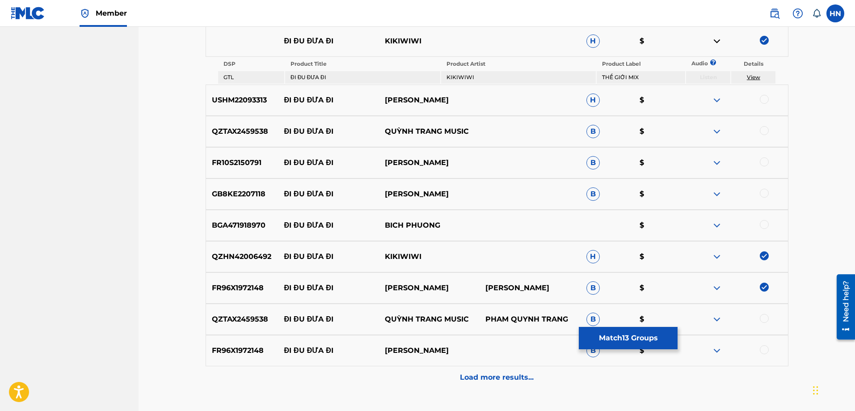
click at [765, 224] on div at bounding box center [763, 224] width 9 height 9
click at [243, 193] on p "GB8KE2207118" at bounding box center [242, 194] width 72 height 11
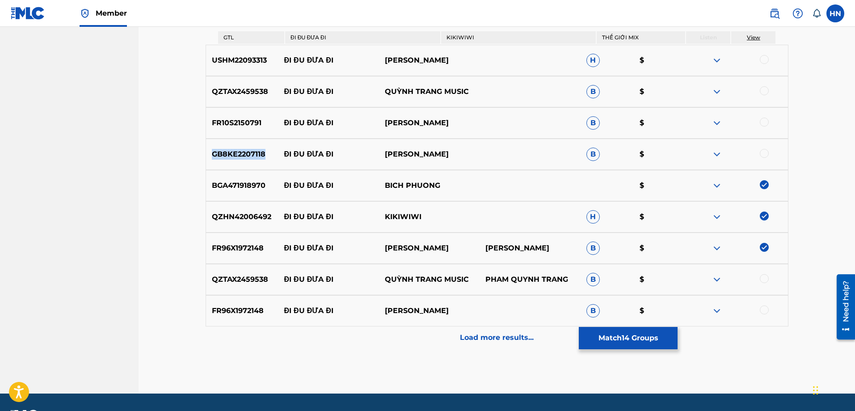
scroll to position [698, 0]
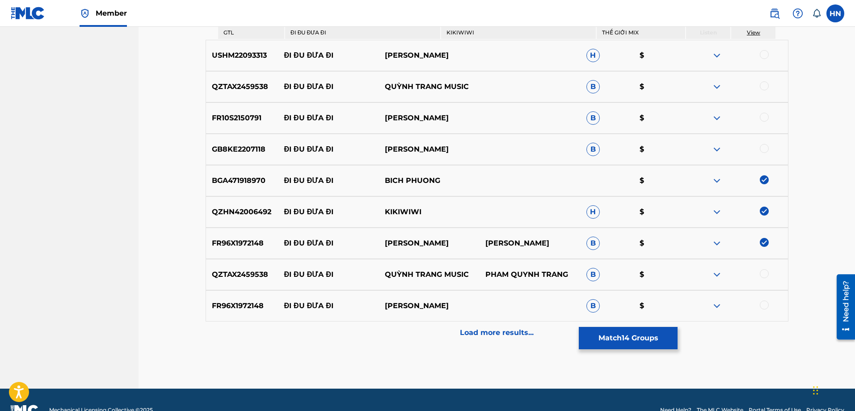
click at [765, 152] on div at bounding box center [763, 148] width 9 height 9
click at [252, 308] on p "FR96X1972148" at bounding box center [242, 305] width 72 height 11
click at [765, 305] on div at bounding box center [763, 304] width 9 height 9
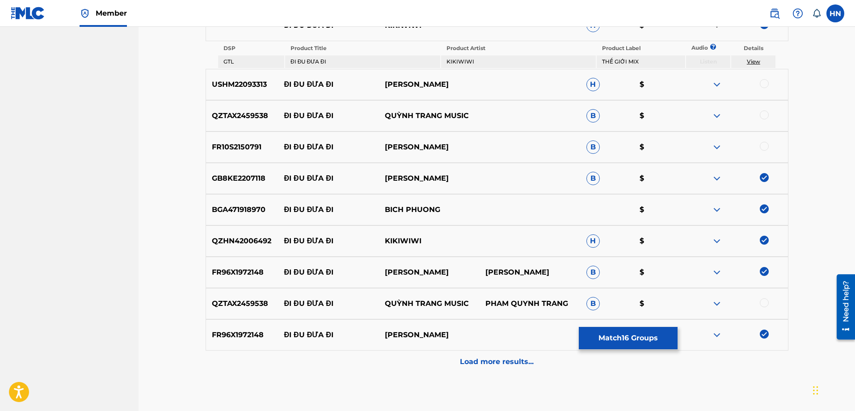
scroll to position [654, 0]
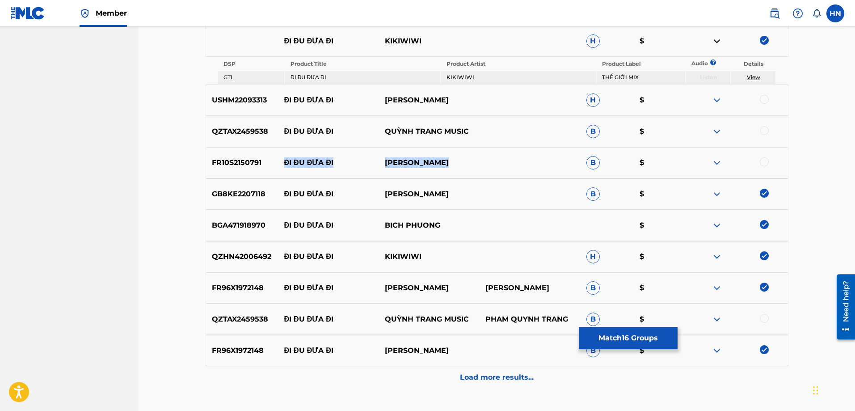
drag, startPoint x: 283, startPoint y: 162, endPoint x: 481, endPoint y: 164, distance: 197.9
click at [479, 163] on div "FR10S2150791 ĐI ĐU ĐƯA ĐI BÙI HOÀNG YẾN B $" at bounding box center [496, 162] width 583 height 31
click at [241, 162] on p "FR10S2150791" at bounding box center [242, 162] width 72 height 11
click at [766, 164] on div at bounding box center [763, 161] width 9 height 9
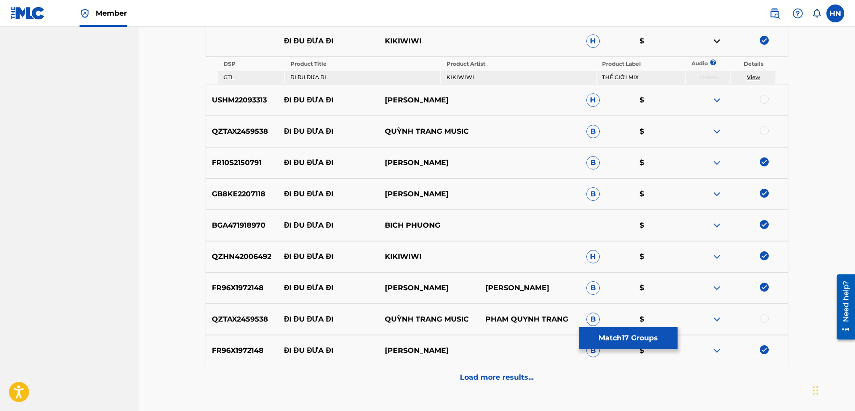
click at [717, 98] on img at bounding box center [716, 100] width 11 height 11
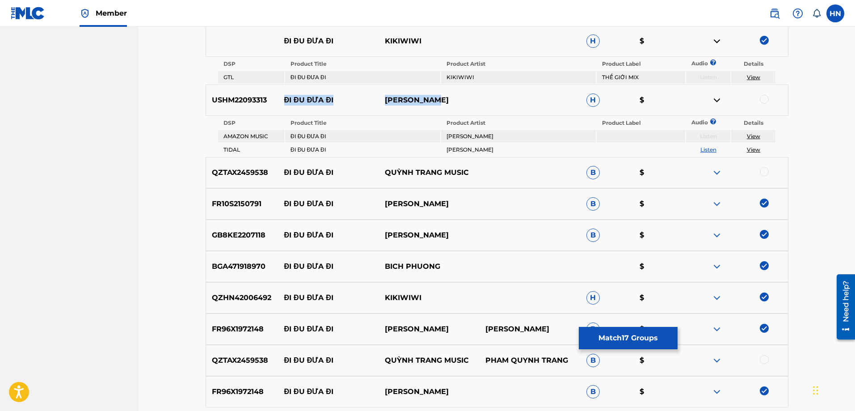
drag, startPoint x: 277, startPoint y: 99, endPoint x: 514, endPoint y: 104, distance: 237.3
click at [503, 100] on div "USHM22093313 ĐI ĐU ĐƯA ĐI OSCAR NIMOY H $" at bounding box center [496, 99] width 583 height 31
click at [713, 172] on img at bounding box center [716, 172] width 11 height 11
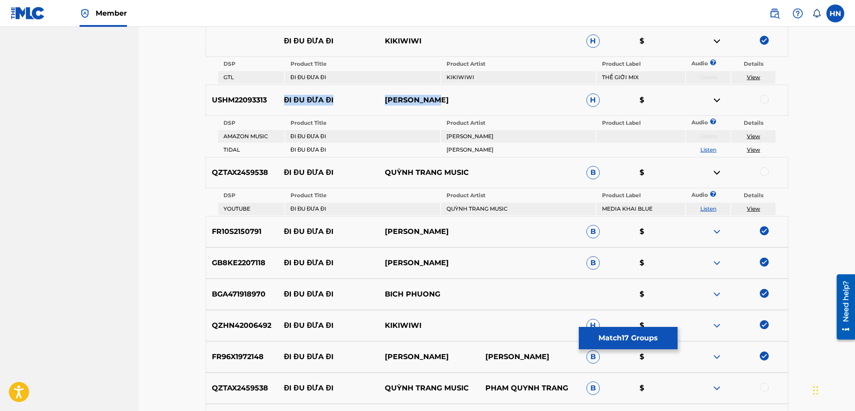
click at [713, 207] on link "Listen" at bounding box center [708, 208] width 16 height 7
drag, startPoint x: 285, startPoint y: 168, endPoint x: 471, endPoint y: 171, distance: 185.9
click at [471, 171] on div "QZTAX2459538 ĐI ĐU ĐƯA ĐI QUỲNH TRANG MUSIC B $" at bounding box center [496, 172] width 583 height 31
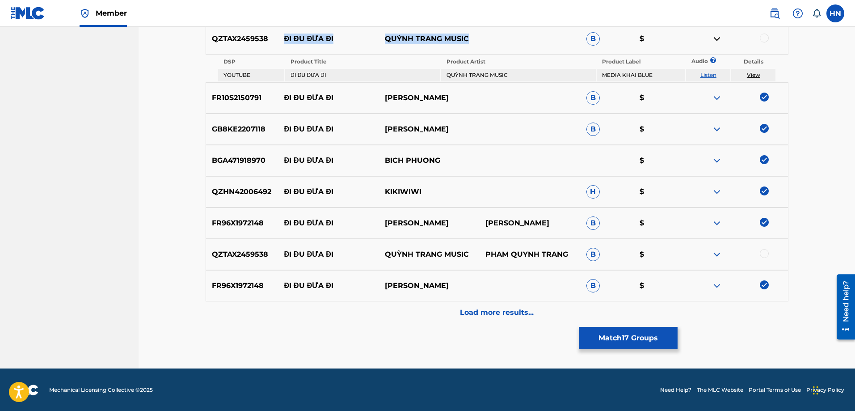
scroll to position [788, 0]
click at [487, 318] on div "Load more results..." at bounding box center [496, 312] width 583 height 22
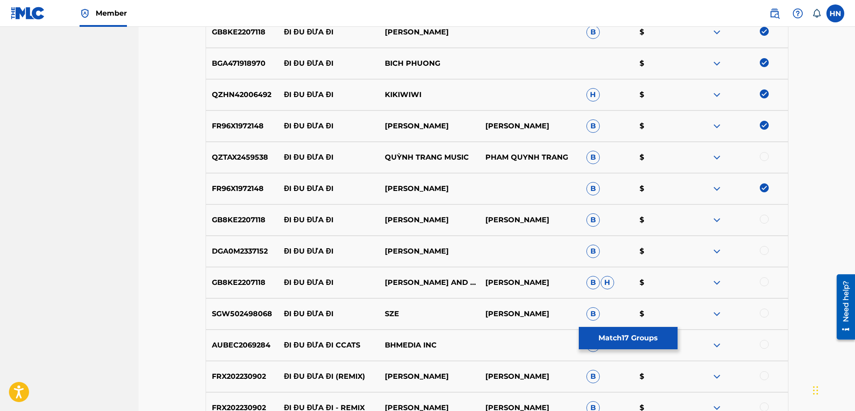
click at [764, 217] on div at bounding box center [763, 218] width 9 height 9
click at [764, 283] on div at bounding box center [763, 281] width 9 height 9
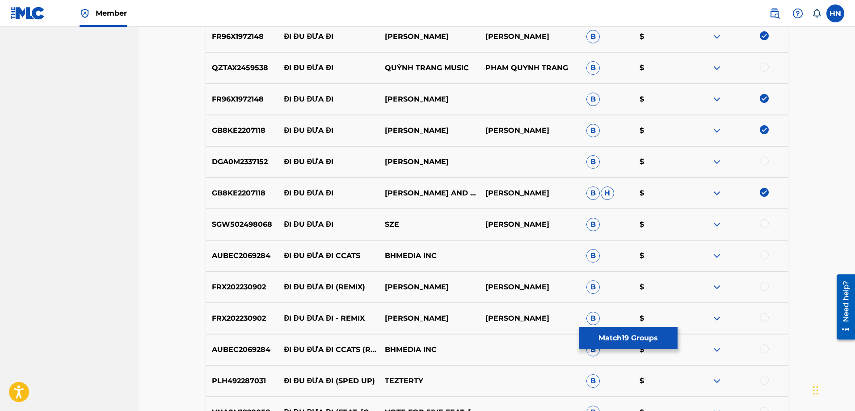
scroll to position [922, 0]
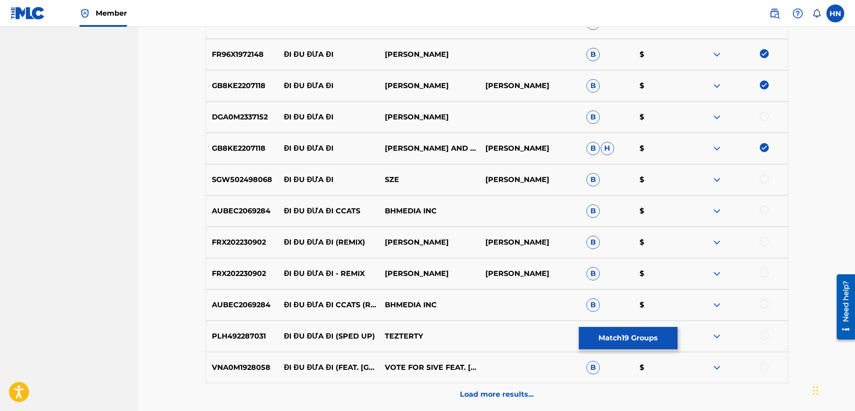
click at [247, 362] on p "VNA0M1928058" at bounding box center [242, 367] width 72 height 11
click at [762, 365] on div at bounding box center [763, 366] width 9 height 9
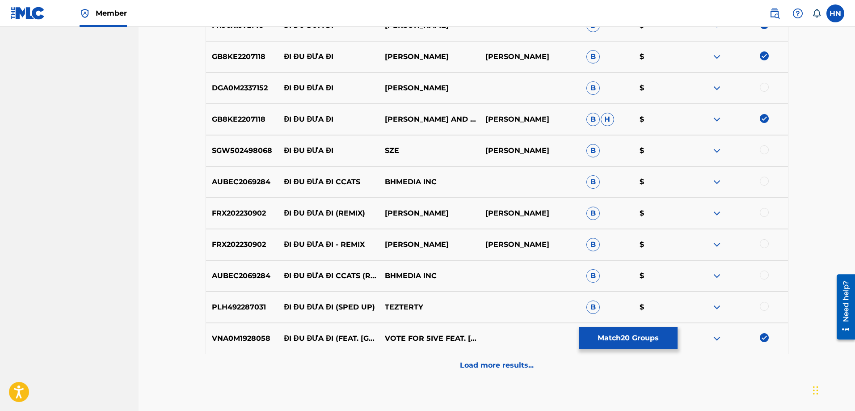
scroll to position [966, 0]
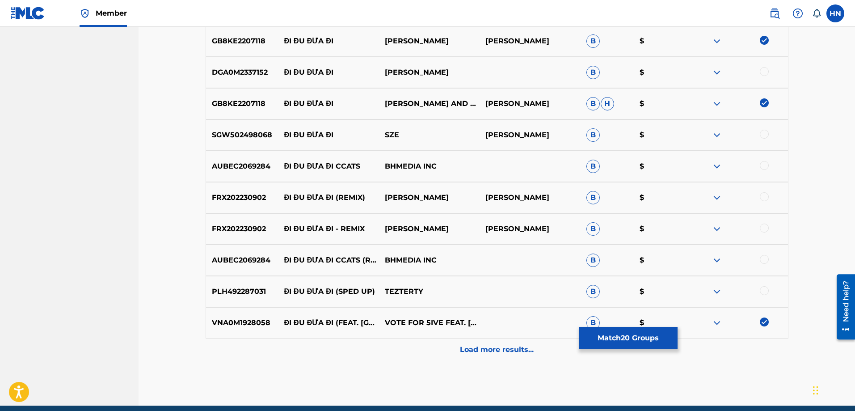
drag, startPoint x: 283, startPoint y: 117, endPoint x: 434, endPoint y: 105, distance: 151.5
drag, startPoint x: 440, startPoint y: 70, endPoint x: 284, endPoint y: 72, distance: 156.4
click at [284, 72] on div "DGA0M2337152 ĐI ĐU ĐƯA ĐI TRIỆU THIÊN HÙNG B $" at bounding box center [496, 72] width 583 height 31
drag, startPoint x: 280, startPoint y: 198, endPoint x: 424, endPoint y: 192, distance: 144.9
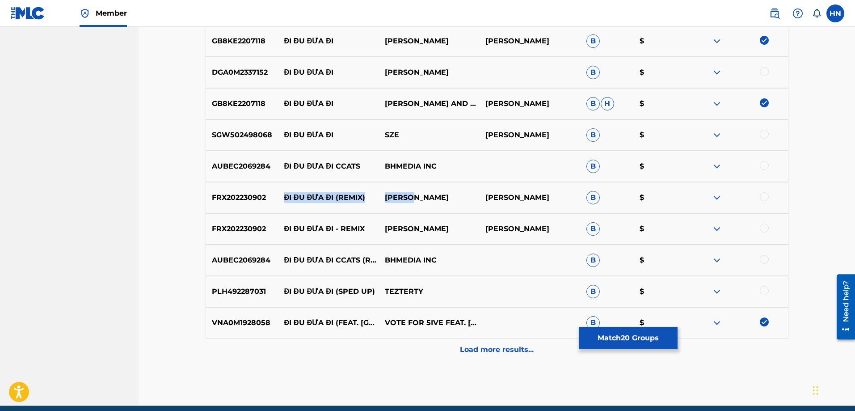
click at [424, 192] on div "FRX202230902 ĐI ĐU ĐƯA ĐI (REMIX) BI LEE TRẦN MINH HUY B $" at bounding box center [496, 197] width 583 height 31
click at [241, 207] on div "FRX202230902 ĐI ĐU ĐƯA ĐI (REMIX) BI LEE TRẦN MINH HUY B $" at bounding box center [496, 197] width 583 height 31
click at [766, 198] on div at bounding box center [763, 196] width 9 height 9
click at [763, 227] on div at bounding box center [763, 227] width 9 height 9
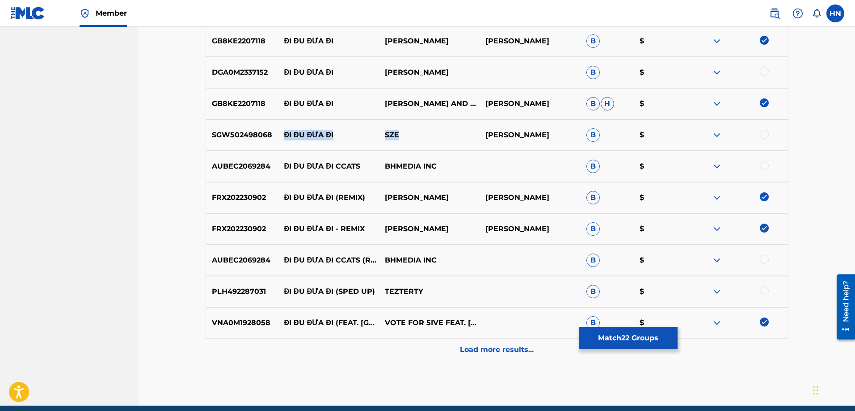
drag, startPoint x: 282, startPoint y: 135, endPoint x: 411, endPoint y: 133, distance: 129.1
click at [411, 133] on div "SGW502498068 ĐI ĐU ĐƯA ĐI SZE VINA AMELIA B $" at bounding box center [496, 134] width 583 height 31
click at [718, 132] on img at bounding box center [716, 135] width 11 height 11
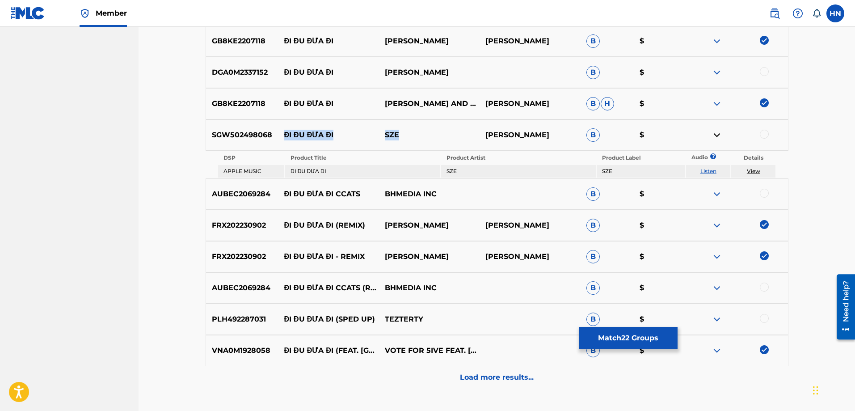
click at [709, 168] on link "Listen" at bounding box center [708, 171] width 16 height 7
click at [719, 197] on img at bounding box center [716, 194] width 11 height 11
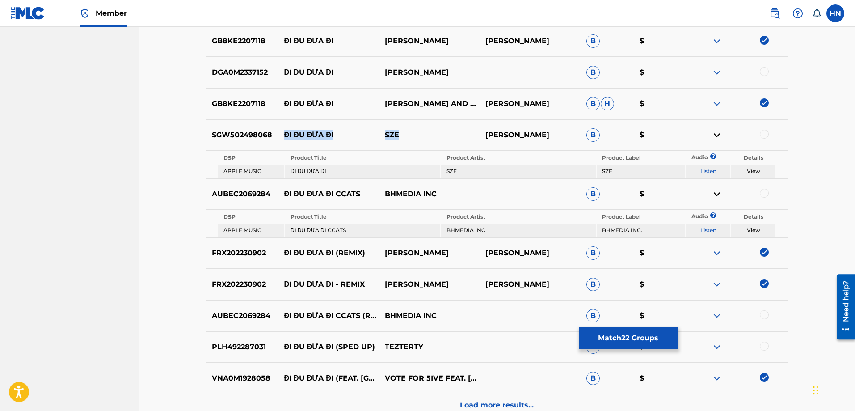
click at [709, 232] on link "Listen" at bounding box center [708, 229] width 16 height 7
click at [717, 317] on img at bounding box center [716, 315] width 11 height 11
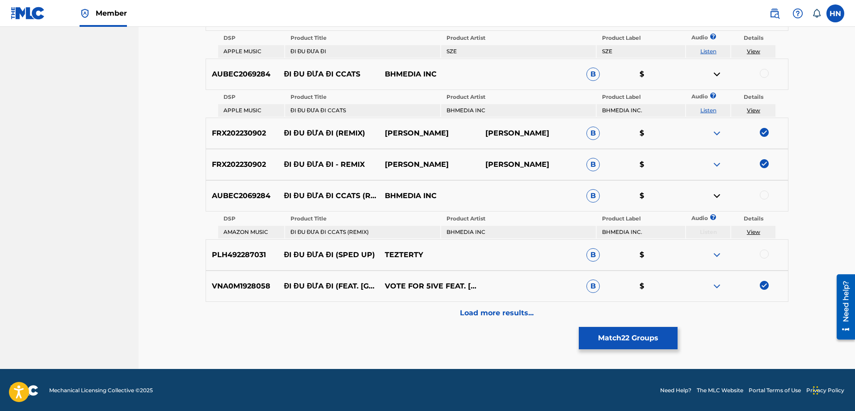
scroll to position [1087, 0]
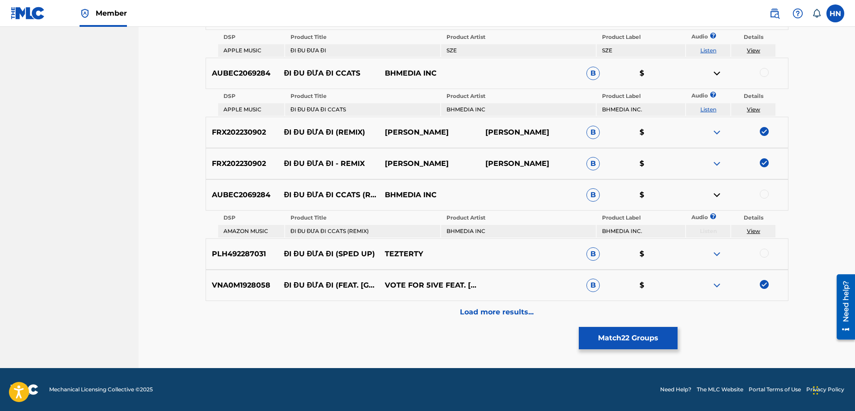
click at [720, 251] on img at bounding box center [716, 253] width 11 height 11
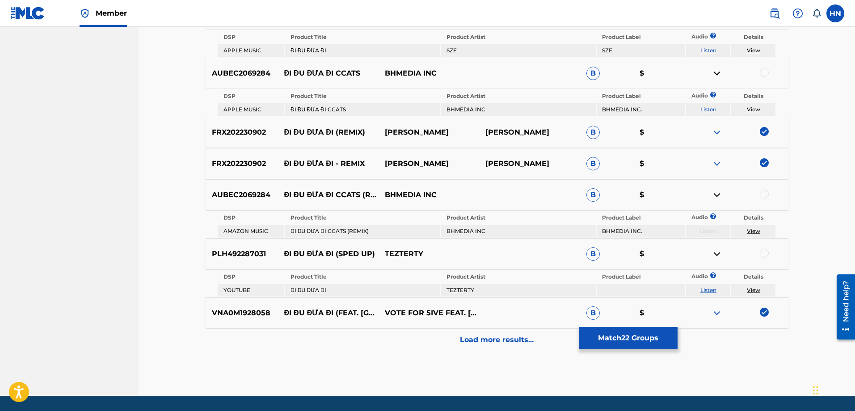
click at [707, 286] on td "Listen" at bounding box center [708, 290] width 44 height 13
click at [708, 288] on link "Listen" at bounding box center [708, 289] width 16 height 7
click at [487, 333] on div "Load more results..." at bounding box center [496, 339] width 583 height 22
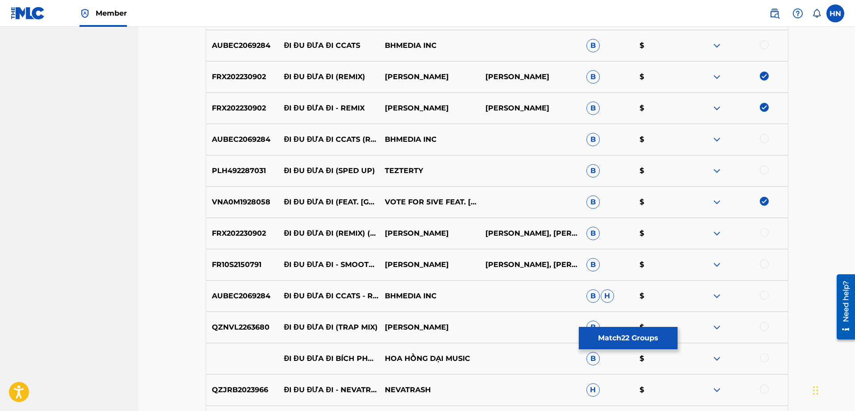
click at [246, 318] on div "QZNVL2263680 ĐI ĐU ĐƯA ĐI (TRAP MIX) BÍCH PHƯƠNG B $" at bounding box center [496, 326] width 583 height 31
click at [763, 324] on div at bounding box center [763, 326] width 9 height 9
click at [261, 263] on p "FR10S2150791" at bounding box center [242, 264] width 72 height 11
click at [254, 263] on p "FR10S2150791" at bounding box center [242, 264] width 72 height 11
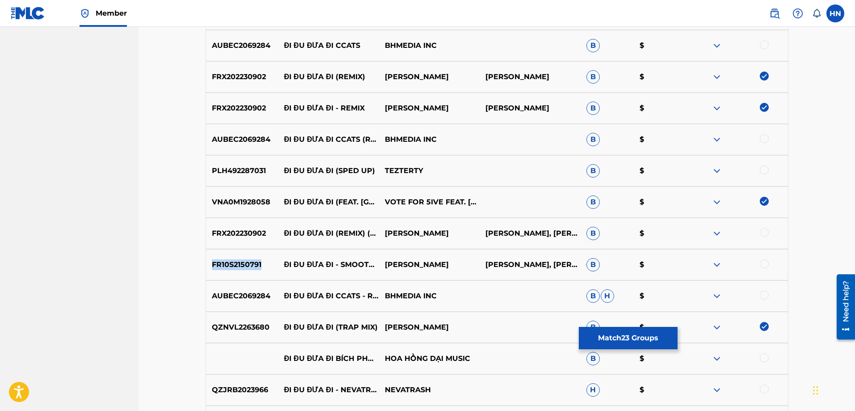
click at [254, 263] on p "FR10S2150791" at bounding box center [242, 264] width 72 height 11
click at [764, 262] on div at bounding box center [763, 263] width 9 height 9
click at [762, 232] on div at bounding box center [763, 232] width 9 height 9
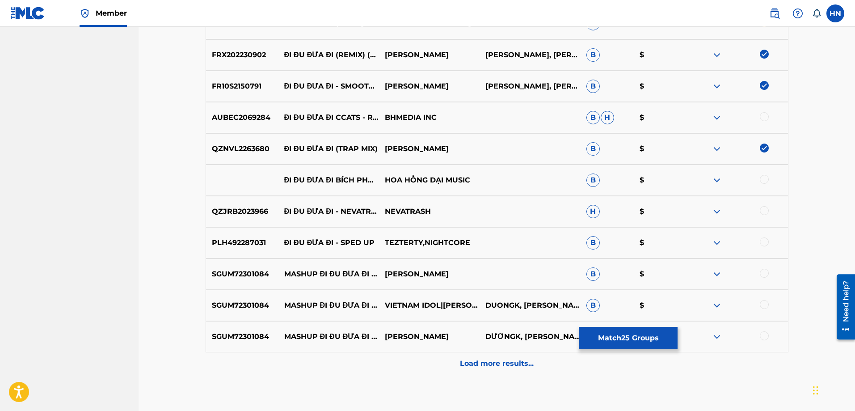
scroll to position [1266, 0]
click at [279, 181] on p "ĐI ĐU ĐƯA ĐI BÍCH PHƯƠNG" at bounding box center [328, 179] width 101 height 11
drag, startPoint x: 279, startPoint y: 174, endPoint x: 491, endPoint y: 180, distance: 212.7
click at [491, 180] on div "ĐI ĐU ĐƯA ĐI BÍCH PHƯƠNG HOA HỒNG DẠI MUSIC B $" at bounding box center [496, 179] width 583 height 31
click at [765, 178] on div at bounding box center [763, 178] width 9 height 9
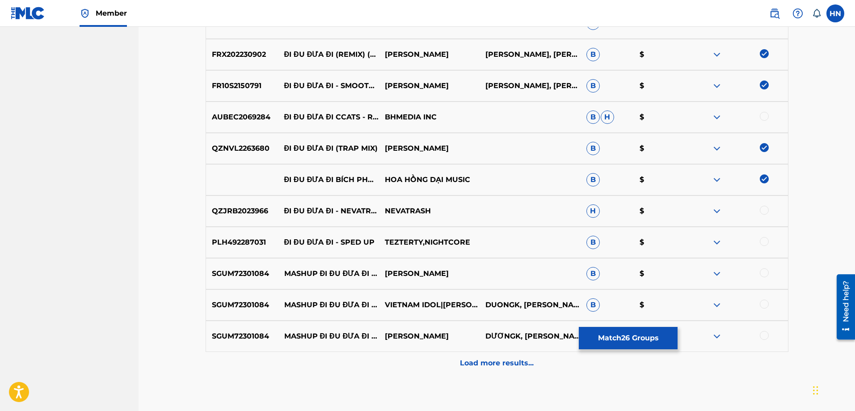
click at [719, 178] on img at bounding box center [716, 179] width 11 height 11
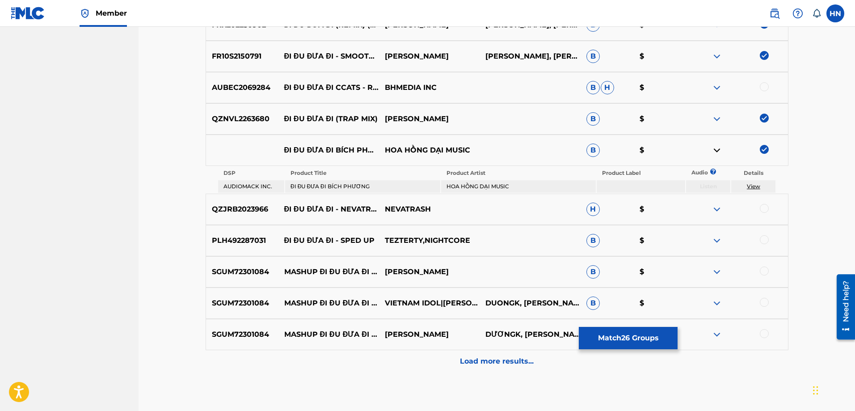
scroll to position [1310, 0]
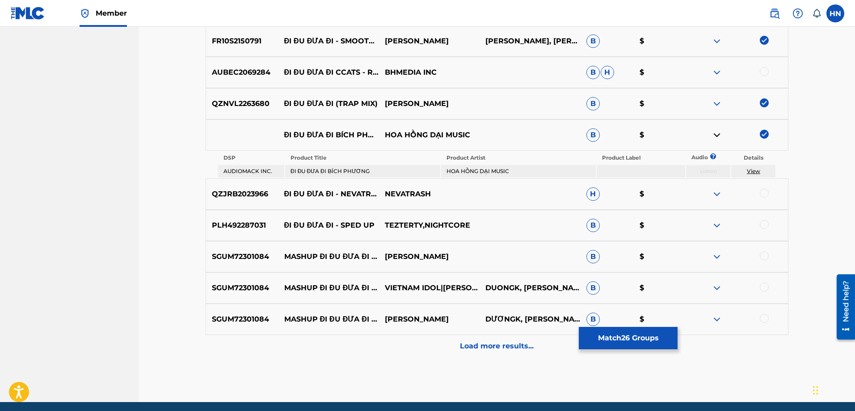
click at [715, 223] on img at bounding box center [716, 225] width 11 height 11
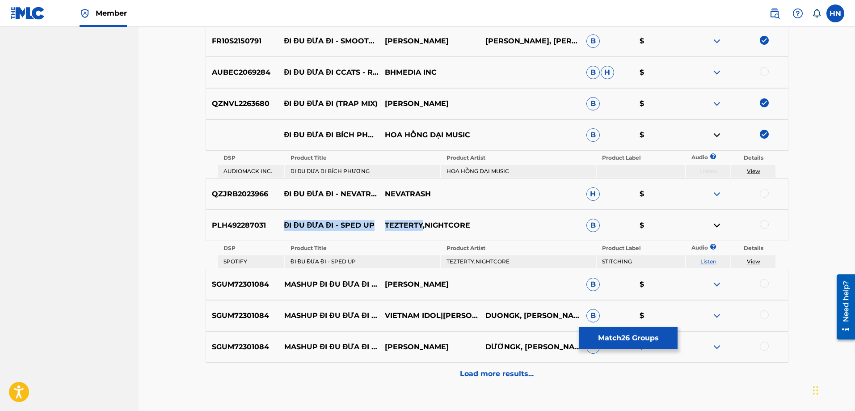
drag, startPoint x: 284, startPoint y: 224, endPoint x: 423, endPoint y: 223, distance: 138.5
click at [423, 223] on div "PLH492287031 ĐI ĐU ĐƯA ĐI - SPED UP TEZTERTY,NIGHTCORE B $" at bounding box center [496, 225] width 583 height 31
click at [714, 261] on link "Listen" at bounding box center [708, 261] width 16 height 7
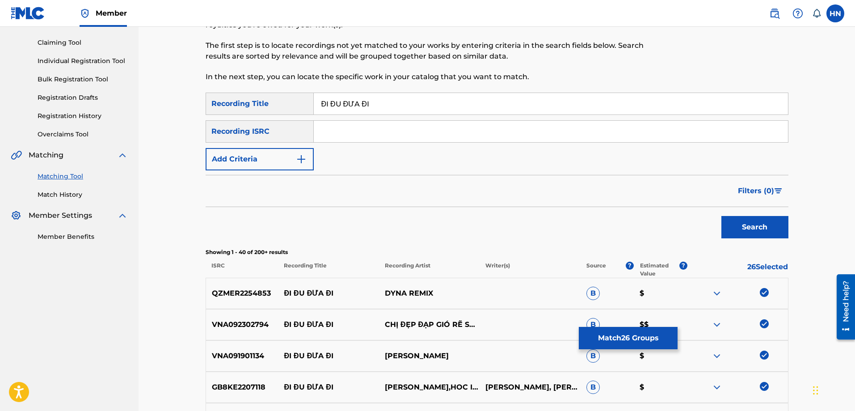
scroll to position [0, 0]
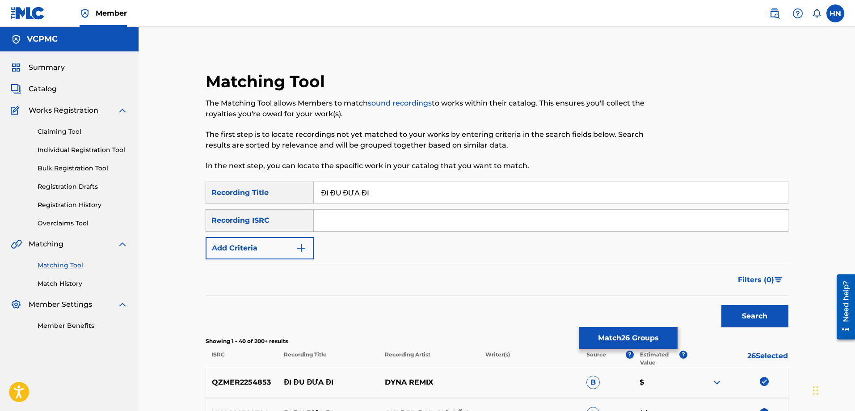
click at [405, 202] on input "ĐI ĐU ĐƯA ĐI" at bounding box center [551, 192] width 474 height 21
paste input "DI DU DUA D"
type input "DI DU DUA DI"
click at [766, 318] on button "Search" at bounding box center [754, 316] width 67 height 22
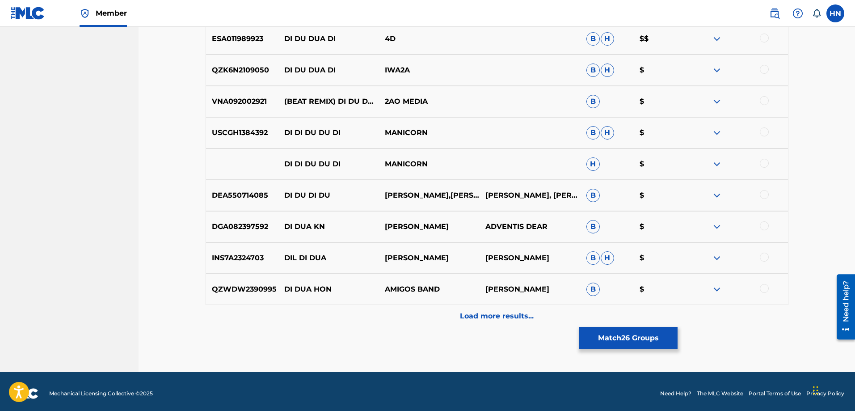
scroll to position [378, 0]
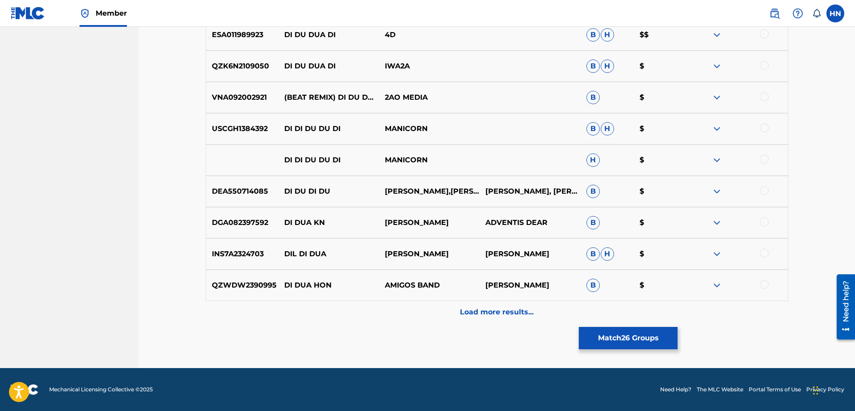
click at [429, 315] on div "Load more results..." at bounding box center [496, 312] width 583 height 22
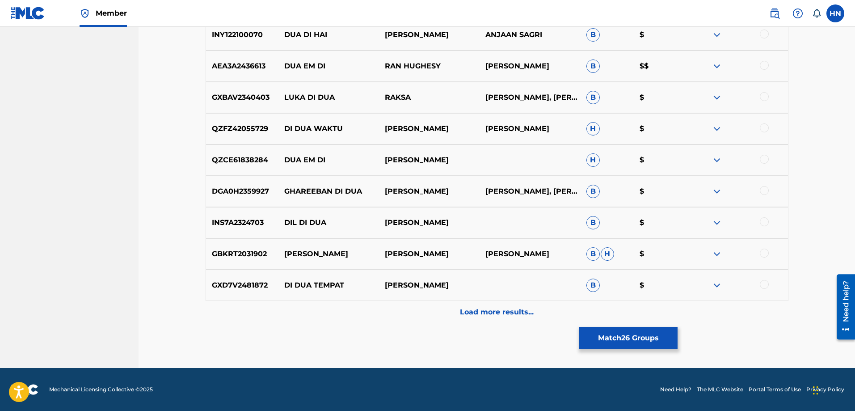
click at [411, 312] on div "Load more results..." at bounding box center [496, 312] width 583 height 22
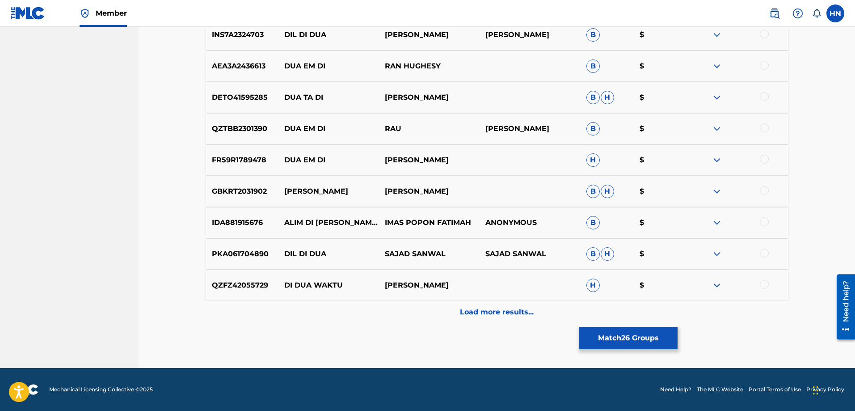
click at [411, 312] on div "Load more results..." at bounding box center [496, 312] width 583 height 22
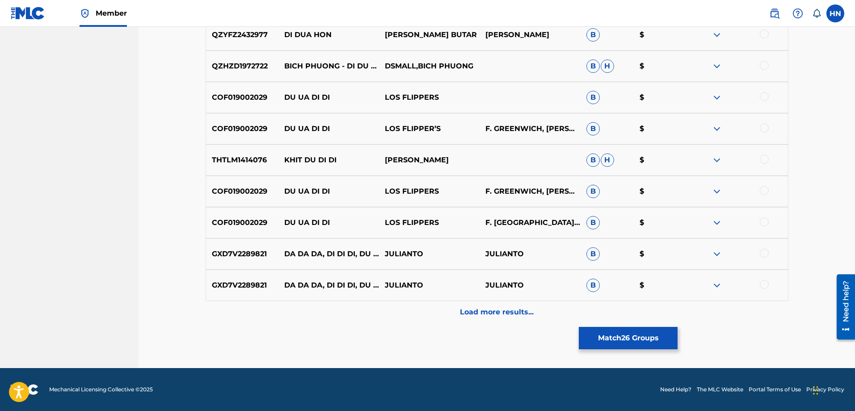
click at [411, 312] on div "Load more results..." at bounding box center [496, 312] width 583 height 22
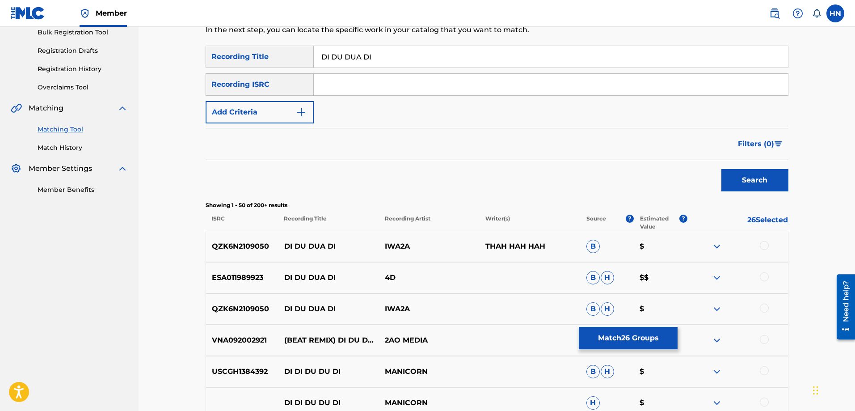
scroll to position [66, 0]
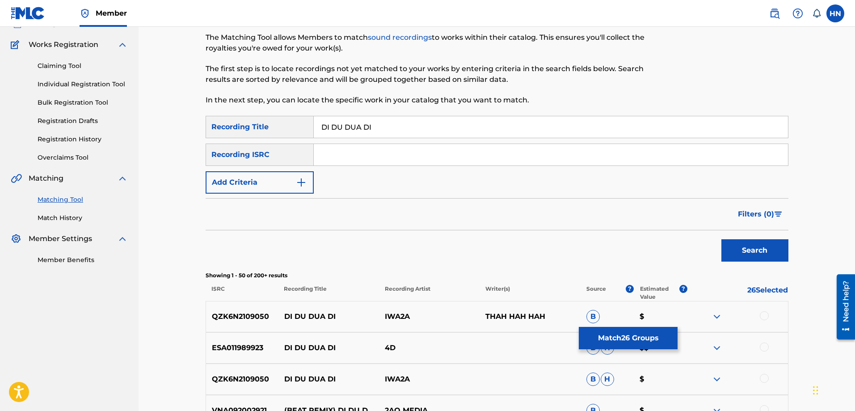
click at [285, 182] on button "Add Criteria" at bounding box center [259, 182] width 108 height 22
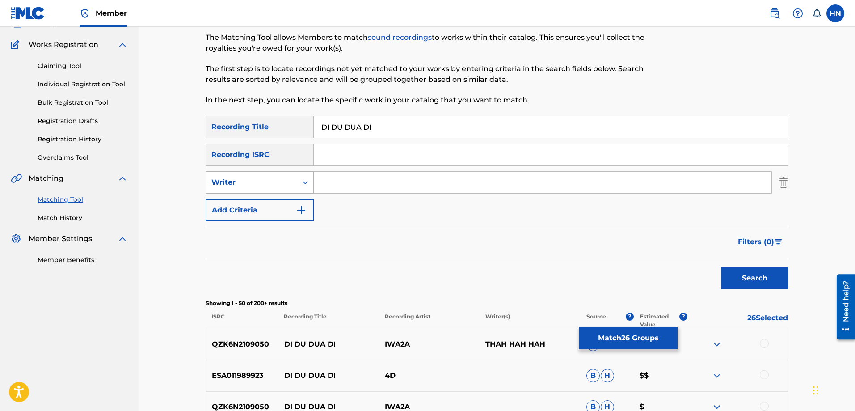
click at [252, 192] on div "Writer" at bounding box center [259, 182] width 108 height 22
click at [246, 200] on div "Recording Artist" at bounding box center [259, 204] width 107 height 22
click at [346, 188] on input "Search Form" at bounding box center [542, 182] width 457 height 21
type input "bích phương"
click at [721, 267] on button "Search" at bounding box center [754, 278] width 67 height 22
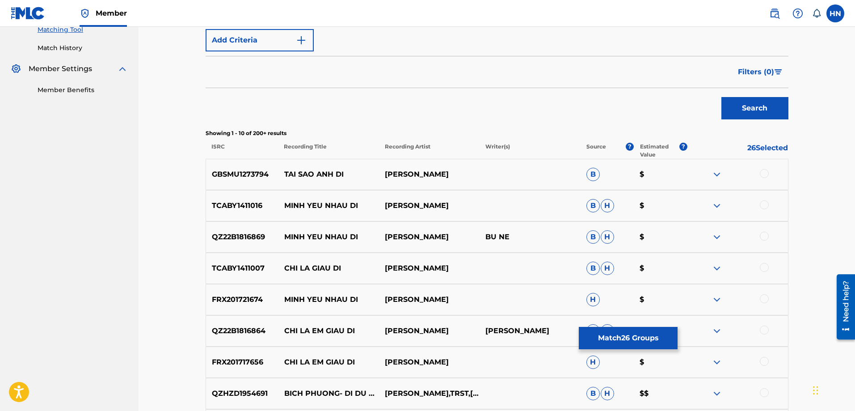
scroll to position [334, 0]
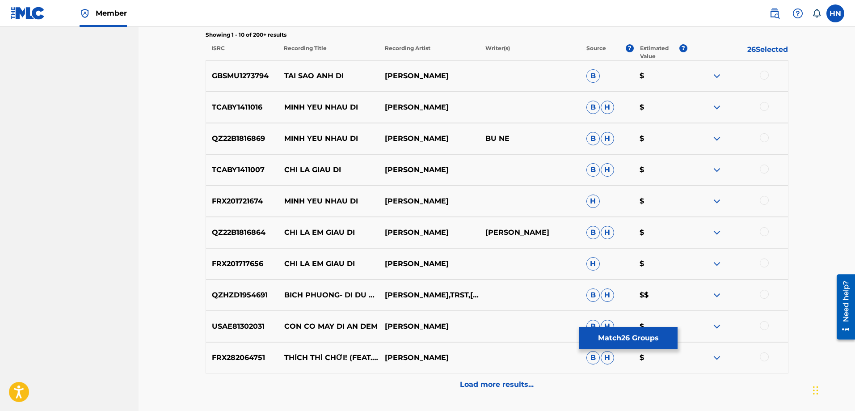
click at [629, 344] on button "Match 26 Groups" at bounding box center [628, 338] width 99 height 22
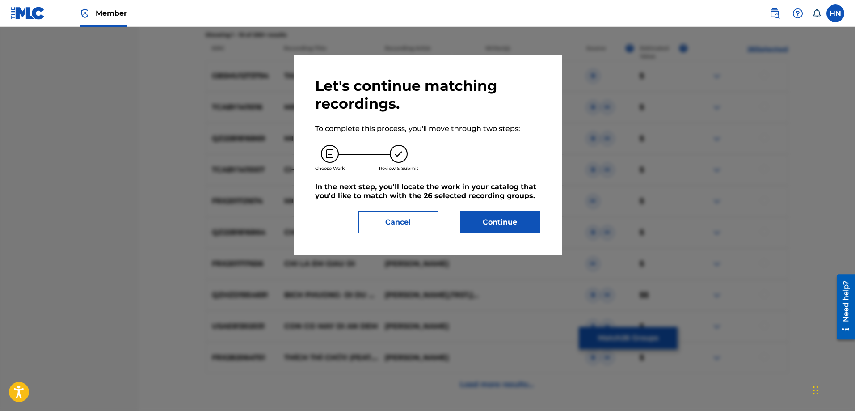
click at [478, 205] on div "Let's continue matching recordings. To complete this process, you'll move throu…" at bounding box center [427, 155] width 225 height 156
click at [480, 216] on button "Continue" at bounding box center [500, 222] width 80 height 22
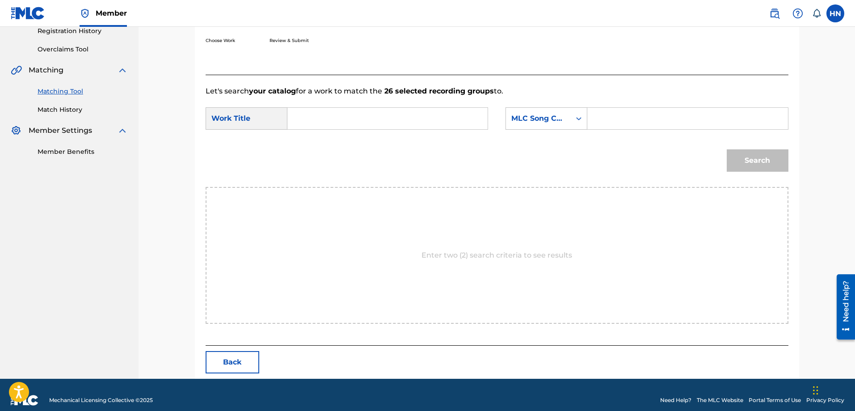
scroll to position [184, 0]
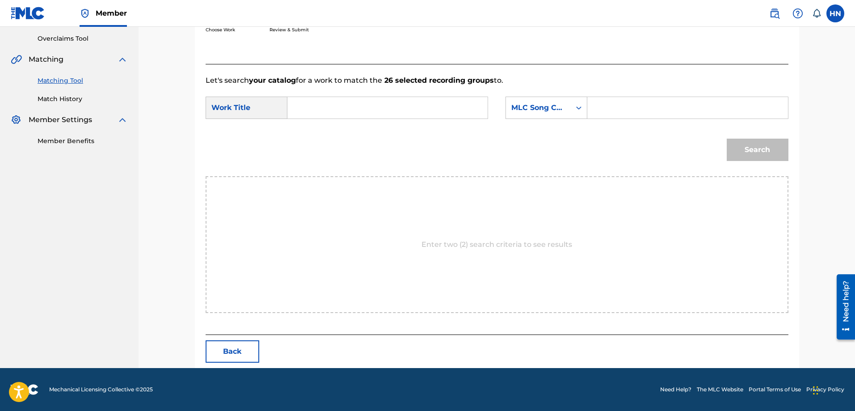
click at [470, 99] on input "Search Form" at bounding box center [387, 107] width 185 height 21
paste input "DI DU DUA DI"
type input "DI DU DUA DI"
click at [540, 103] on div "MLC Song Code" at bounding box center [538, 107] width 54 height 11
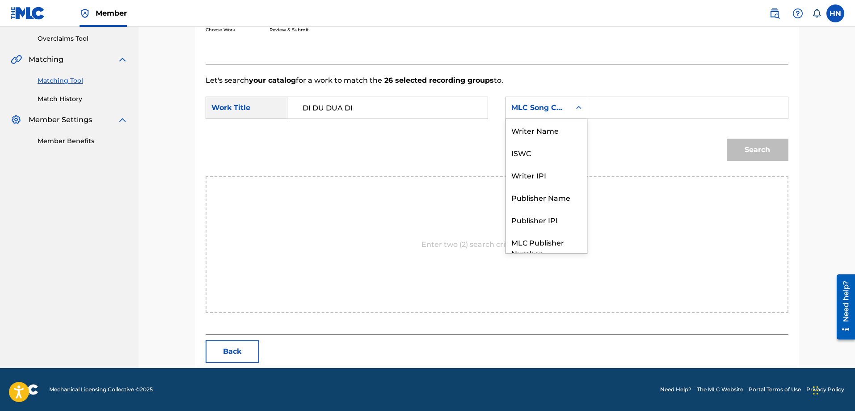
scroll to position [33, 0]
click at [540, 121] on div "ISWC" at bounding box center [546, 119] width 81 height 22
click at [621, 104] on input "Search Form" at bounding box center [687, 107] width 185 height 21
paste input "T3001809883"
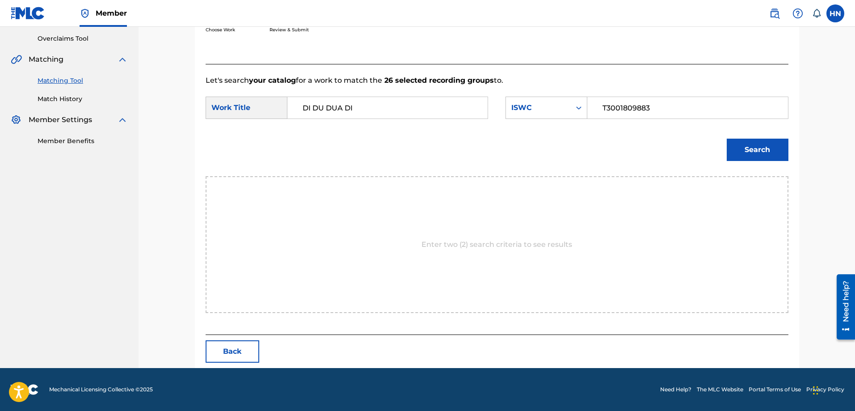
type input "T3001809883"
click at [732, 138] on button "Search" at bounding box center [757, 149] width 62 height 22
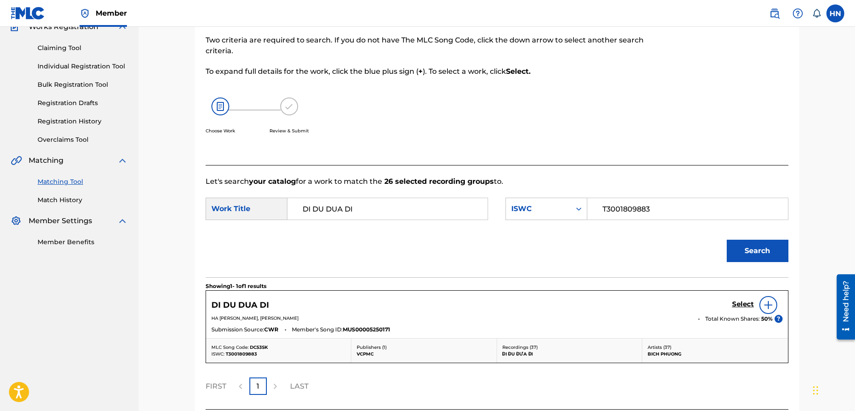
scroll to position [158, 0]
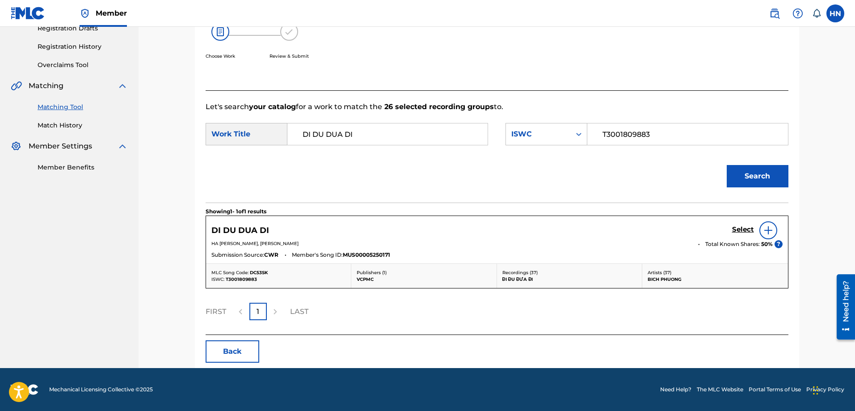
click at [739, 230] on h5 "Select" at bounding box center [743, 229] width 22 height 8
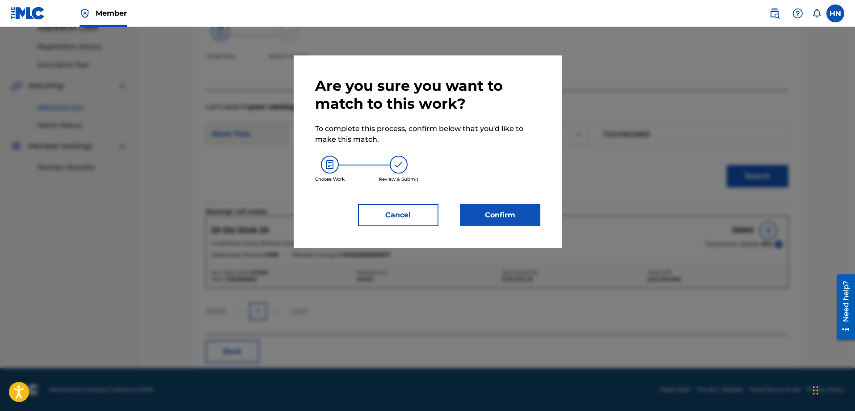
click at [512, 211] on button "Confirm" at bounding box center [500, 215] width 80 height 22
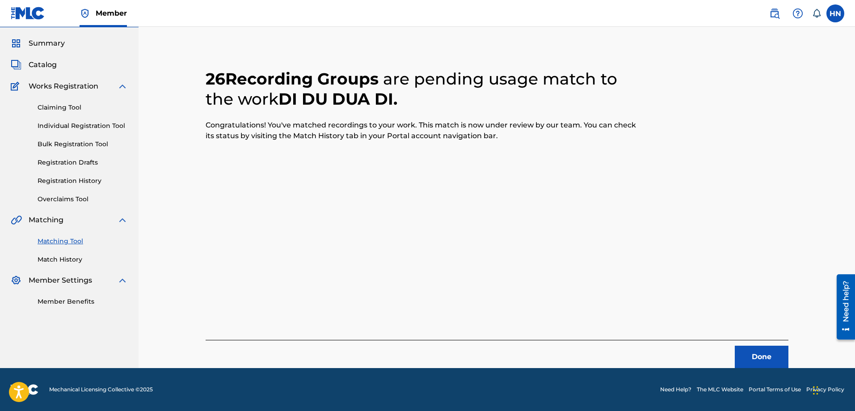
scroll to position [24, 0]
click at [752, 360] on button "Done" at bounding box center [761, 356] width 54 height 22
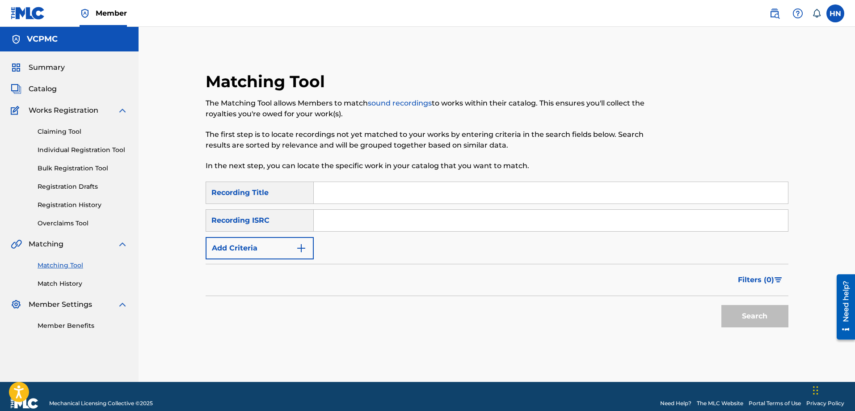
click at [437, 194] on input "Search Form" at bounding box center [551, 192] width 474 height 21
paste input "TẾT ĐẾN THẬT RỒI"
type input "TẾT ĐẾN THẬT RỒI"
click at [721, 305] on button "Search" at bounding box center [754, 316] width 67 height 22
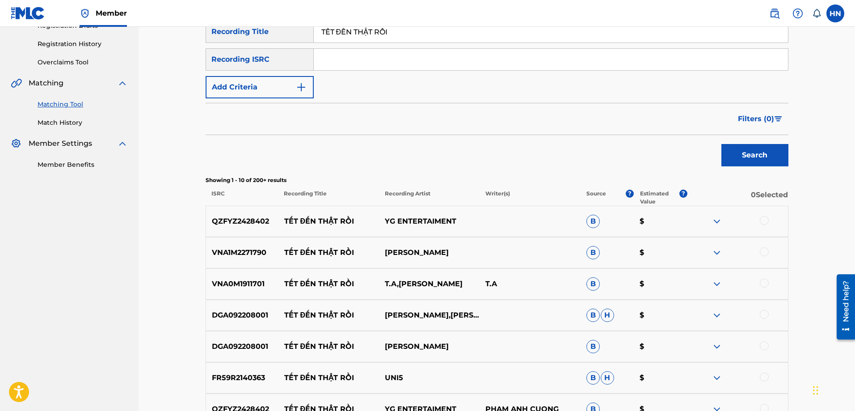
scroll to position [179, 0]
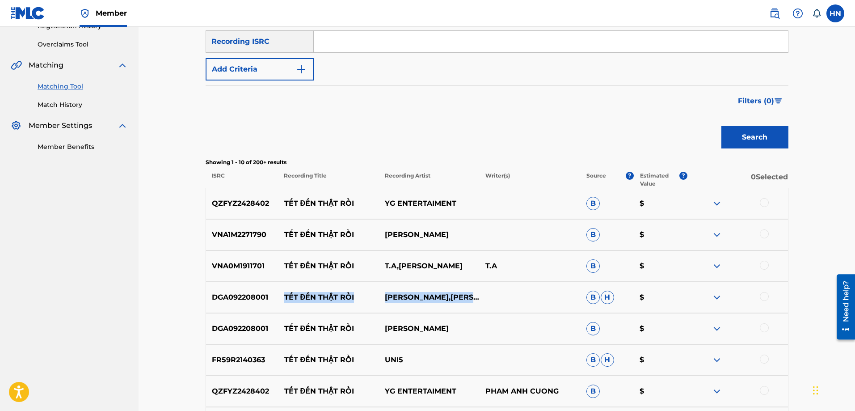
drag, startPoint x: 283, startPoint y: 293, endPoint x: 429, endPoint y: 304, distance: 146.0
click at [429, 304] on div "DGA092208001 TẾT ĐẾN THẬT RỒI QUANG VINH,LƯƠNG BÍCH HỮU B H $" at bounding box center [496, 296] width 583 height 31
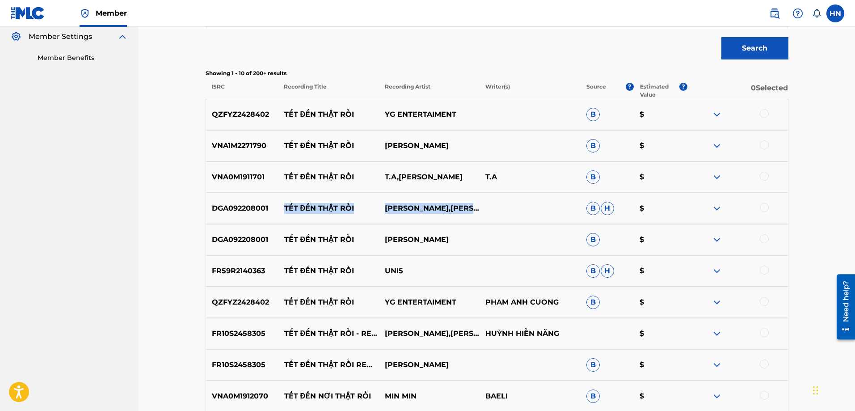
scroll to position [268, 0]
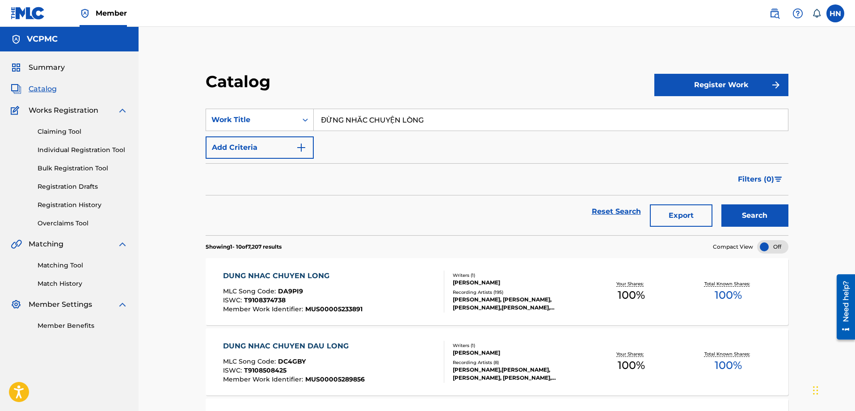
click at [464, 119] on input "ĐỪNG NHẮC CHUYỆN LÒNG" at bounding box center [551, 119] width 474 height 21
paste input "I ĐU ĐƯA ĐI"
click at [753, 217] on button "Search" at bounding box center [754, 215] width 67 height 22
click at [404, 117] on input "ĐI ĐU ĐƯA ĐI" at bounding box center [551, 119] width 474 height 21
paste input "TẾT ĐẾN THẬT RỒ"
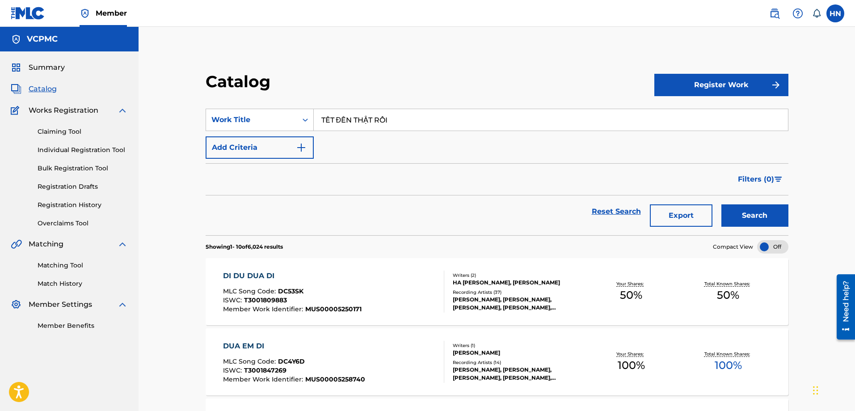
type input "TẾT ĐẾN THẬT RỒI"
click at [721, 204] on button "Search" at bounding box center [754, 215] width 67 height 22
